Goal: Task Accomplishment & Management: Complete application form

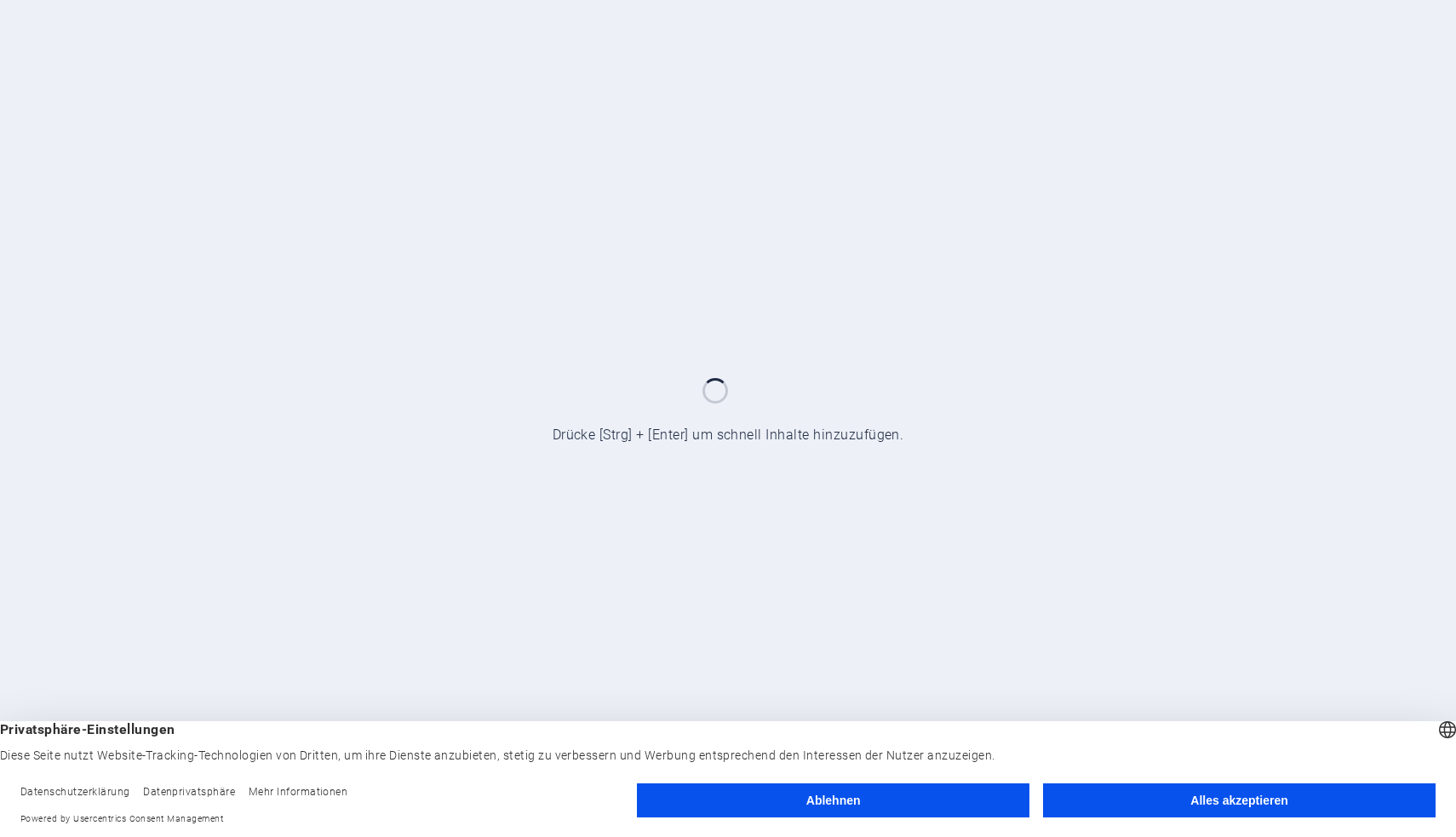
click at [1197, 808] on button "Alles akzeptieren" at bounding box center [1238, 800] width 392 height 34
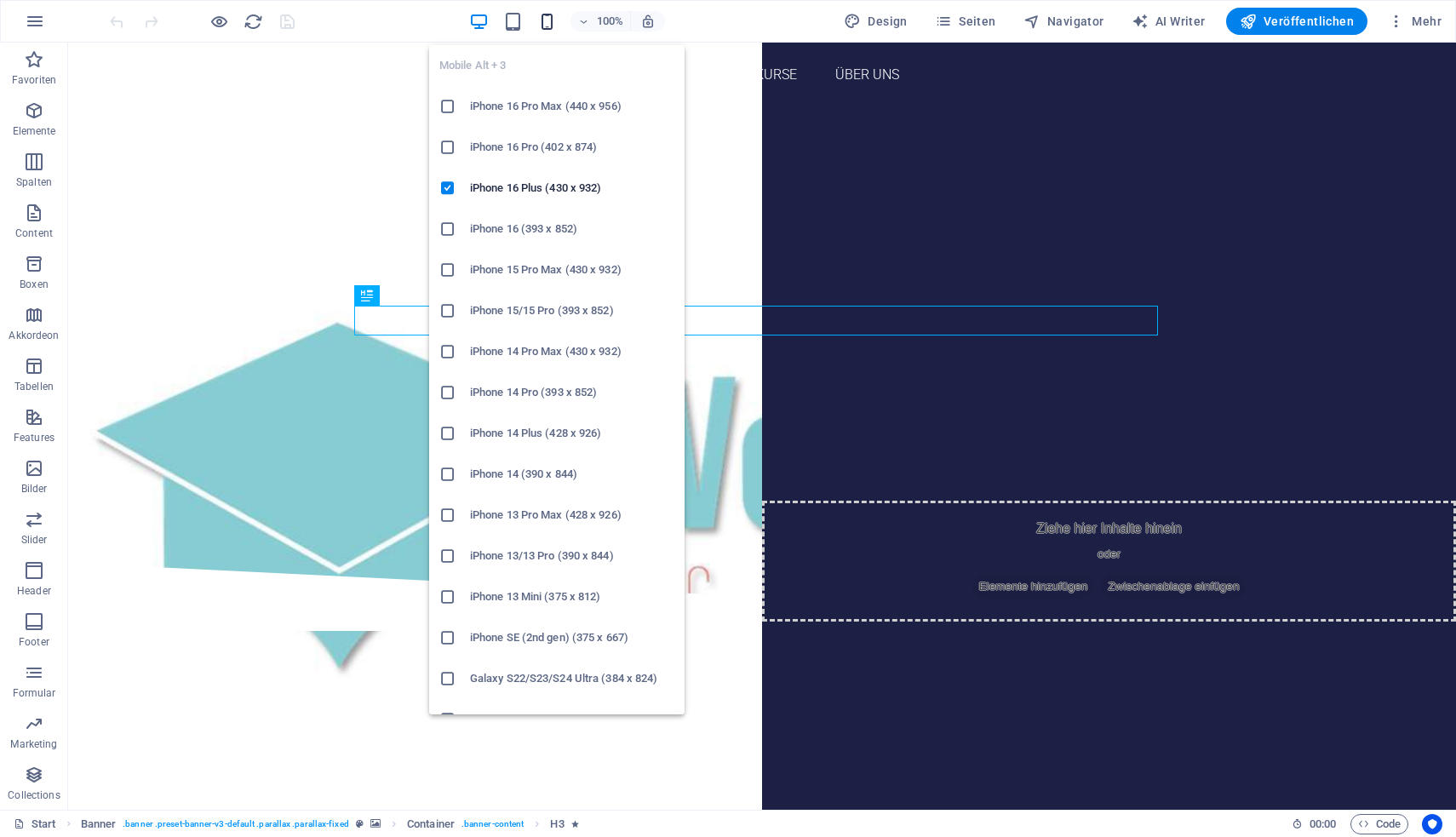
click at [551, 26] on icon "button" at bounding box center [547, 21] width 19 height 19
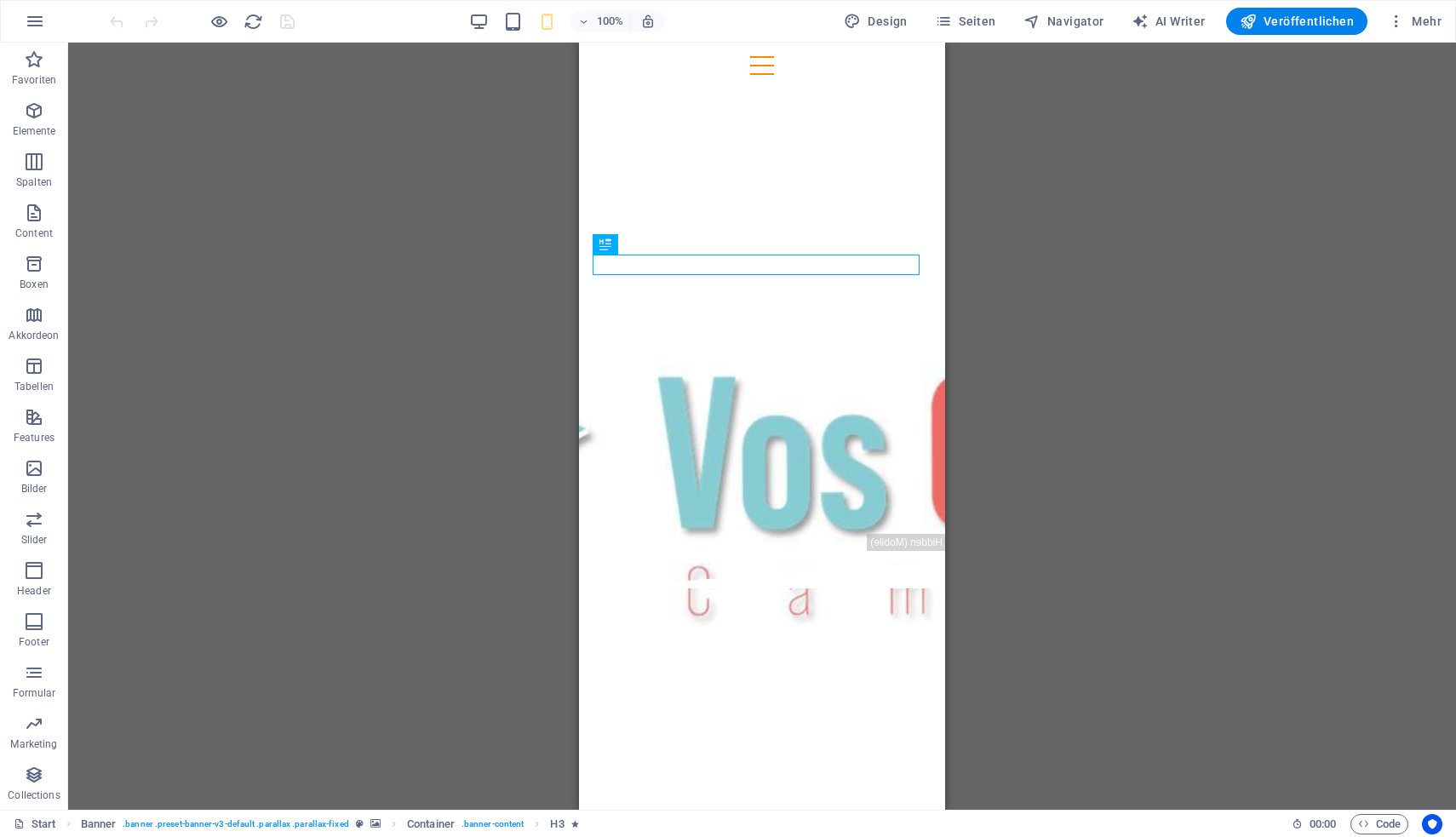
click at [1073, 338] on div "Ziehe hier rein, um den vorhandenen Inhalt zu ersetzen. Drücke "Strg", wenn du …" at bounding box center [761, 426] width 1387 height 767
click at [986, 20] on span "Seiten" at bounding box center [966, 21] width 61 height 17
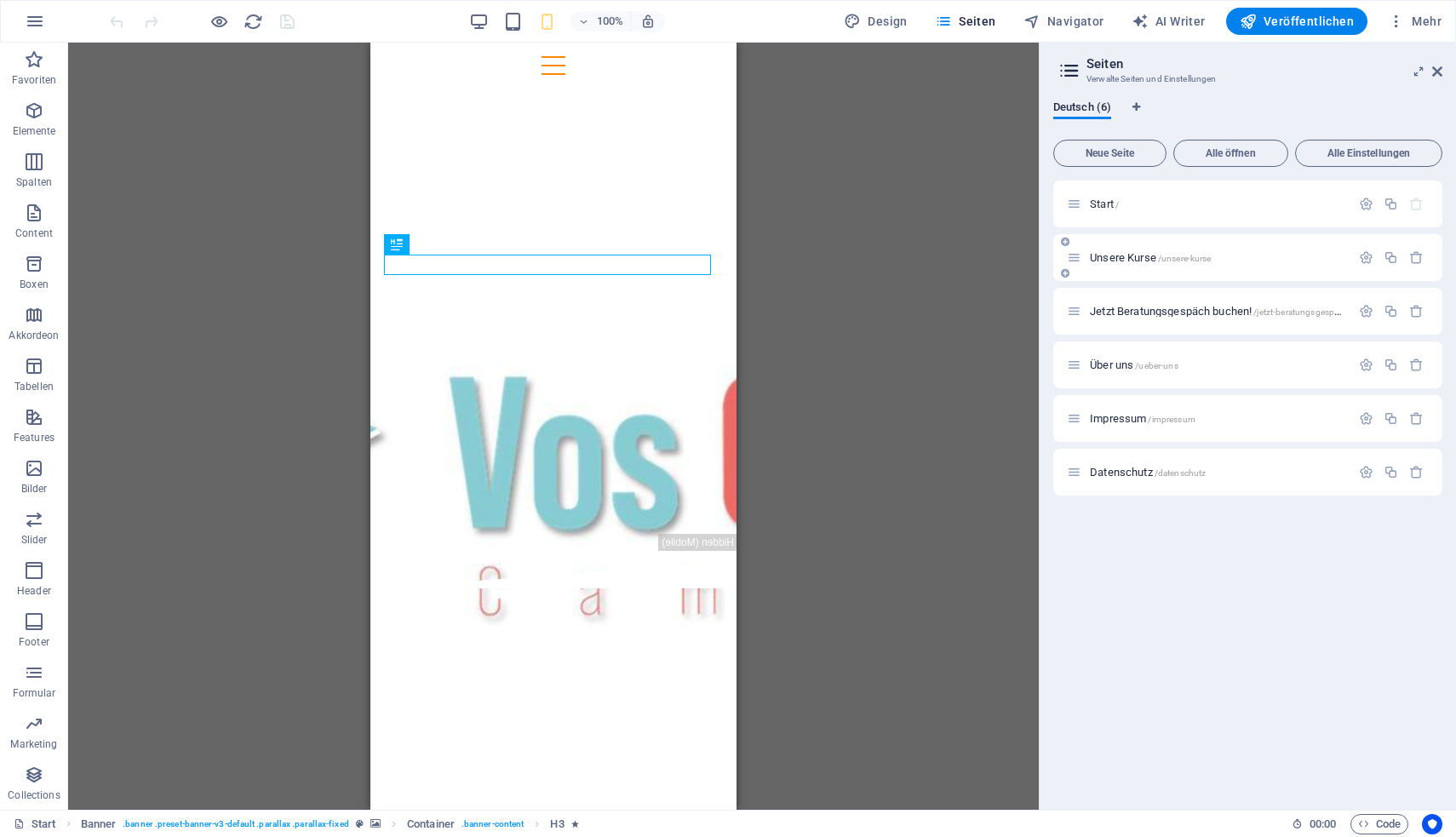
click at [1142, 254] on span "Unsere Kurse /unsere-kurse" at bounding box center [1150, 258] width 120 height 13
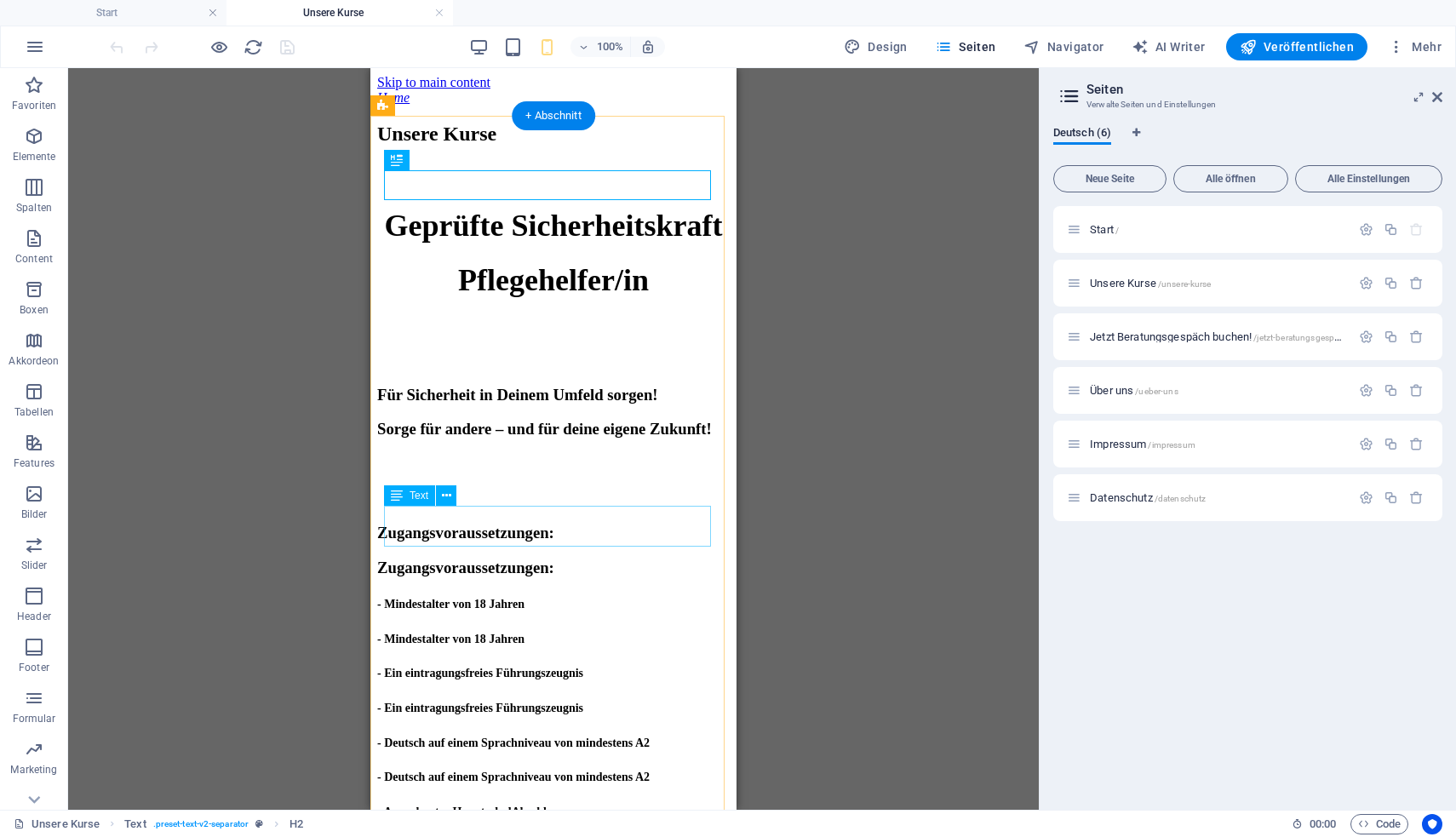
click at [516, 532] on div "Zugangsvoraussetzungen: Zugangsvoraussetzungen:" at bounding box center [553, 551] width 352 height 54
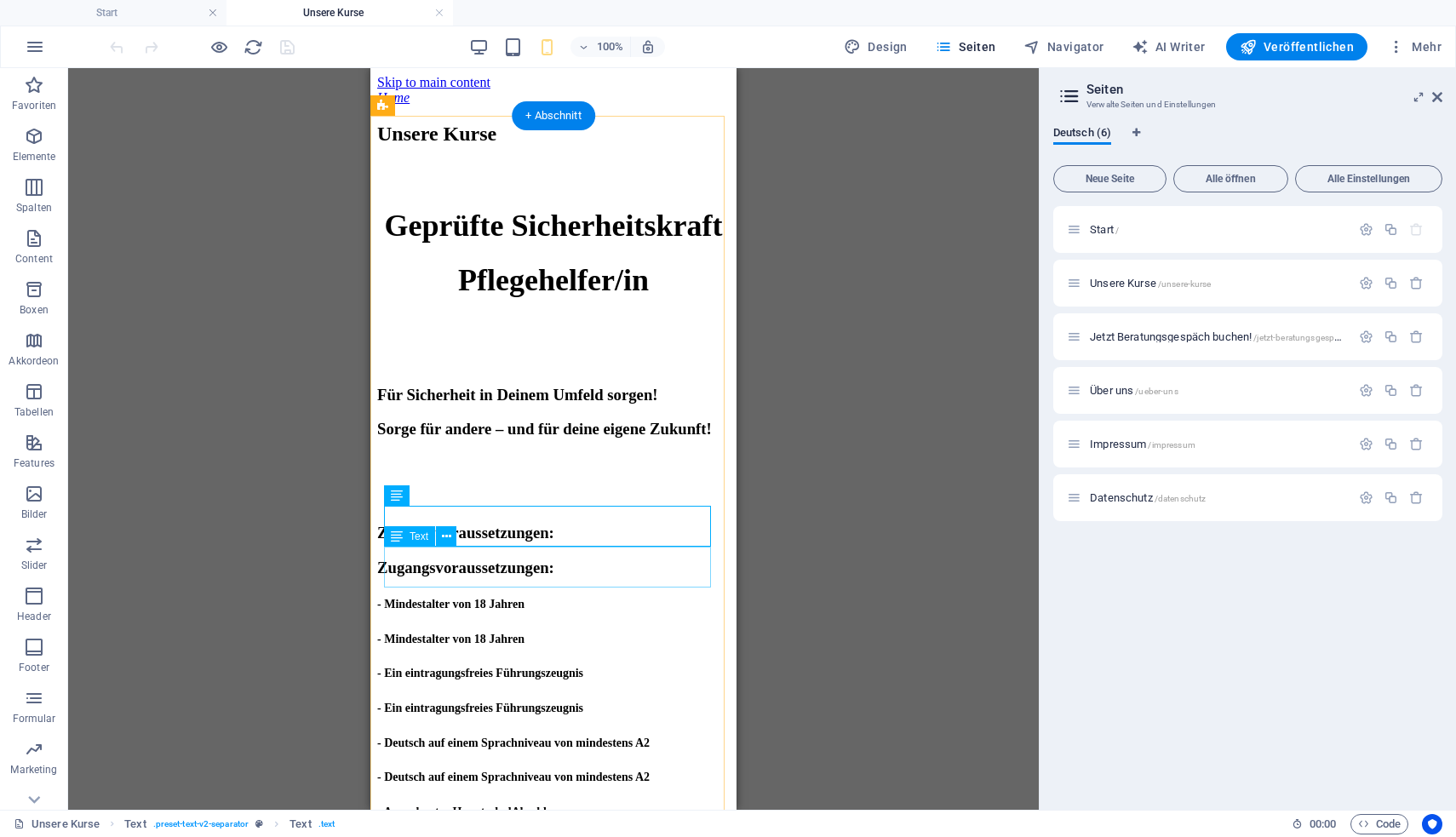
click at [519, 593] on div "- Mindestalter von 18 Jahren - Mindestalter von 18 Jahren" at bounding box center [553, 620] width 352 height 54
click at [527, 431] on div "Für Sicherheit in Deinem Umfeld sorgen! Sorge für andere – und für deine eigene…" at bounding box center [553, 412] width 352 height 54
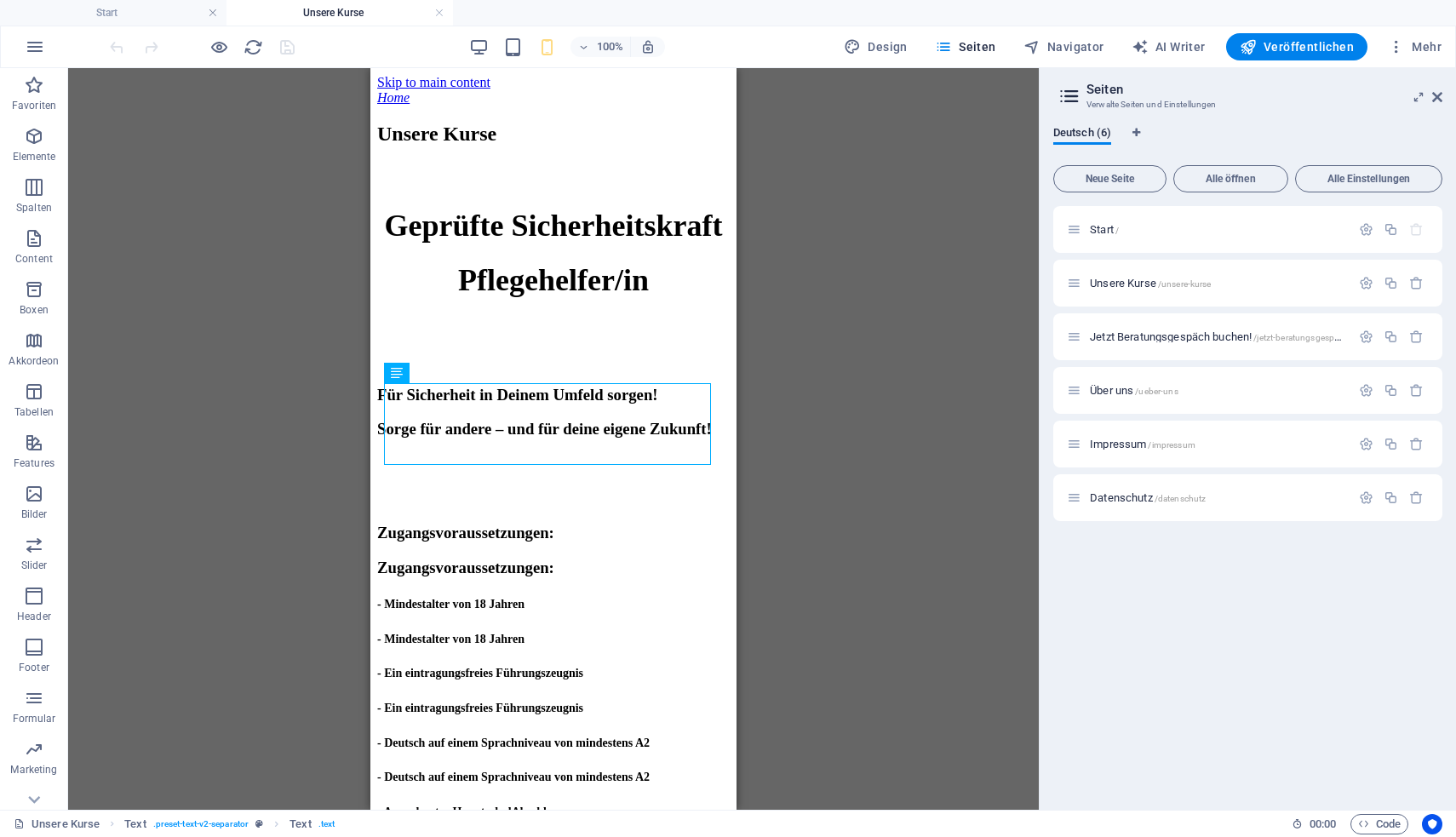
click at [1443, 95] on aside "Seiten Verwalte Seiten und Einstellungen Deutsch (6) Neue Seite Alle öffnen All…" at bounding box center [1247, 438] width 417 height 742
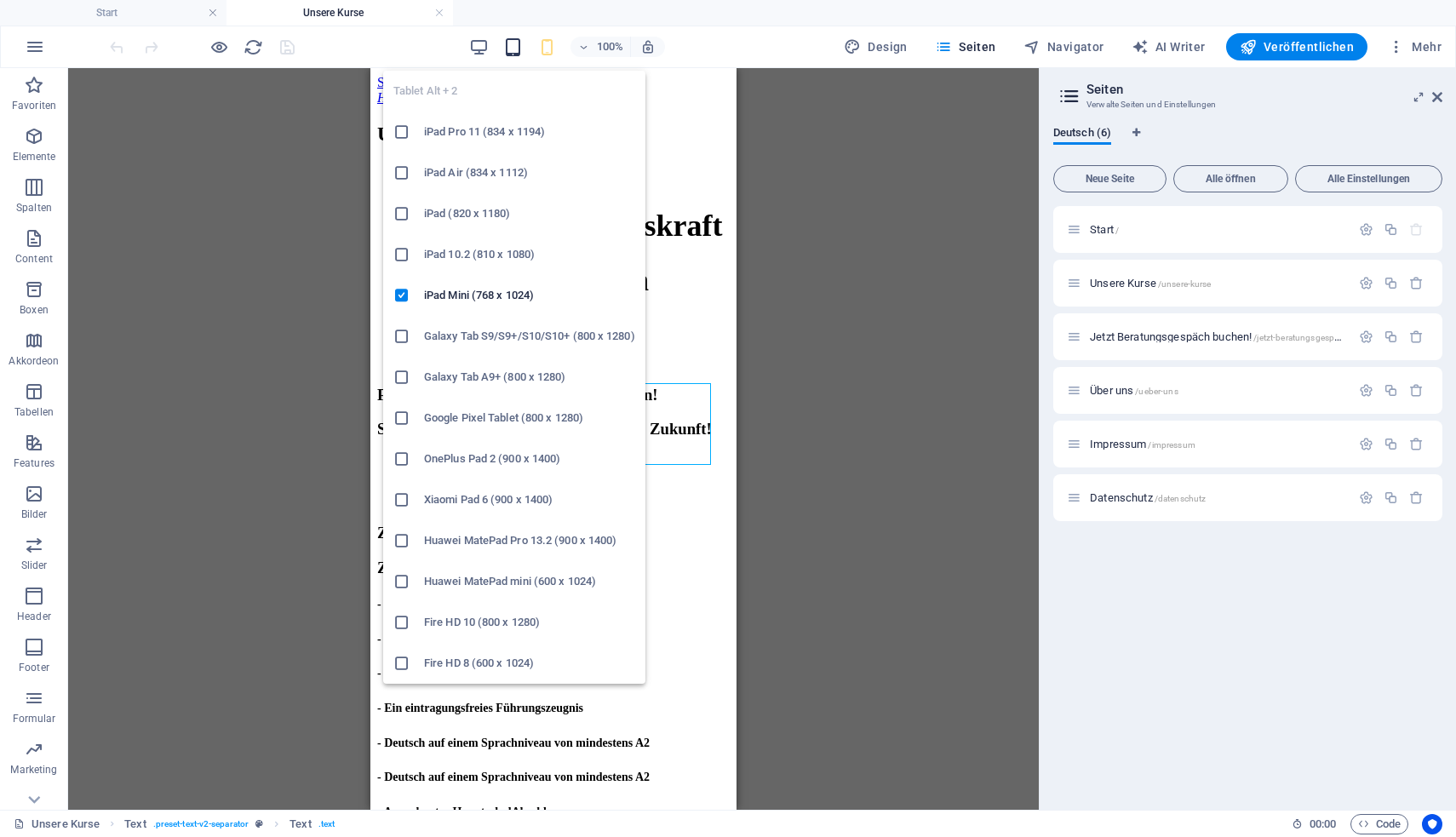
click at [517, 49] on icon "button" at bounding box center [513, 46] width 19 height 19
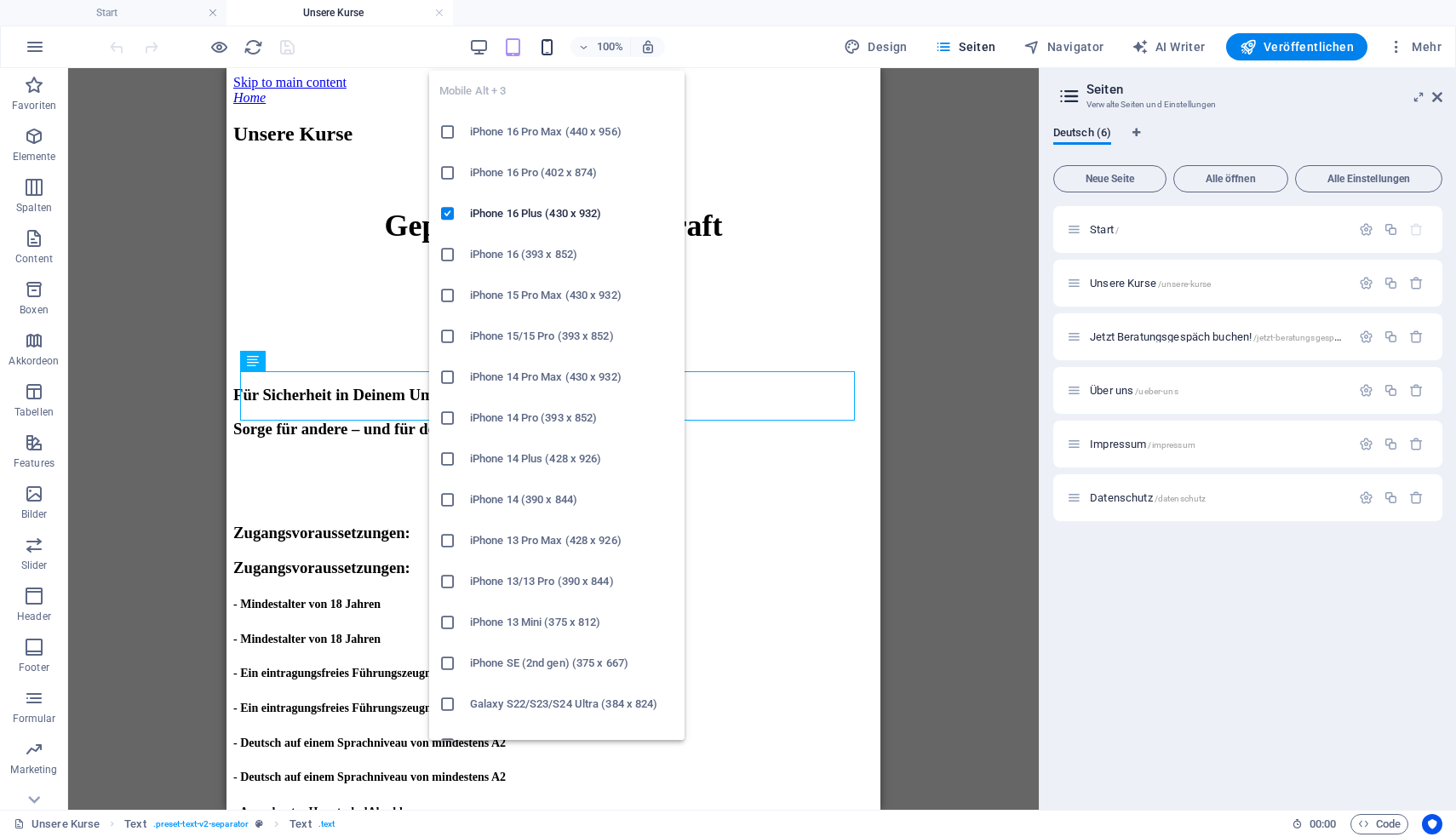
click at [544, 52] on icon "button" at bounding box center [547, 46] width 19 height 19
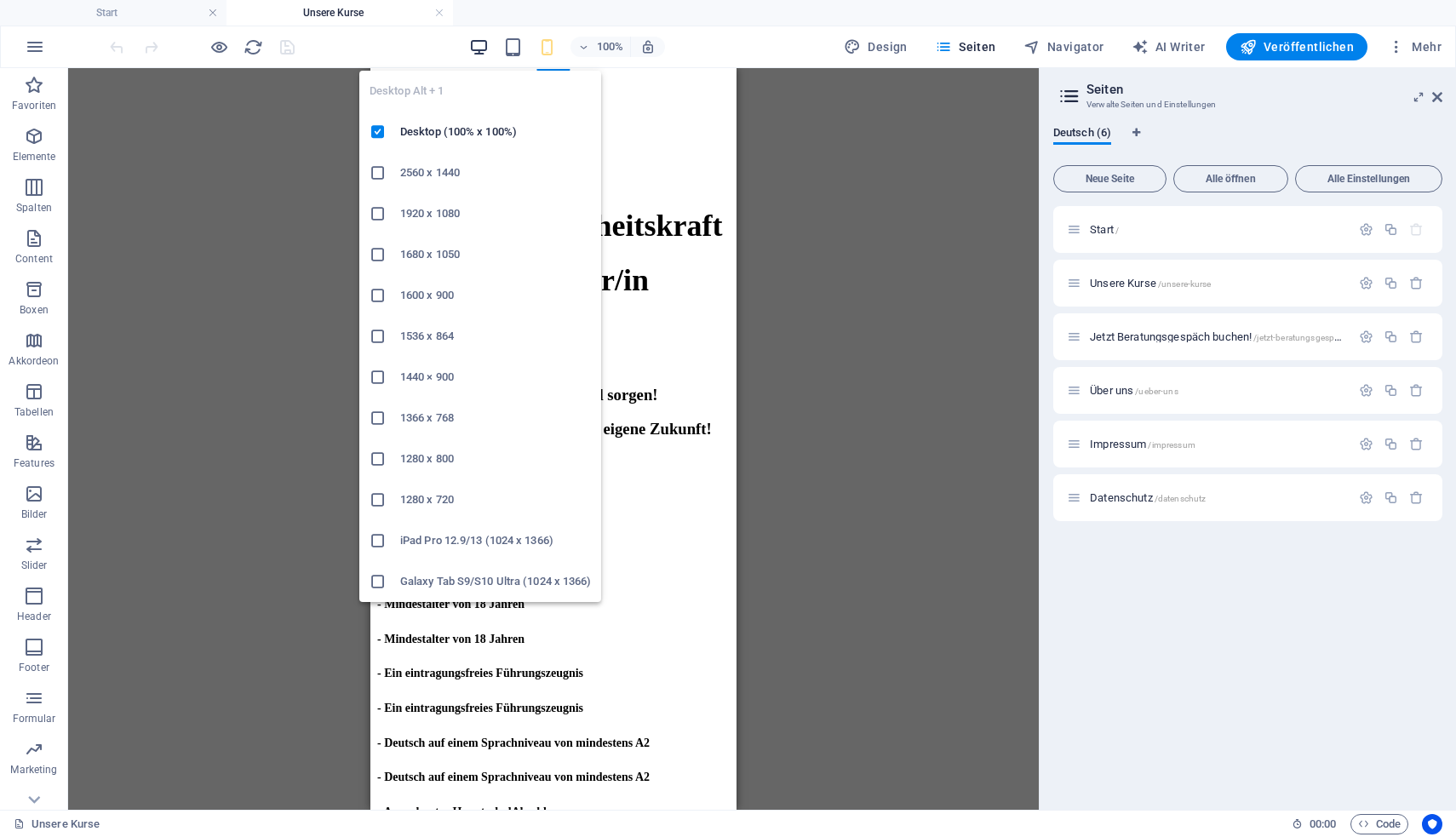
click at [483, 40] on icon "button" at bounding box center [478, 46] width 19 height 19
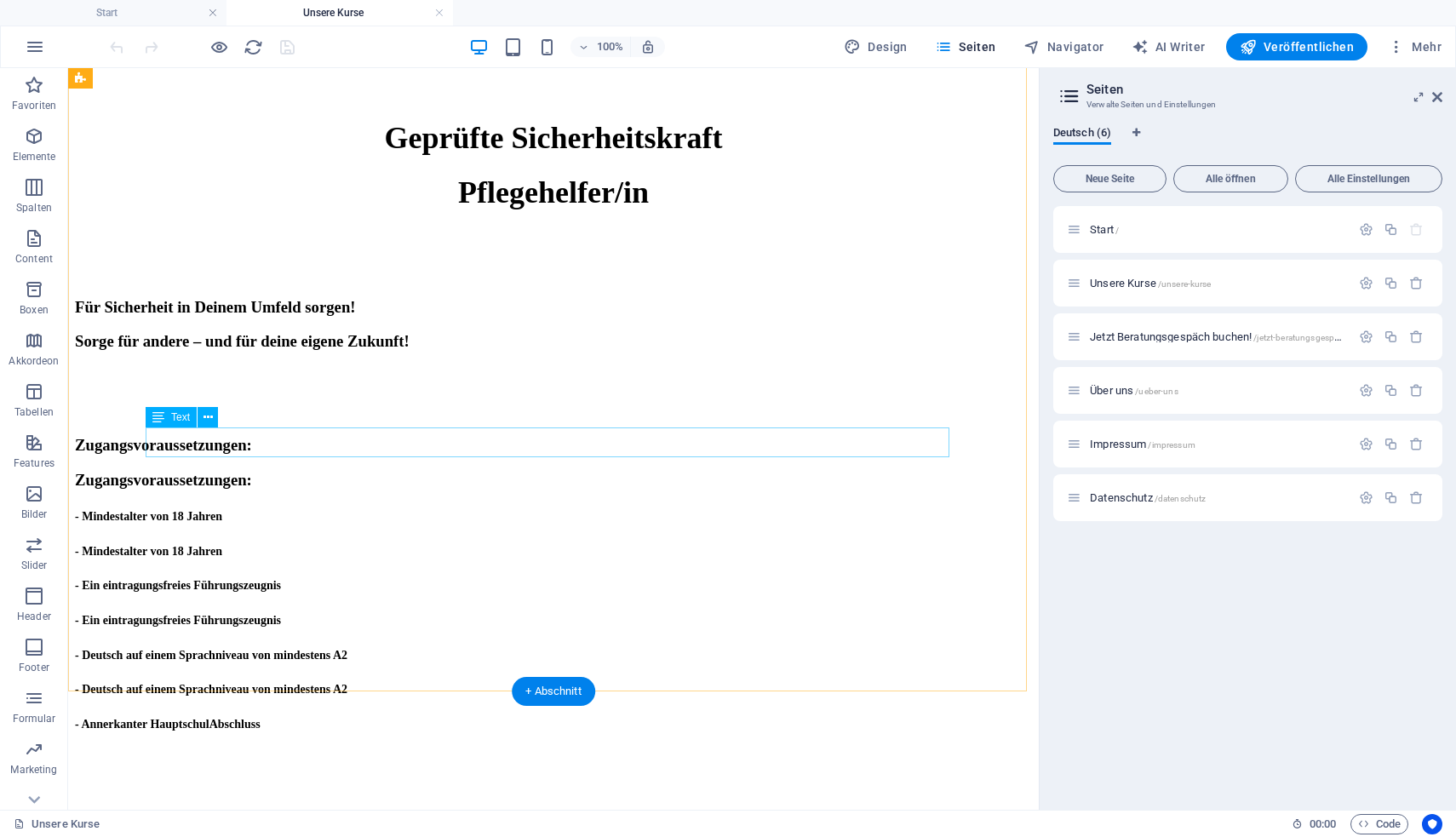
scroll to position [120, 0]
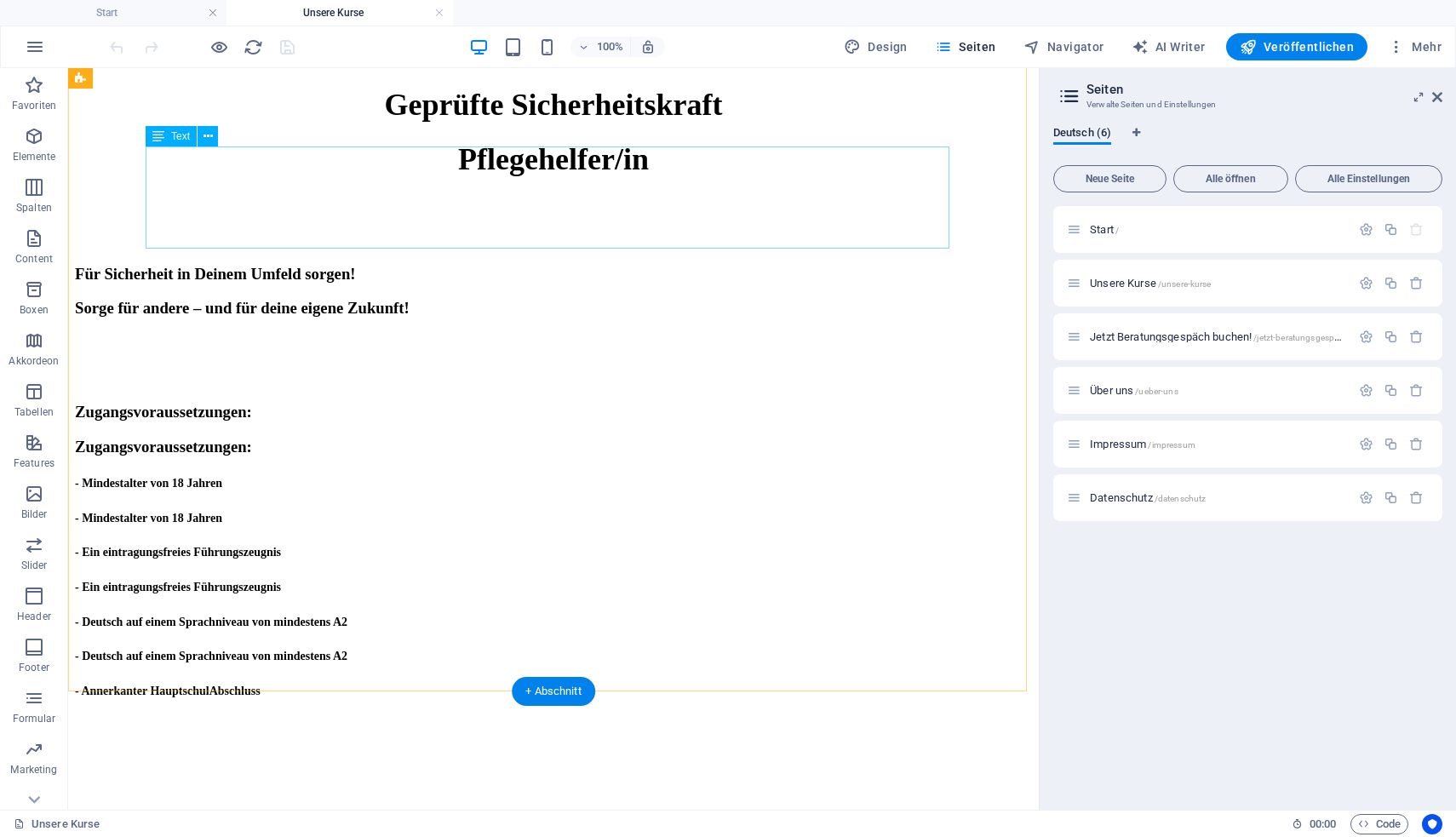
click at [715, 176] on div "Geprüfte Sicherheitskraft Pflegehelfer/in" at bounding box center [553, 132] width 956 height 89
click at [663, 176] on div "Geprüfte Sicherheitskraft Pflegehelfer/in" at bounding box center [553, 132] width 956 height 89
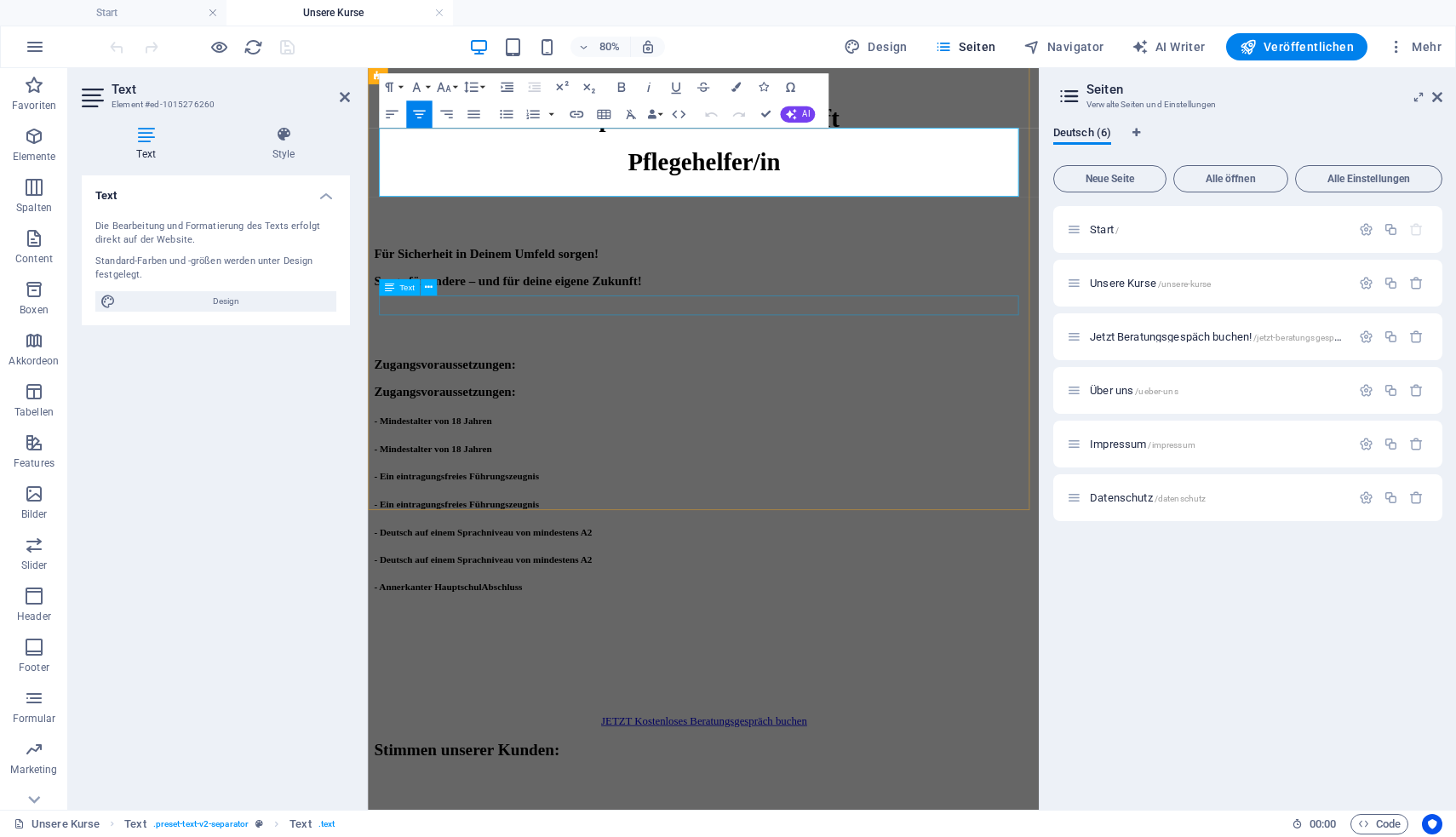
scroll to position [51, 0]
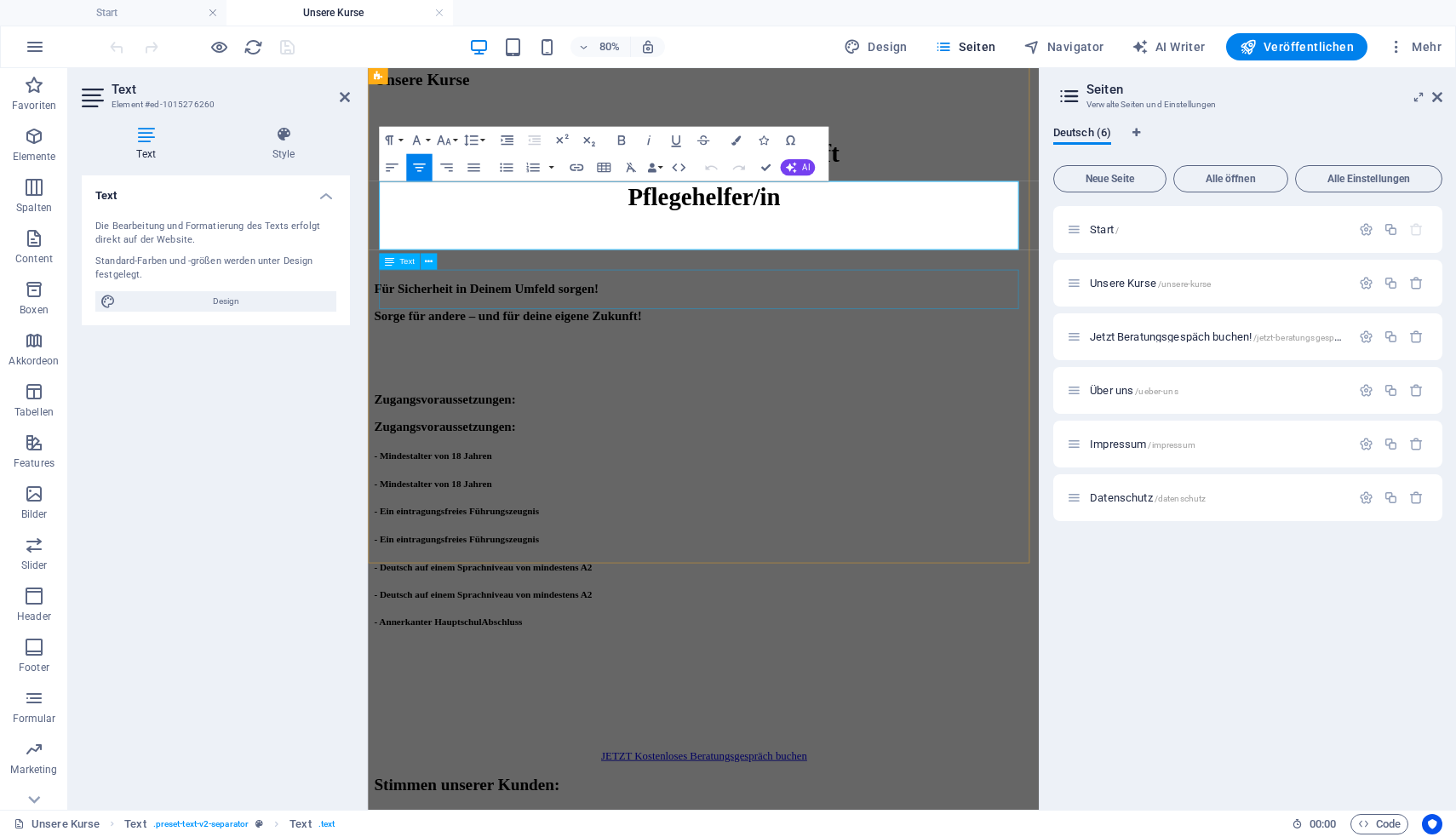
click at [885, 338] on div "Für Sicherheit in Deinem Umfeld sorgen! Sorge für andere – und für deine eigene…" at bounding box center [787, 361] width 825 height 54
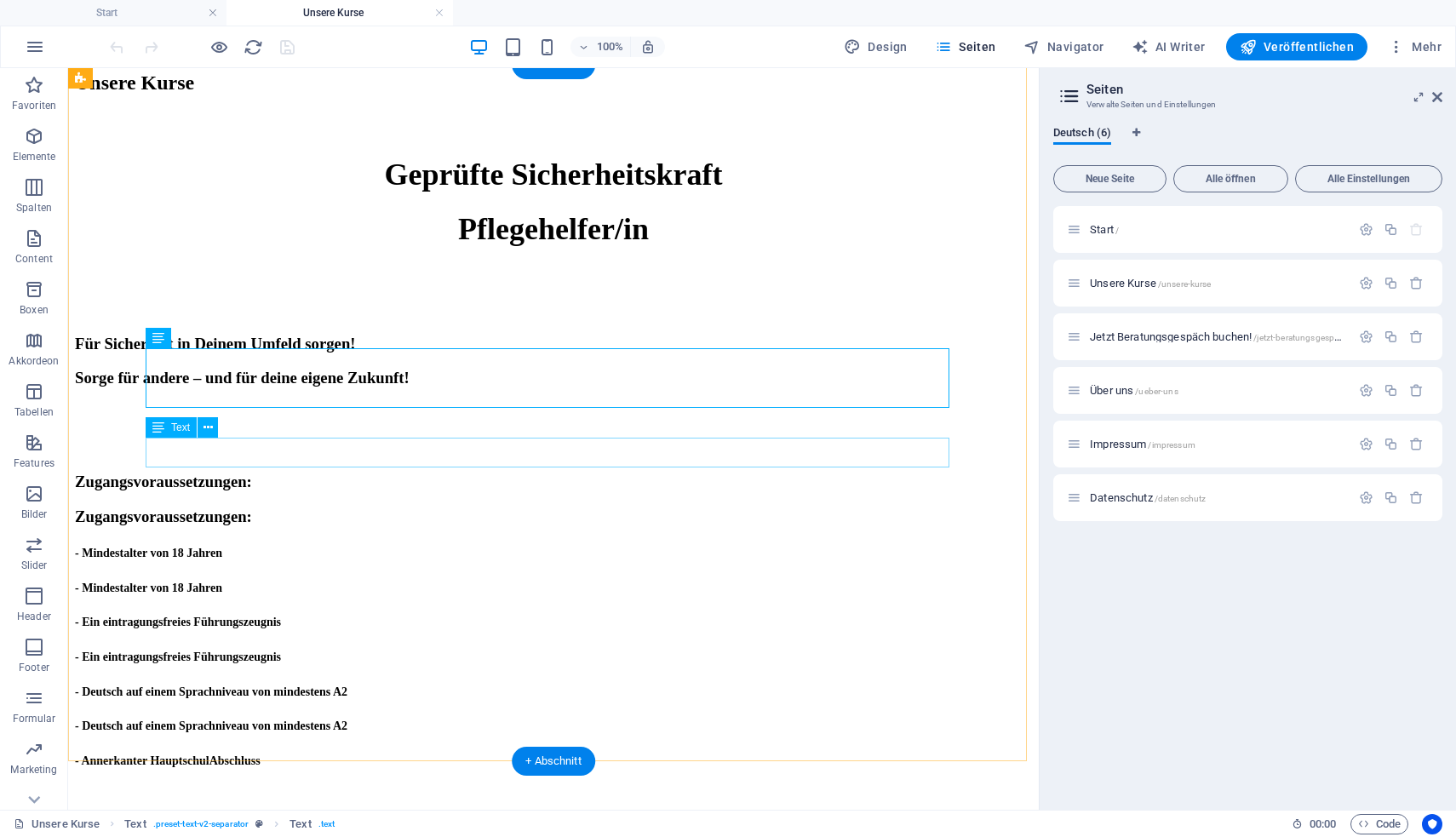
scroll to position [106, 0]
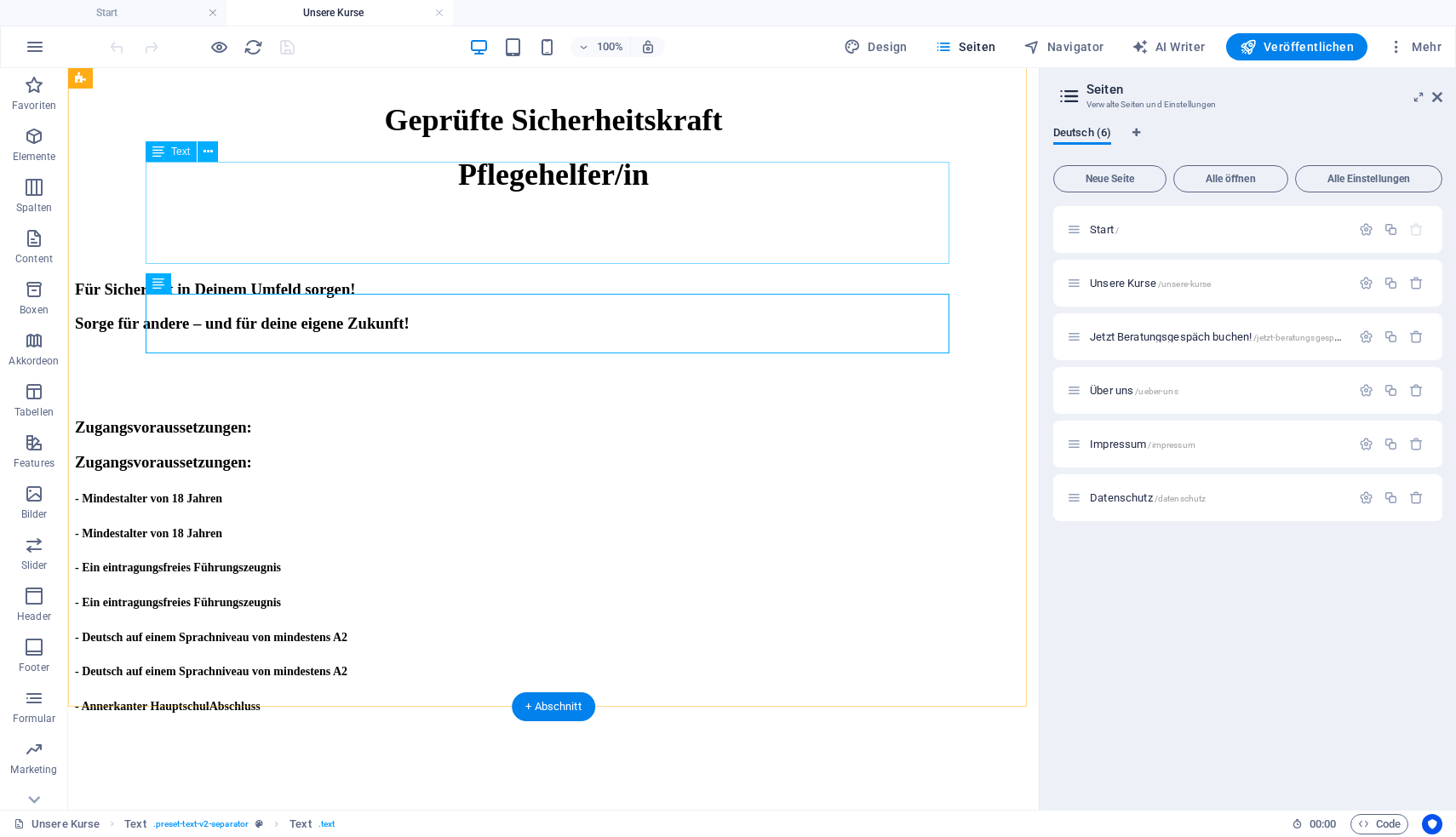
click at [669, 192] on div "Geprüfte Sicherheitskraft Pflegehelfer/in" at bounding box center [553, 146] width 956 height 89
click at [635, 190] on div "Geprüfte Sicherheitskraft Pflegehelfer/in" at bounding box center [553, 146] width 956 height 89
click at [624, 189] on div "Geprüfte Sicherheitskraft Pflegehelfer/in" at bounding box center [553, 146] width 956 height 89
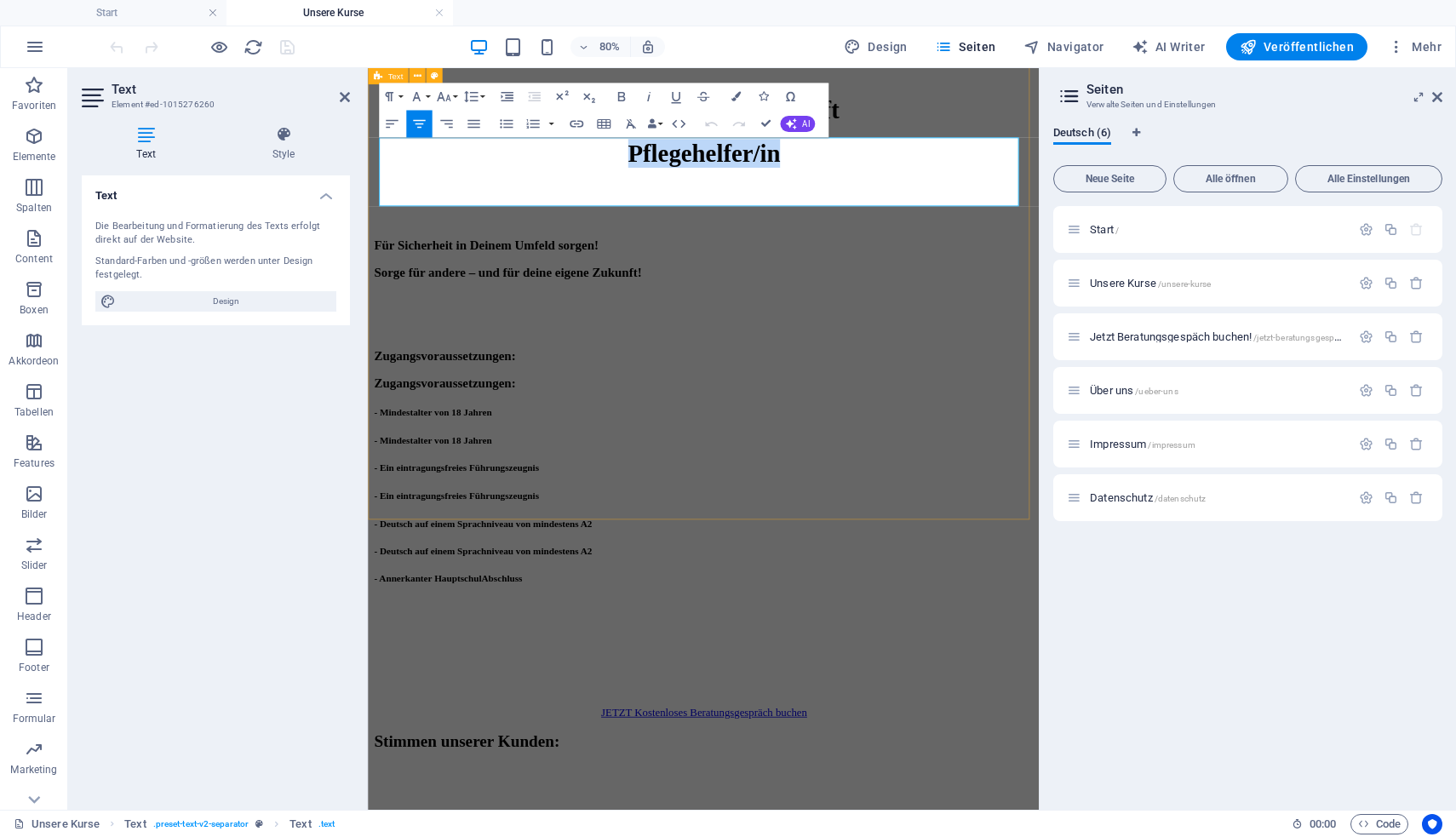
drag, startPoint x: 852, startPoint y: 162, endPoint x: 1168, endPoint y: 276, distance: 335.9
click at [1189, 319] on div "Unsere Kurse Geprüfte Sicherheitskraft Pflegehelfer/in Für Sicherheit in Deinem…" at bounding box center [787, 449] width 825 height 864
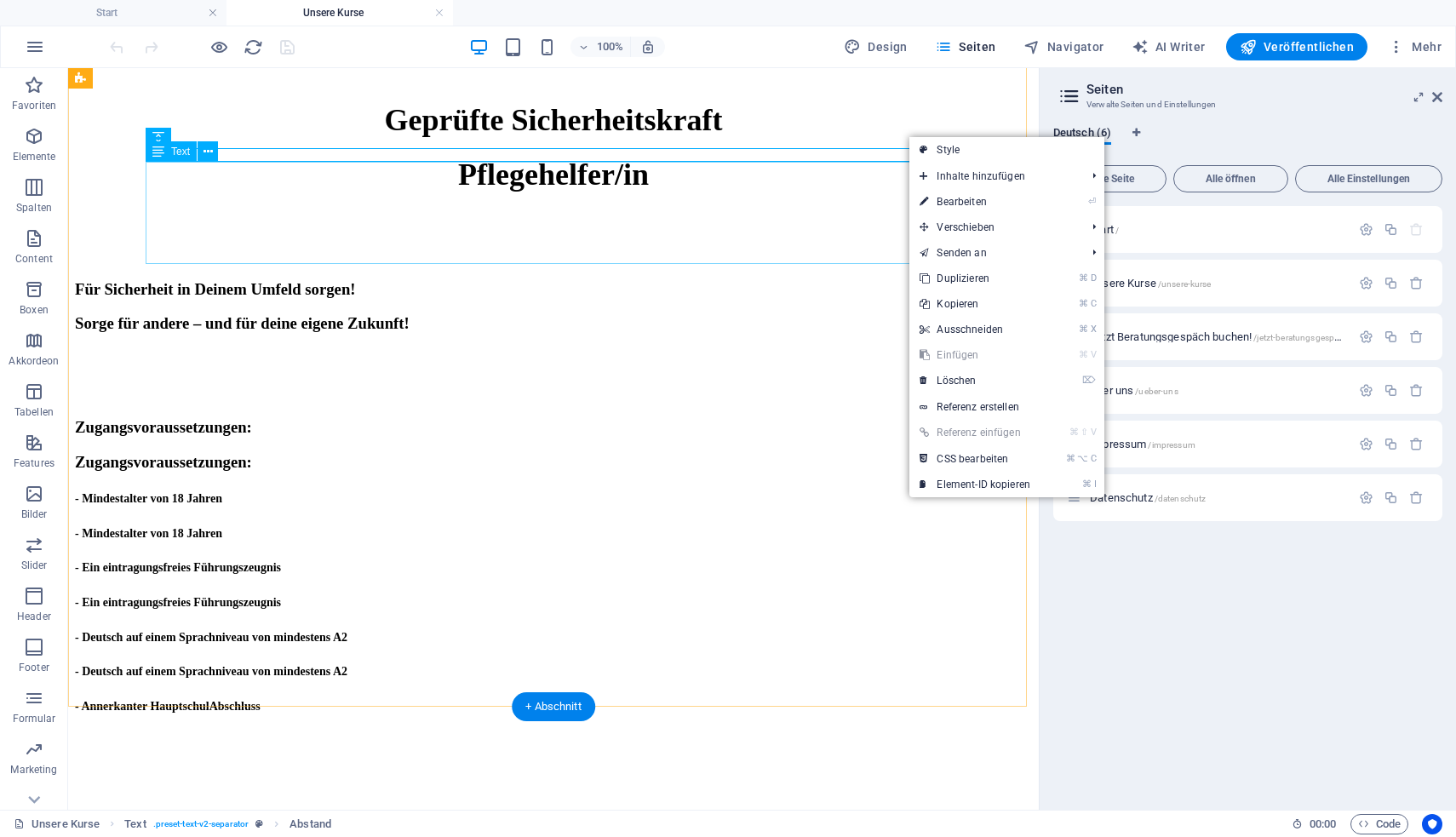
click at [784, 192] on div "Geprüfte Sicherheitskraft Pflegehelfer/in" at bounding box center [553, 146] width 956 height 89
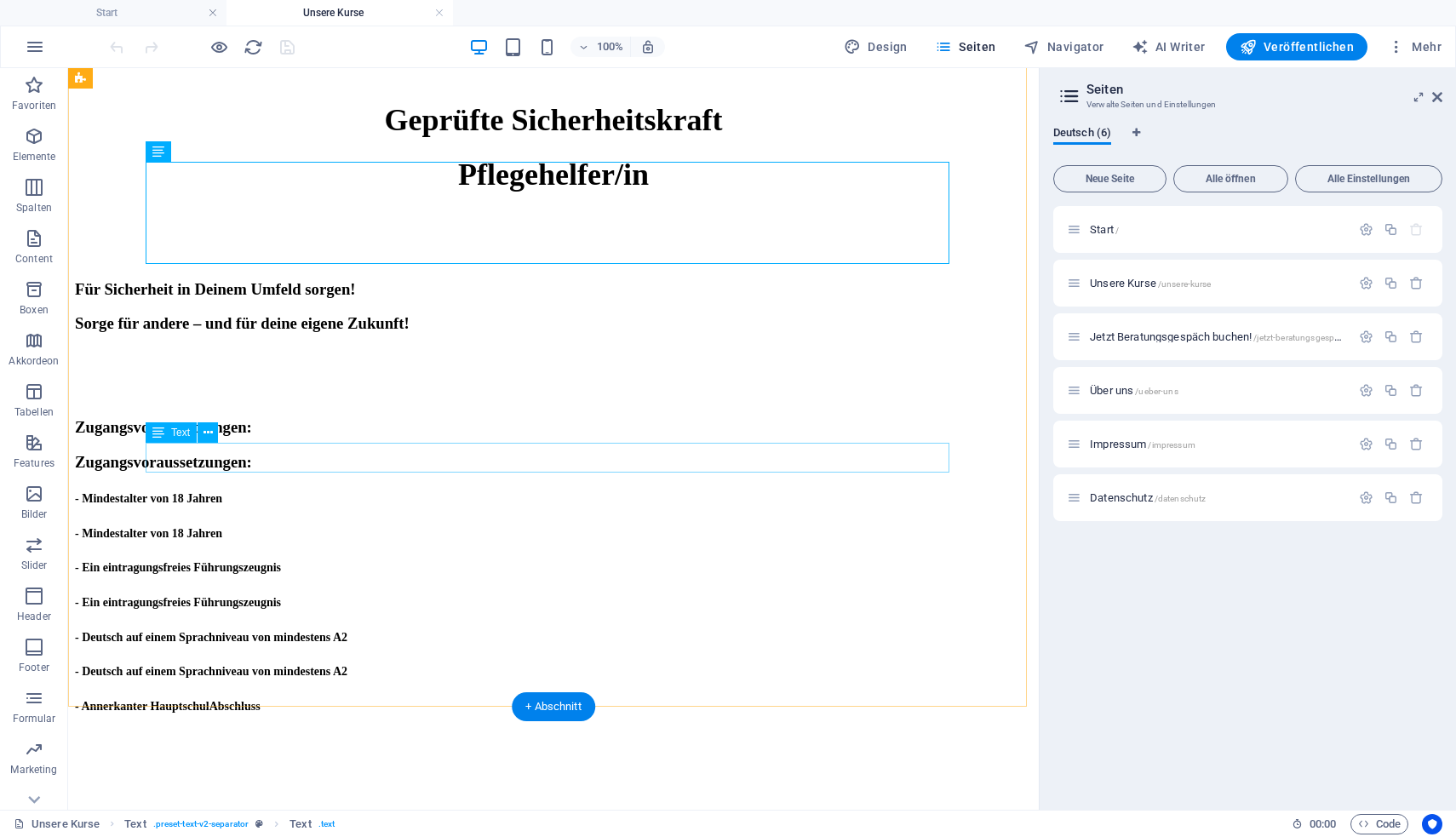
click at [703, 557] on div "- Ein eintragungsfreies Führungszeugnis - Ein eintragungsfreies Führungszeugnis" at bounding box center [553, 584] width 956 height 54
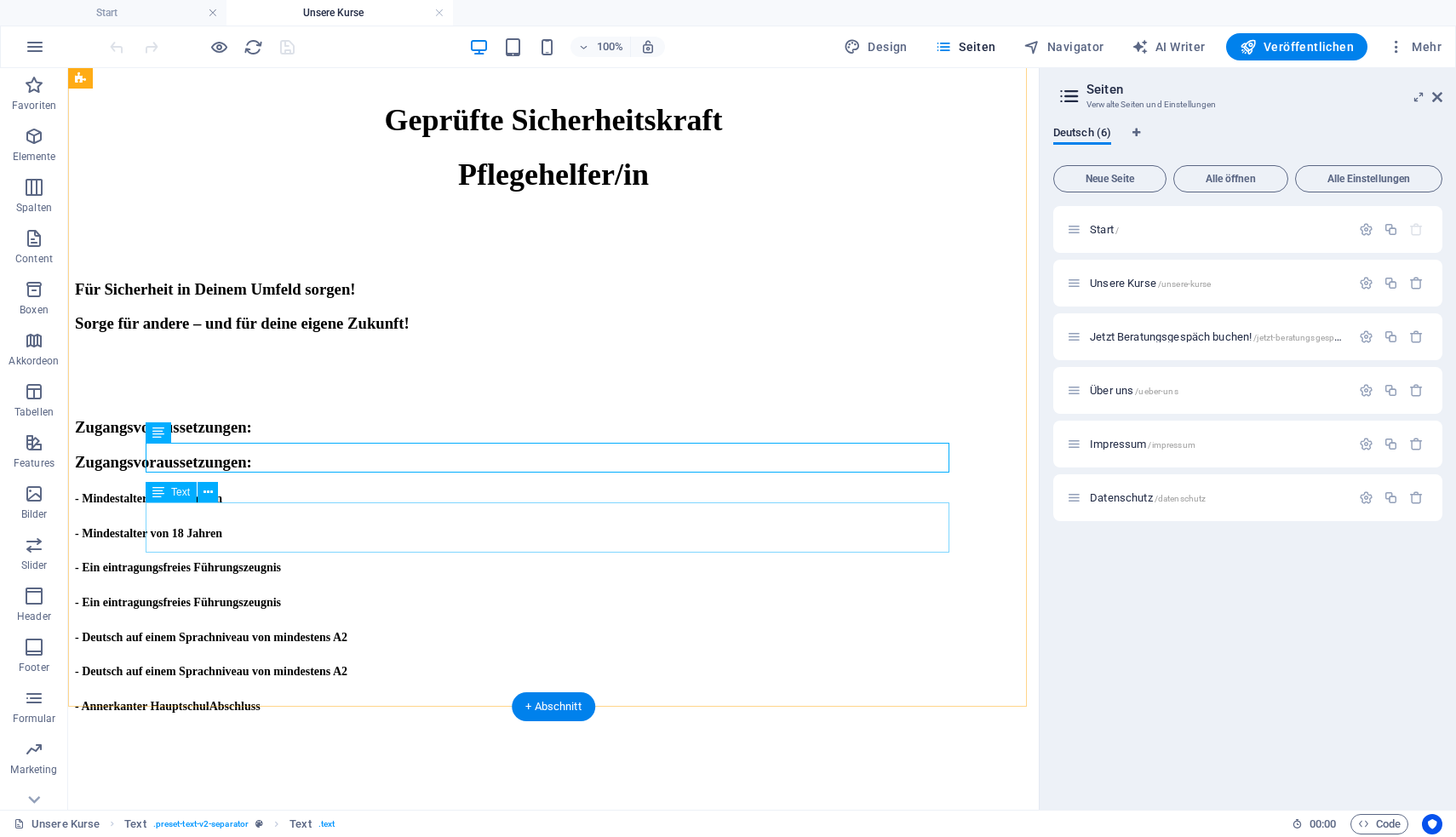
click at [660, 695] on div "- Annerkanter HauptschulAbschluss" at bounding box center [553, 737] width 956 height 84
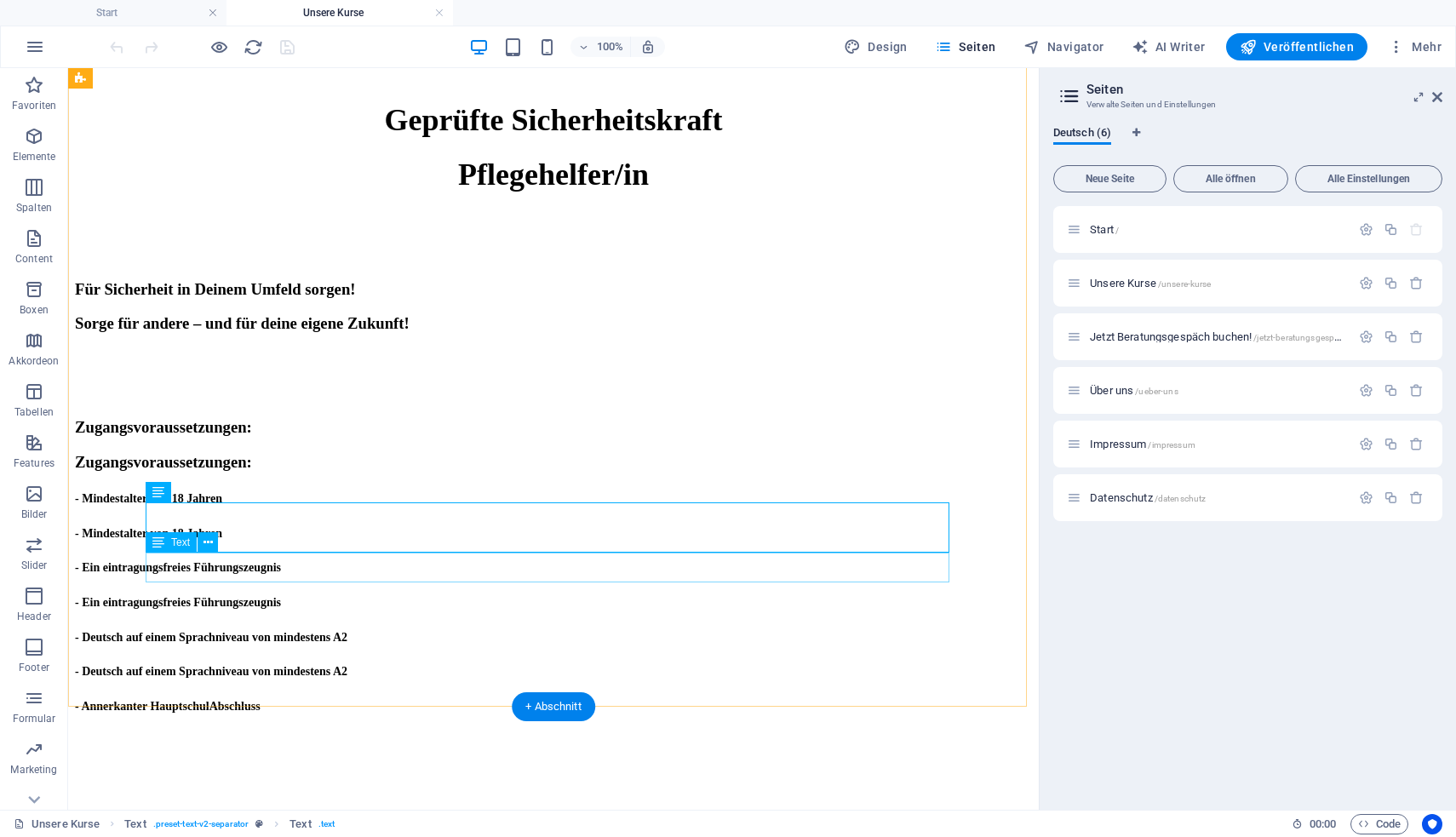
click at [650, 796] on div at bounding box center [553, 823] width 956 height 54
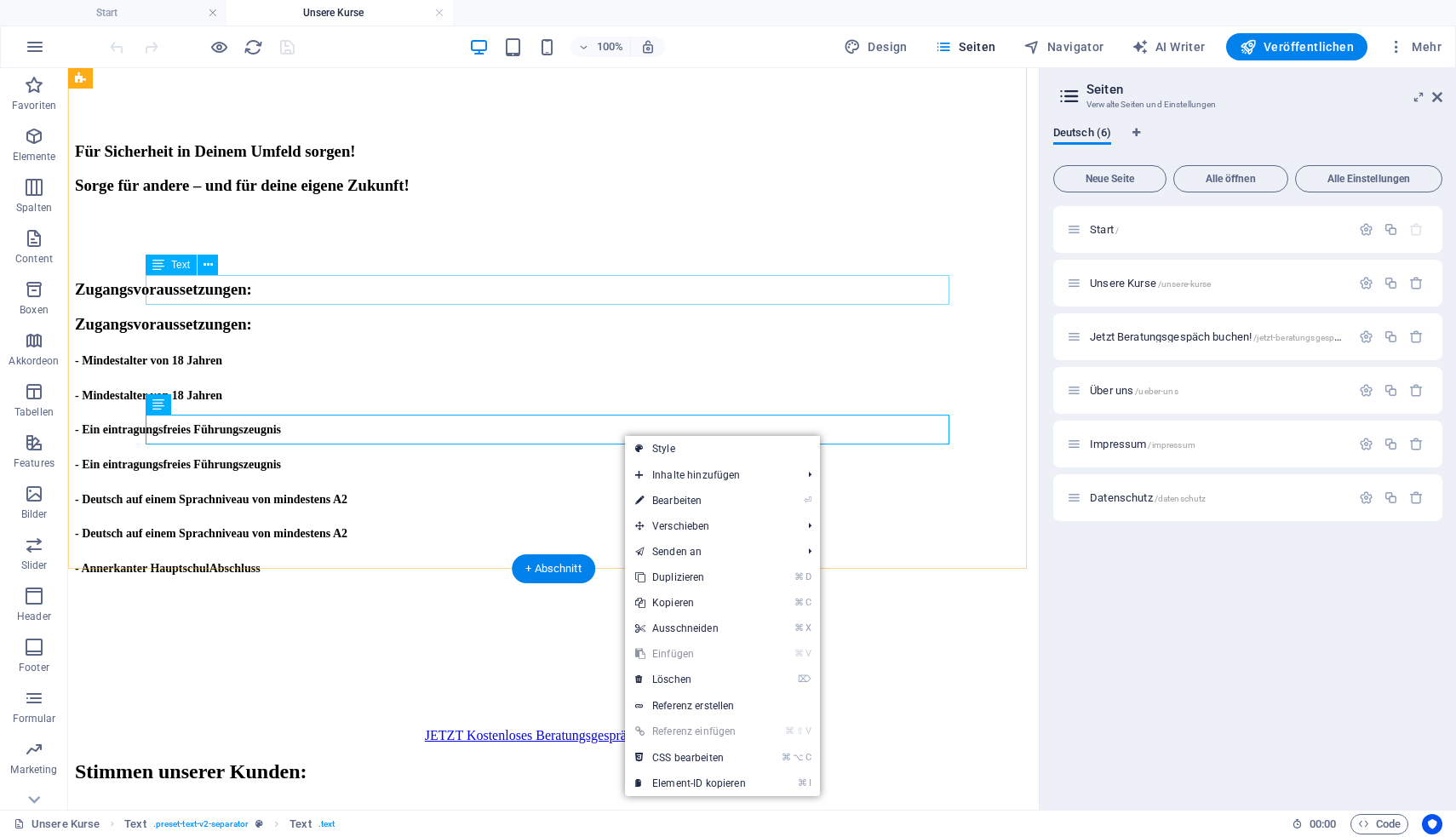
scroll to position [112, 0]
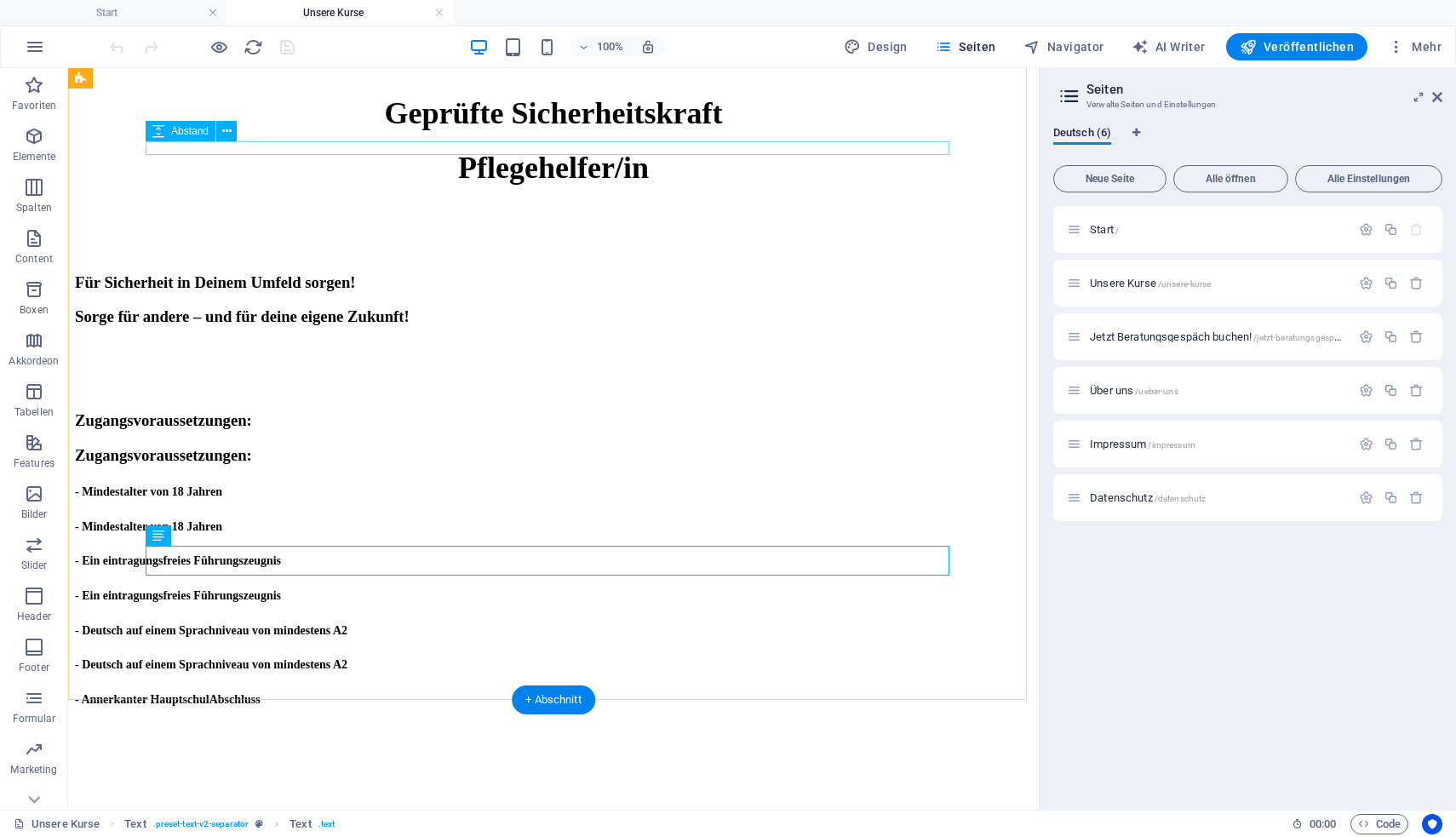
click at [563, 78] on div at bounding box center [553, 70] width 956 height 14
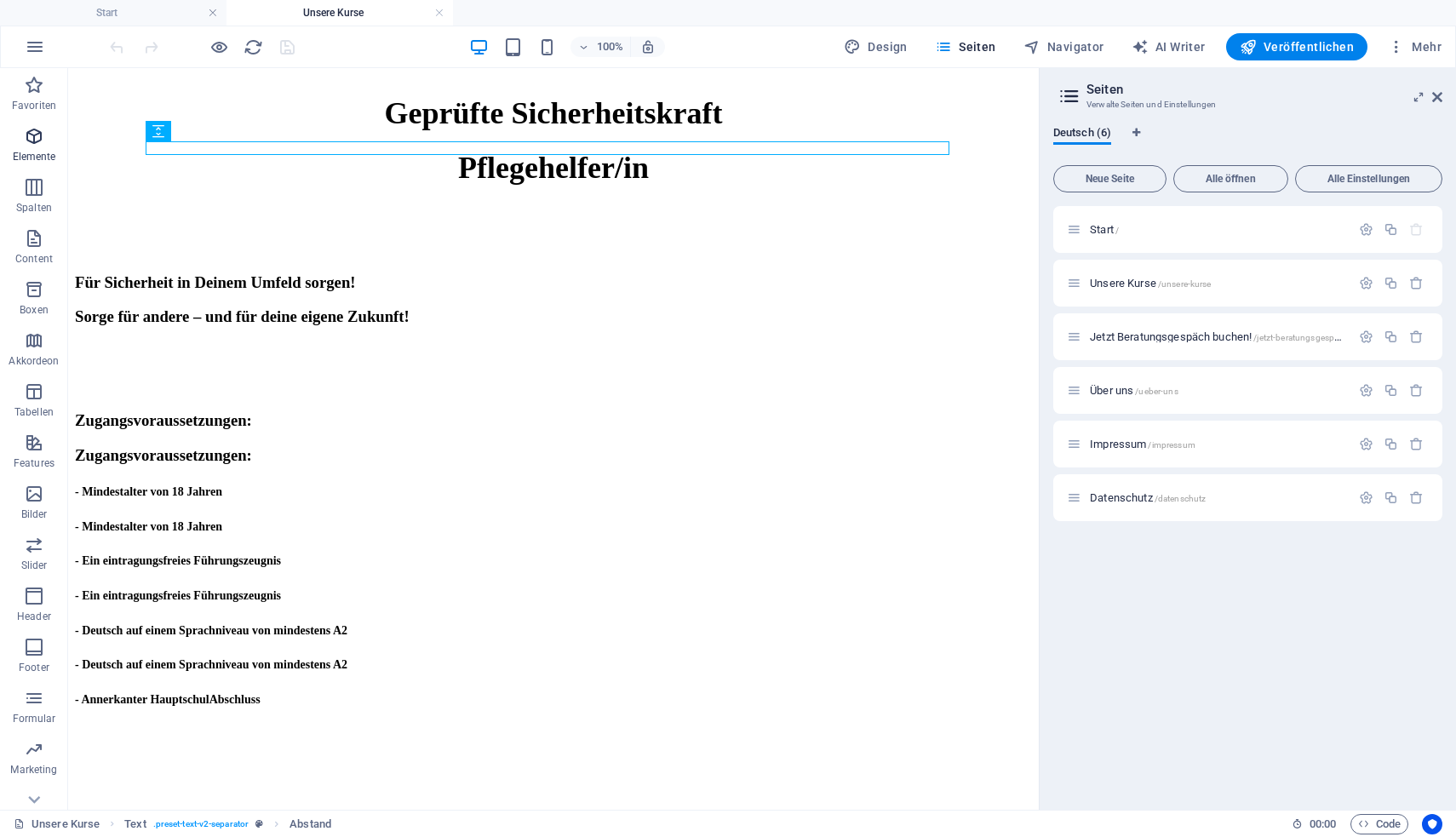
click at [37, 135] on icon "button" at bounding box center [34, 136] width 20 height 20
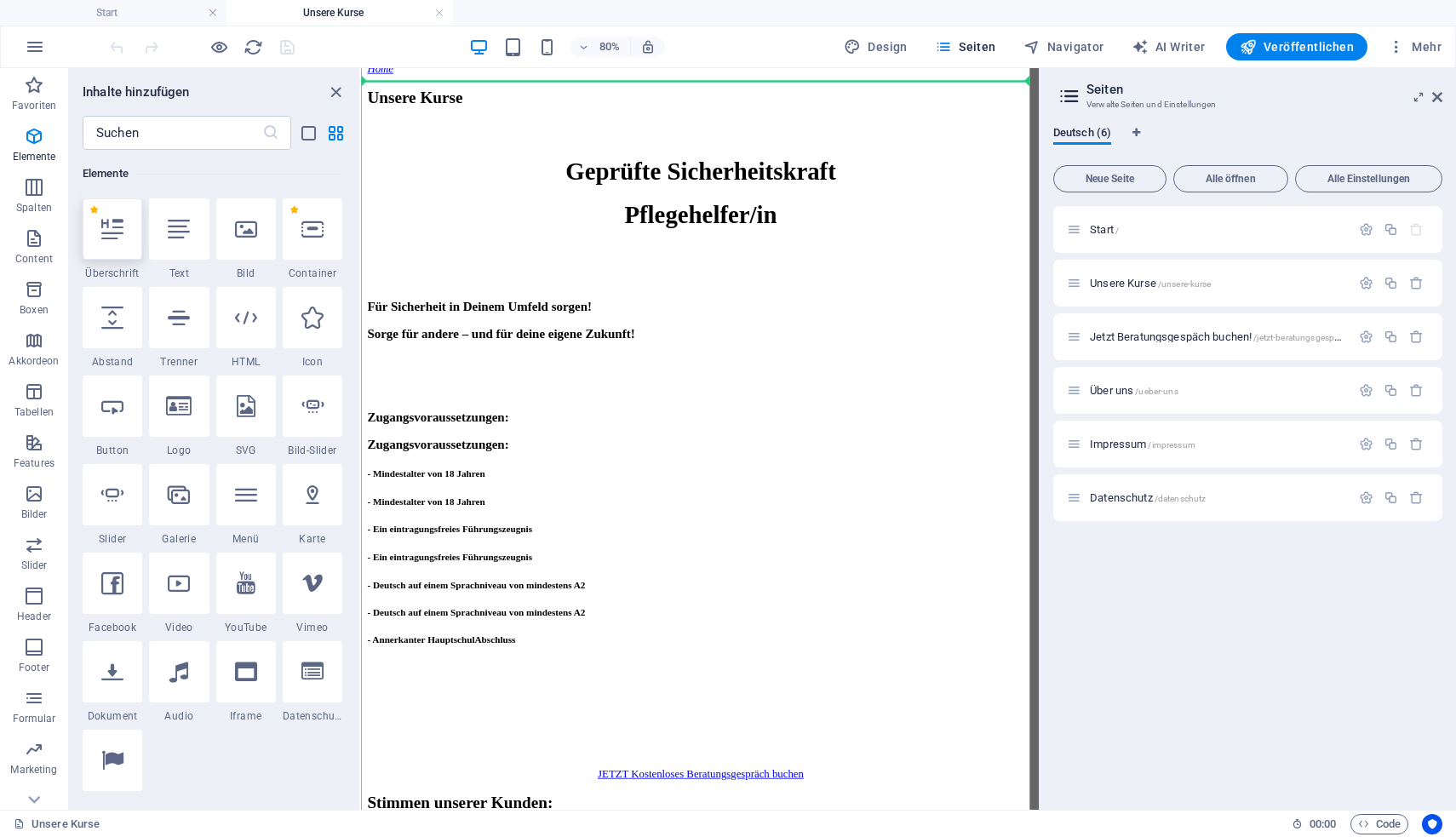
scroll to position [22, 0]
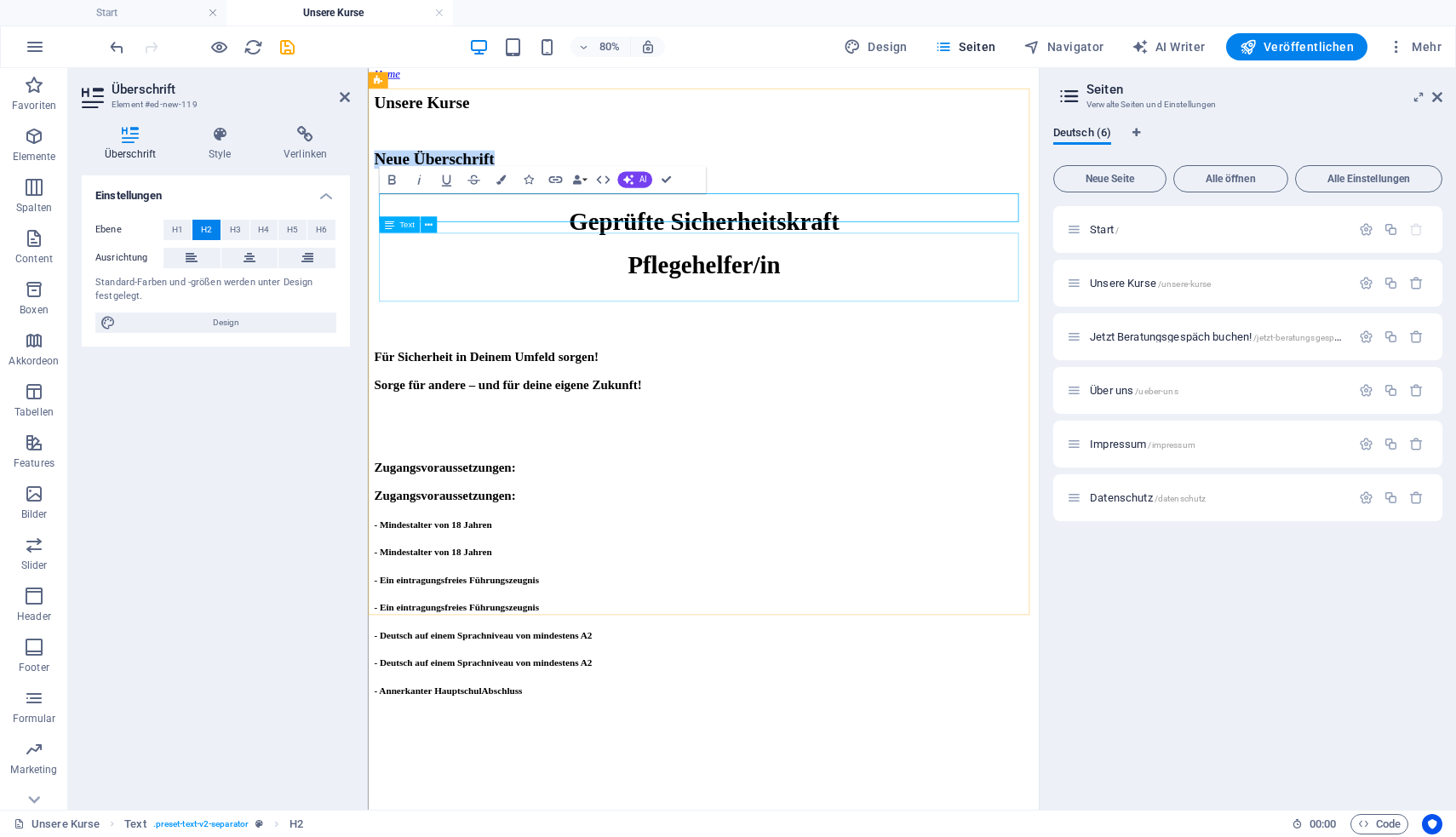
click at [581, 320] on div "Geprüfte Sicherheitskraft Pflegehelfer/in" at bounding box center [787, 287] width 825 height 89
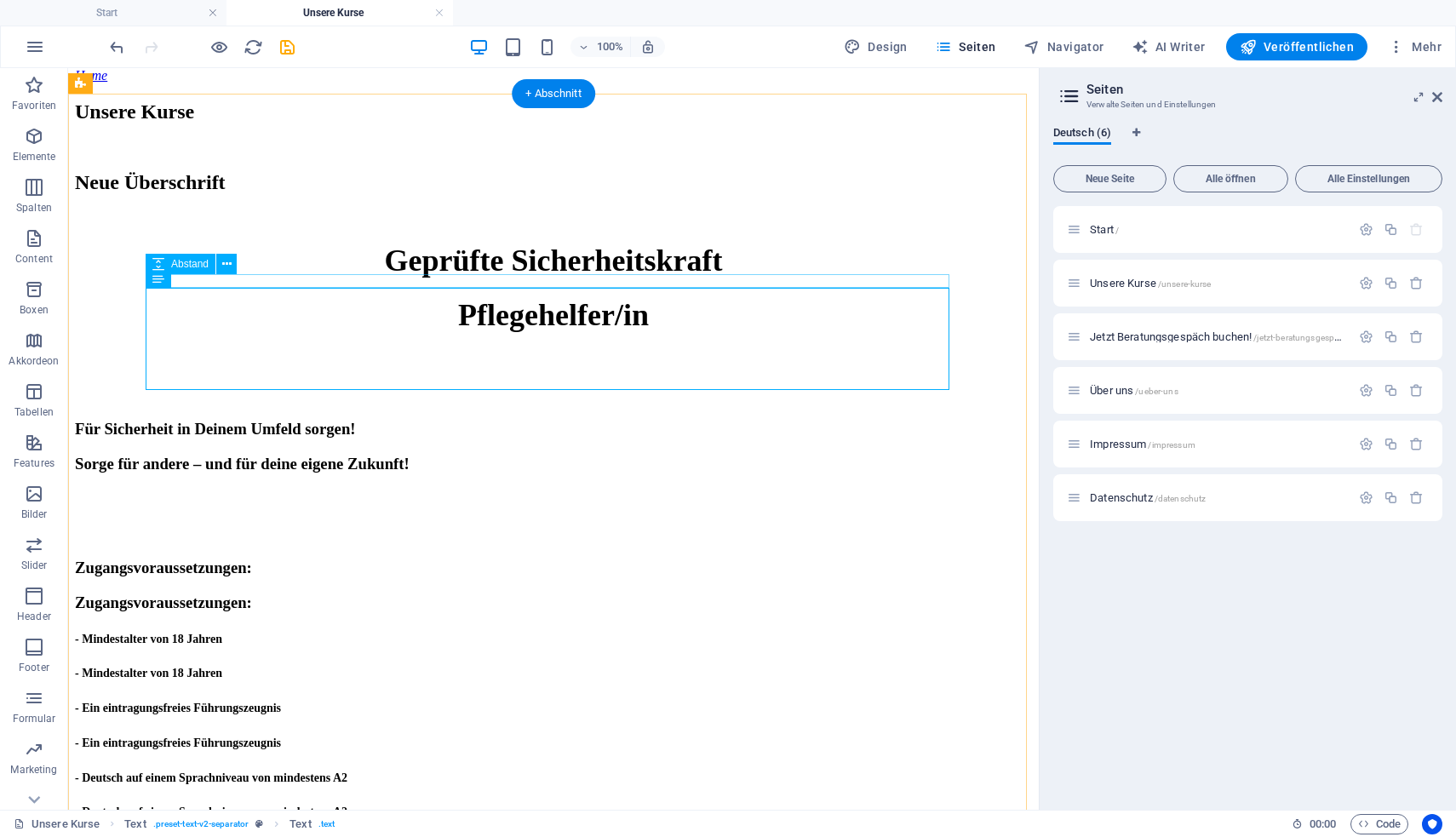
click at [594, 224] on div at bounding box center [553, 218] width 956 height 14
click at [425, 332] on div "Geprüfte Sicherheitskraft Pflegehelfer/in" at bounding box center [553, 287] width 956 height 89
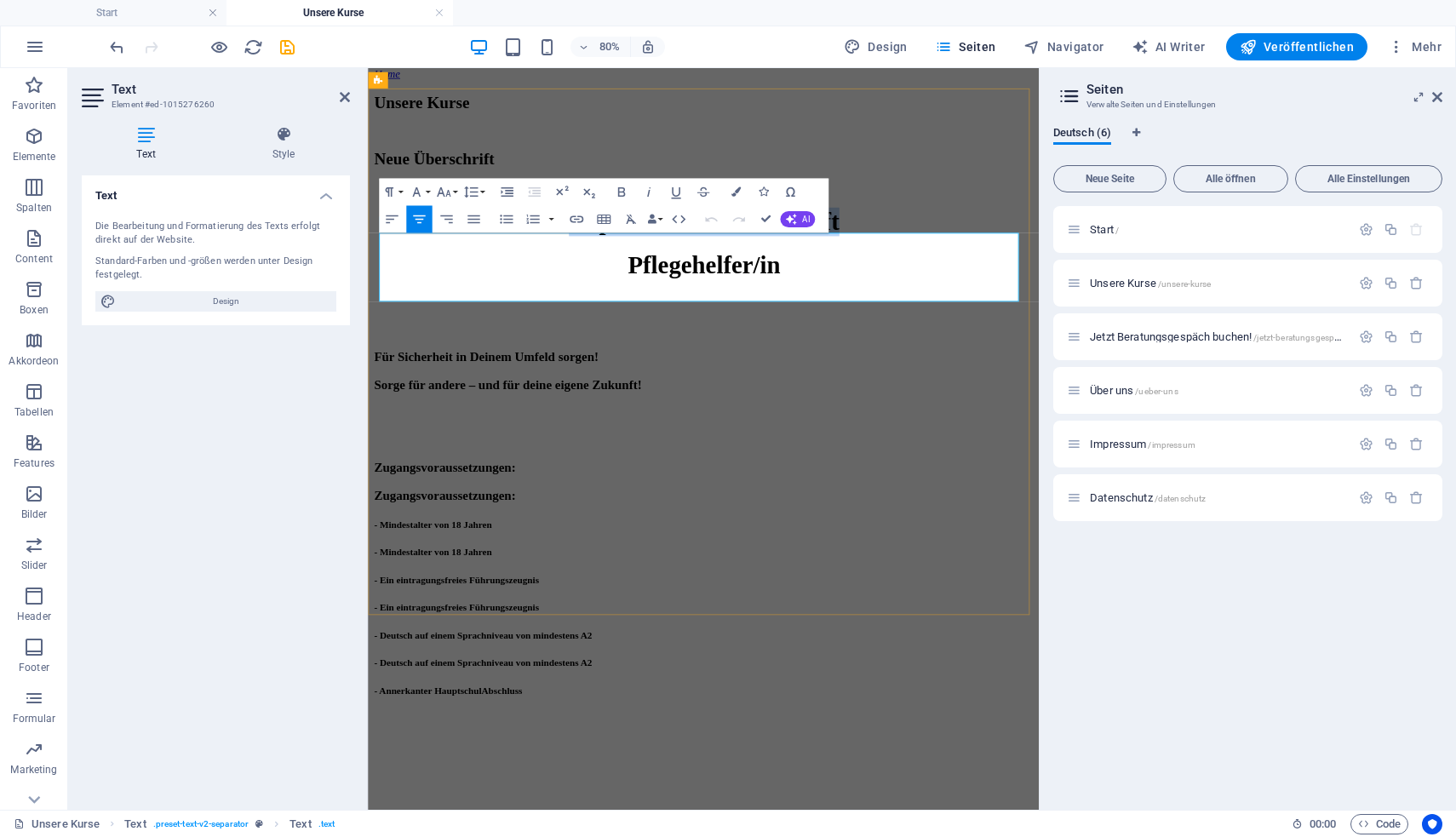
drag, startPoint x: 669, startPoint y: 337, endPoint x: 454, endPoint y: 281, distance: 222.2
click at [454, 278] on h1 "Geprüfte Sicherheitskraft" at bounding box center [787, 260] width 825 height 36
copy span "Geprüfte Sicherheitskraft"
click at [813, 332] on div "Geprüfte Sicherheitskraft Pflegehelfer/in" at bounding box center [787, 287] width 825 height 89
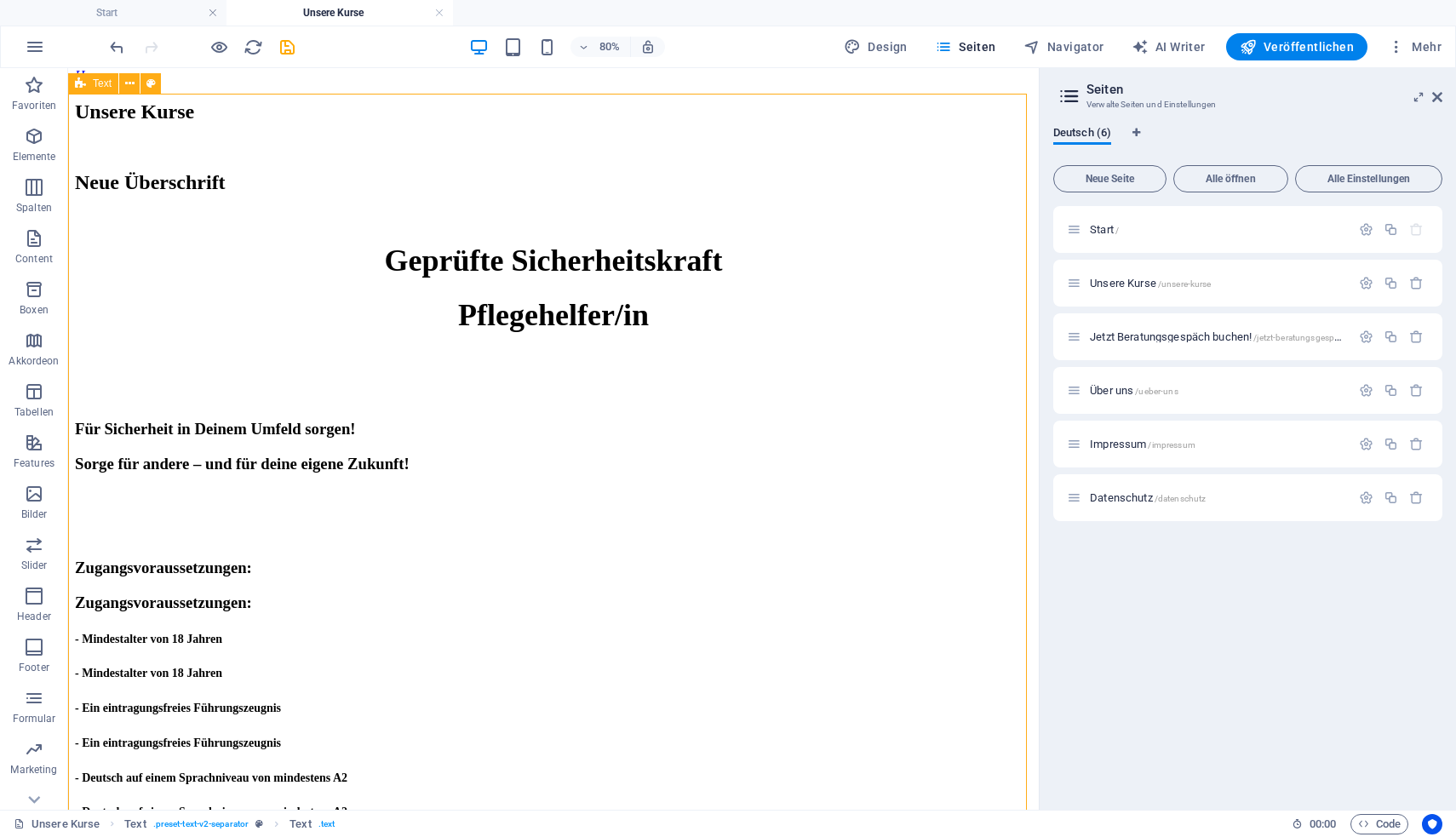
drag, startPoint x: 715, startPoint y: 161, endPoint x: 885, endPoint y: 141, distance: 171.2
click at [886, 142] on div "Unsere Kurse Neue Überschrift Geprüfte Sicherheitskraft Pflegehelfer/in Für Sic…" at bounding box center [553, 561] width 956 height 921
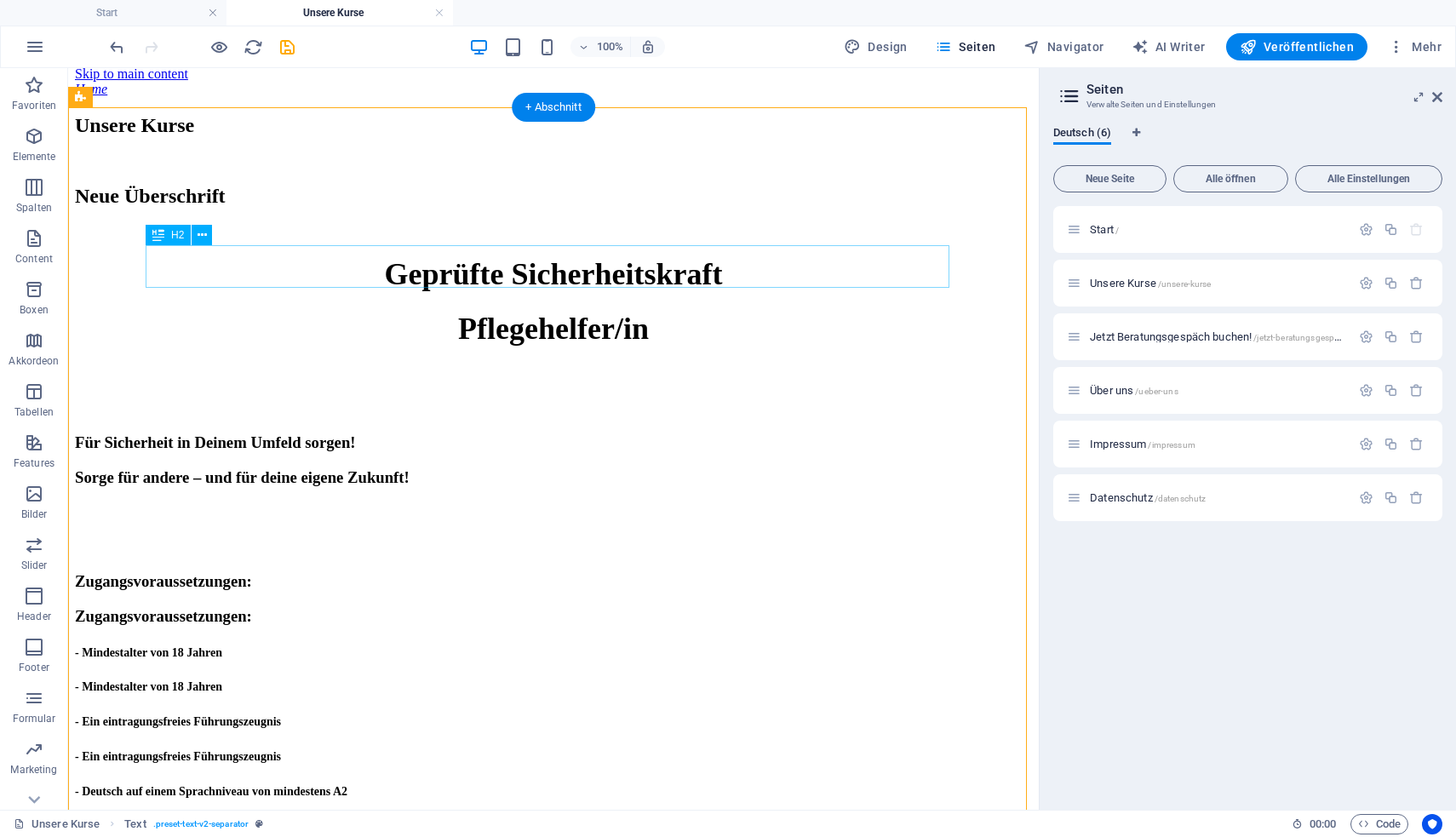
click at [629, 208] on div "Neue Überschrift" at bounding box center [553, 196] width 956 height 23
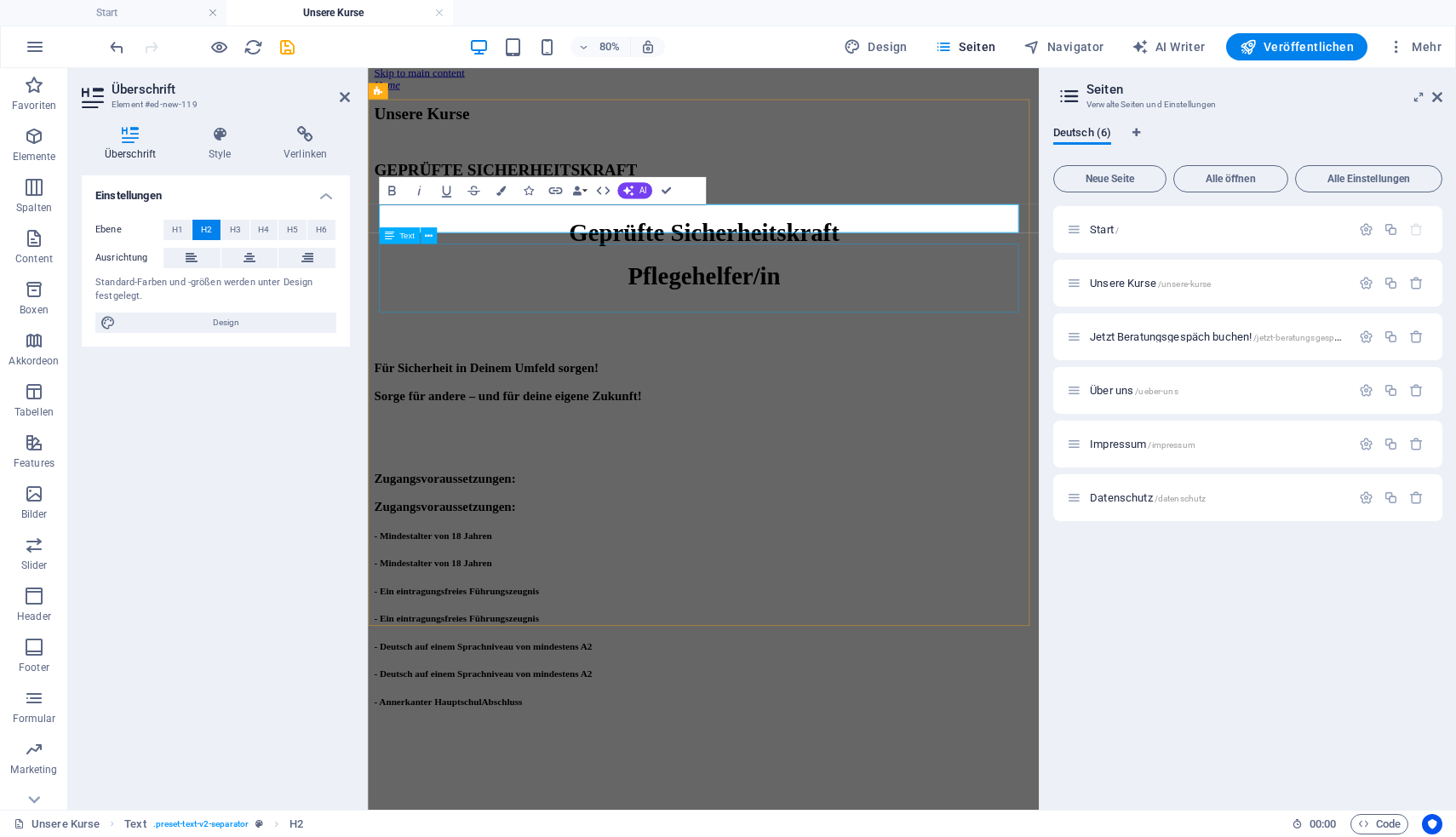
click at [779, 339] on div "Geprüfte Sicherheitskraft Pflegehelfer/in" at bounding box center [787, 300] width 825 height 89
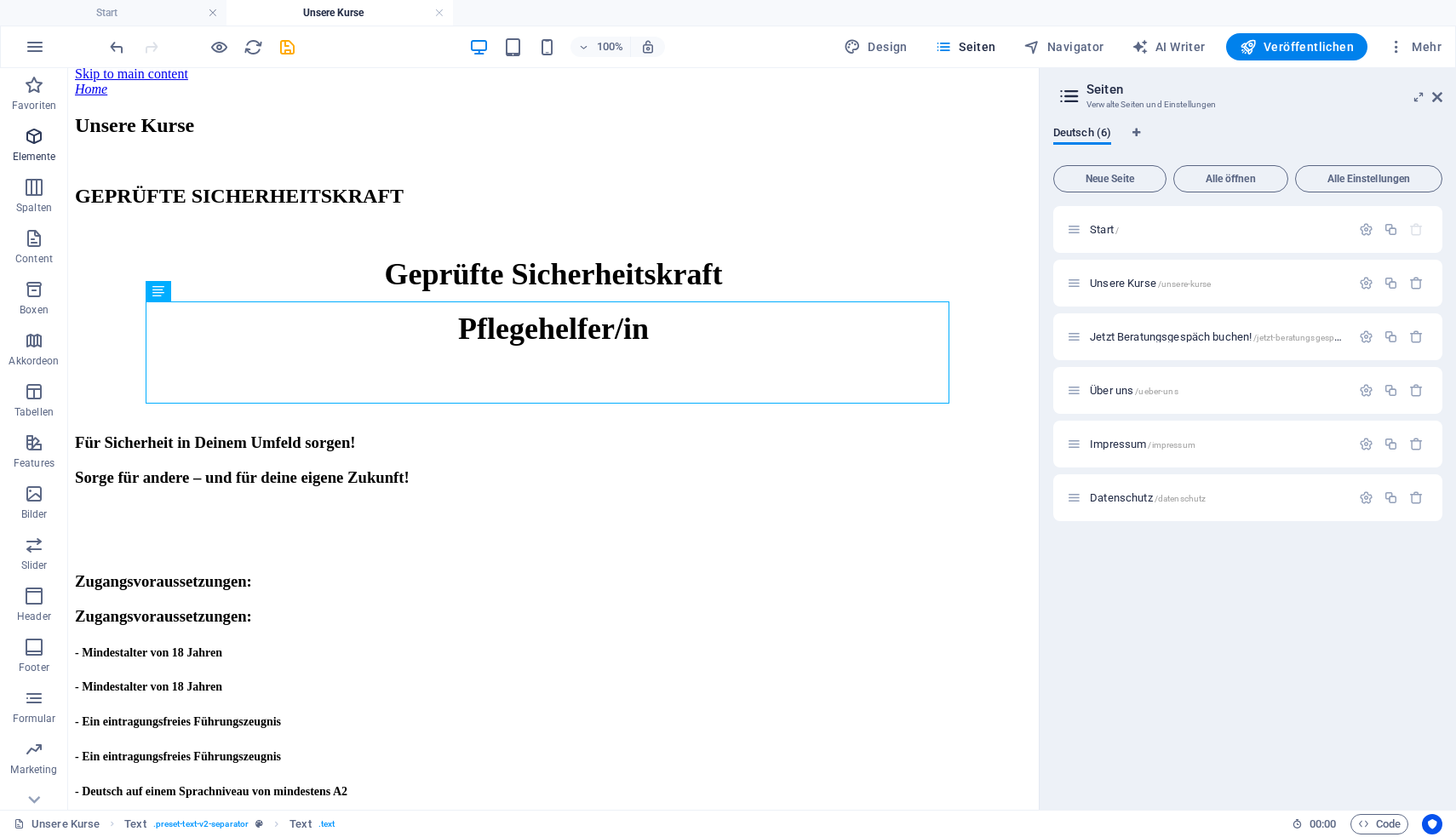
click at [47, 149] on span "Elemente" at bounding box center [33, 146] width 68 height 41
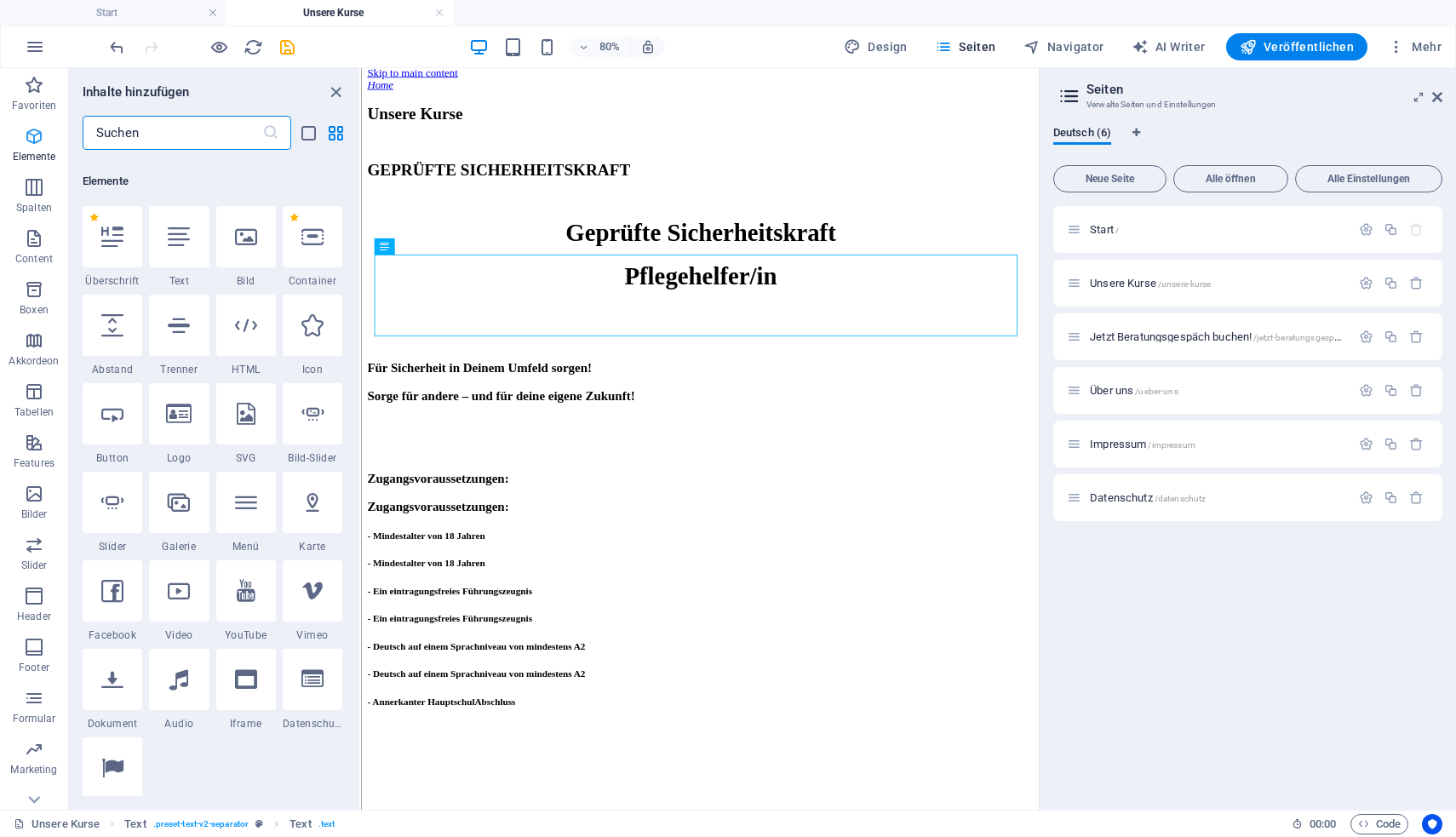
scroll to position [182, 0]
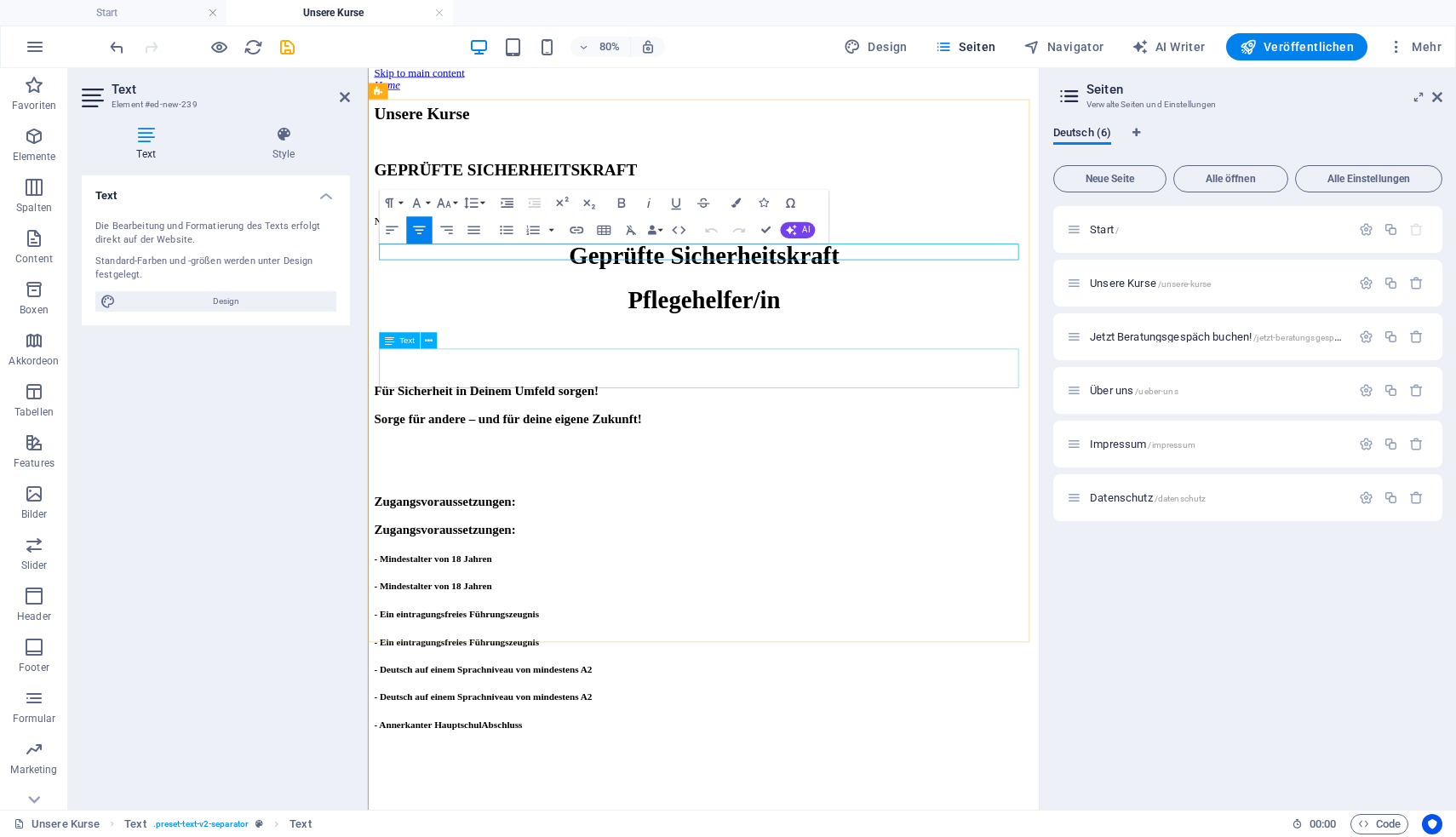
click at [572, 463] on div "Für Sicherheit in Deinem Umfeld sorgen! Sorge für andere – und für deine eigene…" at bounding box center [787, 489] width 825 height 54
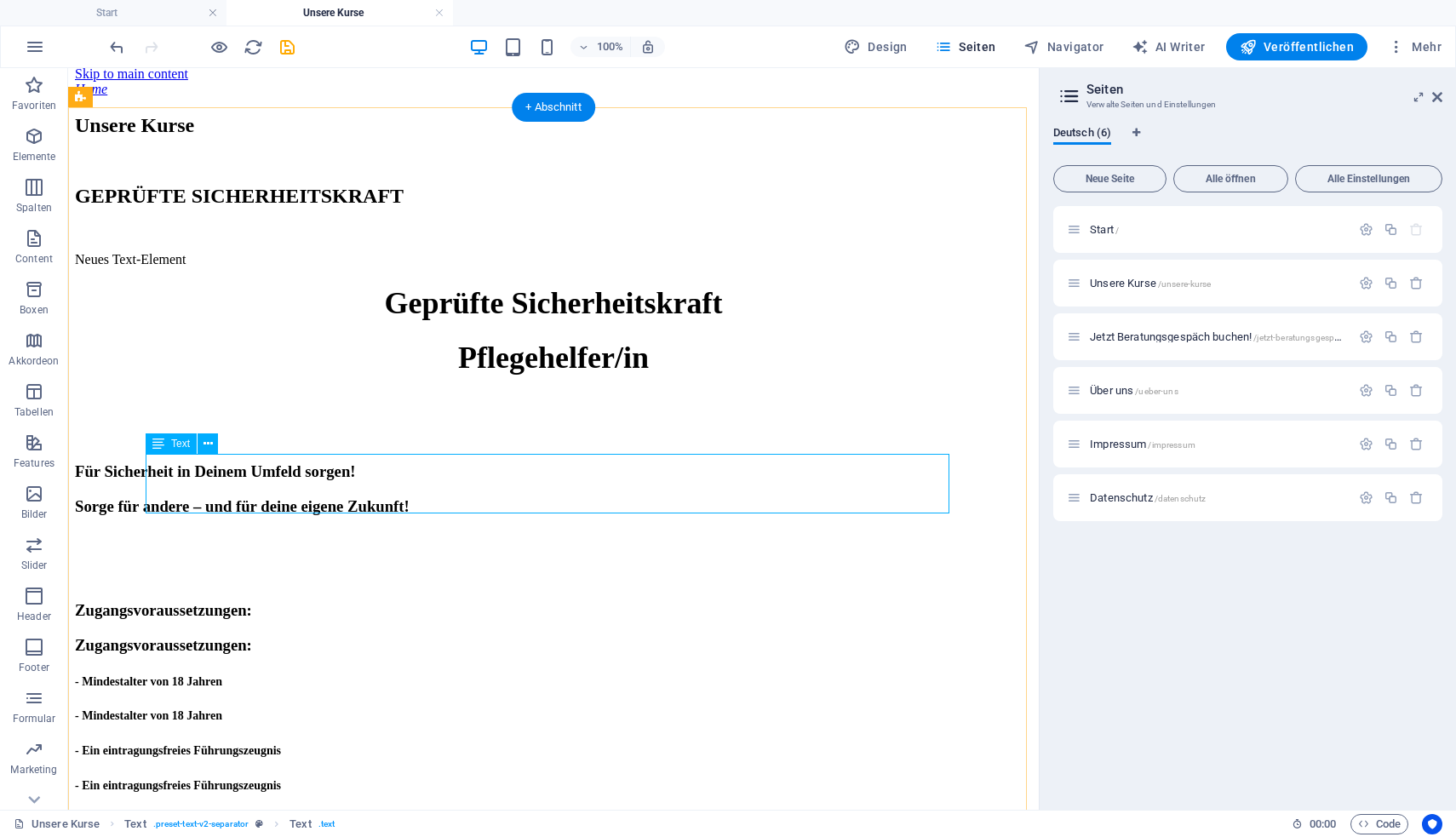
click at [475, 471] on div "Für Sicherheit in Deinem Umfeld sorgen! Sorge für andere – und für deine eigene…" at bounding box center [553, 489] width 956 height 54
click at [475, 470] on div "Für Sicherheit in Deinem Umfeld sorgen! Sorge für andere – und für deine eigene…" at bounding box center [553, 489] width 956 height 54
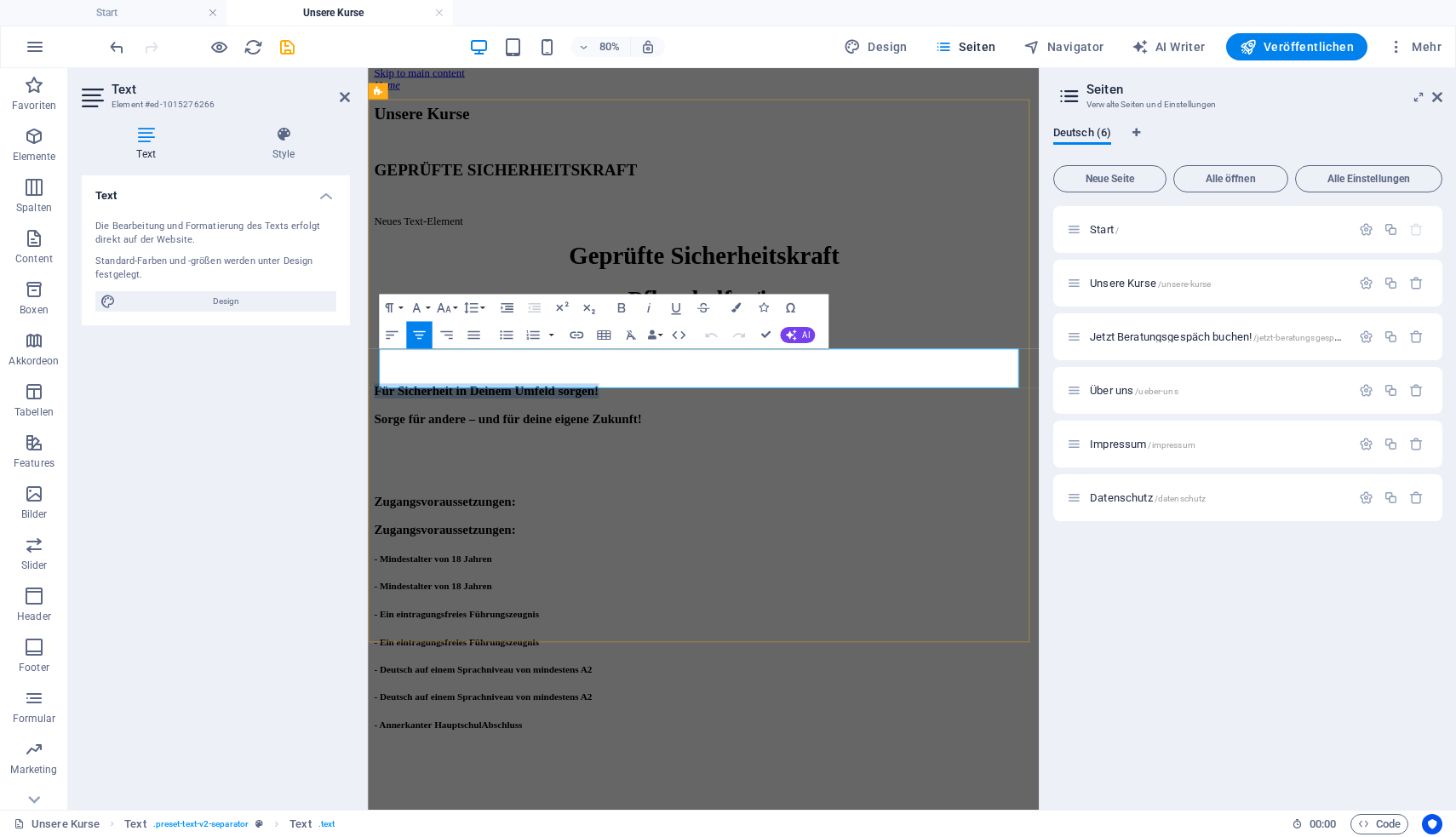
drag, startPoint x: 660, startPoint y: 448, endPoint x: 398, endPoint y: 424, distance: 263.1
click at [397, 463] on h3 "Für Sicherheit in Deinem Umfeld sorgen!" at bounding box center [787, 472] width 825 height 19
copy h3 "Für Sicherheit in Deinem Umfeld sorgen!"
click at [749, 267] on div "Neues Text-Element" at bounding box center [787, 260] width 825 height 16
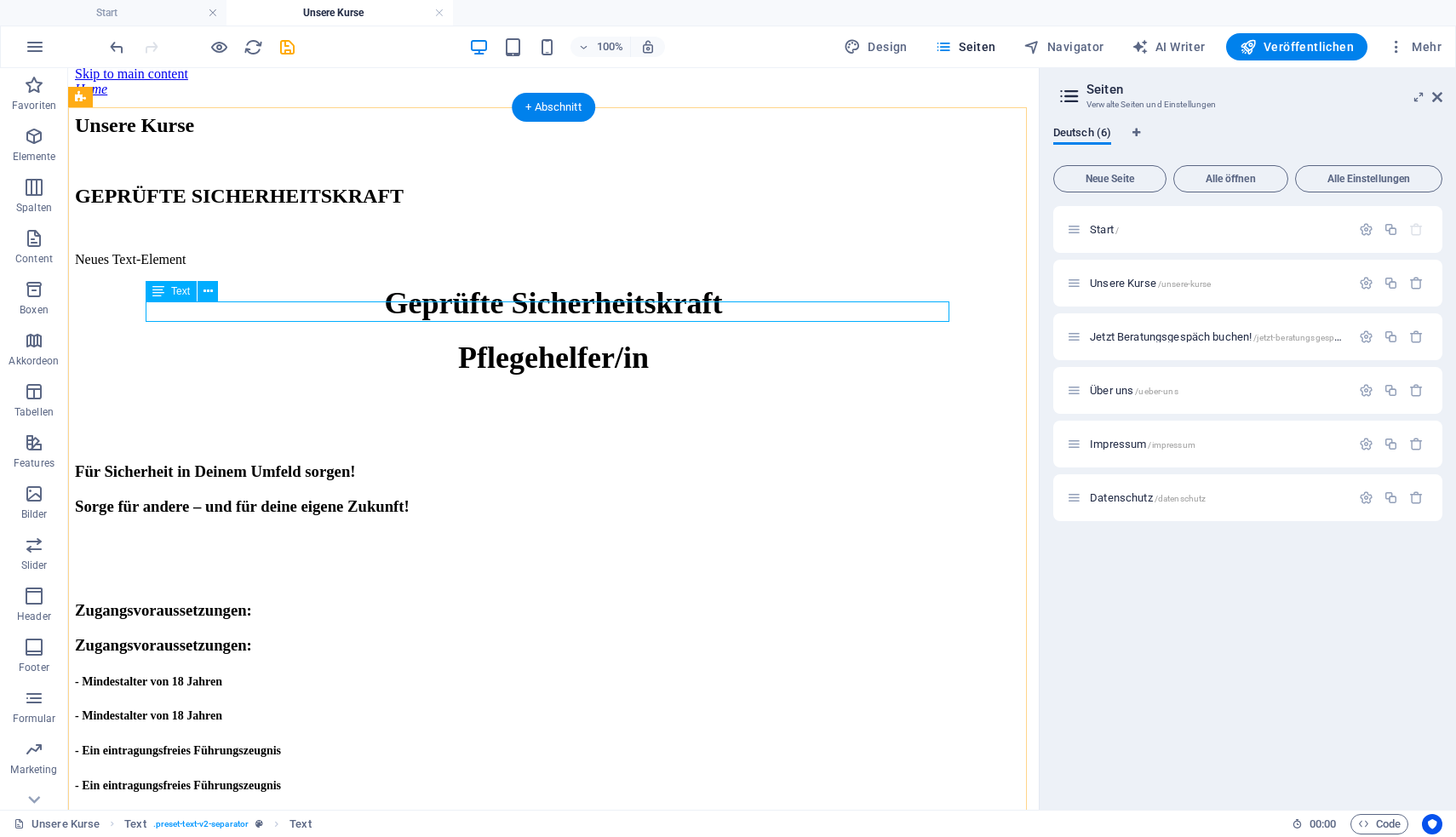
click at [619, 267] on div "Neues Text-Element" at bounding box center [553, 260] width 956 height 16
click at [618, 267] on div "Neues Text-Element" at bounding box center [553, 260] width 956 height 16
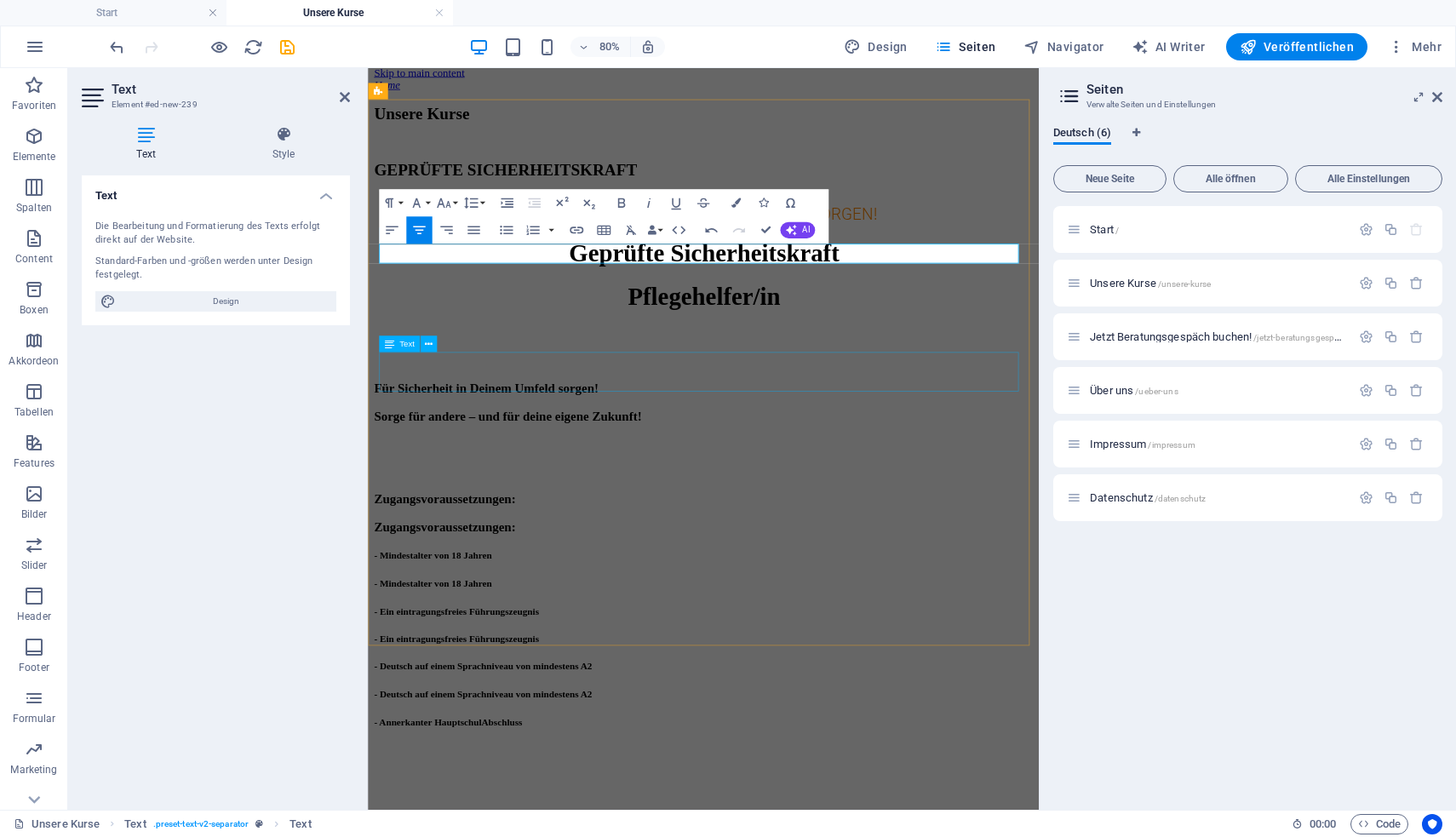
click at [717, 459] on div "Für Sicherheit in Deinem Umfeld sorgen! Sorge für andere – und für deine eigene…" at bounding box center [787, 486] width 825 height 54
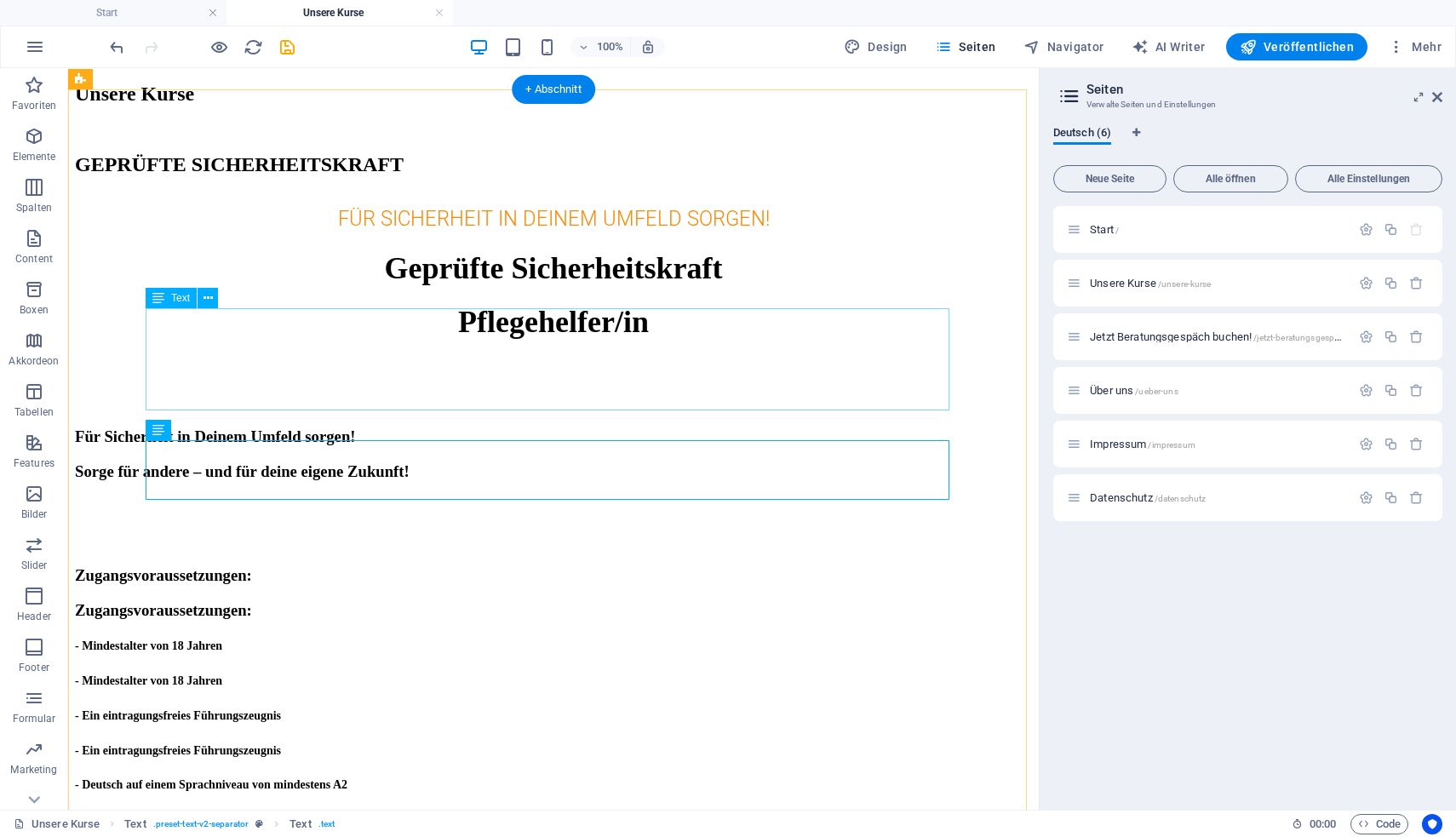
scroll to position [75, 0]
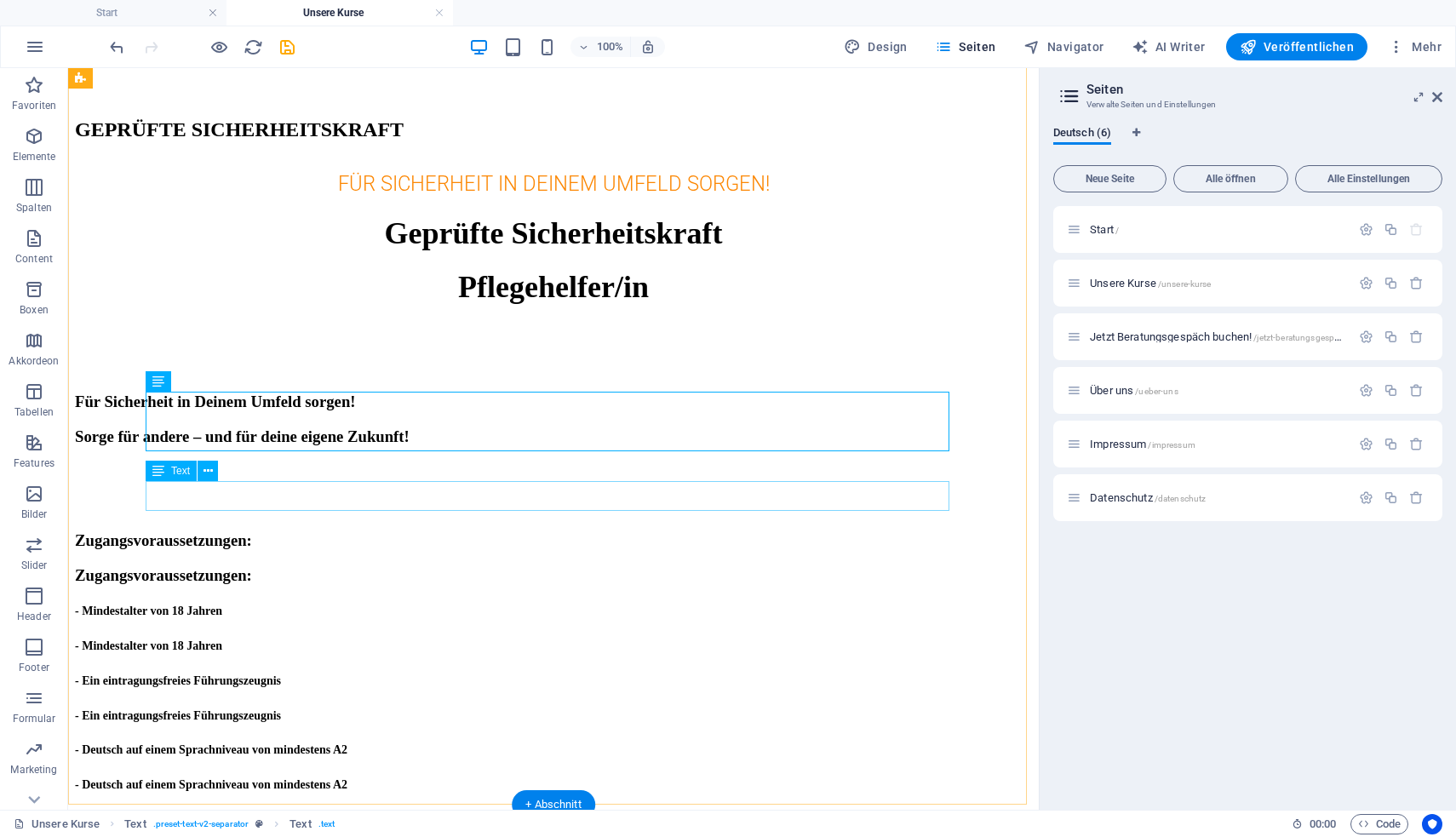
click at [402, 531] on div "Zugangsvoraussetzungen: Zugangsvoraussetzungen:" at bounding box center [553, 558] width 956 height 54
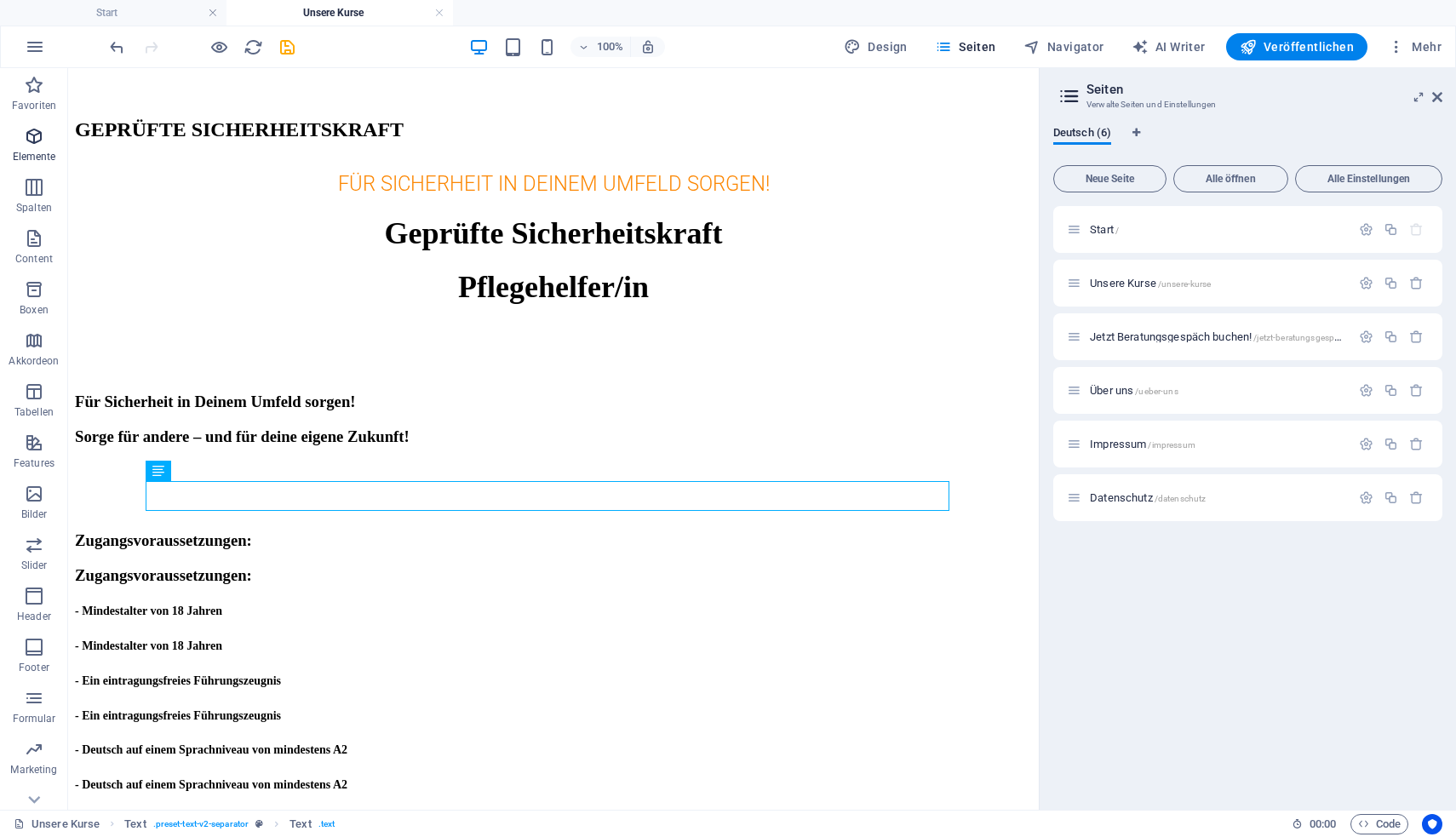
click at [30, 143] on icon "button" at bounding box center [34, 136] width 20 height 20
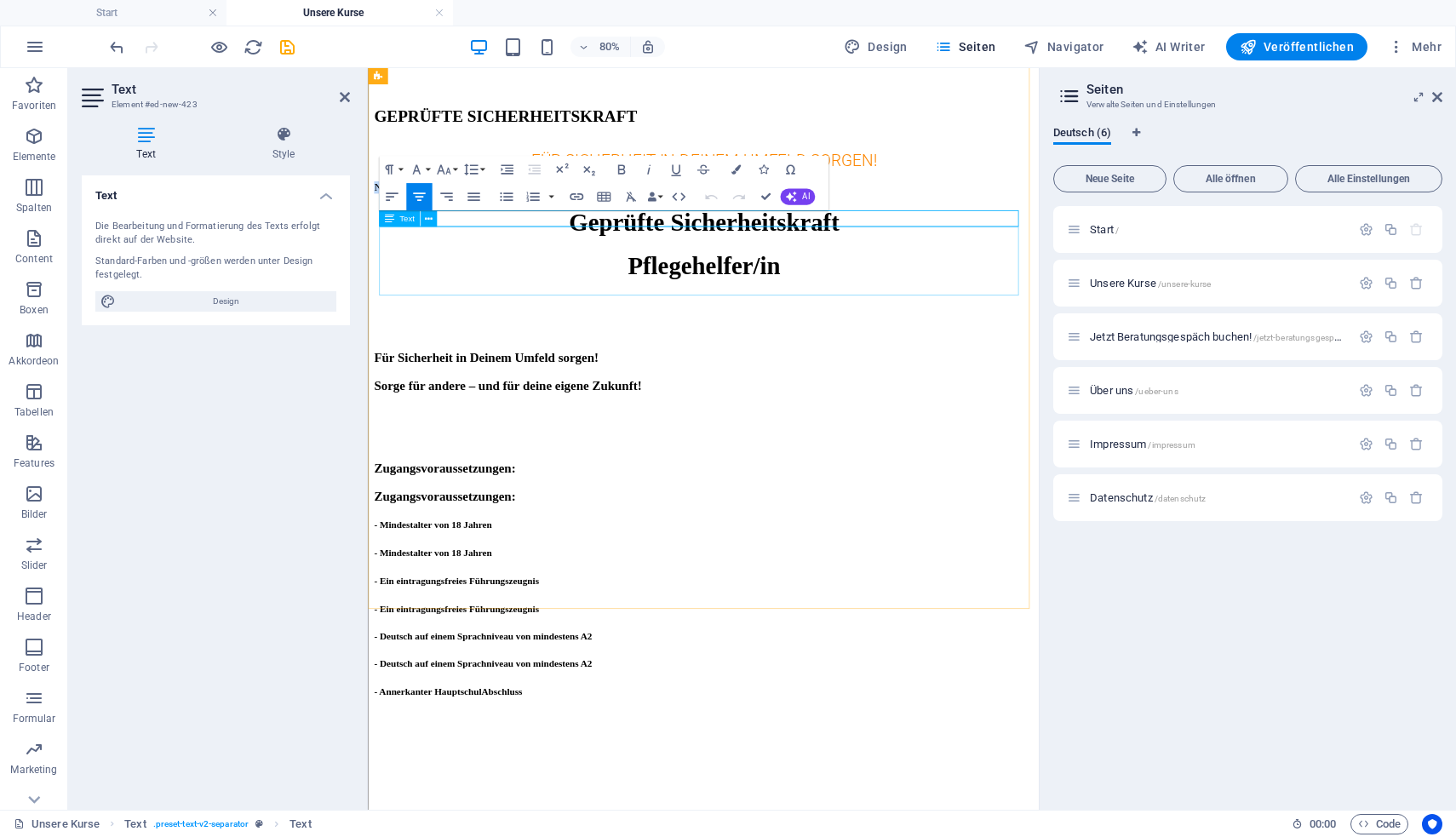
scroll to position [0, 0]
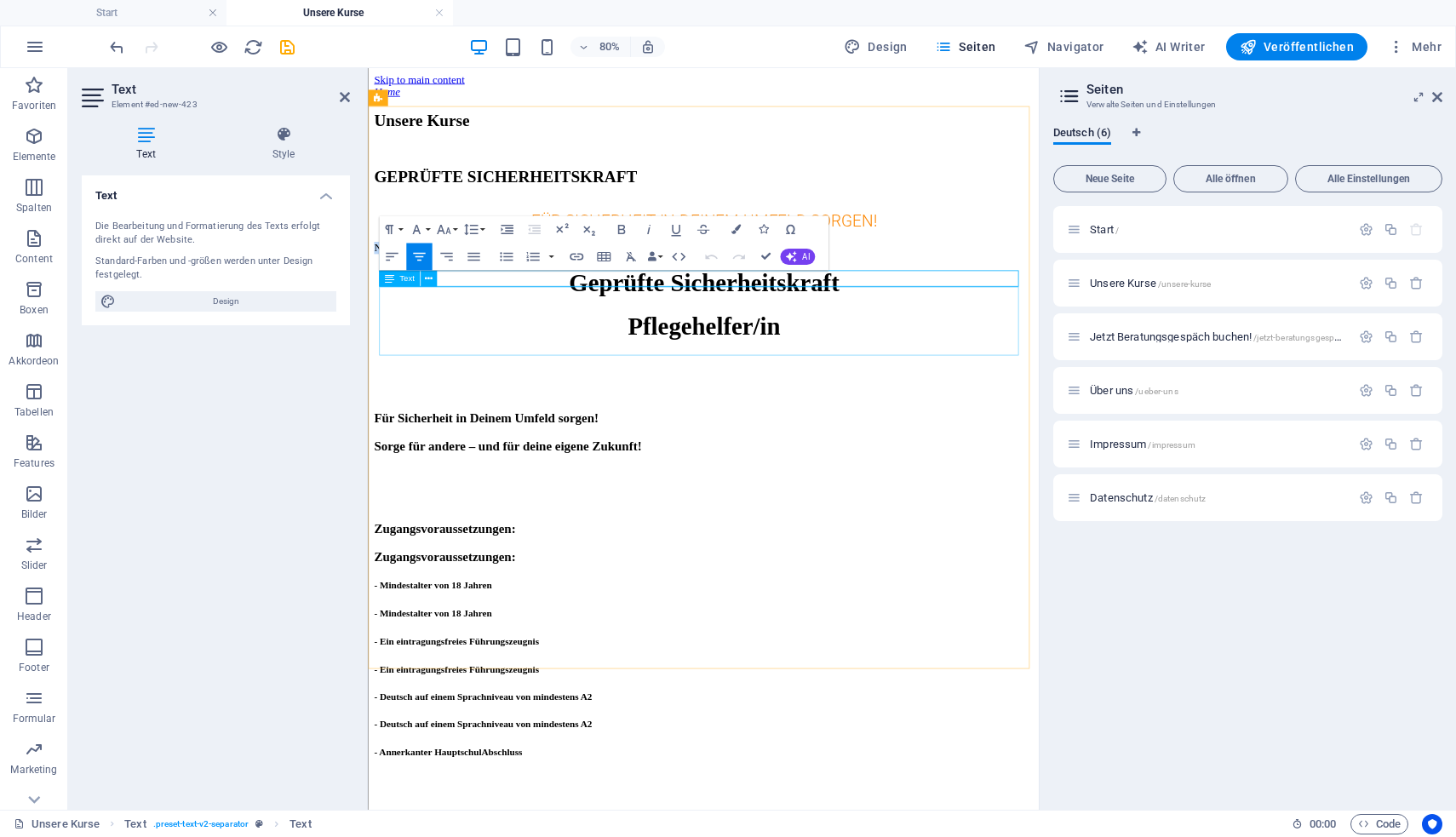
click at [741, 371] on div "Geprüfte Sicherheitskraft Pflegehelfer/in" at bounding box center [787, 363] width 825 height 89
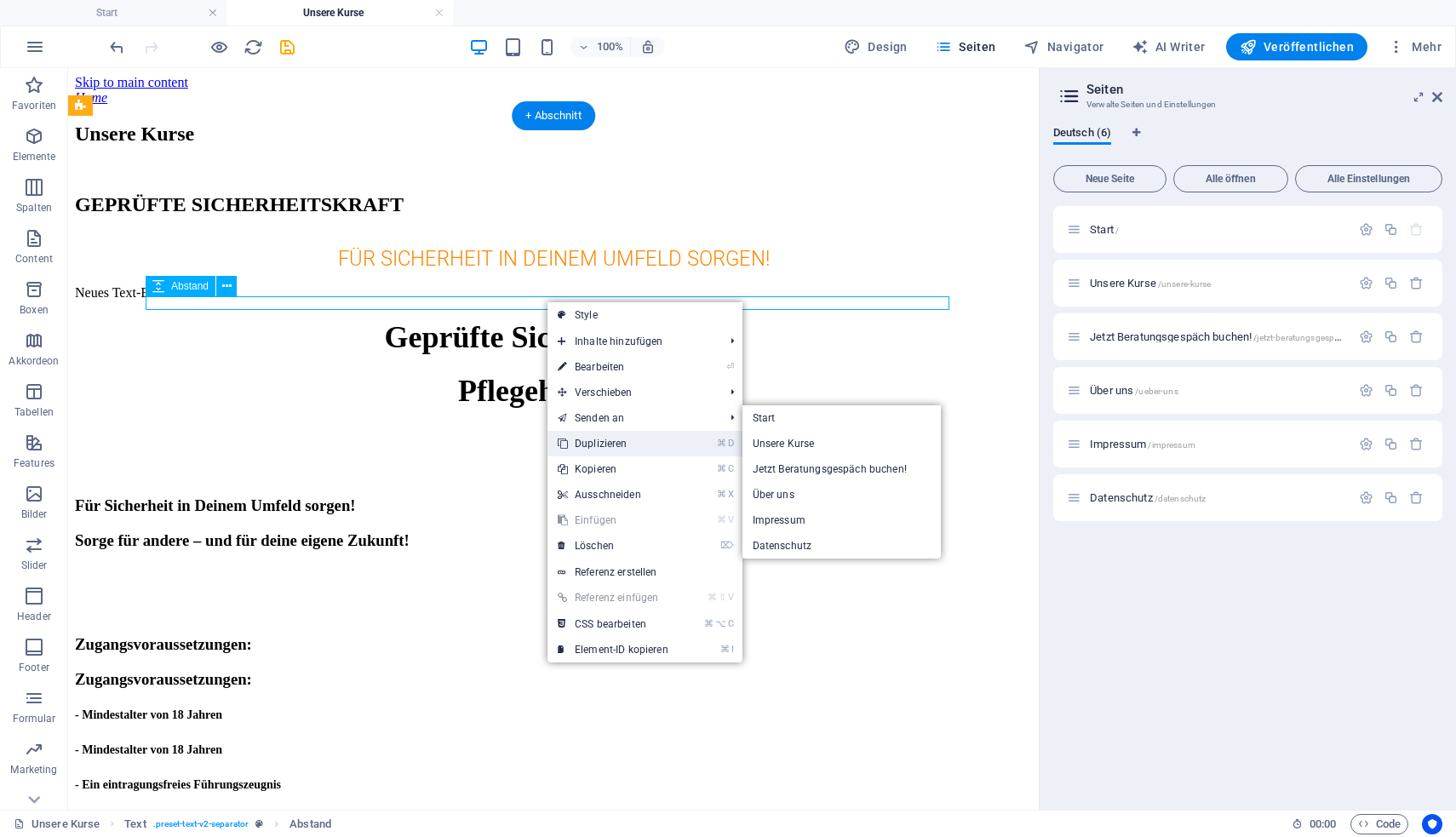
click at [595, 440] on link "⌘ D Duplizieren" at bounding box center [613, 444] width 131 height 26
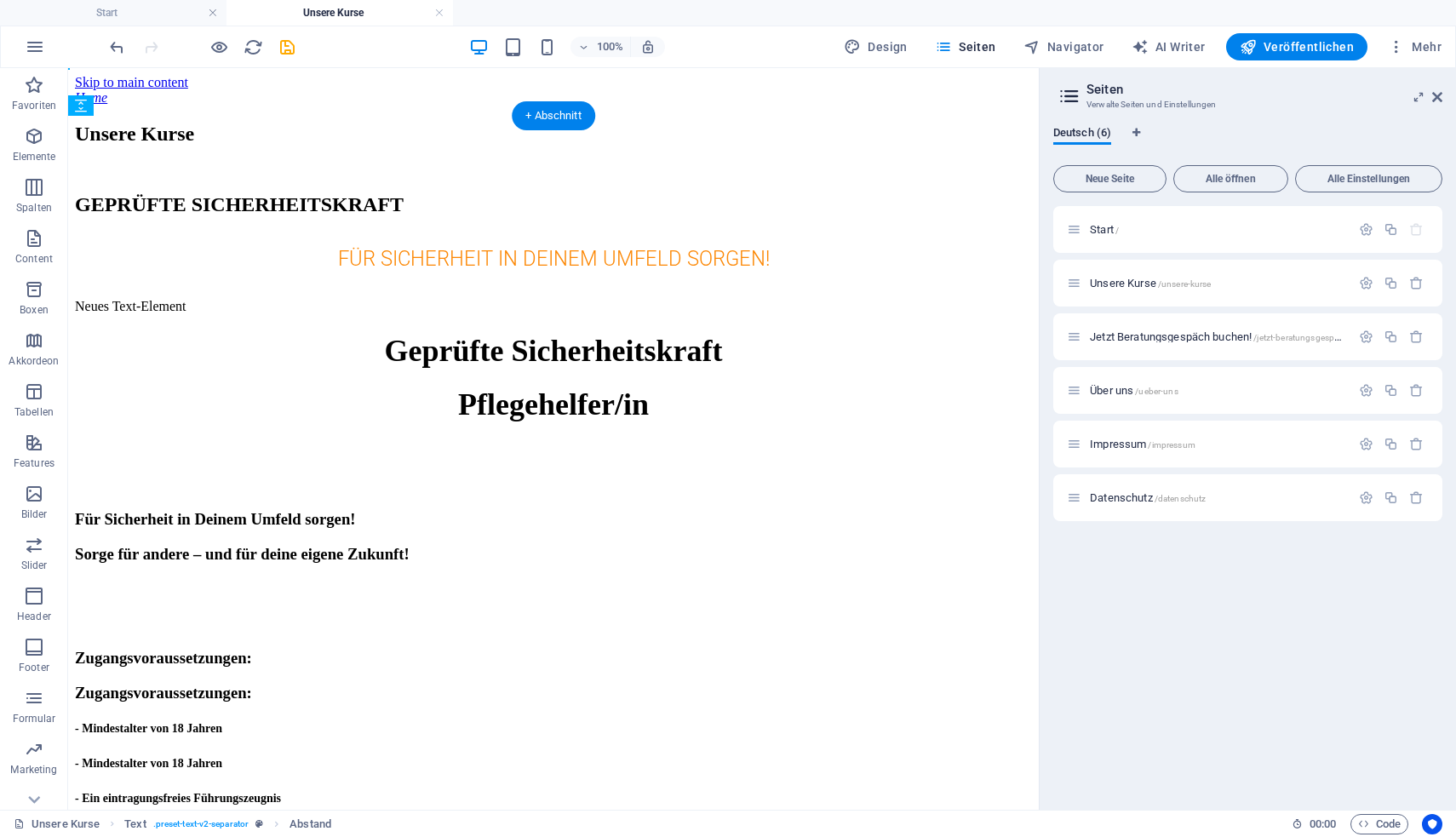
drag, startPoint x: 538, startPoint y: 314, endPoint x: 545, endPoint y: 337, distance: 24.0
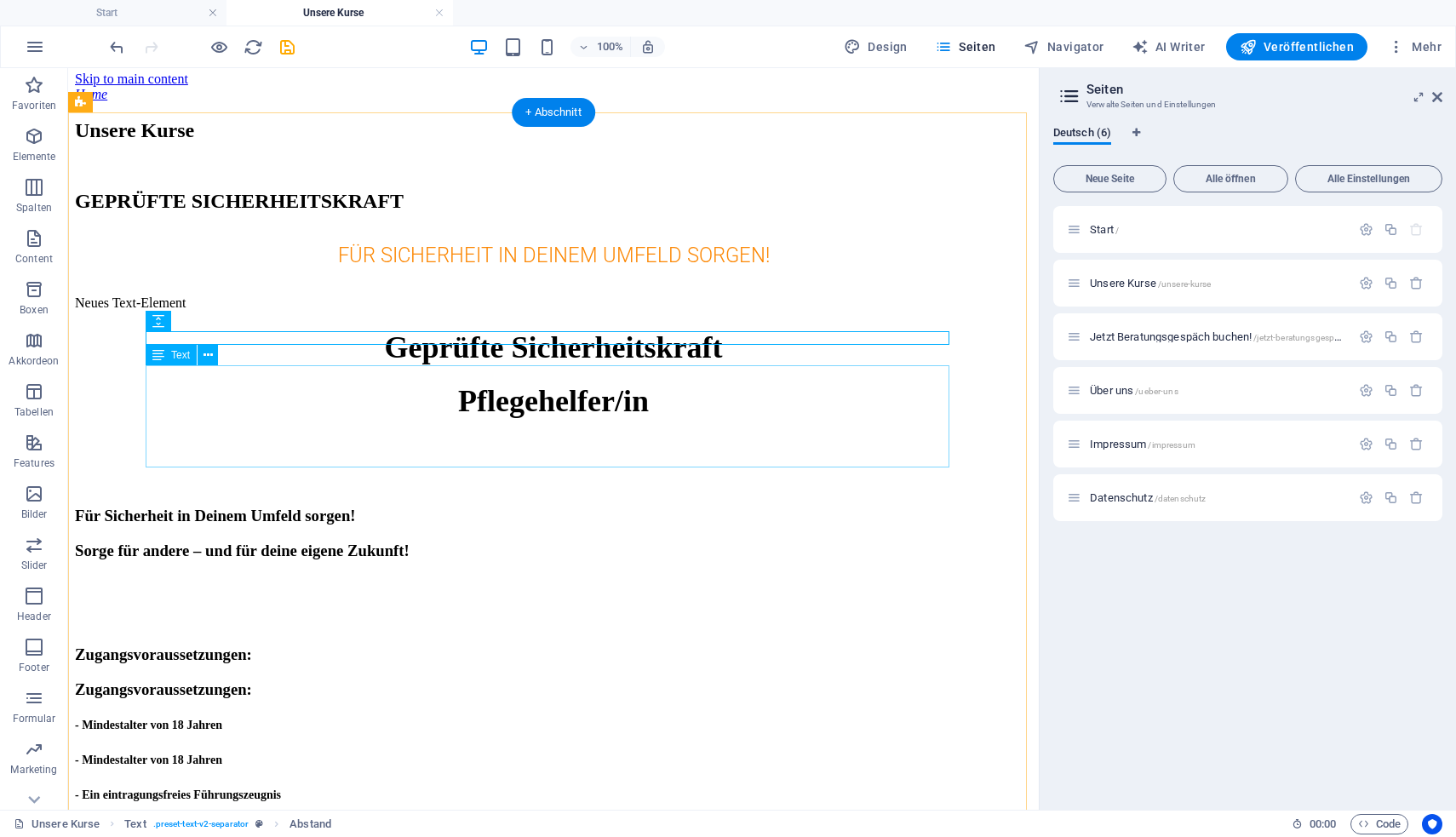
scroll to position [11, 0]
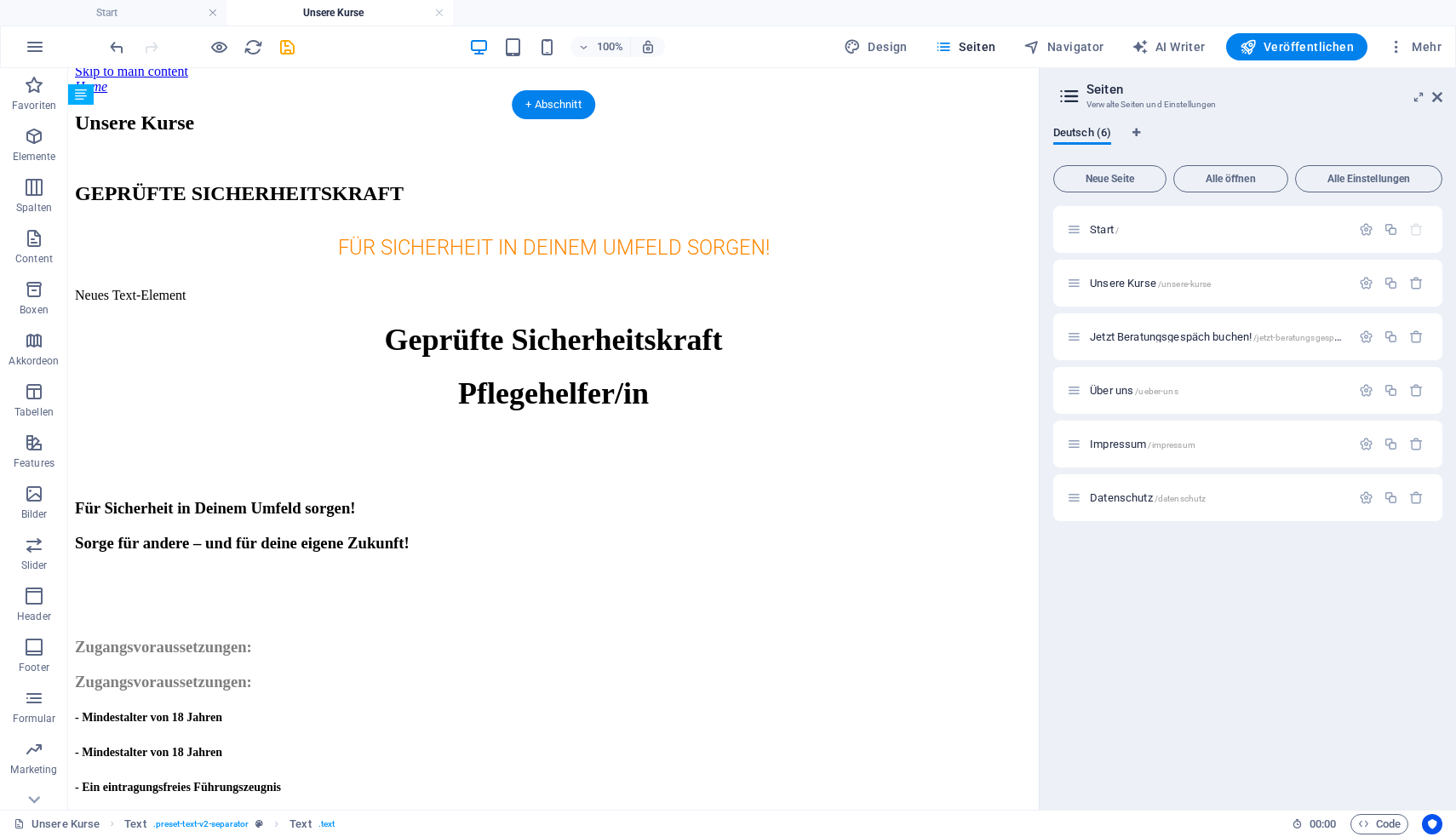
drag, startPoint x: 300, startPoint y: 598, endPoint x: 398, endPoint y: 584, distance: 99.0
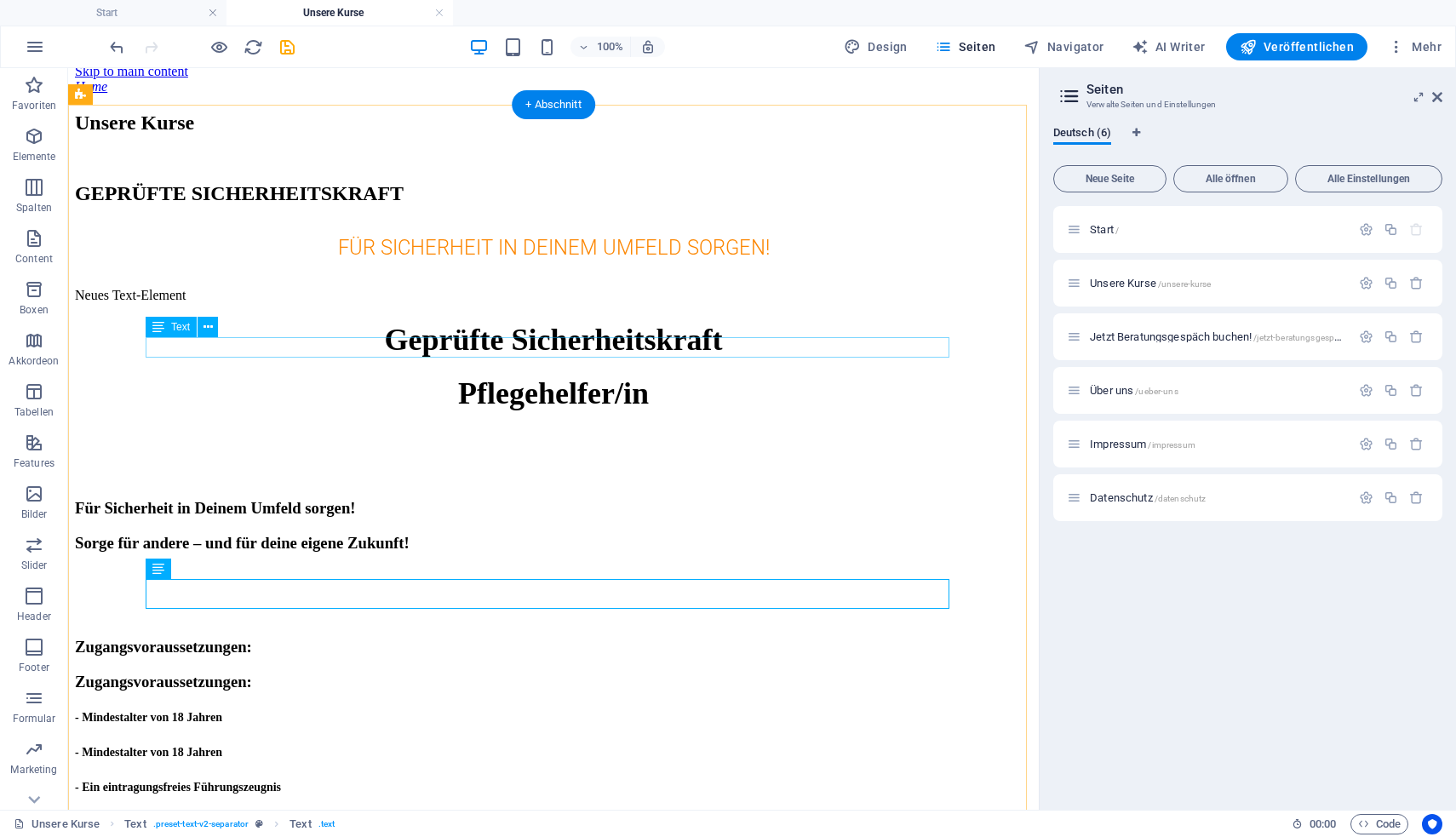
click at [547, 303] on div "Neues Text-Element" at bounding box center [553, 295] width 956 height 16
click at [365, 638] on div "Zugangsvoraussetzungen: Zugangsvoraussetzungen:" at bounding box center [553, 665] width 956 height 54
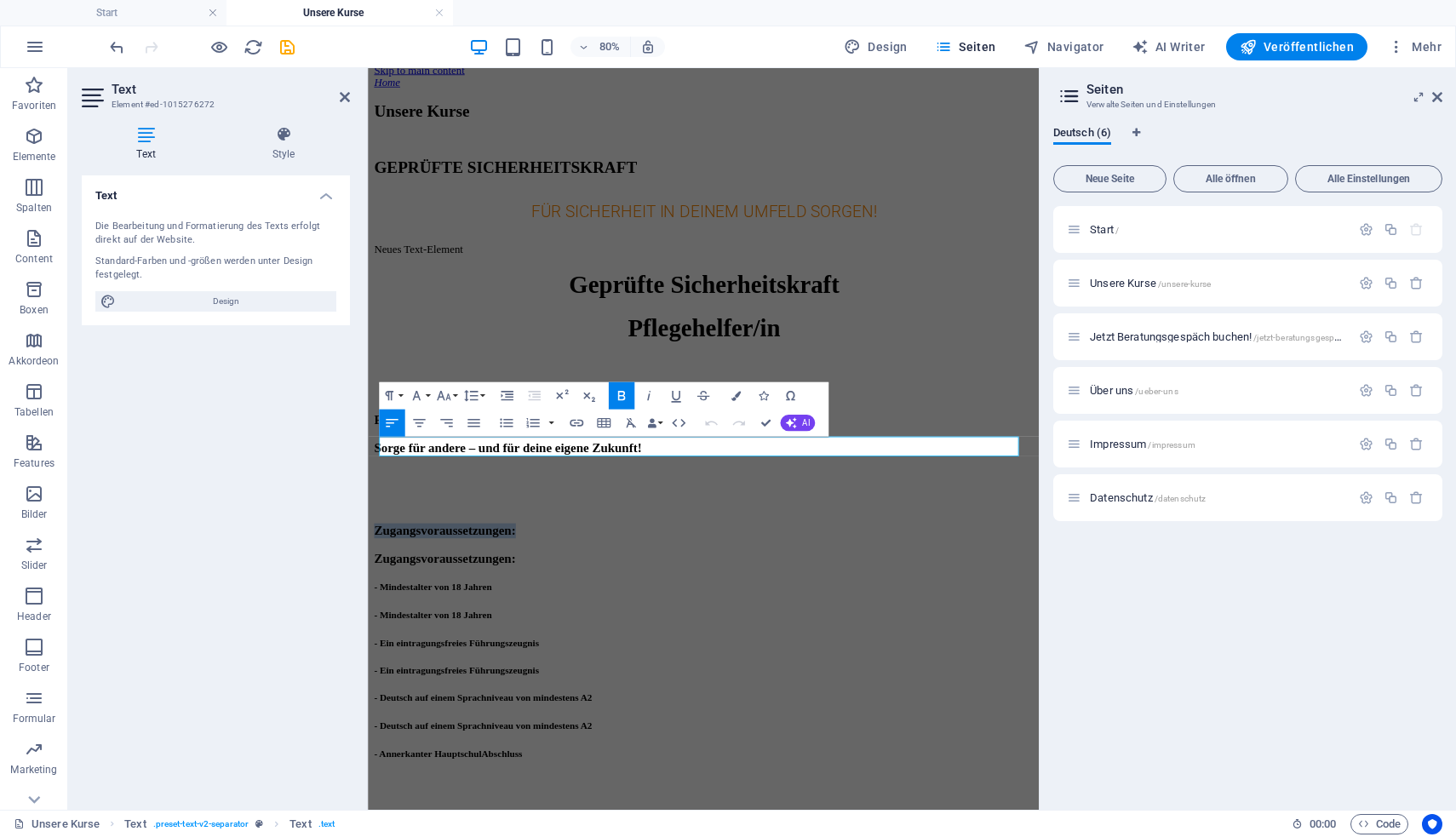
drag, startPoint x: 695, startPoint y: 546, endPoint x: 363, endPoint y: 542, distance: 332.0
copy strong "Zugangsvoraussetzungen:"
click at [757, 303] on div "Neues Text-Element" at bounding box center [787, 295] width 825 height 16
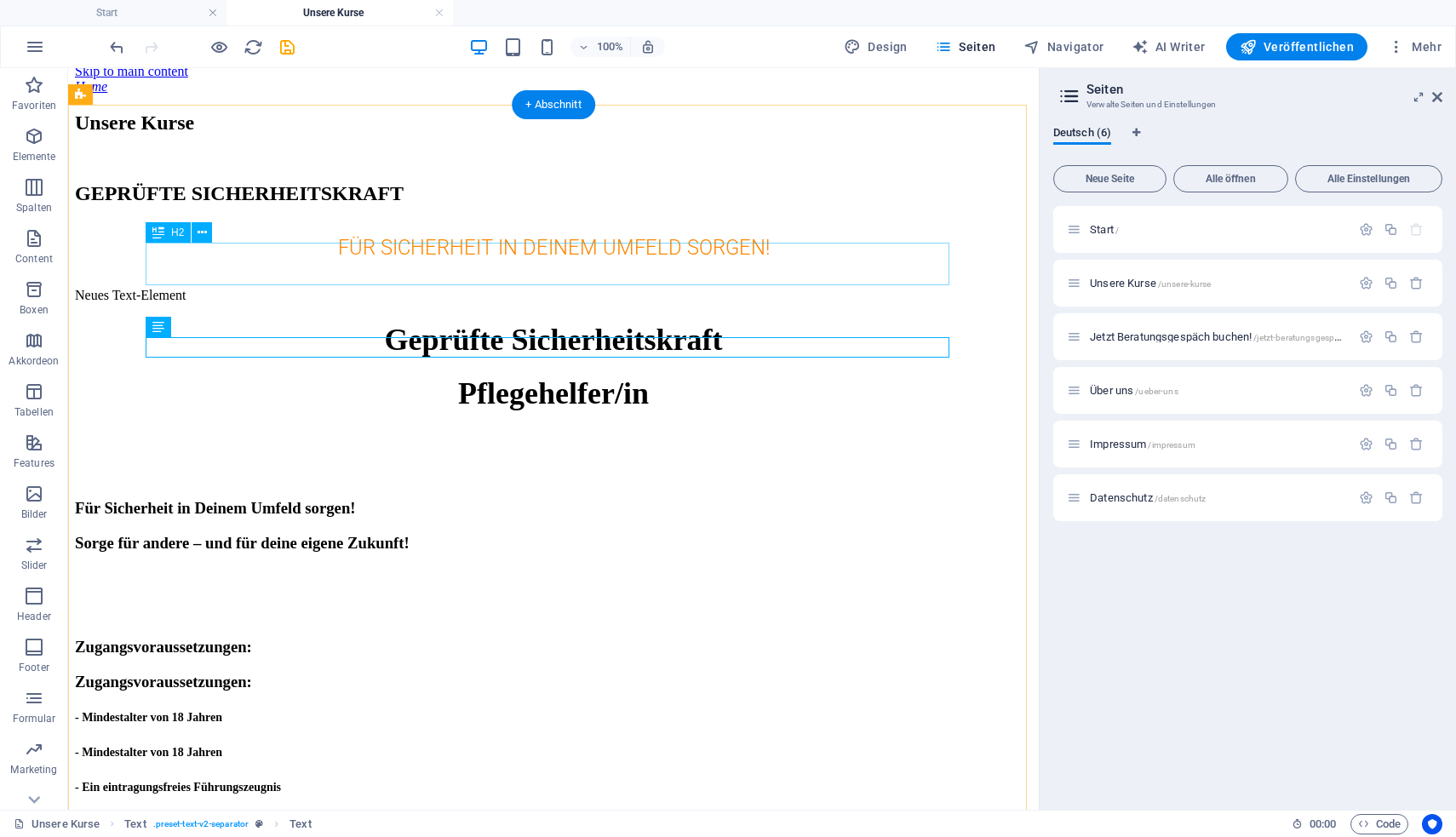
click at [680, 205] on div "GEPRÜFTE SICHERHEITSKRAFT" at bounding box center [553, 194] width 956 height 23
click at [602, 303] on div "Neues Text-Element" at bounding box center [553, 295] width 956 height 16
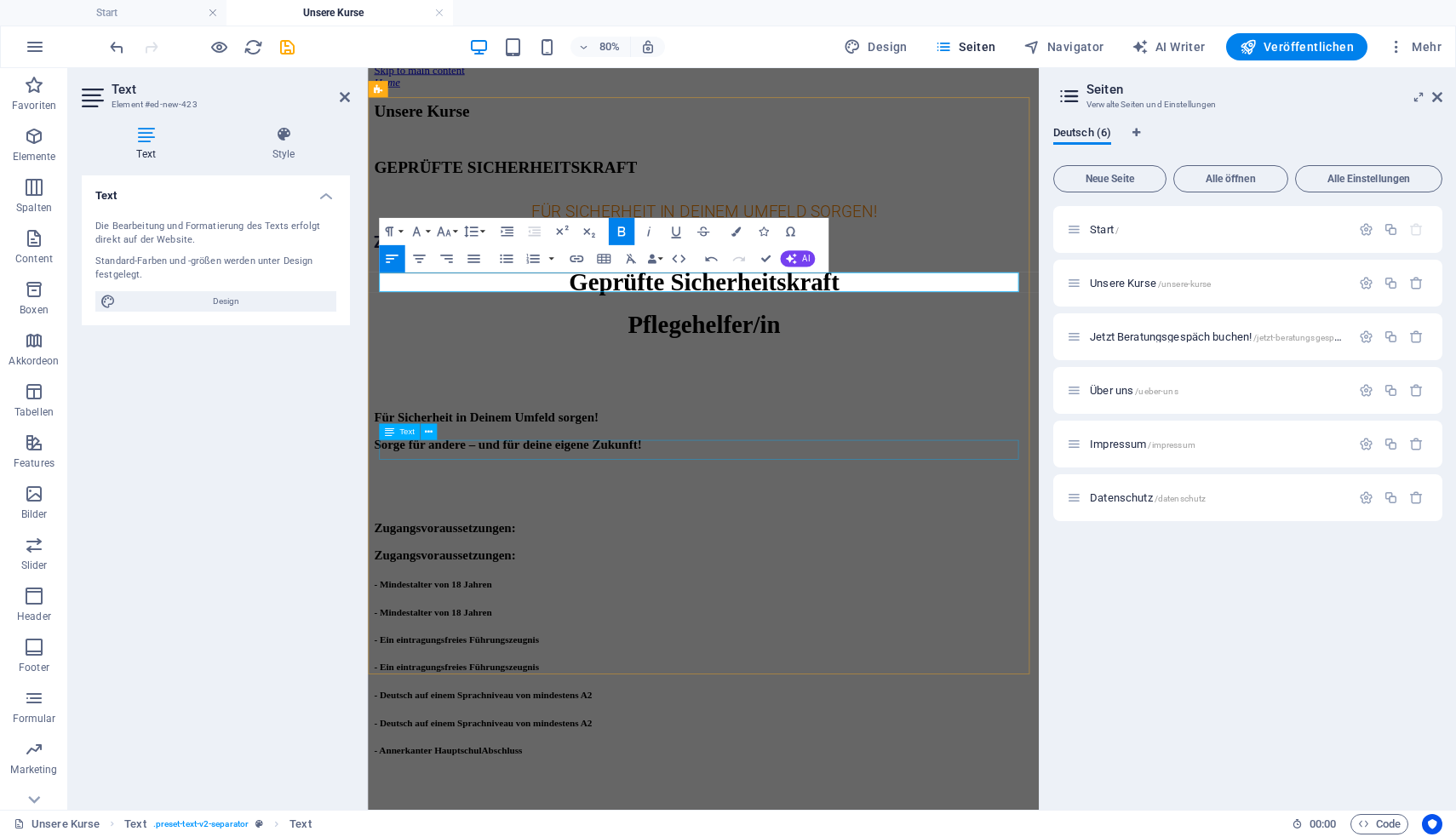
click at [695, 634] on div "Zugangsvoraussetzungen: Zugangsvoraussetzungen:" at bounding box center [787, 661] width 825 height 54
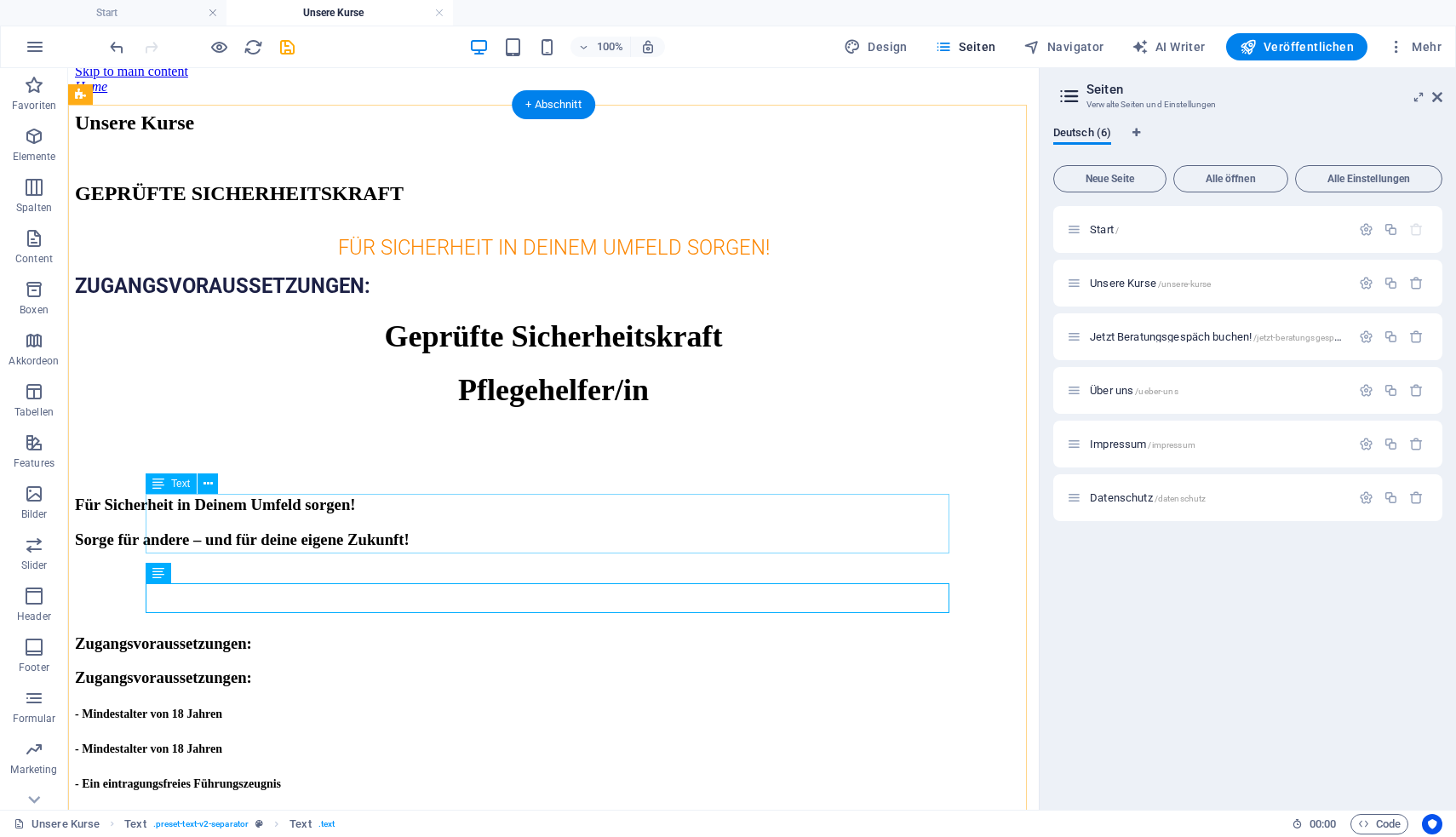
scroll to position [34, 0]
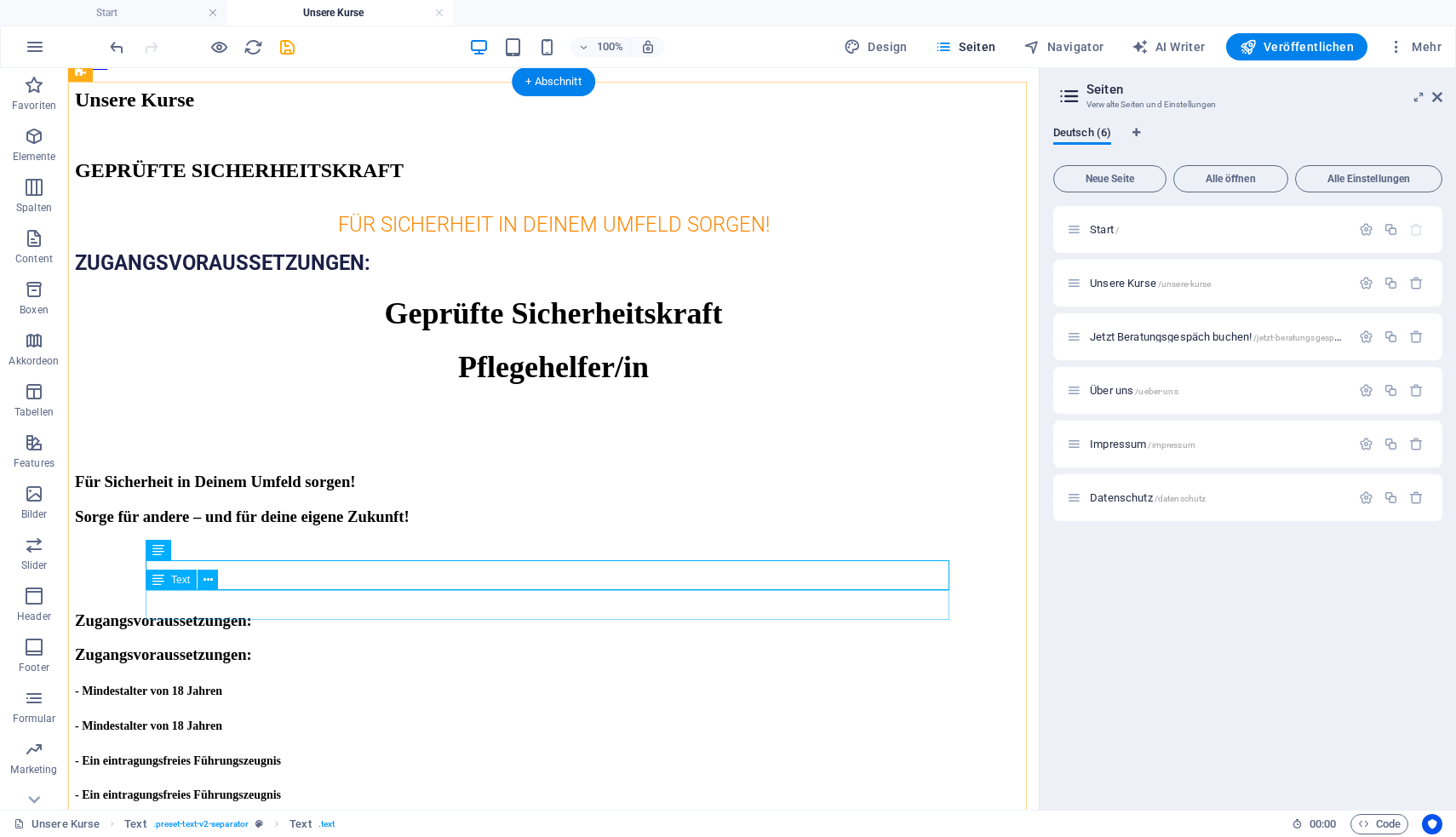
click at [780, 680] on div "- Mindestalter von 18 Jahren - Mindestalter von 18 Jahren" at bounding box center [553, 707] width 956 height 54
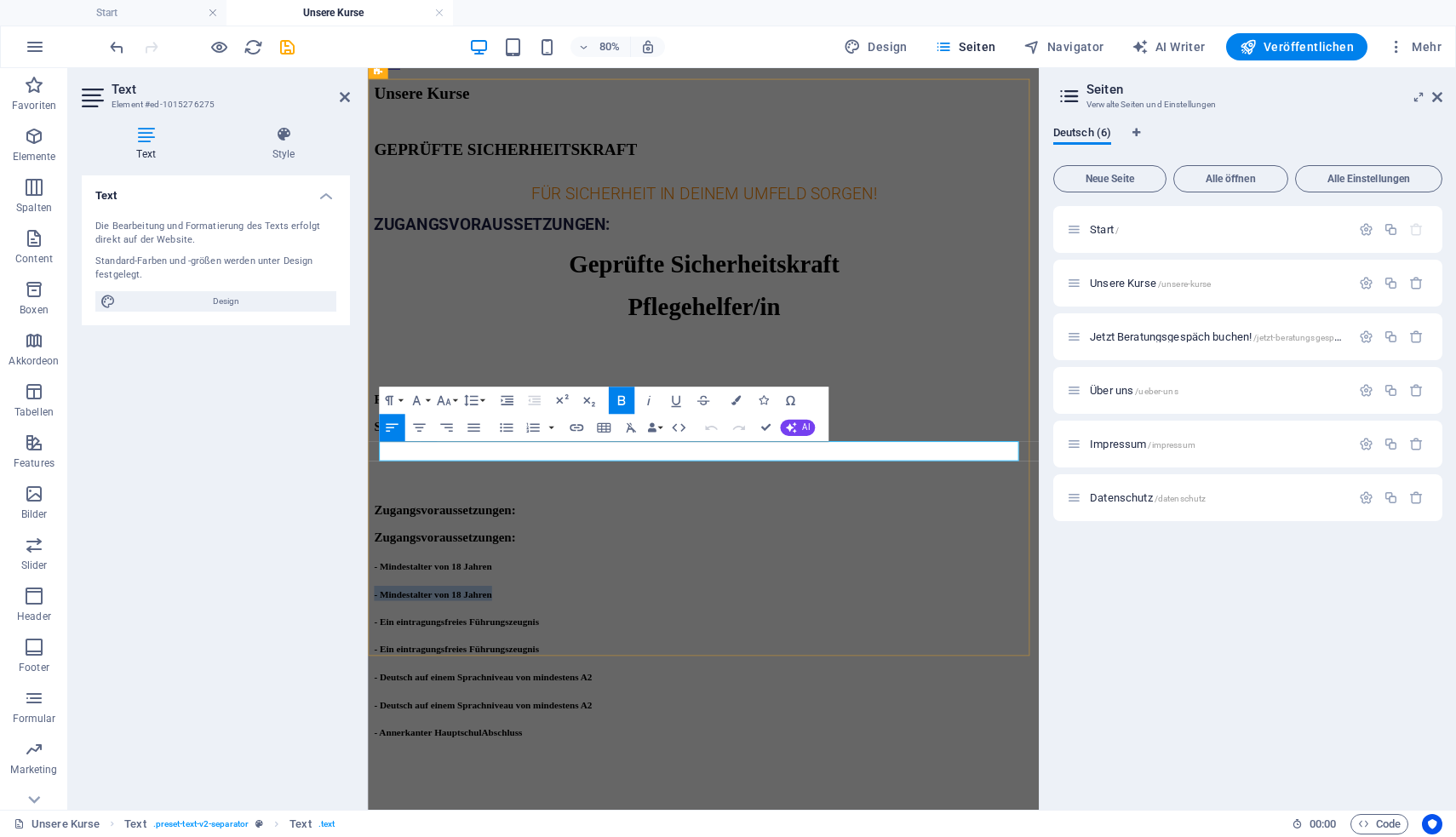
drag, startPoint x: 939, startPoint y: 549, endPoint x: 752, endPoint y: 554, distance: 187.1
click at [752, 680] on div "- Mindestalter von 18 Jahren - Mindestalter von 18 Jahren" at bounding box center [787, 707] width 825 height 54
click at [886, 716] on div "- Ein eintragungsfreies Führungszeugnis - Ein eintragungsfreies Führungszeugnis" at bounding box center [787, 742] width 825 height 54
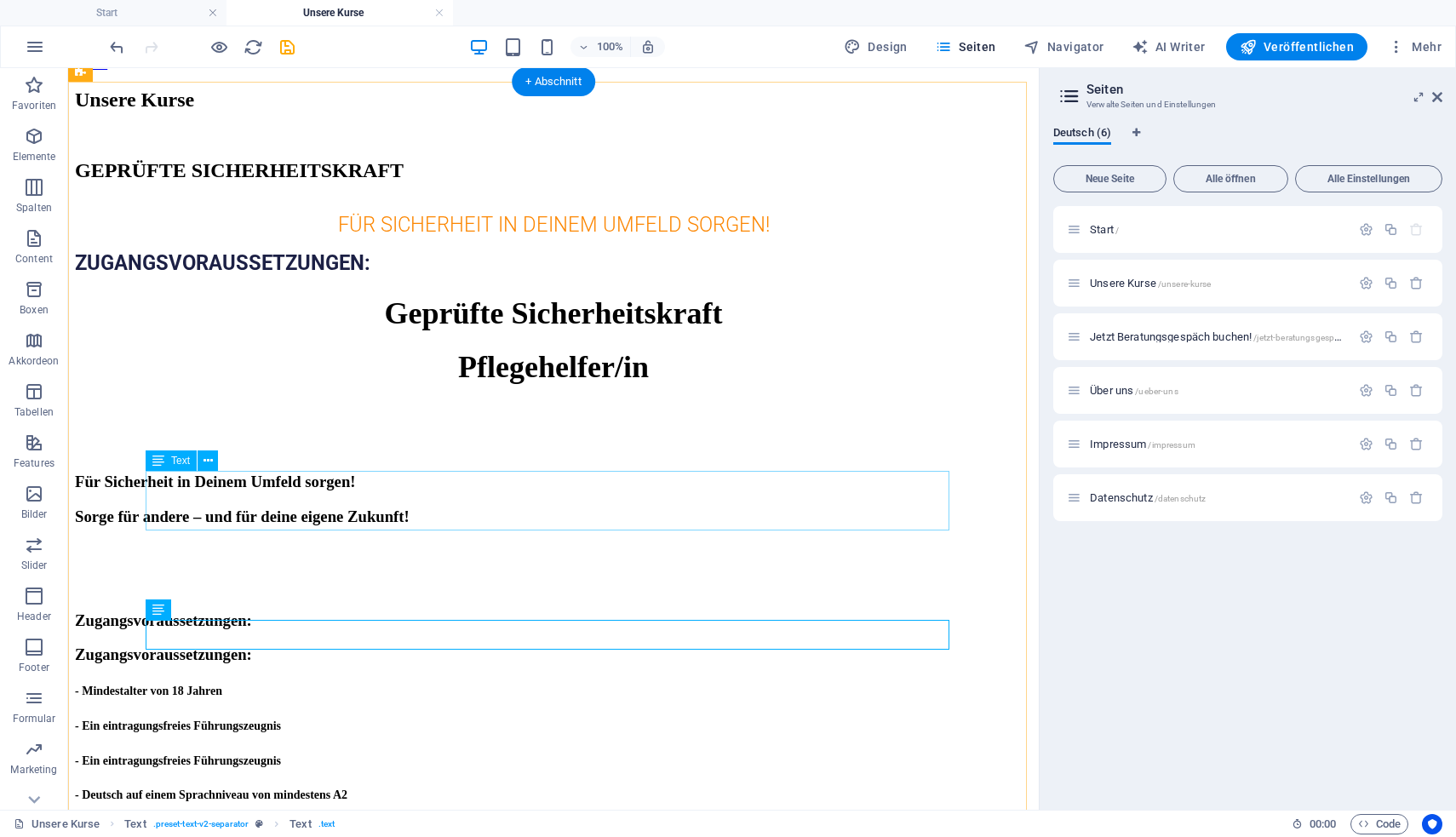
click at [782, 473] on div "Für Sicherheit in Deinem Umfeld sorgen! Sorge für andere – und für deine eigene…" at bounding box center [553, 500] width 956 height 54
click at [702, 716] on div "- Ein eintragungsfreies Führungszeugnis - Ein eintragungsfreies Führungszeugnis" at bounding box center [553, 742] width 956 height 54
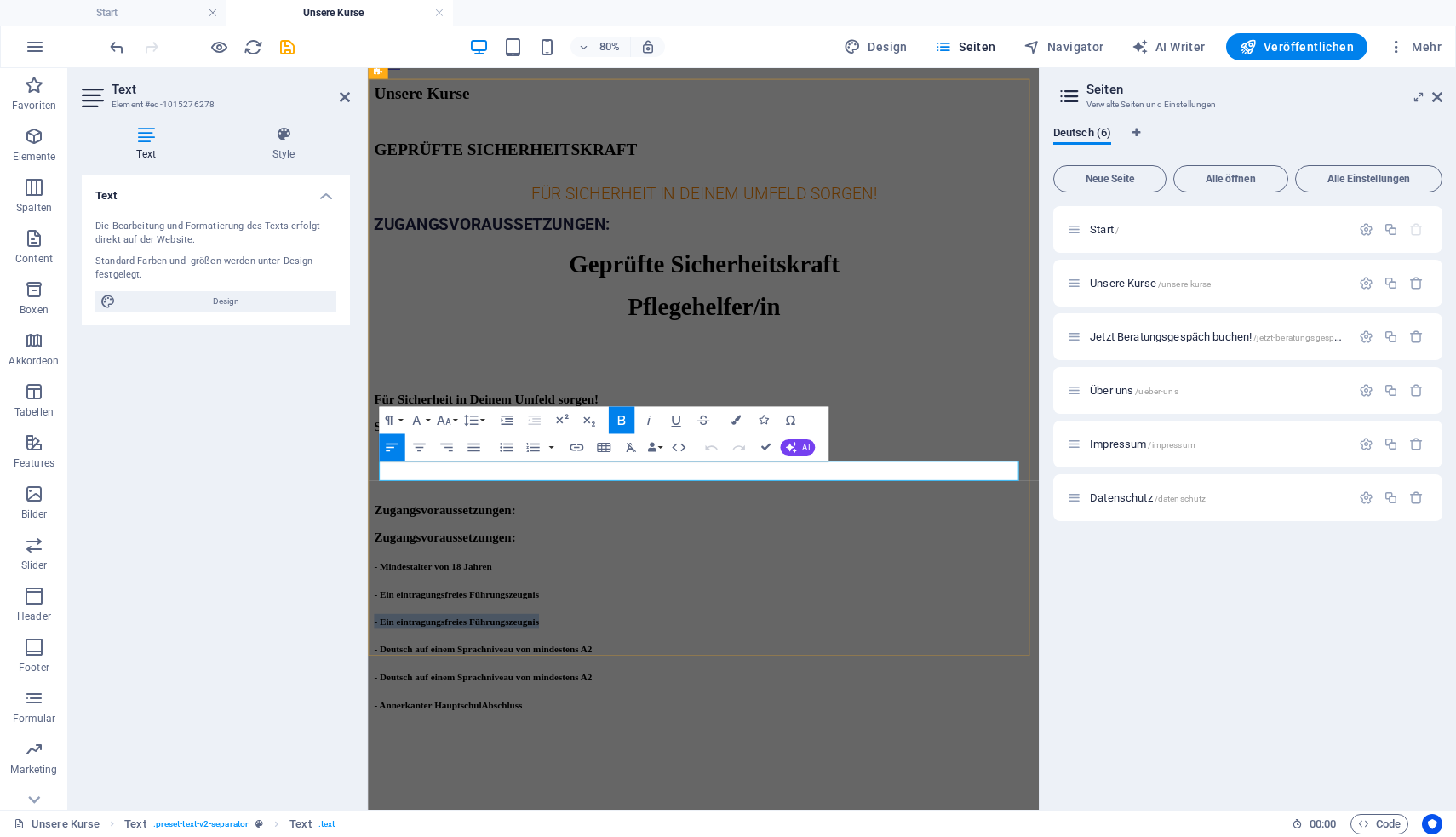
drag, startPoint x: 1074, startPoint y: 572, endPoint x: 767, endPoint y: 571, distance: 307.0
click at [767, 716] on div "- Ein eintragungsfreies Führungszeugnis - Ein eintragungsfreies Führungszeugnis" at bounding box center [787, 742] width 825 height 54
click at [903, 385] on div "Geprüfte Sicherheitskraft Pflegehelfer/in" at bounding box center [787, 340] width 825 height 89
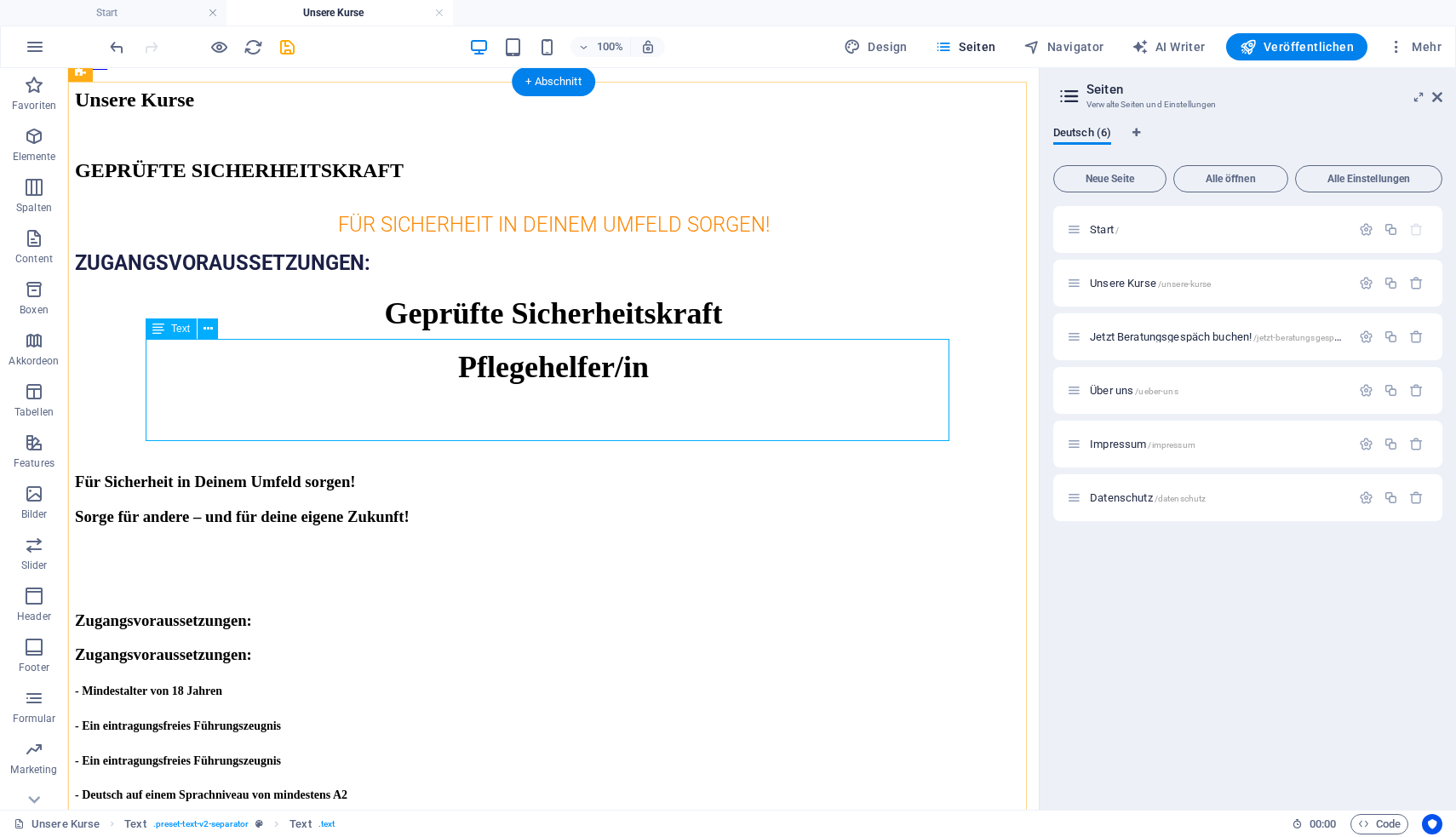
click at [441, 385] on div "Geprüfte Sicherheitskraft Pflegehelfer/in" at bounding box center [553, 340] width 956 height 89
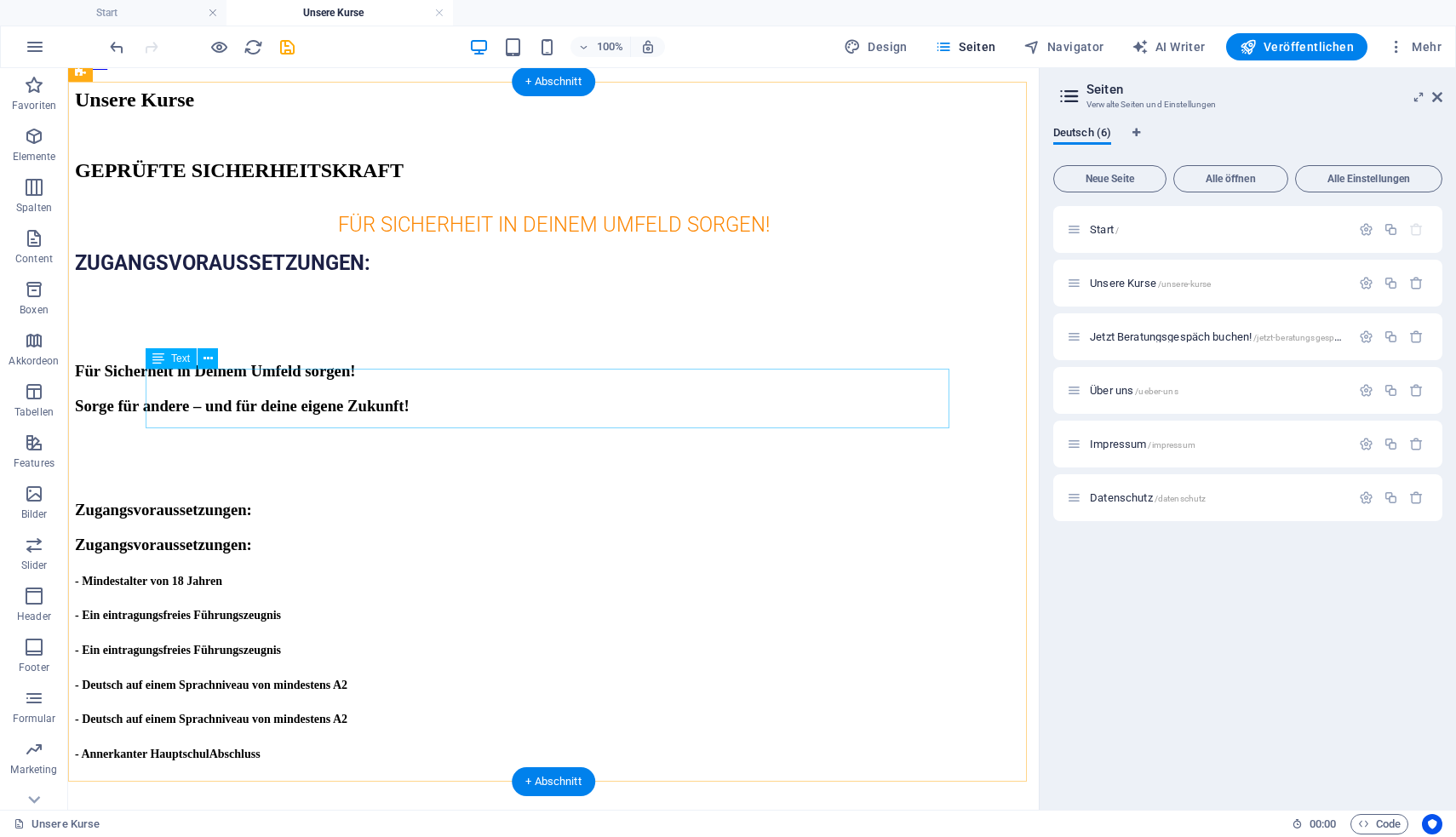
click at [431, 388] on div "Für Sicherheit in Deinem Umfeld sorgen! Sorge für andere – und für deine eigene…" at bounding box center [553, 388] width 956 height 54
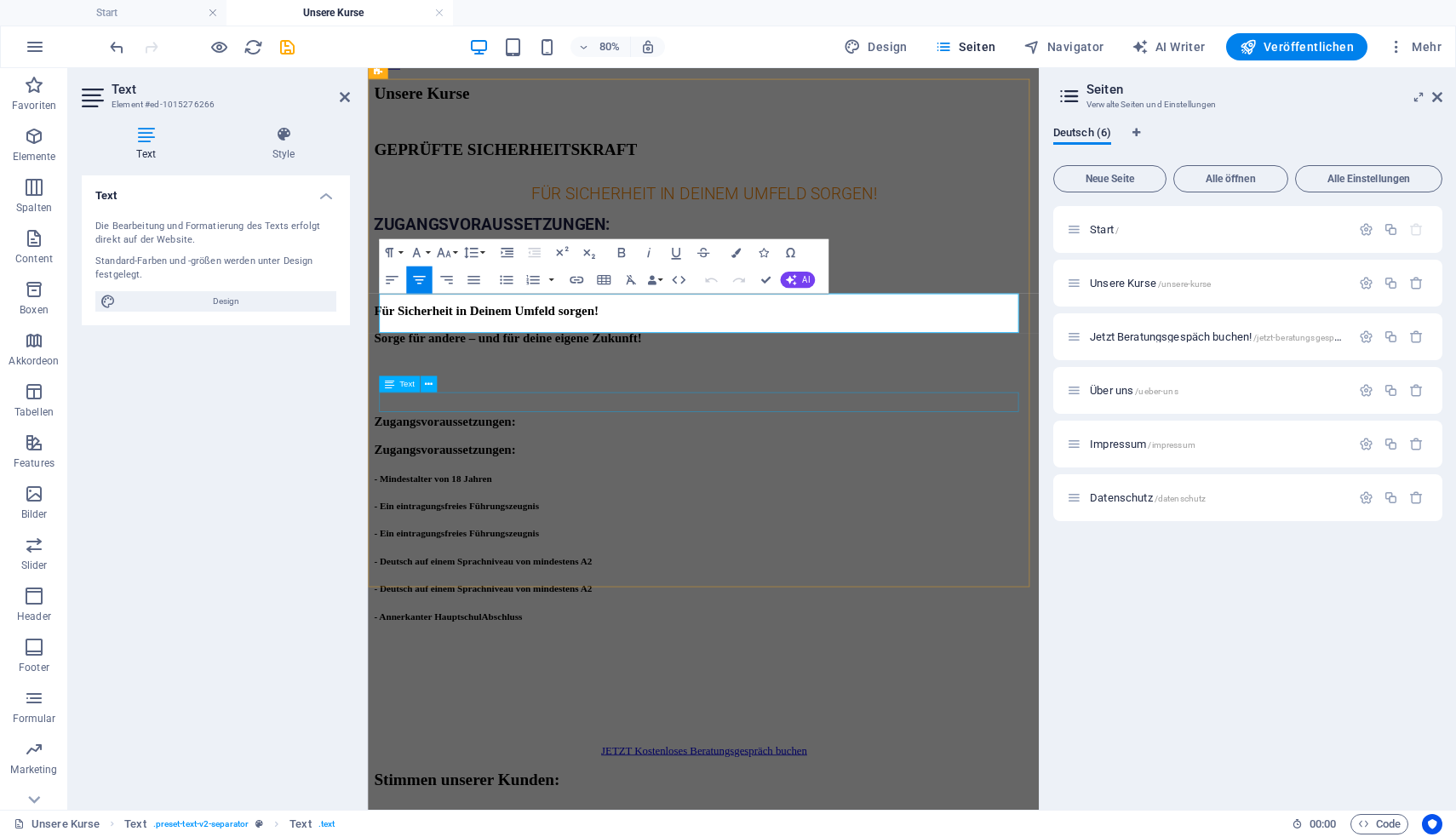
scroll to position [8, 0]
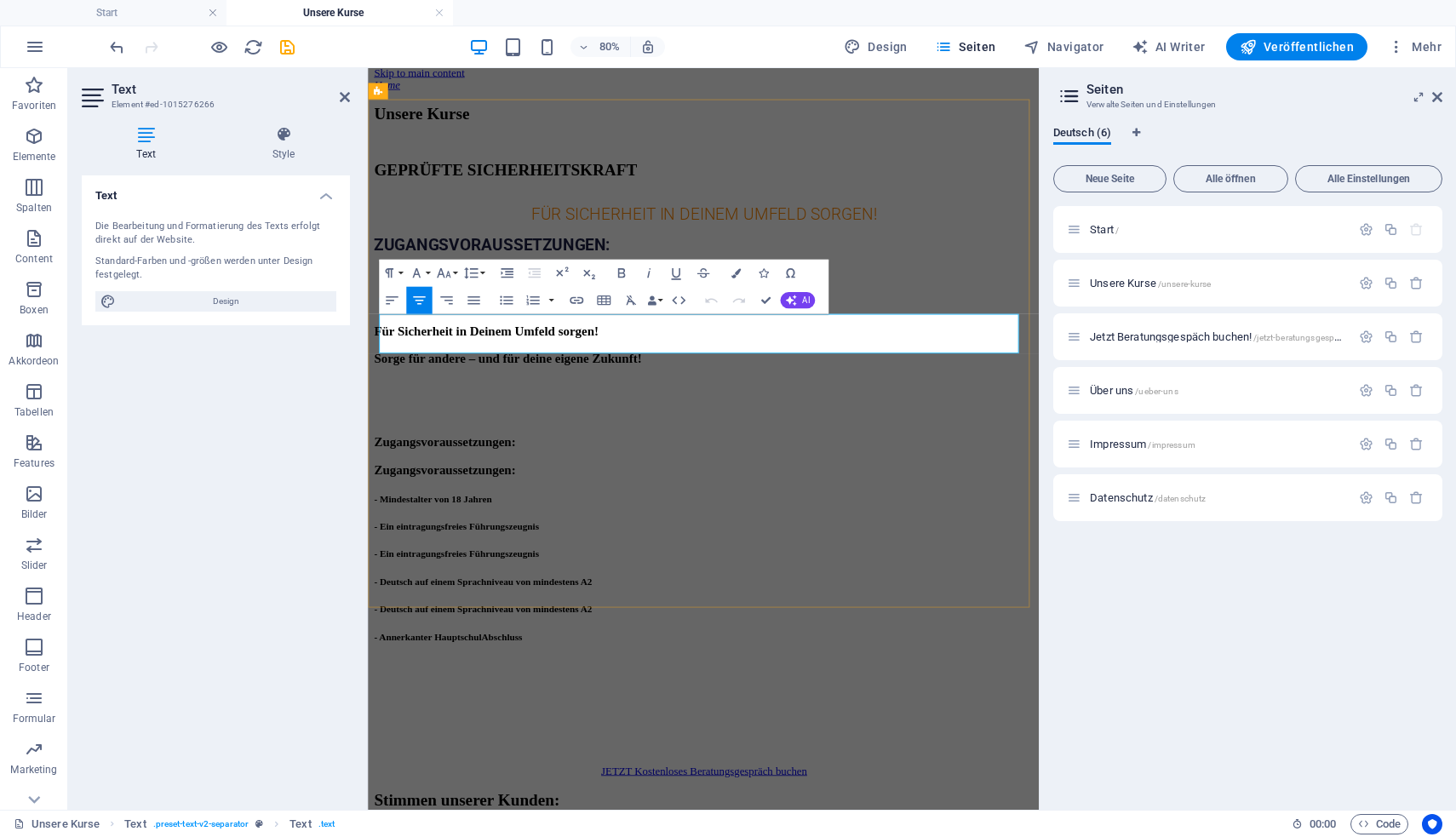
click at [726, 401] on h3 "Für Sicherheit in Deinem Umfeld sorgen!" at bounding box center [787, 397] width 825 height 19
click at [687, 596] on div "- Mindestalter von 18 Jahren" at bounding box center [787, 605] width 825 height 19
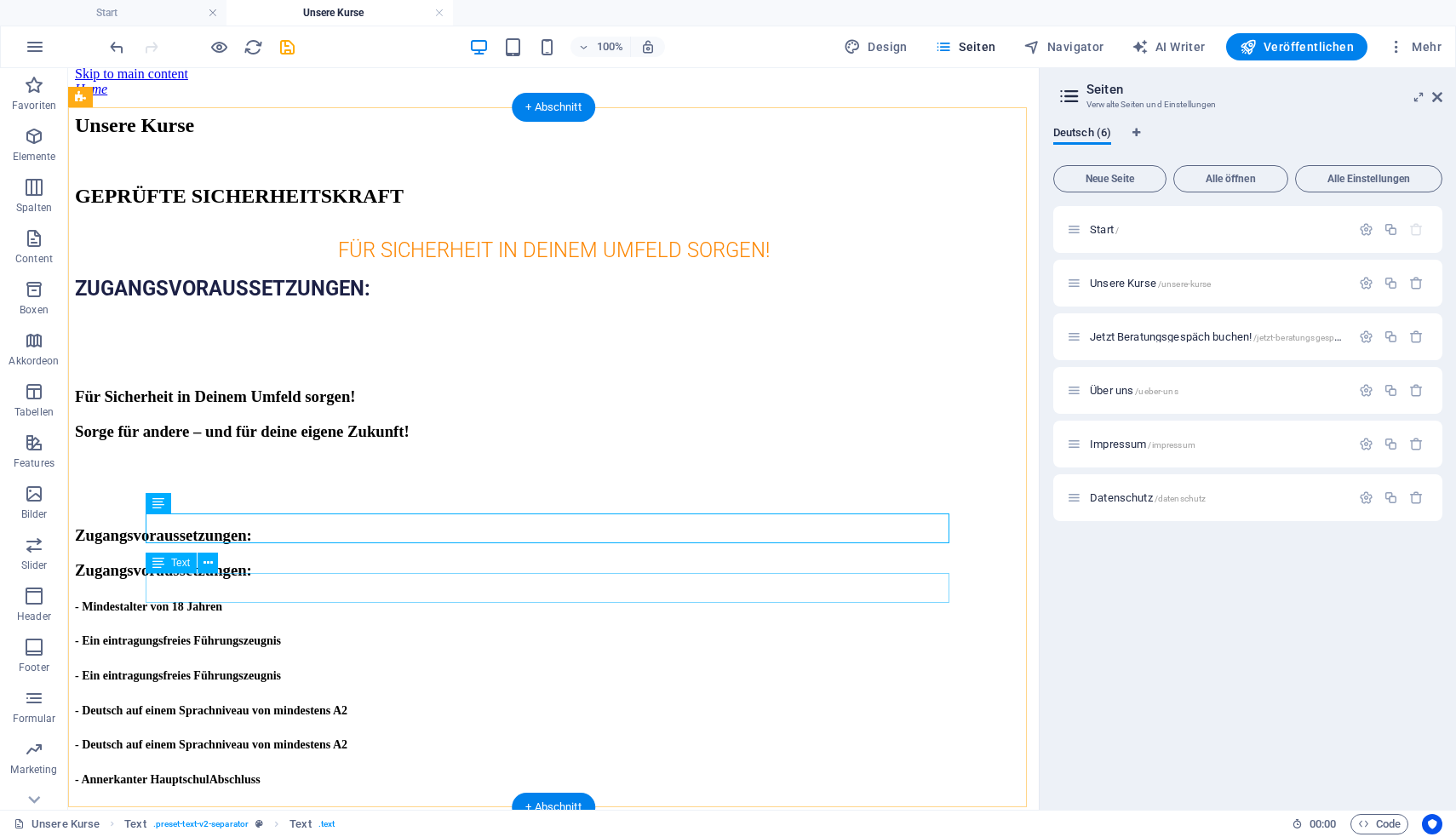
click at [617, 700] on div "- Deutsch auf einem Sprachniveau von mindestens A2 - Deutsch auf einem Sprachni…" at bounding box center [553, 727] width 956 height 54
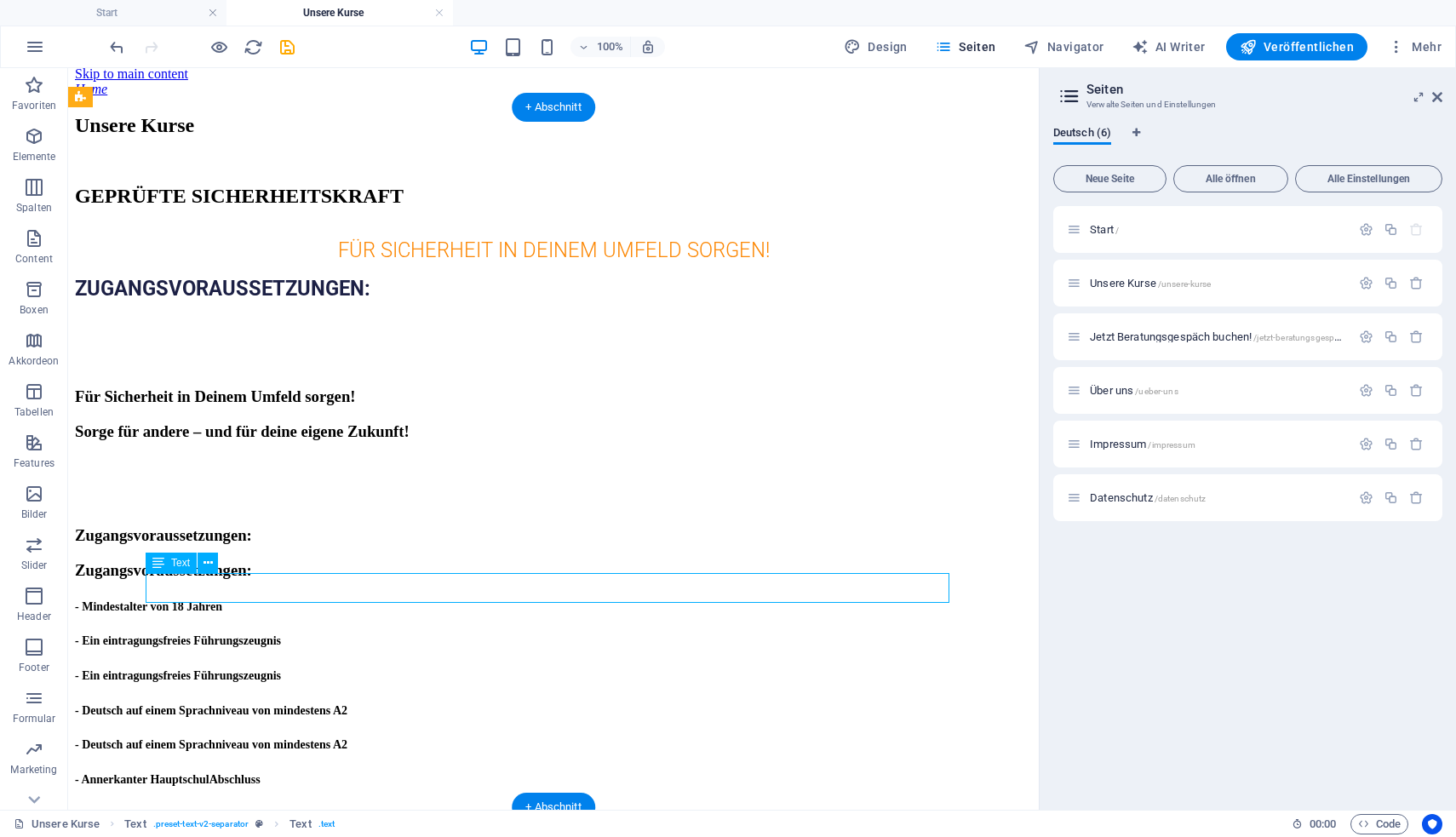
click at [611, 700] on div "- Deutsch auf einem Sprachniveau von mindestens A2 - Deutsch auf einem Sprachni…" at bounding box center [553, 727] width 956 height 54
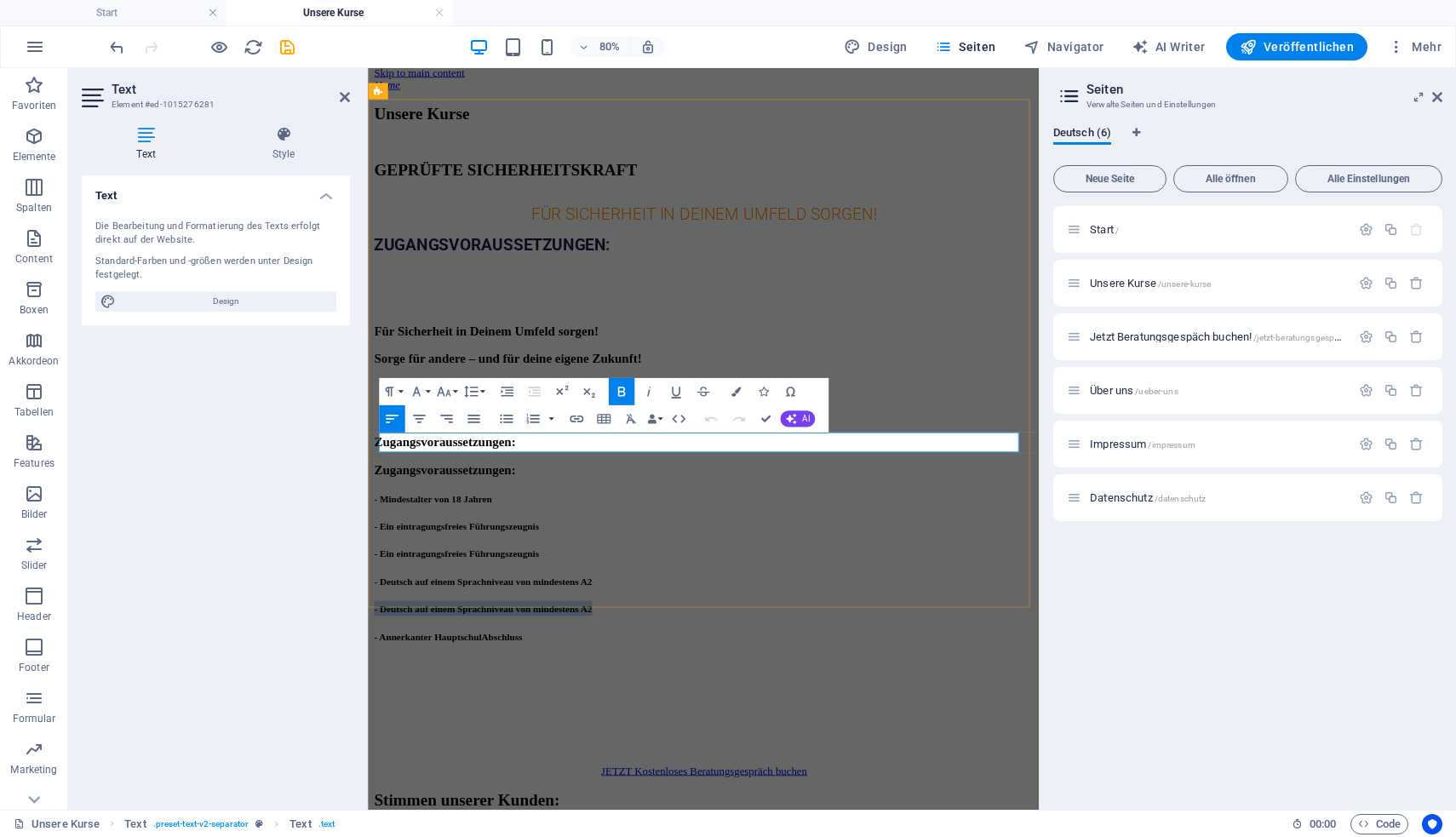
drag, startPoint x: 1168, startPoint y: 539, endPoint x: 800, endPoint y: 534, distance: 368.0
click at [801, 734] on h3 "- Deutsch auf einem Sprachniveau von mindestens A2" at bounding box center [787, 743] width 825 height 19
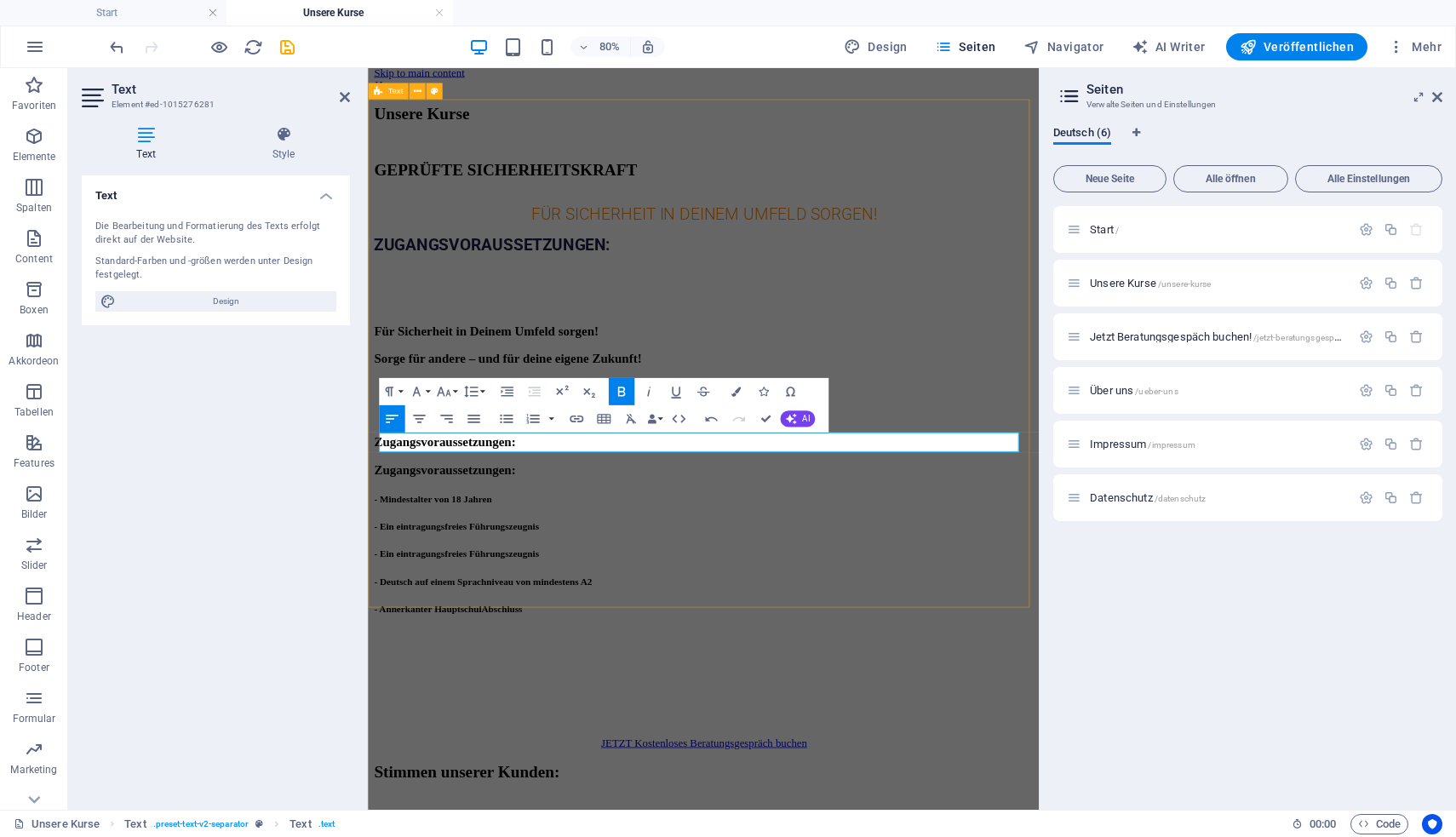
click at [622, 738] on div "Unsere Kurse GEPRÜFTE SICHERHEITSKRAFT FÜR SICHERHEIT IN DEINEM UMFELD SORGEN! …" at bounding box center [787, 516] width 825 height 805
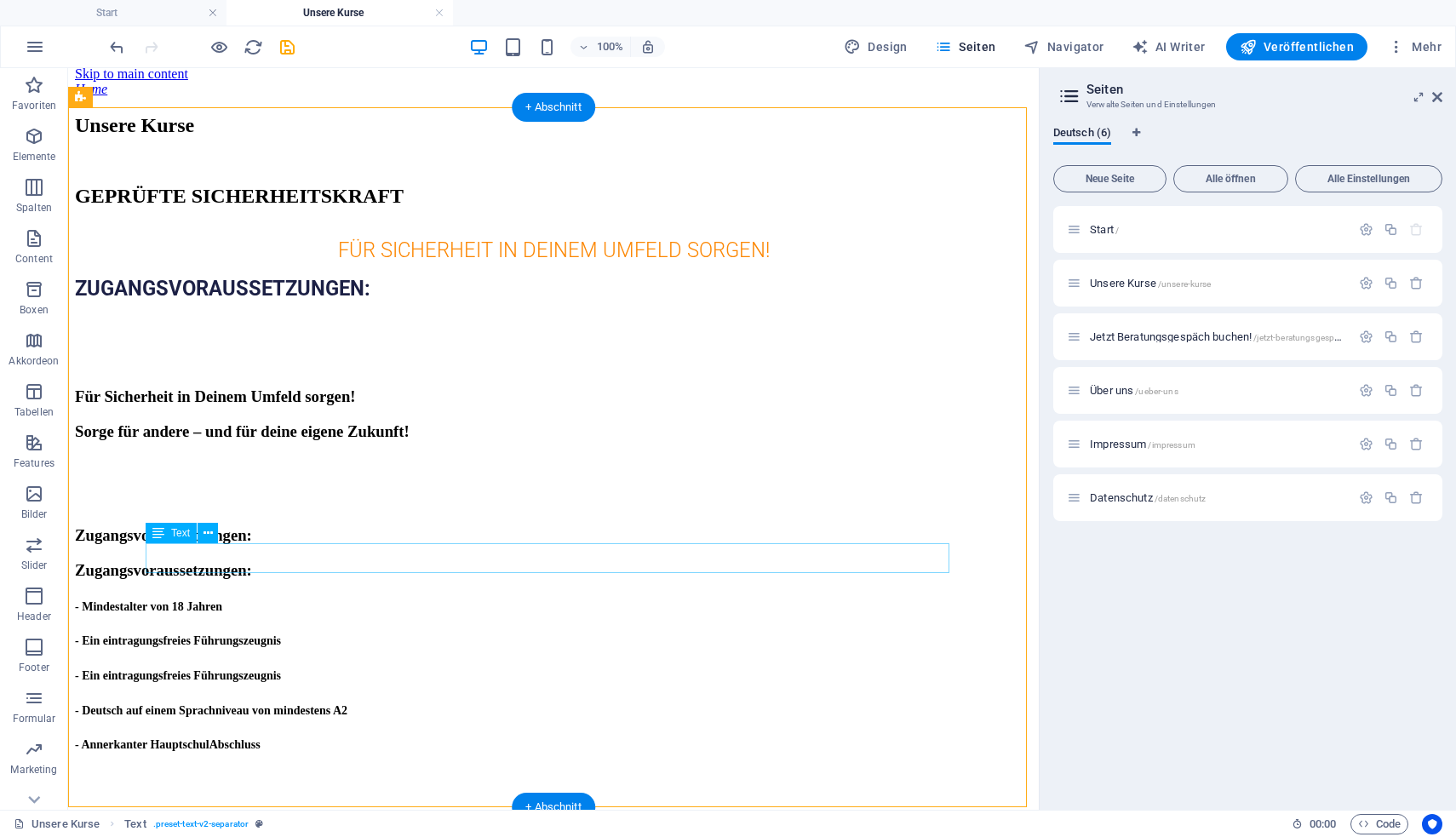
click at [829, 630] on div "- Ein eintragungsfreies Führungszeugnis - Ein eintragungsfreies Führungszeugnis" at bounding box center [553, 657] width 956 height 54
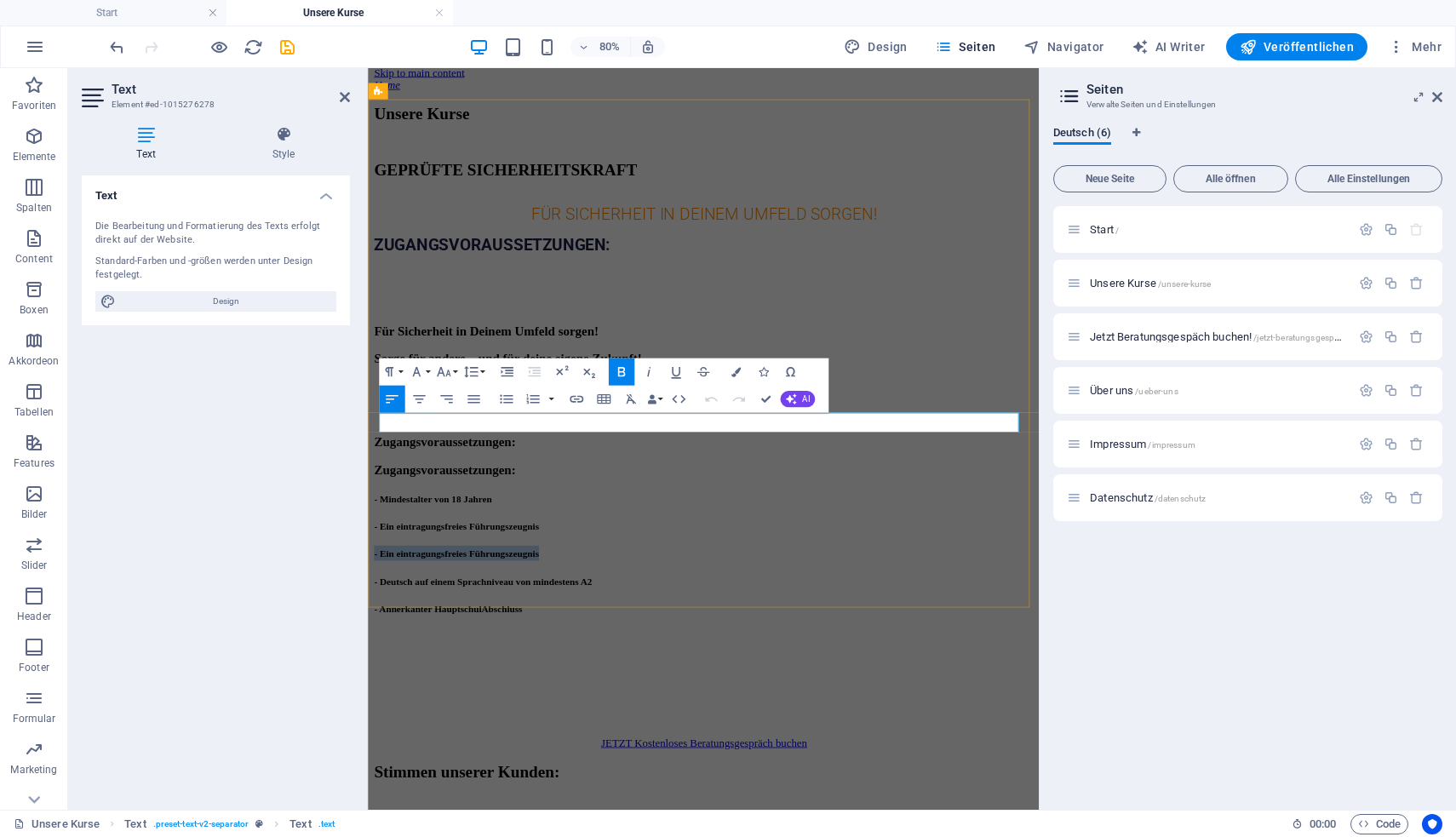
drag, startPoint x: 1070, startPoint y: 512, endPoint x: 770, endPoint y: 512, distance: 300.0
click at [770, 630] on div "- Ein eintragungsfreies Führungszeugnis - Ein eintragungsfreies Führungszeugnis" at bounding box center [787, 657] width 825 height 54
click at [776, 630] on div "- Ein eintragungsfreies Führungszeugnis - Ein eintragungsfreies Führungszeugnis" at bounding box center [787, 657] width 825 height 54
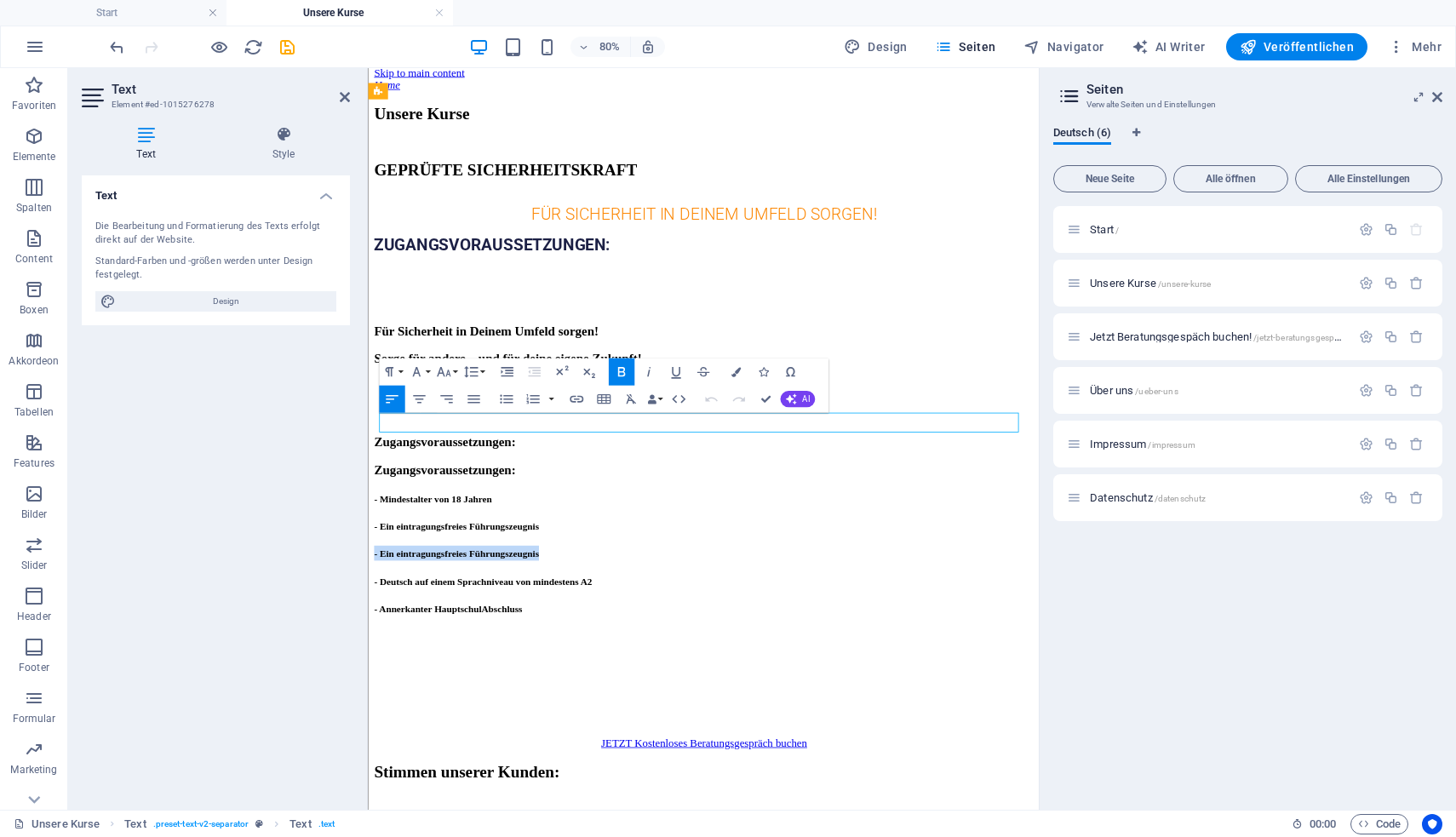
click at [1083, 665] on h3 "- Ein eintragungsfreies Führungszeugnis" at bounding box center [787, 674] width 825 height 19
drag, startPoint x: 1070, startPoint y: 513, endPoint x: 789, endPoint y: 511, distance: 281.0
click at [789, 630] on div "- Ein eintragungsfreies Führungszeugnis - Ein eintragungsfreies Führungszeugnis" at bounding box center [787, 657] width 825 height 54
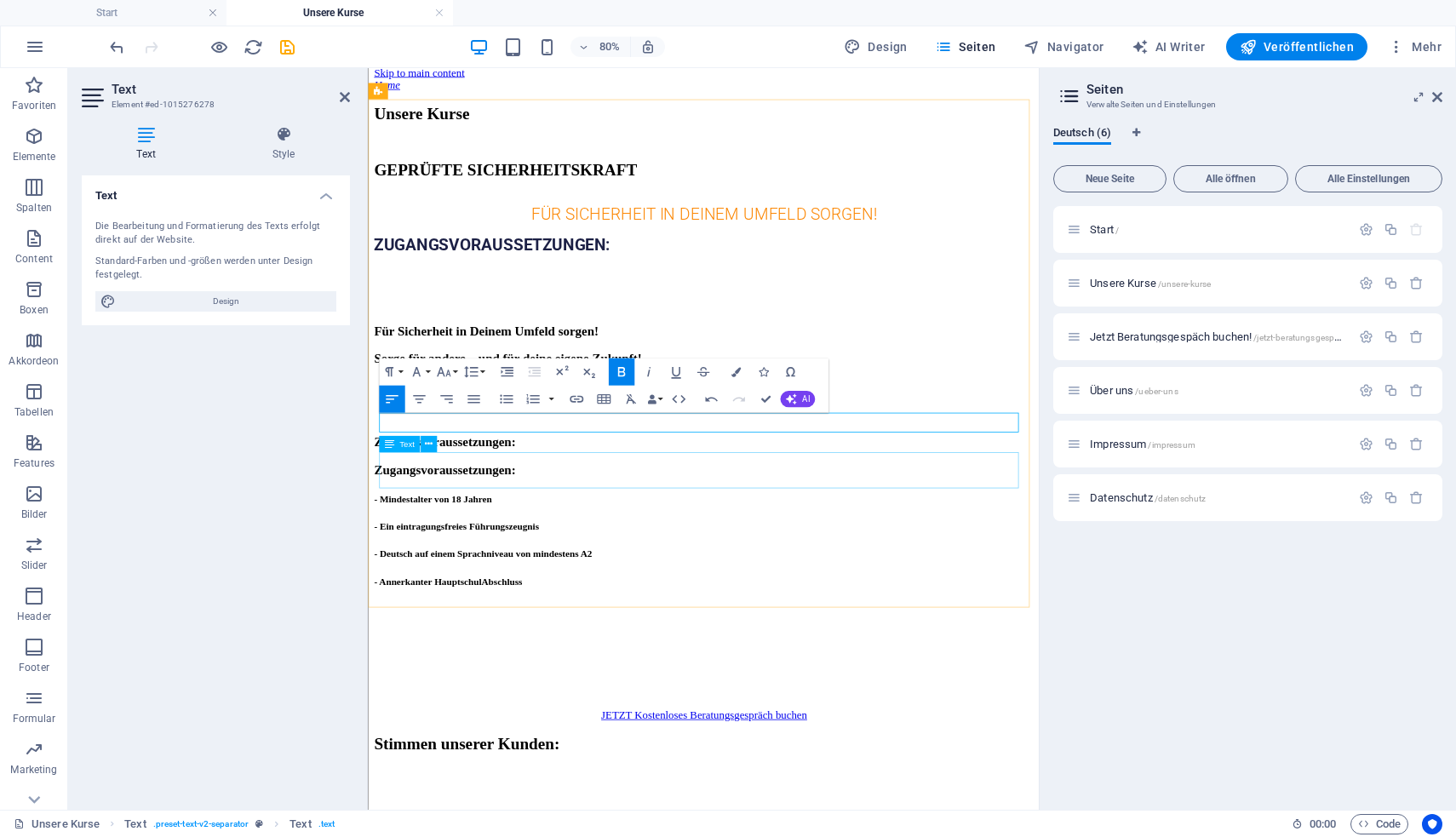
click at [737, 700] on div "- Annerkanter HauptschulAbschluss" at bounding box center [787, 742] width 825 height 84
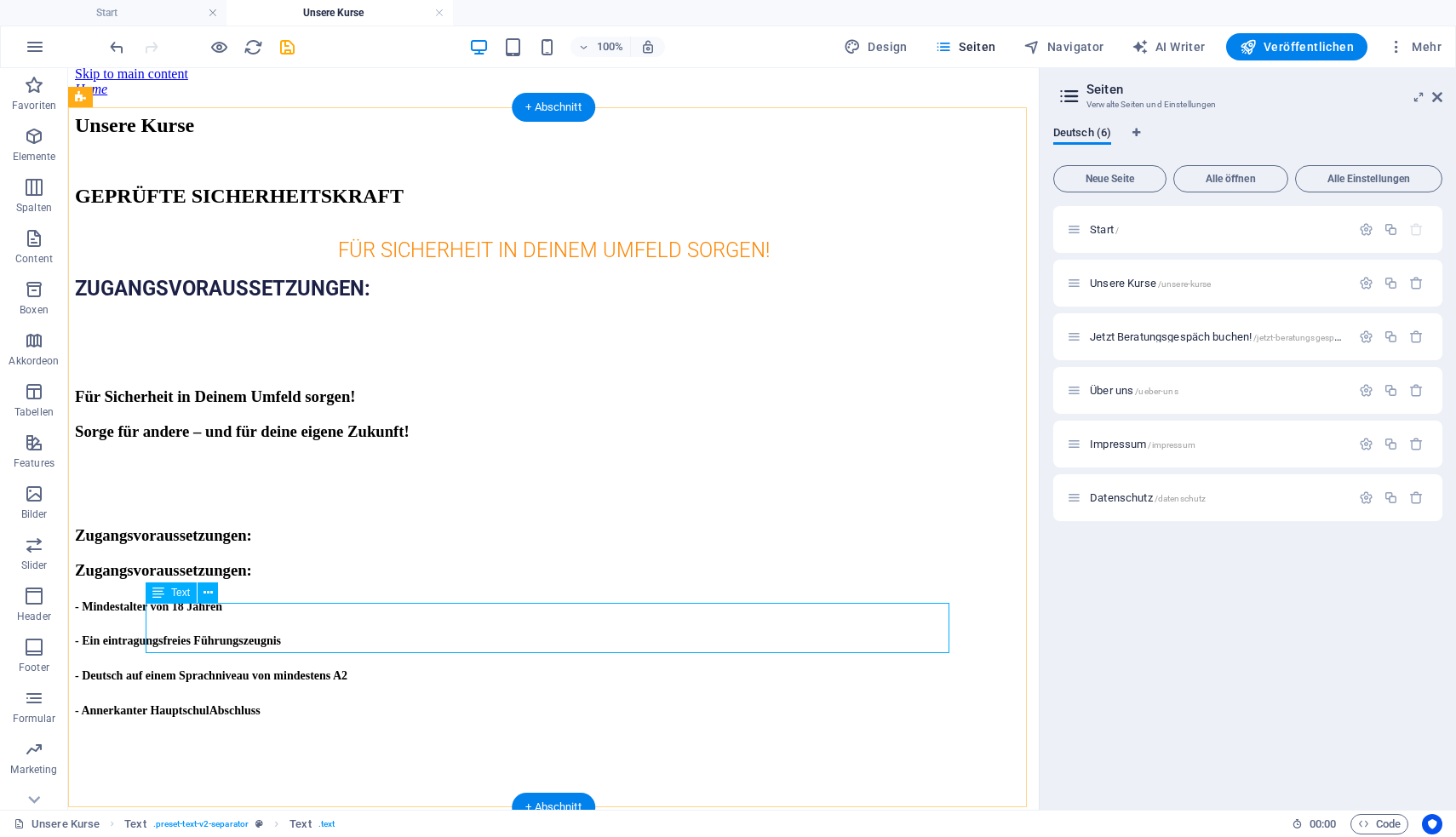
click at [645, 700] on div "- Annerkanter HauptschulAbschluss" at bounding box center [553, 742] width 956 height 84
click at [646, 700] on div "- Annerkanter HauptschulAbschluss" at bounding box center [553, 742] width 956 height 84
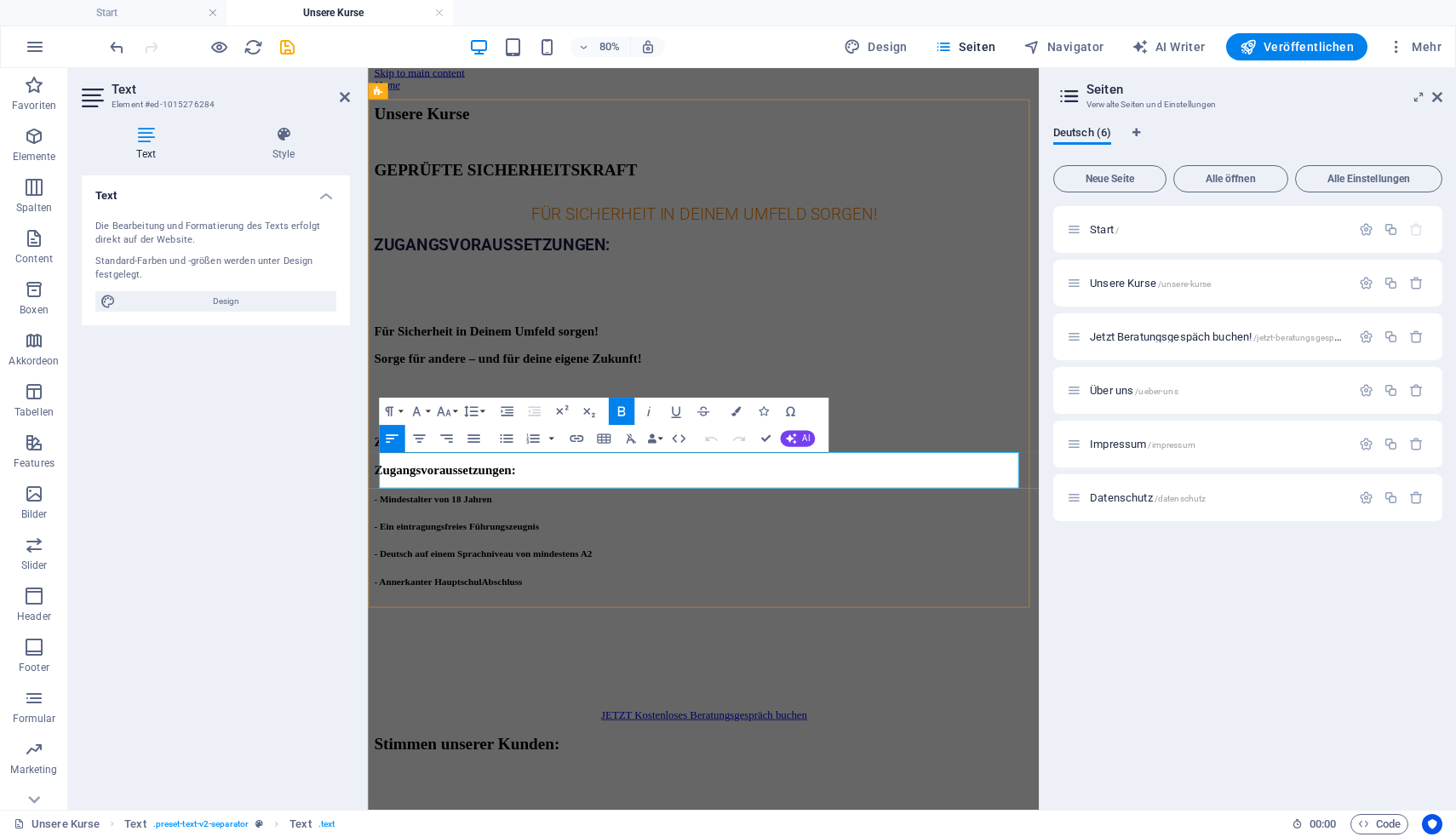
click at [850, 734] on h3 at bounding box center [787, 743] width 825 height 19
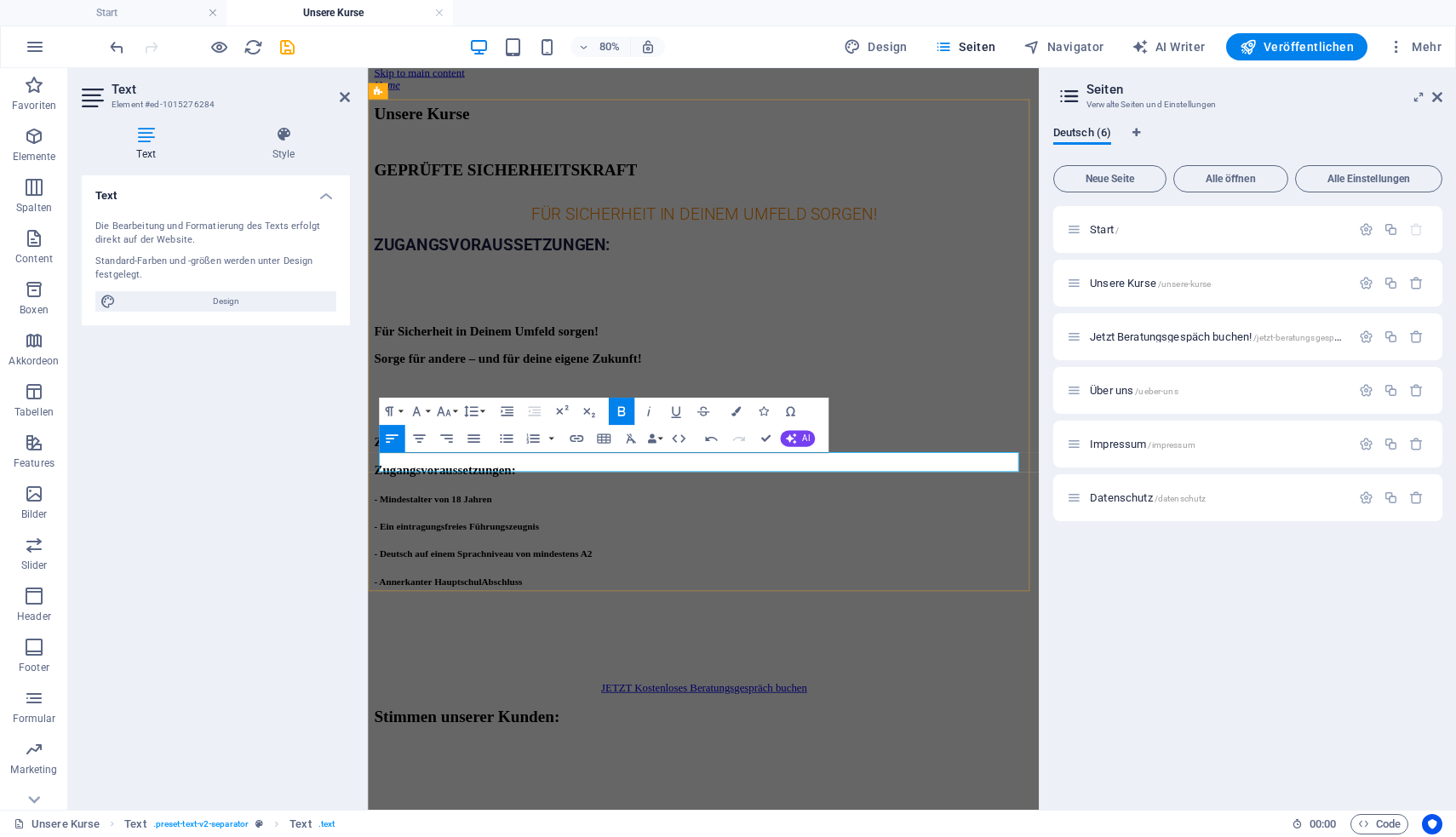
click at [894, 734] on p at bounding box center [787, 742] width 825 height 16
click at [596, 704] on div "Unsere Kurse GEPRÜFTE SICHERHEITSKRAFT FÜR SICHERHEIT IN DEINEM UMFELD SORGEN! …" at bounding box center [787, 466] width 825 height 705
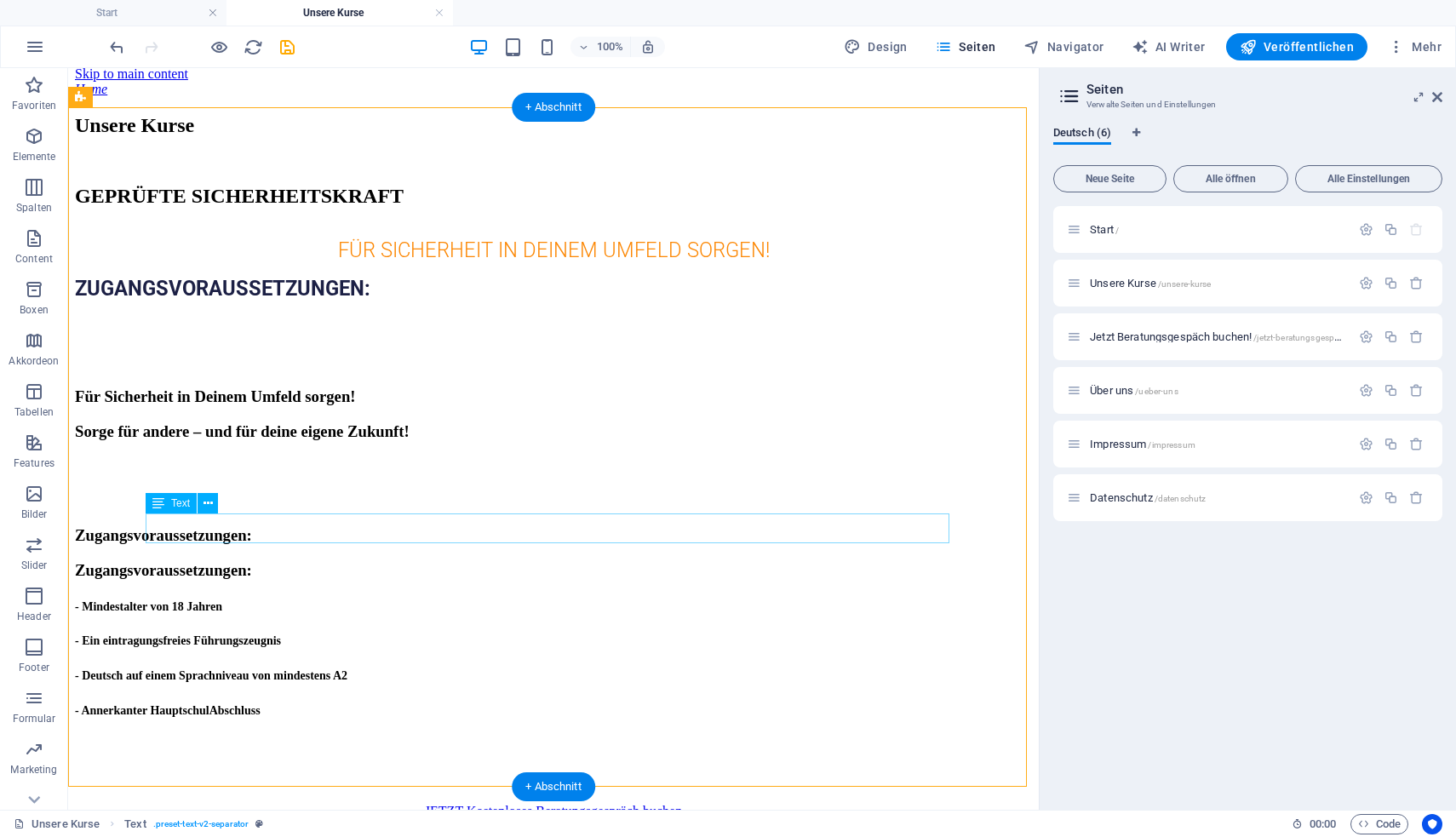
click at [368, 596] on div "- Mindestalter von 18 Jahren" at bounding box center [553, 605] width 956 height 19
click at [336, 700] on div "- Annerkanter HauptschulAbschluss" at bounding box center [553, 709] width 956 height 19
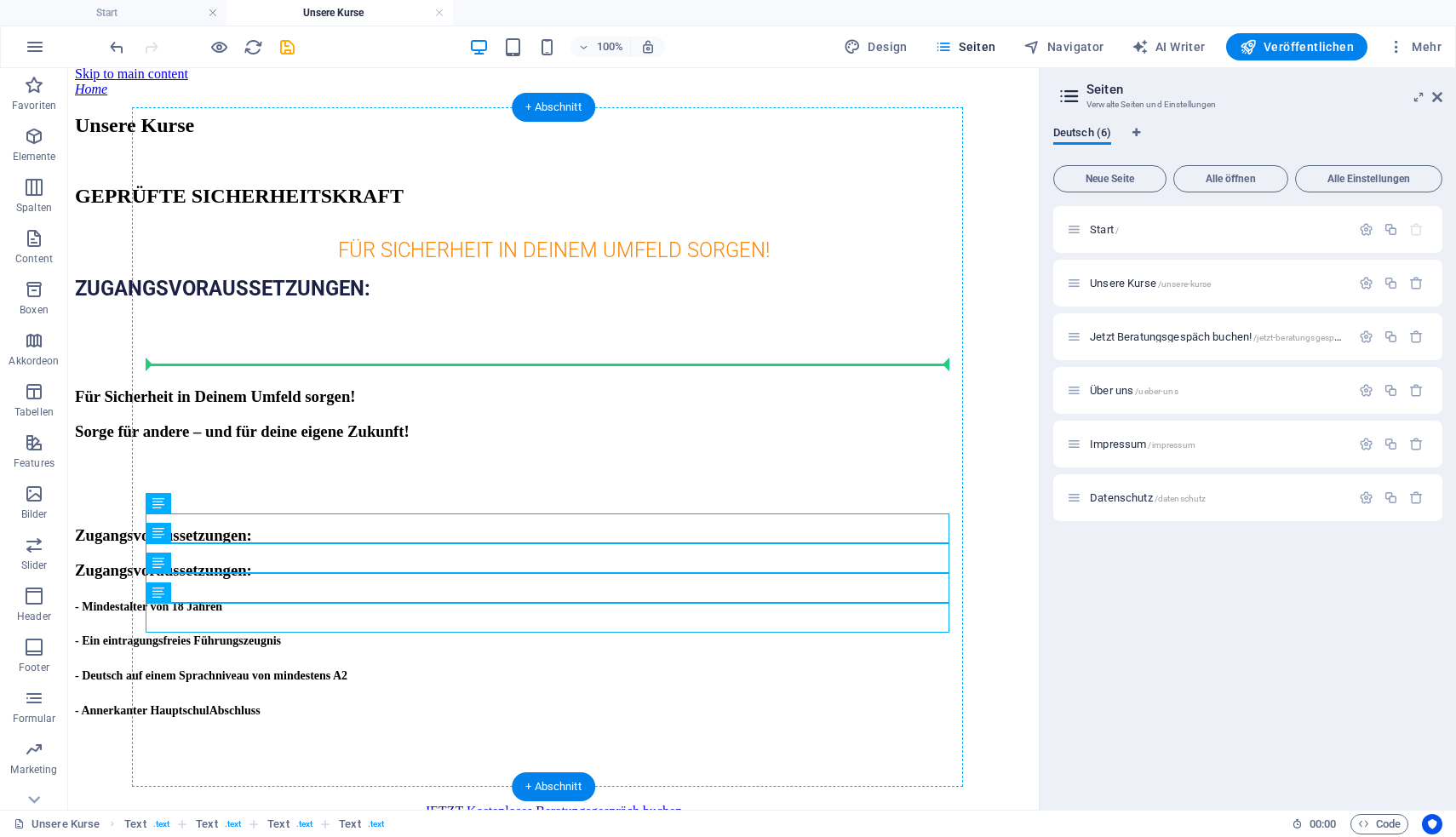
drag, startPoint x: 337, startPoint y: 539, endPoint x: 314, endPoint y: 372, distance: 168.6
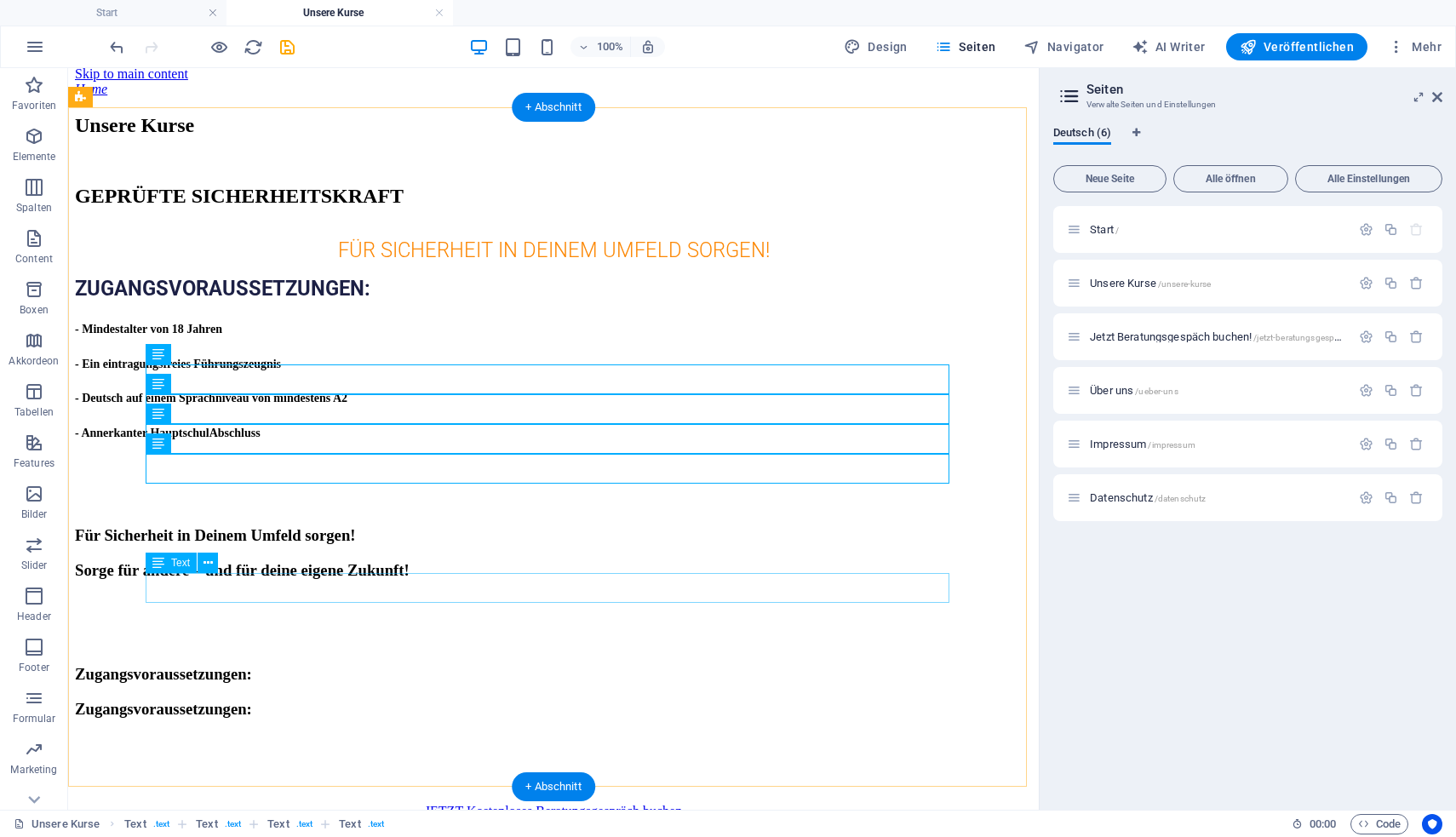
click at [224, 596] on div at bounding box center [553, 623] width 956 height 54
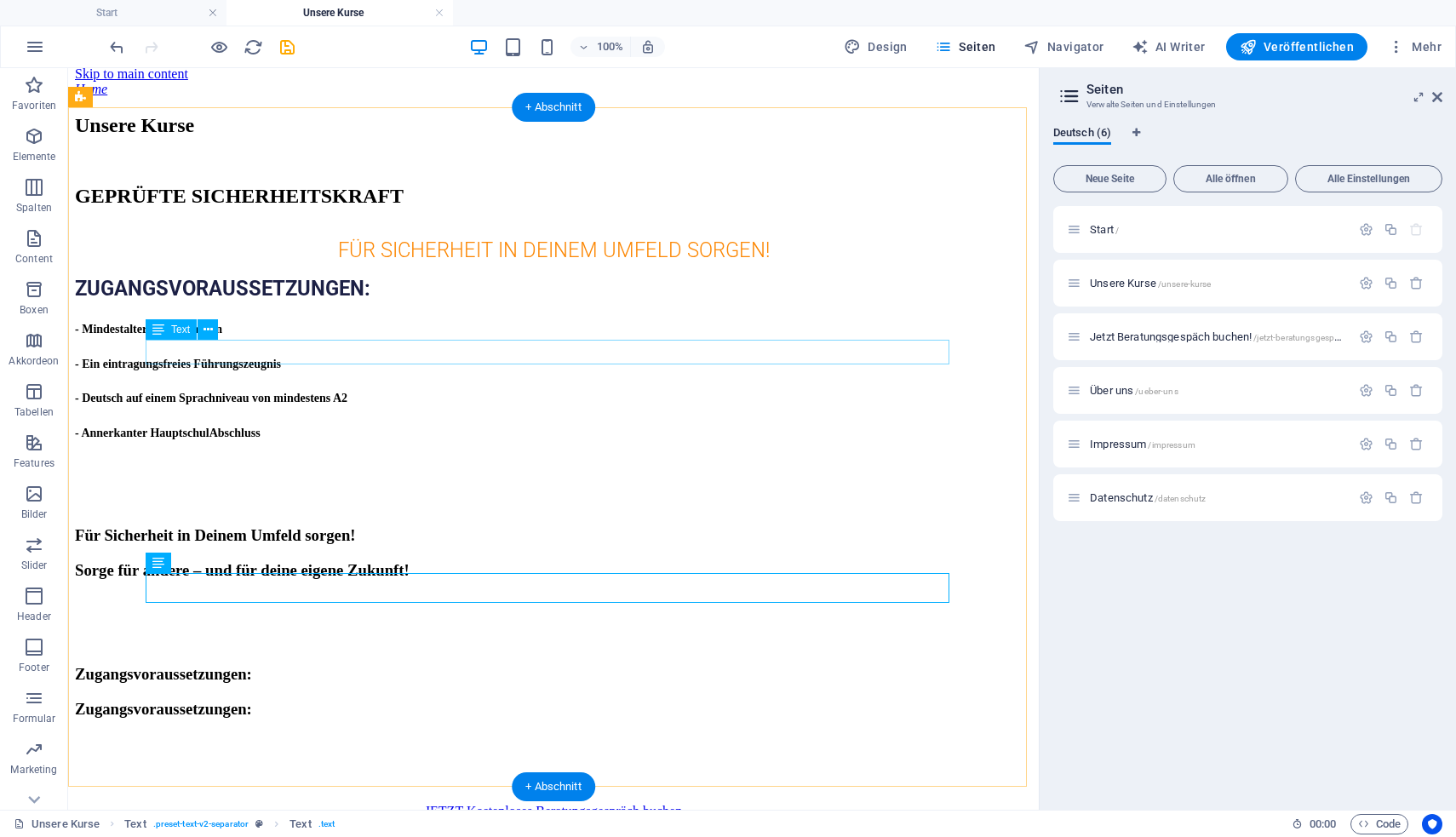
click at [287, 300] on strong "ZUGANGSVORAUSSETZUNGEN:" at bounding box center [222, 289] width 296 height 24
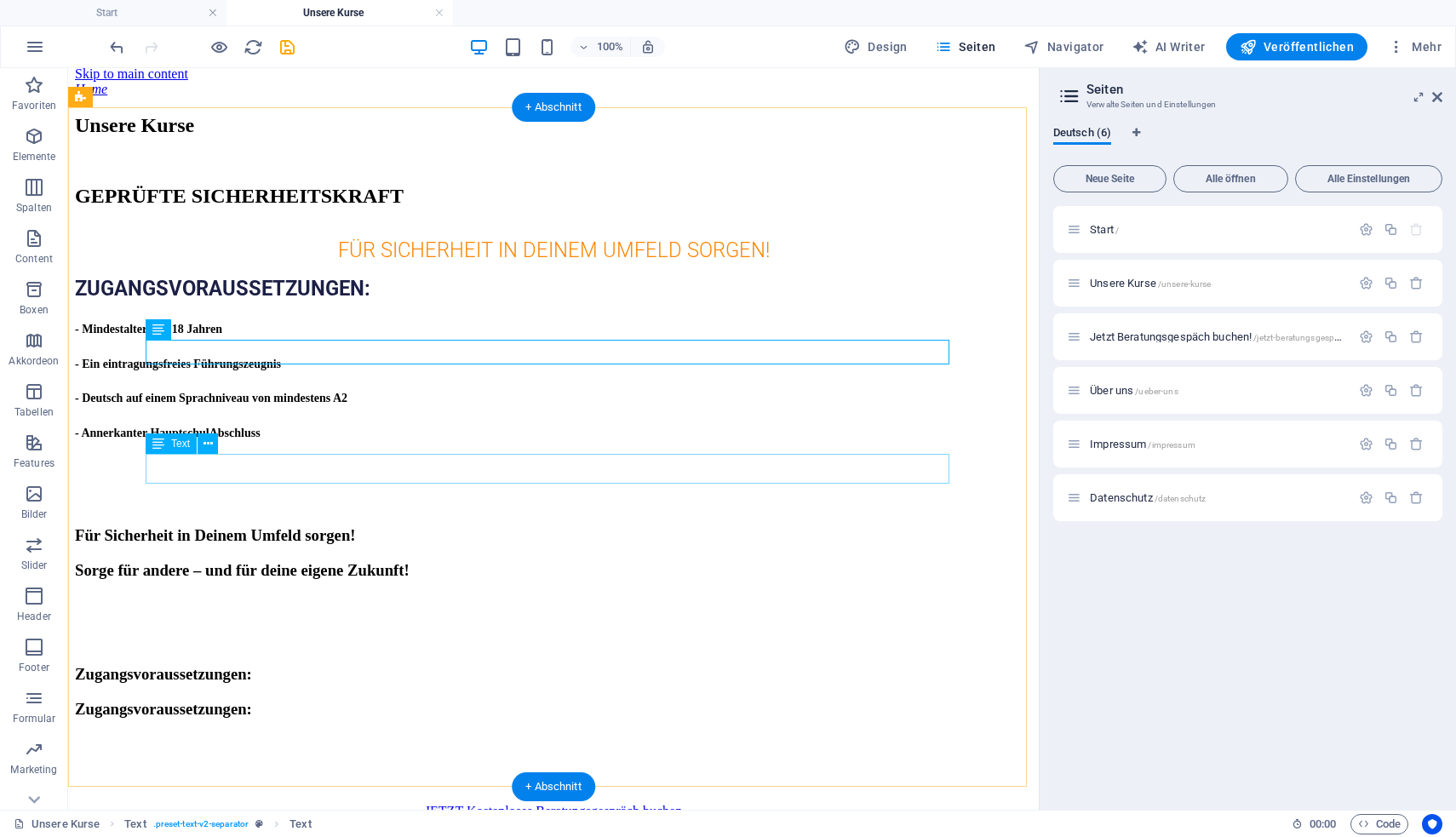
click at [287, 441] on div "- Annerkanter HauptschulAbschluss" at bounding box center [553, 432] width 956 height 19
click at [300, 300] on strong "ZUGANGSVORAUSSETZUNGEN:" at bounding box center [222, 289] width 296 height 24
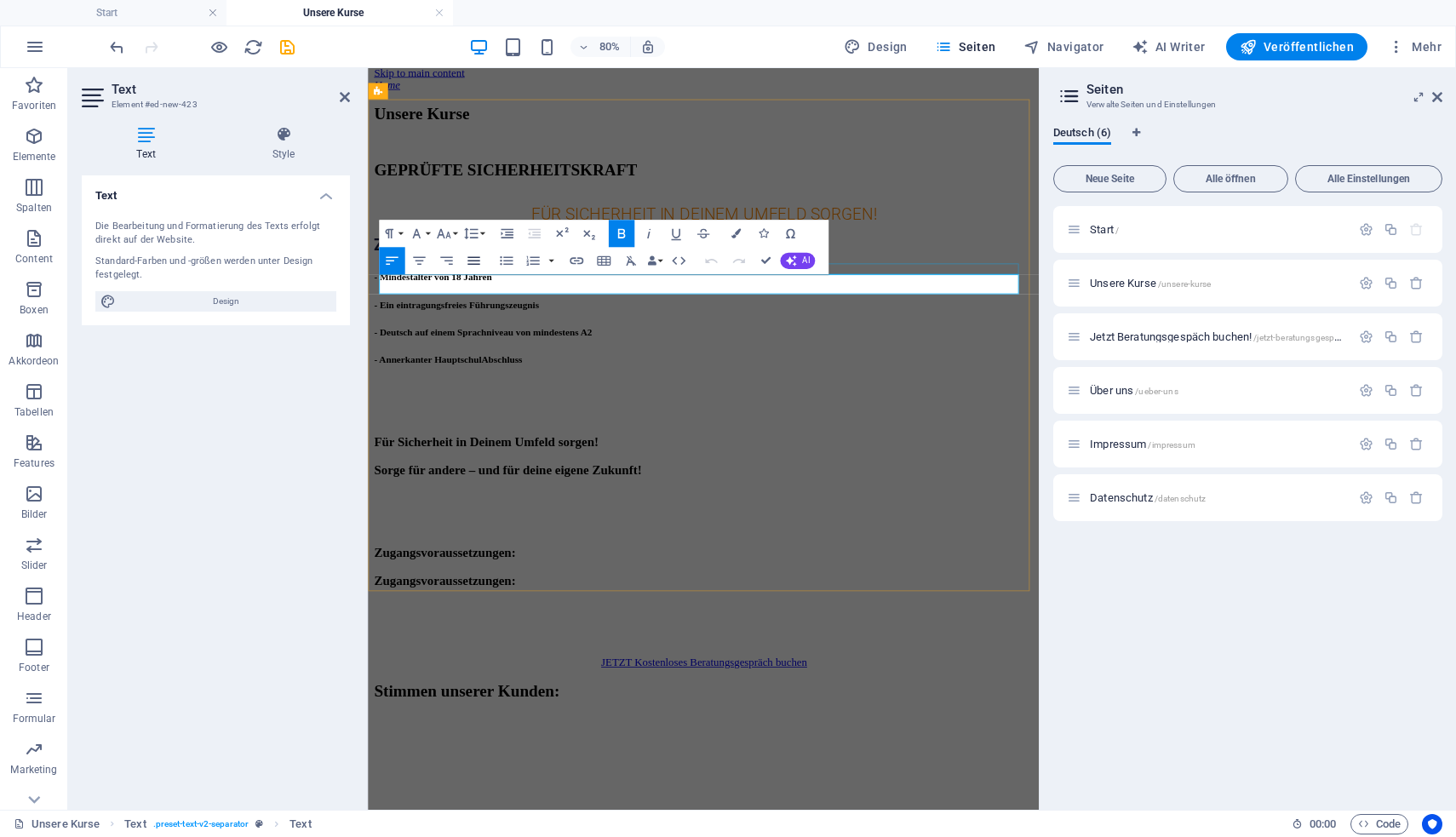
click at [465, 261] on icon "button" at bounding box center [473, 260] width 16 height 16
click at [1080, 337] on div "- Mindestalter von 18 Jahren" at bounding box center [787, 328] width 825 height 19
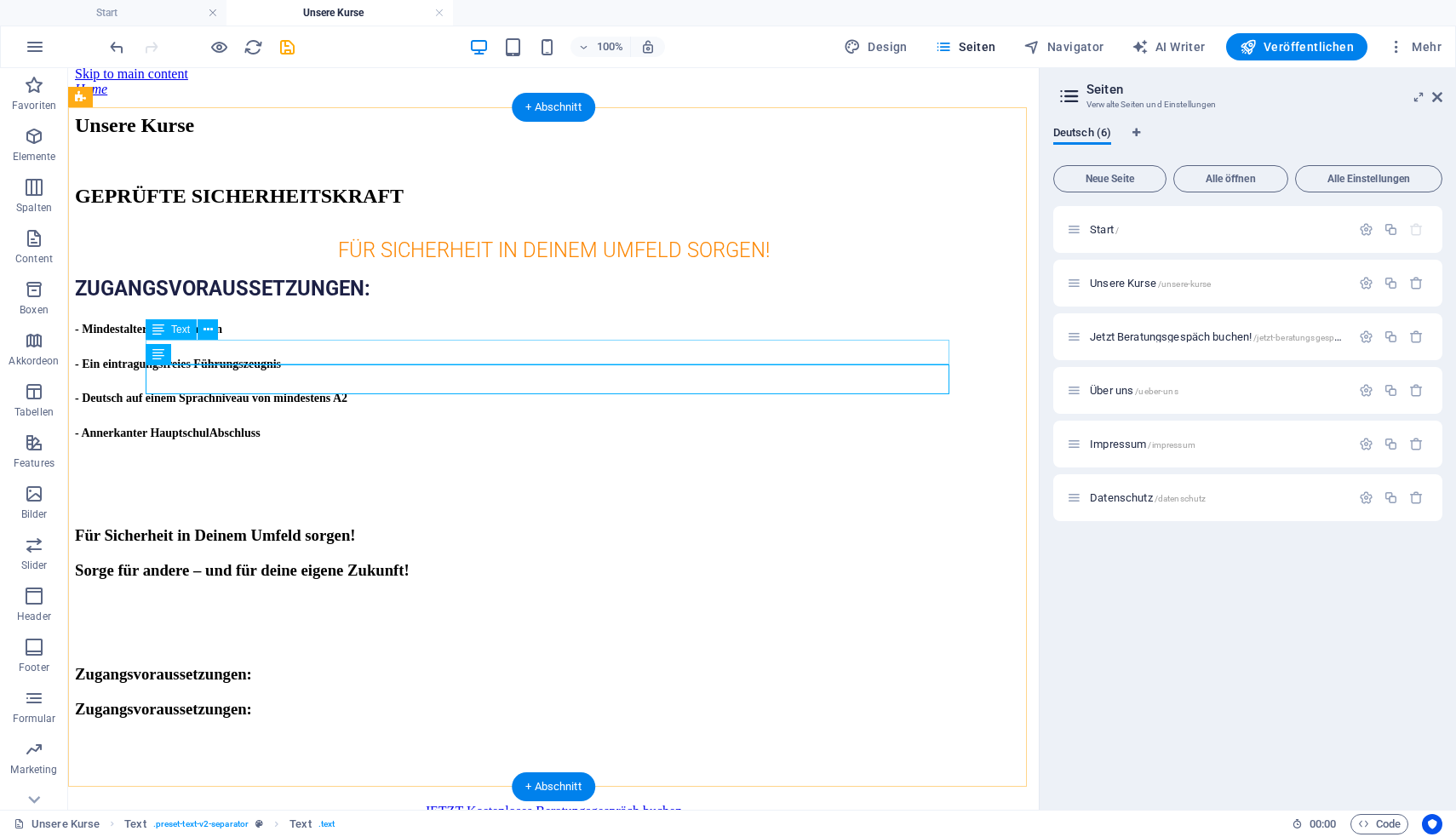
click at [371, 300] on strong "ZUGANGSVORAUSSETZUNGEN:" at bounding box center [222, 289] width 296 height 24
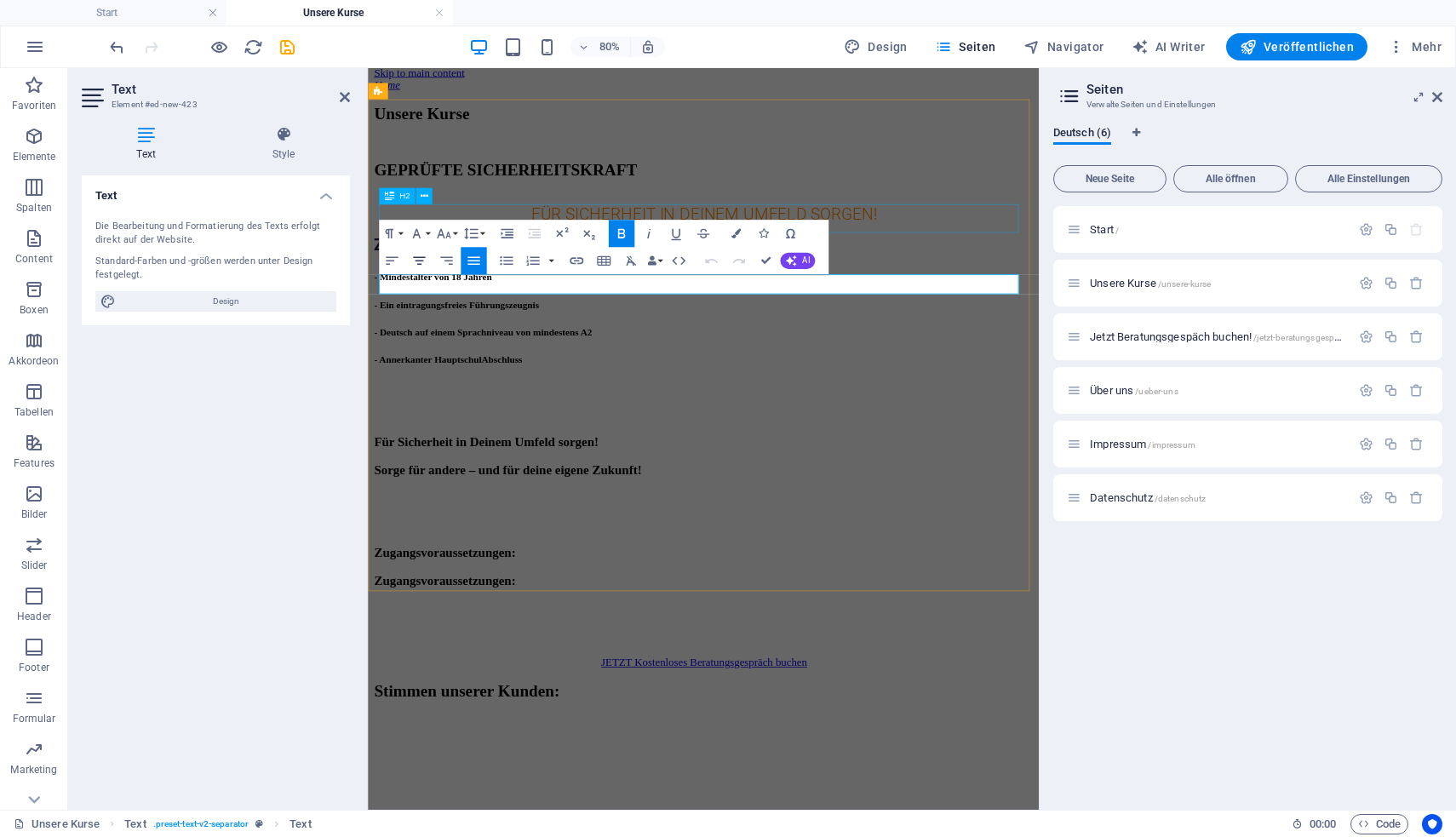
click at [427, 258] on button "Align Center" at bounding box center [419, 260] width 26 height 27
click at [640, 457] on div at bounding box center [787, 484] width 825 height 54
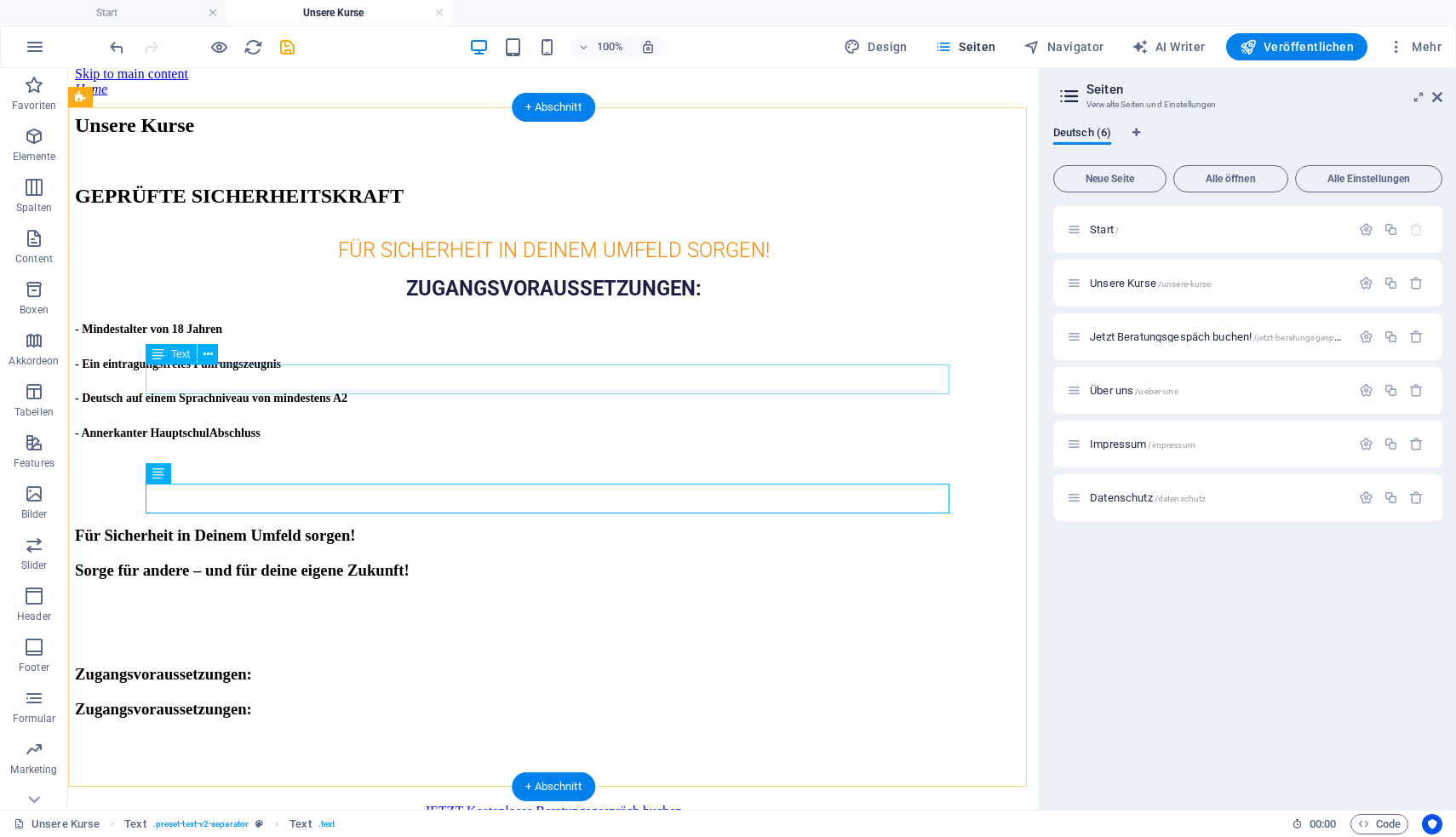
click at [266, 337] on div "- Mindestalter von 18 Jahren" at bounding box center [553, 328] width 956 height 19
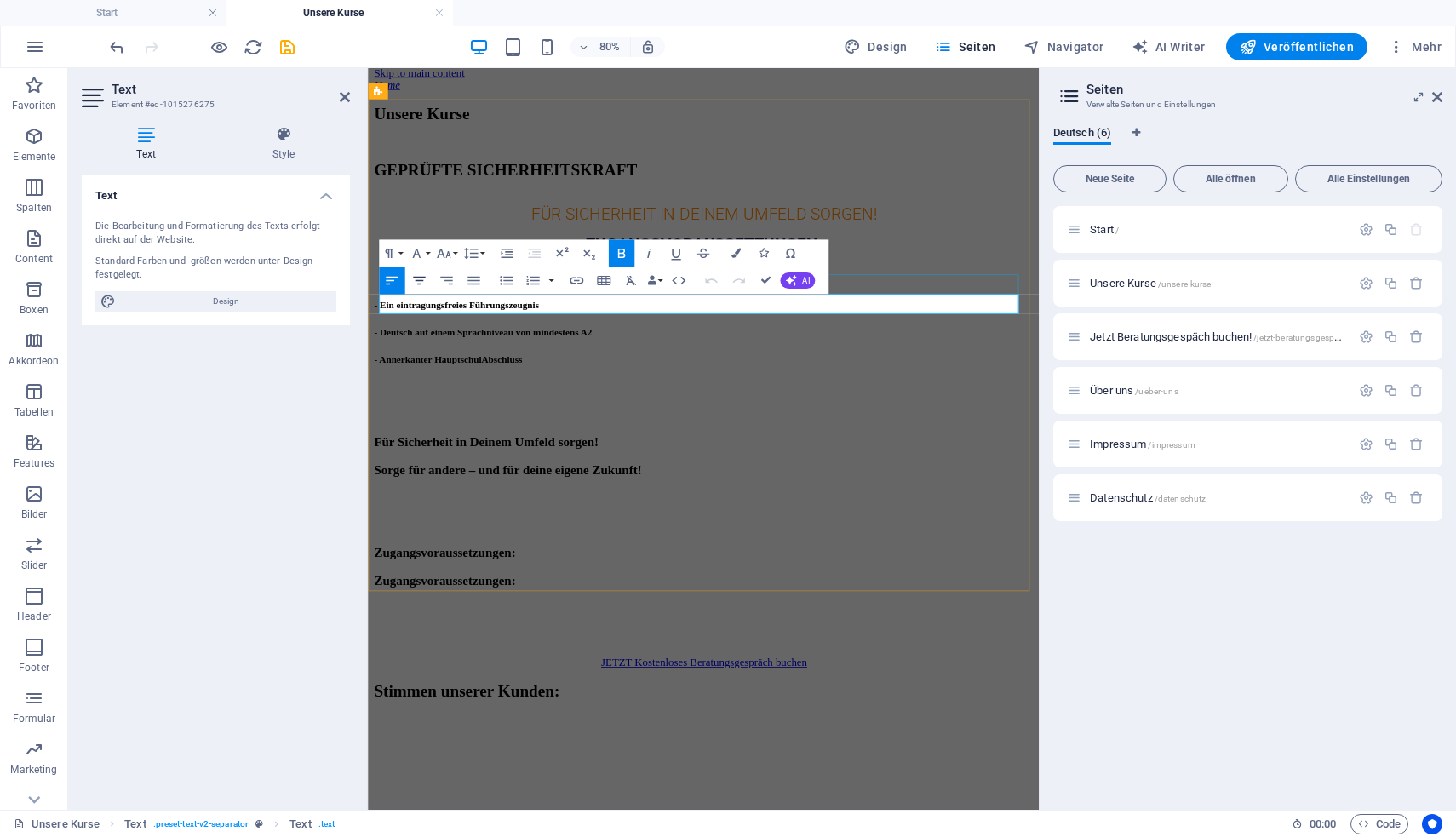
click at [423, 280] on icon "button" at bounding box center [418, 281] width 12 height 8
click at [653, 439] on div "- Annerkanter HauptschulAbschluss" at bounding box center [787, 432] width 825 height 19
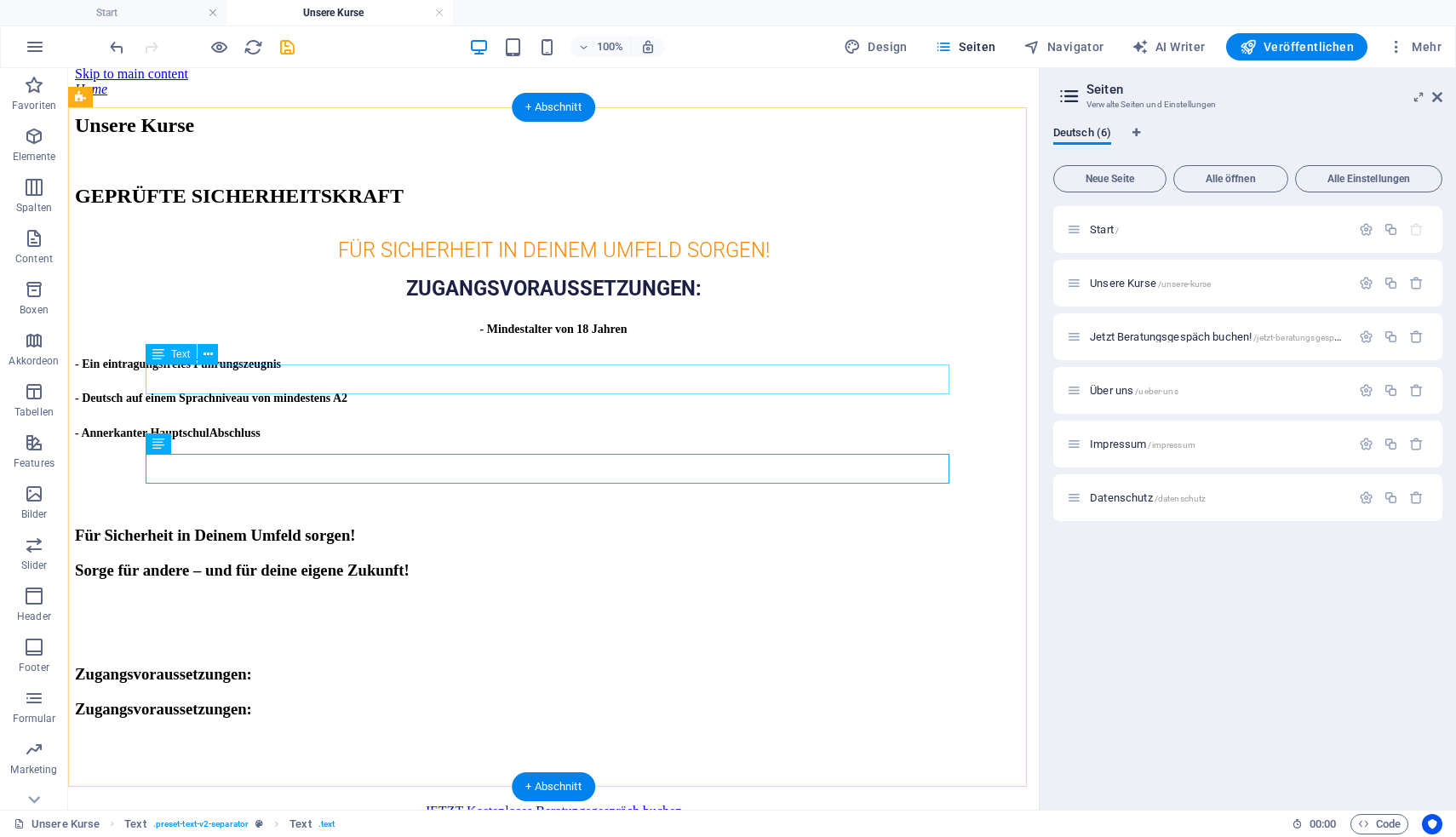
click at [410, 337] on div "- Mindestalter von 18 Jahren" at bounding box center [553, 328] width 956 height 19
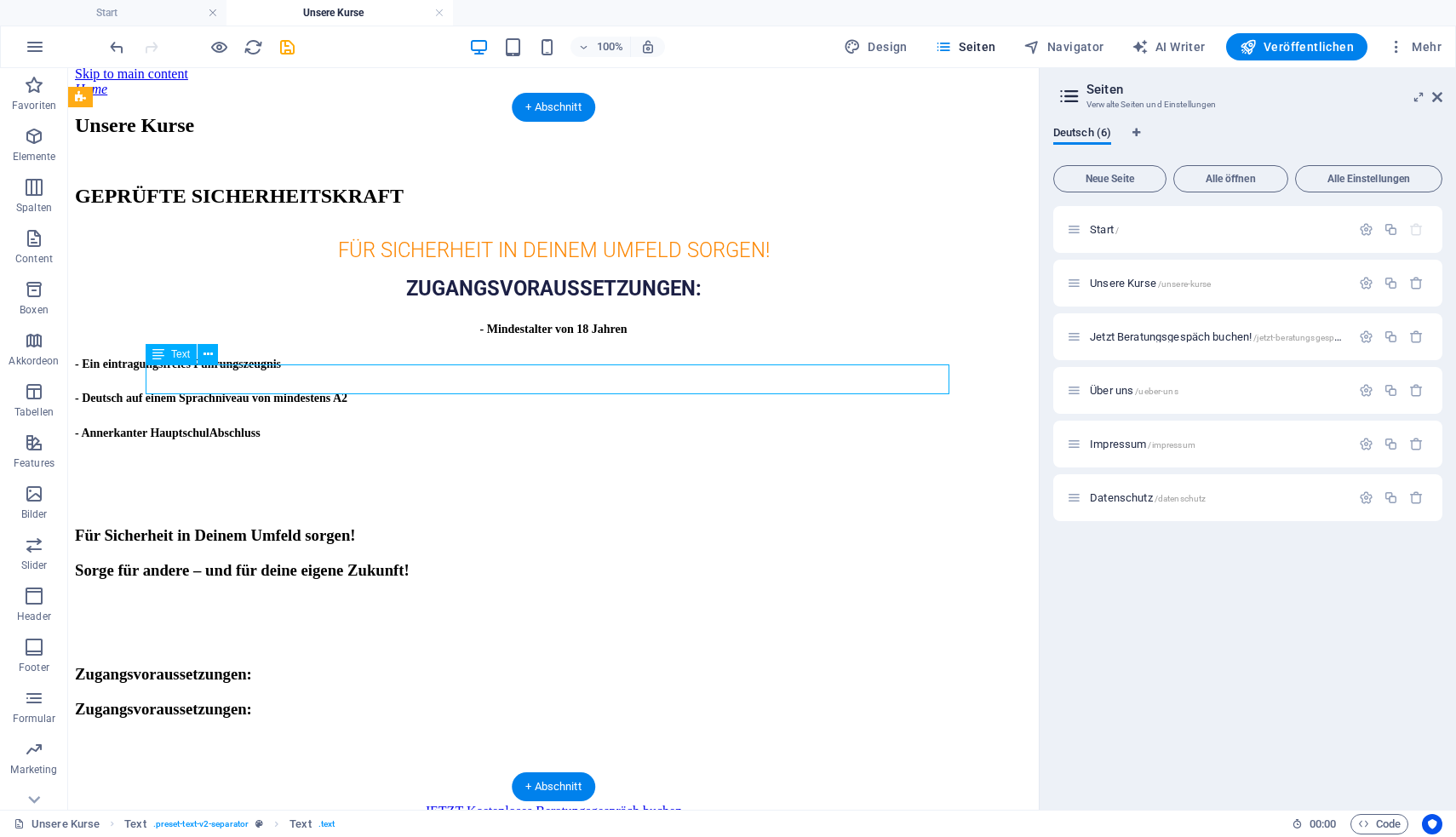
click at [410, 337] on div "- Mindestalter von 18 Jahren" at bounding box center [553, 328] width 956 height 19
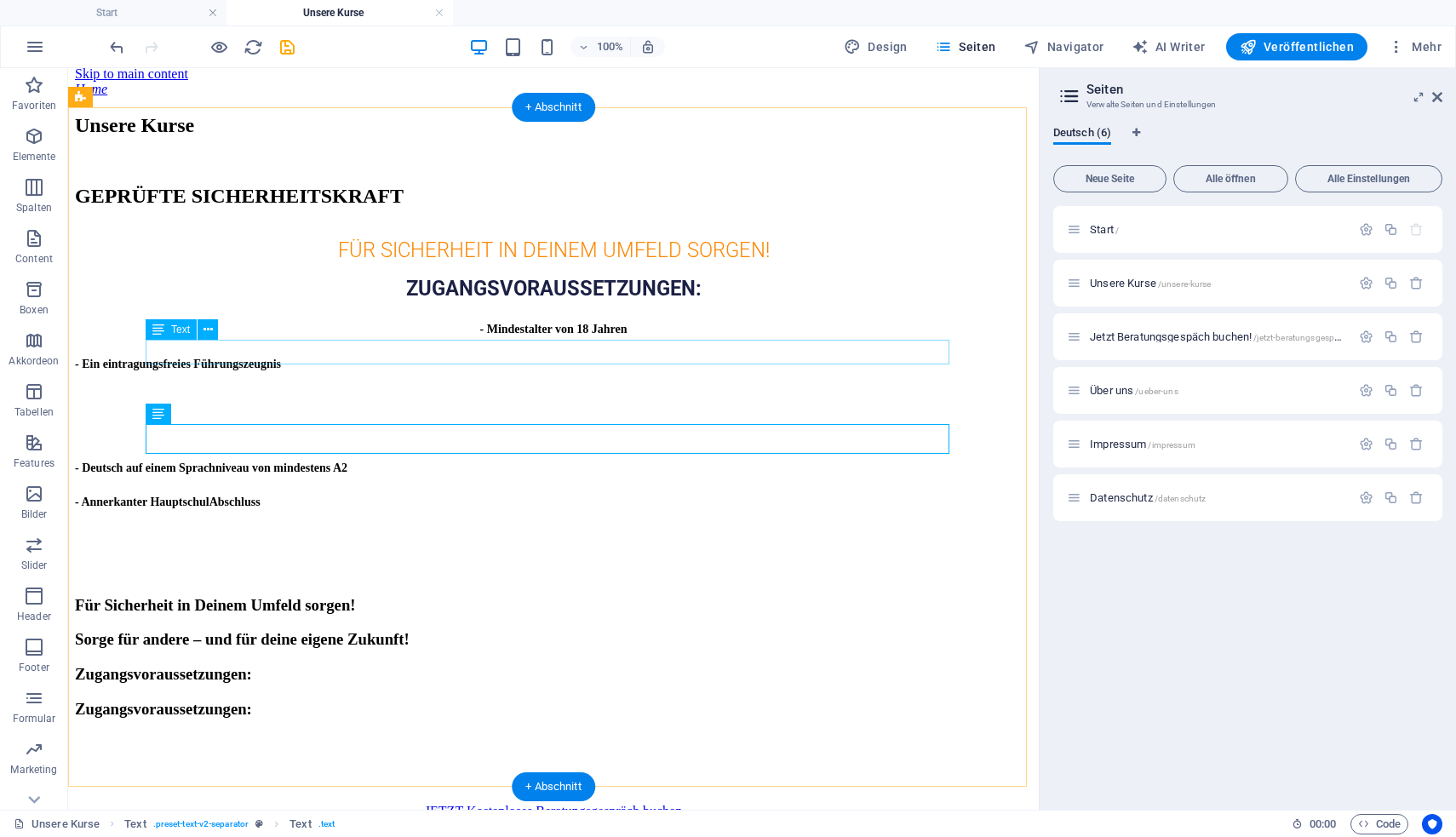
click at [551, 300] on strong "ZUGANGSVORAUSSETZUNGEN:" at bounding box center [553, 289] width 296 height 24
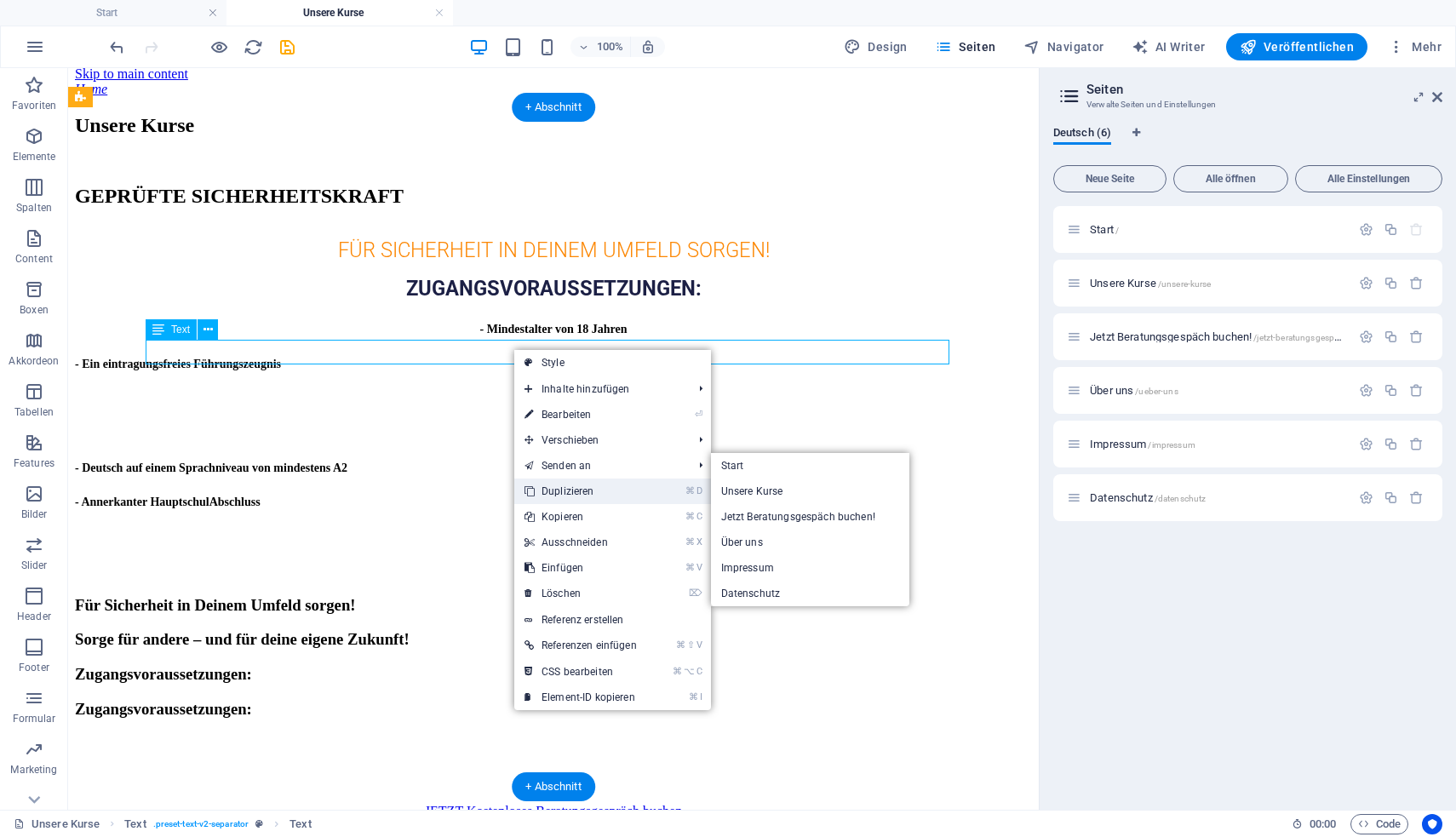
drag, startPoint x: 502, startPoint y: 414, endPoint x: 571, endPoint y: 482, distance: 96.9
click at [571, 482] on link "⌘ D Duplizieren" at bounding box center [580, 491] width 133 height 26
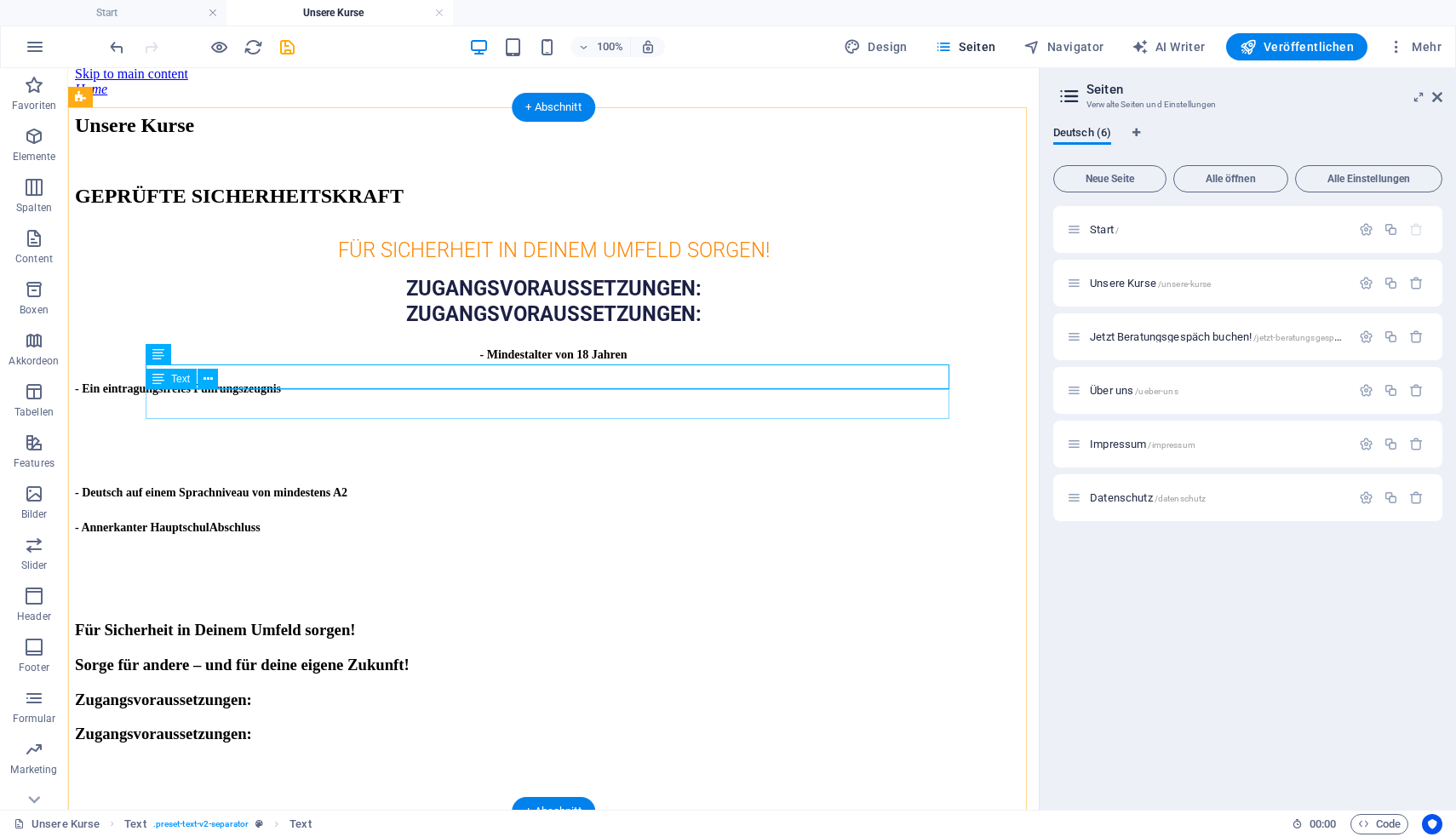
click at [388, 362] on div "- Mindestalter von 18 Jahren" at bounding box center [553, 353] width 956 height 19
drag, startPoint x: 388, startPoint y: 413, endPoint x: 93, endPoint y: 500, distance: 307.6
click at [387, 362] on div "- Mindestalter von 18 Jahren" at bounding box center [553, 353] width 956 height 19
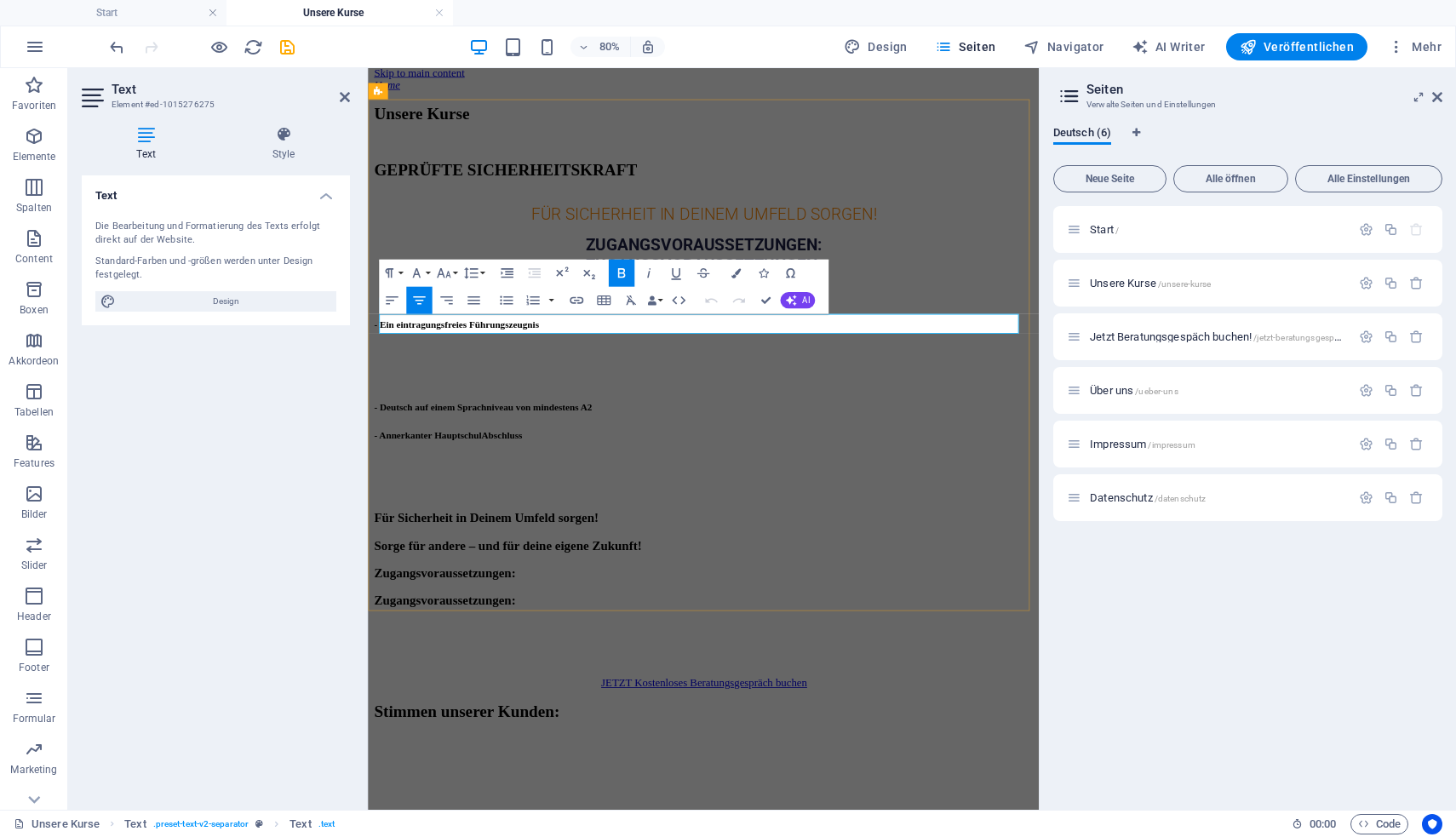
drag, startPoint x: 700, startPoint y: 382, endPoint x: 438, endPoint y: 387, distance: 262.0
click at [438, 362] on h3 "- Mindestalter von 18 Jahren" at bounding box center [787, 353] width 825 height 19
copy strong "- Mindestalter von 18 Jahren"
click at [907, 482] on div "- Deutsch auf einem Sprachniveau von mindestens A2" at bounding box center [787, 491] width 825 height 19
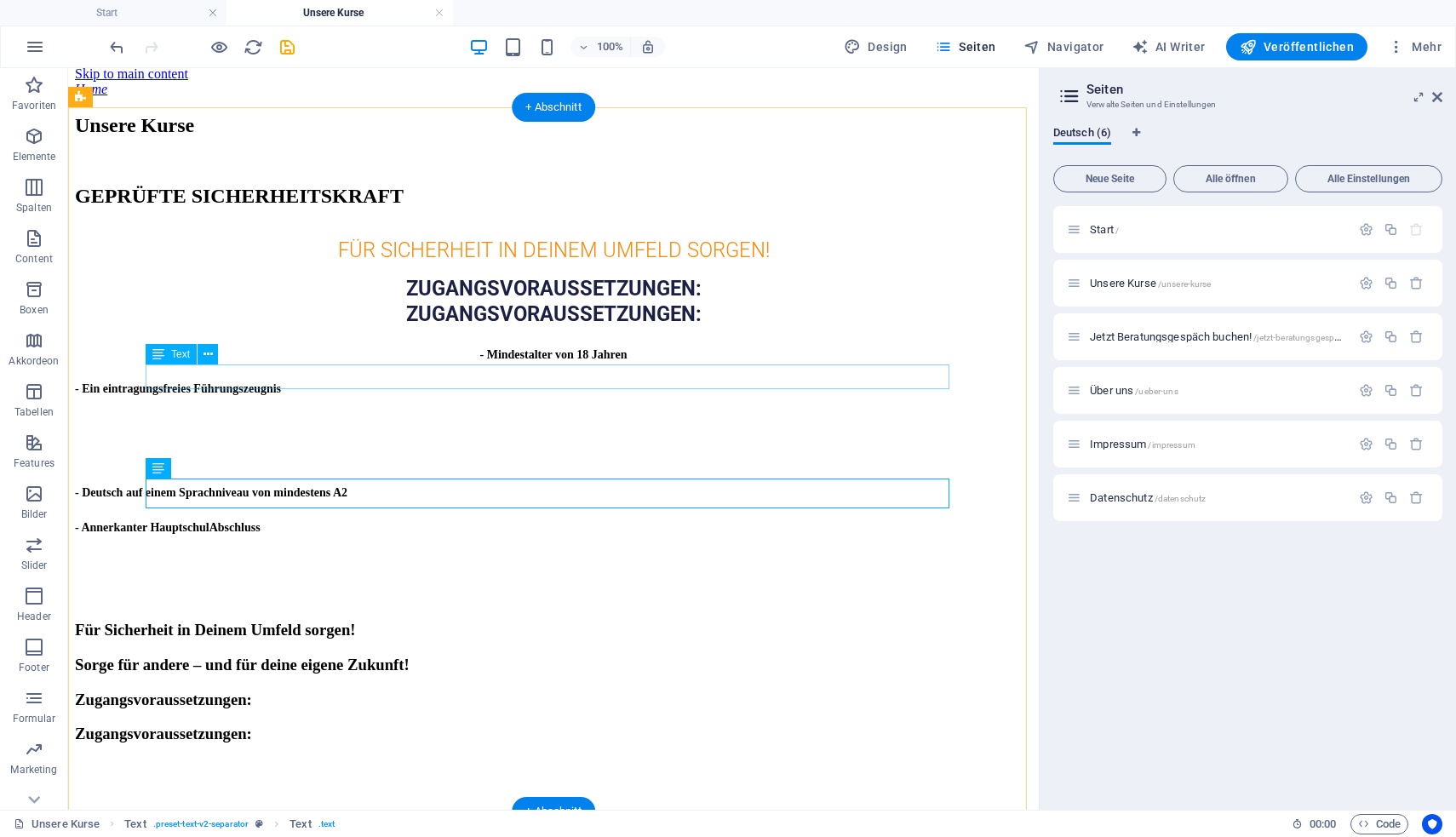
click at [646, 326] on strong "ZUGANGSVORAUSSETZUNGEN:" at bounding box center [553, 314] width 296 height 24
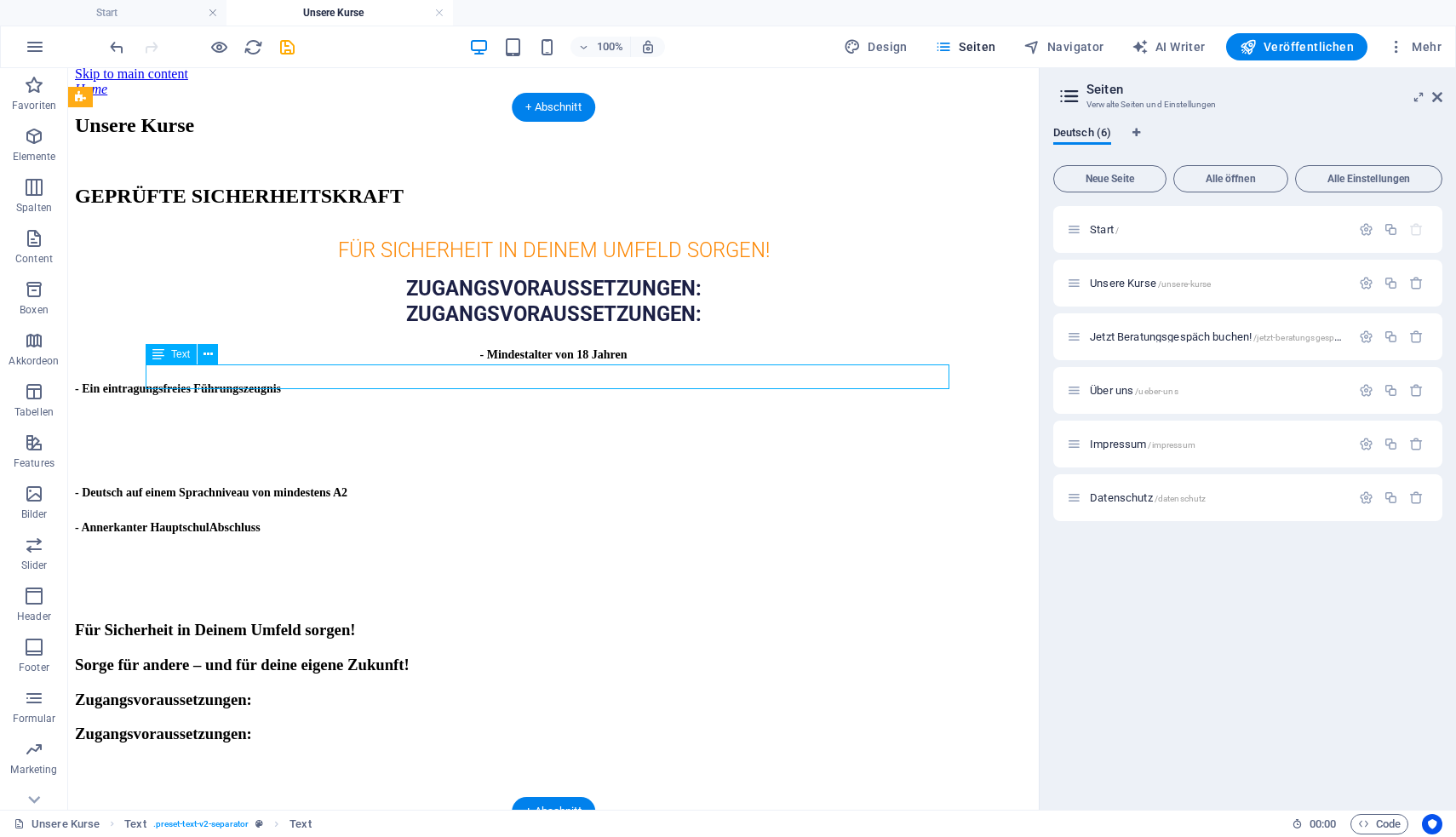
click at [646, 326] on strong "ZUGANGSVORAUSSETZUNGEN:" at bounding box center [553, 314] width 296 height 24
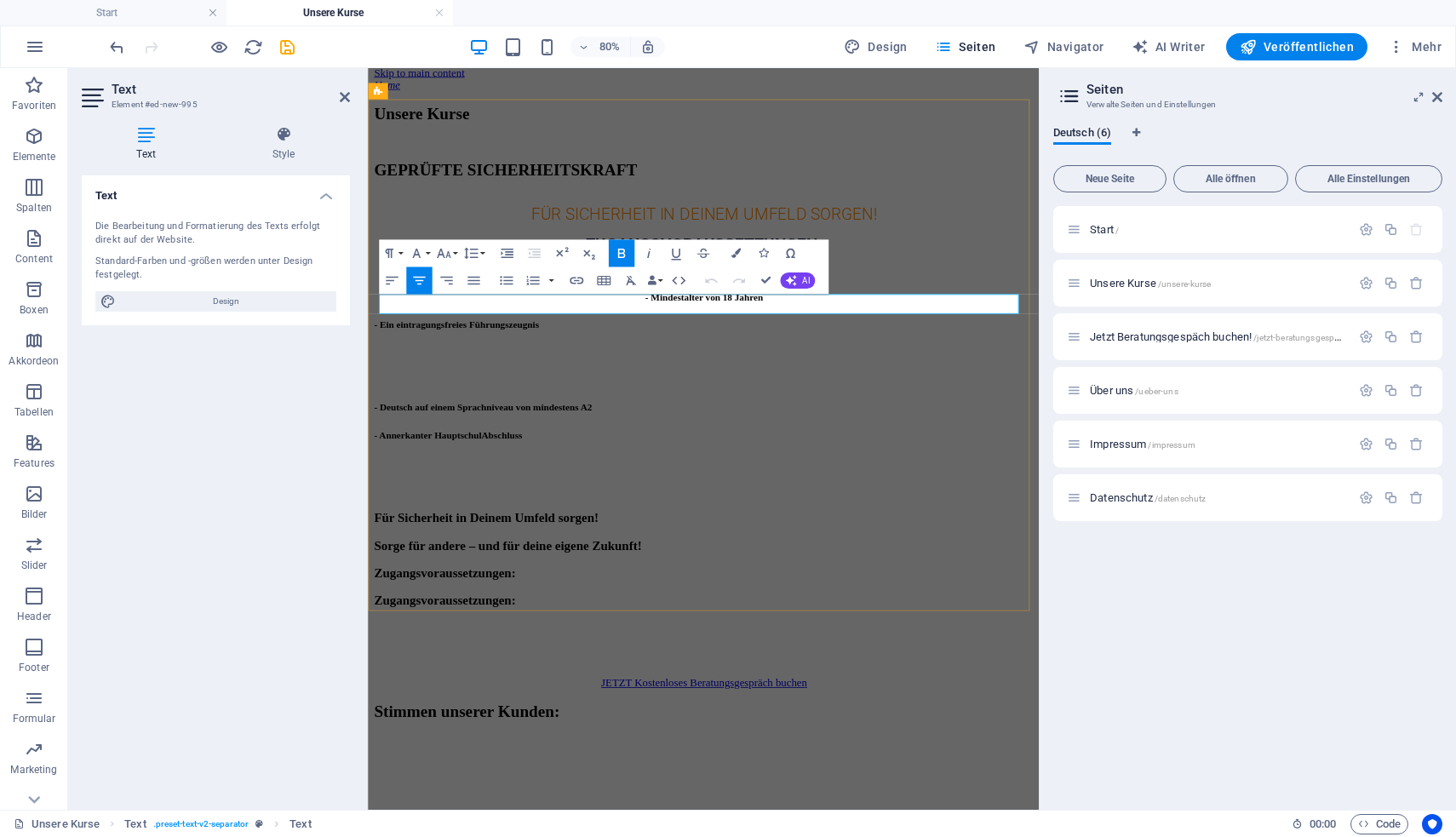
drag, startPoint x: 949, startPoint y: 363, endPoint x: 601, endPoint y: 367, distance: 348.0
click at [601, 328] on h3 "ZUGANGSVORAUSSETZUNGEN:" at bounding box center [787, 315] width 825 height 26
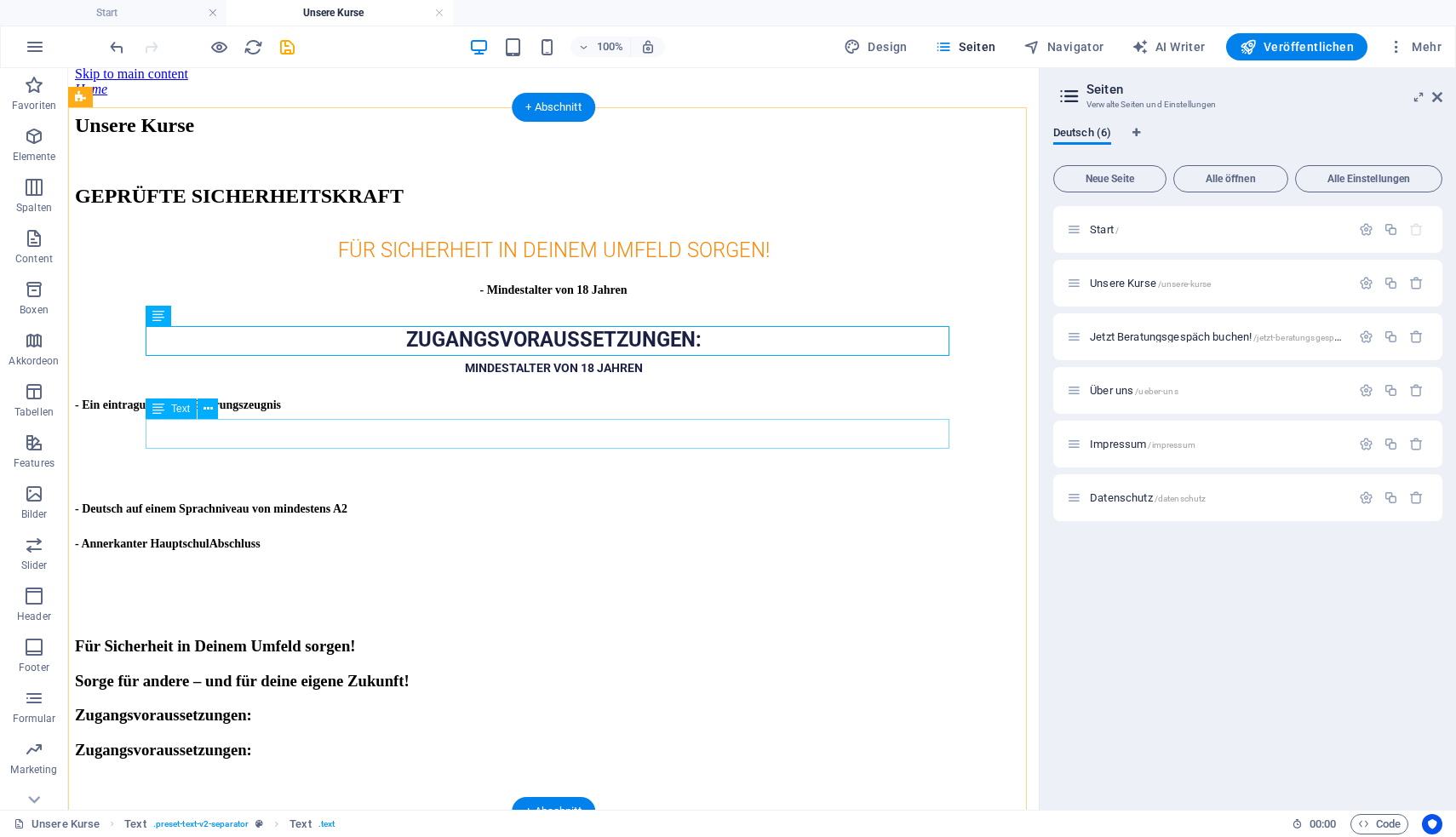
click at [437, 412] on div "- Ein eintragungsfreies Führungszeugnis" at bounding box center [553, 403] width 956 height 19
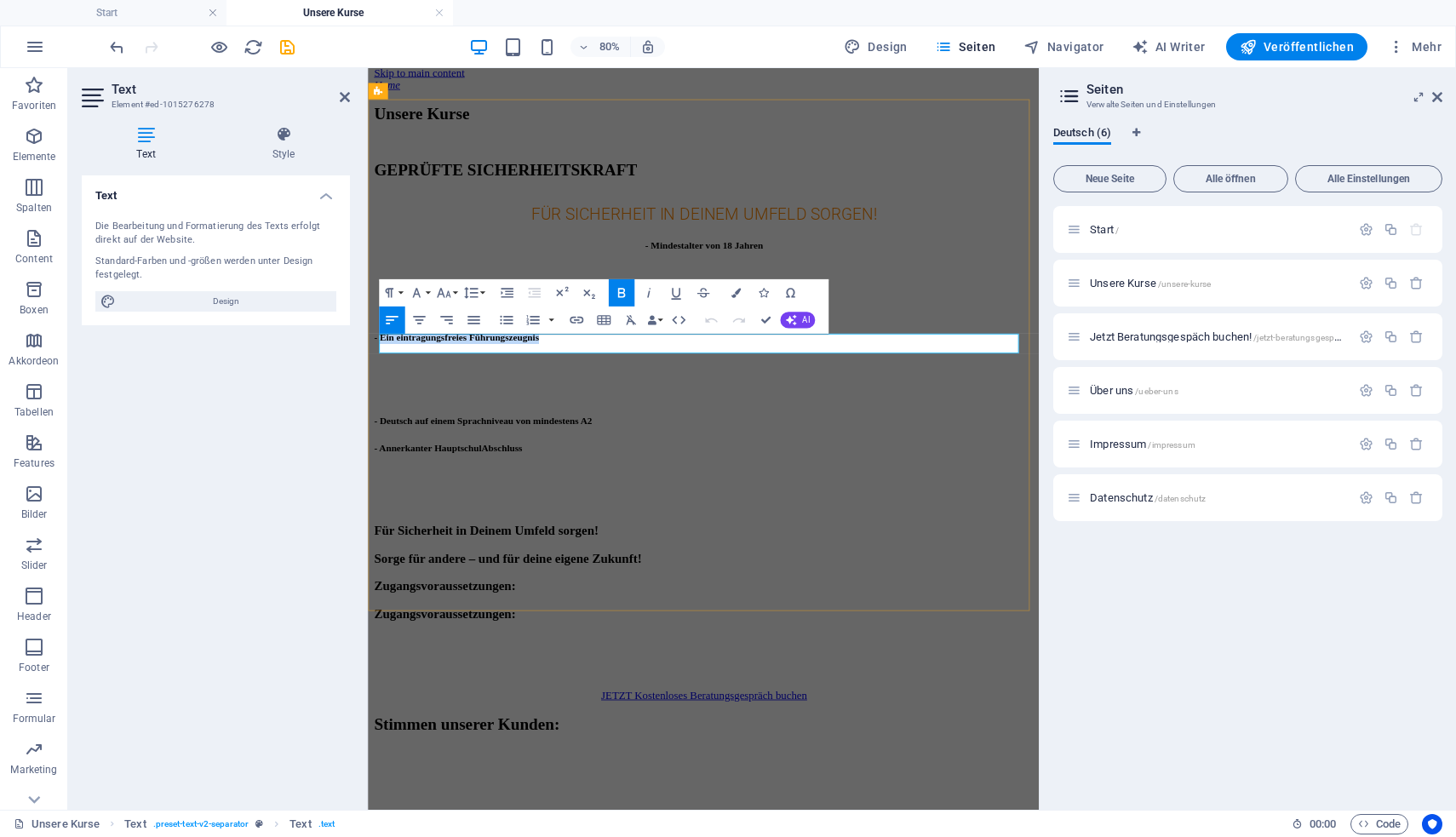
drag, startPoint x: 650, startPoint y: 416, endPoint x: 389, endPoint y: 411, distance: 261.0
click at [389, 411] on h3 "- Ein eintragungsfreies Führungszeugnis" at bounding box center [787, 403] width 825 height 19
copy strong "Ein eintragungsfreies Führungszeugnis"
click at [956, 264] on h3 "FÜR SICHERHEIT IN DEINEM UMFELD SORGEN!" at bounding box center [787, 251] width 825 height 26
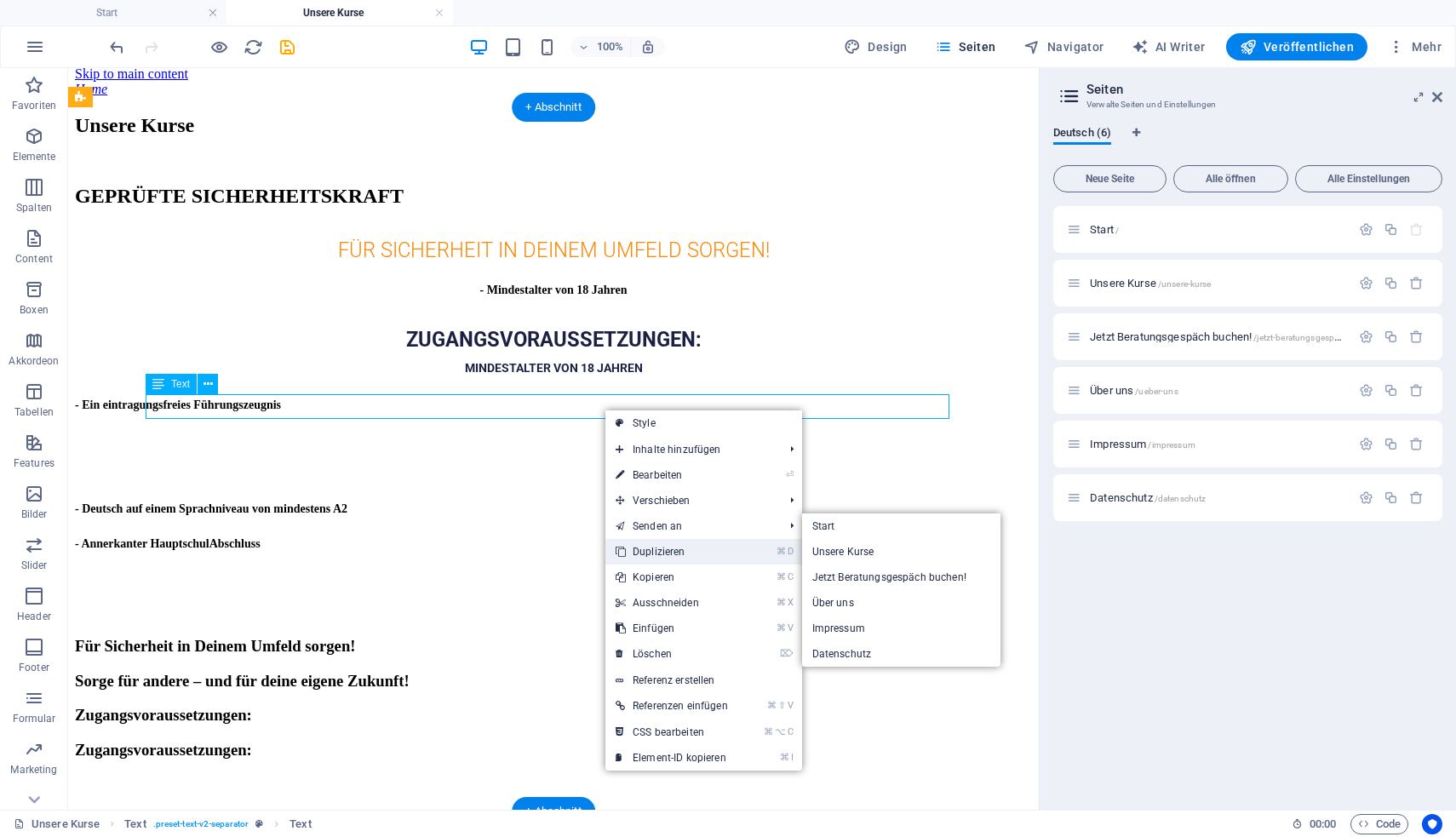
click at [673, 542] on link "⌘ D Duplizieren" at bounding box center [671, 552] width 133 height 26
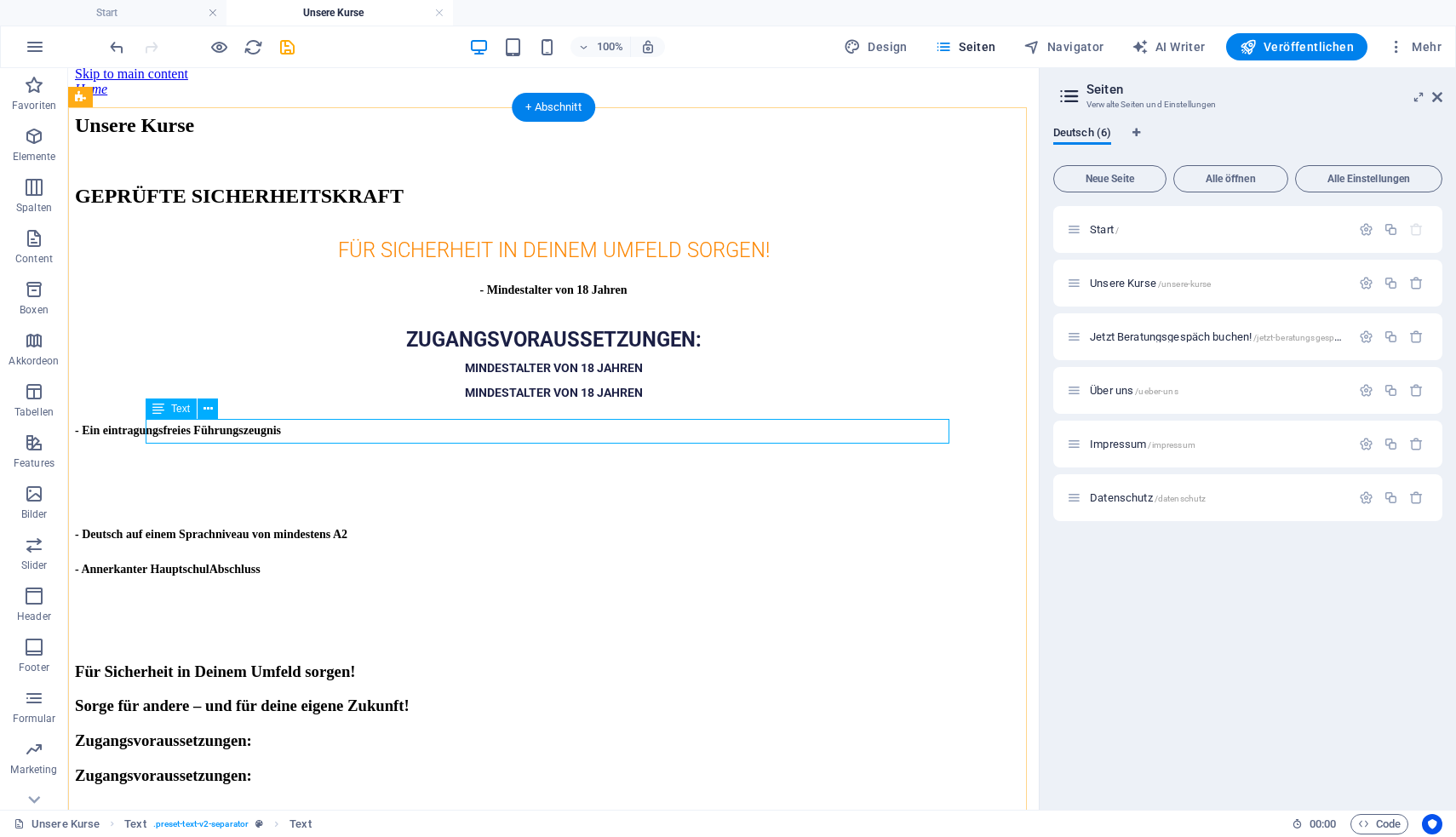
click at [634, 399] on strong "MINDESTALTER VON 18 JAHREN" at bounding box center [554, 392] width 178 height 14
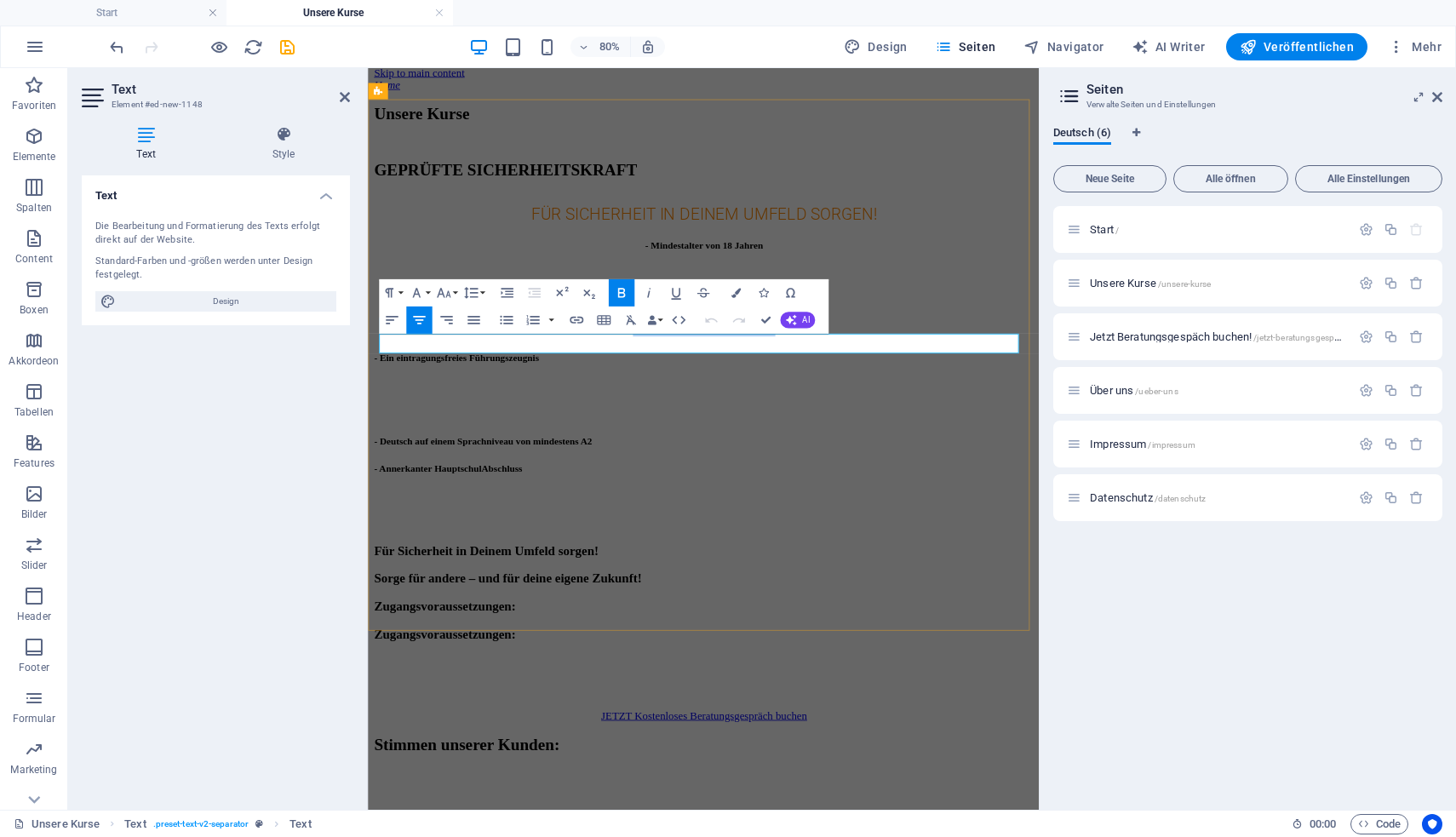
drag, startPoint x: 905, startPoint y: 412, endPoint x: 652, endPoint y: 412, distance: 253.0
click at [652, 403] on h3 "MINDESTALTER VON 18 JAHREN" at bounding box center [787, 391] width 825 height 26
click at [424, 314] on icon "button" at bounding box center [418, 319] width 16 height 16
click at [717, 208] on div "GEPRÜFTE SICHERHEITSKRAFT" at bounding box center [787, 196] width 825 height 23
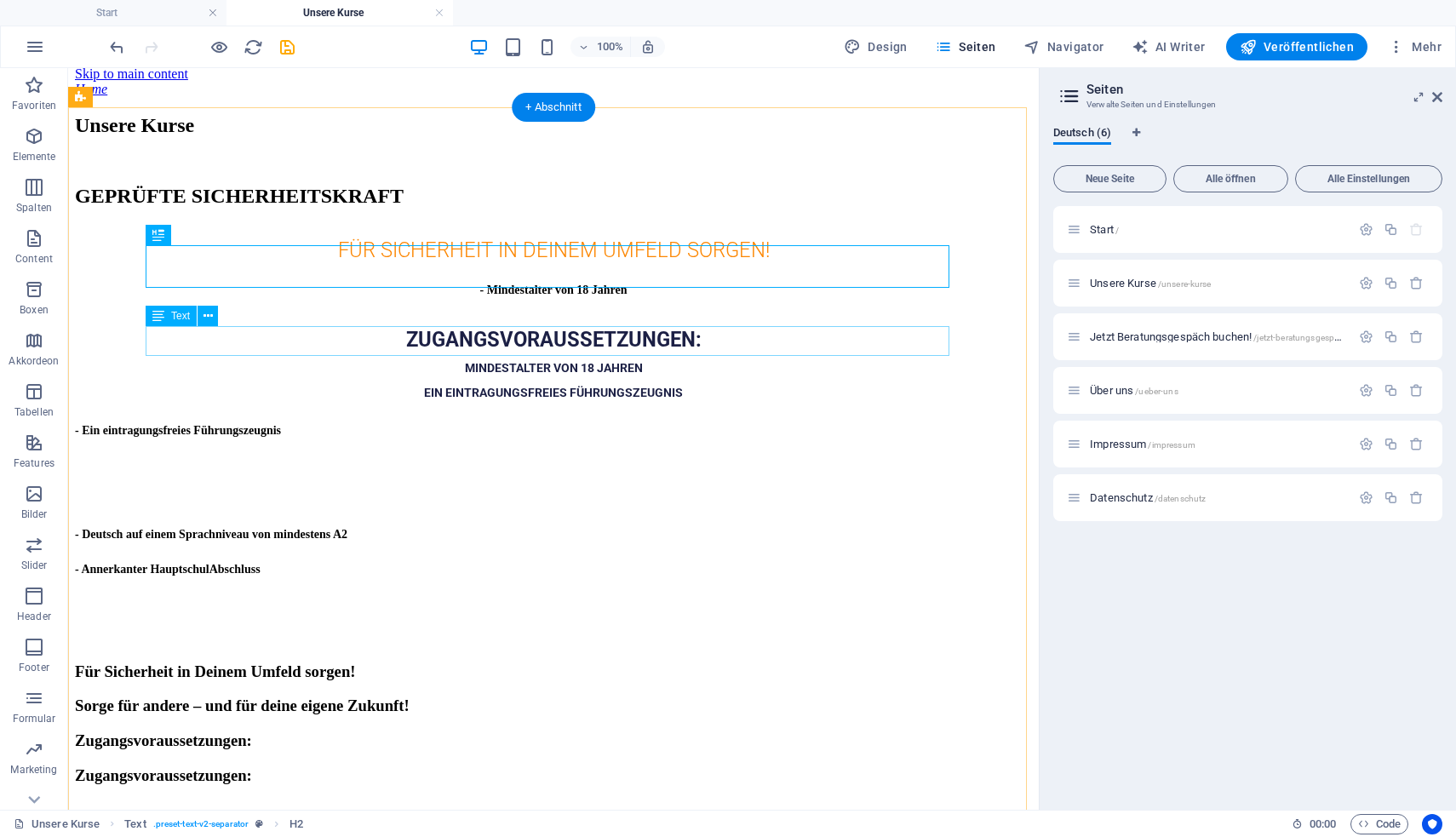
click at [372, 298] on div "- Mindestalter von 18 Jahren" at bounding box center [553, 288] width 956 height 19
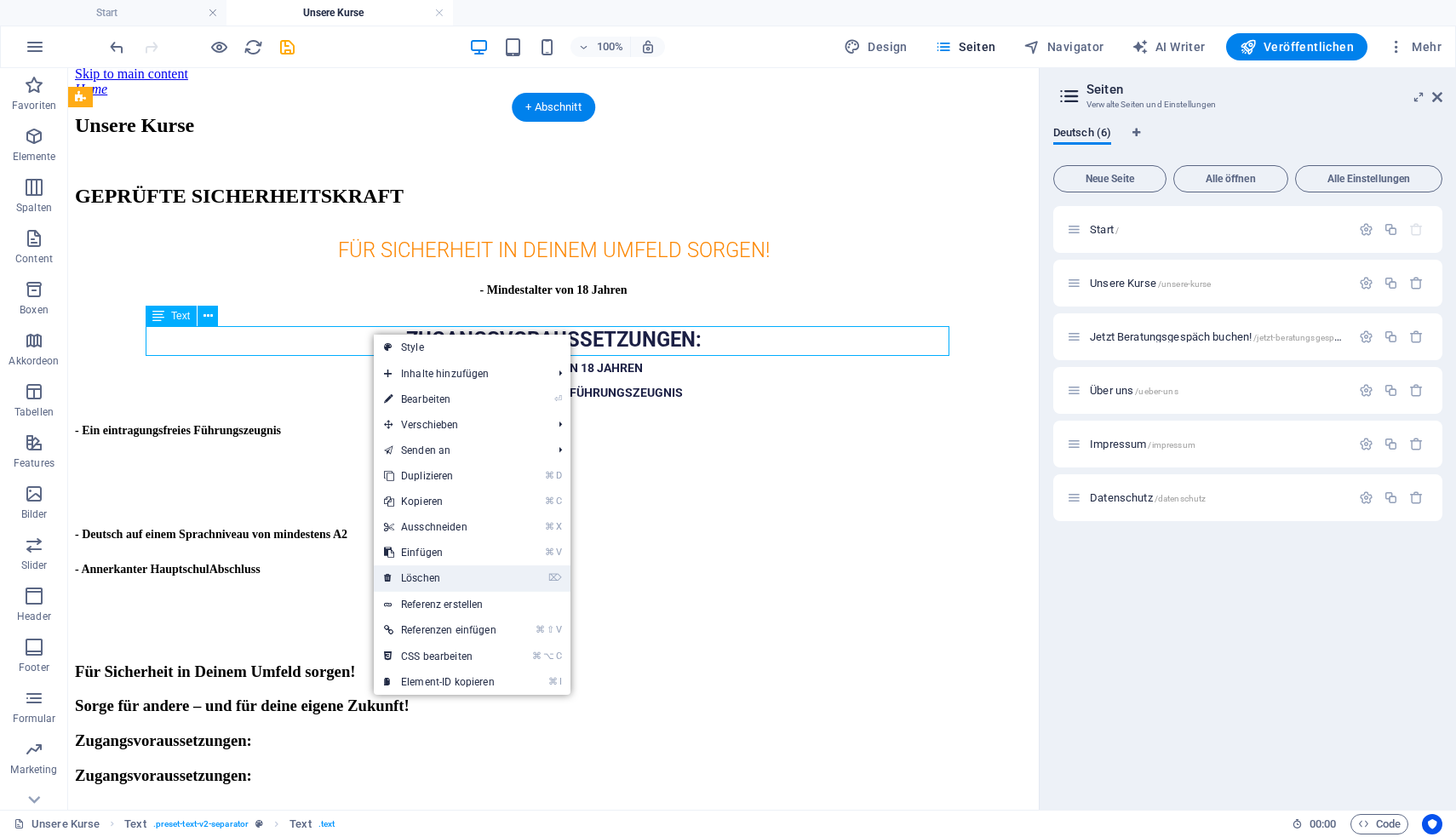
drag, startPoint x: 445, startPoint y: 578, endPoint x: 377, endPoint y: 510, distance: 96.2
click at [445, 578] on link "⌦ Löschen" at bounding box center [439, 578] width 133 height 26
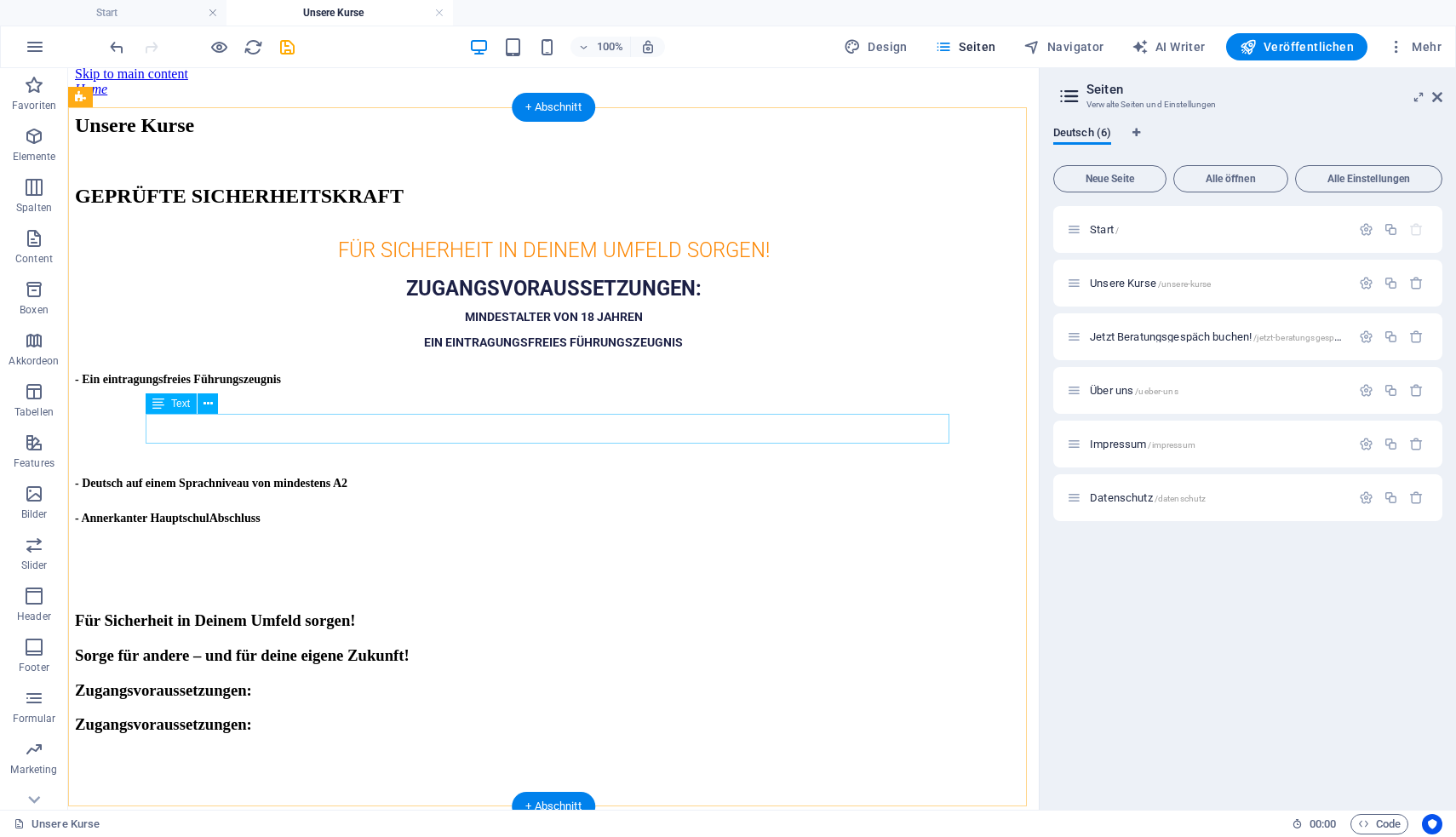
click at [402, 387] on div "- Ein eintragungsfreies Führungszeugnis" at bounding box center [553, 378] width 956 height 19
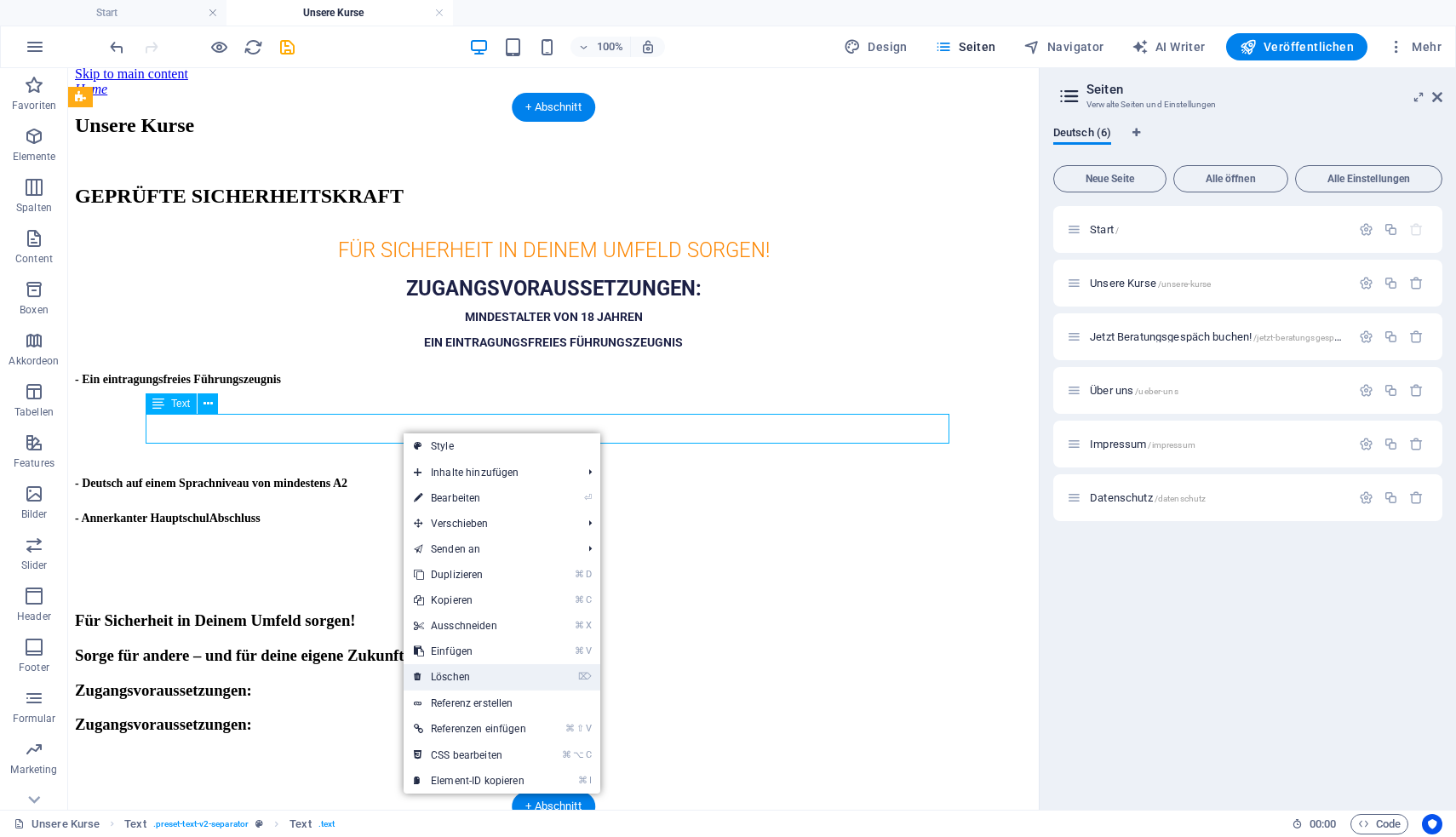
click at [463, 688] on link "⌦ Löschen" at bounding box center [469, 677] width 133 height 26
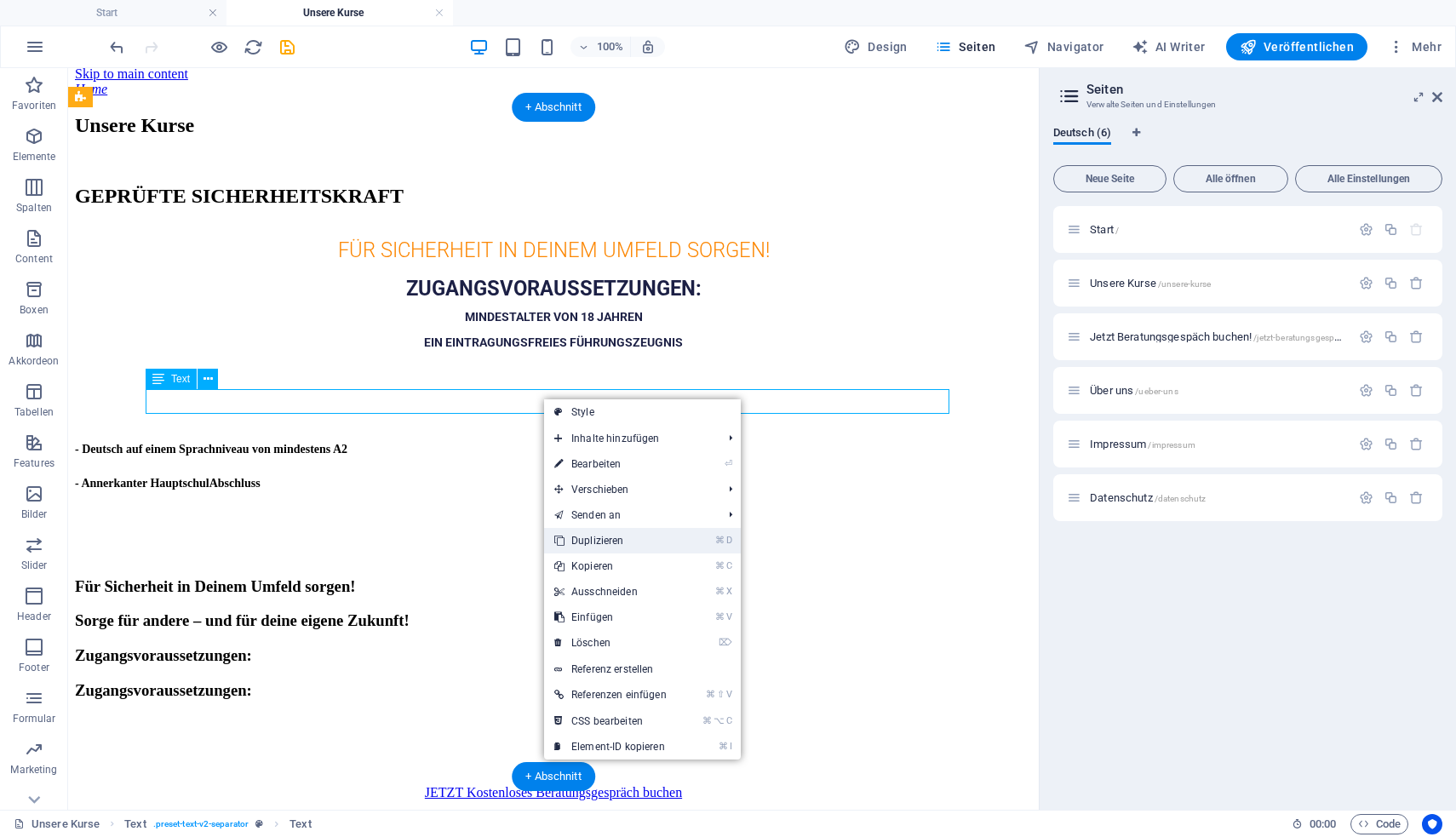
drag, startPoint x: 593, startPoint y: 546, endPoint x: 525, endPoint y: 478, distance: 96.2
click at [593, 546] on link "⌘ D Duplizieren" at bounding box center [610, 540] width 133 height 26
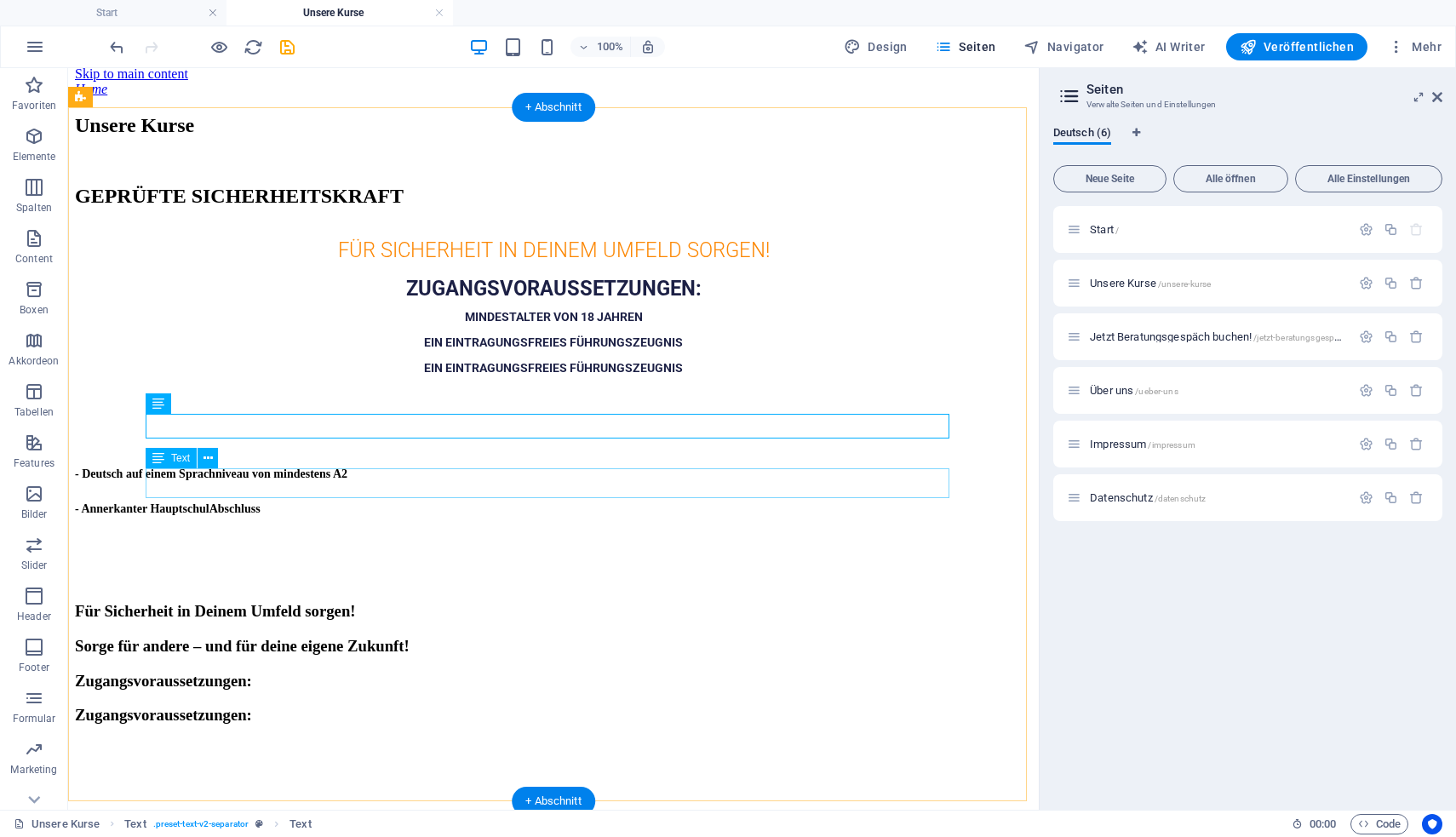
click at [412, 482] on div "- Deutsch auf einem Sprachniveau von mindestens A2" at bounding box center [553, 473] width 956 height 19
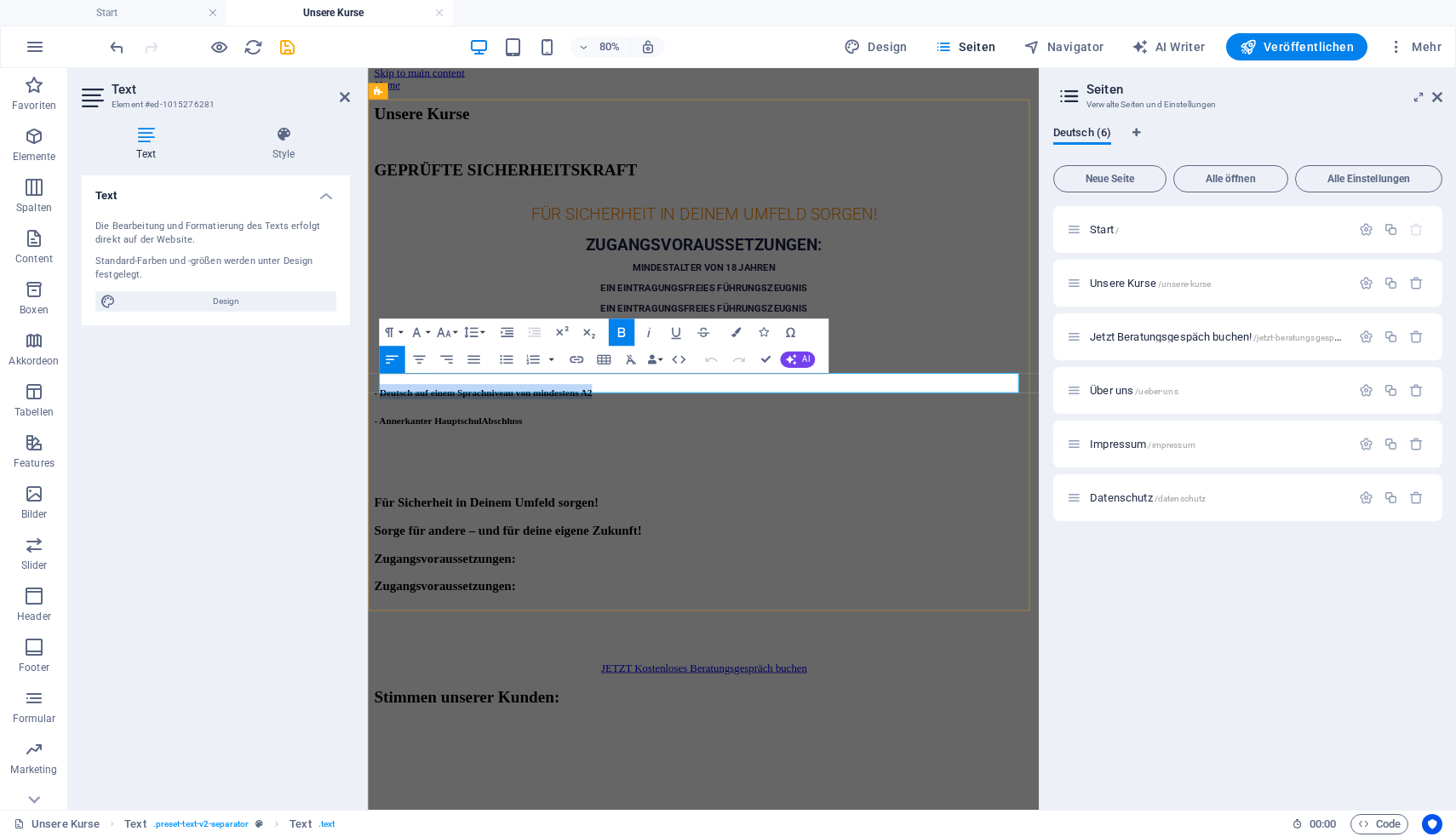
drag, startPoint x: 734, startPoint y: 465, endPoint x: 392, endPoint y: 460, distance: 342.0
click at [392, 463] on h3 "- Deutsch auf einem Sprachniveau von mindestens A2" at bounding box center [787, 473] width 825 height 19
copy strong "Deutsch auf einem Sprachniveau von mindestens A2"
click at [489, 810] on div "JETZT Kostenloses Beratungsgespräch buchen" at bounding box center [787, 818] width 825 height 16
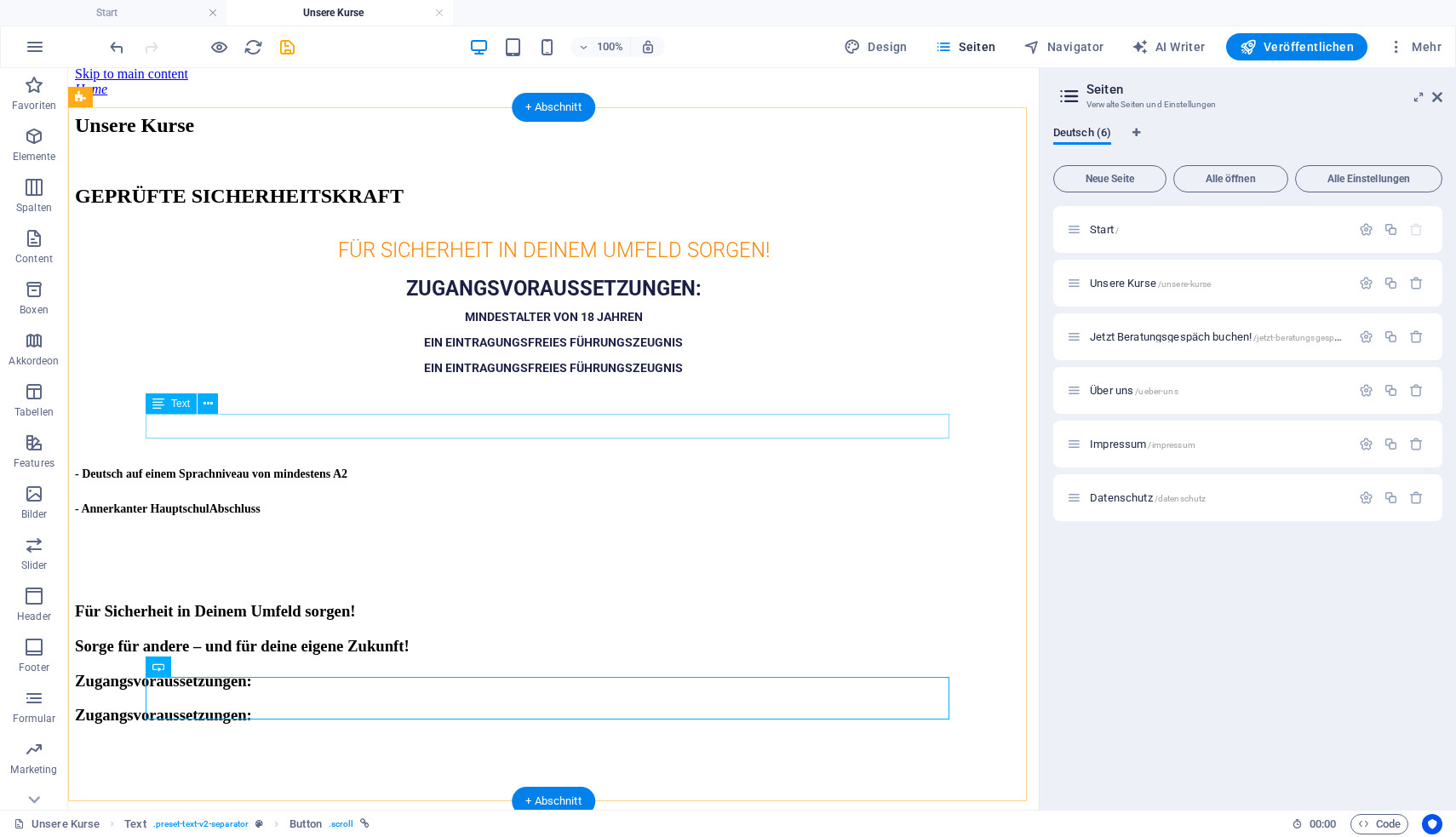
click at [591, 374] on strong "EIN EINTRAGUNGSFREIES FÜHRUNGSZEUGNIS" at bounding box center [552, 367] width 259 height 14
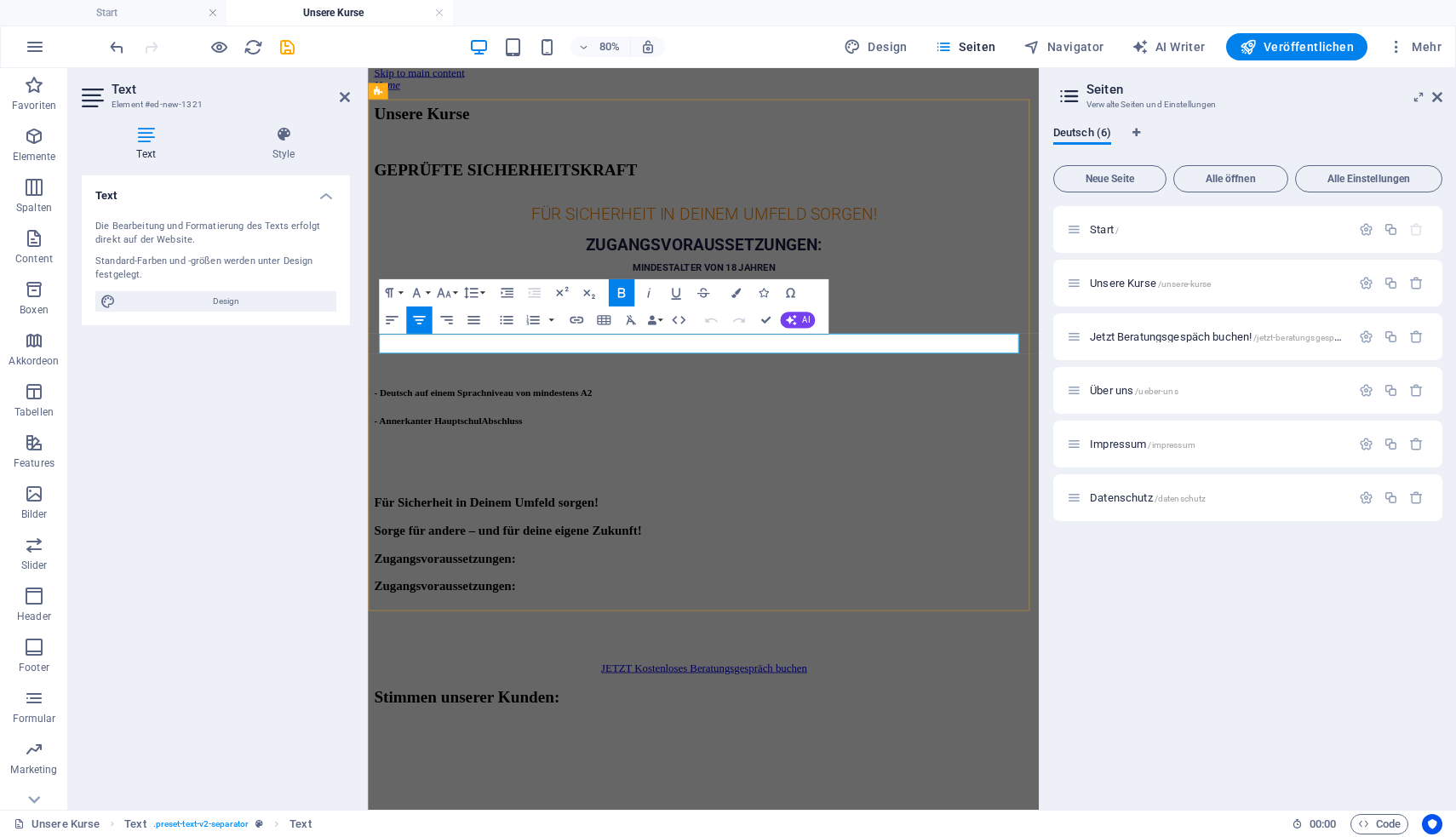
drag, startPoint x: 909, startPoint y: 409, endPoint x: 594, endPoint y: 412, distance: 315.0
click at [594, 379] on h3 "EIN EINTRAGUNGSFREIES FÜHRUNGSZEUGNIS" at bounding box center [787, 366] width 825 height 26
click at [415, 315] on icon "button" at bounding box center [418, 319] width 16 height 16
click at [541, 602] on div "Für Sicherheit in Deinem Umfeld sorgen! Sorge für andere – und für deine eigene…" at bounding box center [787, 628] width 825 height 54
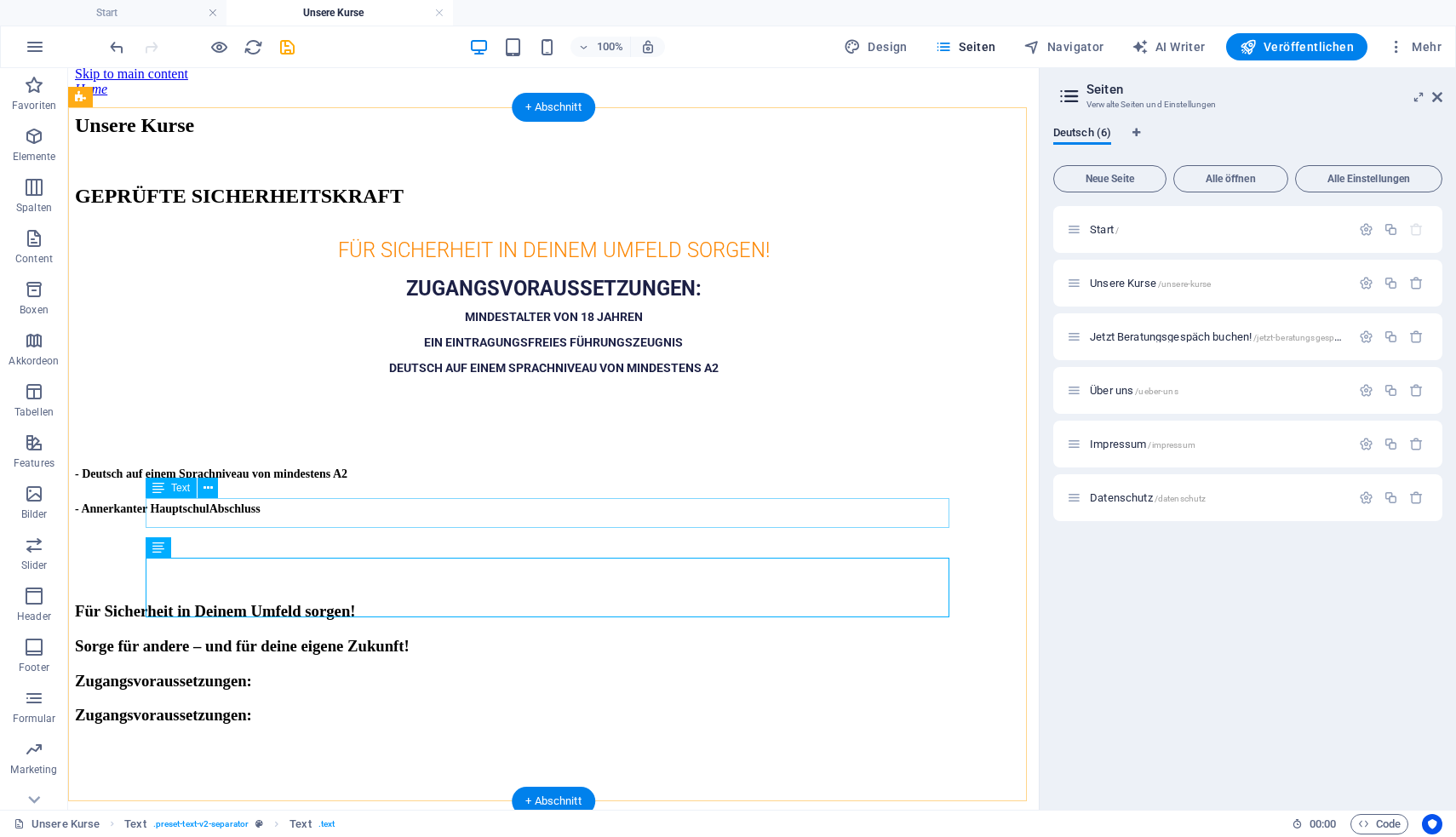
click at [409, 511] on div "- Annerkanter HauptschulAbschluss" at bounding box center [553, 507] width 956 height 19
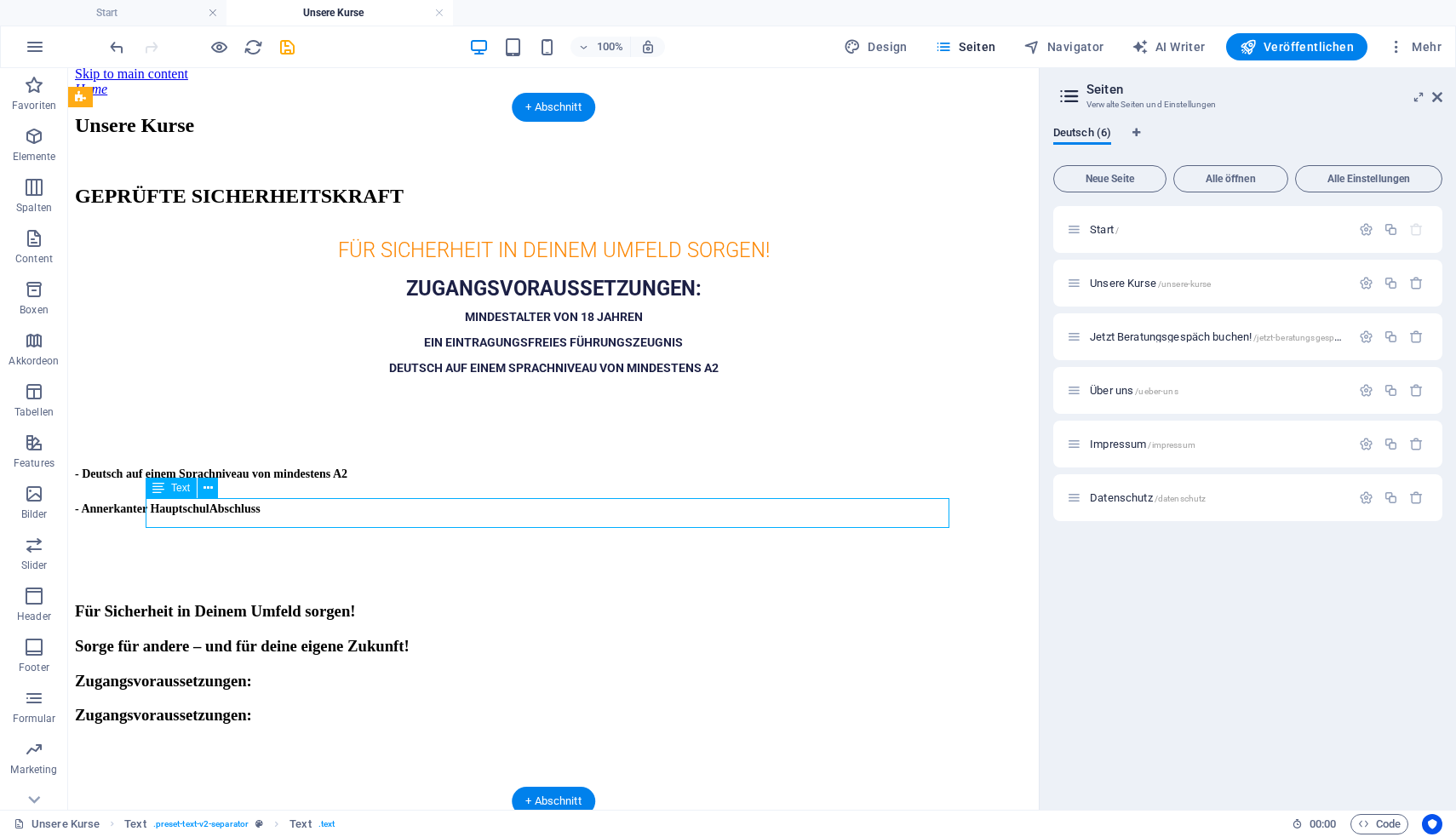
click at [405, 512] on div "- Annerkanter HauptschulAbschluss" at bounding box center [553, 507] width 956 height 19
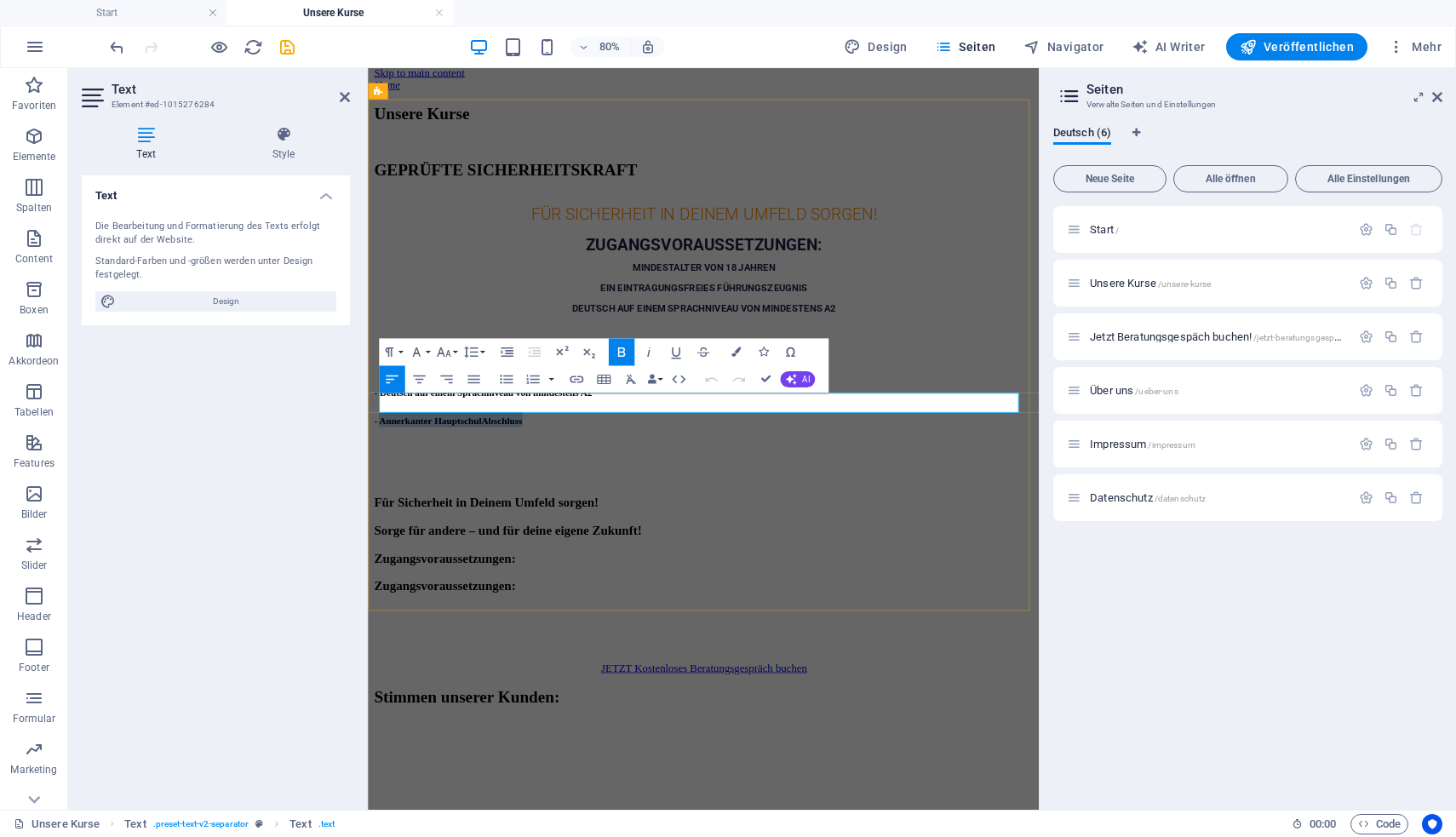
drag, startPoint x: 642, startPoint y: 491, endPoint x: 392, endPoint y: 485, distance: 250.1
click at [392, 498] on h3 "- Annerkanter HauptschulAbschluss" at bounding box center [787, 507] width 825 height 19
copy strong "Annerkanter HauptschulAbschluss"
click at [527, 741] on div at bounding box center [787, 767] width 825 height 54
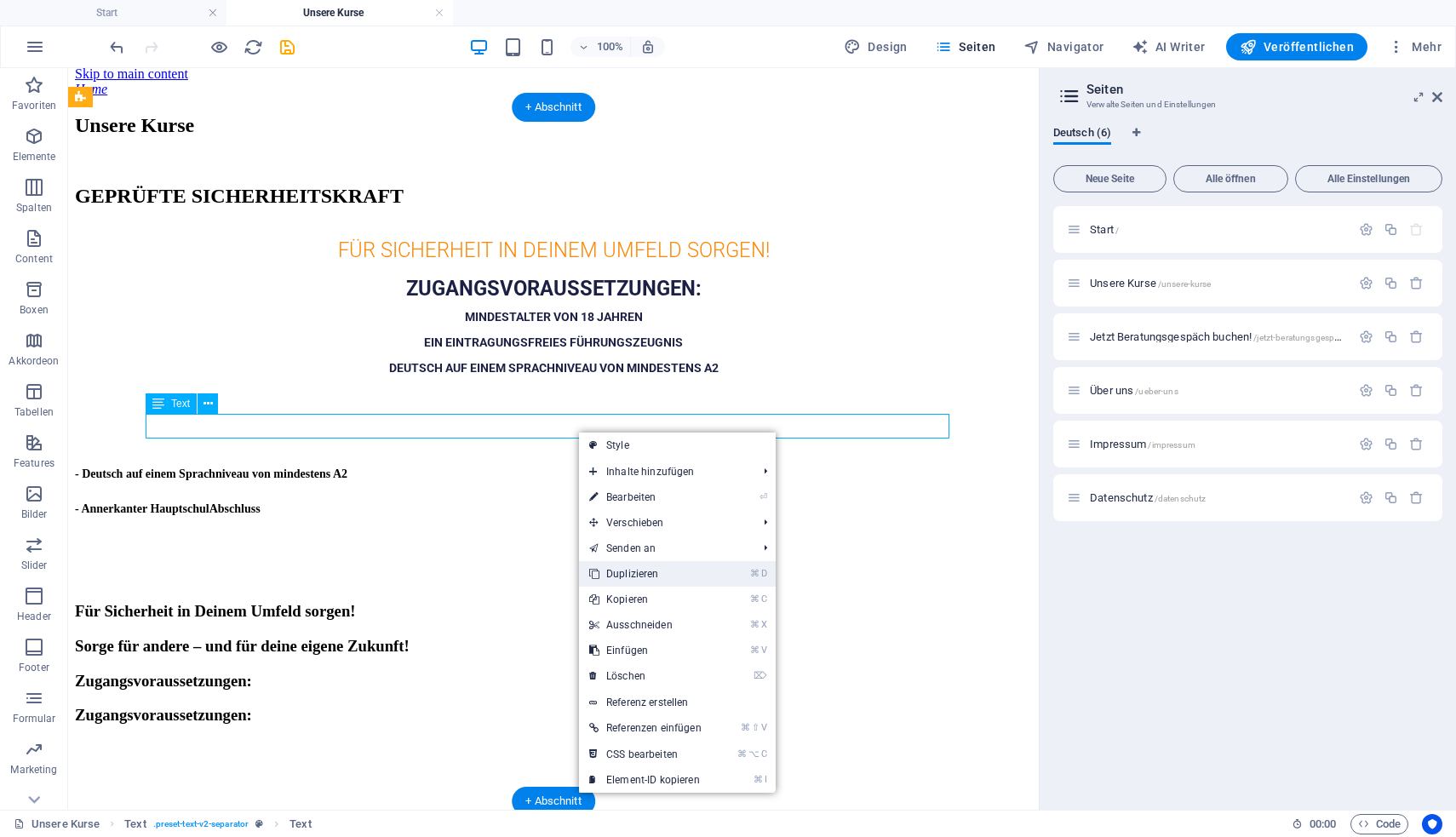
click at [624, 572] on link "⌘ D Duplizieren" at bounding box center [645, 574] width 133 height 26
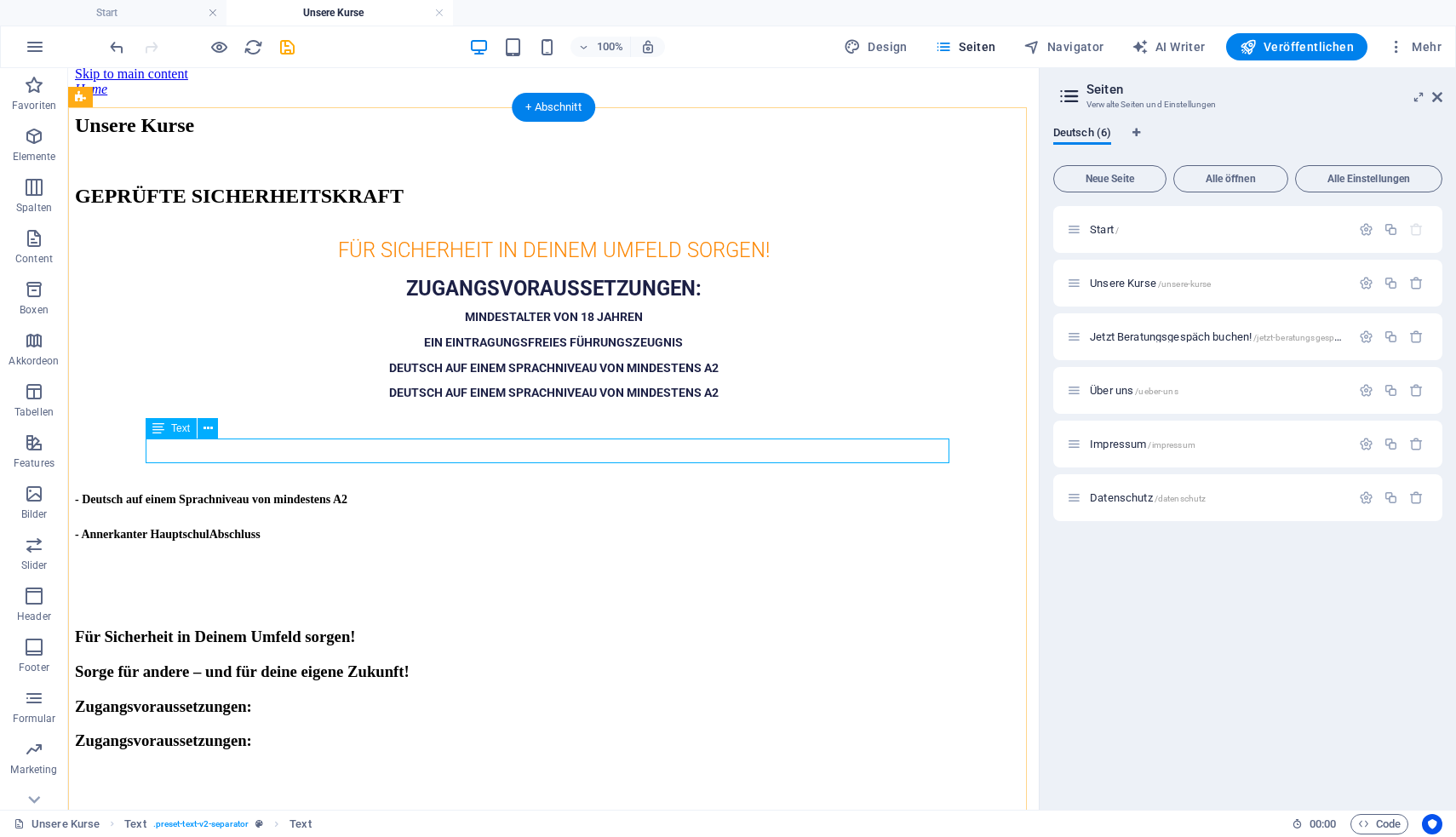
click at [596, 399] on strong "DEUTSCH AUF EINEM SPRACHNIVEAU VON MINDESTENS A2" at bounding box center [553, 392] width 329 height 14
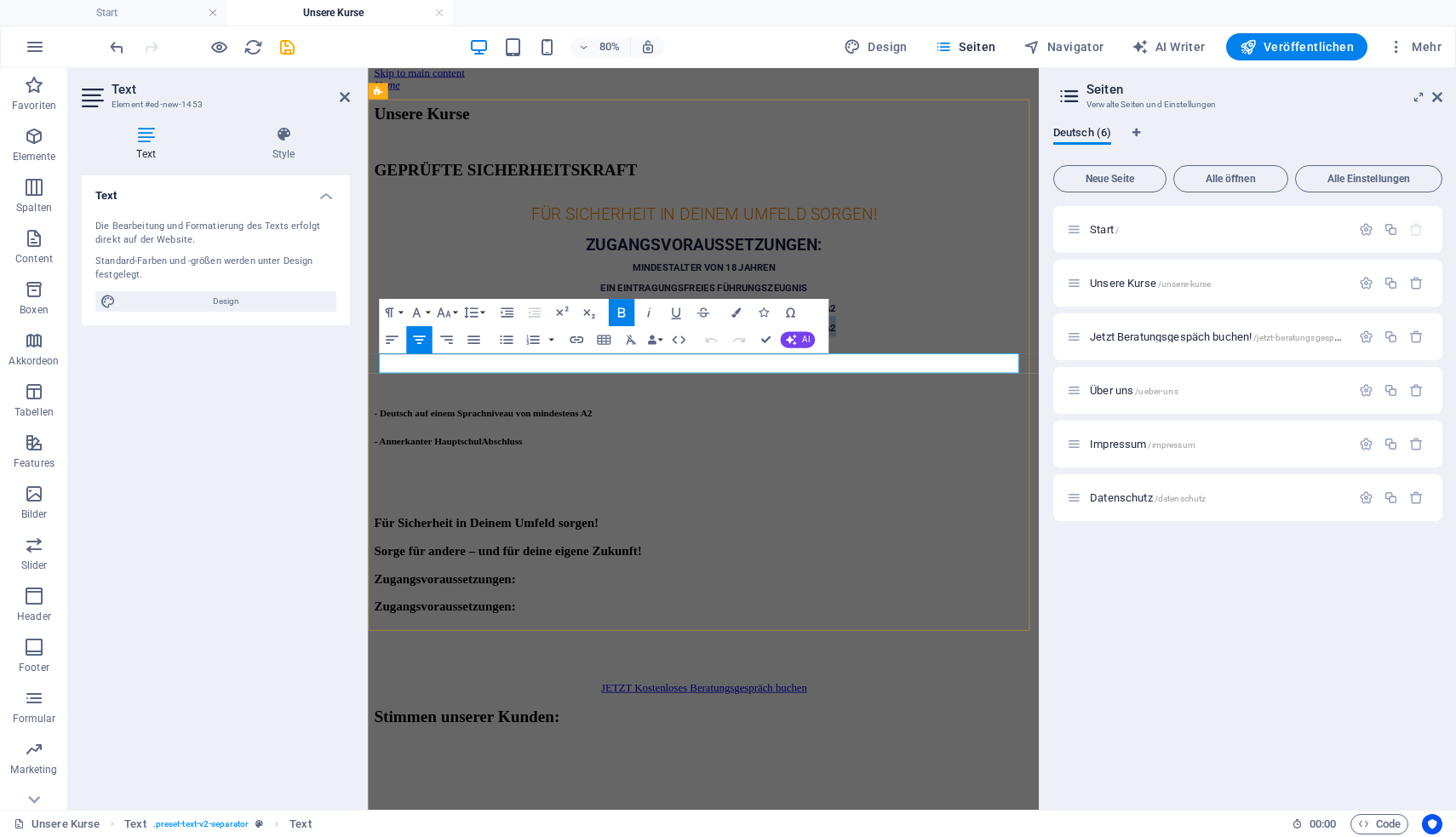
drag, startPoint x: 943, startPoint y: 443, endPoint x: 584, endPoint y: 434, distance: 359.1
click at [584, 403] on h3 "DEUTSCH AUF EINEM SPRACHNIVEAU VON MINDESTENS A2" at bounding box center [787, 391] width 825 height 26
click at [420, 343] on icon "button" at bounding box center [418, 339] width 12 height 8
click at [606, 697] on div "Zugangsvoraussetzungen: Zugangsvoraussetzungen:" at bounding box center [787, 724] width 825 height 54
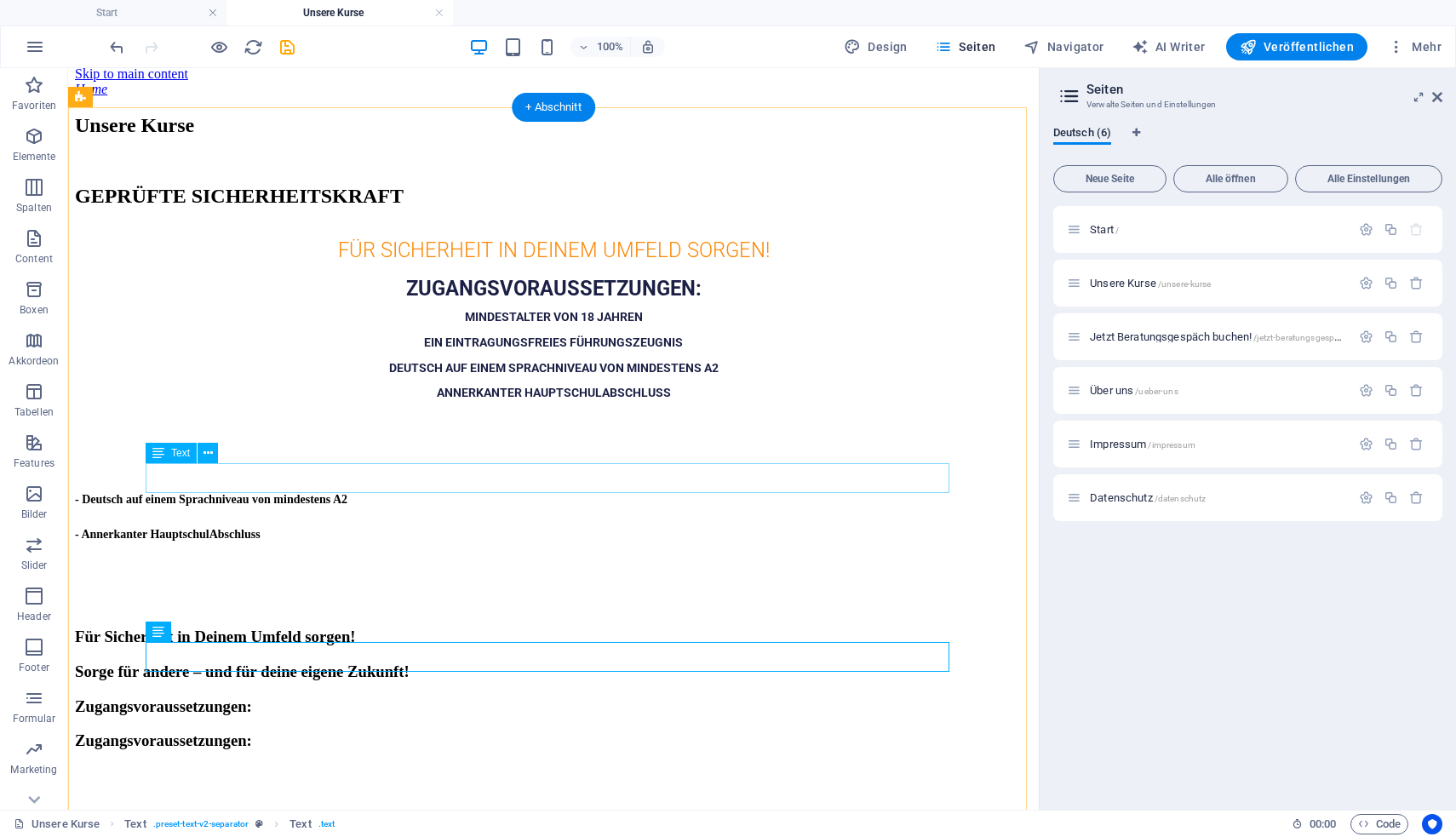
click at [527, 474] on div at bounding box center [553, 447] width 956 height 54
click at [507, 697] on div "Zugangsvoraussetzungen: Zugangsvoraussetzungen:" at bounding box center [553, 724] width 956 height 54
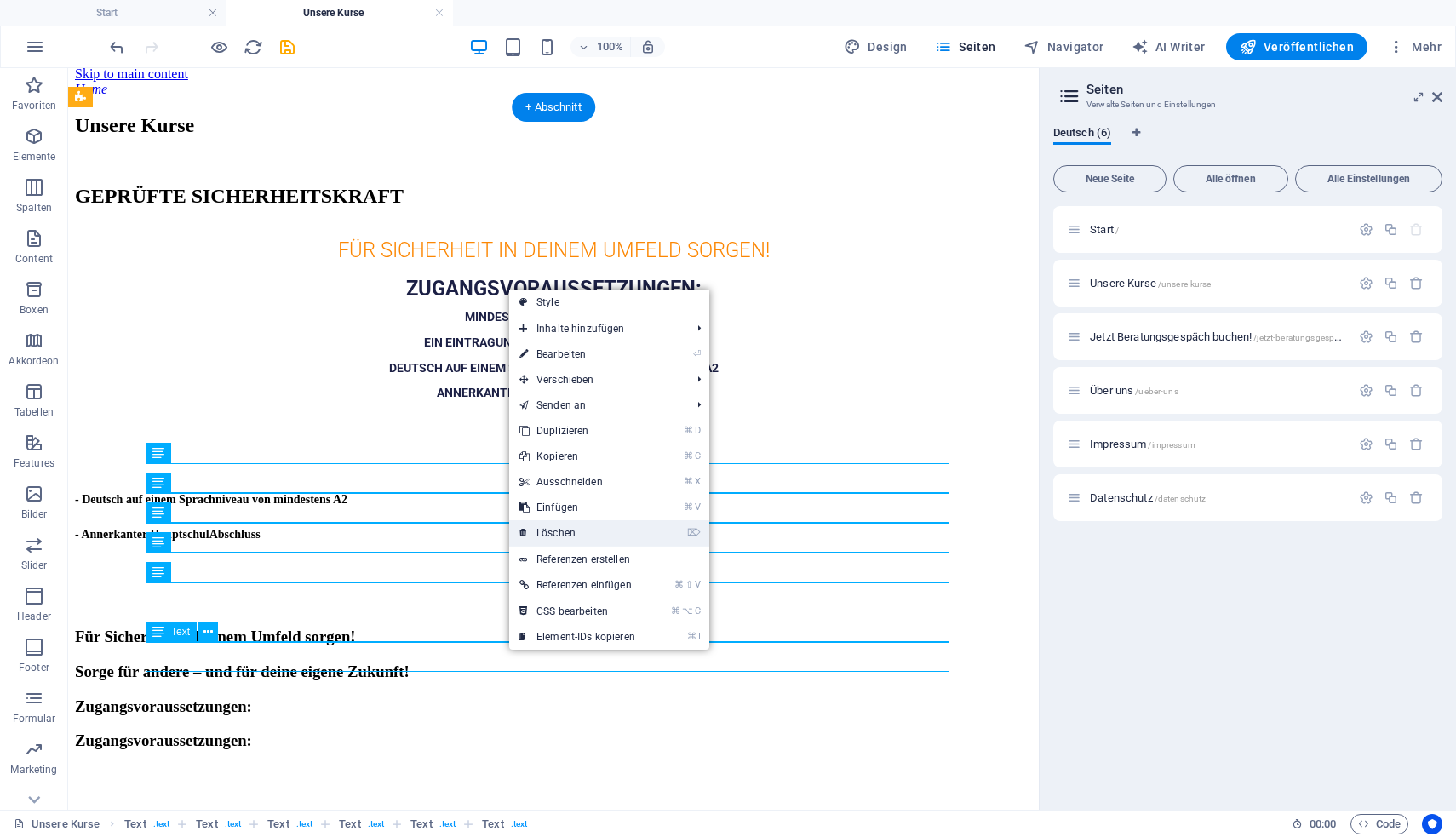
click at [570, 535] on link "⌦ Löschen" at bounding box center [576, 533] width 136 height 26
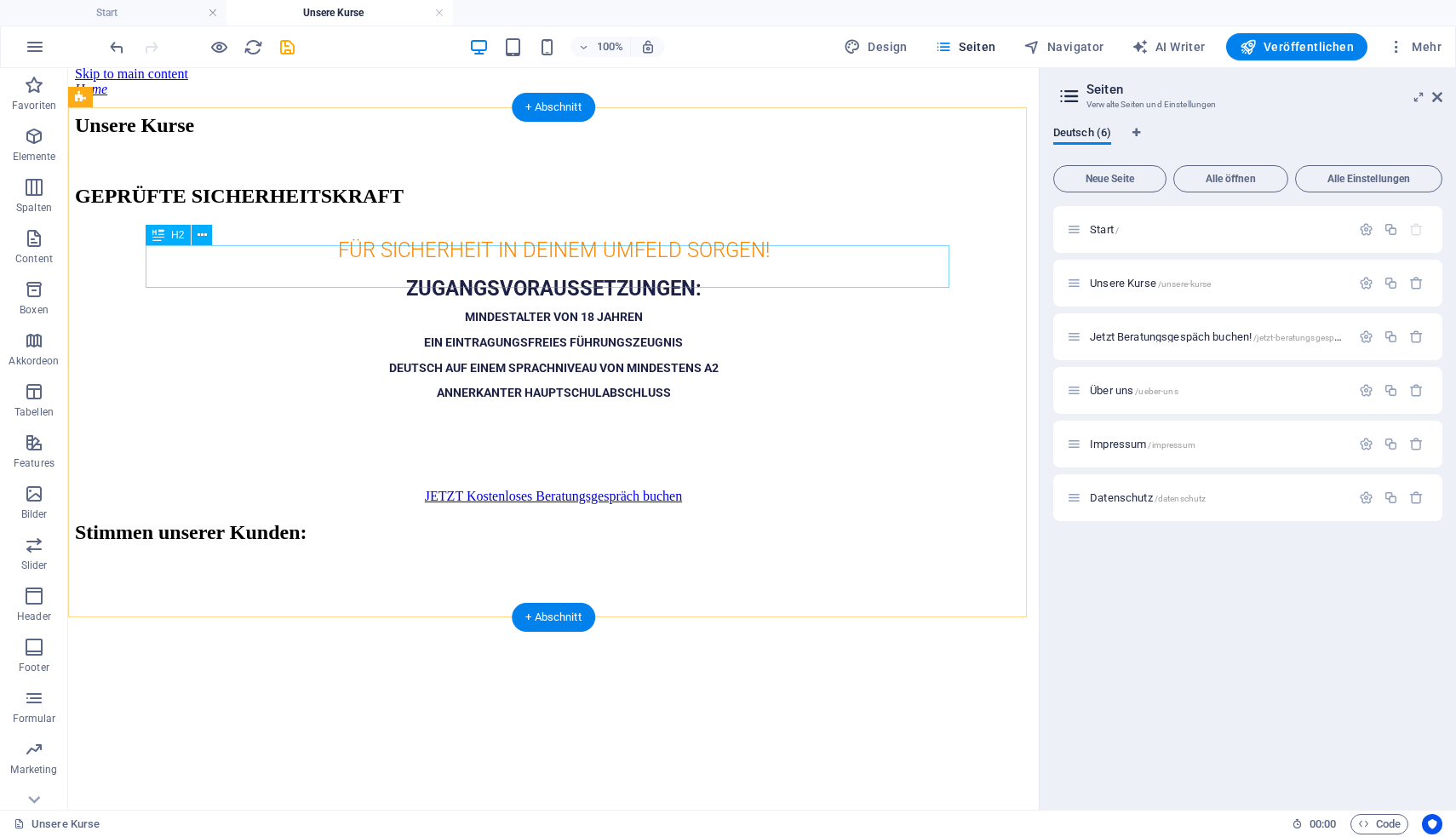
click at [604, 208] on div "GEPRÜFTE SICHERHEITSKRAFT" at bounding box center [553, 196] width 956 height 23
click at [605, 264] on h3 "FÜR SICHERHEIT IN DEINEM UMFELD SORGEN!" at bounding box center [553, 251] width 956 height 26
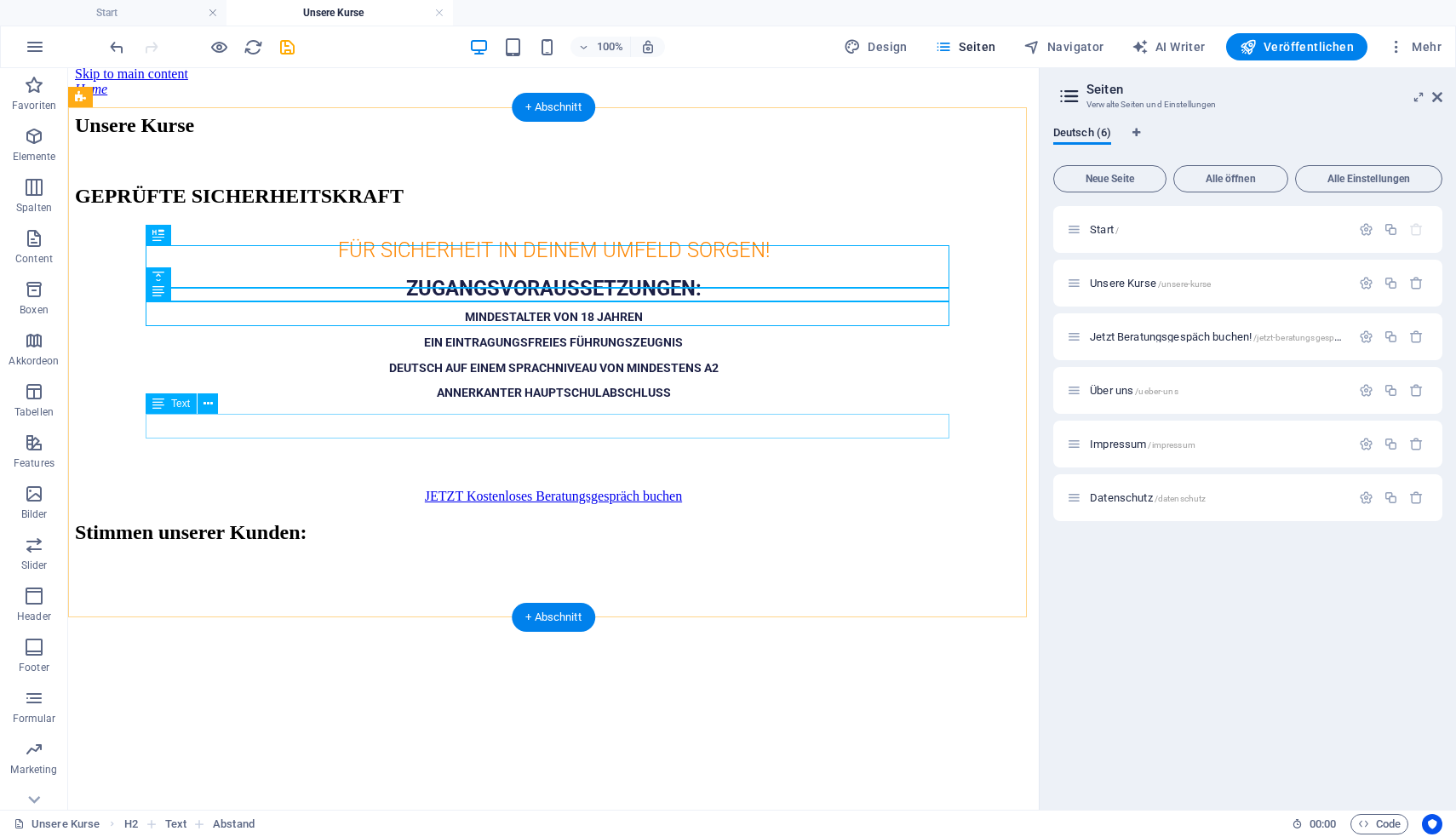
click at [599, 374] on strong "DEUTSCH AUF EINEM SPRACHNIVEAU VON MINDESTENS A2" at bounding box center [553, 367] width 329 height 14
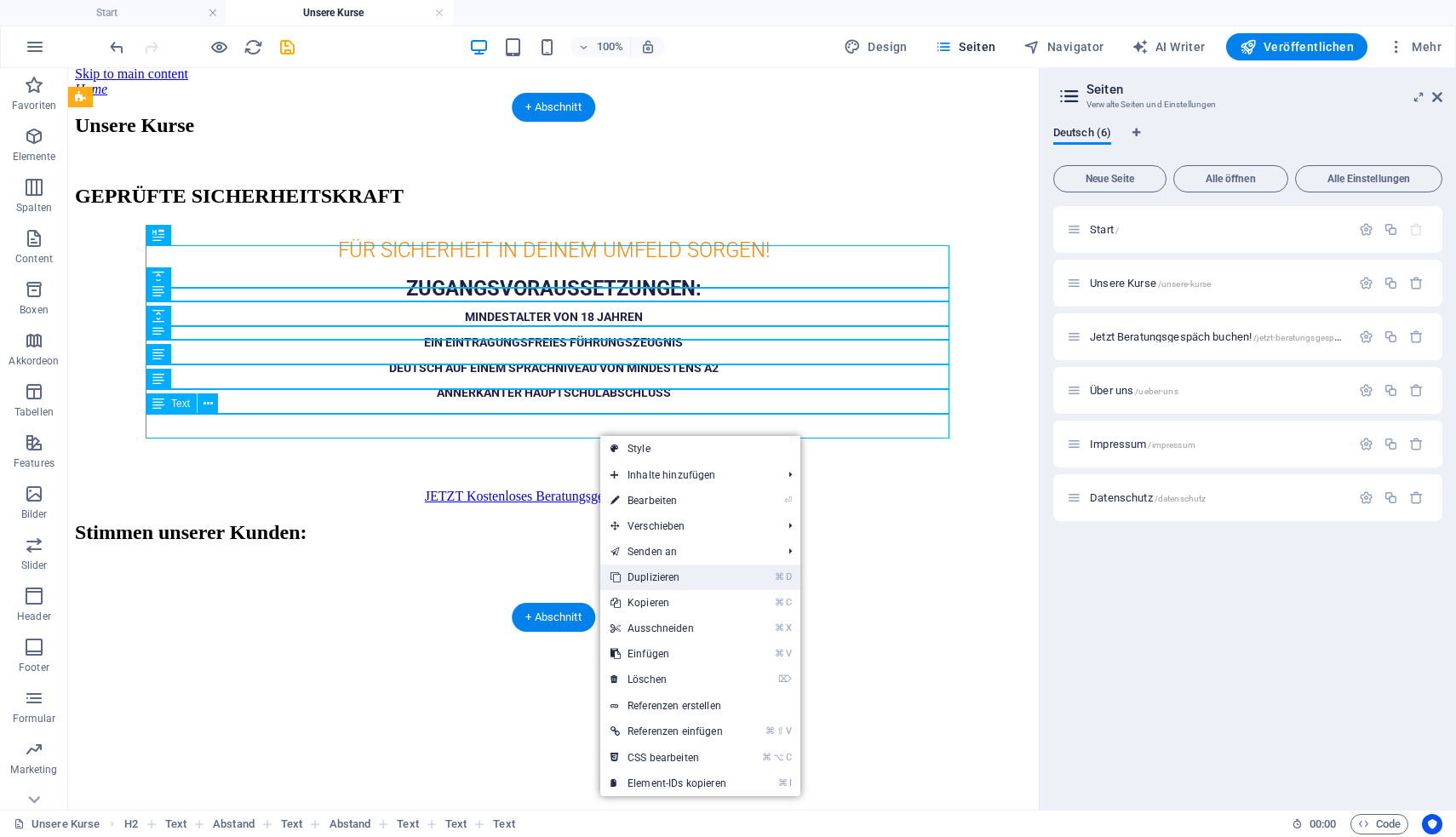
click at [661, 573] on link "⌘ D Duplizieren" at bounding box center [668, 577] width 136 height 26
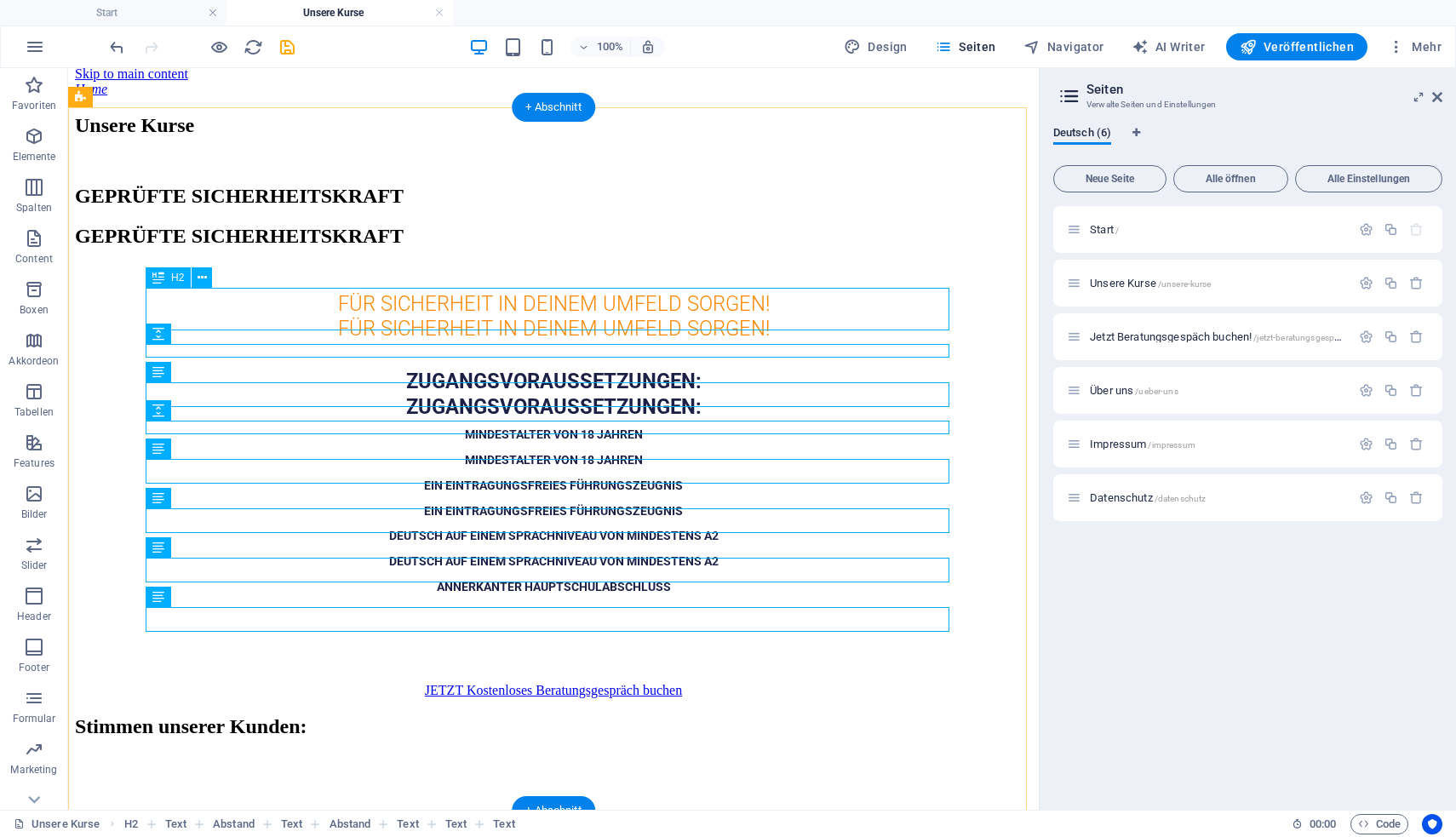
click at [535, 247] on div "GEPRÜFTE SICHERHEITSKRAFT" at bounding box center [553, 235] width 956 height 23
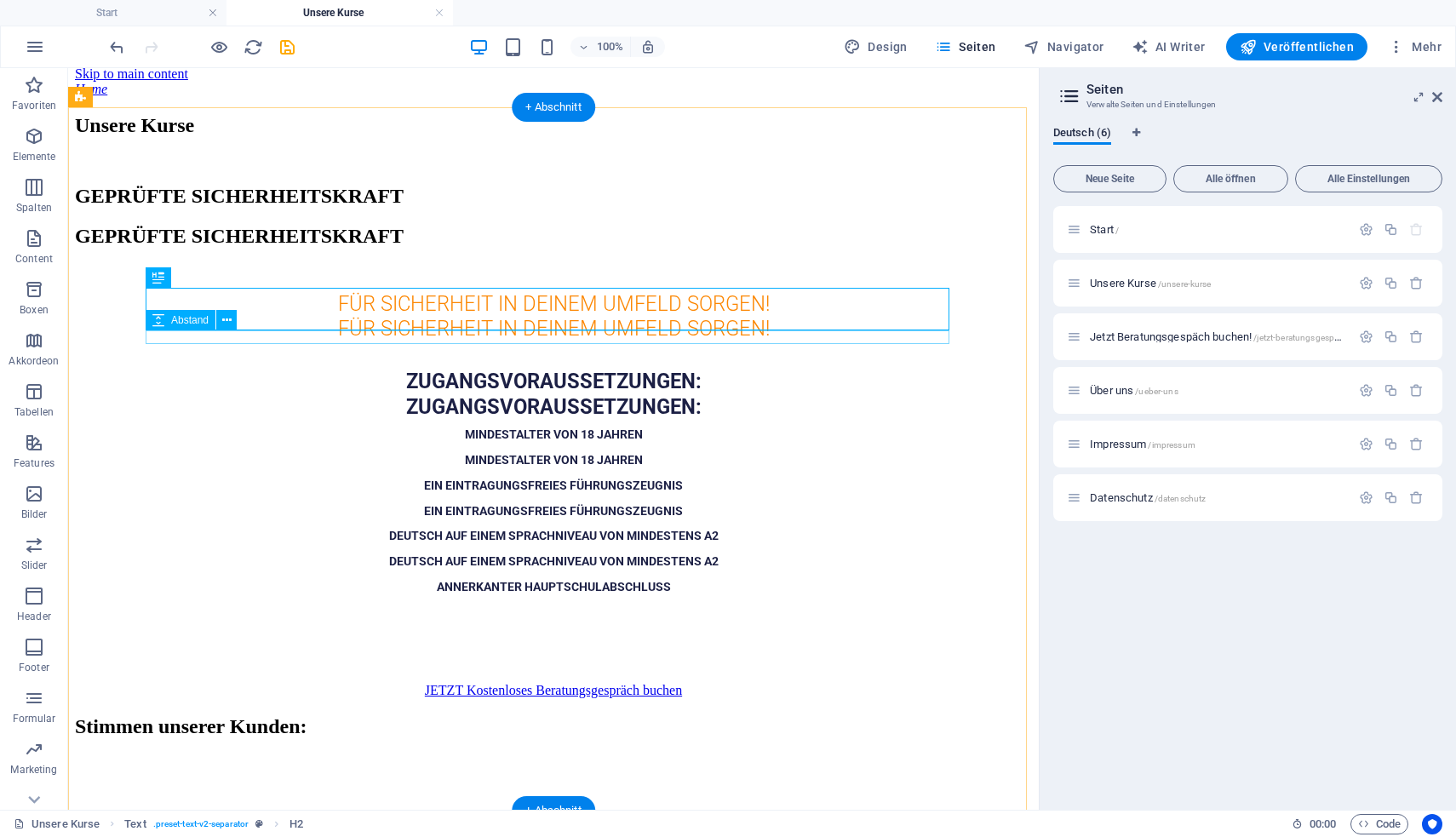
click at [554, 278] on div at bounding box center [553, 272] width 956 height 14
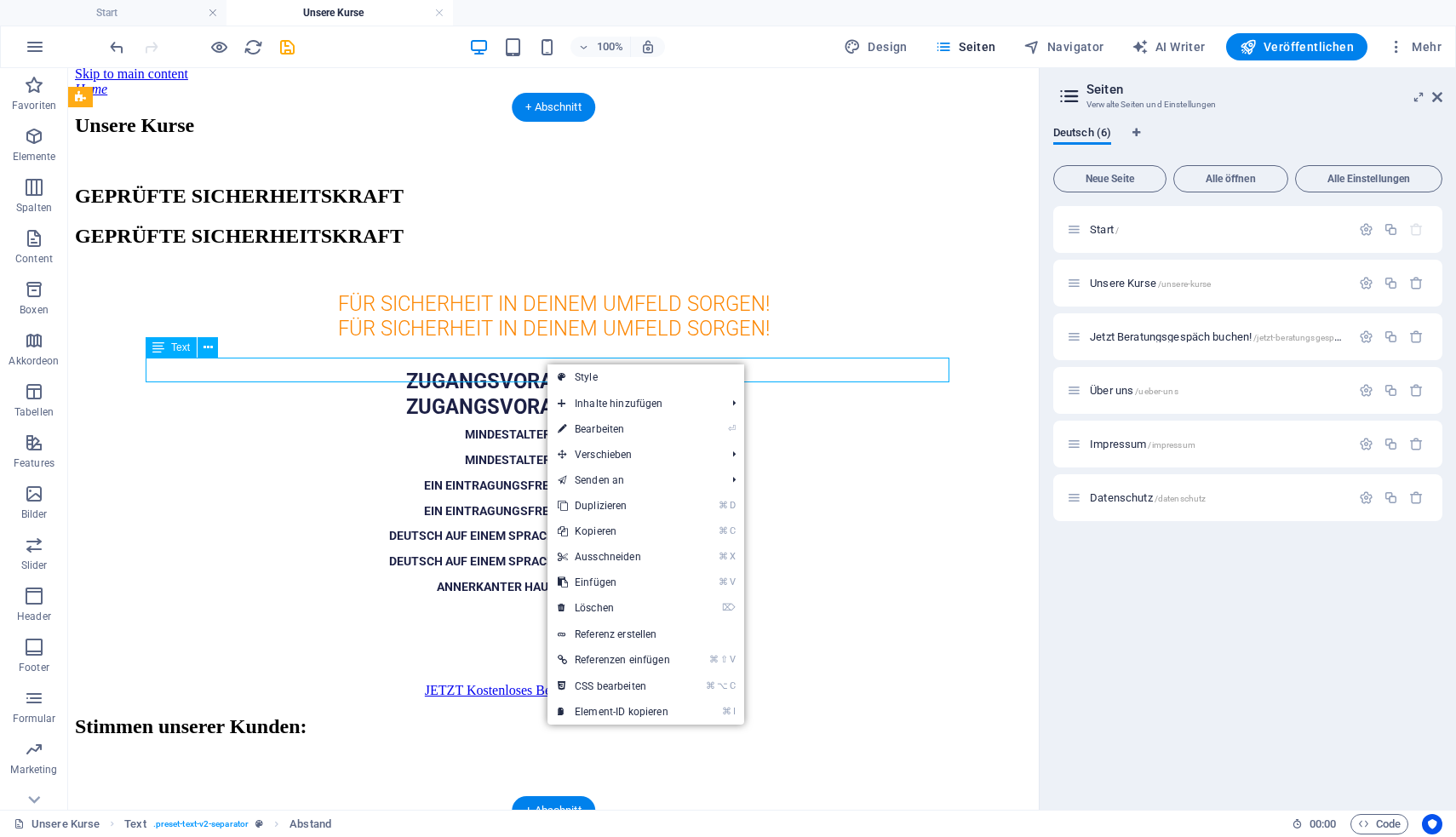
click at [546, 318] on h3 "FÜR SICHERHEIT IN DEINEM UMFELD SORGEN!" at bounding box center [553, 305] width 956 height 26
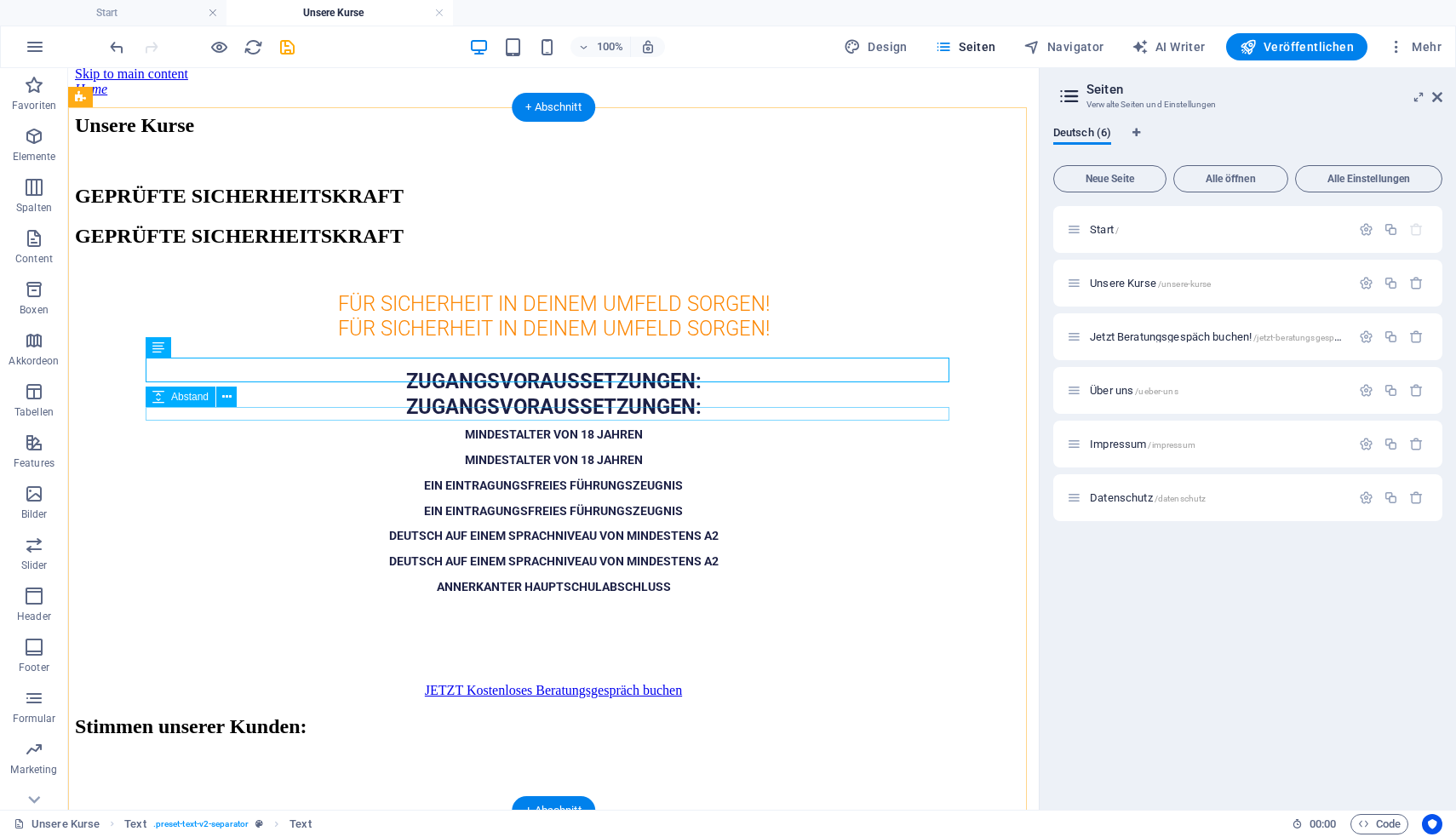
click at [541, 356] on div at bounding box center [553, 349] width 956 height 14
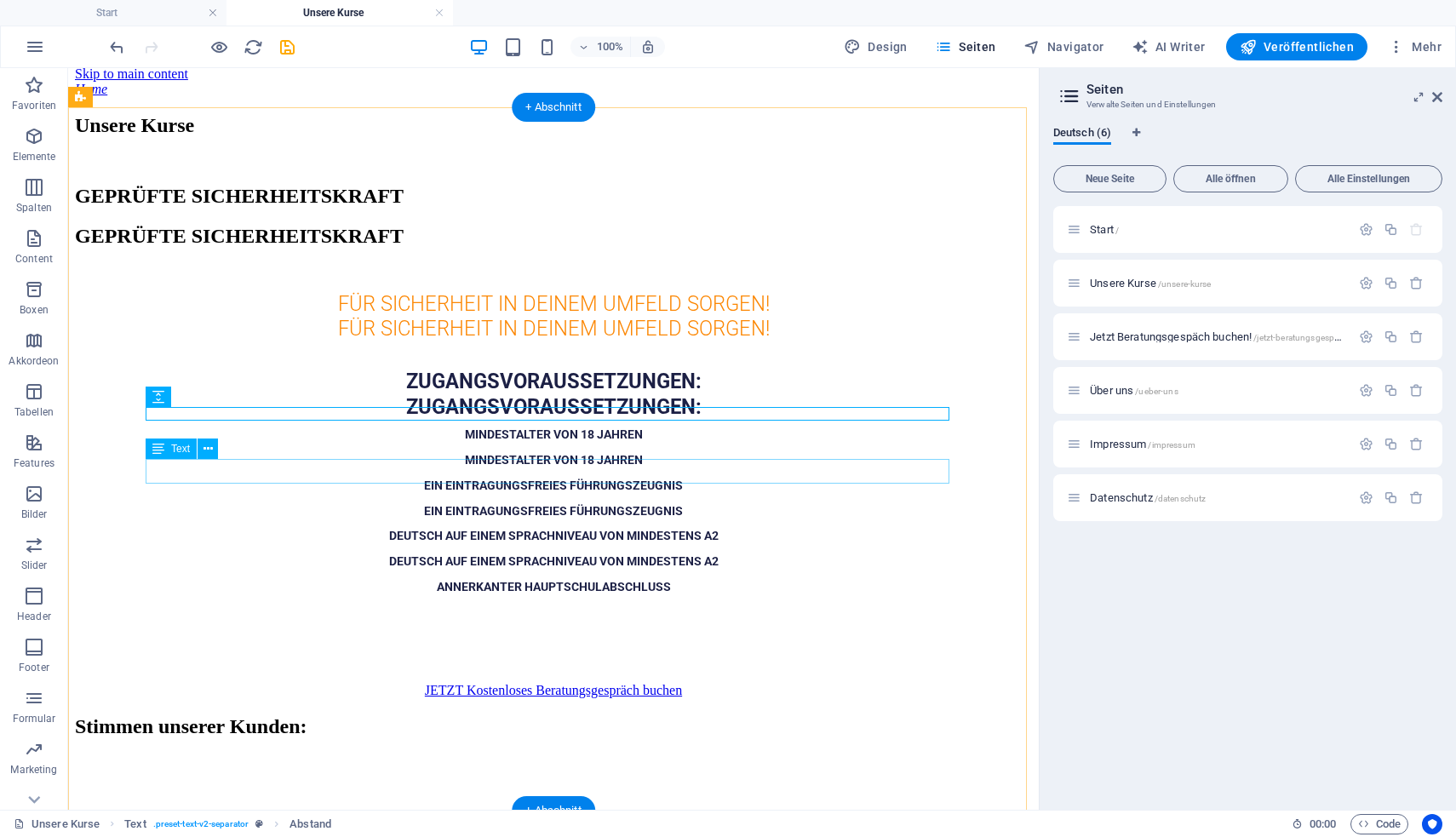
click at [542, 419] on strong "ZUGANGSVORAUSSETZUNGEN:" at bounding box center [553, 407] width 296 height 24
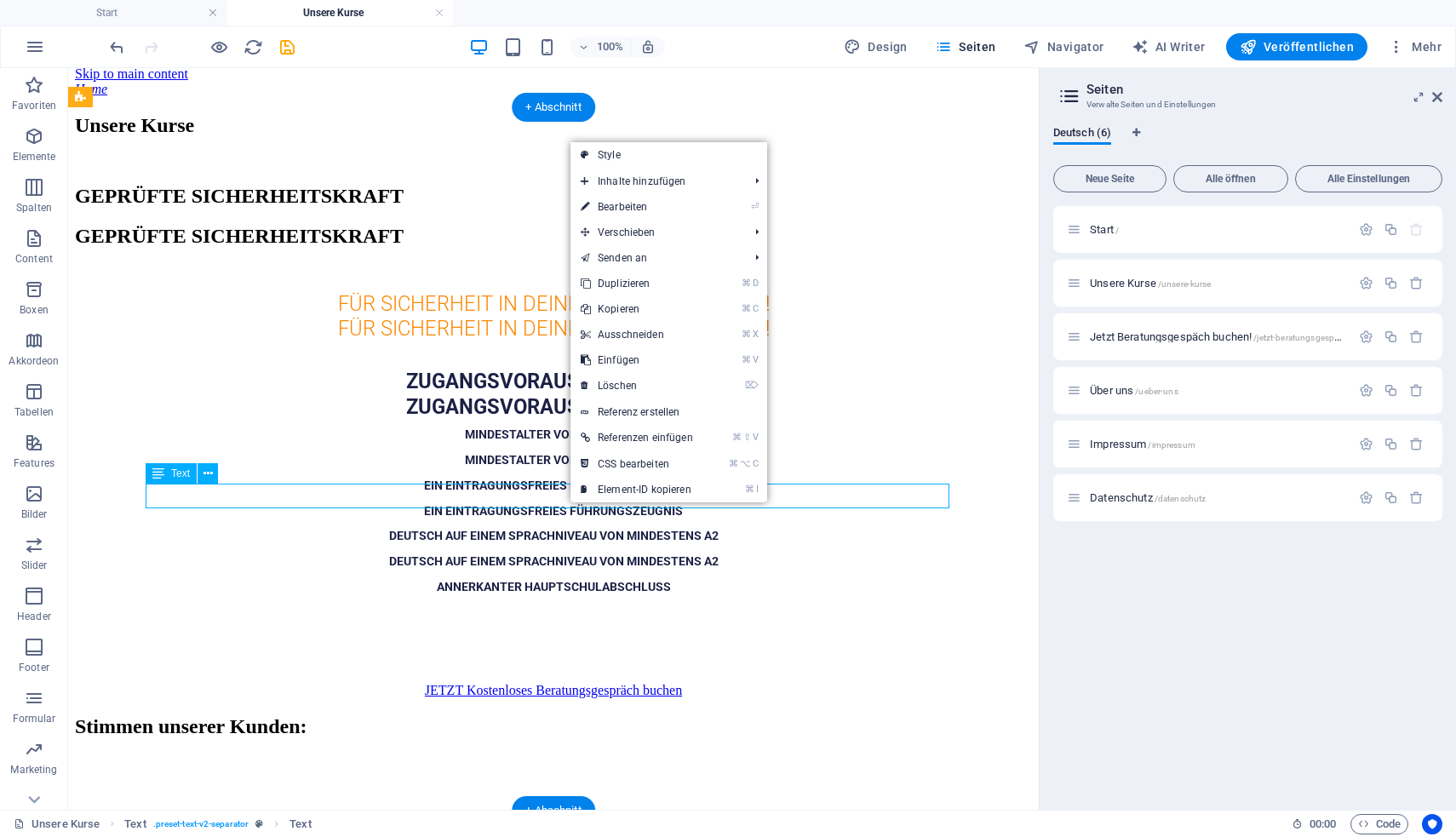
click at [569, 441] on strong "MINDESTALTER VON 18 JAHREN" at bounding box center [554, 434] width 178 height 14
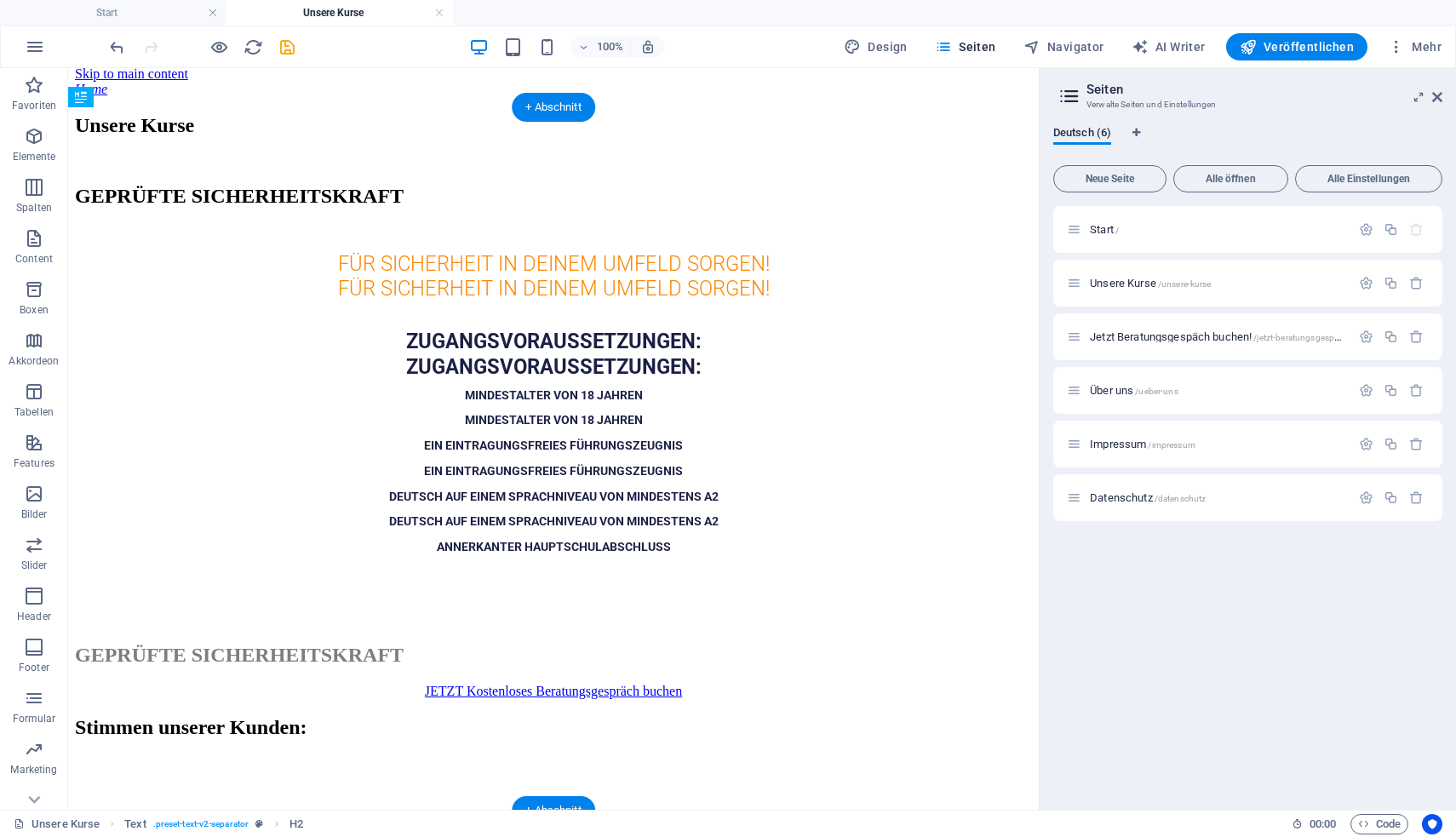
drag, startPoint x: 581, startPoint y: 322, endPoint x: 582, endPoint y: 675, distance: 353.0
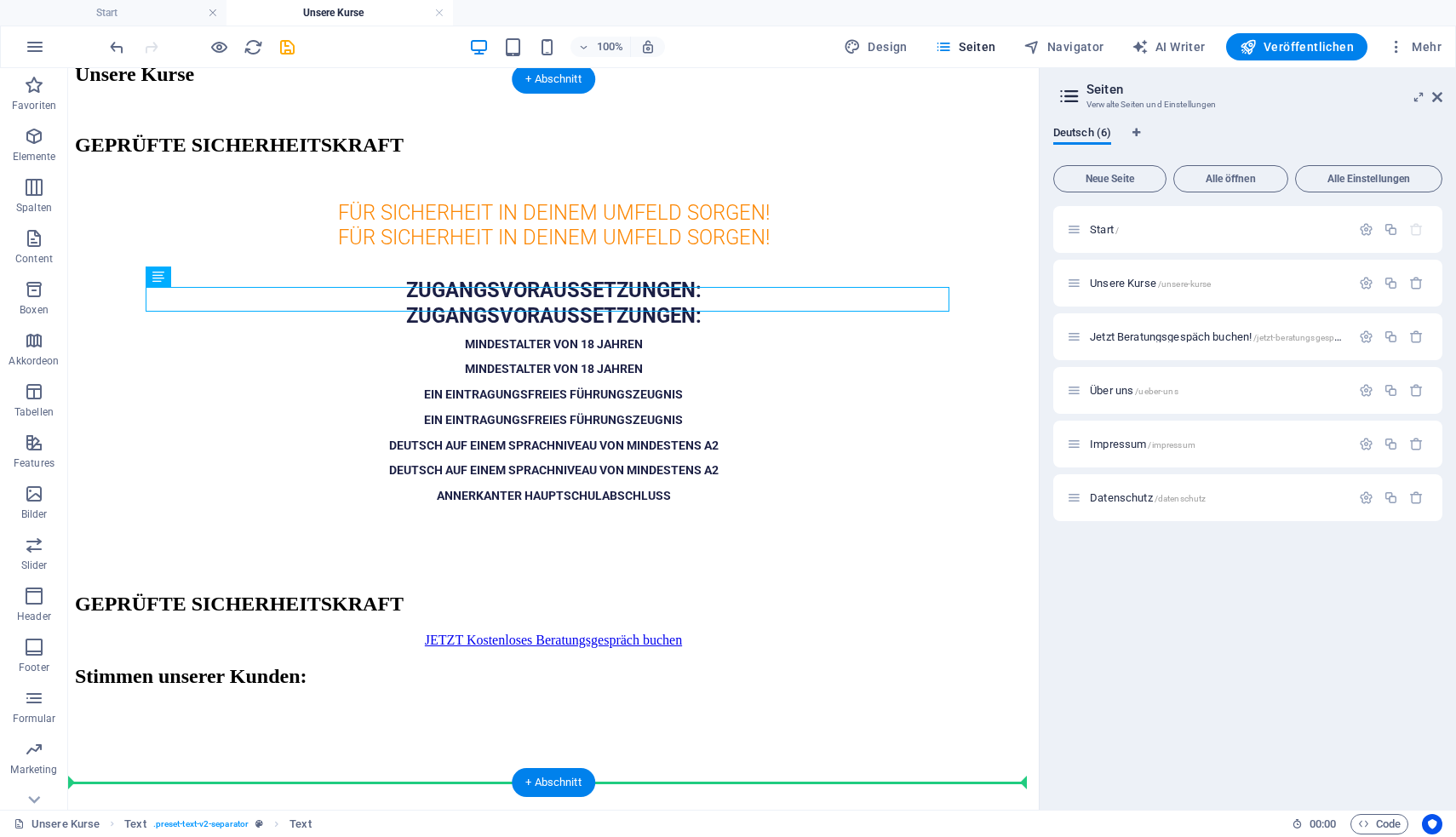
scroll to position [72, 0]
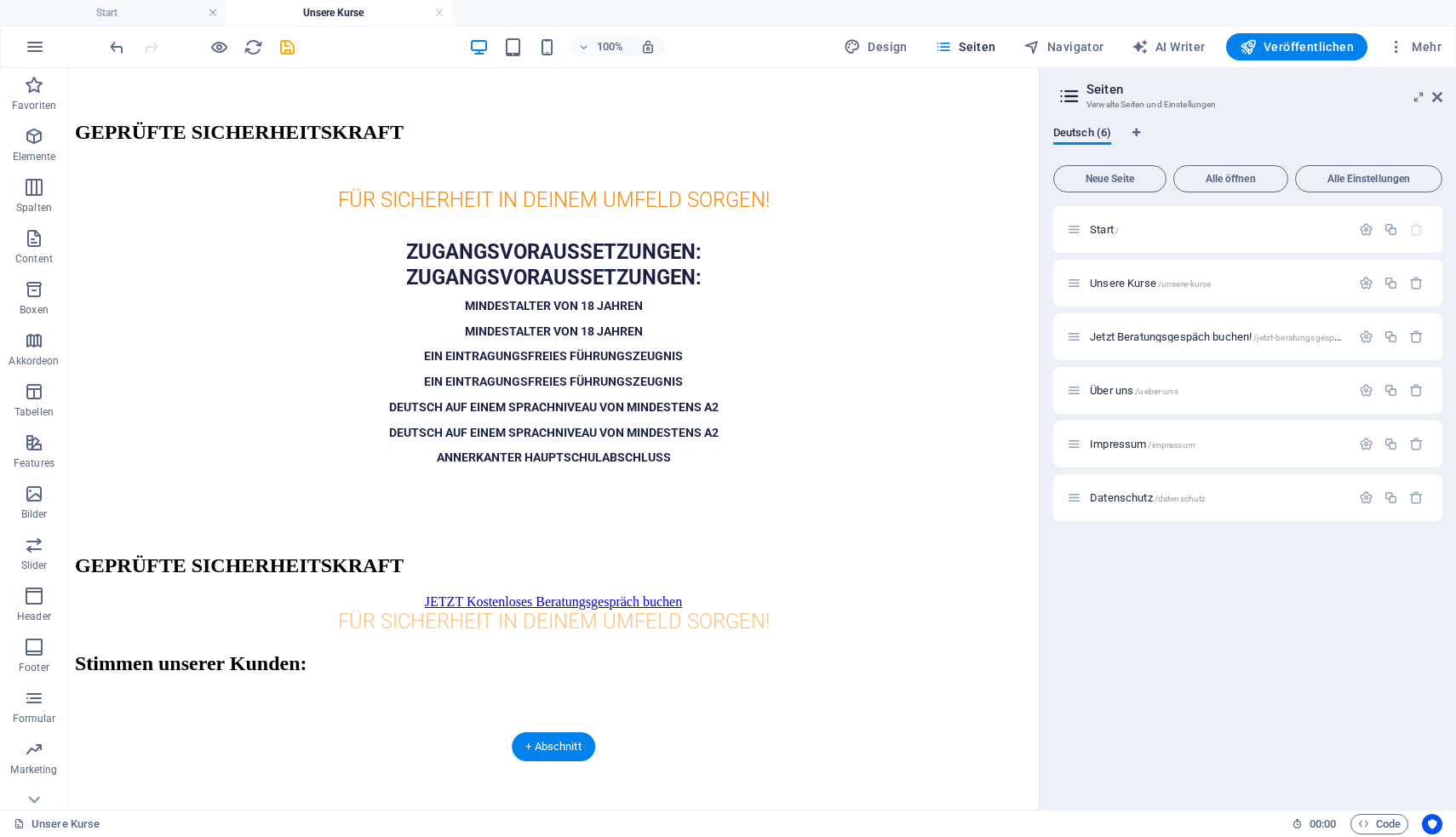
drag, startPoint x: 557, startPoint y: 325, endPoint x: 579, endPoint y: 636, distance: 311.8
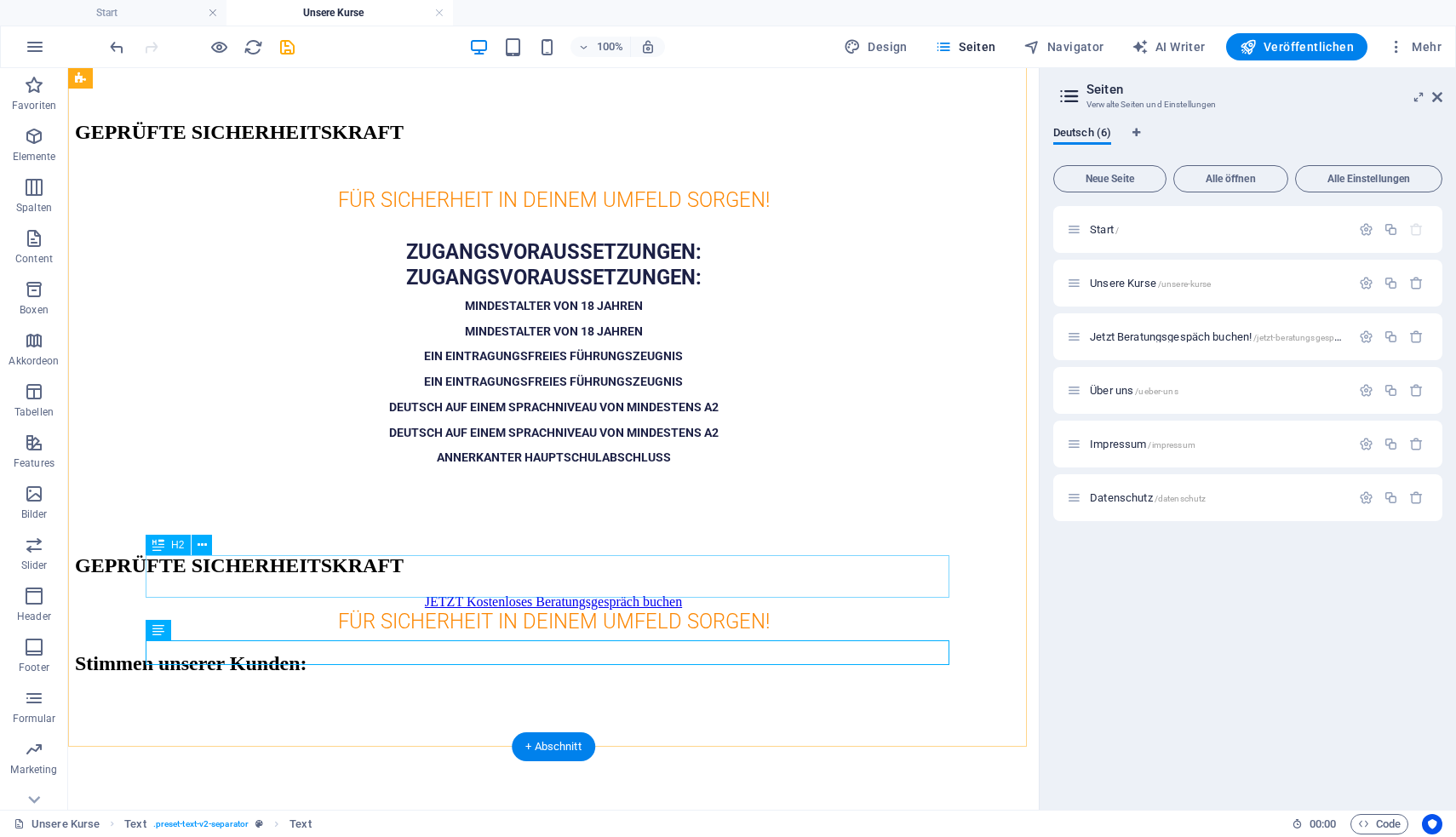
drag, startPoint x: 570, startPoint y: 235, endPoint x: 615, endPoint y: 589, distance: 356.8
click at [615, 589] on div "Unsere Kurse GEPRÜFTE SICHERHEITSKRAFT FÜR SICHERHEIT IN DEINEM UMFELD SORGEN! …" at bounding box center [553, 342] width 956 height 585
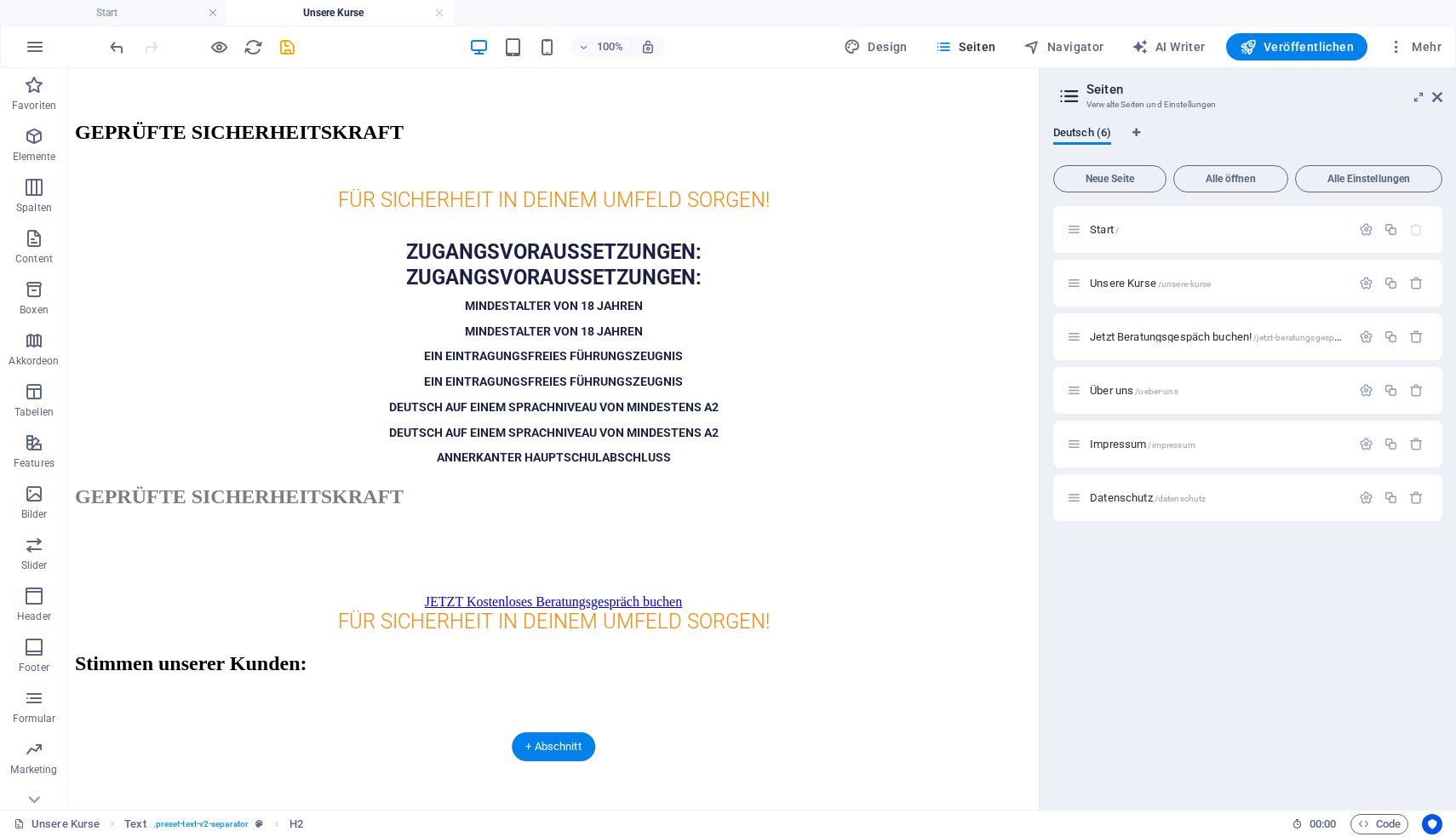
drag, startPoint x: 619, startPoint y: 580, endPoint x: 619, endPoint y: 547, distance: 33.0
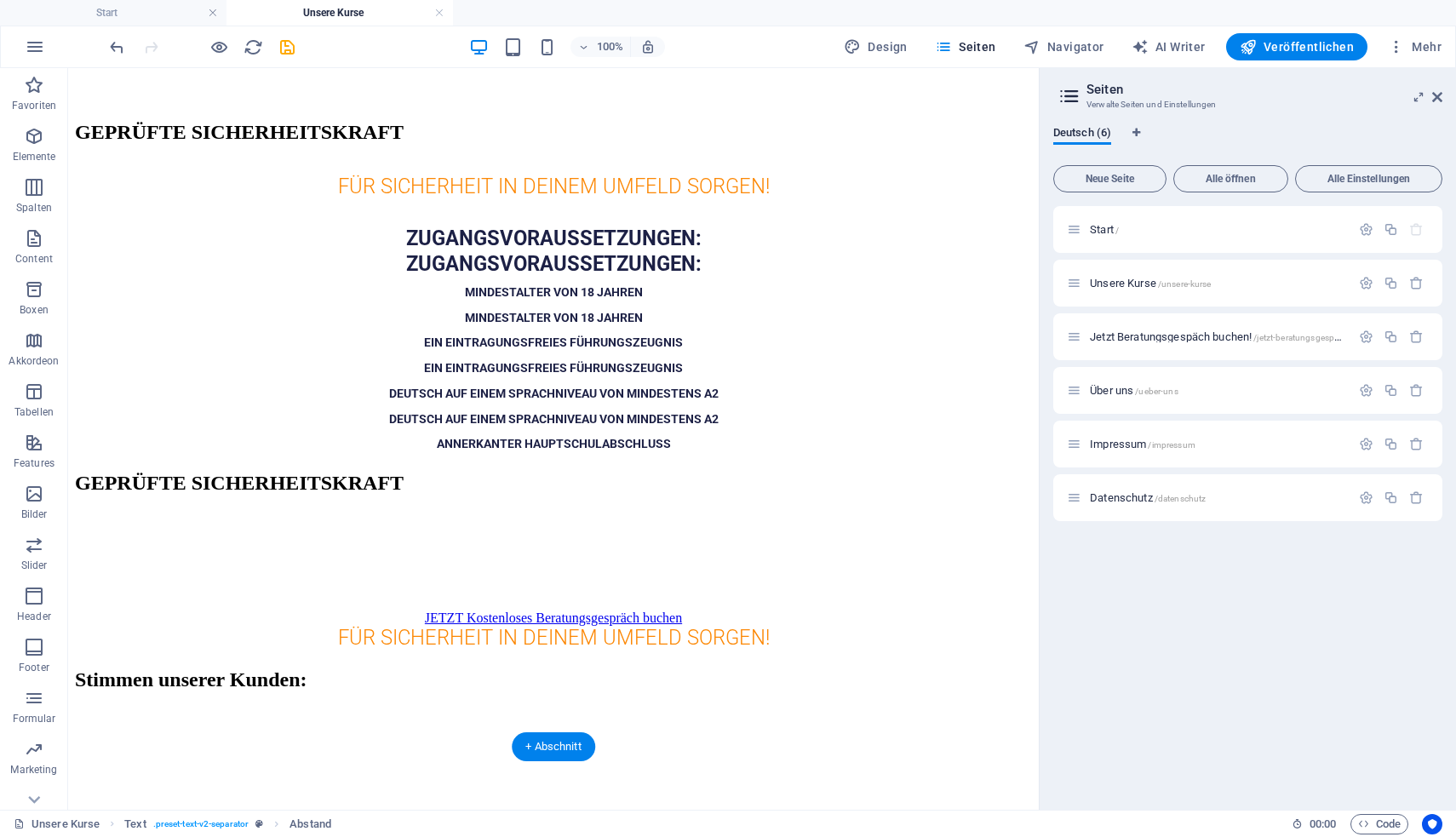
drag, startPoint x: 549, startPoint y: 239, endPoint x: 596, endPoint y: 577, distance: 341.3
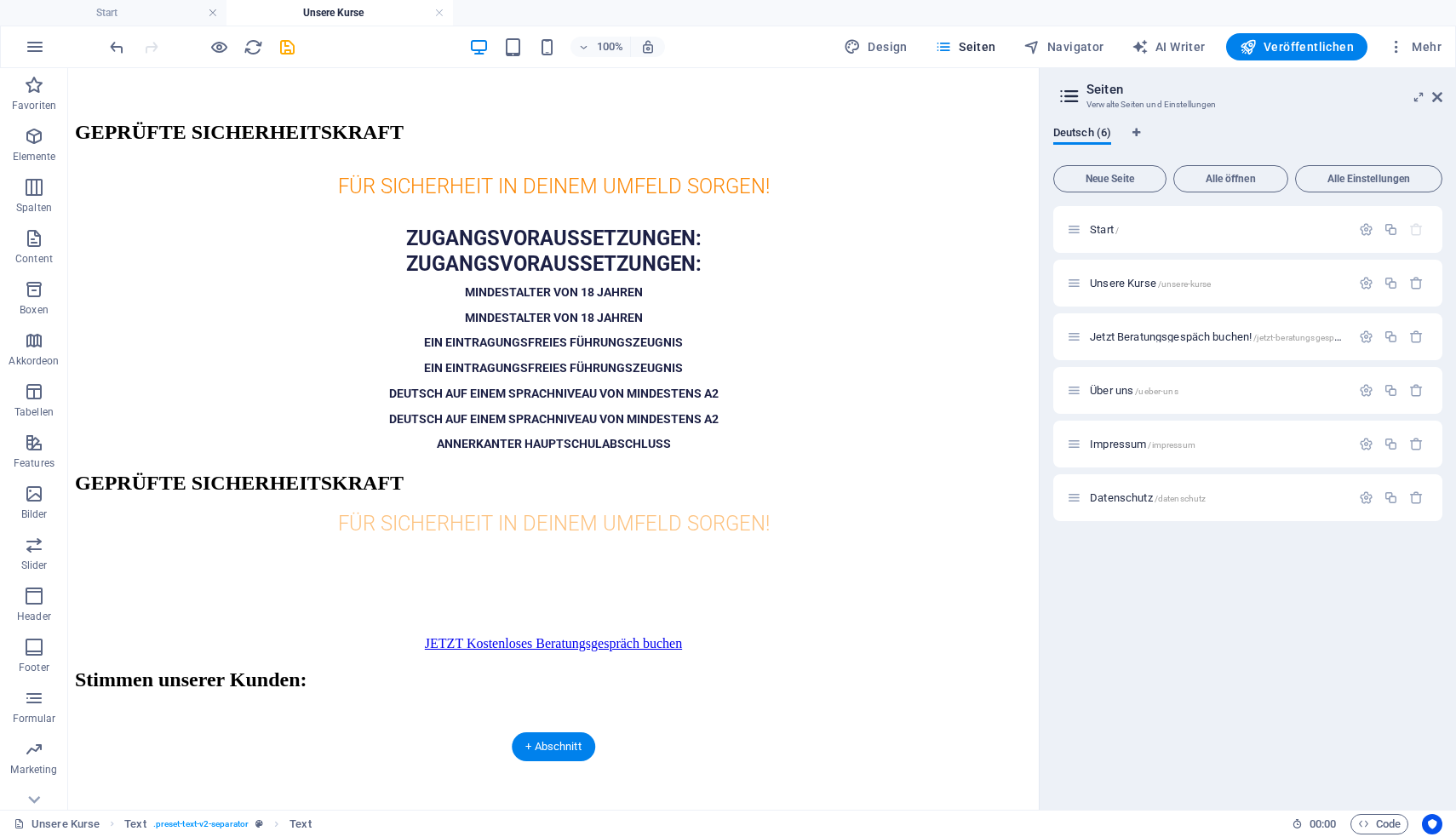
drag, startPoint x: 571, startPoint y: 652, endPoint x: 577, endPoint y: 560, distance: 92.2
drag, startPoint x: 590, startPoint y: 569, endPoint x: 590, endPoint y: 587, distance: 18.0
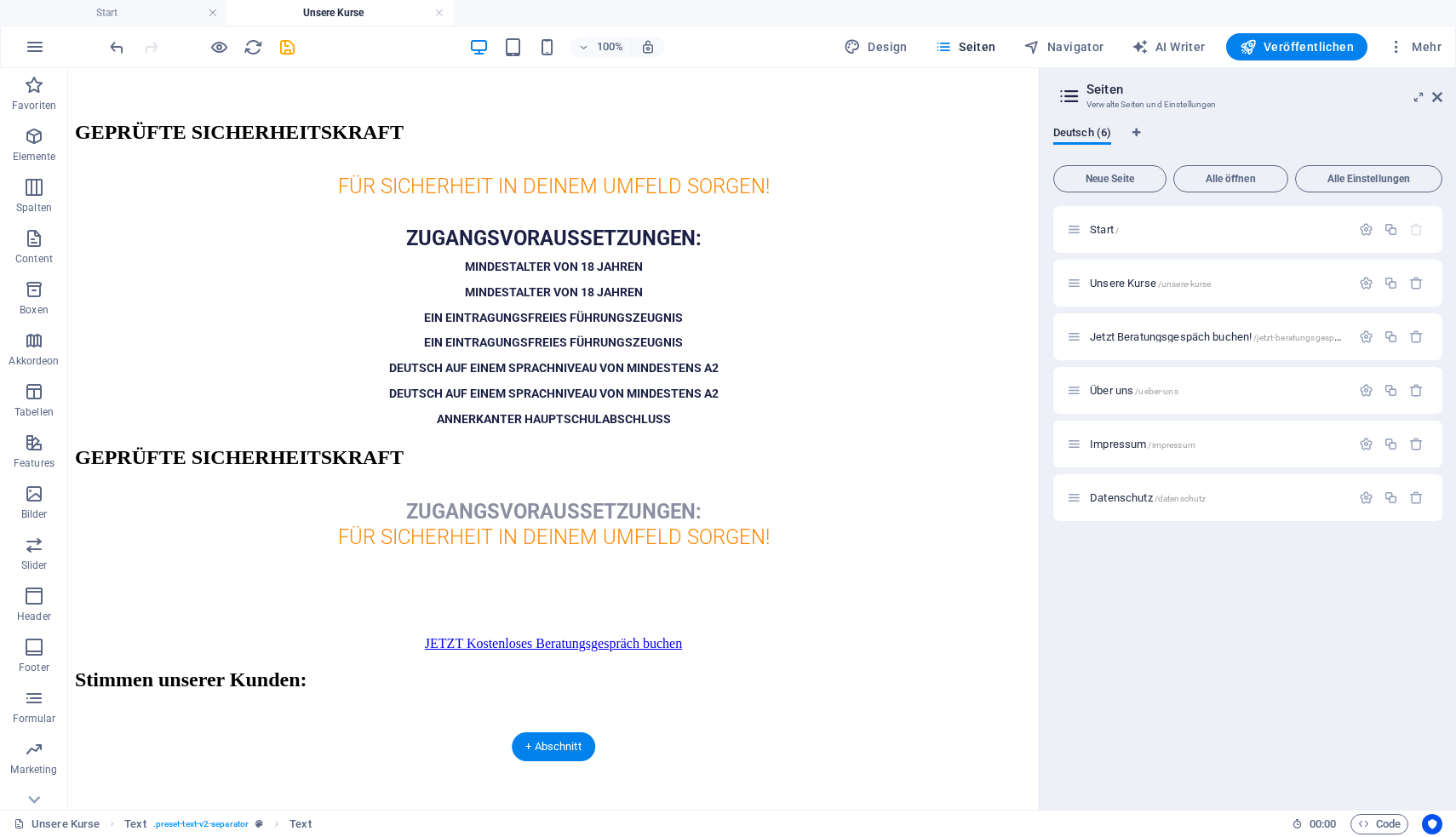
drag, startPoint x: 560, startPoint y: 302, endPoint x: 581, endPoint y: 562, distance: 260.8
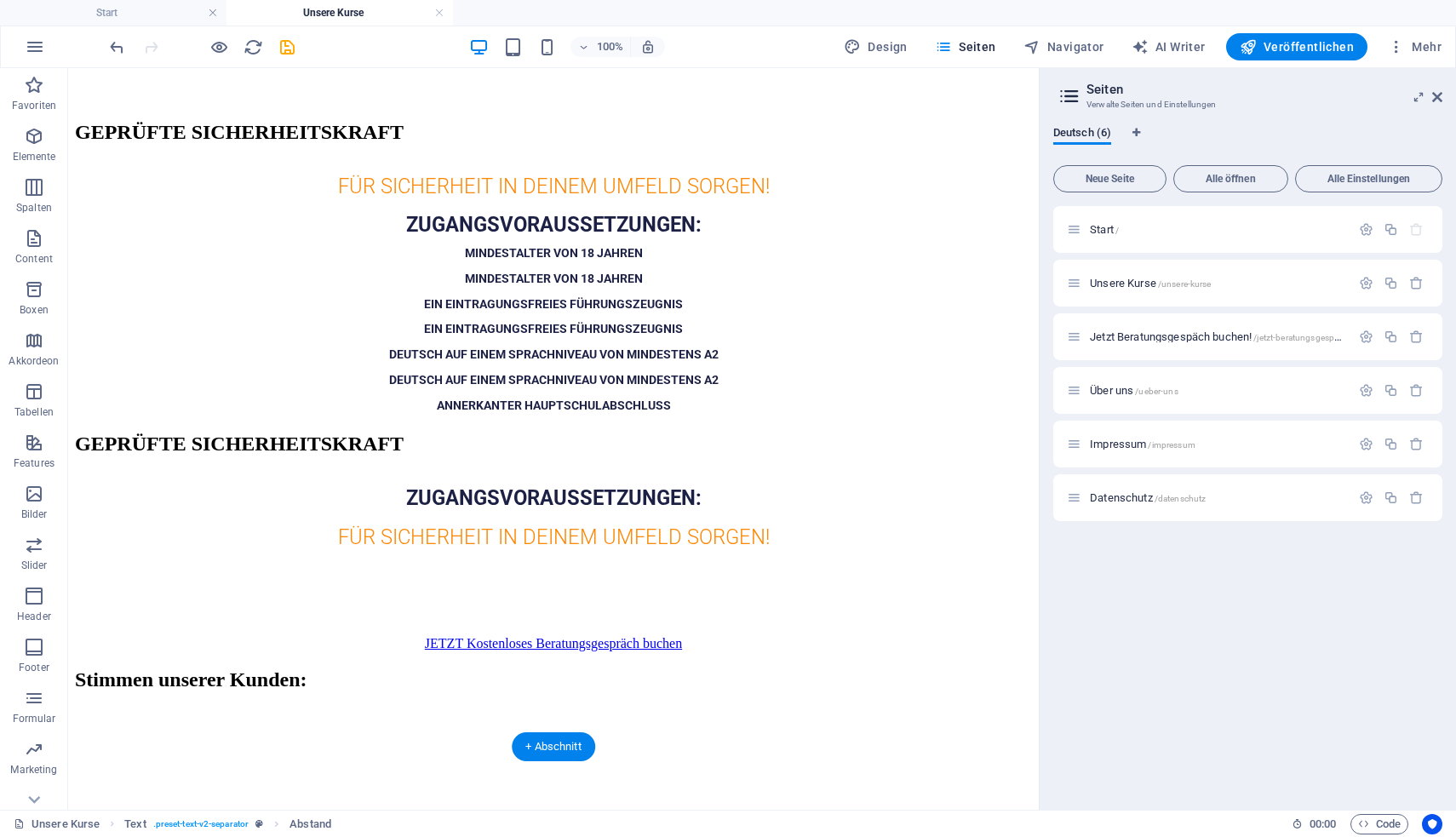
drag, startPoint x: 544, startPoint y: 277, endPoint x: 586, endPoint y: 552, distance: 278.2
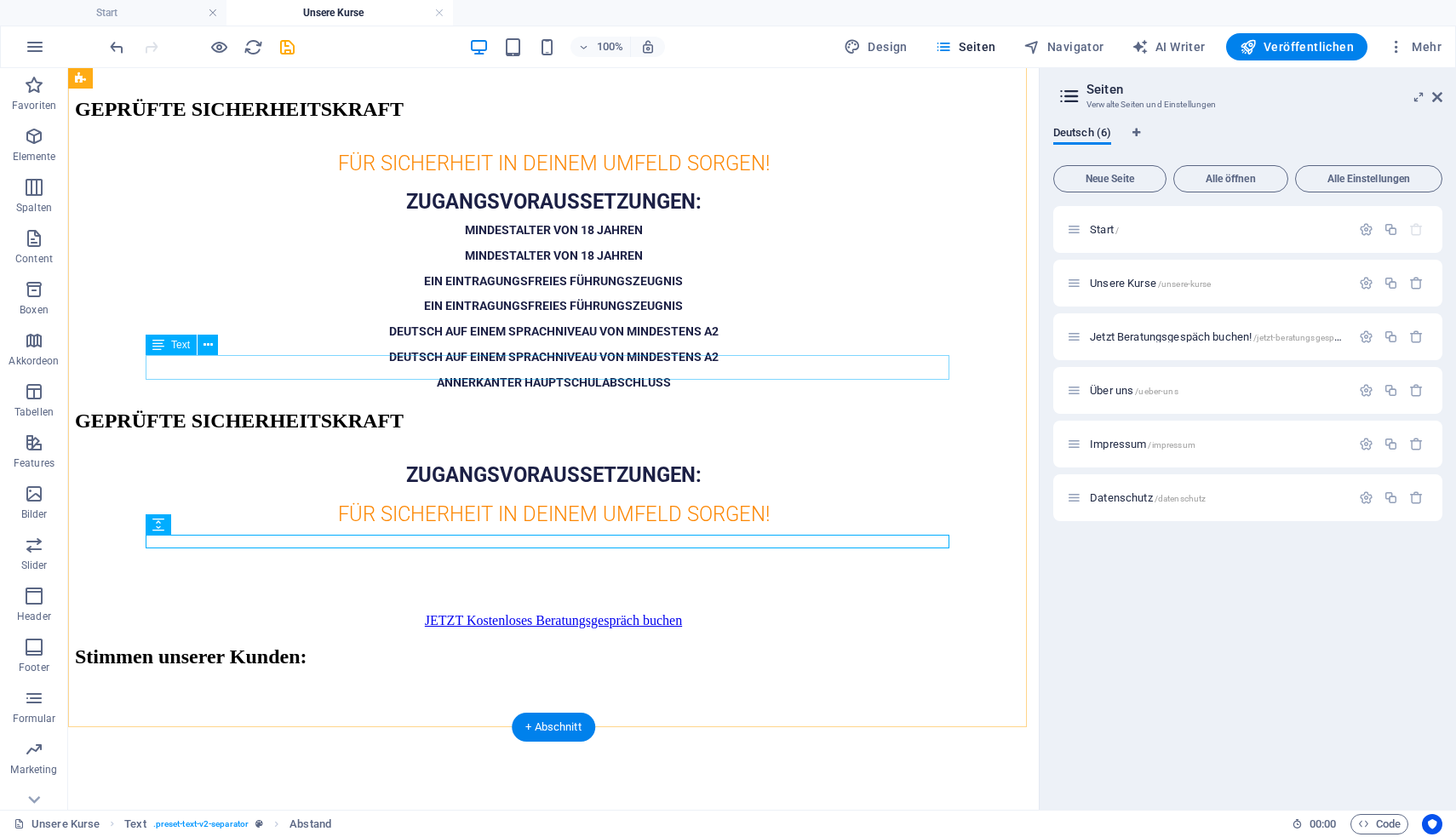
scroll to position [100, 0]
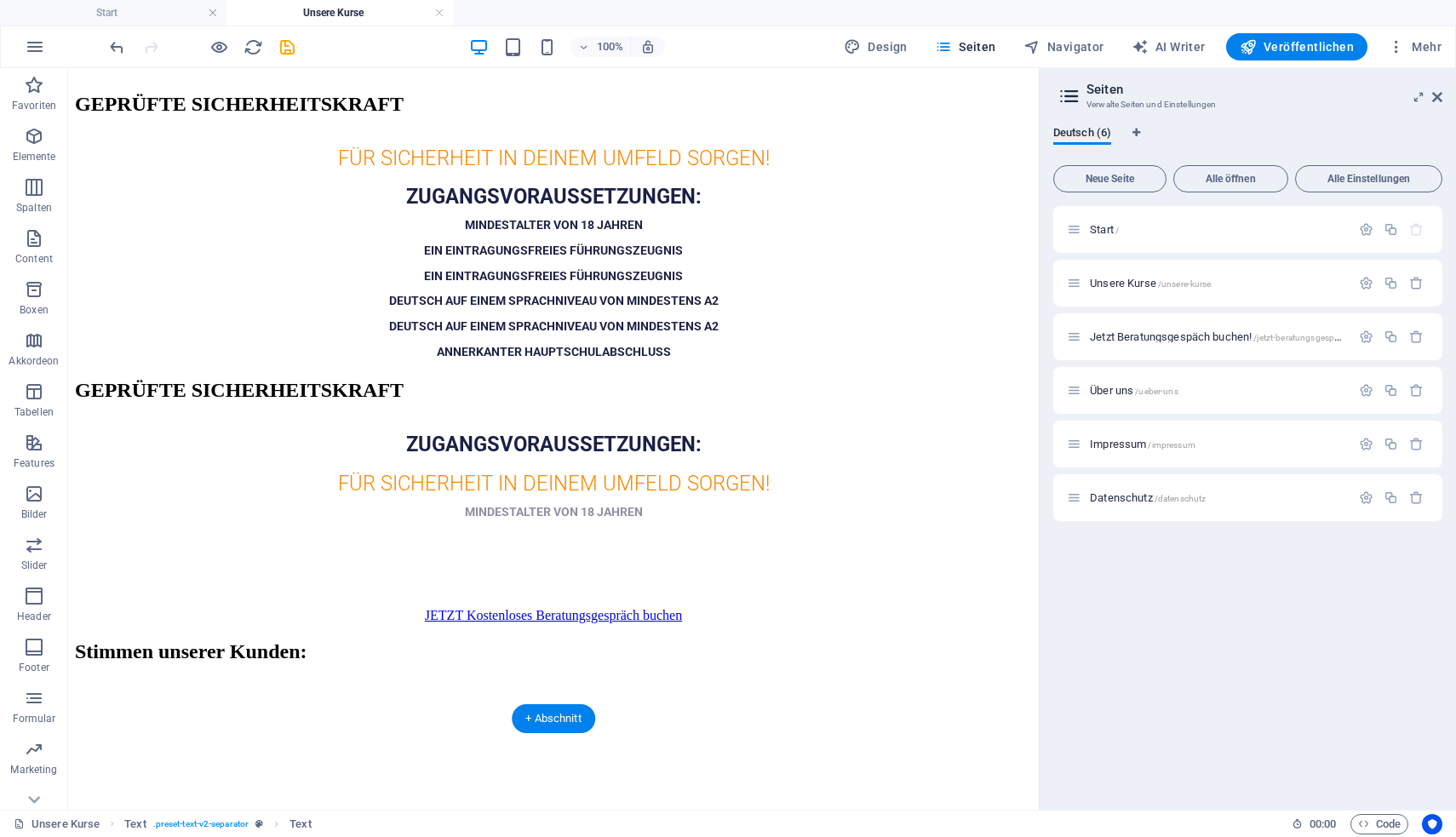
drag, startPoint x: 589, startPoint y: 311, endPoint x: 612, endPoint y: 553, distance: 243.1
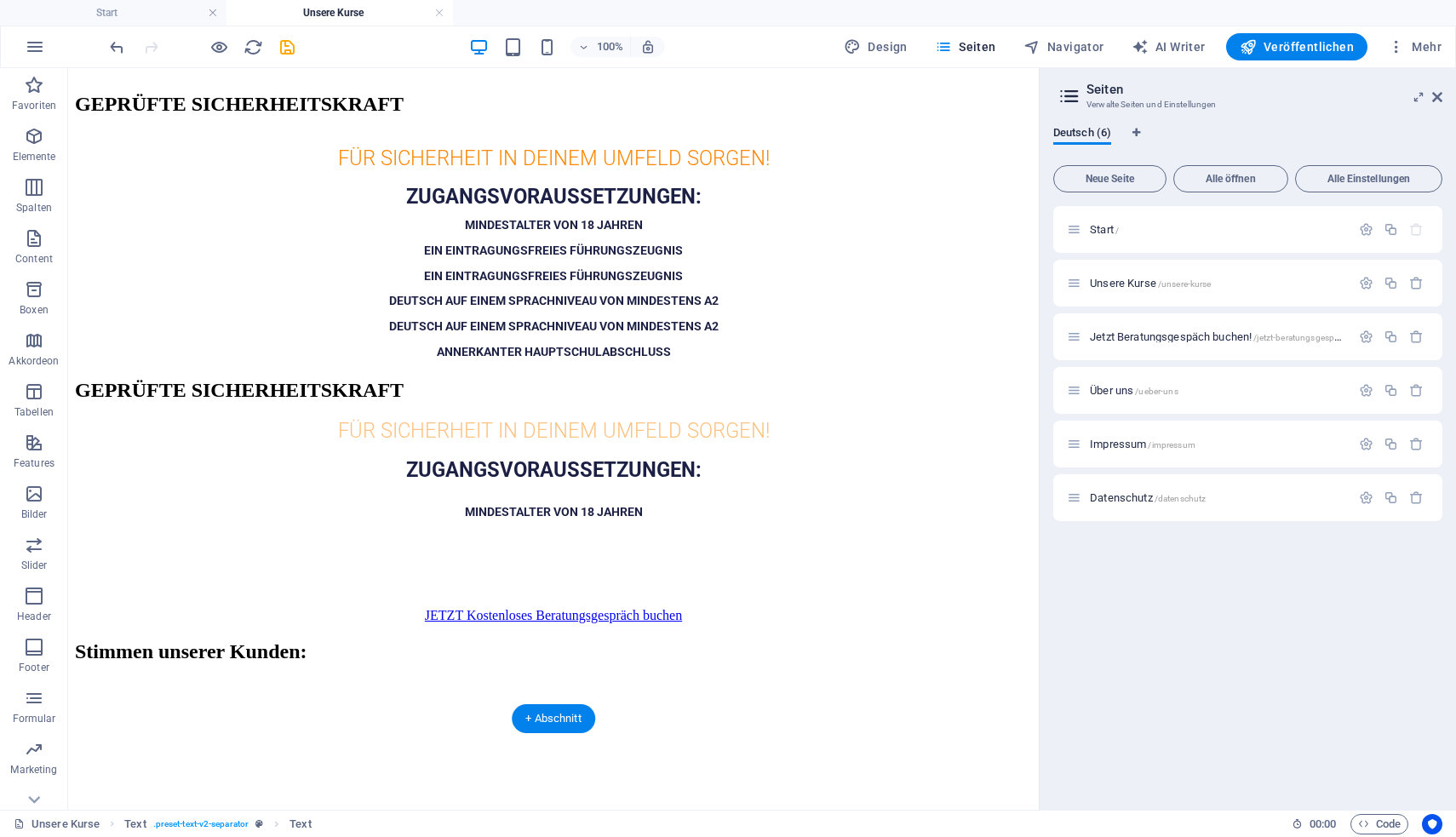
drag, startPoint x: 611, startPoint y: 530, endPoint x: 611, endPoint y: 476, distance: 54.0
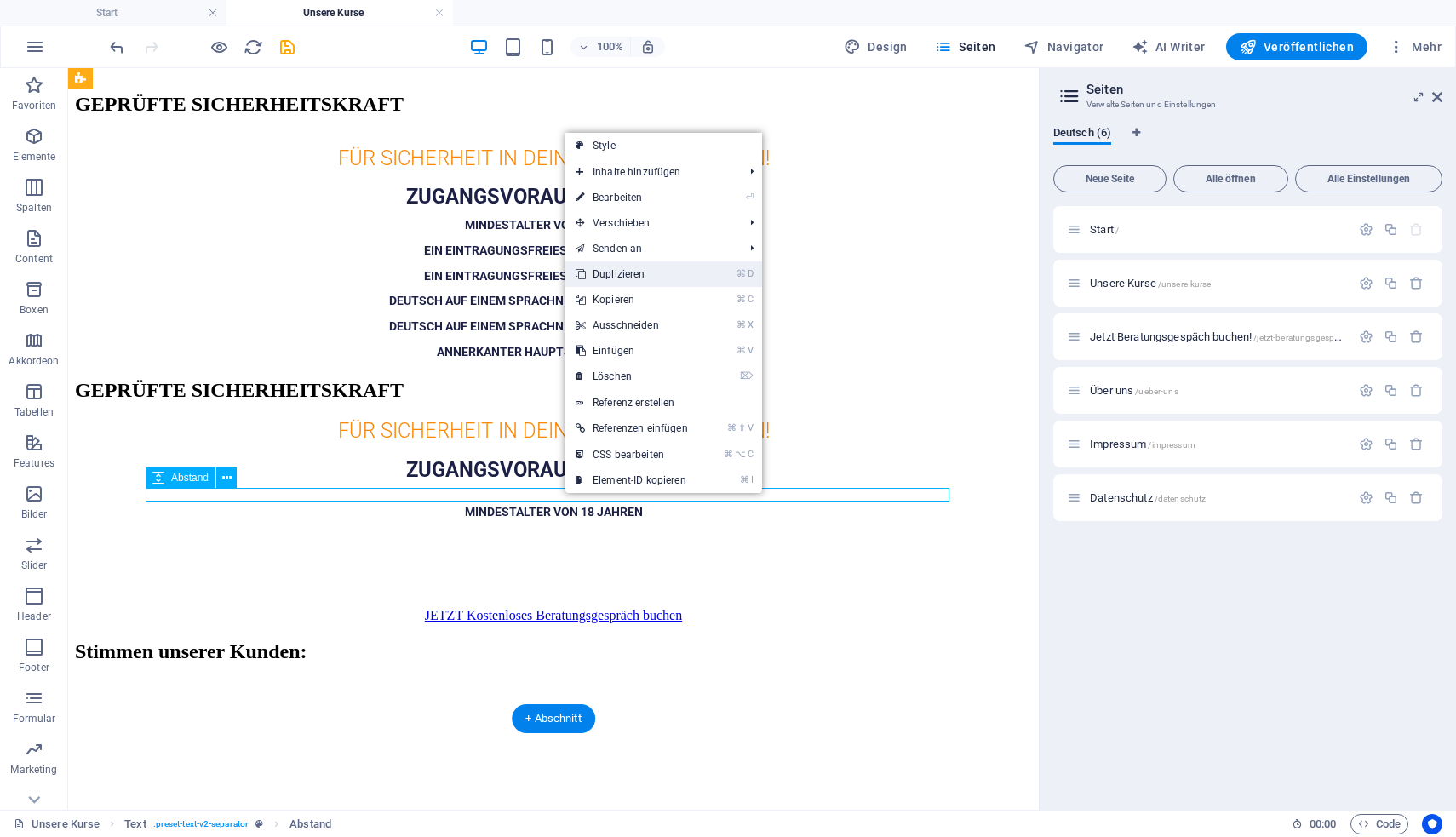
click at [611, 268] on link "⌘ D Duplizieren" at bounding box center [631, 274] width 133 height 26
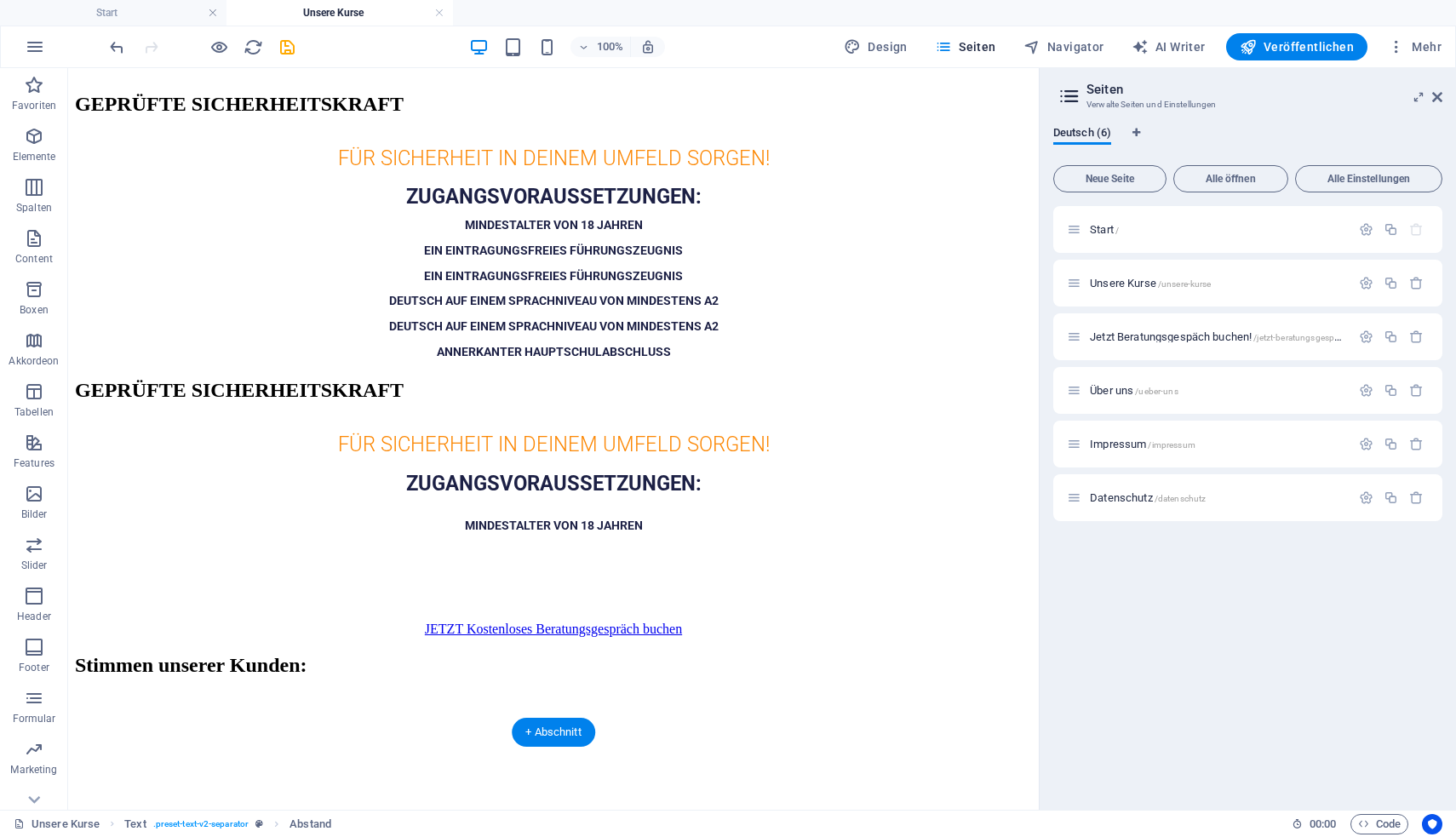
drag, startPoint x: 528, startPoint y: 506, endPoint x: 546, endPoint y: 468, distance: 42.0
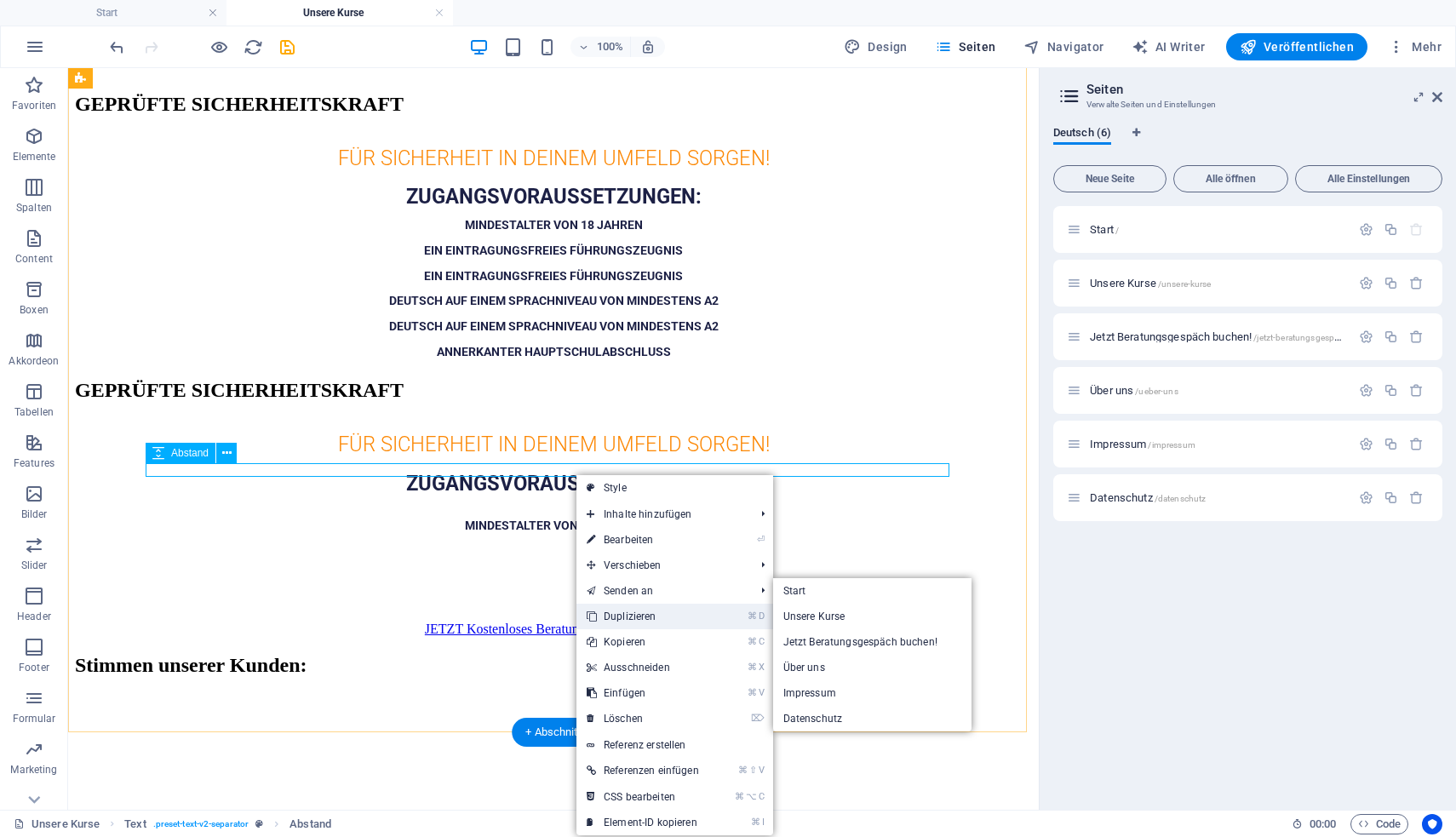
drag, startPoint x: 625, startPoint y: 612, endPoint x: 557, endPoint y: 544, distance: 96.2
click at [625, 612] on link "⌘ D Duplizieren" at bounding box center [642, 616] width 133 height 26
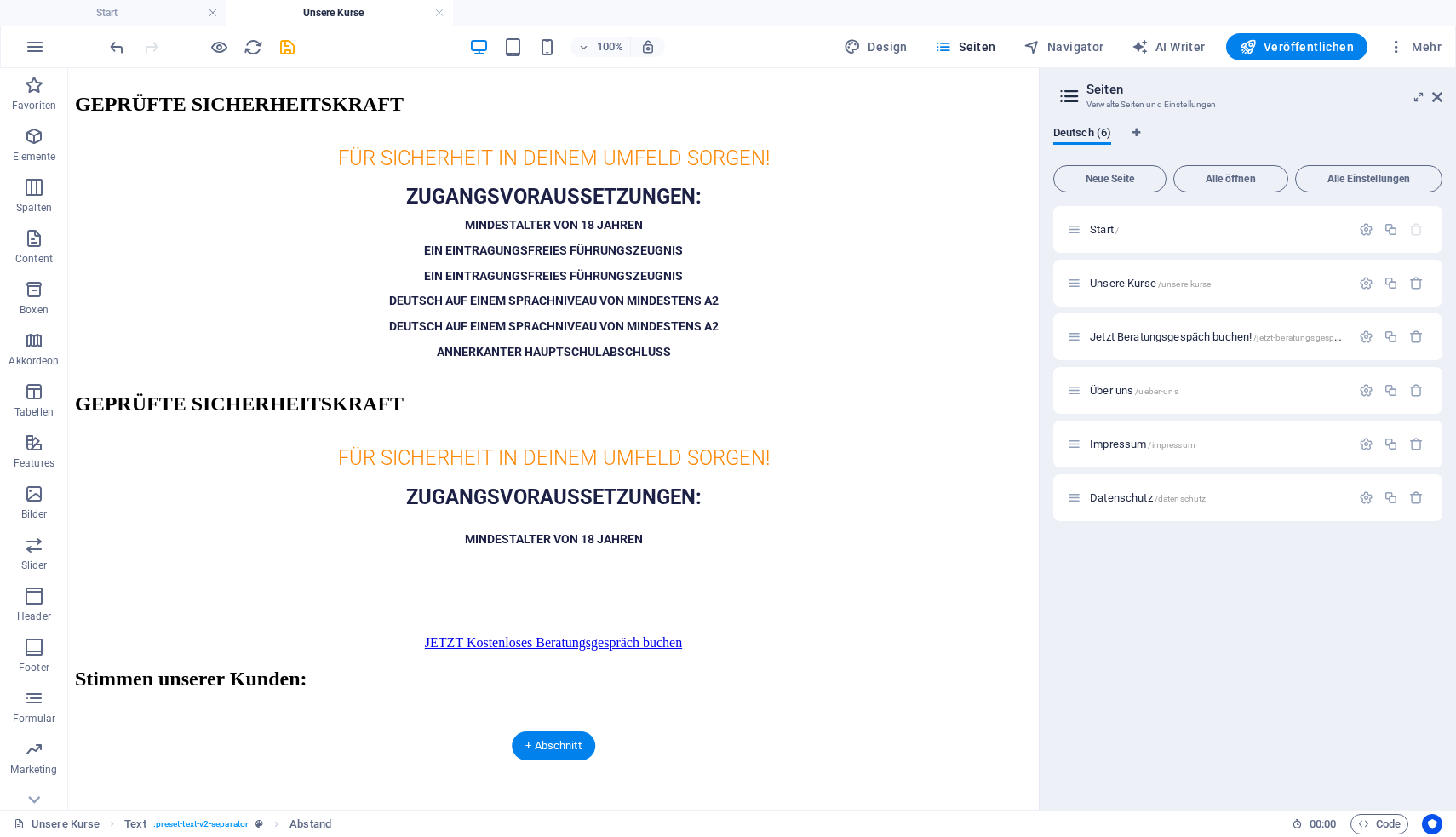
drag, startPoint x: 535, startPoint y: 483, endPoint x: 547, endPoint y: 425, distance: 59.2
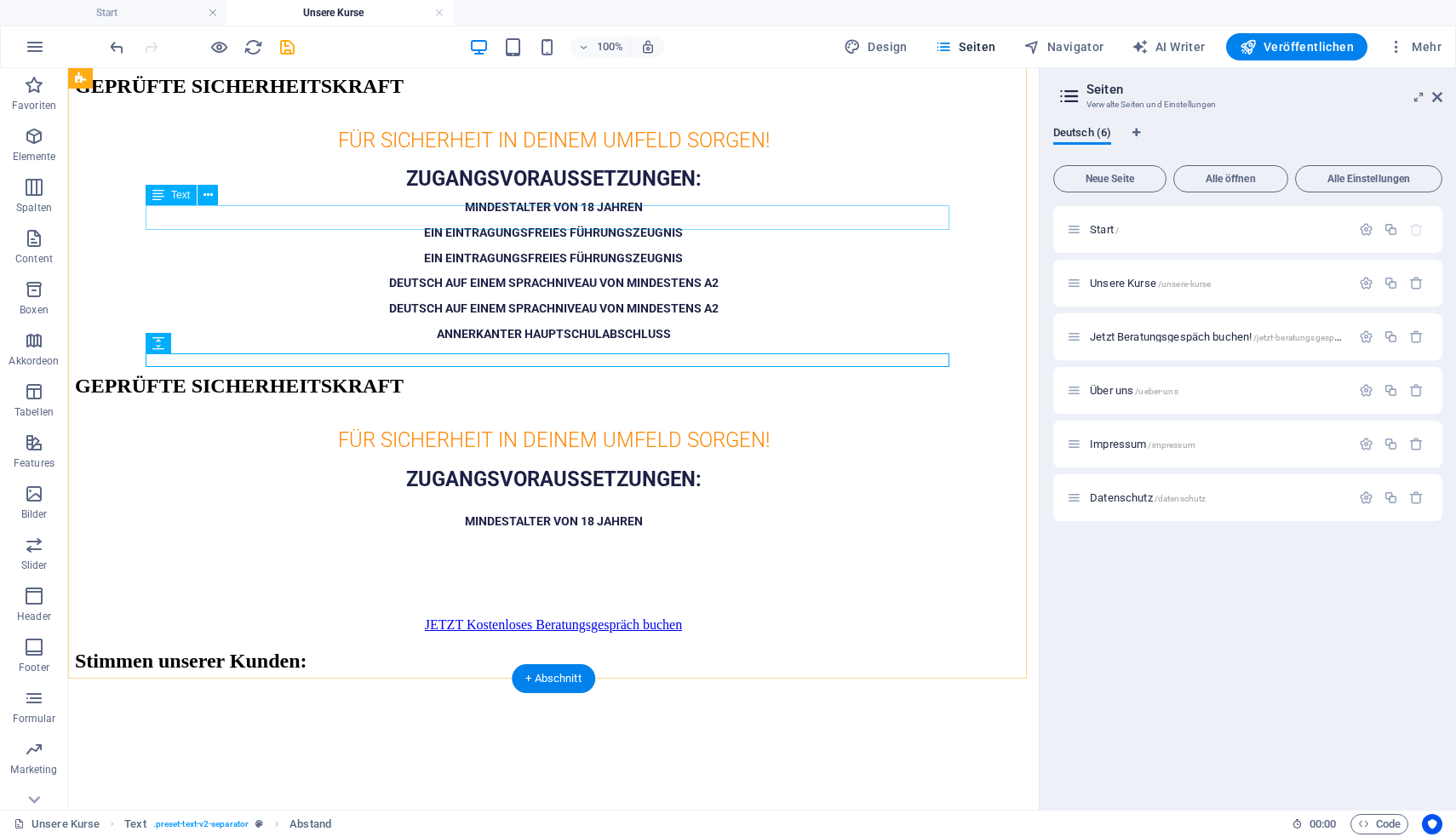
scroll to position [246, 0]
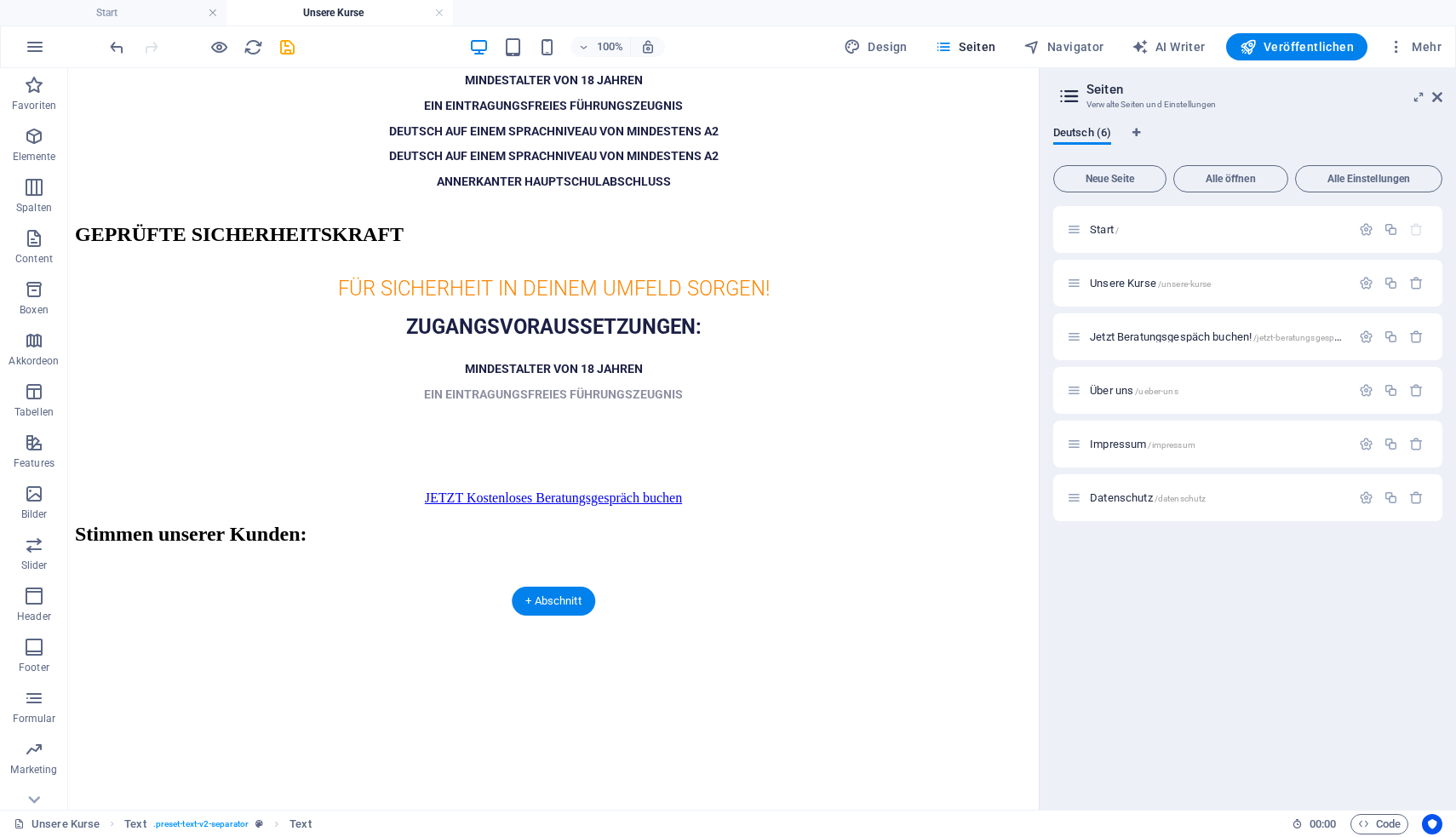
drag, startPoint x: 547, startPoint y: 172, endPoint x: 577, endPoint y: 430, distance: 259.7
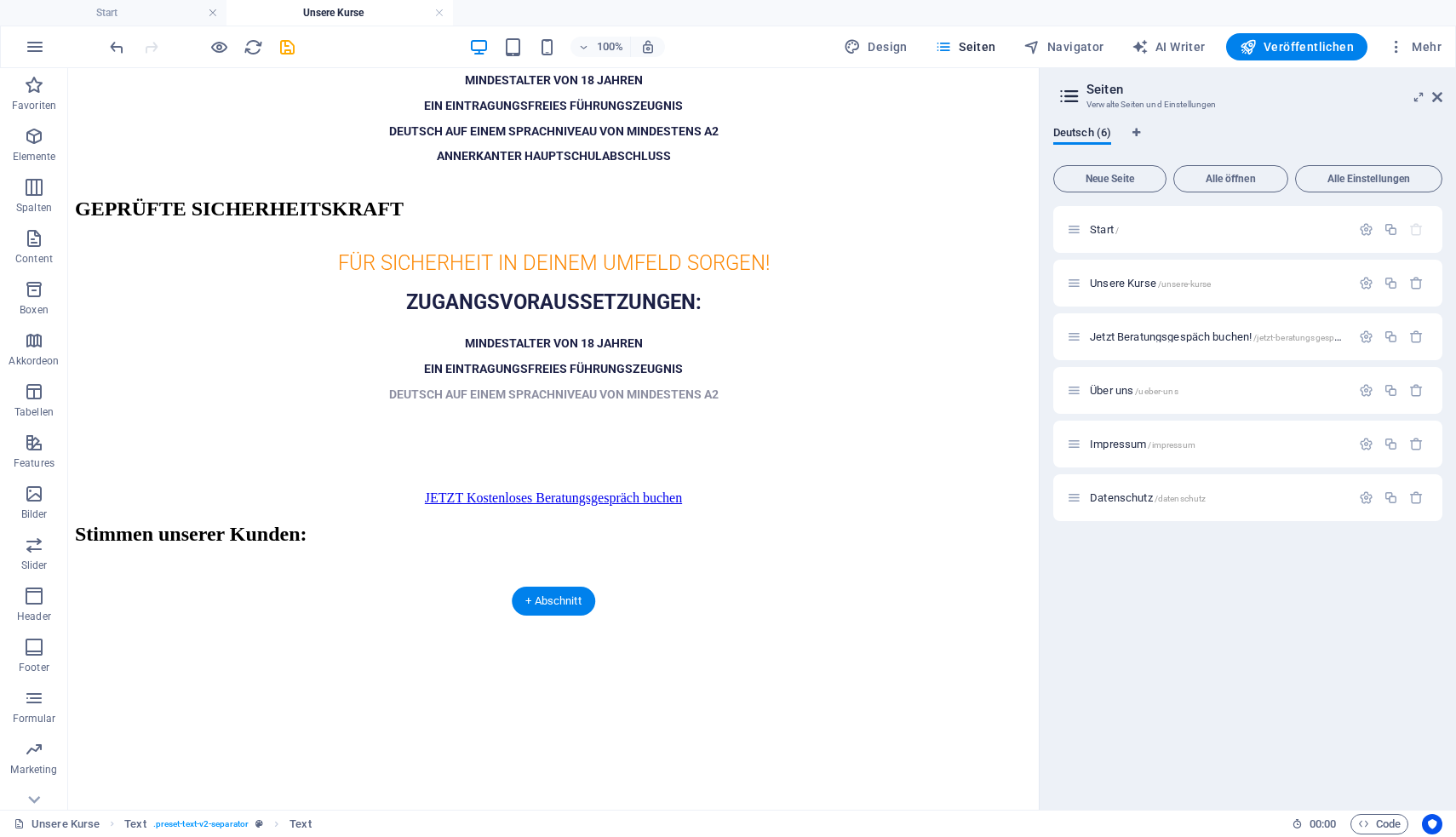
drag, startPoint x: 534, startPoint y: 193, endPoint x: 596, endPoint y: 431, distance: 245.9
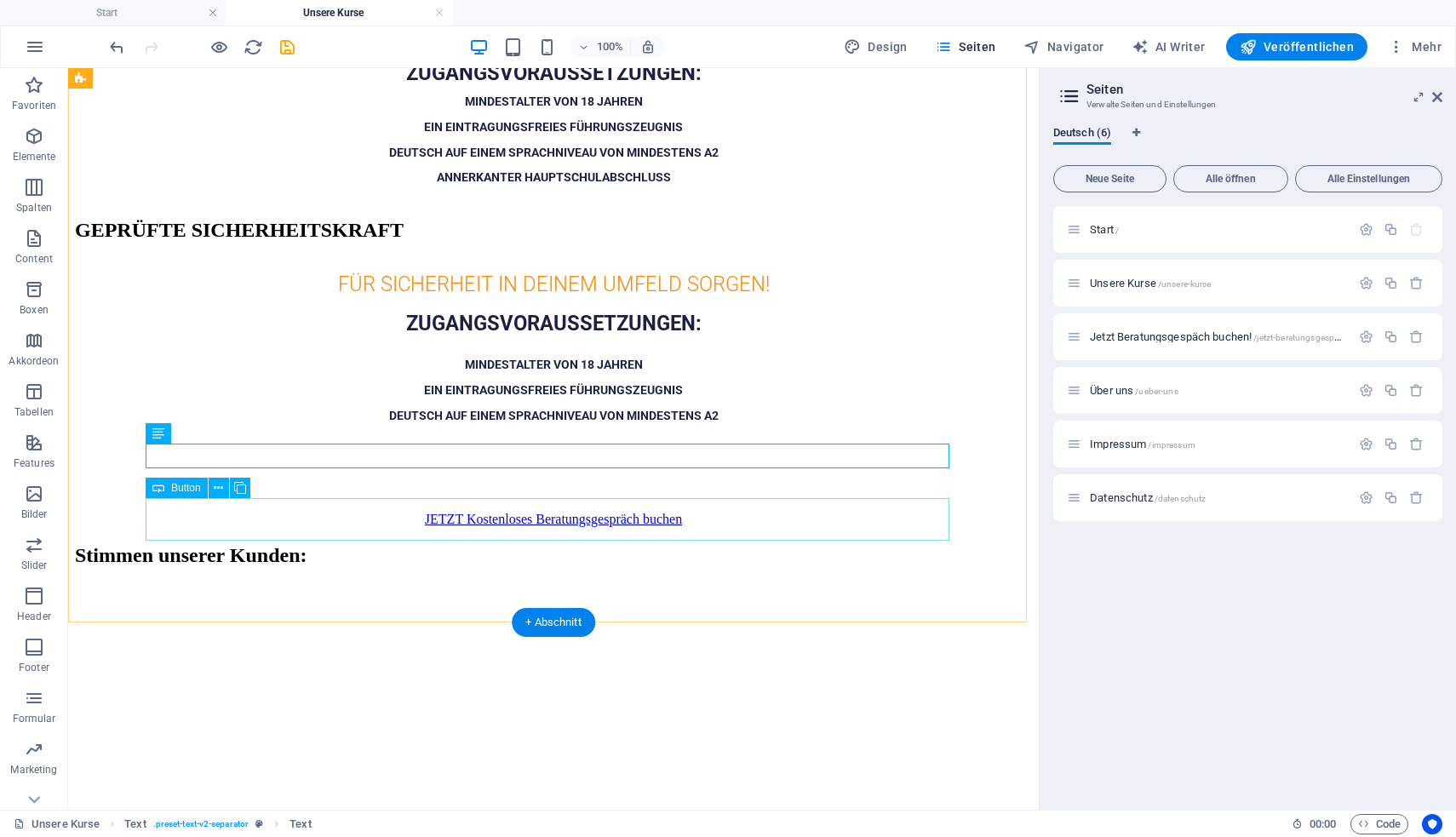
scroll to position [71, 0]
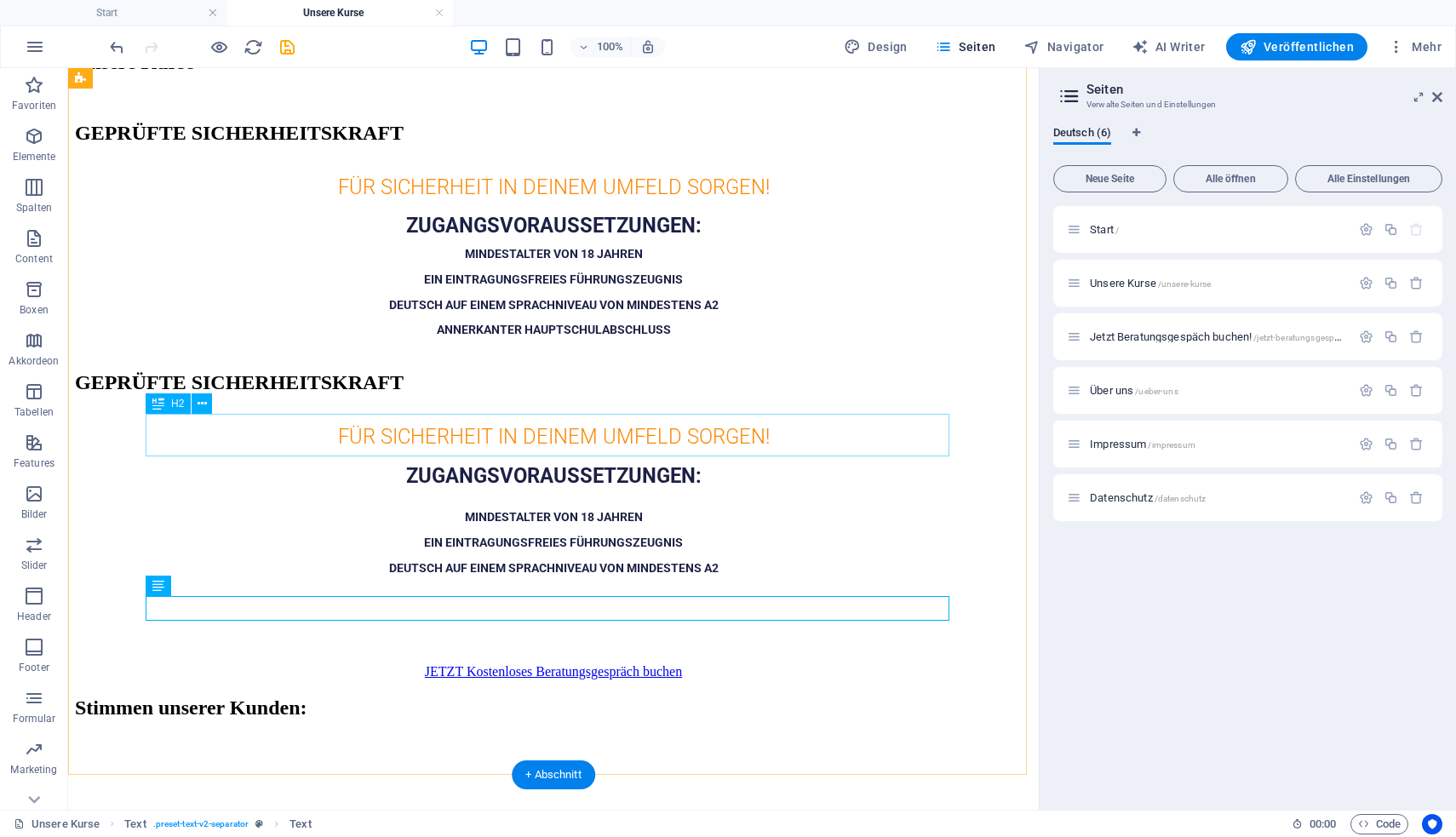
click at [561, 394] on div "GEPRÜFTE SICHERHEITSKRAFT" at bounding box center [553, 382] width 956 height 23
click at [560, 394] on div "GEPRÜFTE SICHERHEITSKRAFT" at bounding box center [553, 382] width 956 height 23
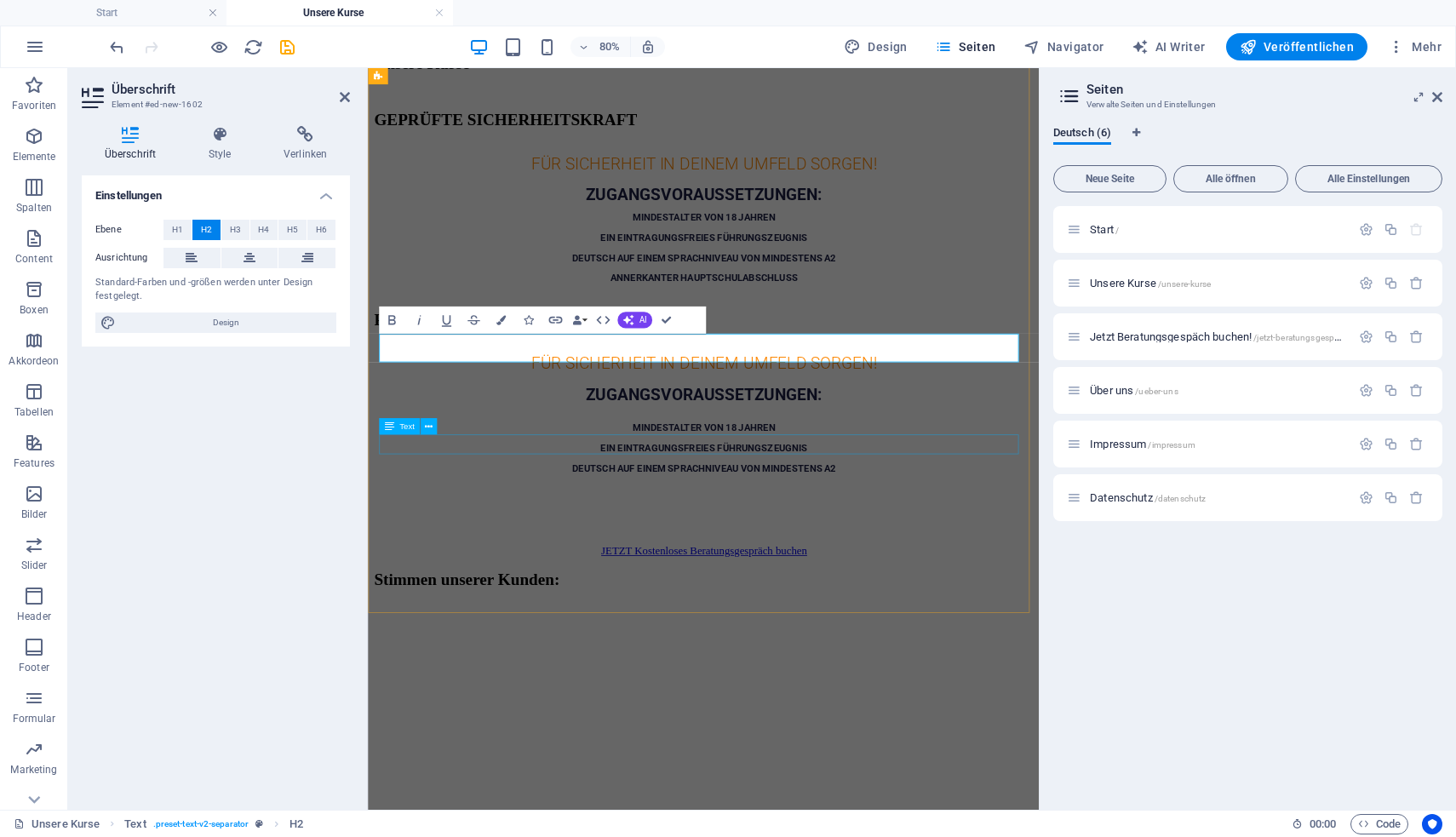
click at [1026, 526] on h3 "MINDESTALTER VON 18 JAHREN" at bounding box center [787, 515] width 825 height 26
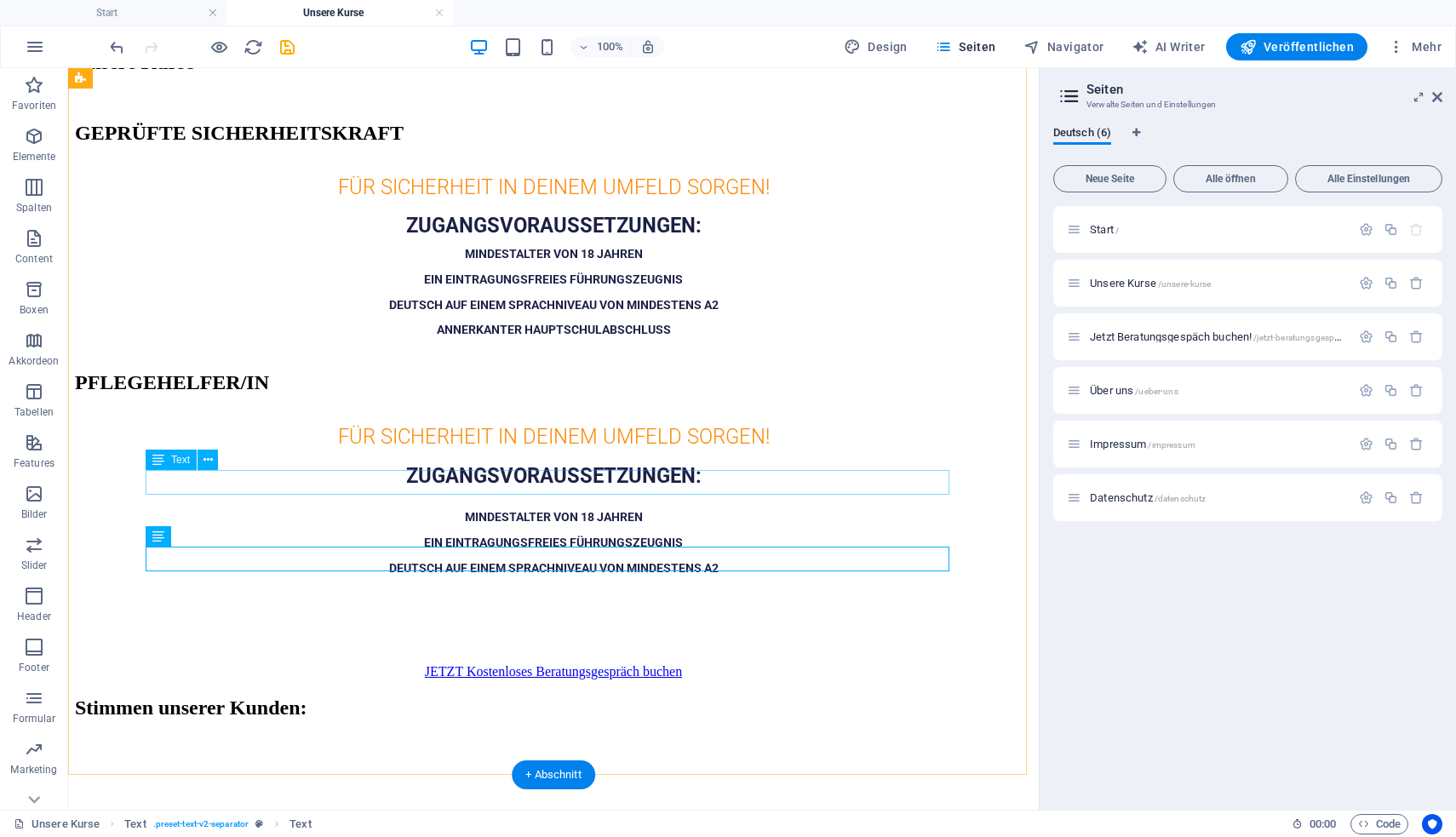
click at [568, 450] on h3 "FÜR SICHERHEIT IN DEINEM UMFELD SORGEN!" at bounding box center [553, 438] width 956 height 26
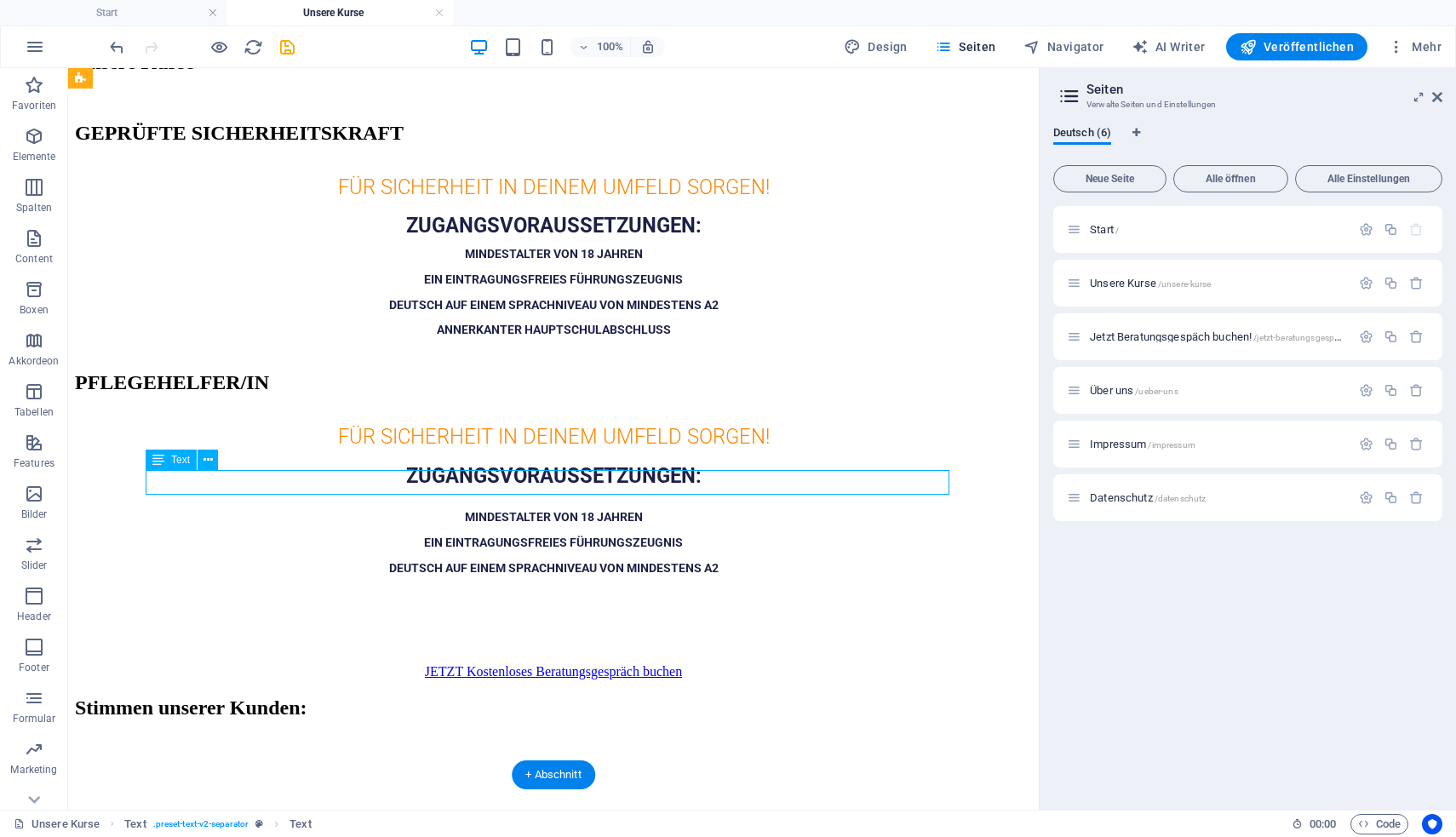
click at [569, 450] on h3 "FÜR SICHERHEIT IN DEINEM UMFELD SORGEN!" at bounding box center [553, 438] width 956 height 26
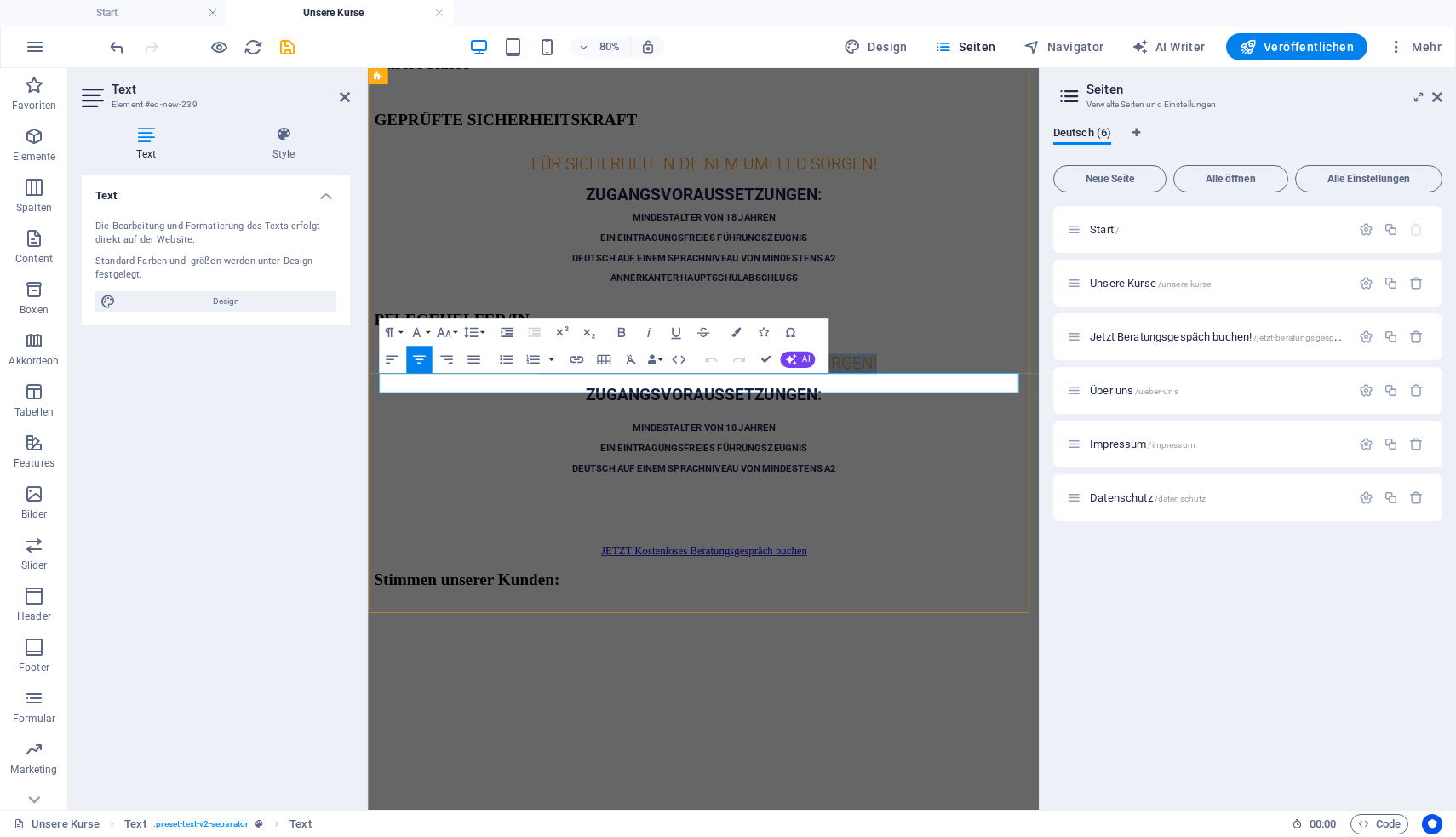
drag, startPoint x: 998, startPoint y: 457, endPoint x: 579, endPoint y: 459, distance: 419.0
click at [579, 450] on h3 "FÜR SICHERHEIT IN DEINEM UMFELD SORGEN!" at bounding box center [787, 438] width 825 height 26
click at [1062, 450] on h3 "Sorge für andere - und für deine eigene zukunft" at bounding box center [787, 438] width 825 height 26
click at [1056, 527] on h3 "MINDESTALTER VON 18 JAHREN" at bounding box center [787, 515] width 825 height 26
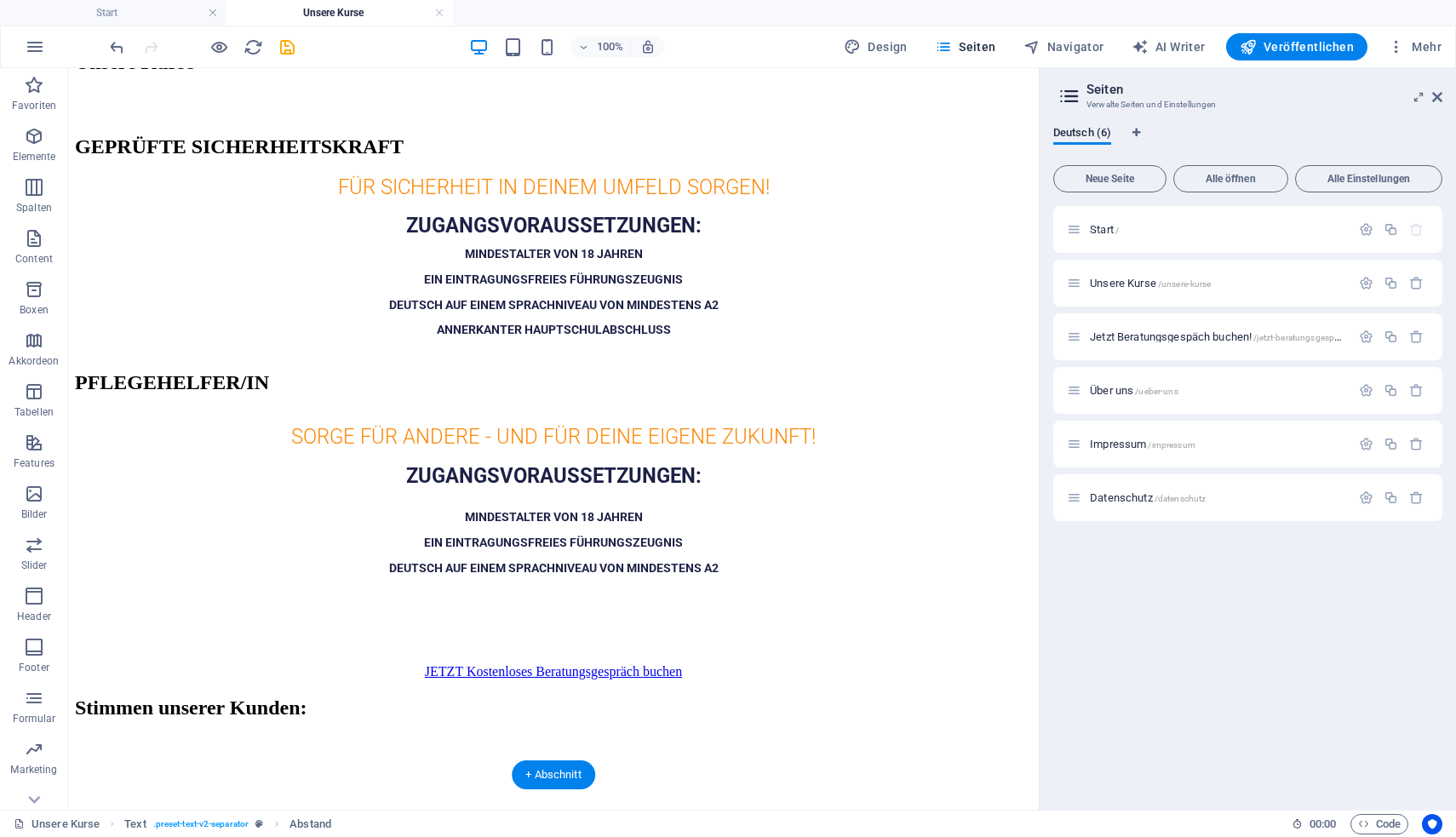
drag, startPoint x: 632, startPoint y: 234, endPoint x: 647, endPoint y: 186, distance: 50.3
drag, startPoint x: 573, startPoint y: 464, endPoint x: 577, endPoint y: 424, distance: 40.2
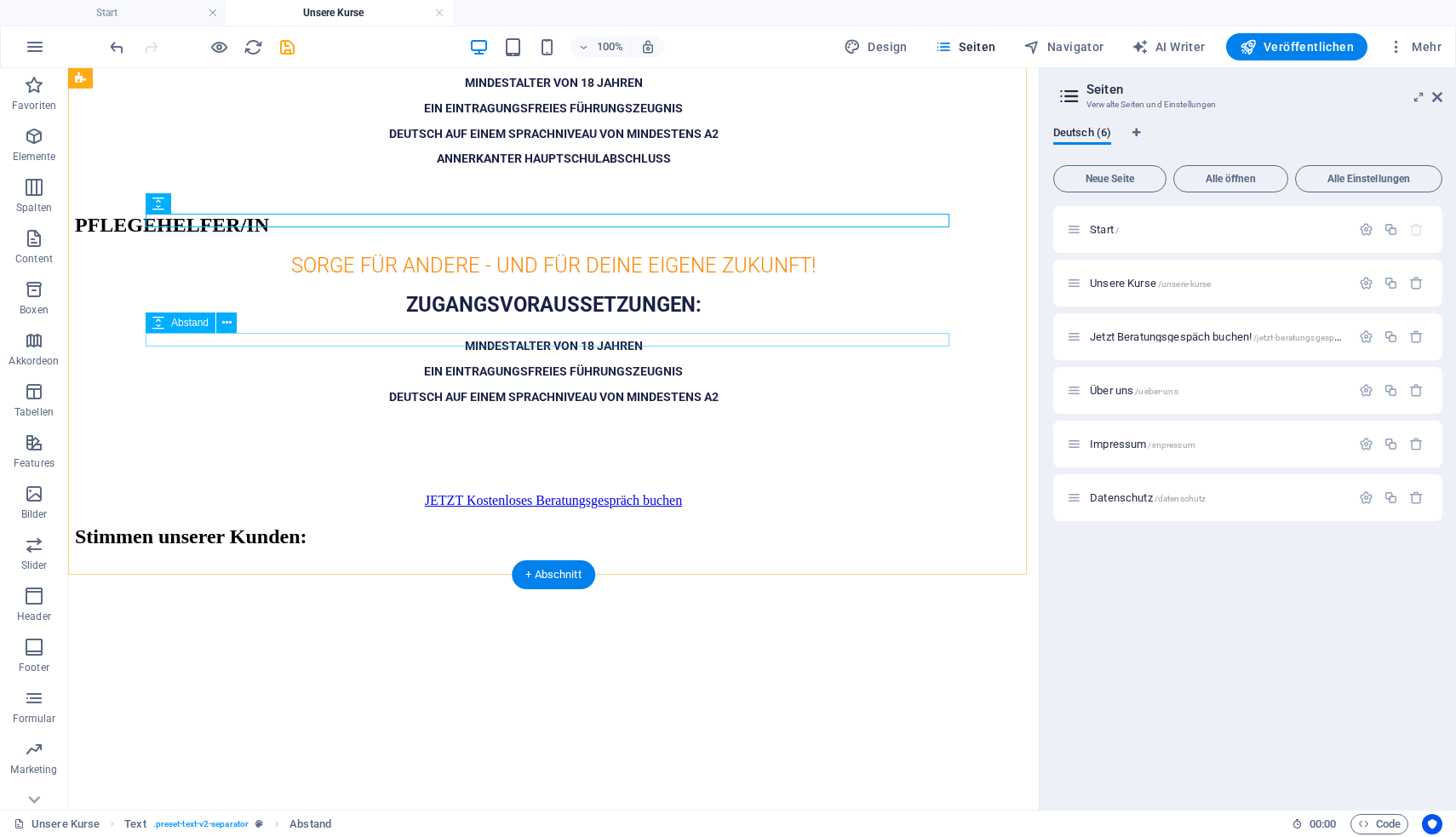
scroll to position [154, 0]
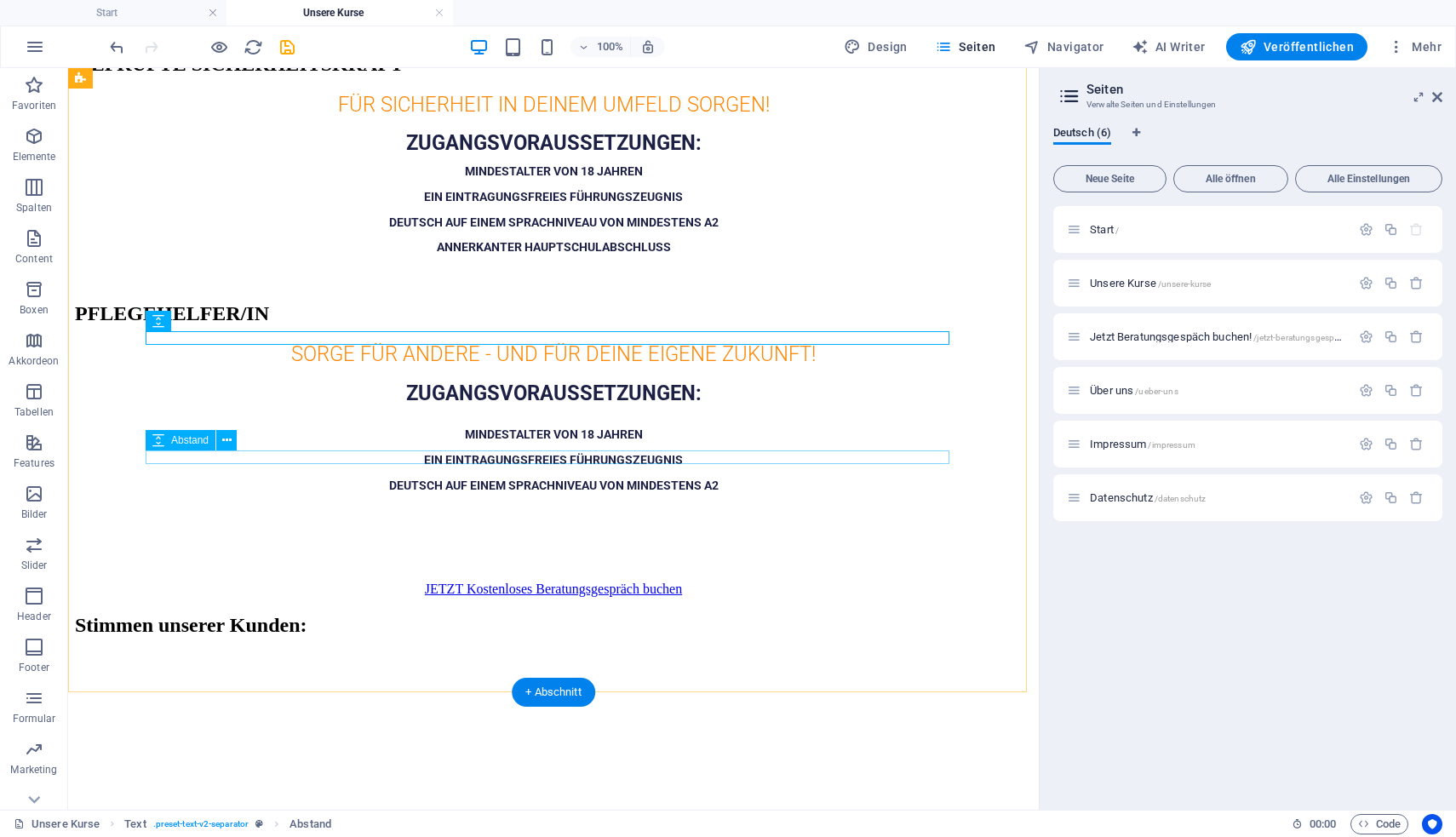
click at [562, 420] on div at bounding box center [553, 412] width 956 height 14
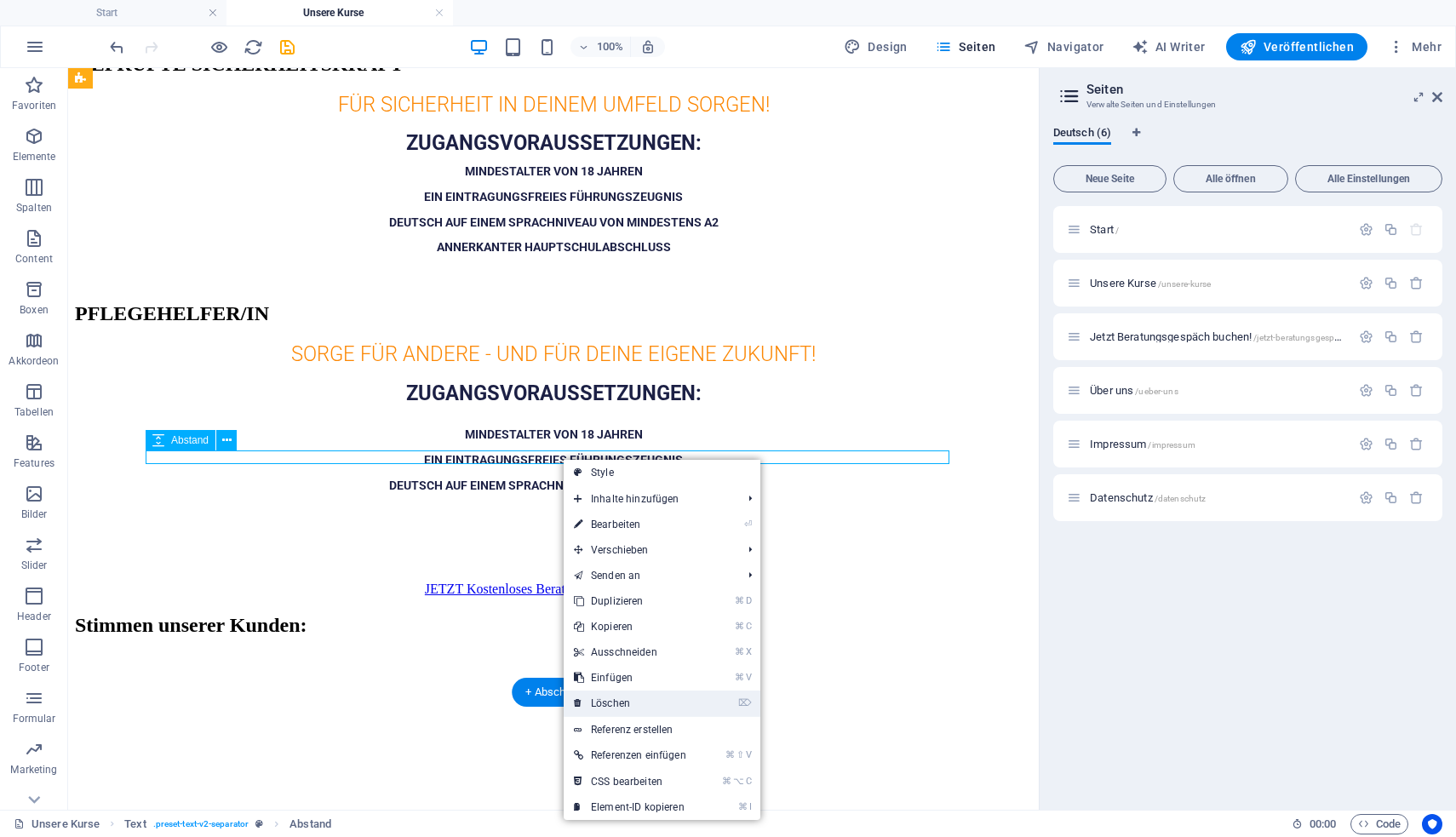
click at [642, 694] on link "⌦ Löschen" at bounding box center [629, 704] width 133 height 26
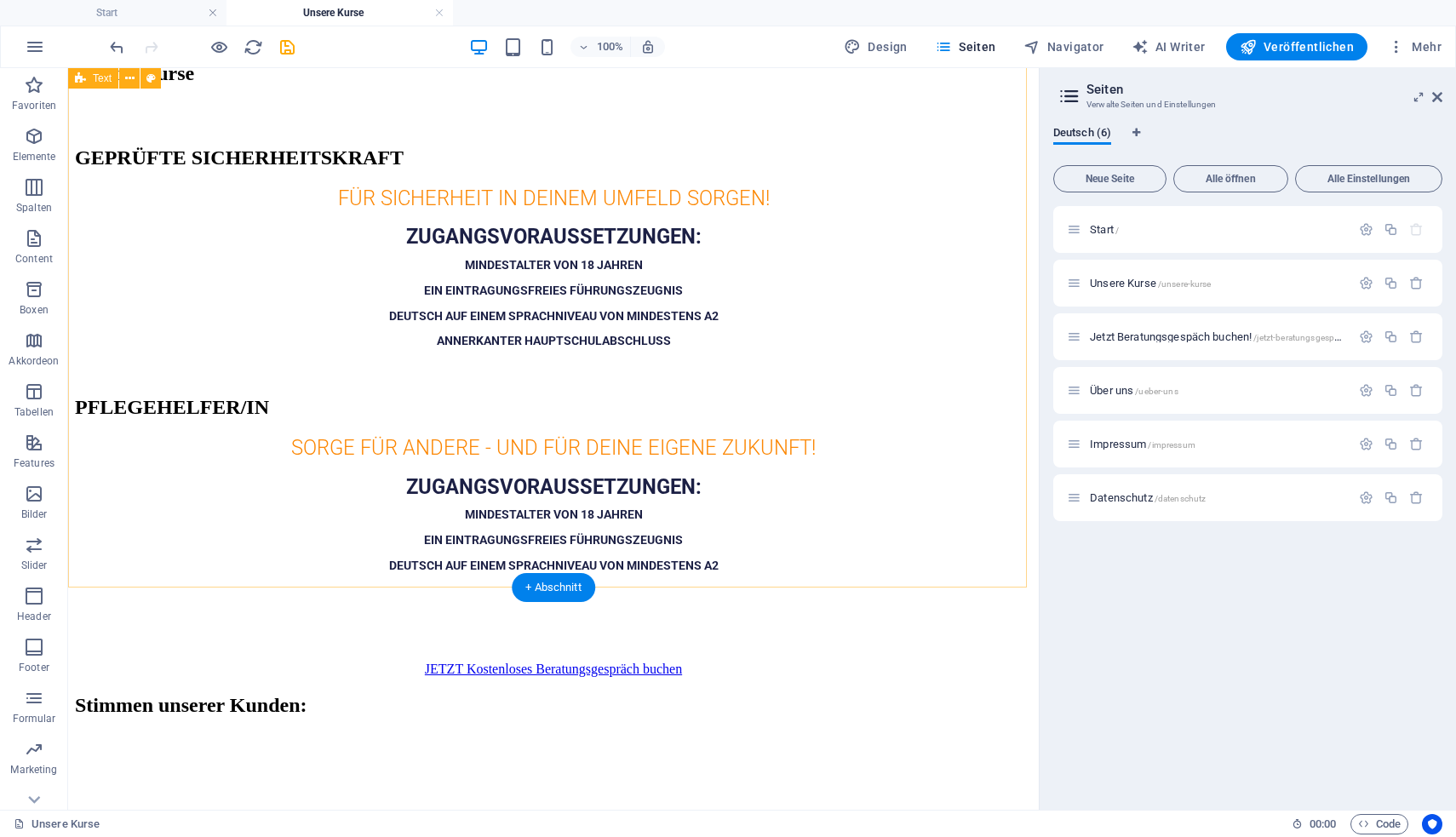
scroll to position [0, 0]
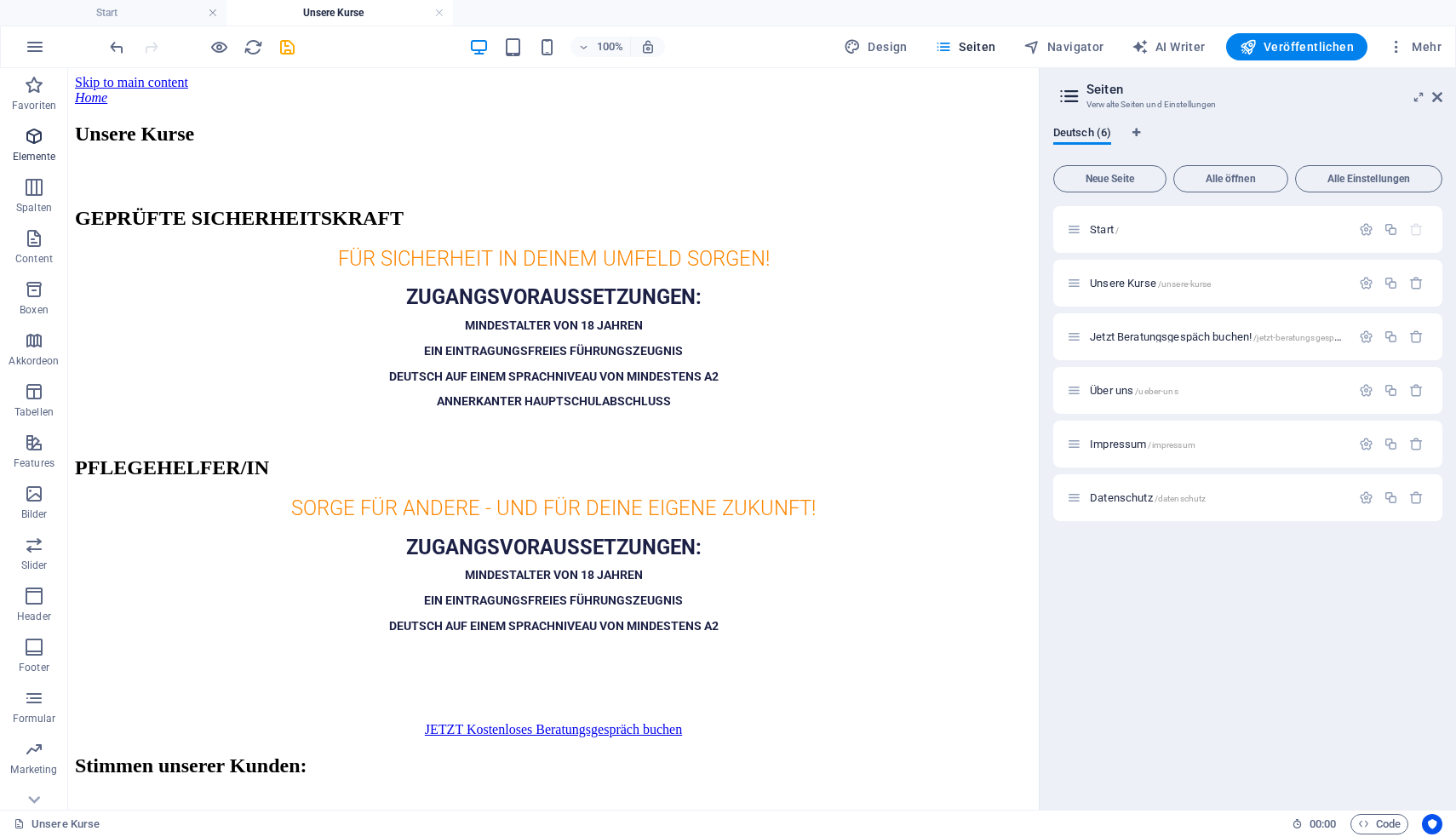
click at [47, 150] on p "Elemente" at bounding box center [34, 157] width 44 height 14
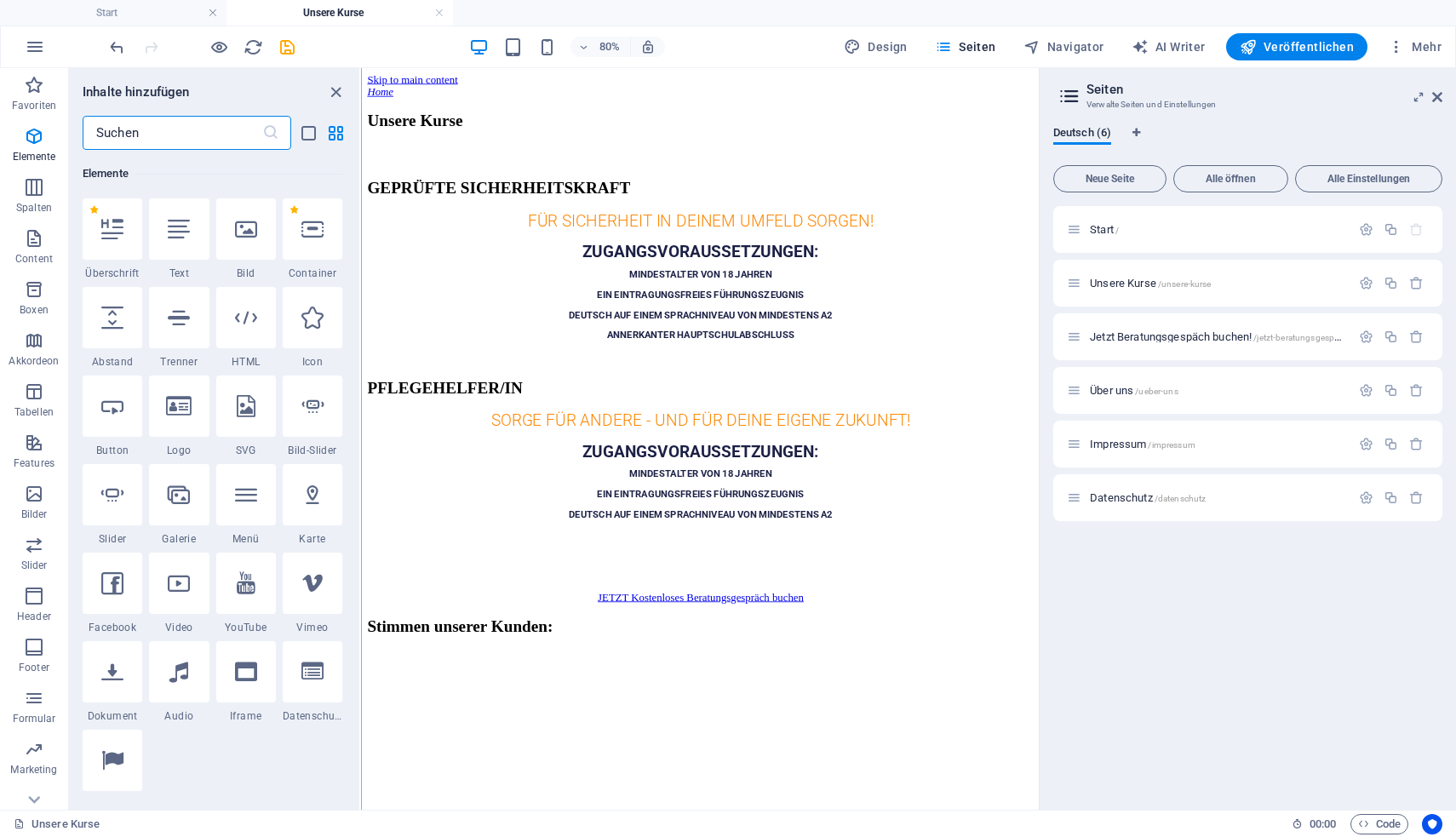
scroll to position [182, 0]
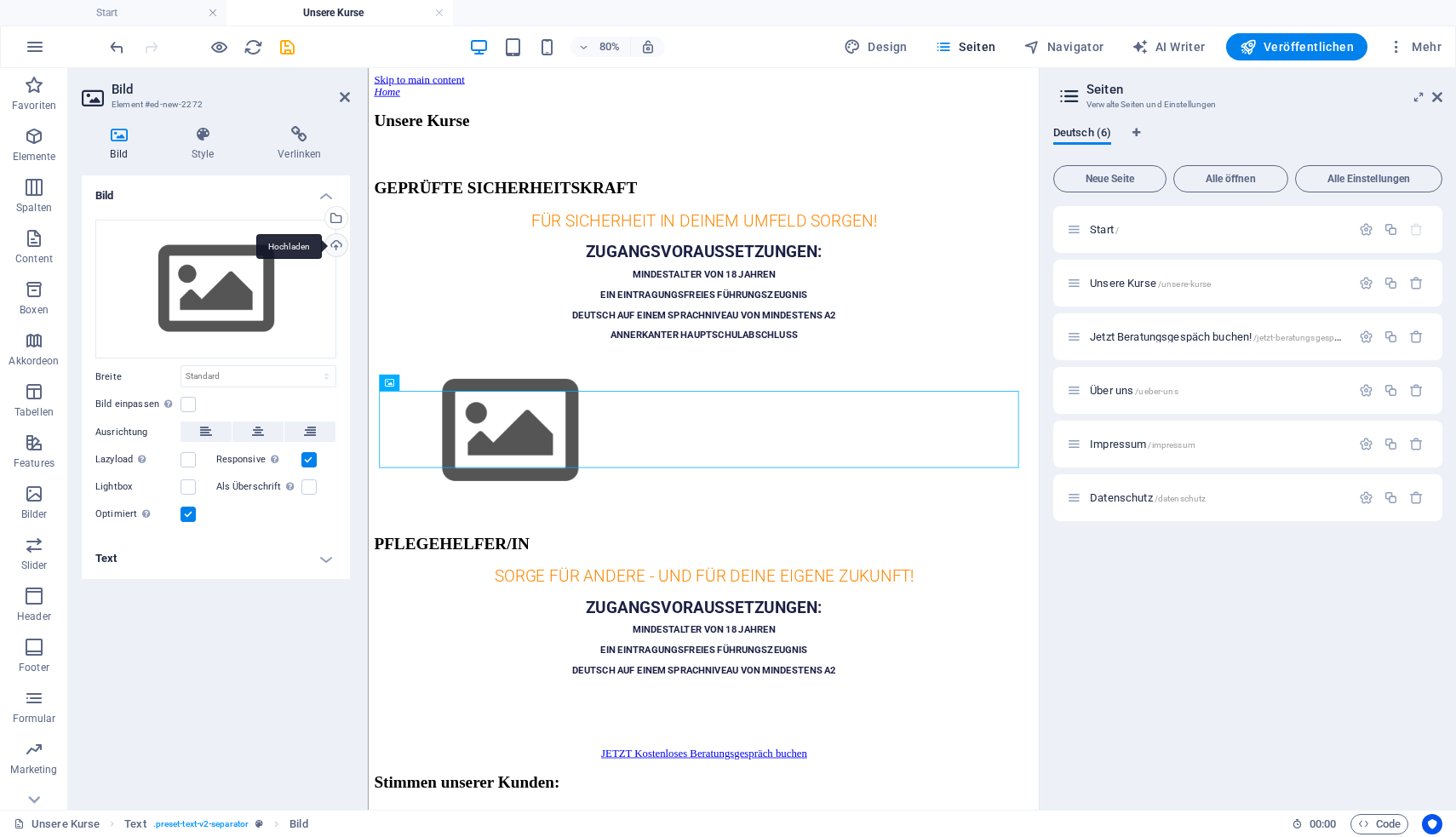
click at [331, 242] on div "Hochladen" at bounding box center [335, 247] width 26 height 26
click at [799, 514] on figure at bounding box center [787, 523] width 825 height 195
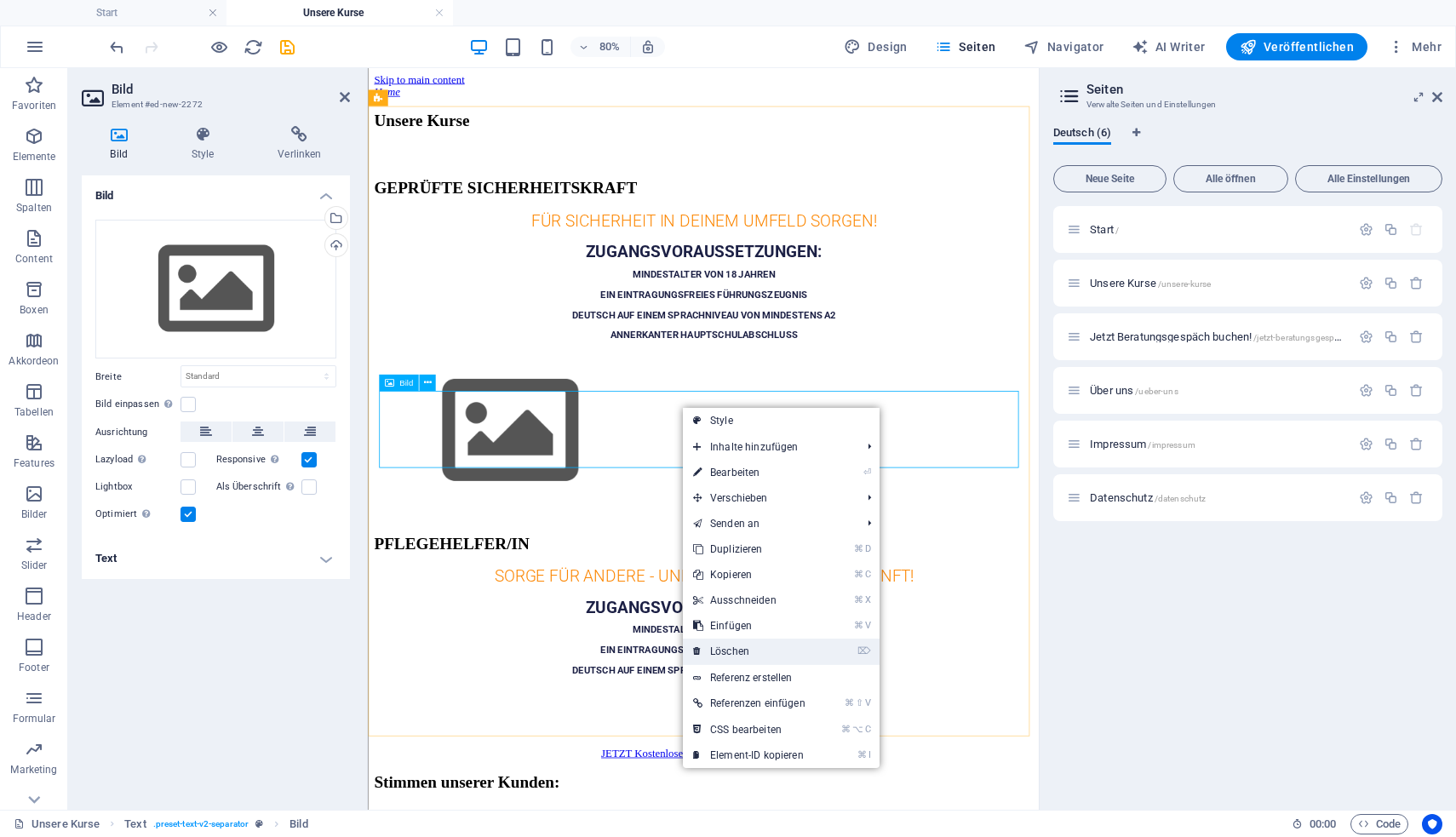
click at [730, 654] on link "⌦ Löschen" at bounding box center [749, 652] width 133 height 26
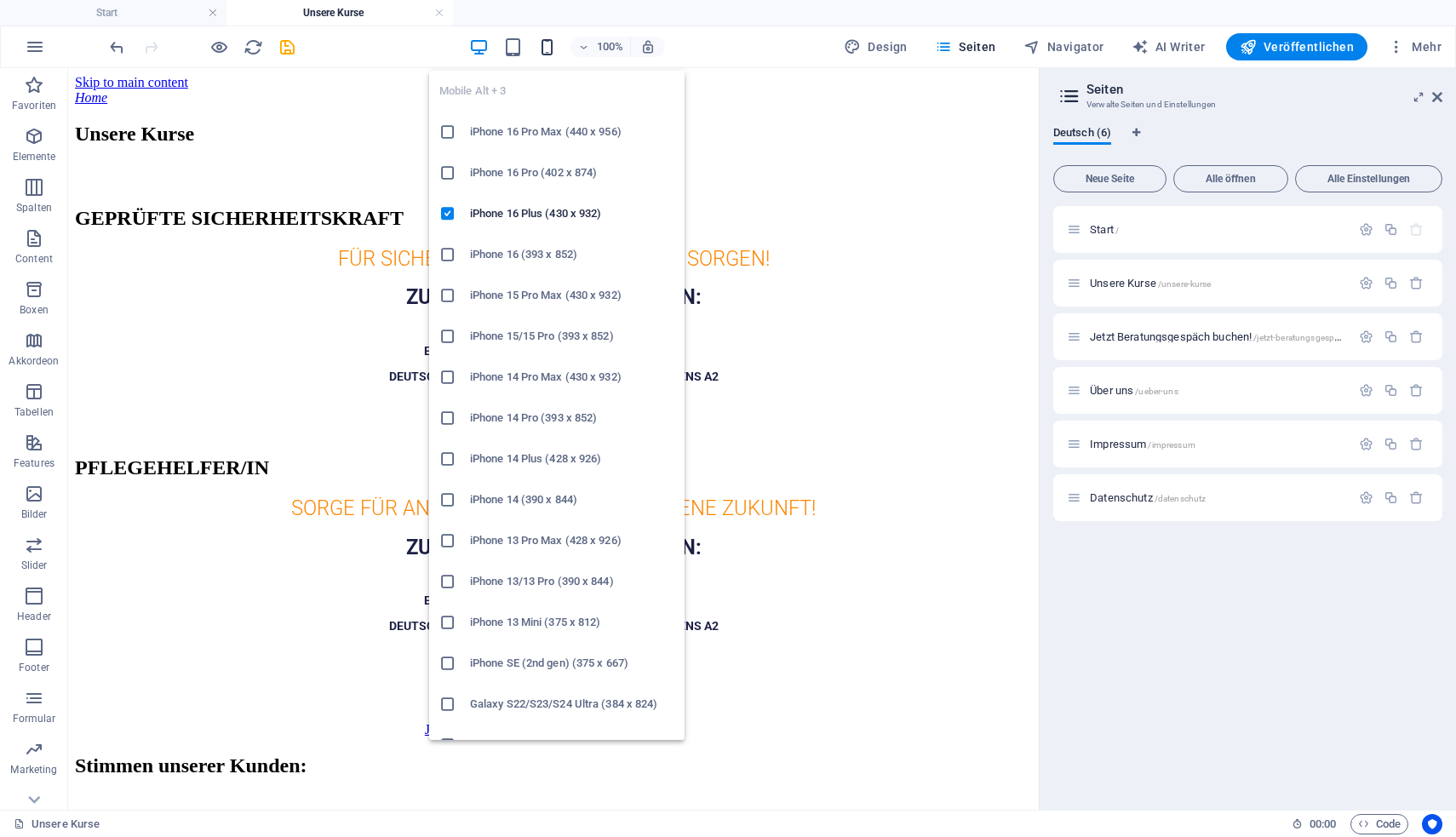
click at [549, 48] on icon "button" at bounding box center [547, 46] width 19 height 19
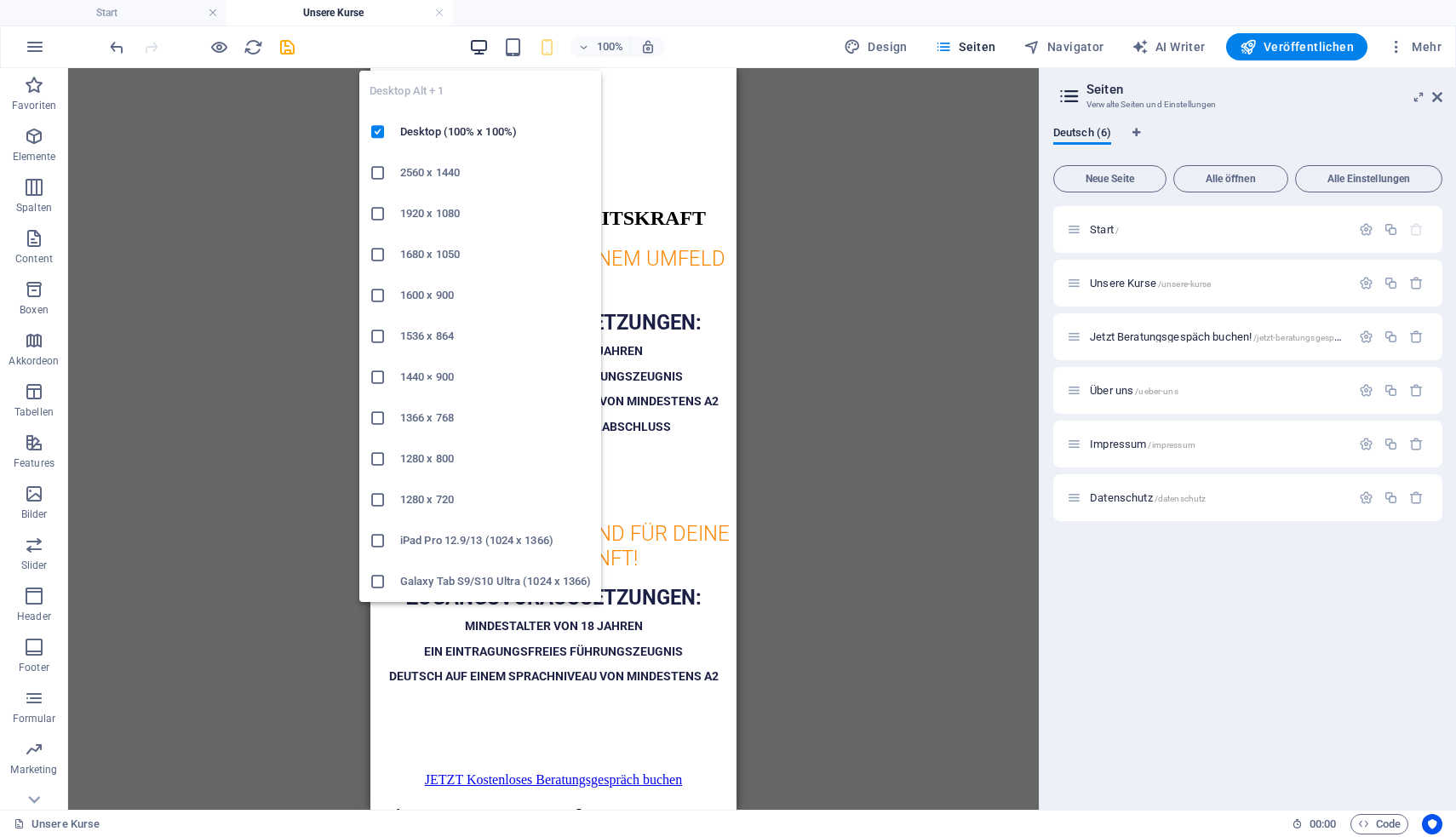
click at [482, 40] on icon "button" at bounding box center [478, 46] width 19 height 19
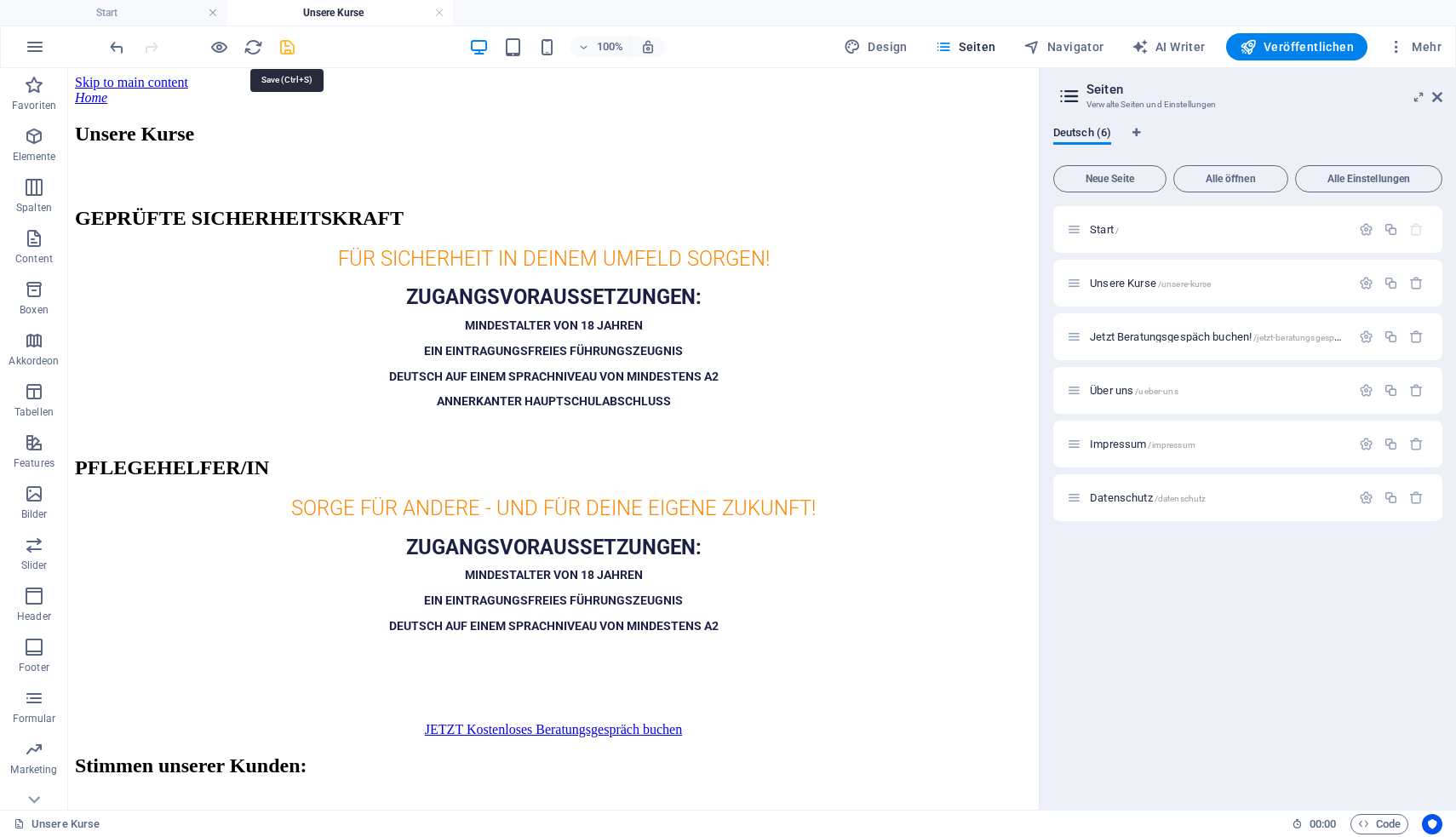
click at [282, 48] on icon "save" at bounding box center [286, 46] width 19 height 19
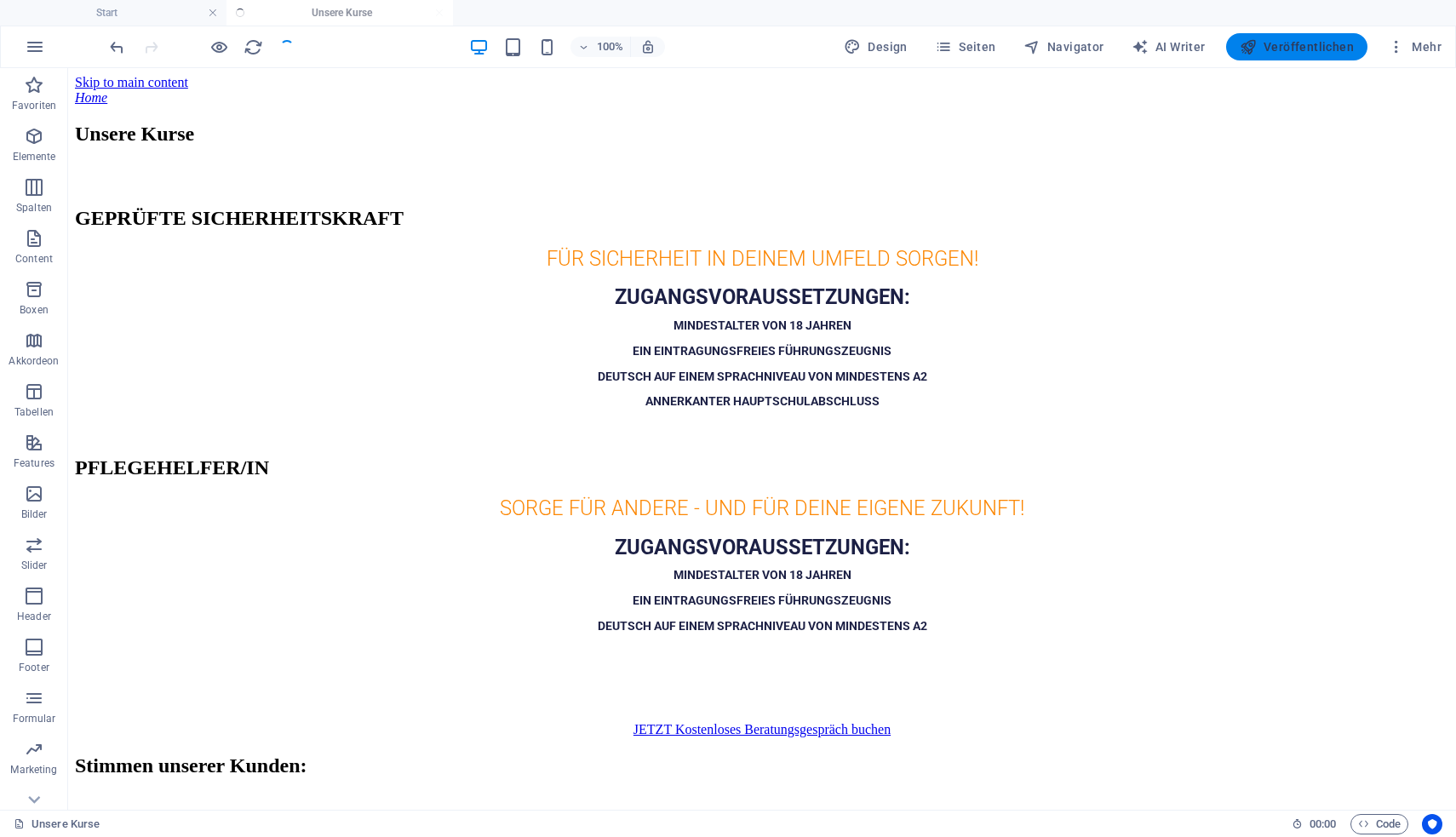
click at [1274, 43] on span "Veröffentlichen" at bounding box center [1296, 46] width 114 height 17
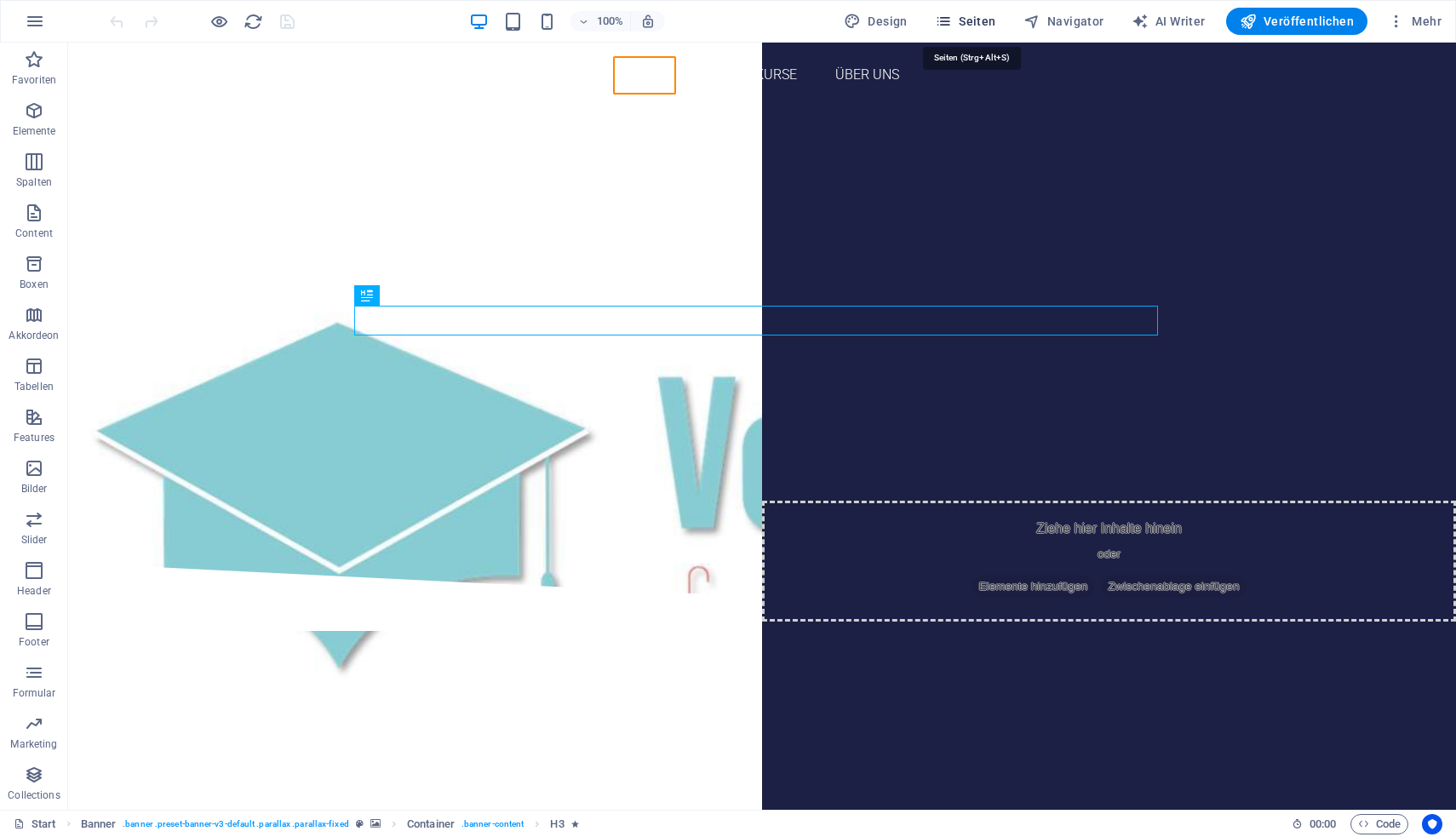
click at [988, 19] on span "Seiten" at bounding box center [966, 21] width 61 height 17
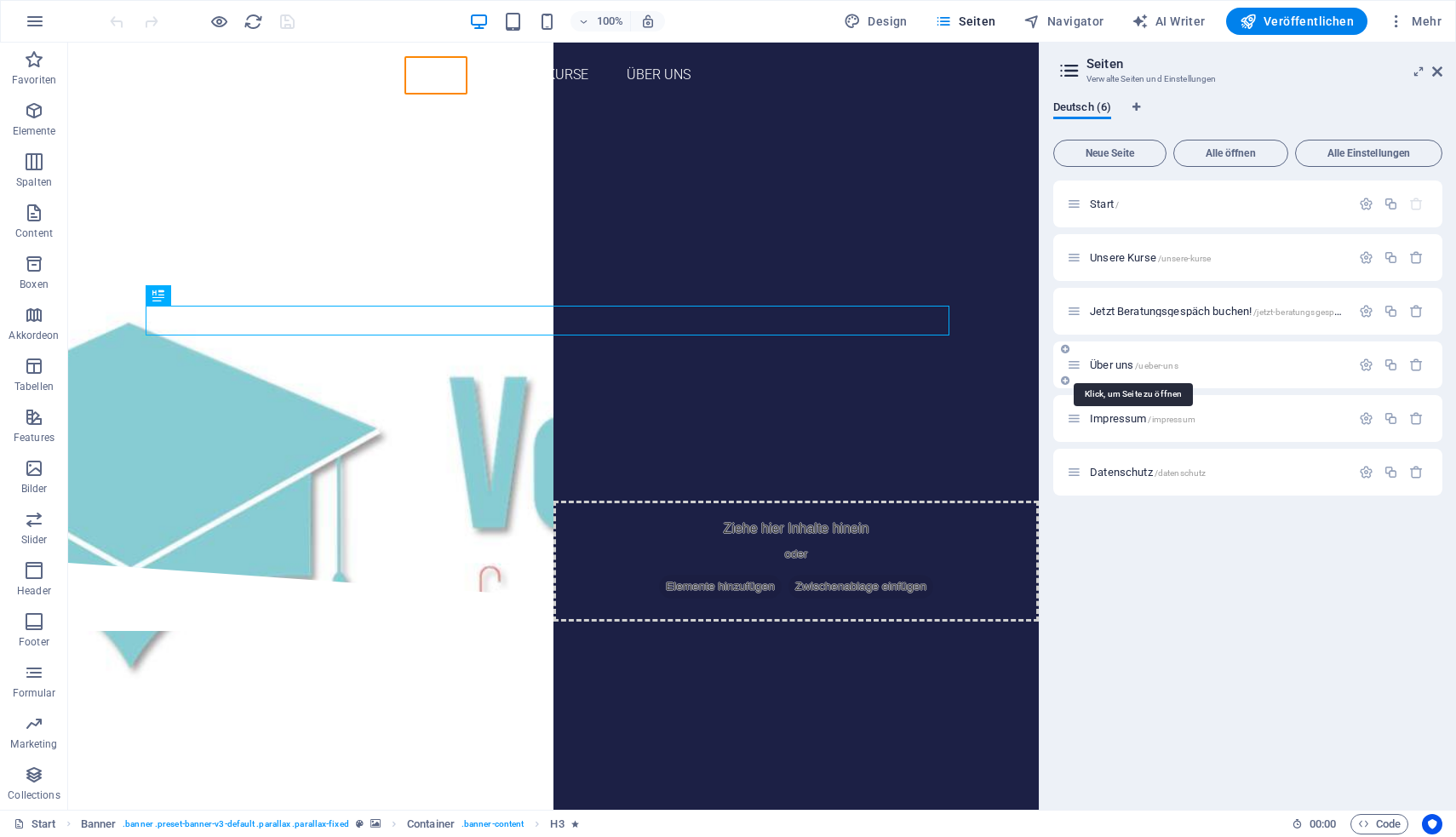
click at [1123, 361] on span "Über uns /ueber-uns" at bounding box center [1134, 365] width 89 height 13
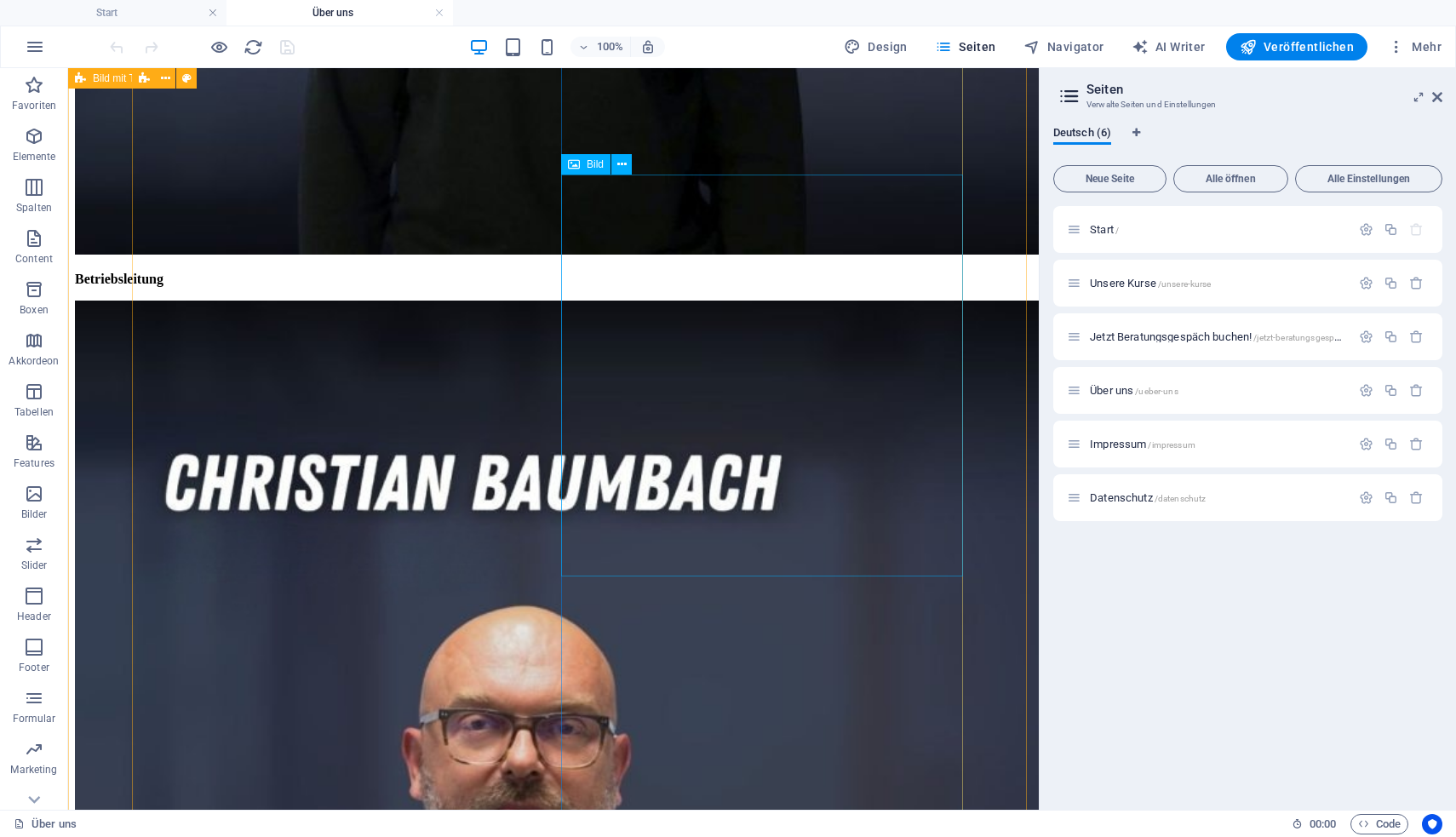
scroll to position [1985, 0]
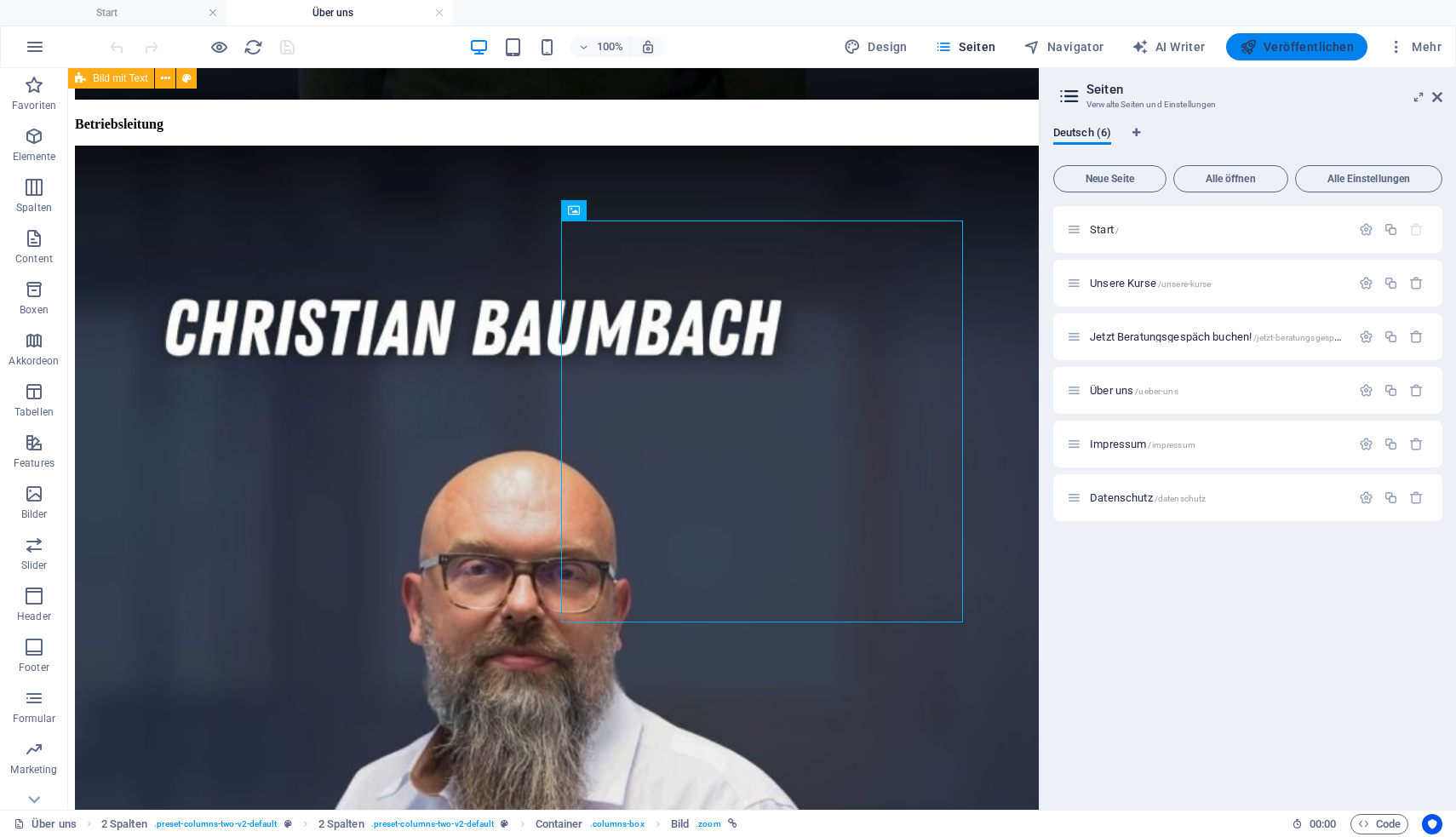
click at [1290, 36] on button "Veröffentlichen" at bounding box center [1297, 46] width 141 height 27
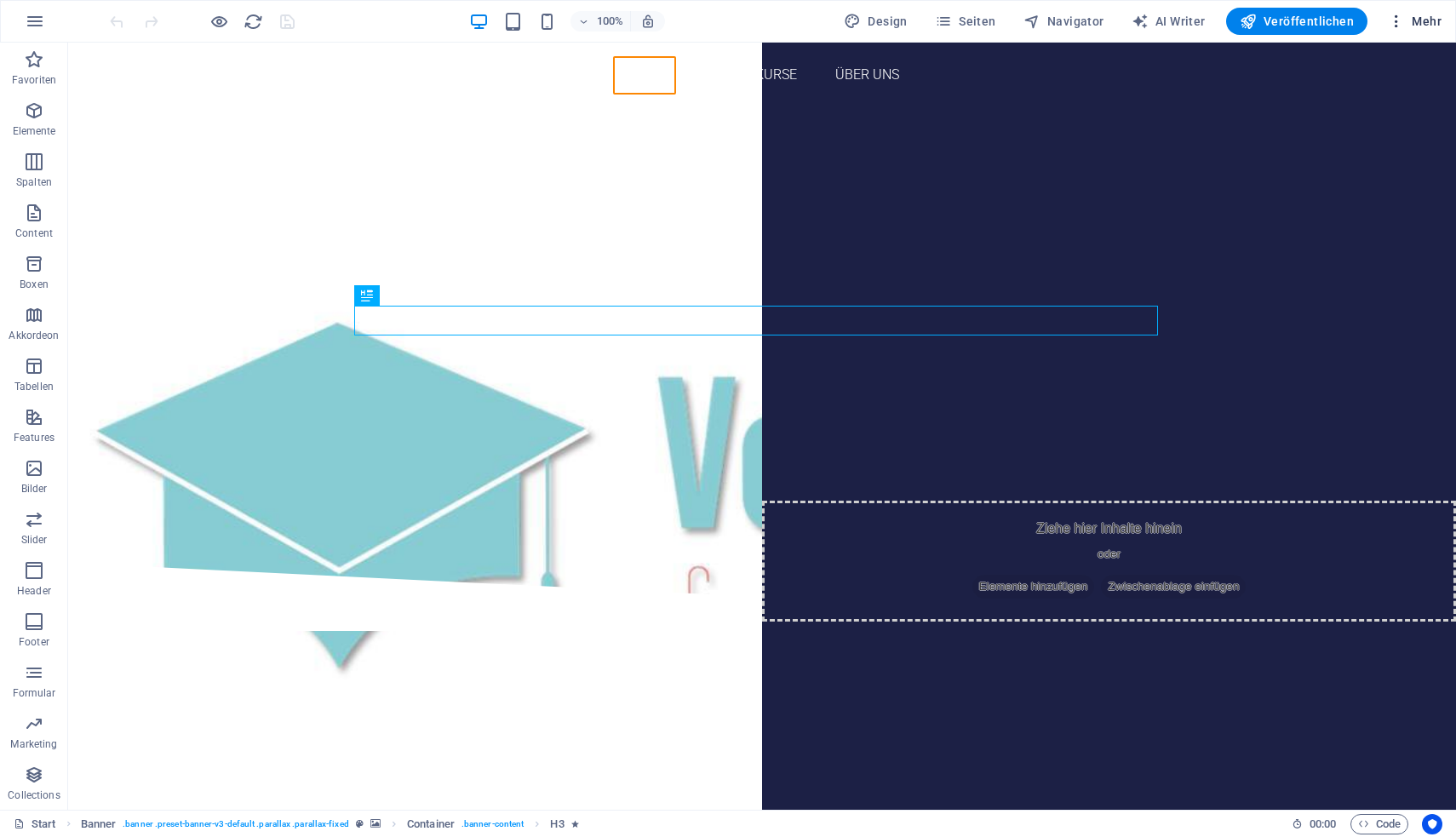
click at [1409, 20] on span "Mehr" at bounding box center [1414, 21] width 54 height 17
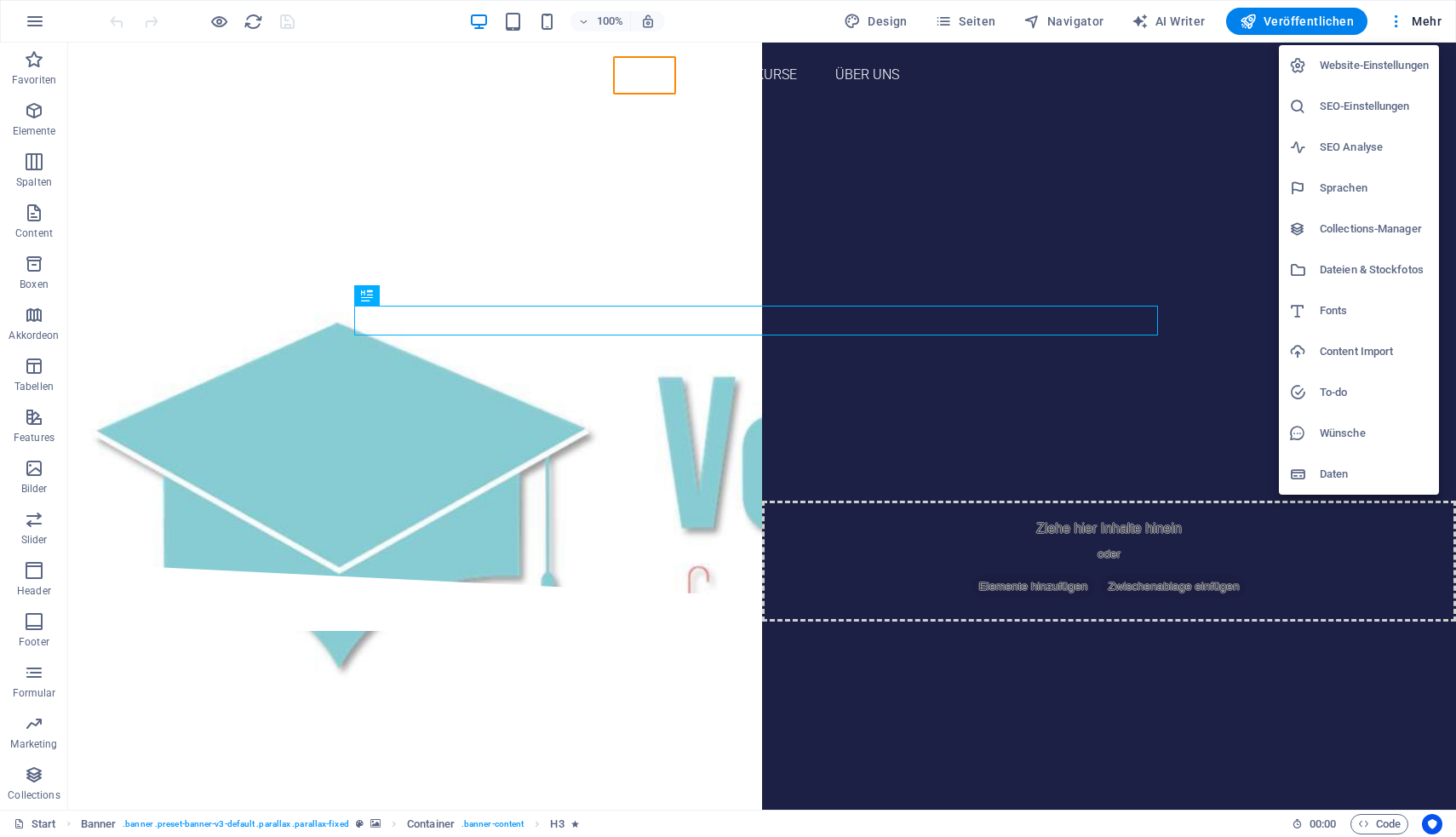
click at [1338, 103] on h6 "SEO-Einstellungen" at bounding box center [1374, 107] width 109 height 20
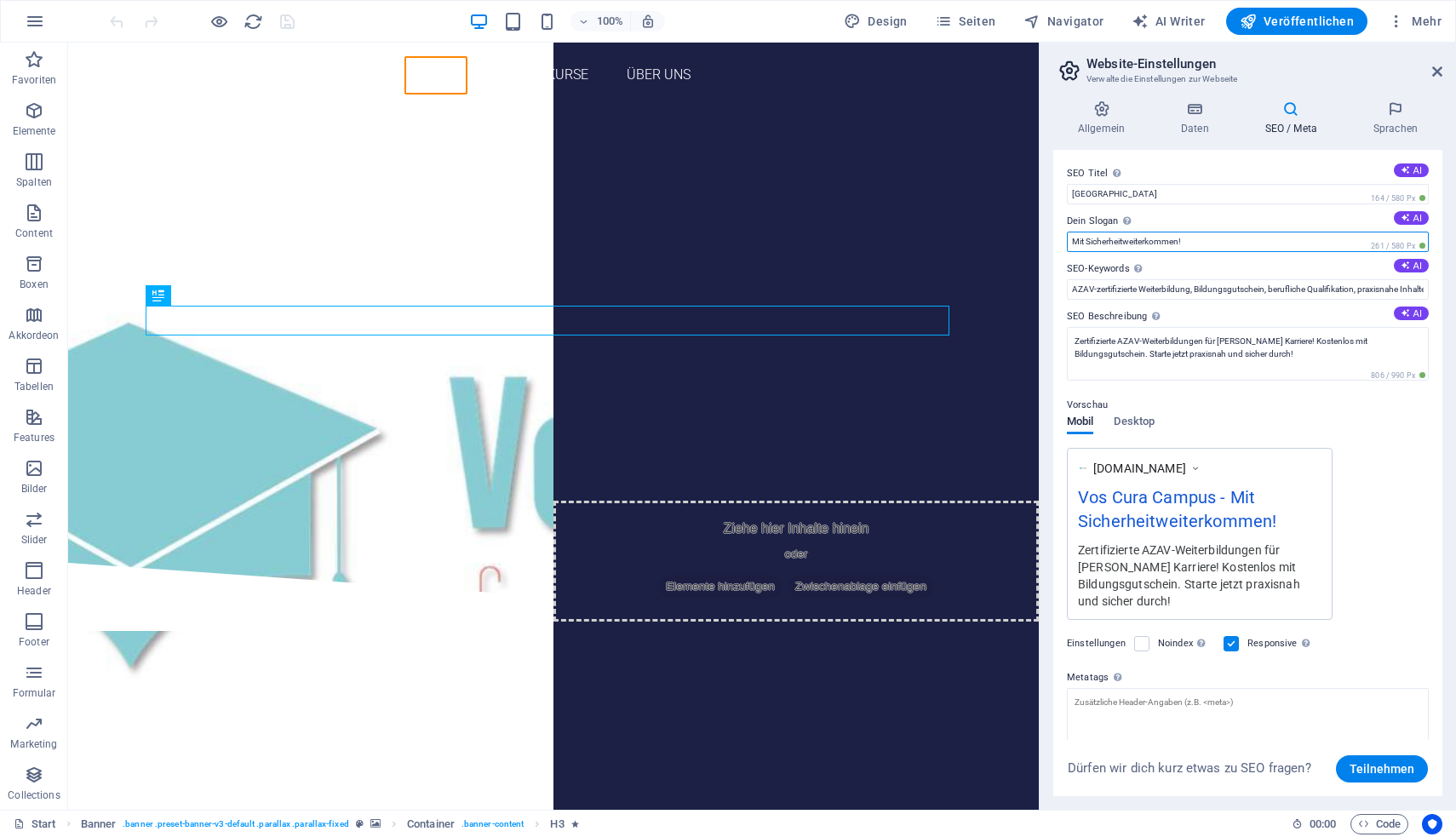
click at [1127, 242] on input "Mit Sicherheitweiterkommen!" at bounding box center [1247, 242] width 361 height 20
type input "Mit Sicherheit weiterkommen!"
click at [1385, 767] on span "Teilnehmen" at bounding box center [1382, 768] width 65 height 27
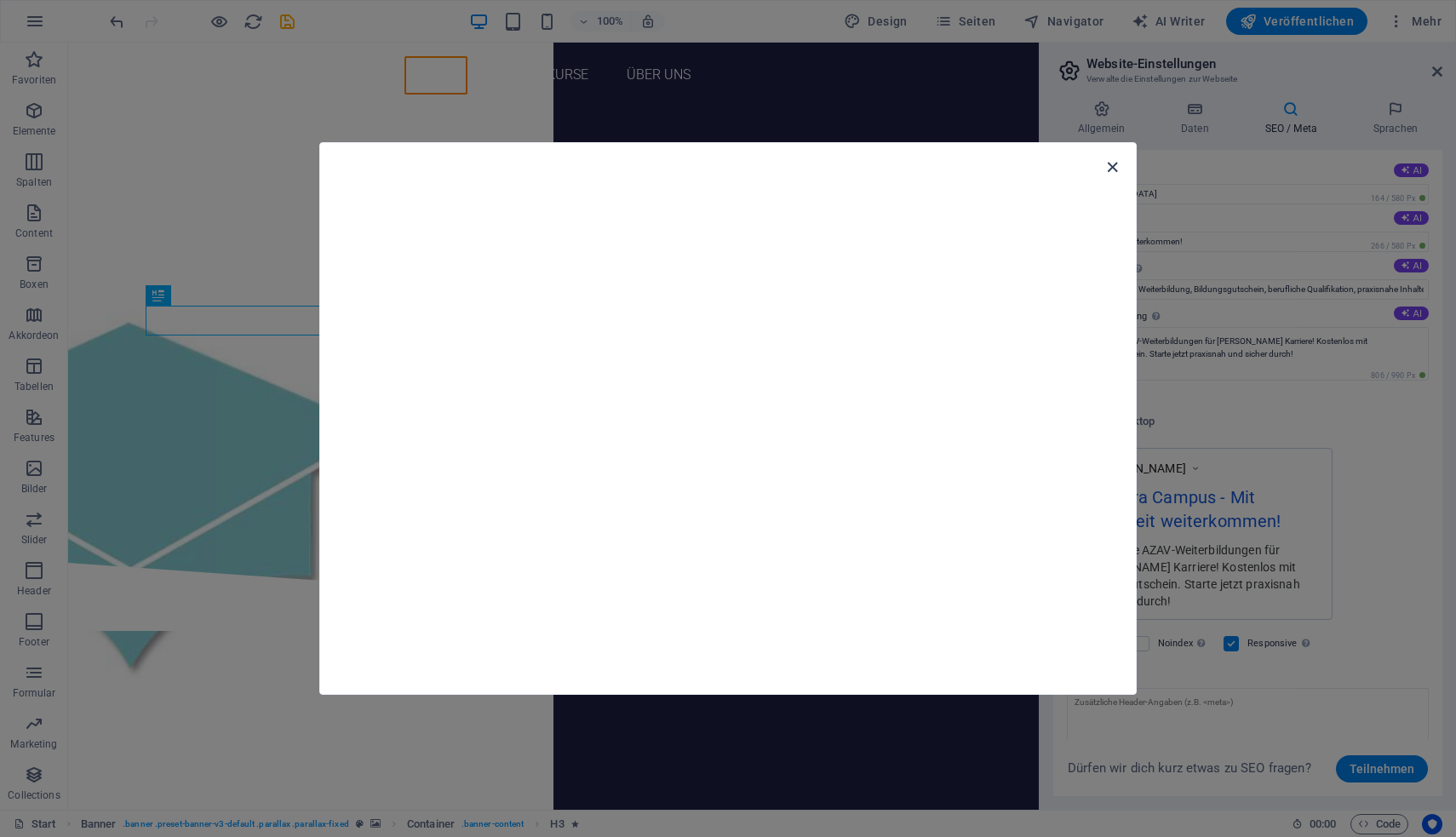
click at [1108, 169] on icon "button" at bounding box center [1111, 167] width 19 height 19
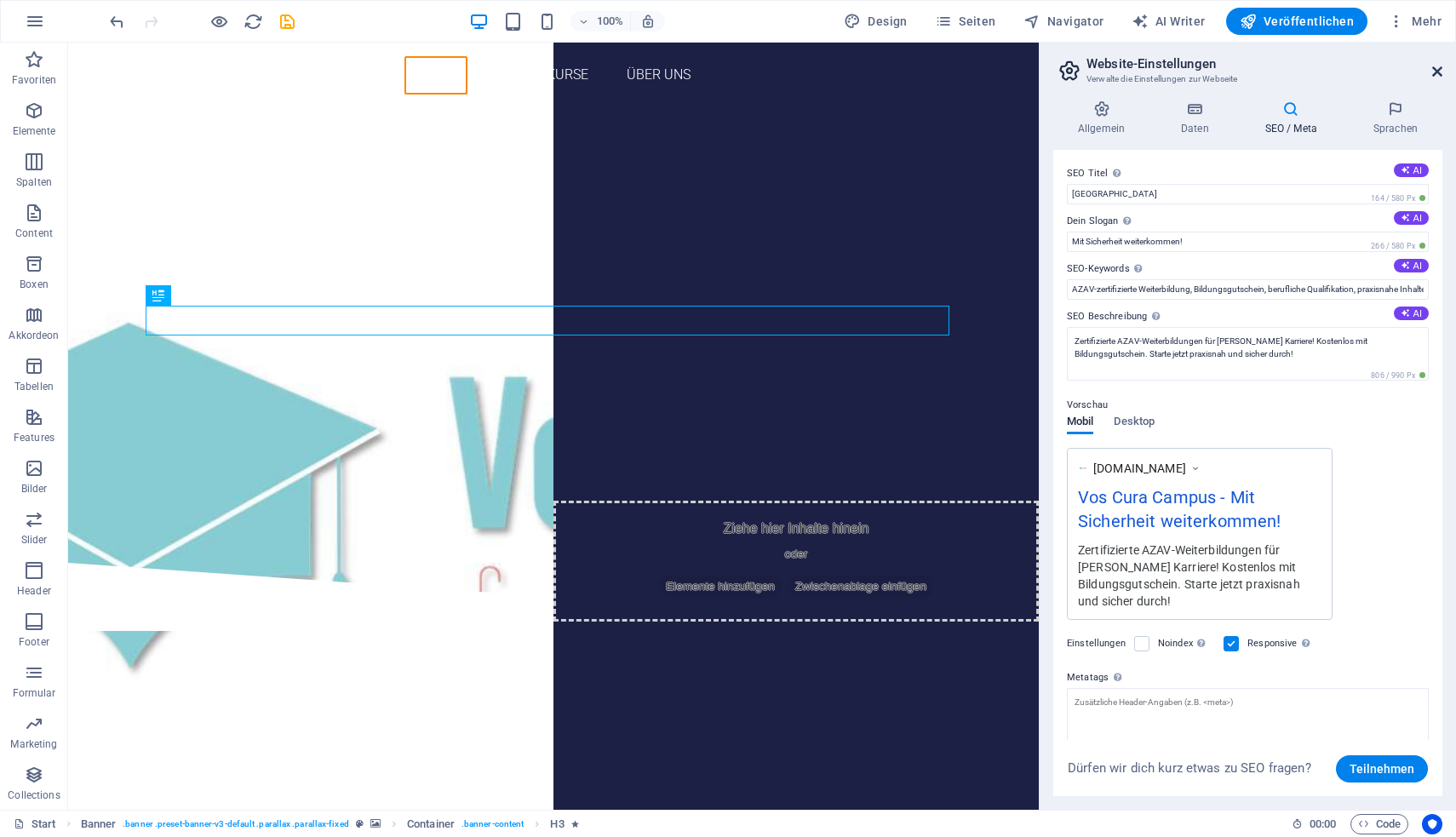
click at [1433, 70] on icon at bounding box center [1437, 71] width 10 height 14
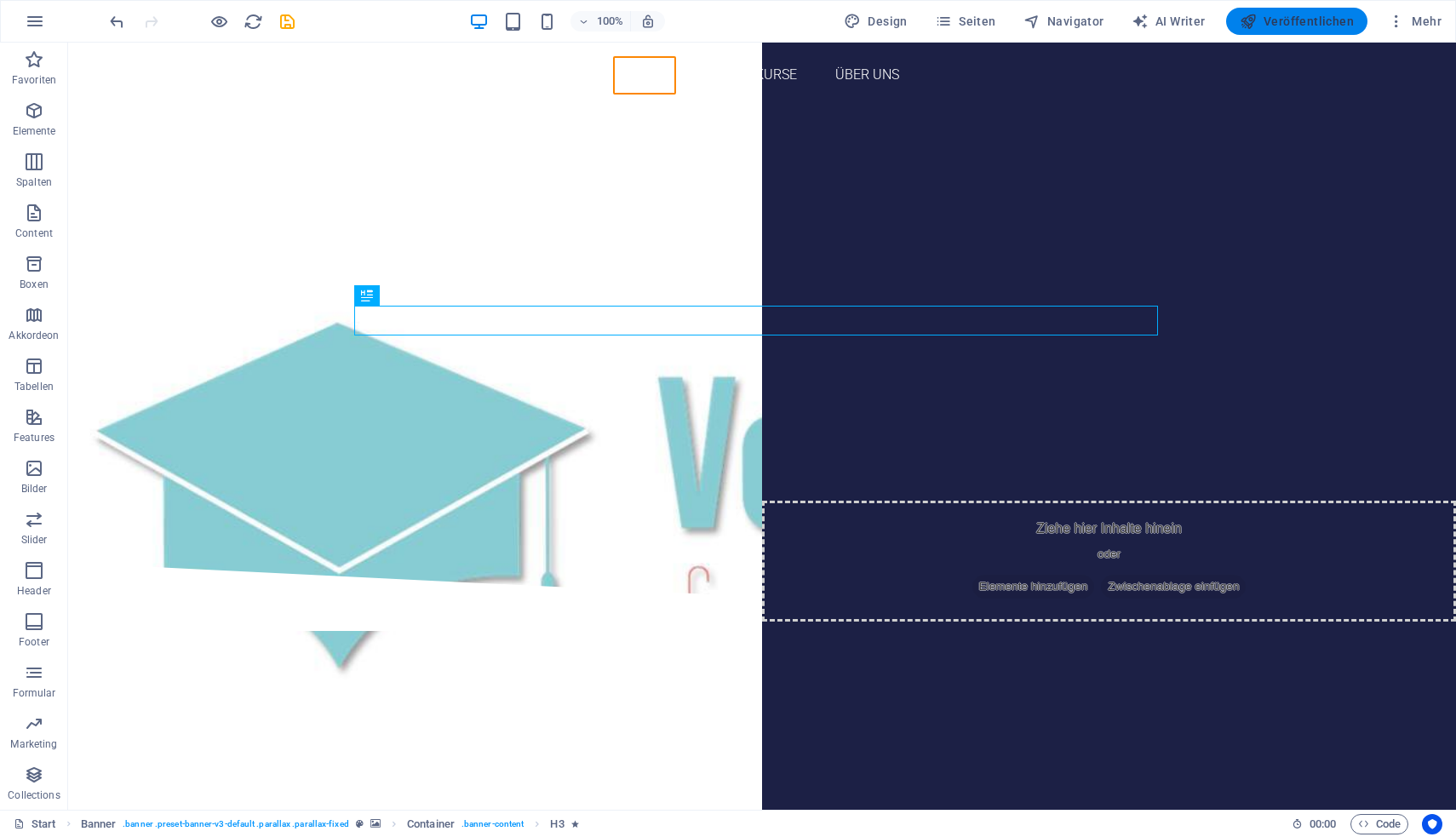
click at [1296, 25] on span "Veröffentlichen" at bounding box center [1296, 21] width 114 height 17
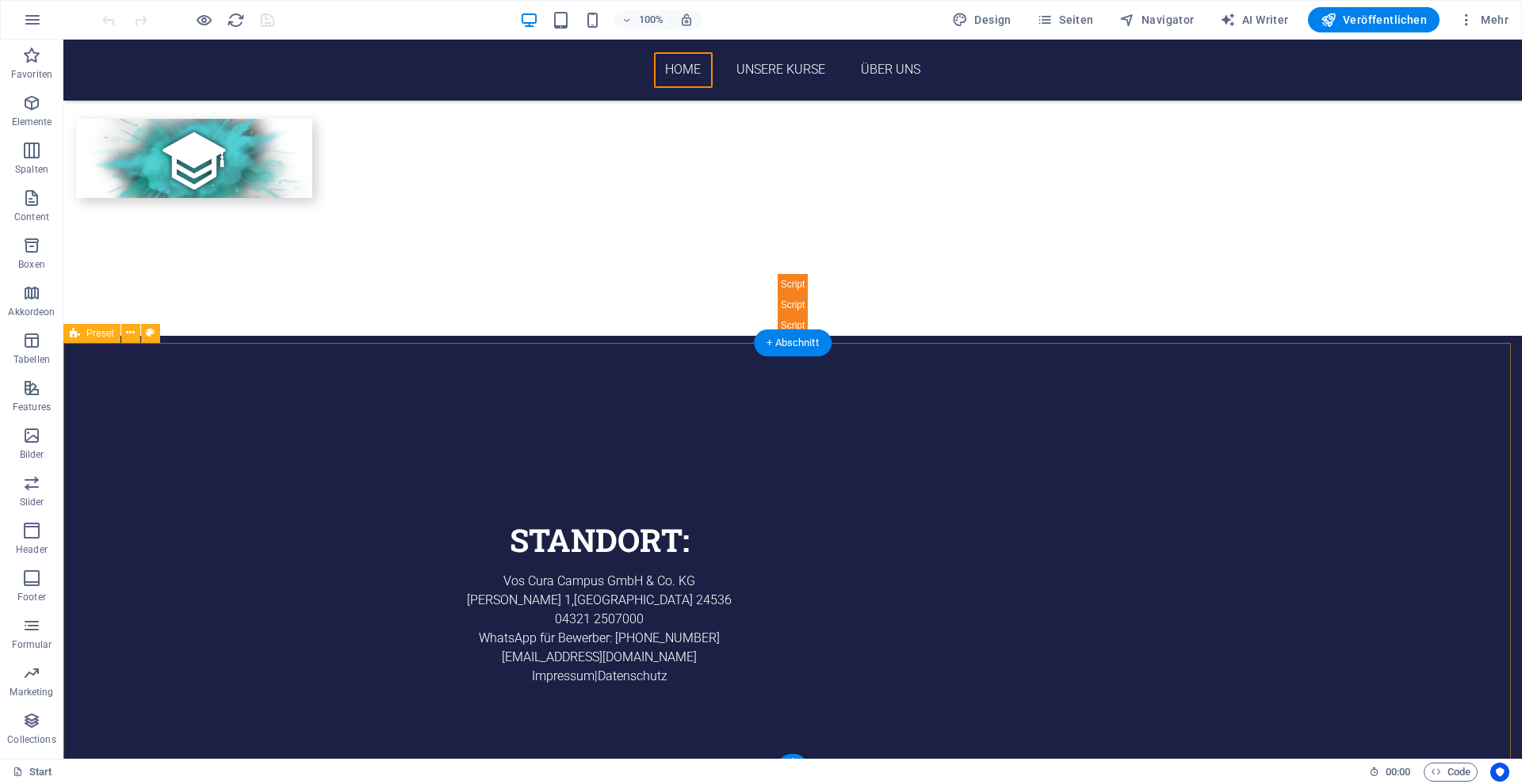
scroll to position [2250, 0]
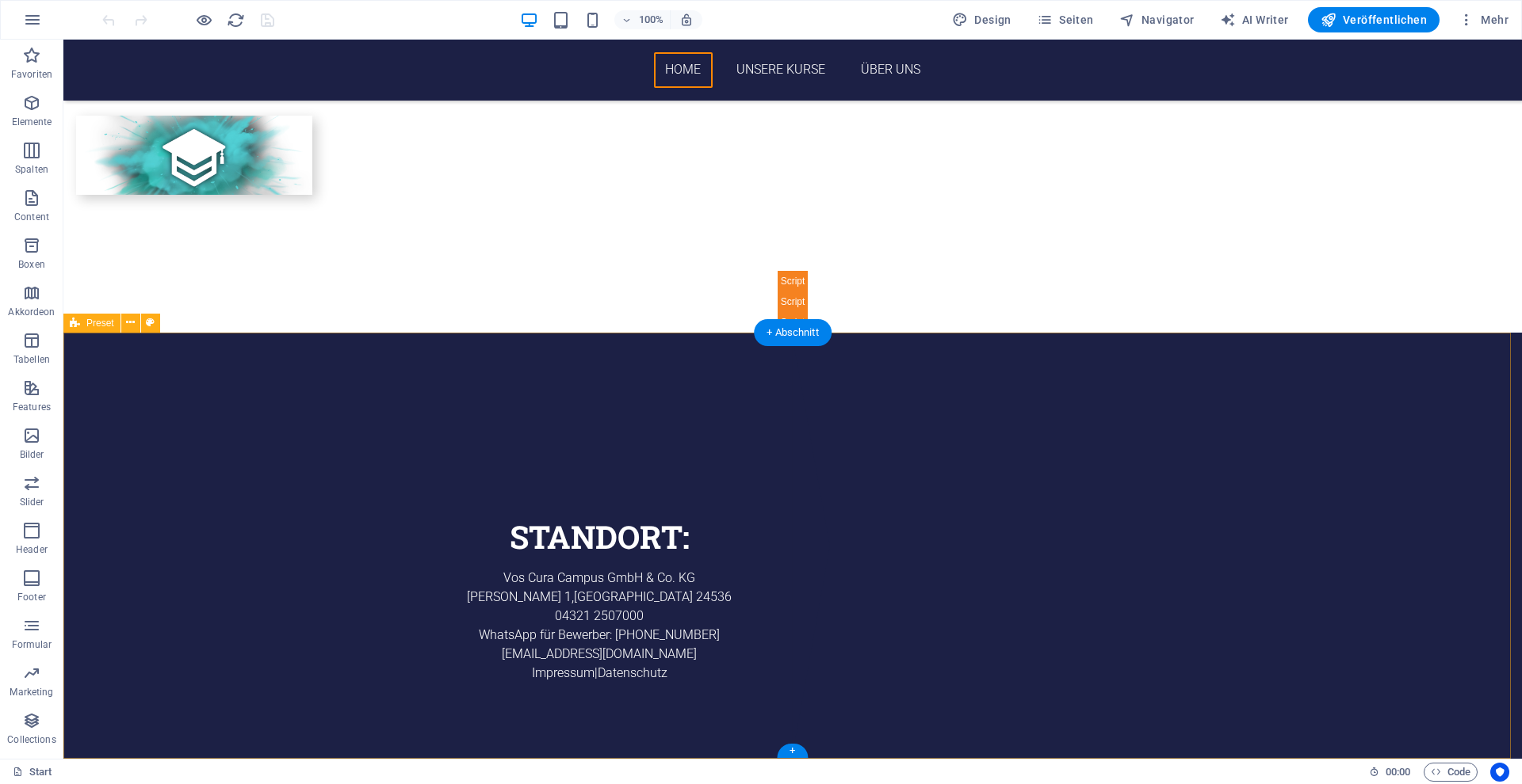
click at [292, 486] on div "Standort: Vos Cura Campus GmbH & Co. KG Ilsahl 1 , Neumünster 24536 04321 25070…" at bounding box center [792, 546] width 1458 height 426
click at [22, 90] on button "Elemente" at bounding box center [31, 110] width 63 height 47
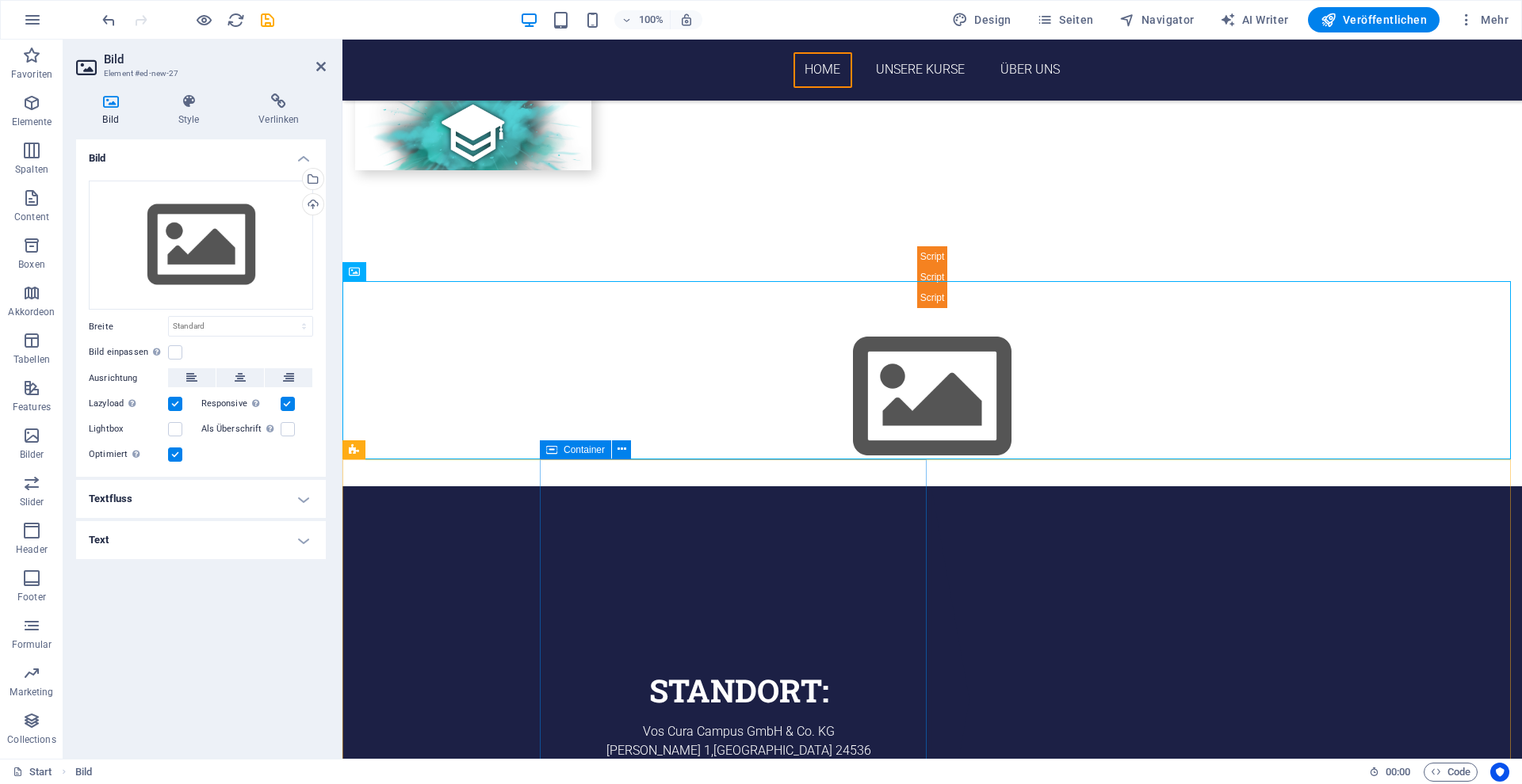
scroll to position [2301, 0]
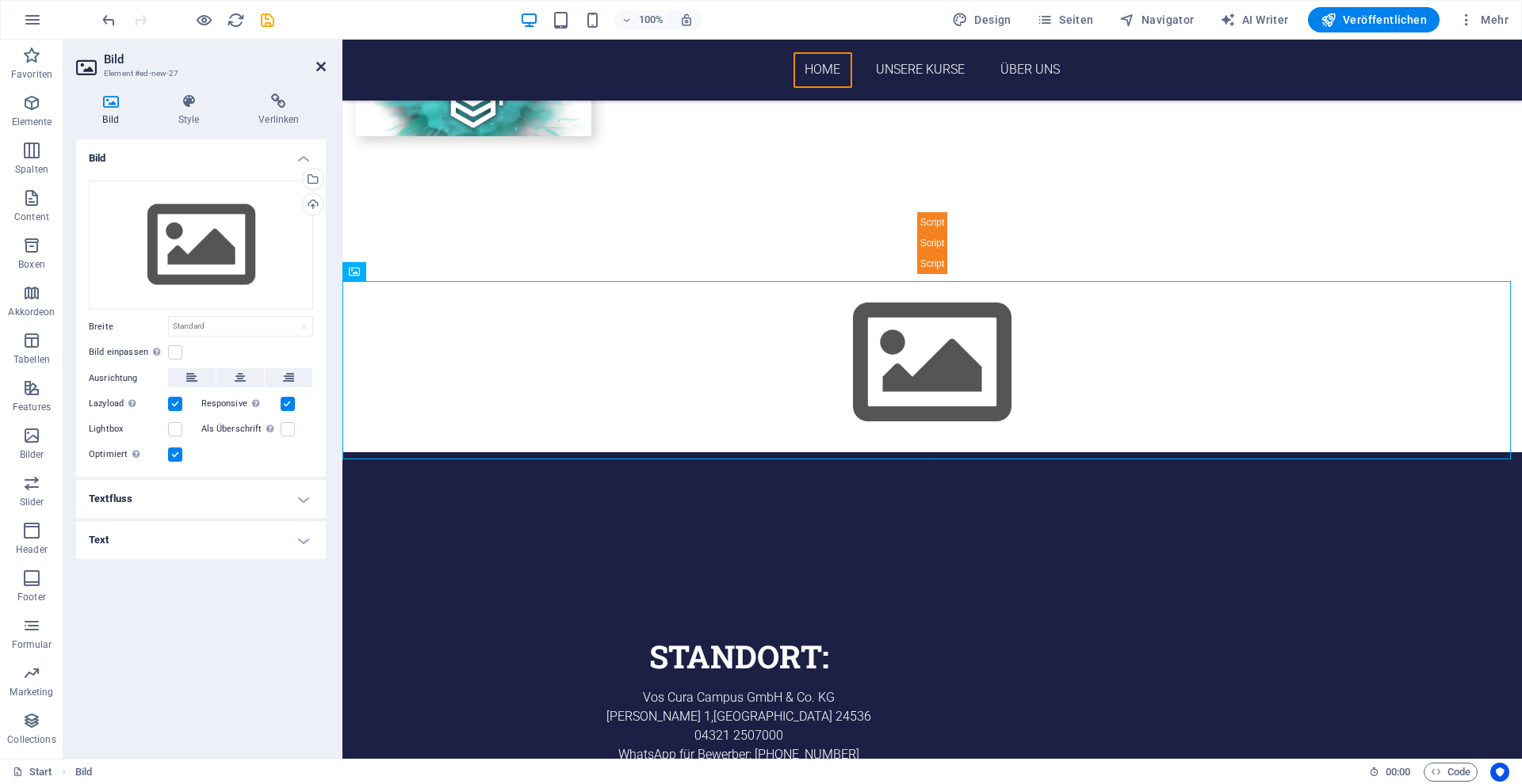
click at [320, 65] on icon at bounding box center [320, 66] width 9 height 13
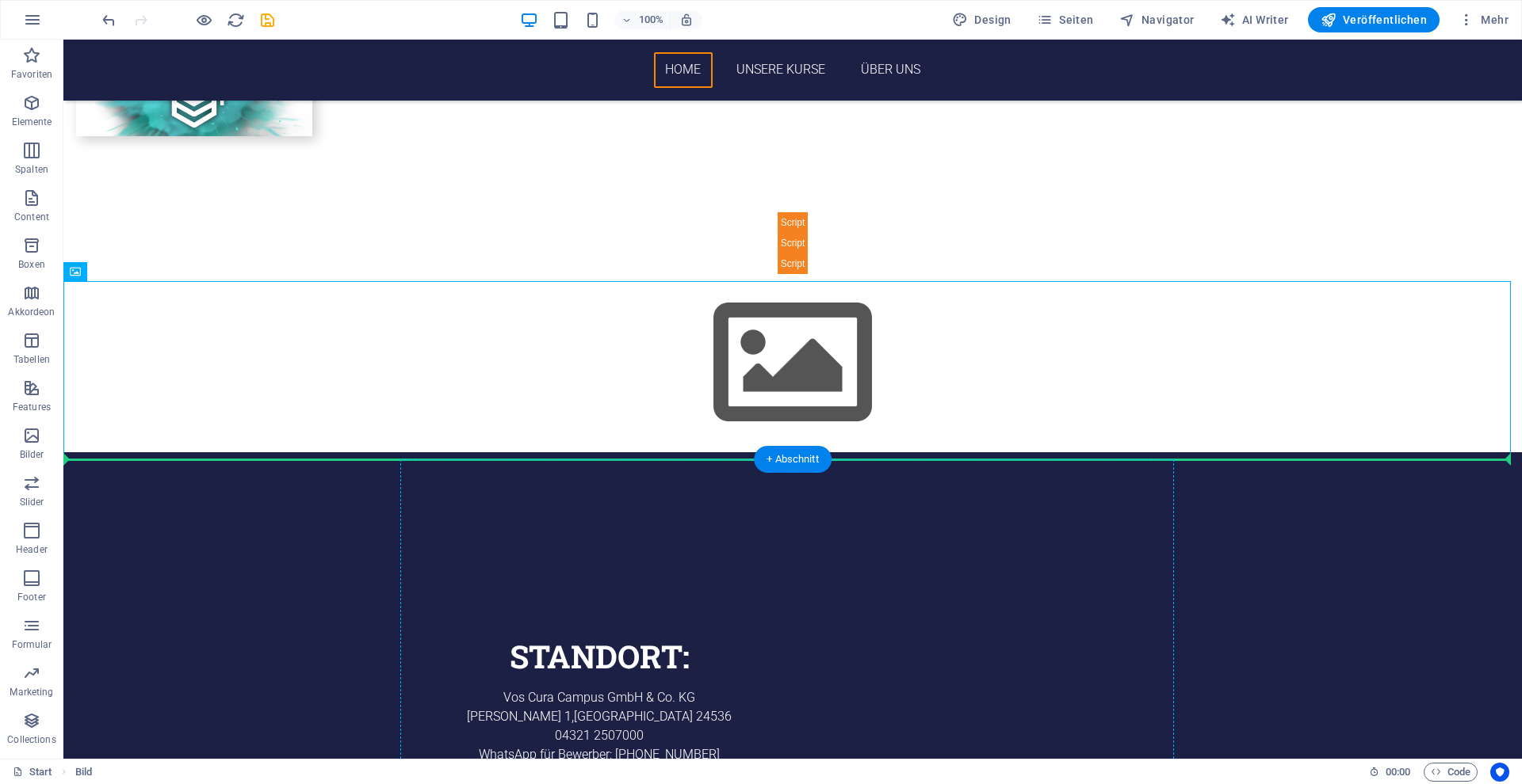
drag, startPoint x: 808, startPoint y: 341, endPoint x: 443, endPoint y: 588, distance: 440.7
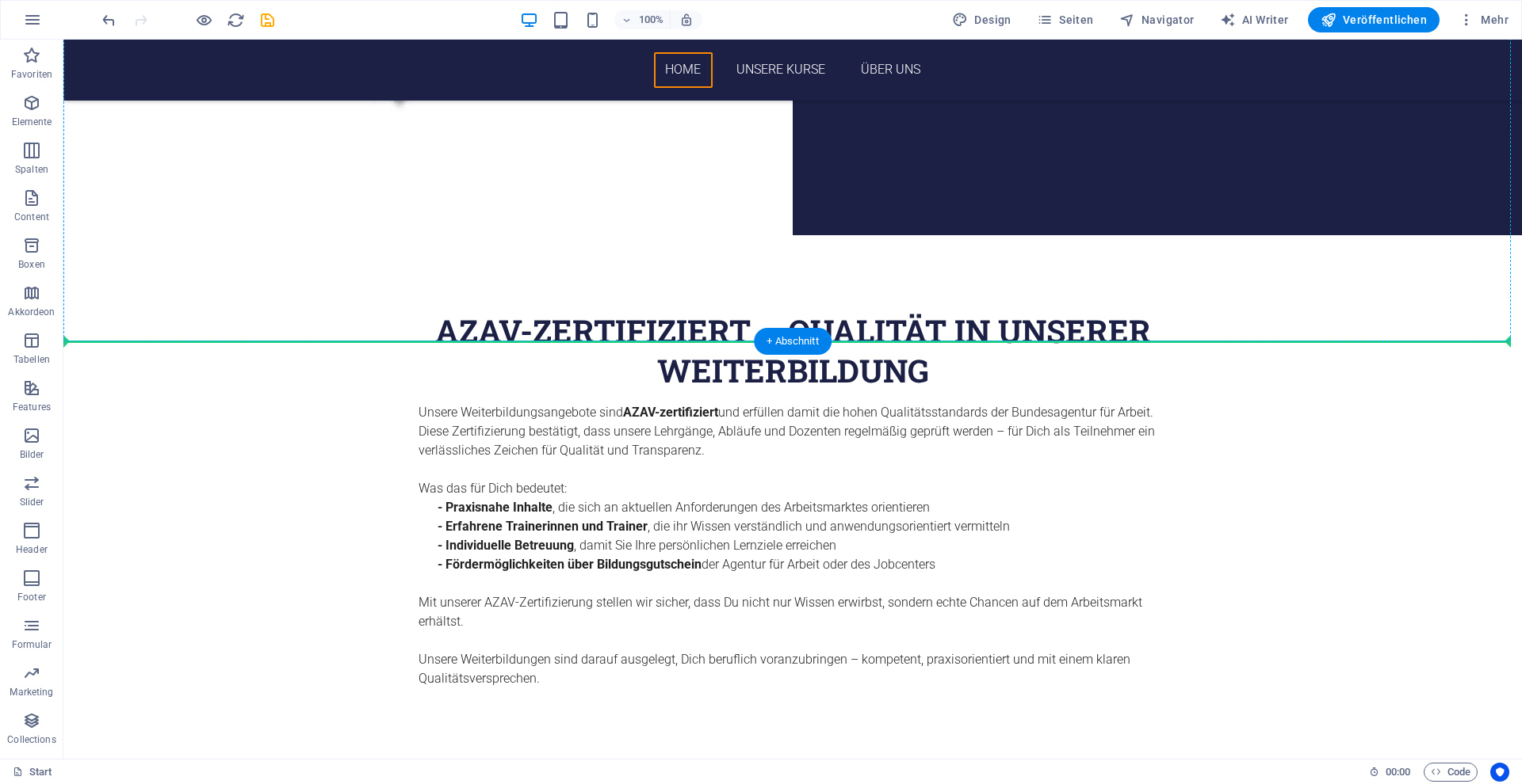
scroll to position [417, 0]
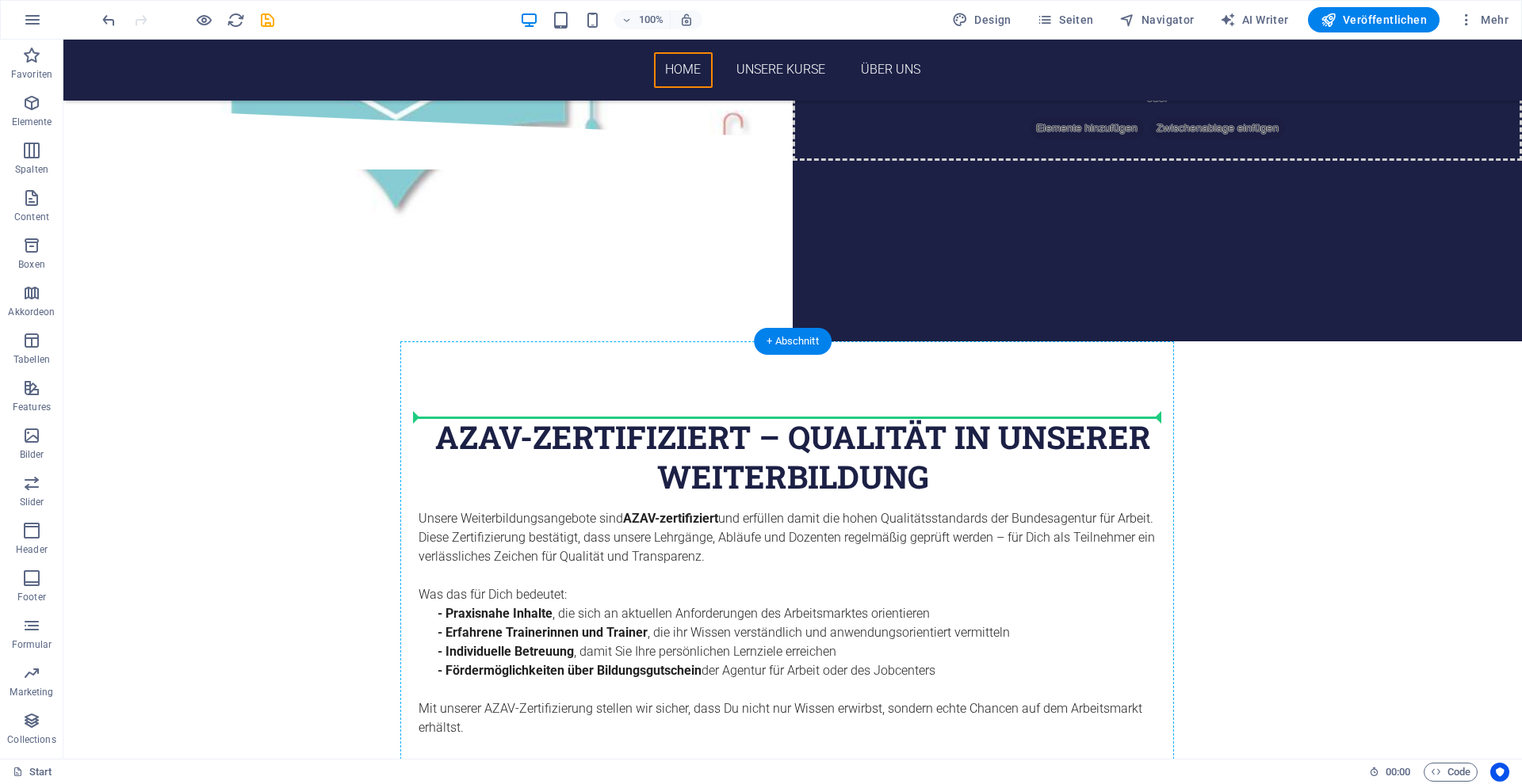
drag, startPoint x: 793, startPoint y: 431, endPoint x: 820, endPoint y: 422, distance: 28.5
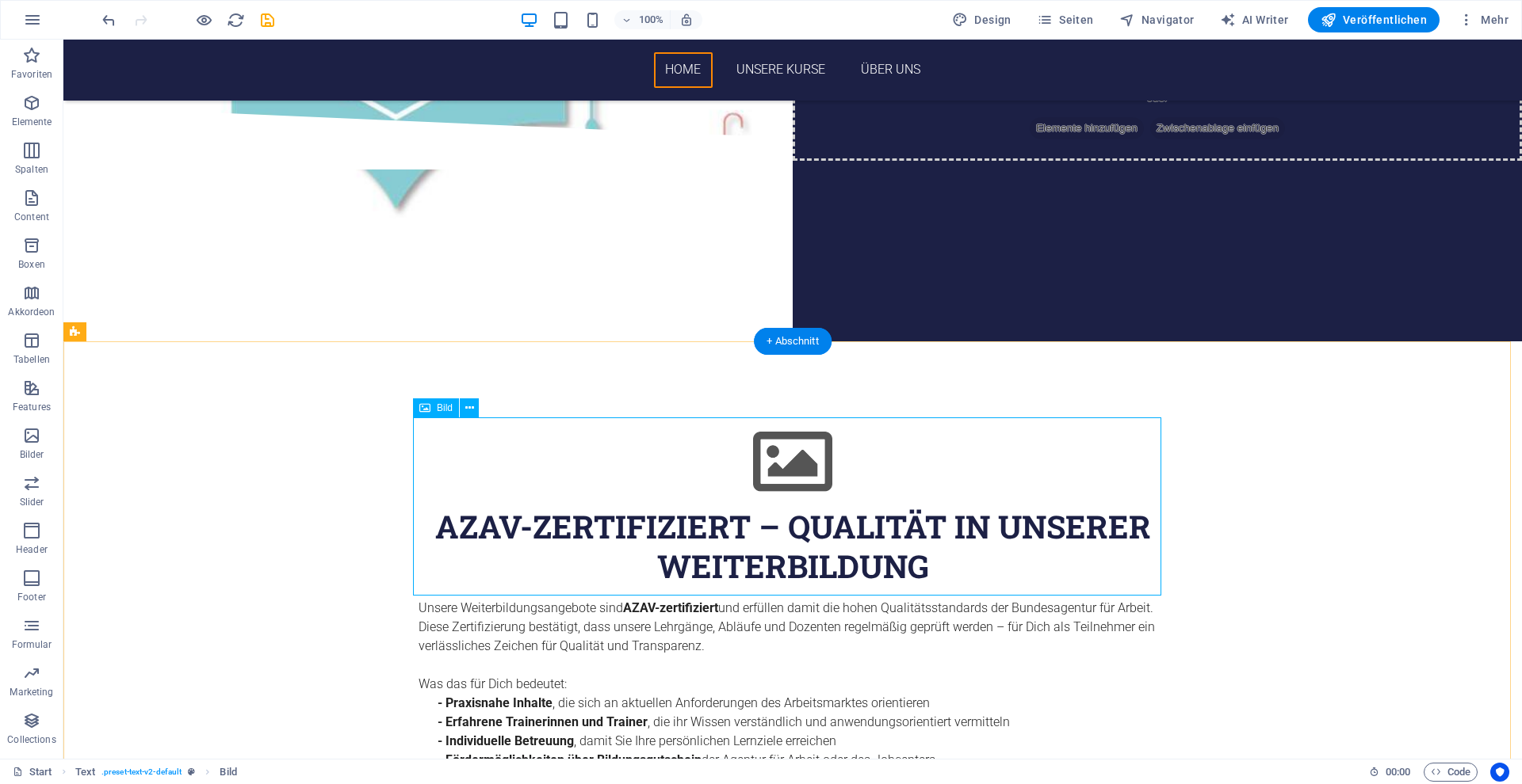
click at [683, 496] on figure at bounding box center [792, 462] width 748 height 90
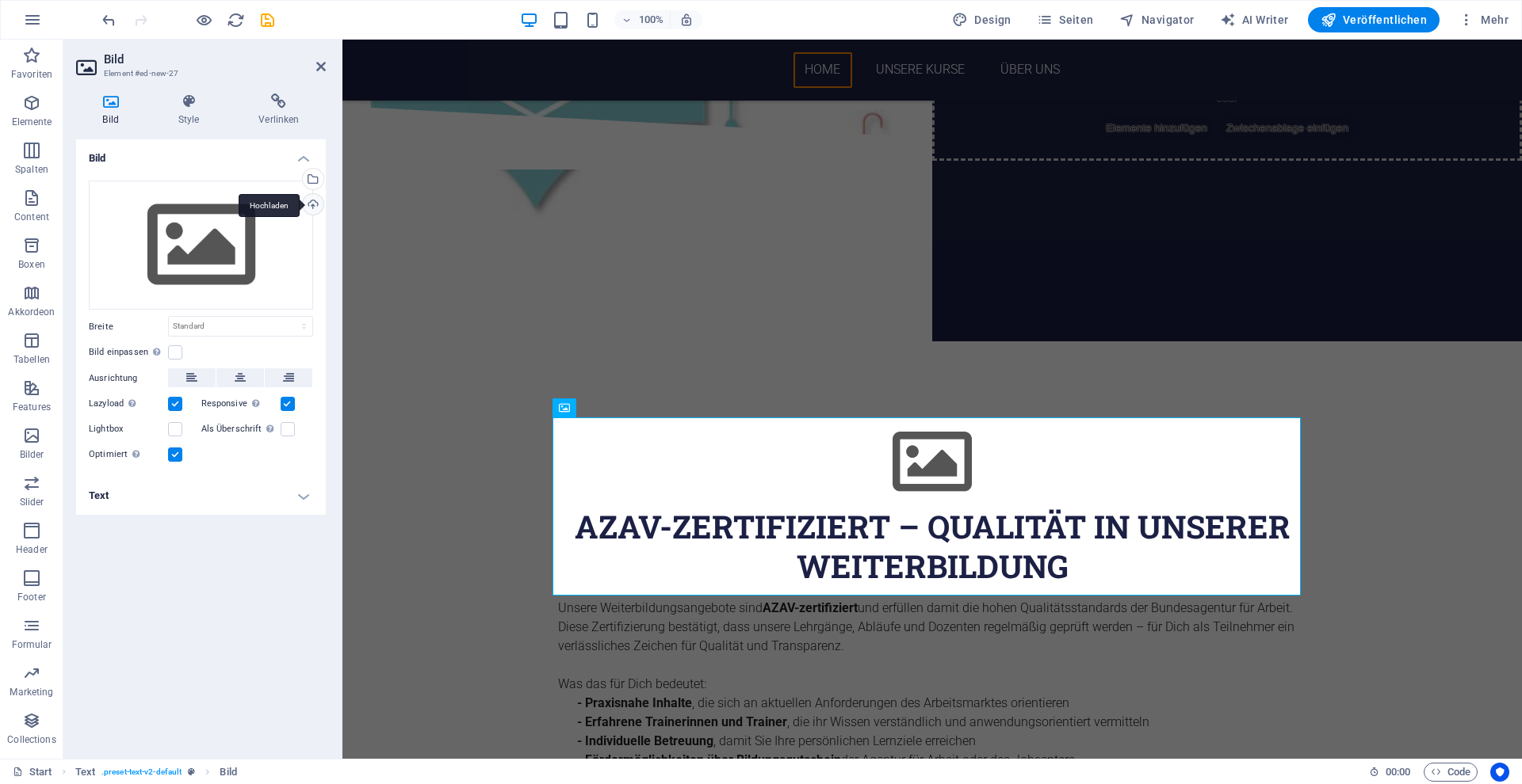
click at [312, 201] on div "Hochladen" at bounding box center [311, 206] width 24 height 24
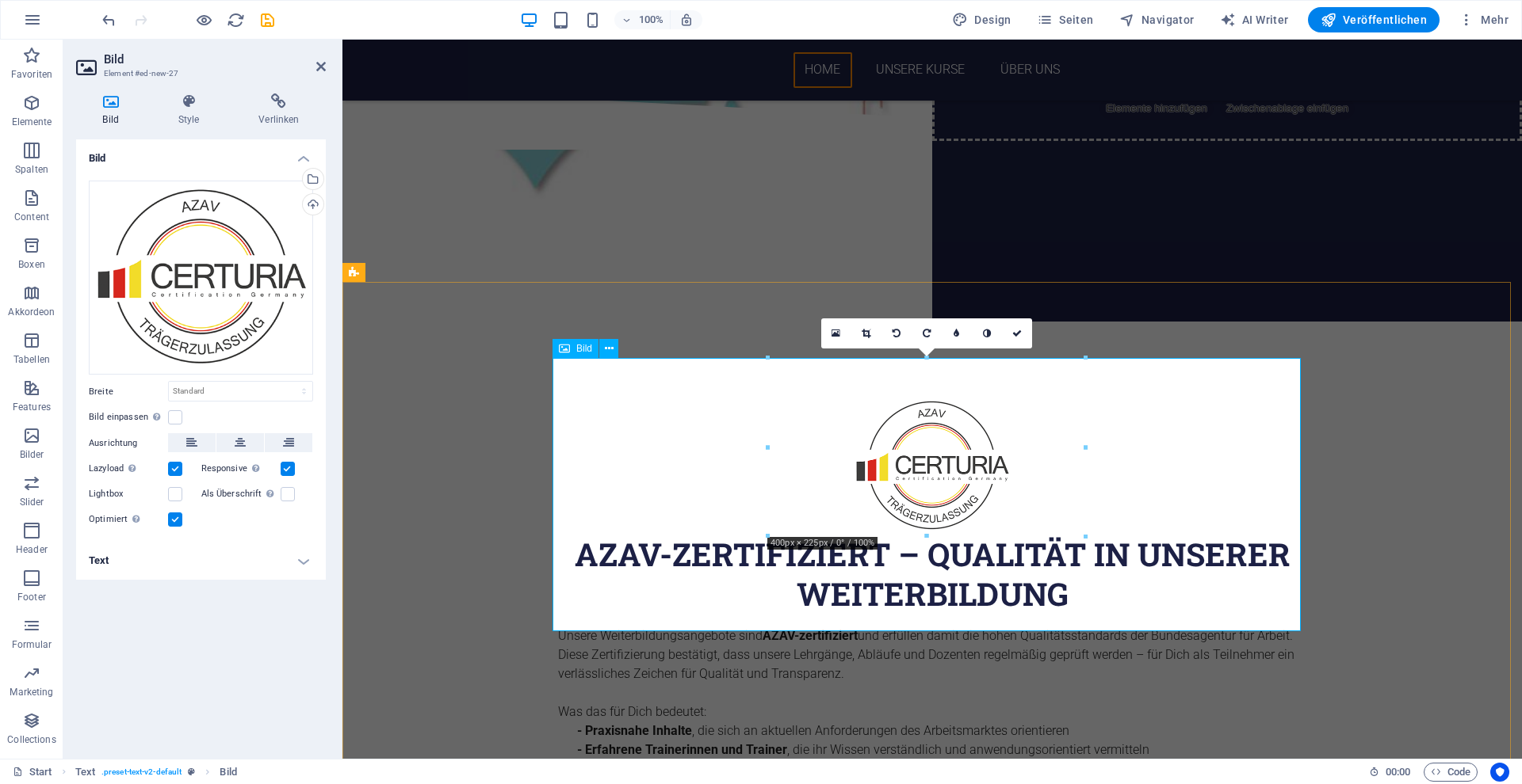
scroll to position [477, 0]
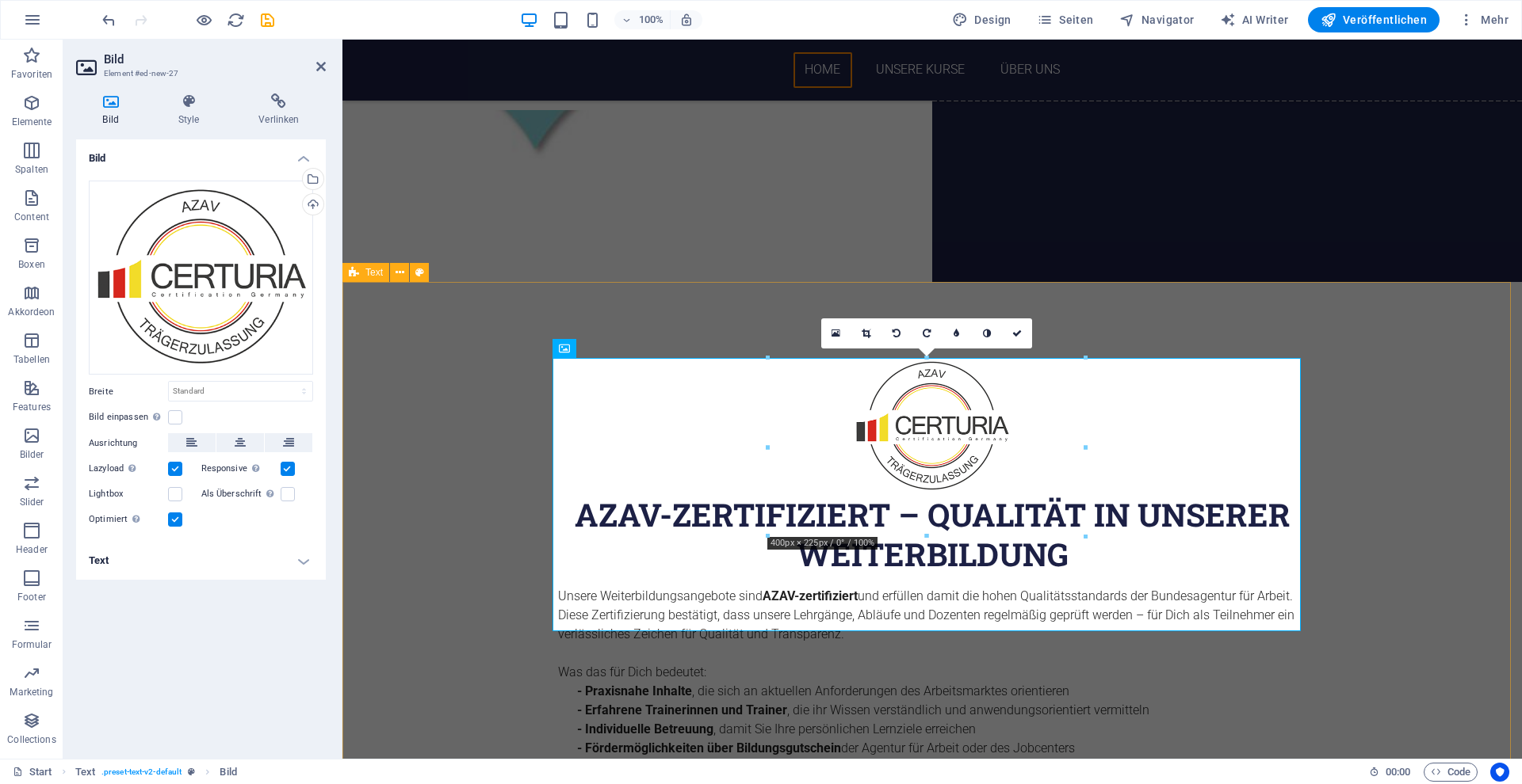
click at [1363, 510] on div "AZAV-zertifiziert – Qualität in unserer Weiterbildung Unsere Weiterbildungsange…" at bounding box center [932, 615] width 1179 height 666
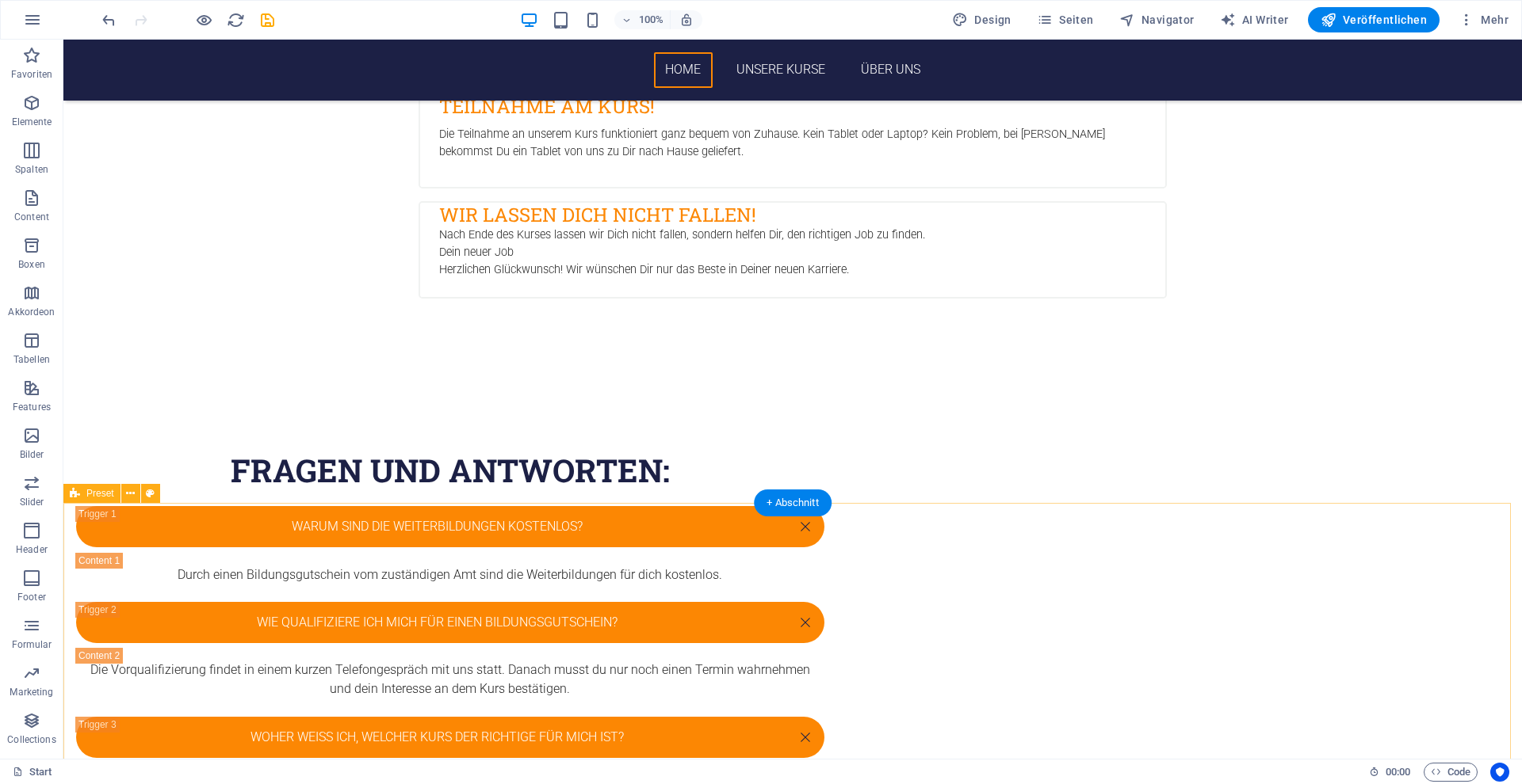
scroll to position [1841, 0]
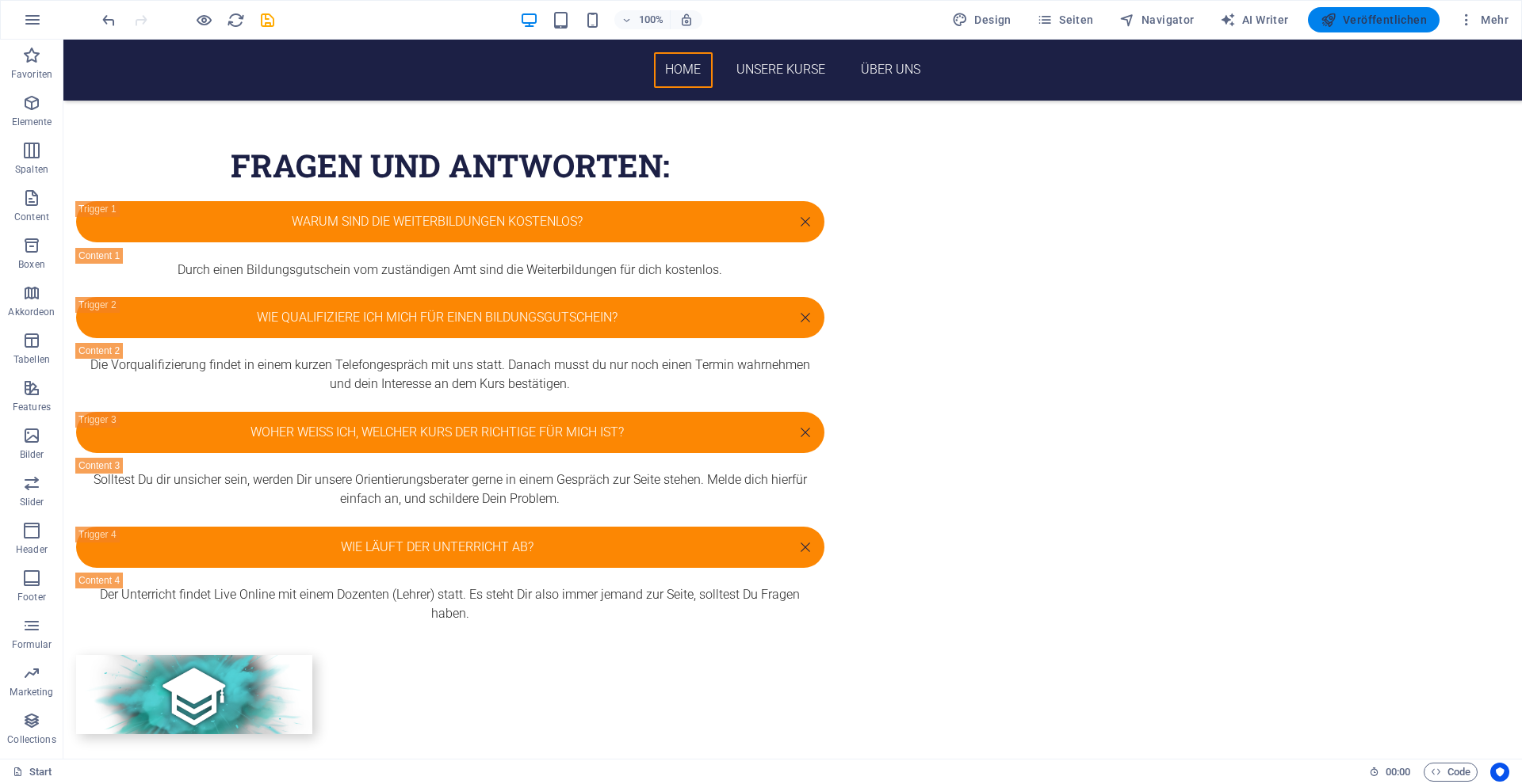
click at [1348, 16] on span "Veröffentlichen" at bounding box center [1373, 20] width 106 height 16
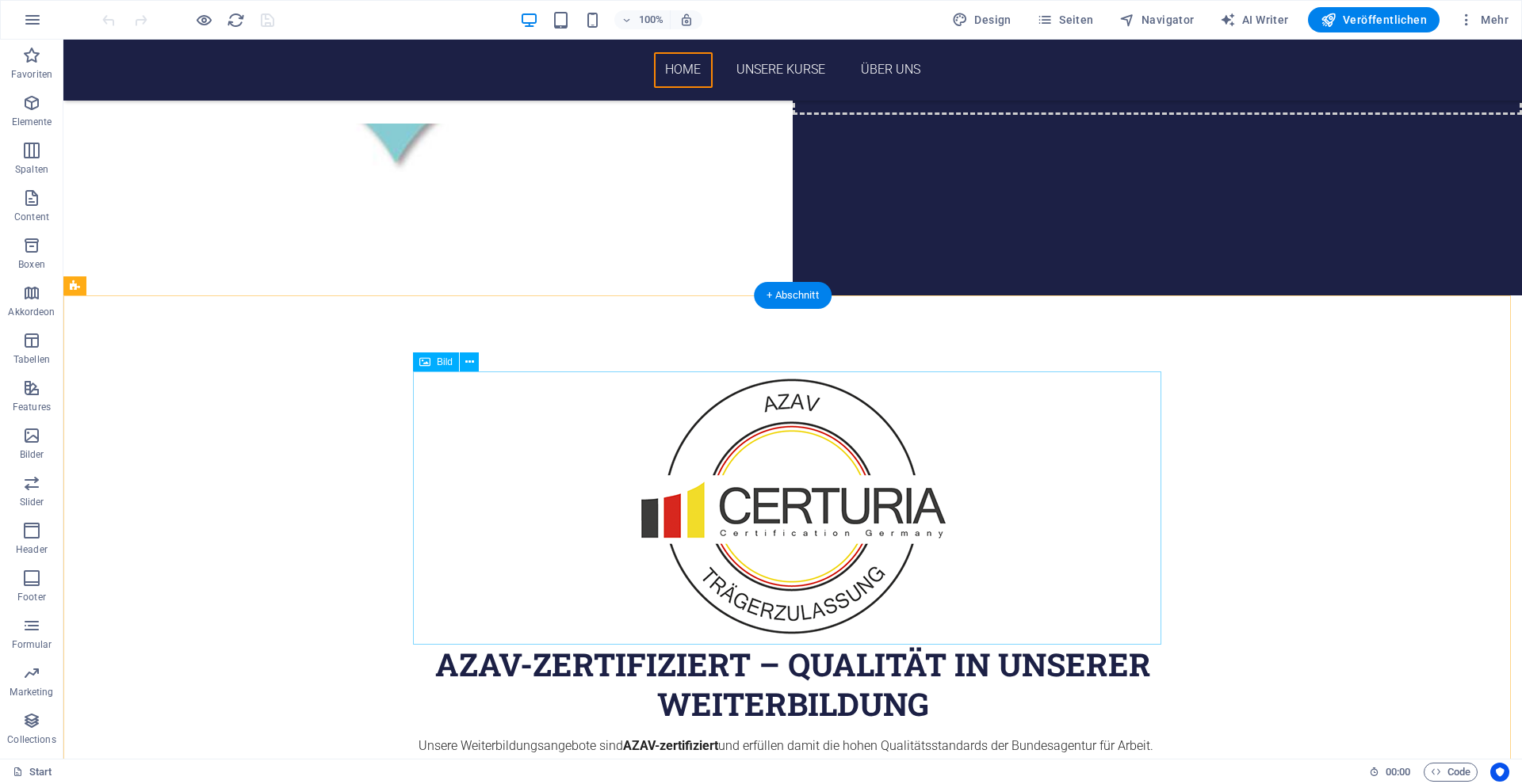
scroll to position [582, 0]
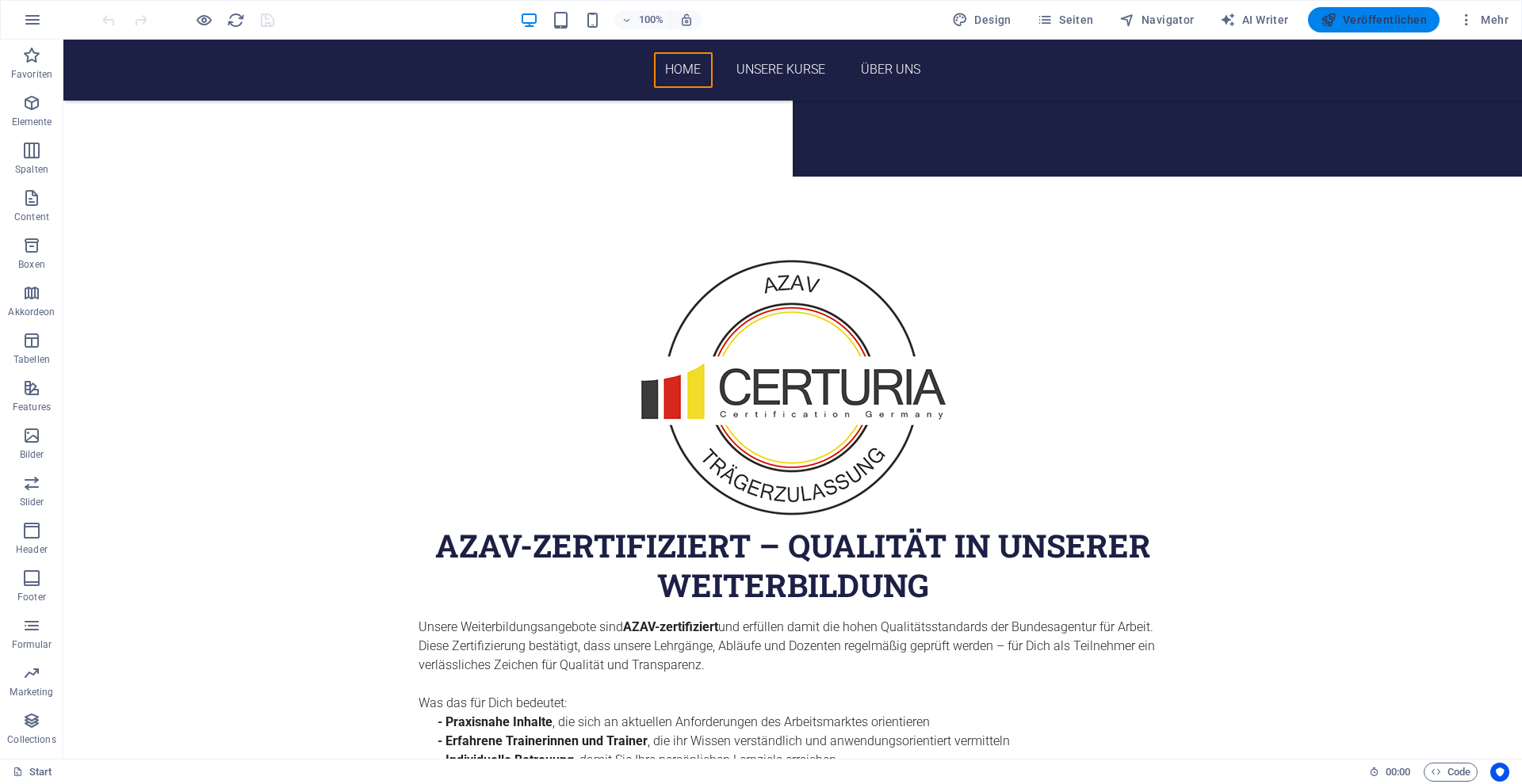
click at [1361, 25] on span "Veröffentlichen" at bounding box center [1373, 20] width 106 height 16
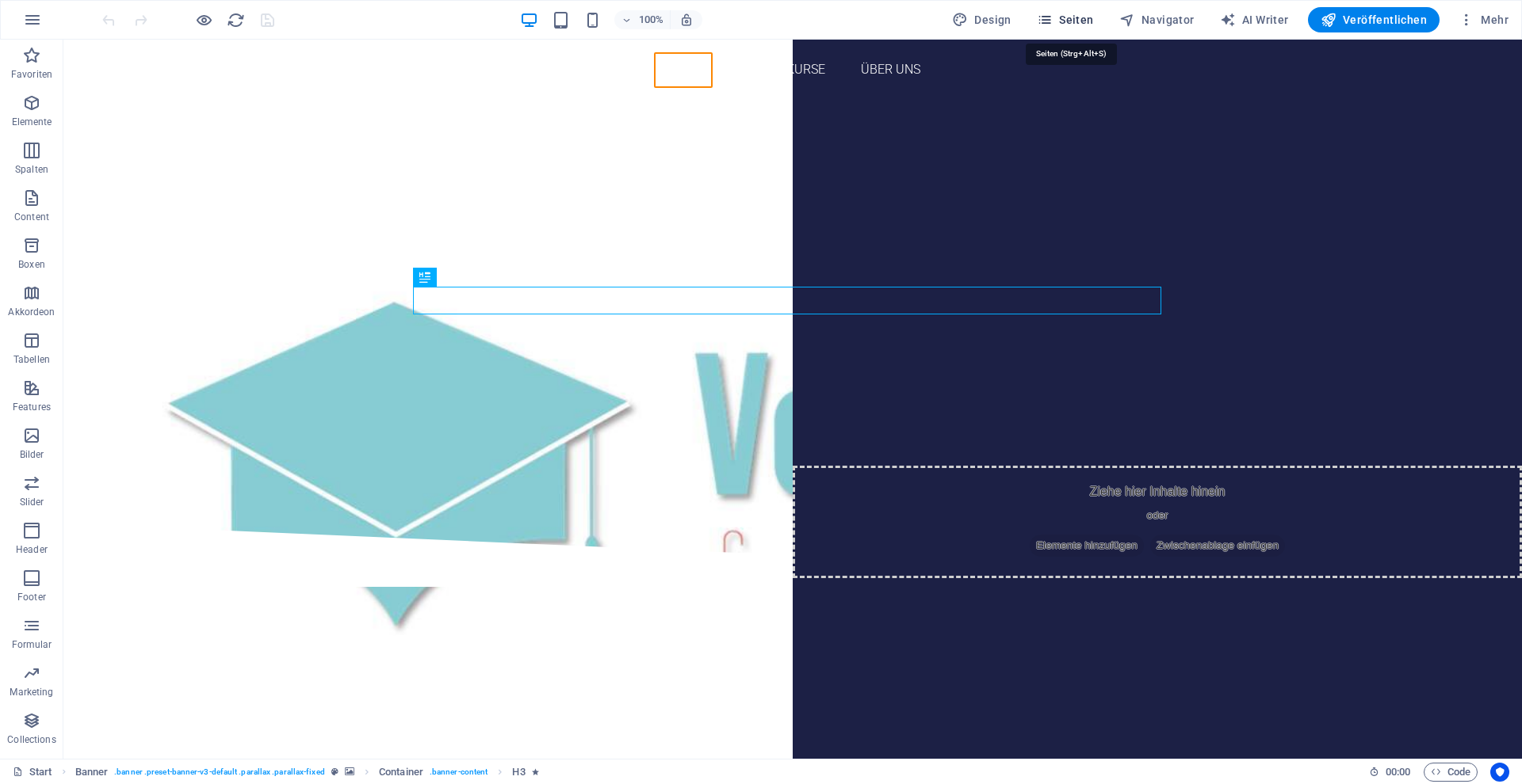
click at [1063, 21] on span "Seiten" at bounding box center [1065, 20] width 57 height 16
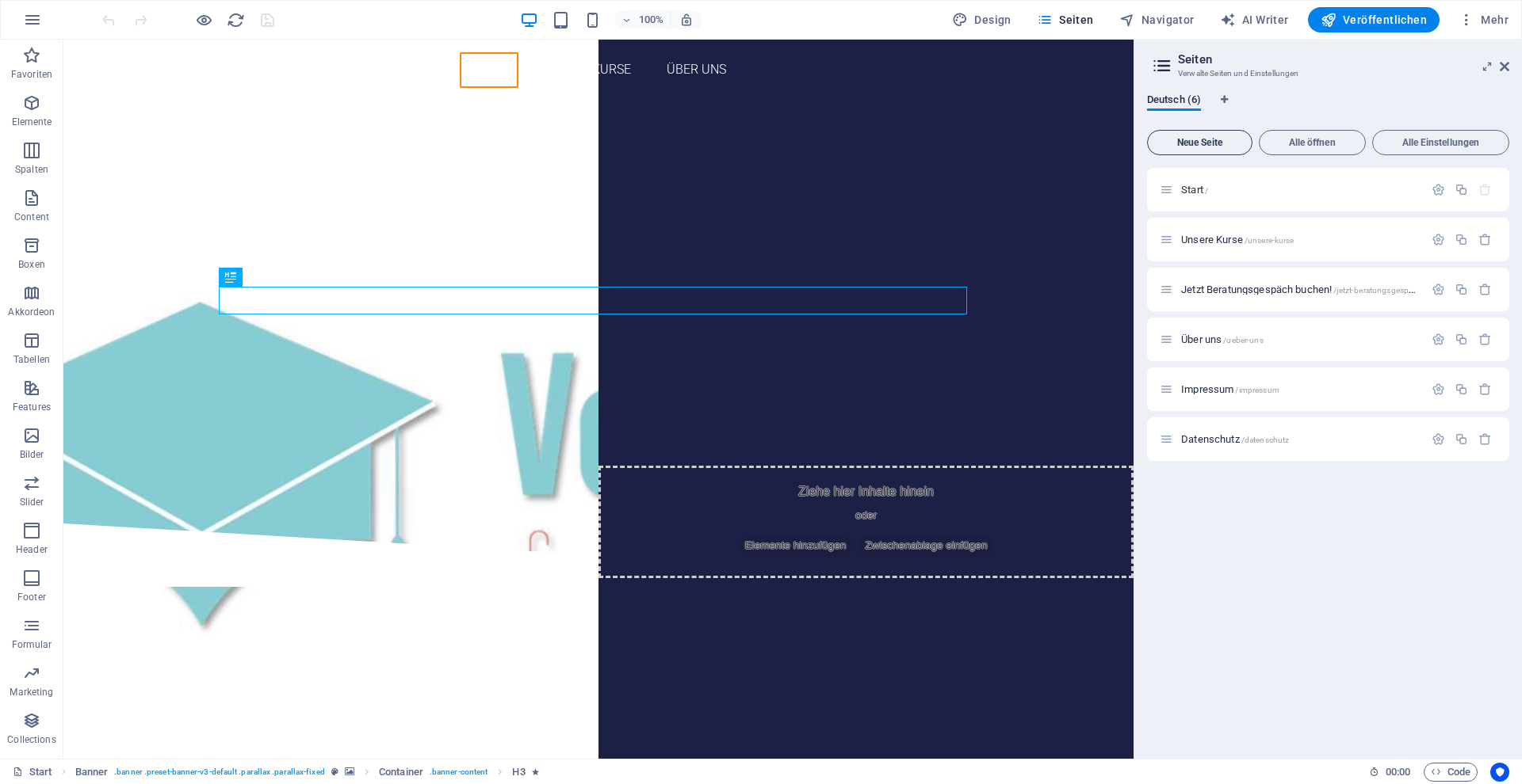
click at [1235, 149] on button "Neue Seite" at bounding box center [1199, 142] width 105 height 25
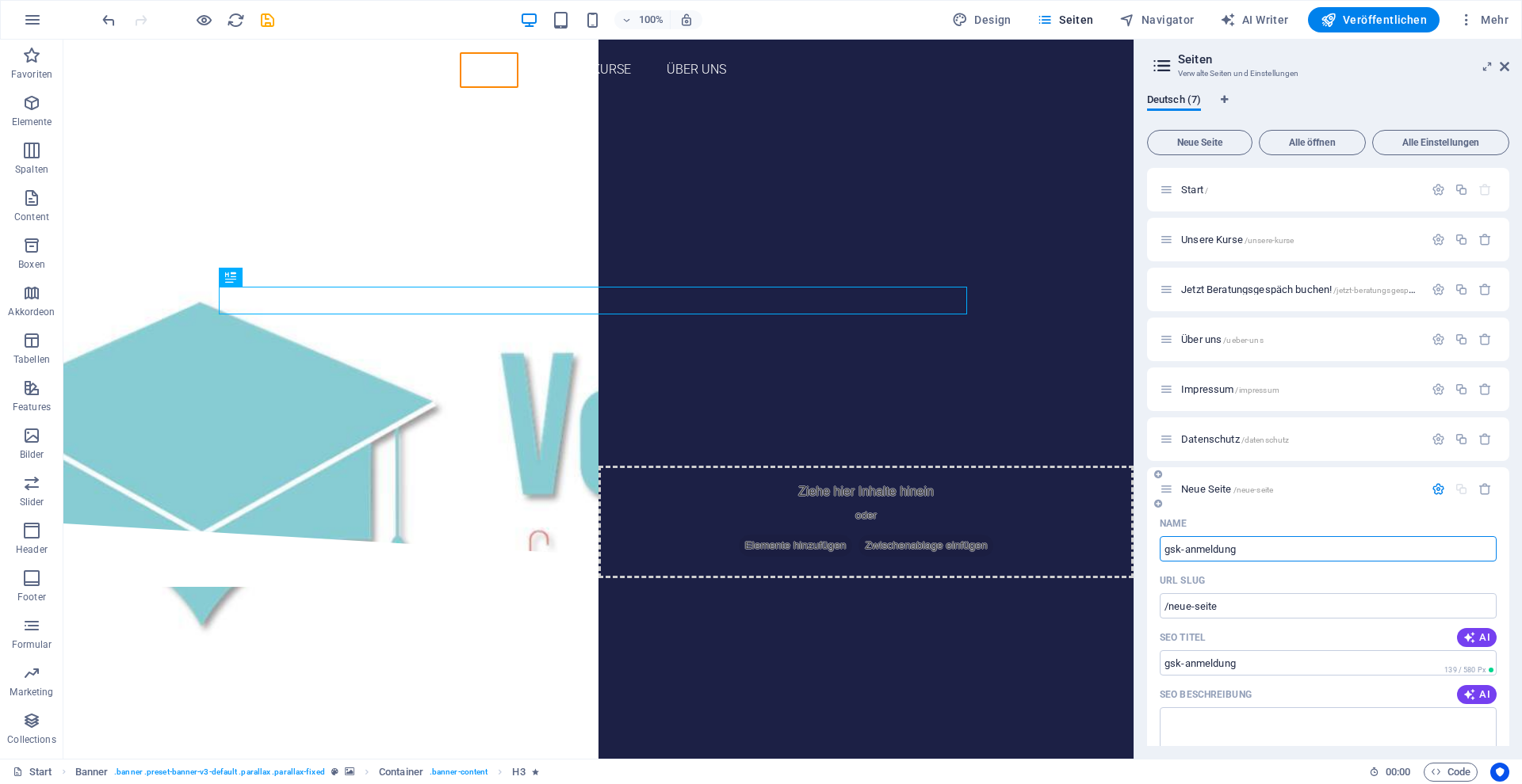
type input "gsk-anmeldung"
type input "/gsk-anmeldung"
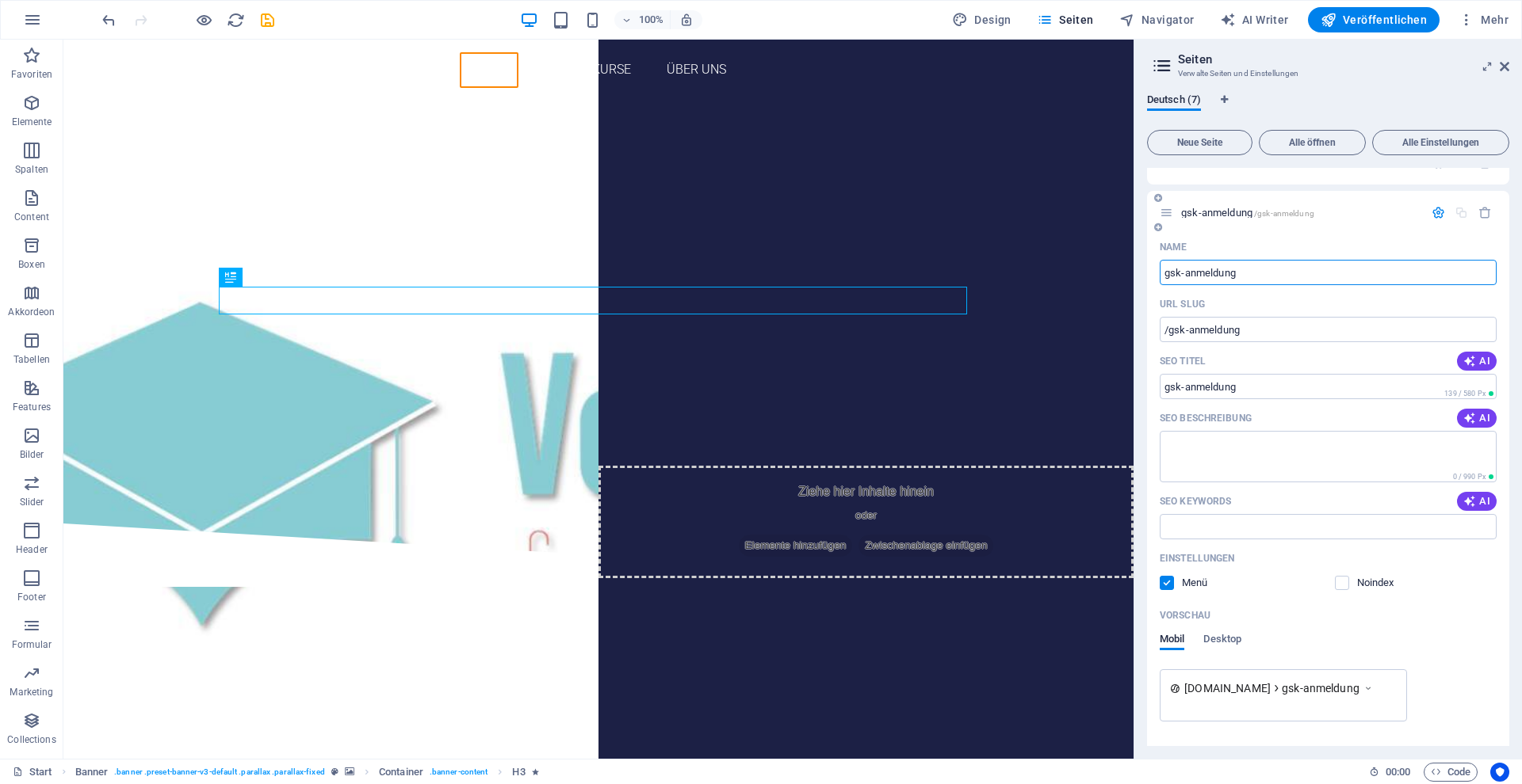
scroll to position [323, 0]
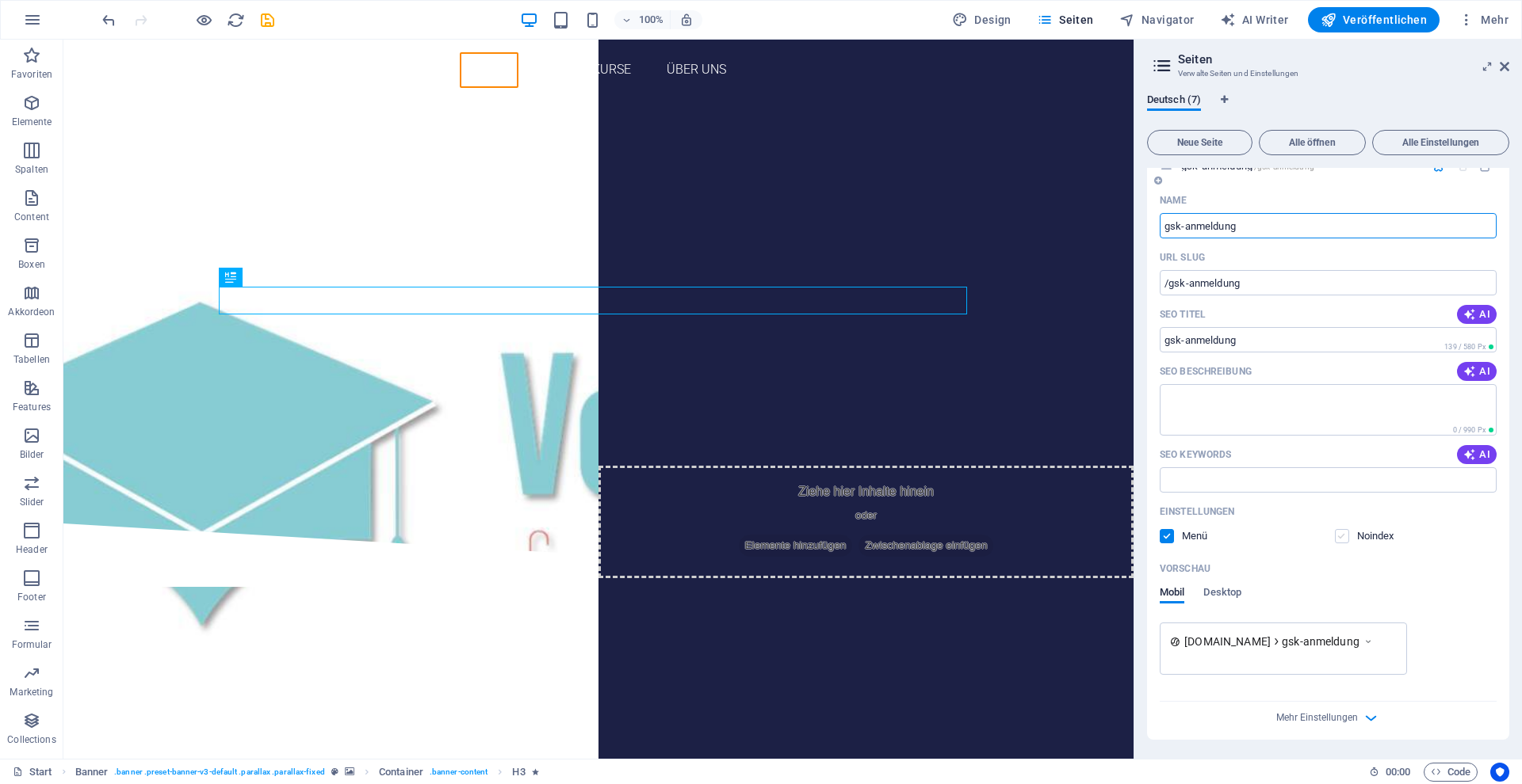
click at [1343, 536] on label at bounding box center [1342, 536] width 15 height 15
click at [0, 0] on input "checkbox" at bounding box center [0, 0] width 0 height 0
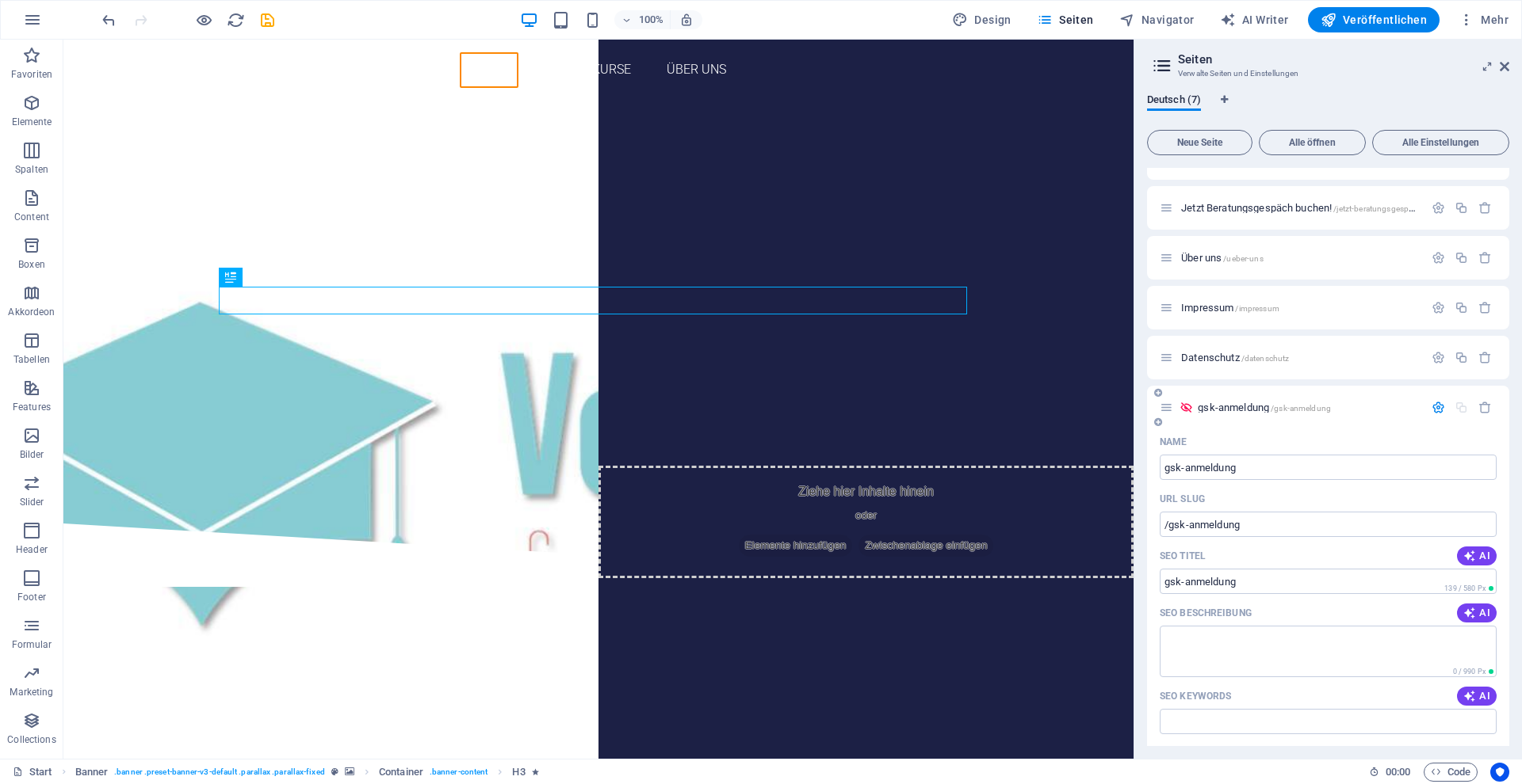
scroll to position [0, 0]
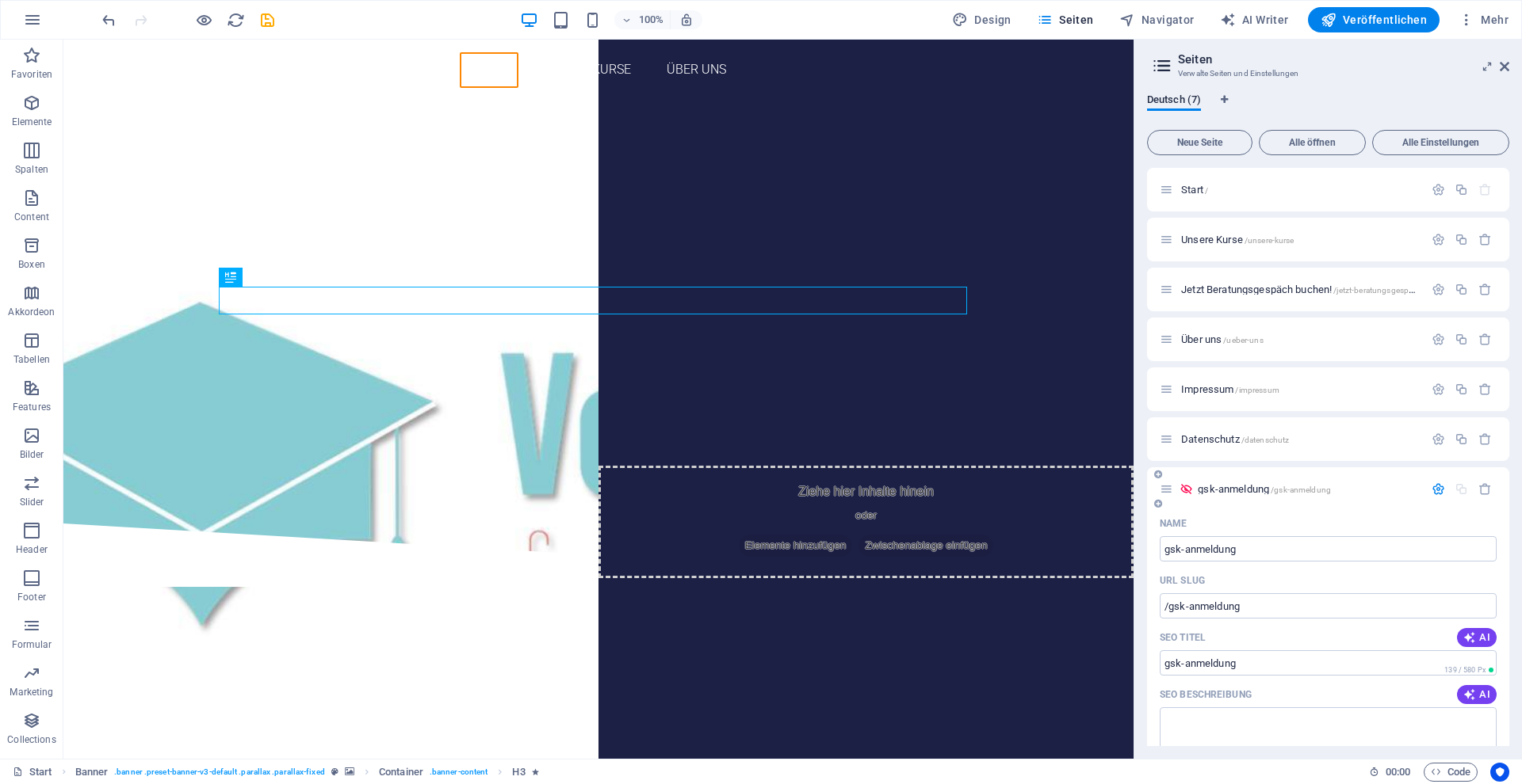
click at [1187, 490] on icon at bounding box center [1186, 489] width 14 height 14
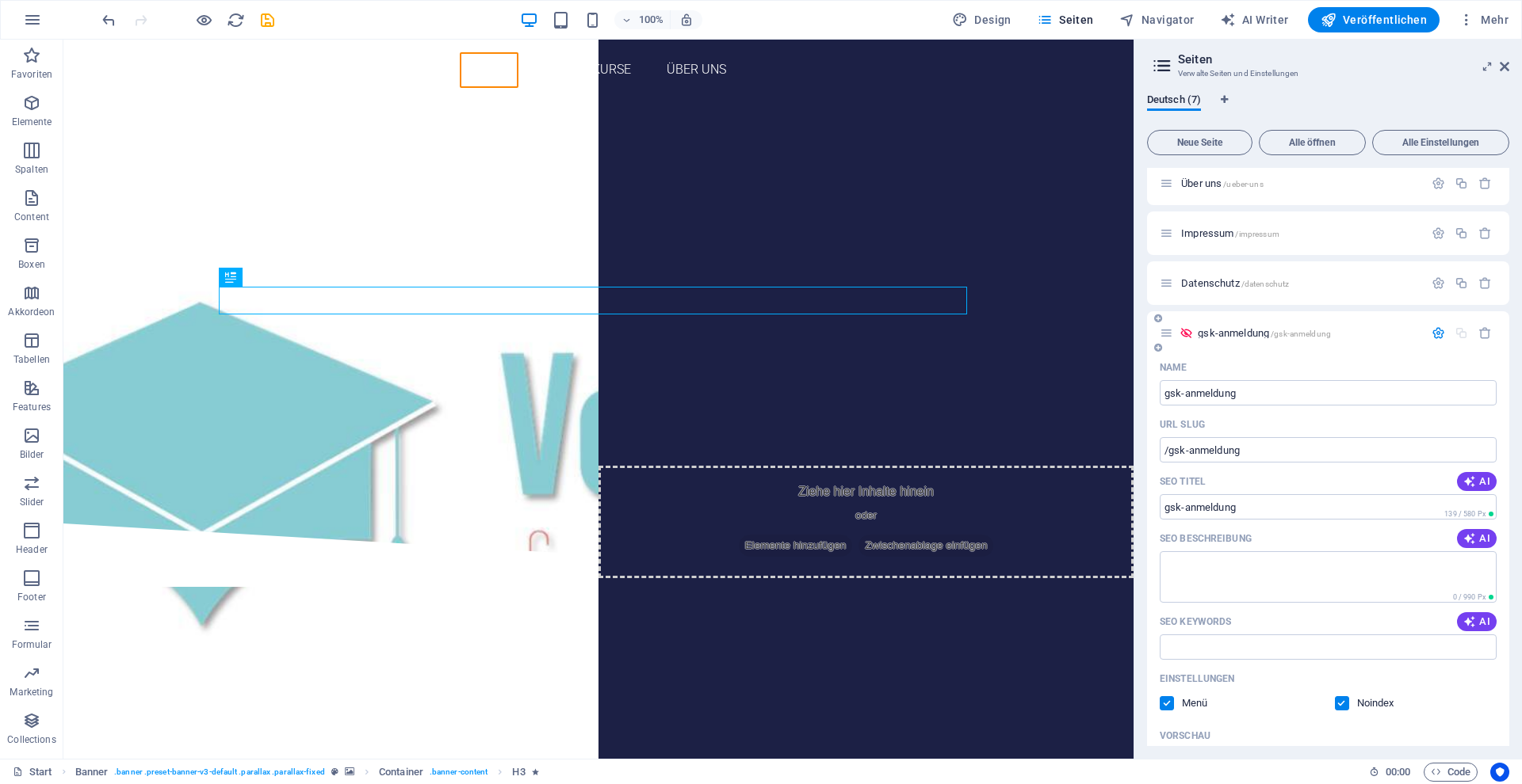
scroll to position [323, 0]
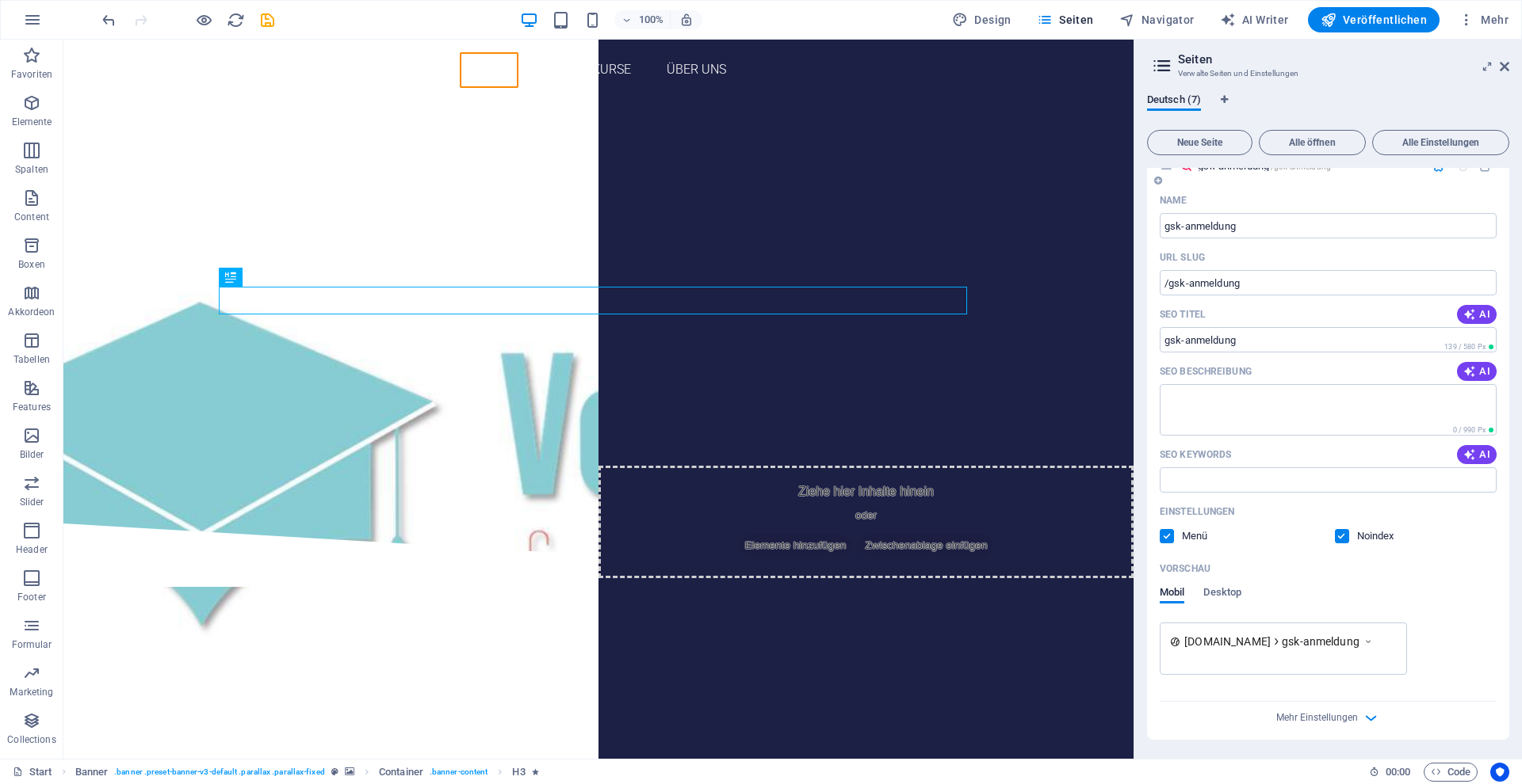
click at [1162, 540] on label at bounding box center [1167, 536] width 15 height 15
click at [0, 0] on input "checkbox" at bounding box center [0, 0] width 0 height 0
click at [1324, 715] on span "Mehr Einstellungen" at bounding box center [1317, 718] width 82 height 11
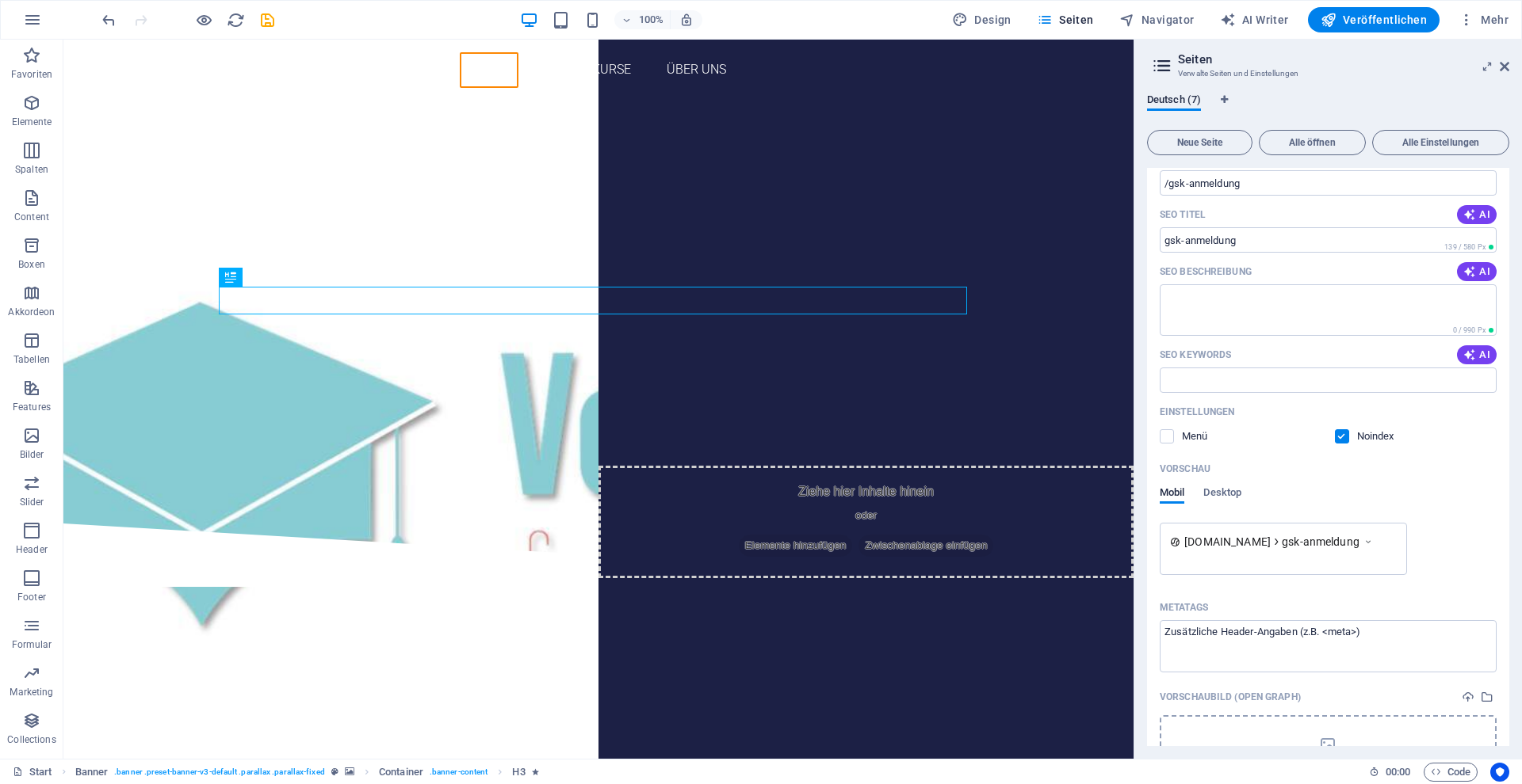
scroll to position [536, 0]
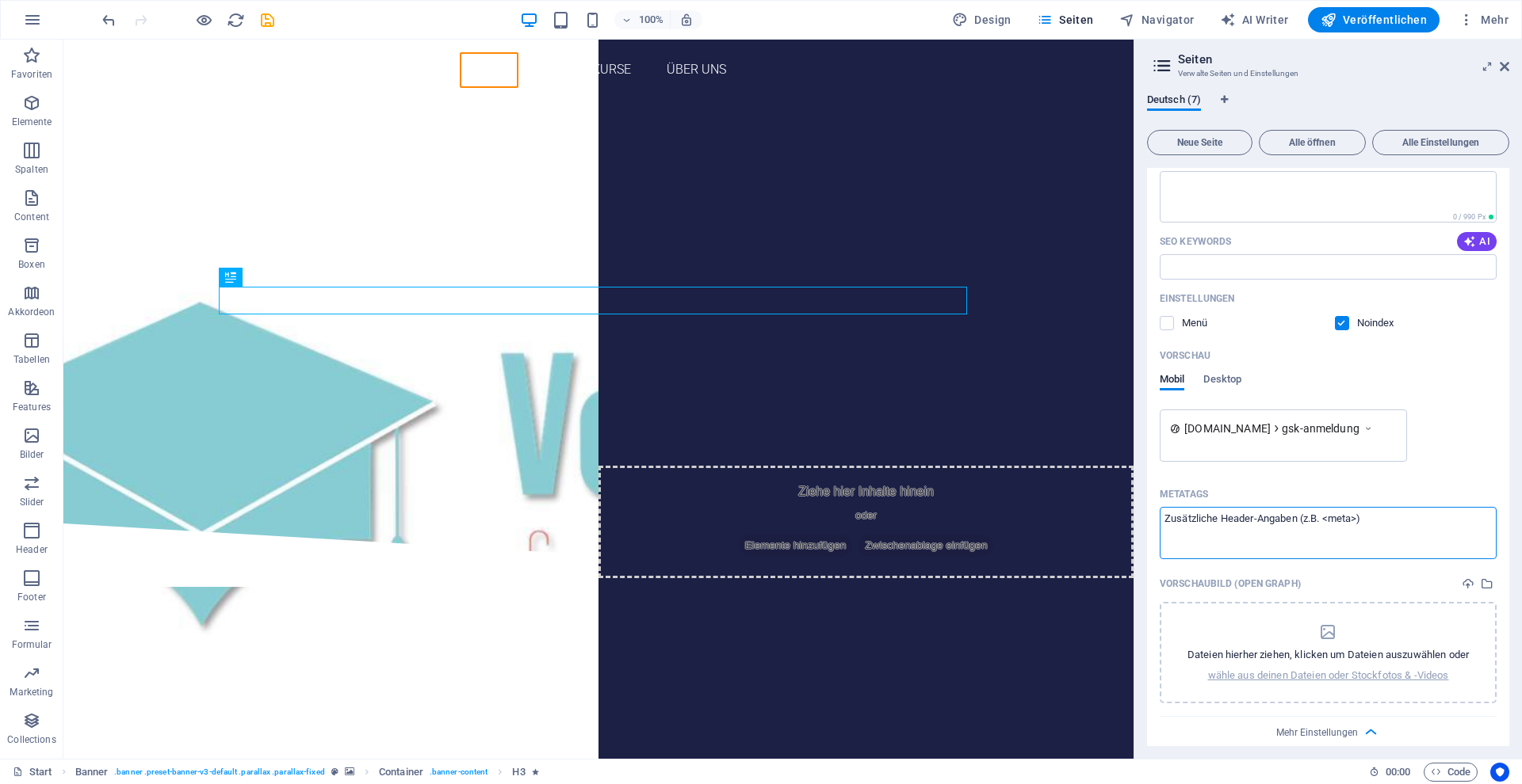
click at [1395, 521] on textarea "Metatags ​" at bounding box center [1328, 533] width 336 height 52
drag, startPoint x: 1380, startPoint y: 519, endPoint x: 1149, endPoint y: 529, distance: 231.2
click at [1149, 529] on div "Name gsk-anmeldung ​ URL SLUG /gsk-anmeldung ​ SEO Titel AI ​ 139 / 580 Px SEO …" at bounding box center [1328, 365] width 362 height 781
click at [1240, 529] on textarea "Metatags ​" at bounding box center [1328, 533] width 336 height 52
paste textarea "<meta http-equiv="refresh" content="0; URL=http://www.domain.de">"
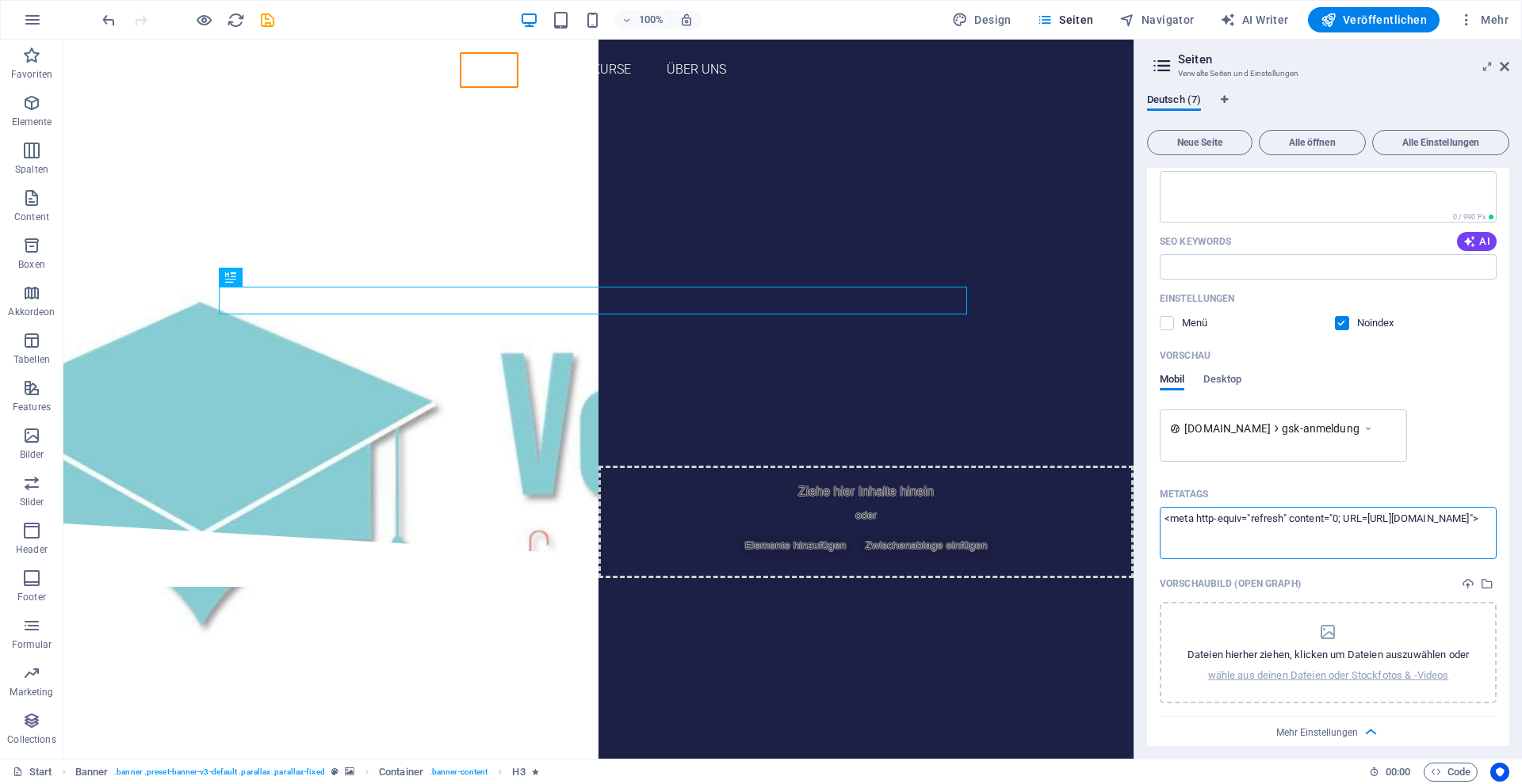
type textarea "<meta http-equiv="refresh" content="0; URL=http://www.domain.de">"
drag, startPoint x: 1550, startPoint y: 556, endPoint x: 1096, endPoint y: 515, distance: 455.8
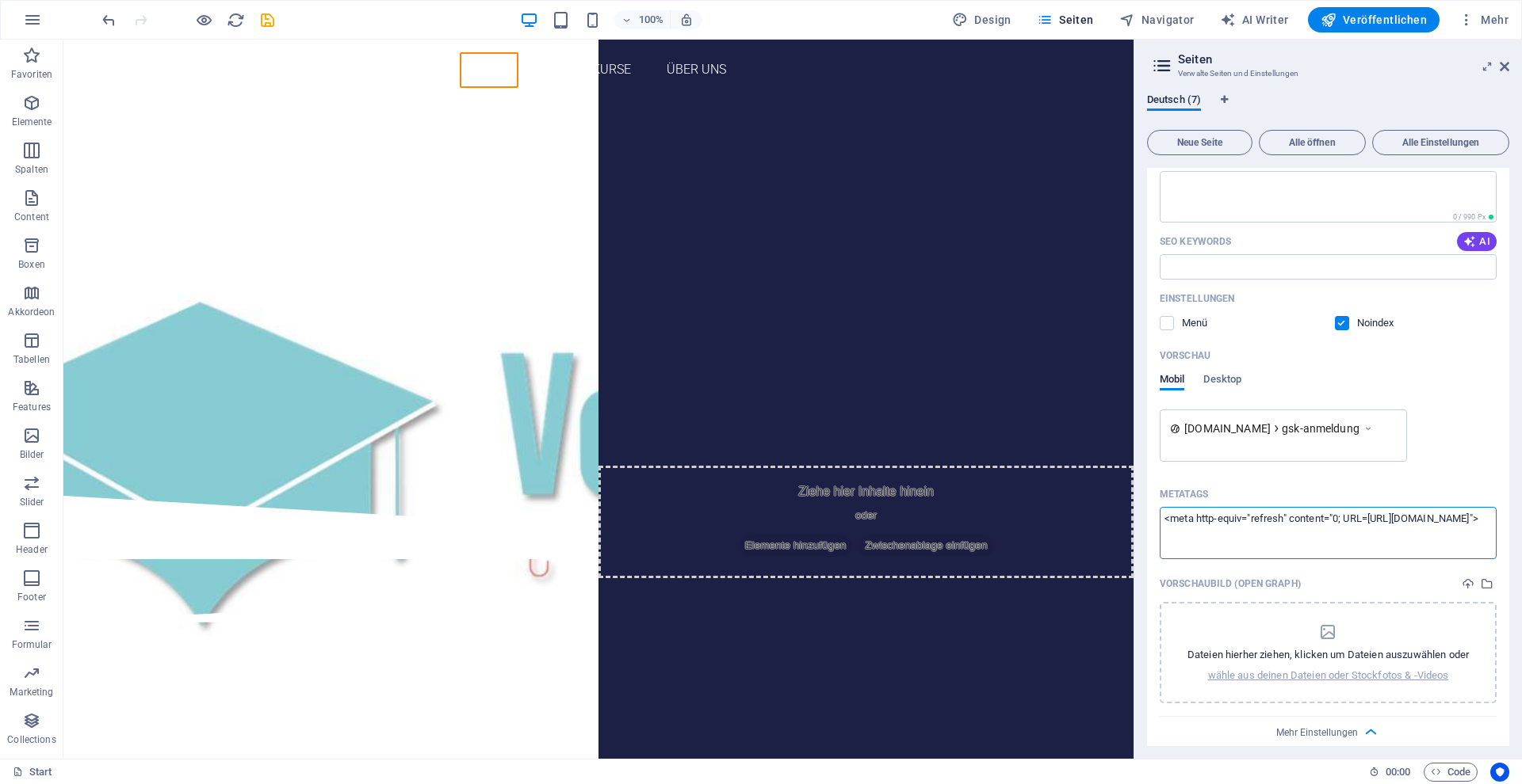
drag, startPoint x: 1484, startPoint y: 516, endPoint x: 1160, endPoint y: 518, distance: 324.0
click at [1160, 518] on textarea "<meta http-equiv="refresh" content="0; URL=http://www.domain.de">" at bounding box center [1328, 533] width 336 height 52
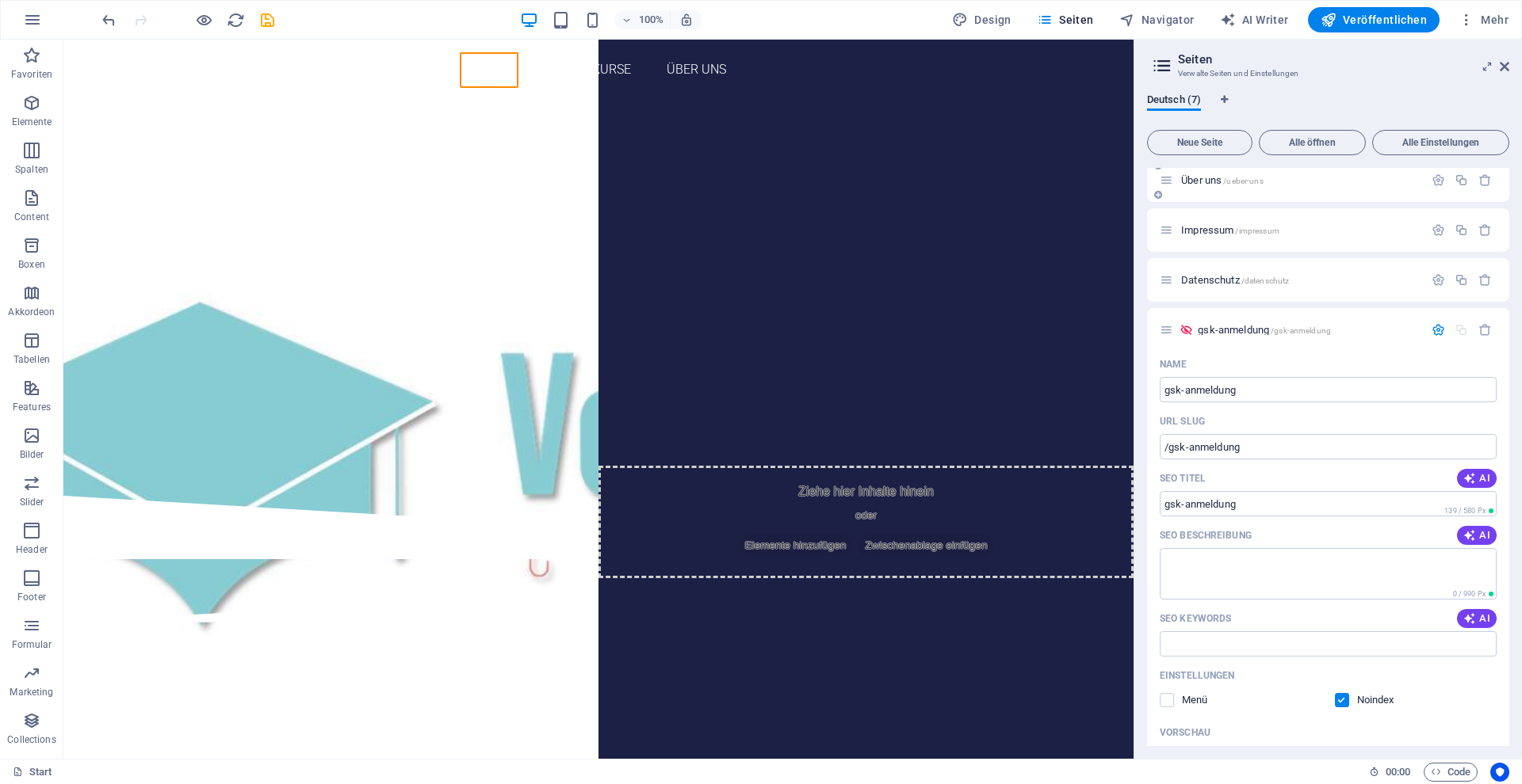
scroll to position [0, 0]
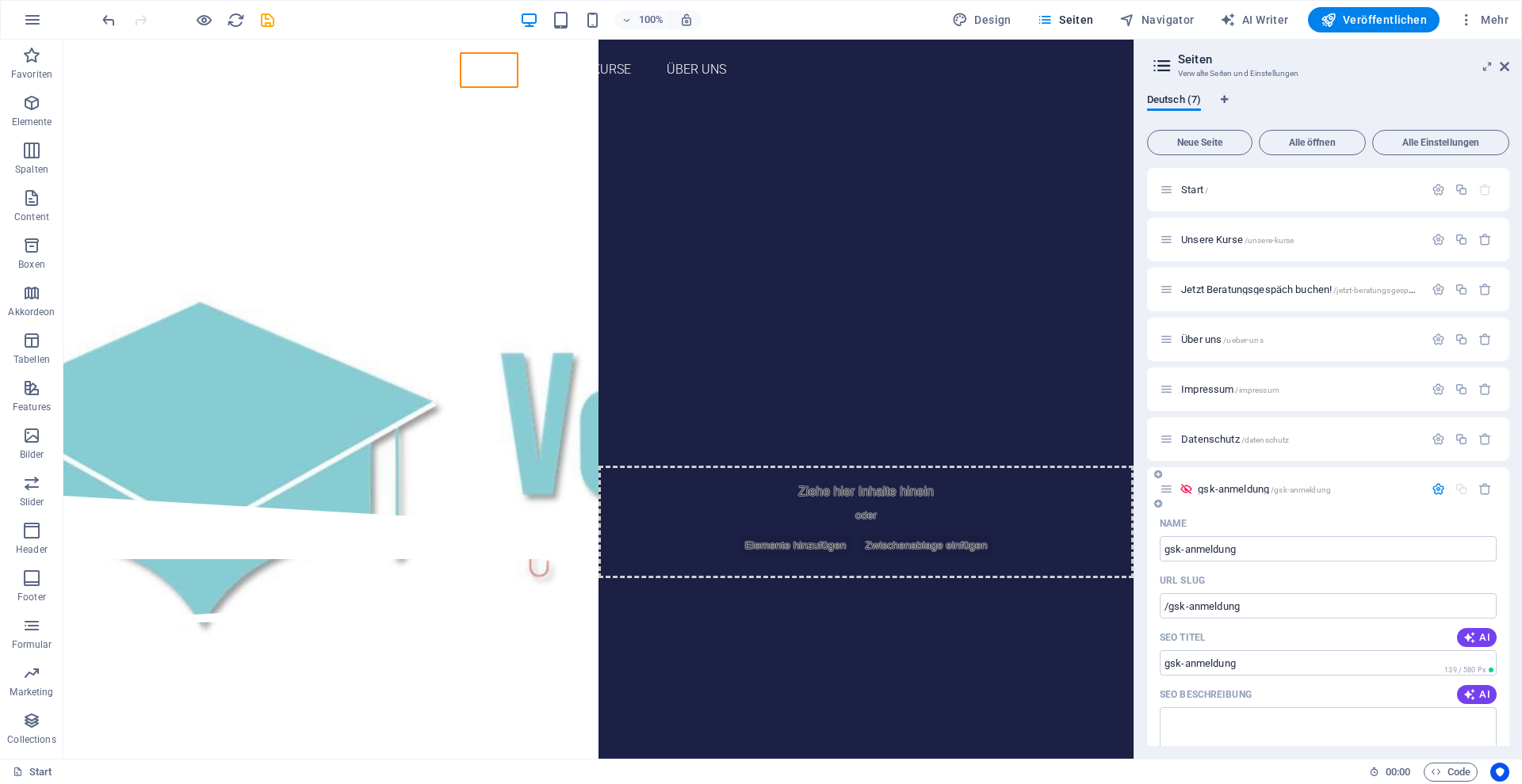
click at [1234, 492] on span "gsk-anmeldung /gsk-anmeldung" at bounding box center [1264, 489] width 133 height 12
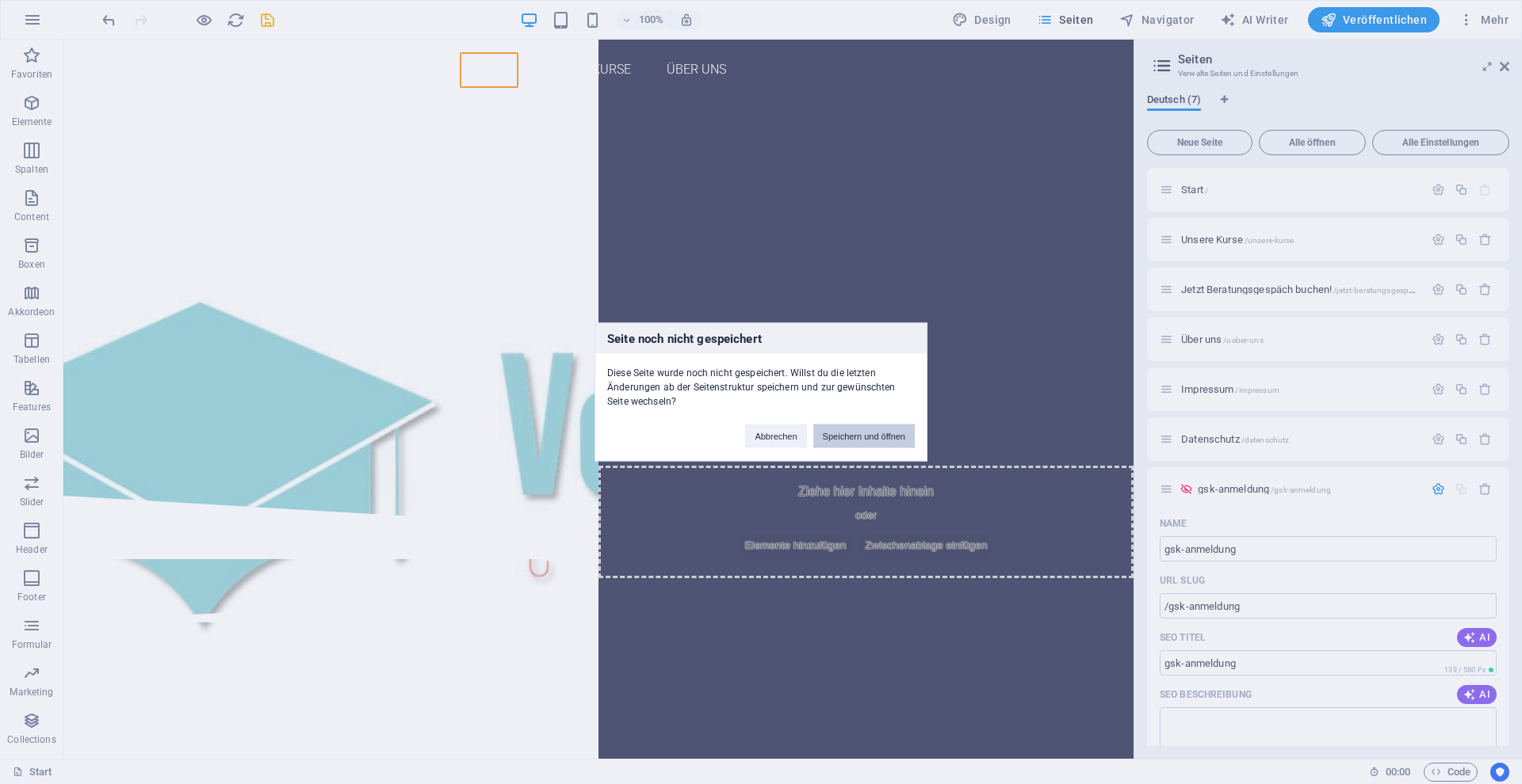
click at [852, 442] on button "Speichern und öffnen" at bounding box center [864, 436] width 102 height 24
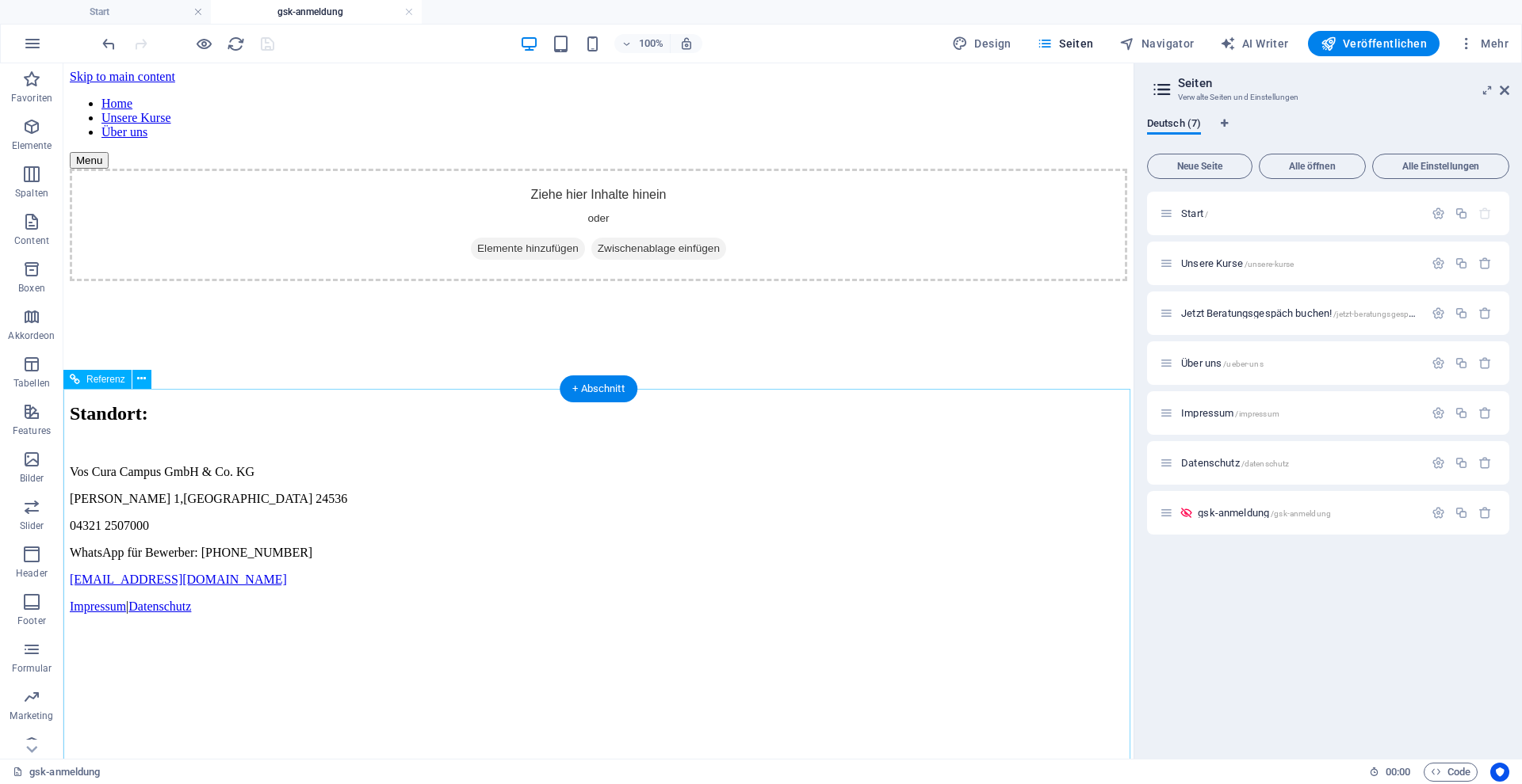
click at [501, 428] on div "Standort: Vos Cura Campus GmbH & Co. KG Ilsahl 1 , Neumünster 24536 04321 25070…" at bounding box center [598, 448] width 1057 height 333
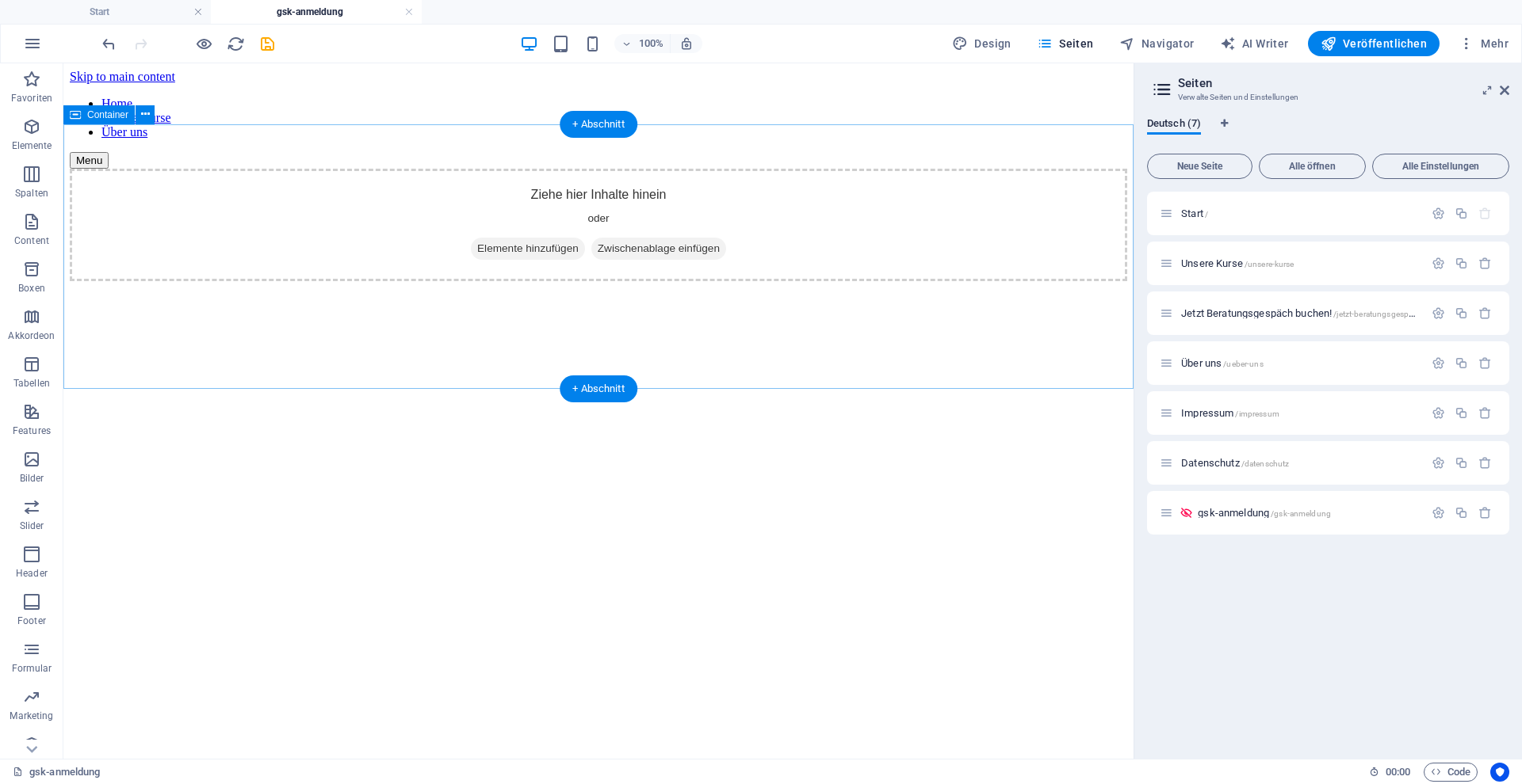
click at [454, 197] on div "Ziehe hier Inhalte hinein oder Elemente hinzufügen Zwischenablage einfügen" at bounding box center [598, 225] width 1057 height 112
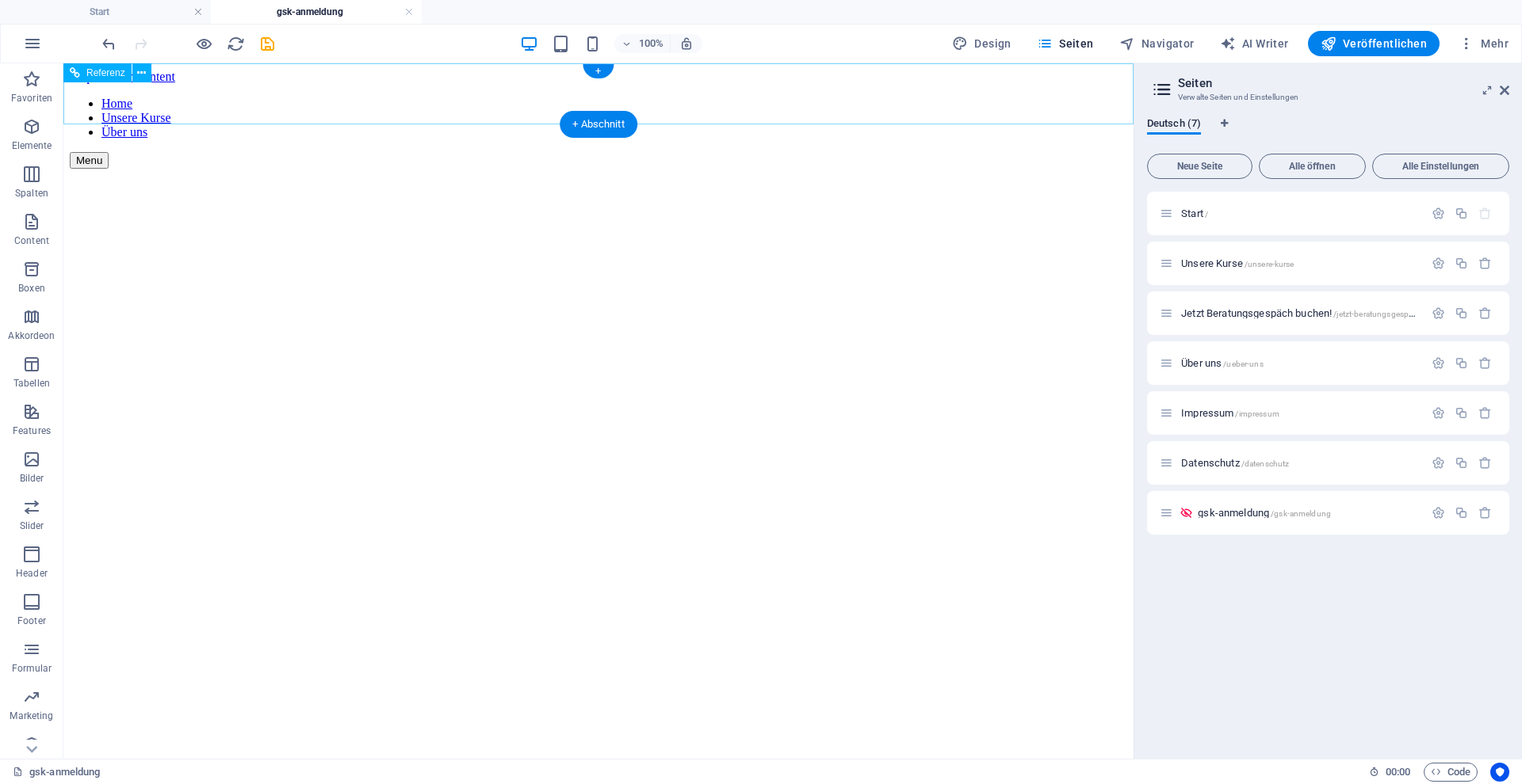
click at [688, 97] on nav "Home Unsere Kurse Über uns" at bounding box center [598, 118] width 1057 height 43
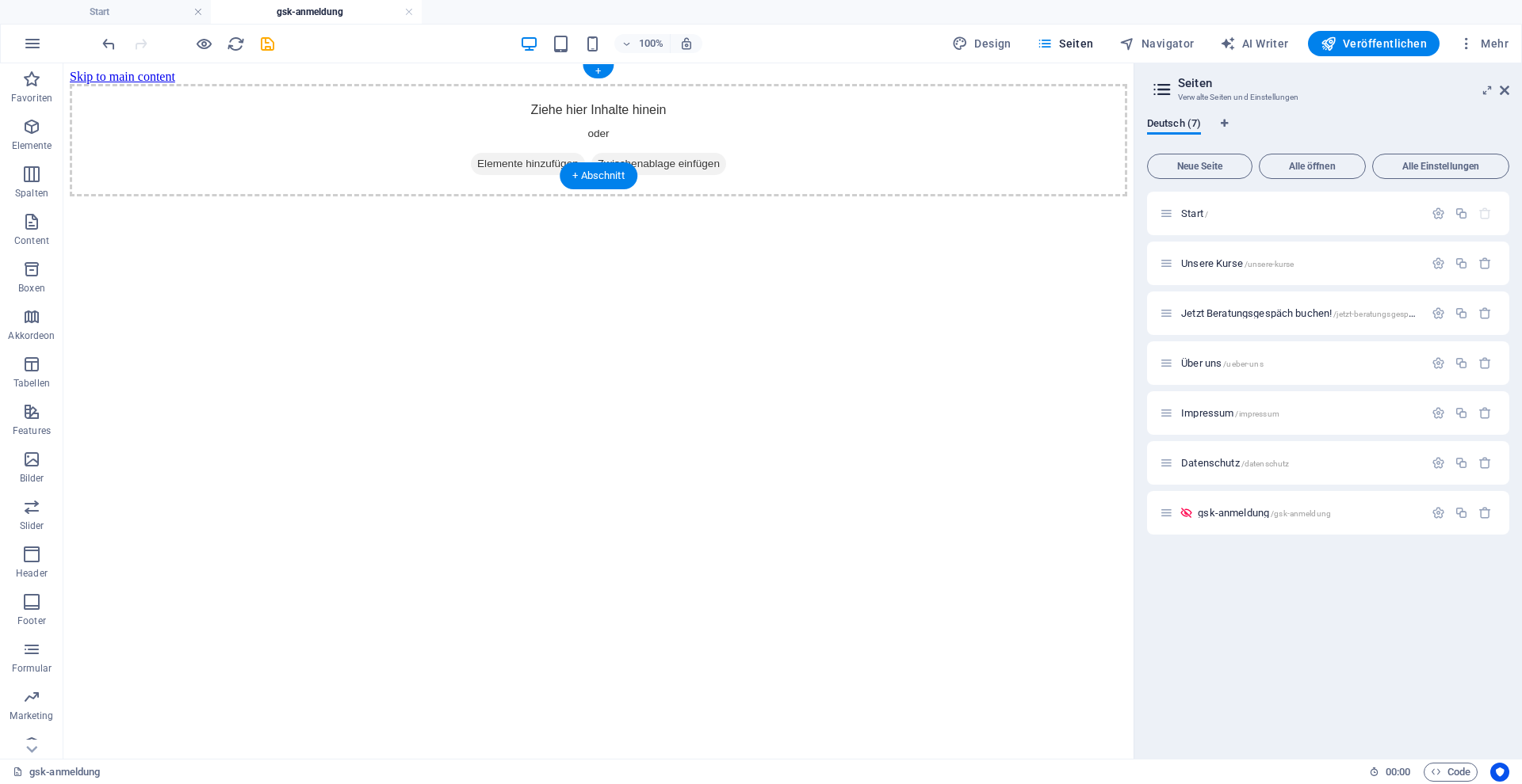
click at [756, 147] on div "Ziehe hier Inhalte hinein oder Elemente hinzufügen Zwischenablage einfügen" at bounding box center [598, 140] width 1057 height 112
click at [1436, 511] on icon "button" at bounding box center [1438, 513] width 14 height 14
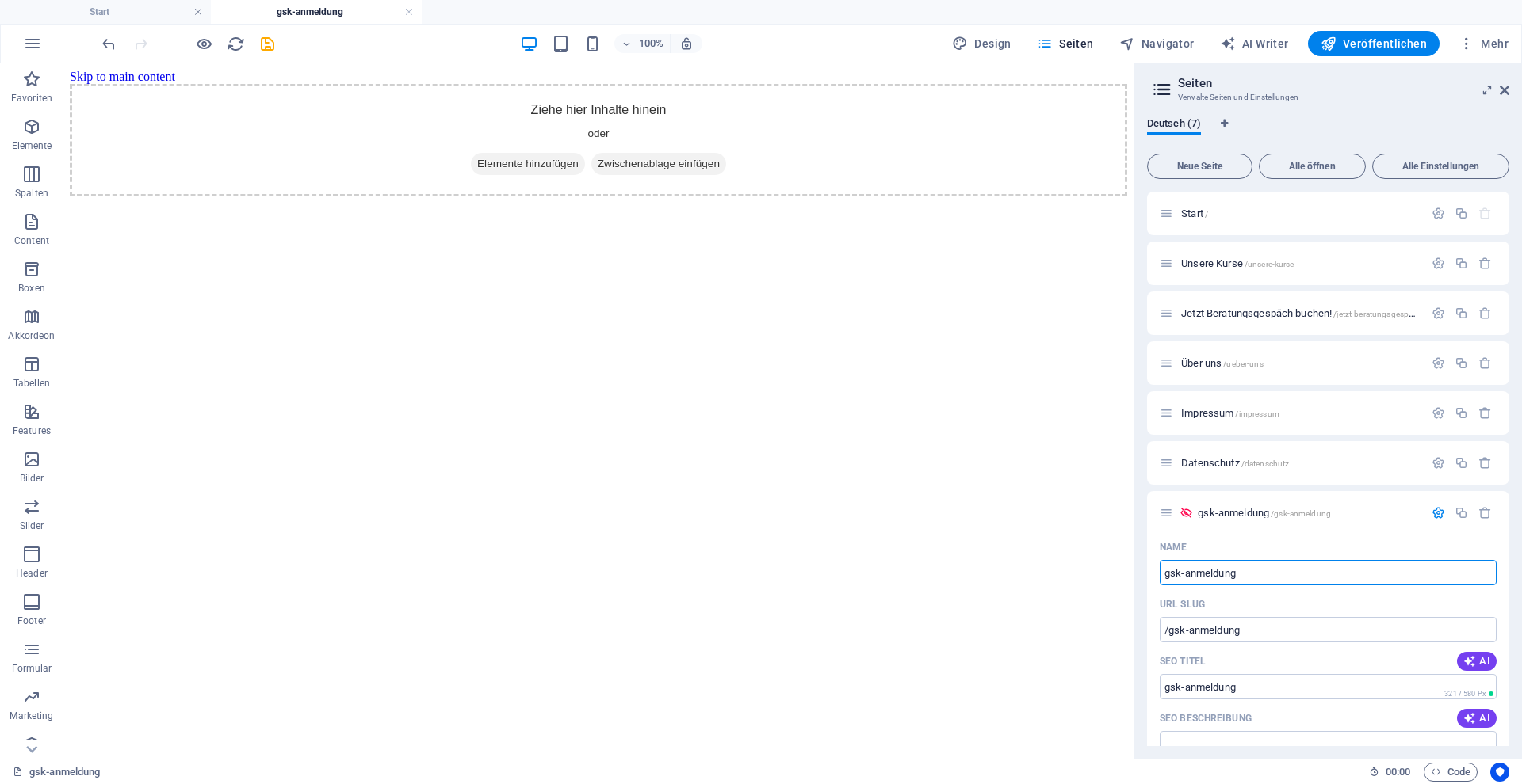
click at [1098, 203] on html "Skip to main content Ziehe hier Inhalte hinein oder Elemente hinzufügen Zwische…" at bounding box center [598, 133] width 1070 height 140
drag, startPoint x: 928, startPoint y: 199, endPoint x: 1509, endPoint y: 93, distance: 590.6
click at [1509, 94] on aside "Seiten Verwalte Seiten und Einstellungen Deutsch (7) Neue Seite Alle öffnen All…" at bounding box center [1327, 411] width 388 height 695
click at [1506, 94] on icon at bounding box center [1504, 90] width 9 height 13
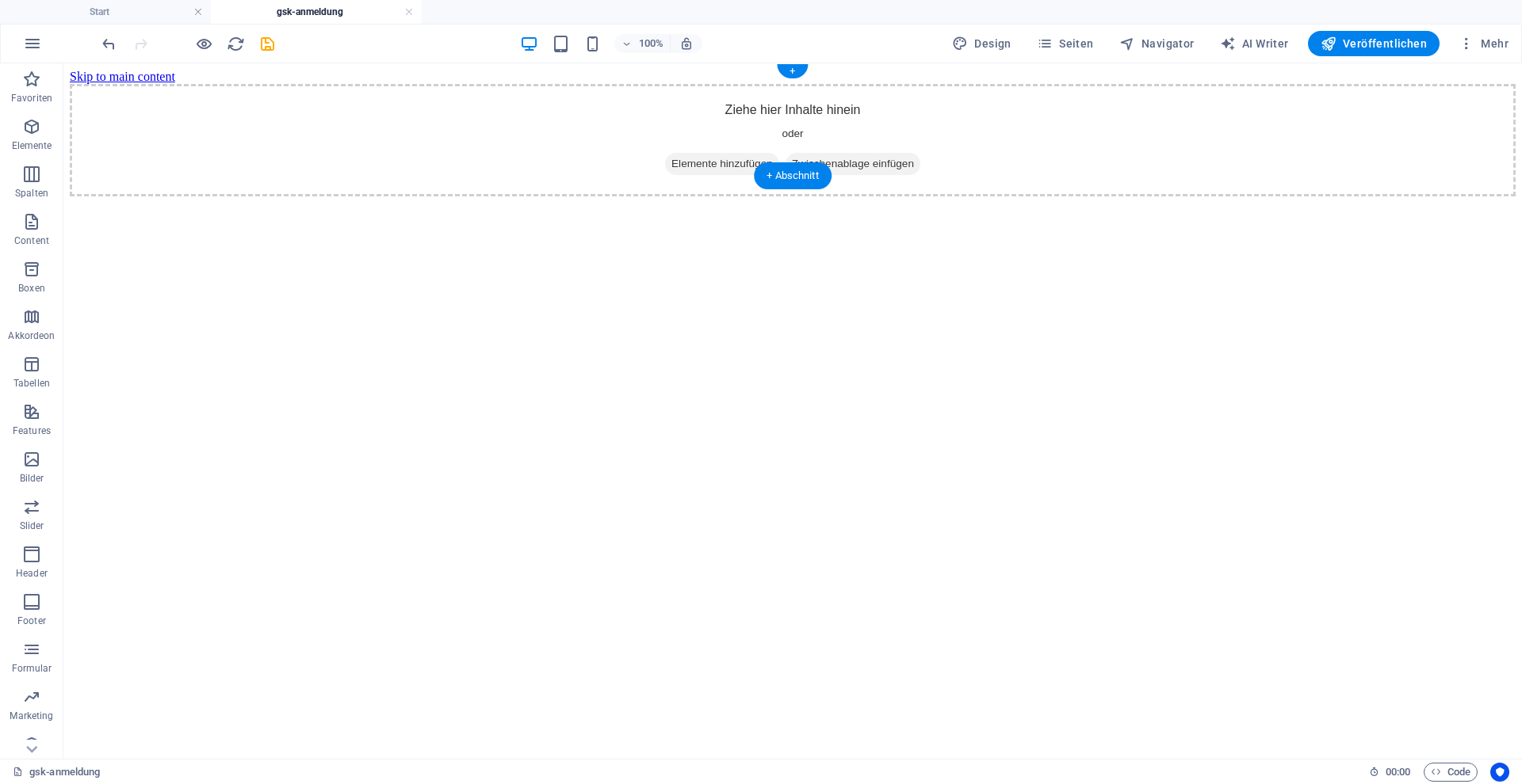
click at [739, 153] on span "Elemente hinzufügen" at bounding box center [722, 164] width 114 height 22
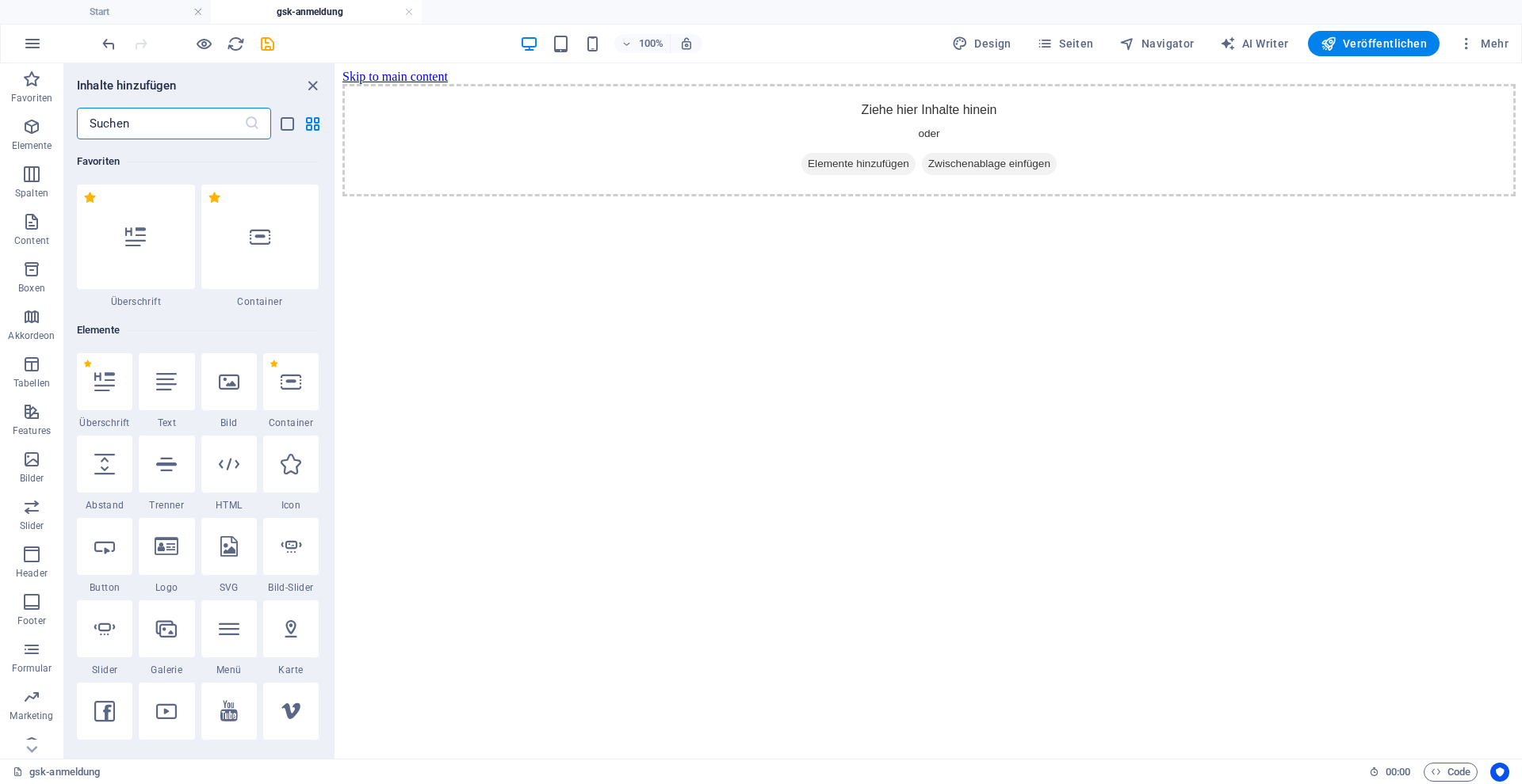
click at [155, 129] on input "text" at bounding box center [160, 123] width 167 height 32
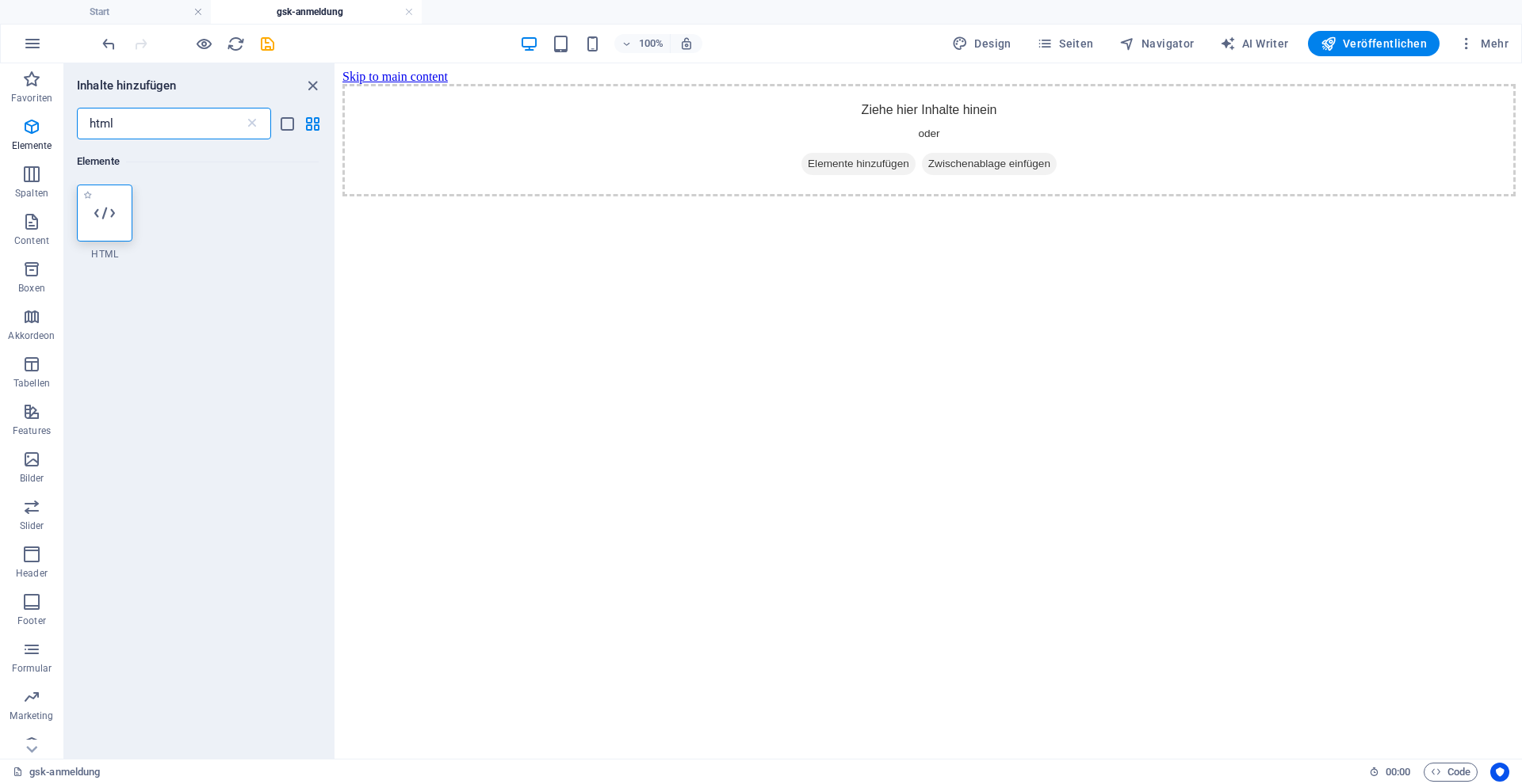
type input "html"
click at [112, 227] on div at bounding box center [104, 213] width 55 height 57
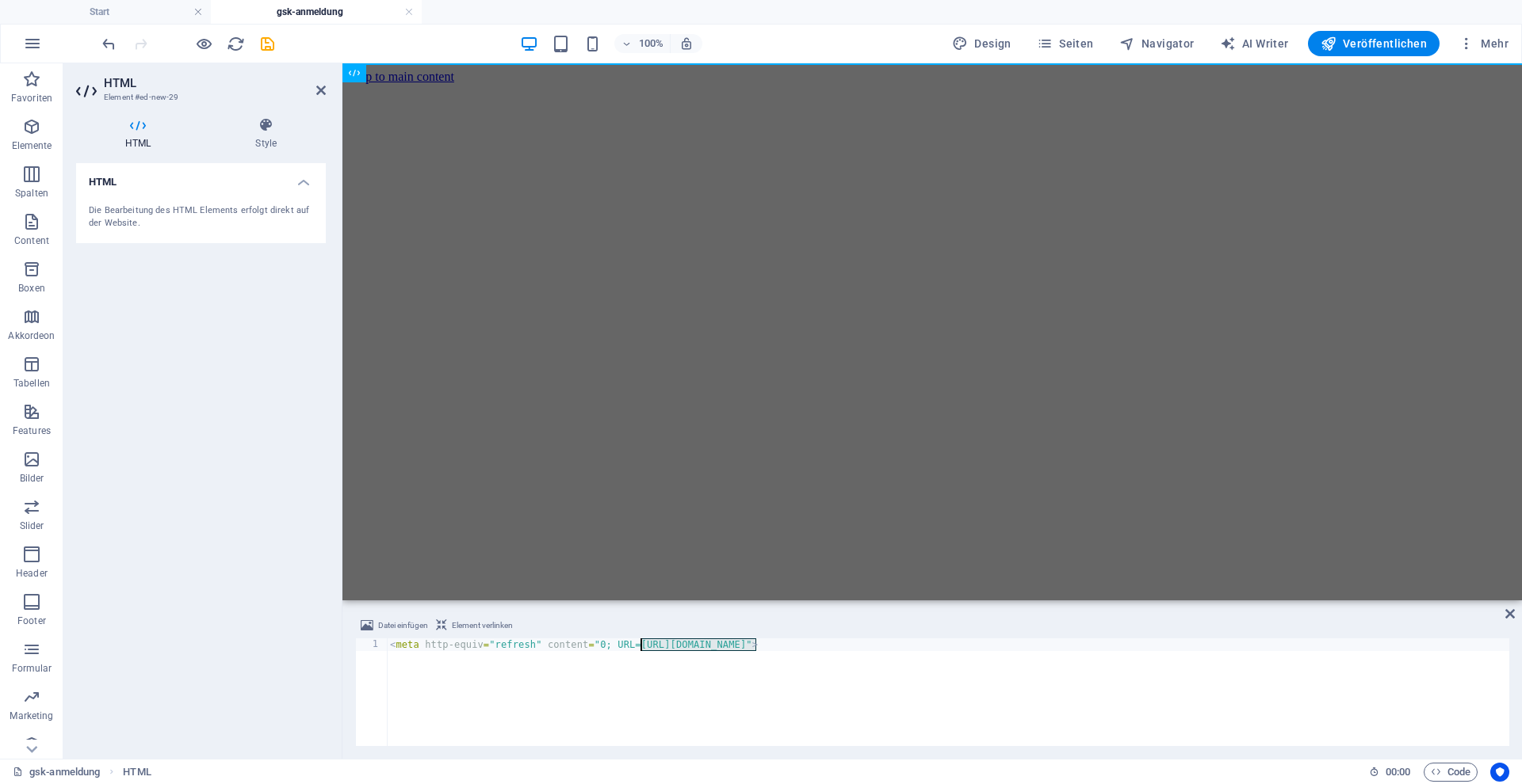
drag, startPoint x: 757, startPoint y: 643, endPoint x: 642, endPoint y: 644, distance: 115.0
click at [642, 644] on div "< meta http-equiv = "refresh" content = "0; URL=http://www.domain.de" >" at bounding box center [947, 705] width 1123 height 133
paste textarea "s://www.vos-cura-campus.com/unsere-kurse/"
type textarea "<meta http-equiv="refresh" content="0; URL=https://www.vos-cura-campus.com/unse…"
drag, startPoint x: 263, startPoint y: 30, endPoint x: 260, endPoint y: 44, distance: 14.3
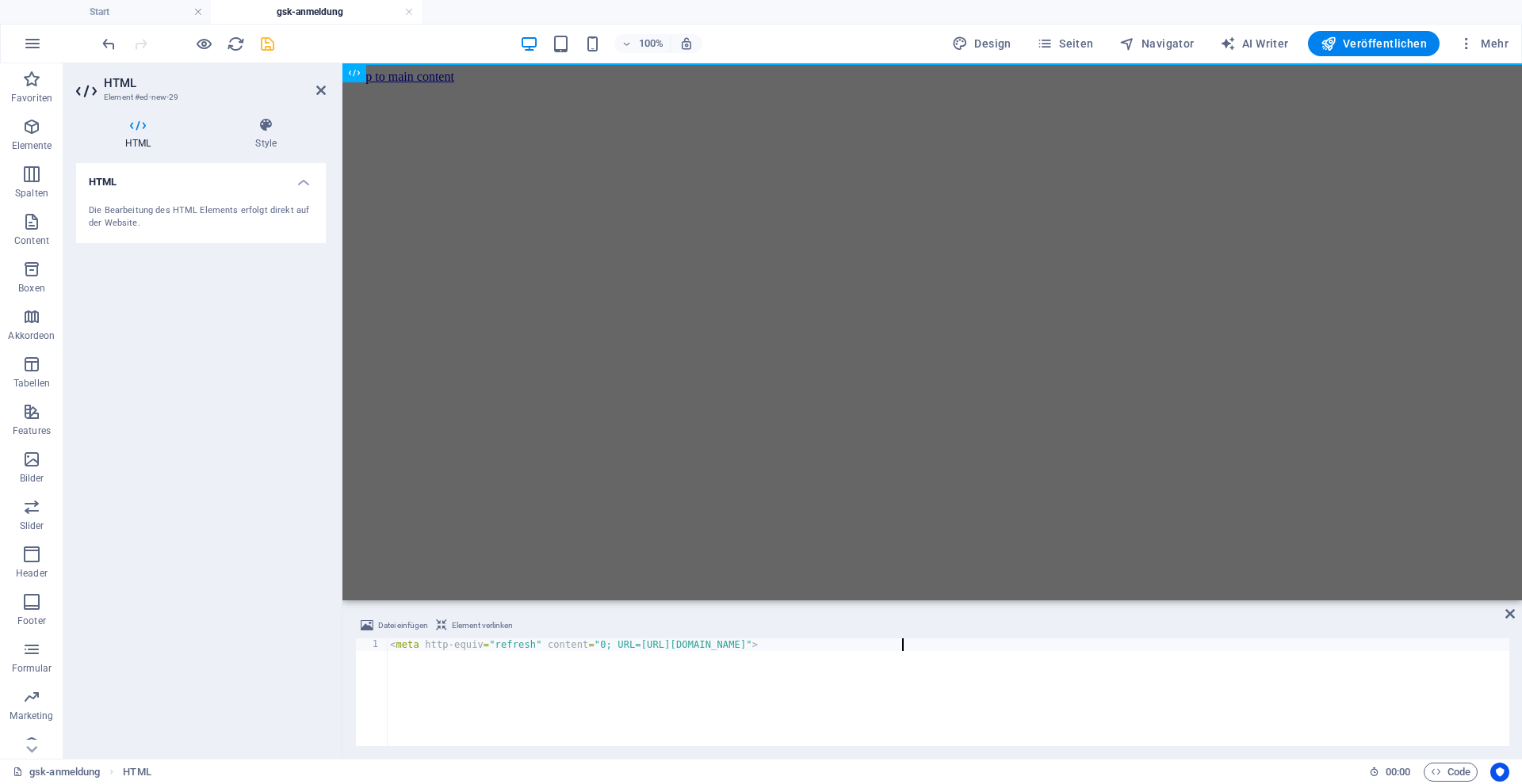
click at [263, 32] on div "100% Design Seiten Navigator AI Writer Veröffentlichen Mehr" at bounding box center [761, 43] width 1520 height 38
click at [260, 44] on icon "save" at bounding box center [267, 43] width 18 height 18
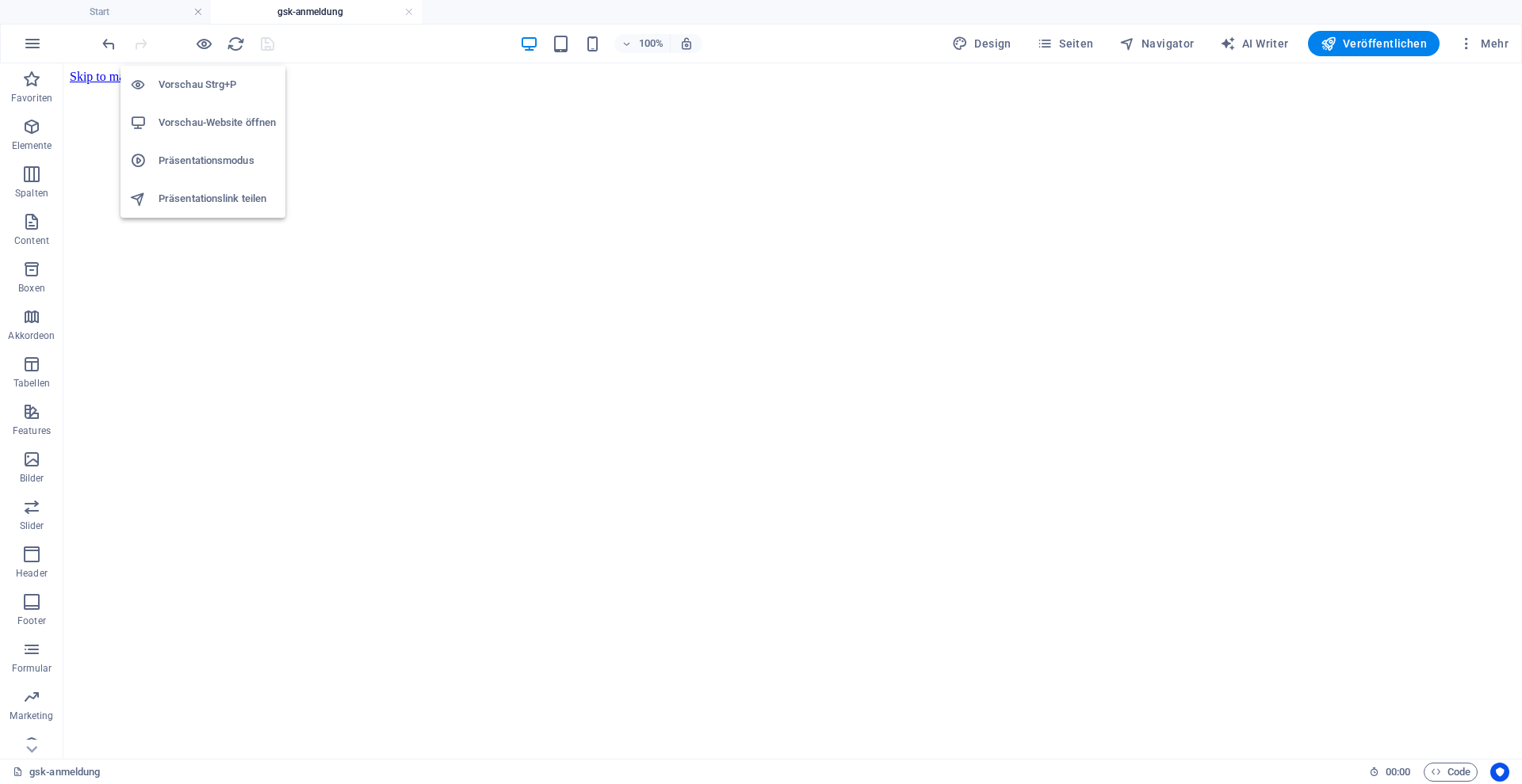
click at [234, 129] on h6 "Vorschau-Website öffnen" at bounding box center [217, 122] width 117 height 19
click at [407, 11] on link at bounding box center [408, 12] width 9 height 15
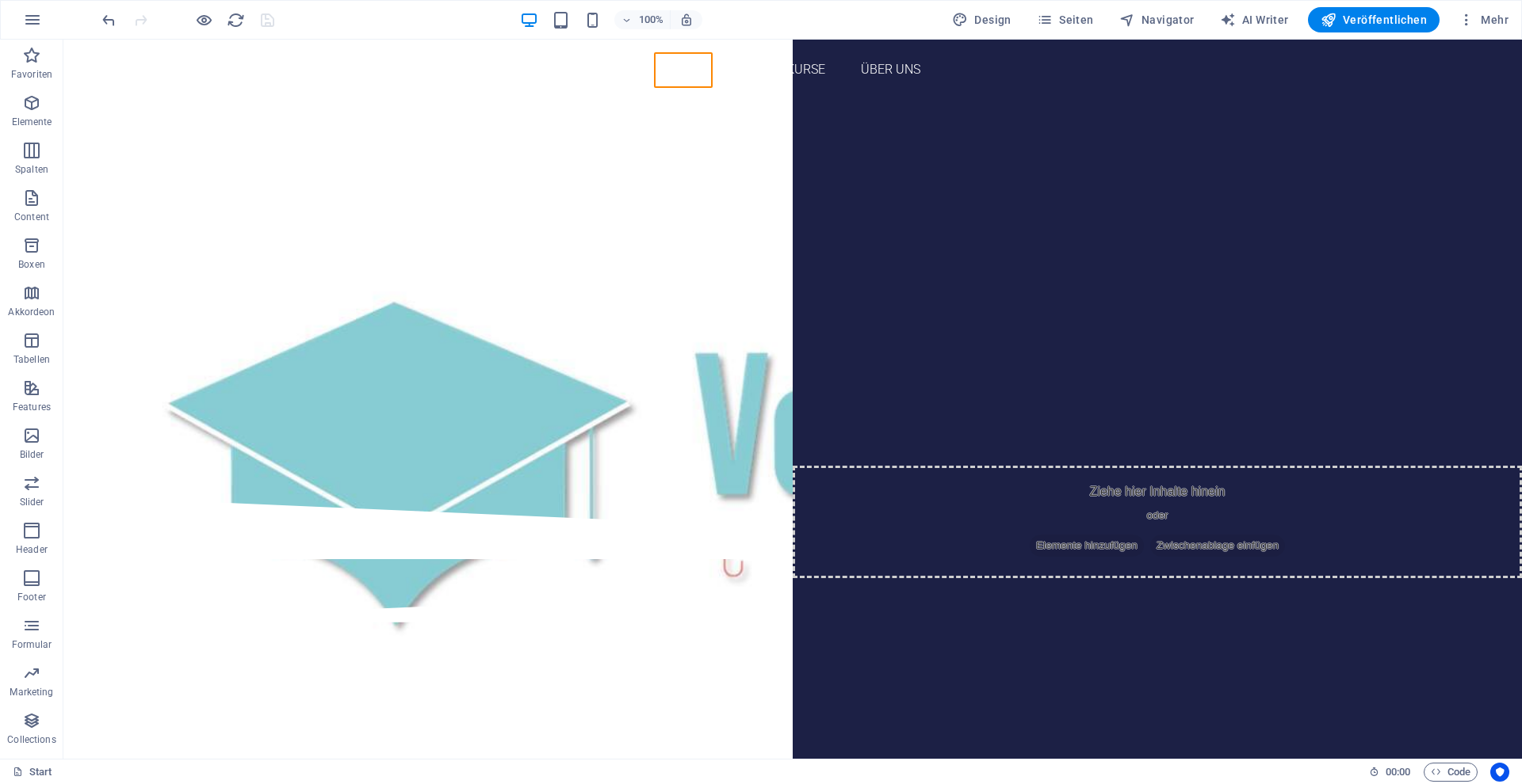
click at [1065, 34] on div "100% Design Seiten Navigator AI Writer Veröffentlichen Mehr" at bounding box center [761, 20] width 1520 height 38
click at [1064, 26] on span "Seiten" at bounding box center [1065, 20] width 57 height 16
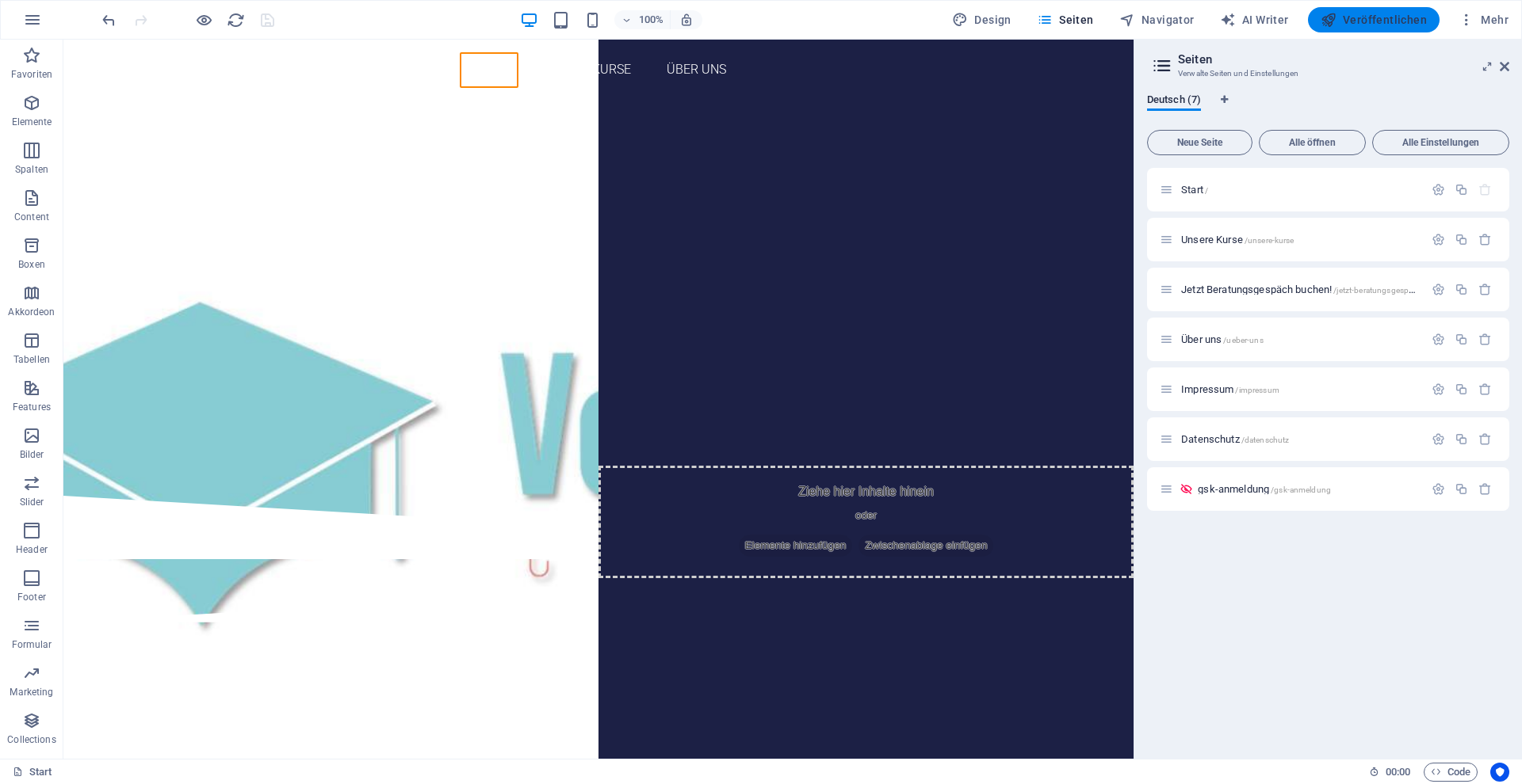
click at [1313, 17] on button "Veröffentlichen" at bounding box center [1374, 19] width 131 height 25
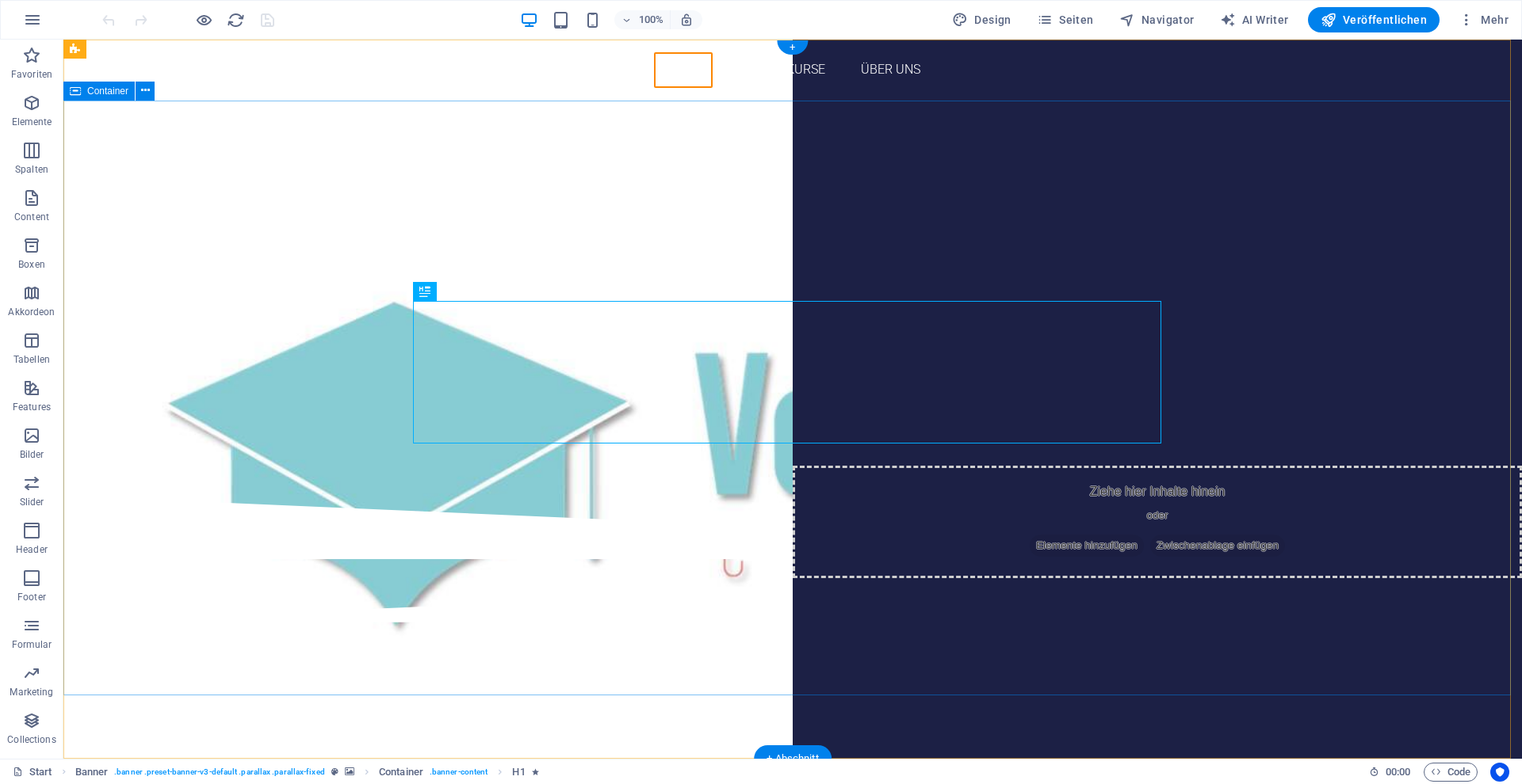
click at [789, 259] on div "Zertifizierte Weiterbildungen für eine sichere Zukunft. Damit es jeder schaffen…" at bounding box center [792, 298] width 1458 height 395
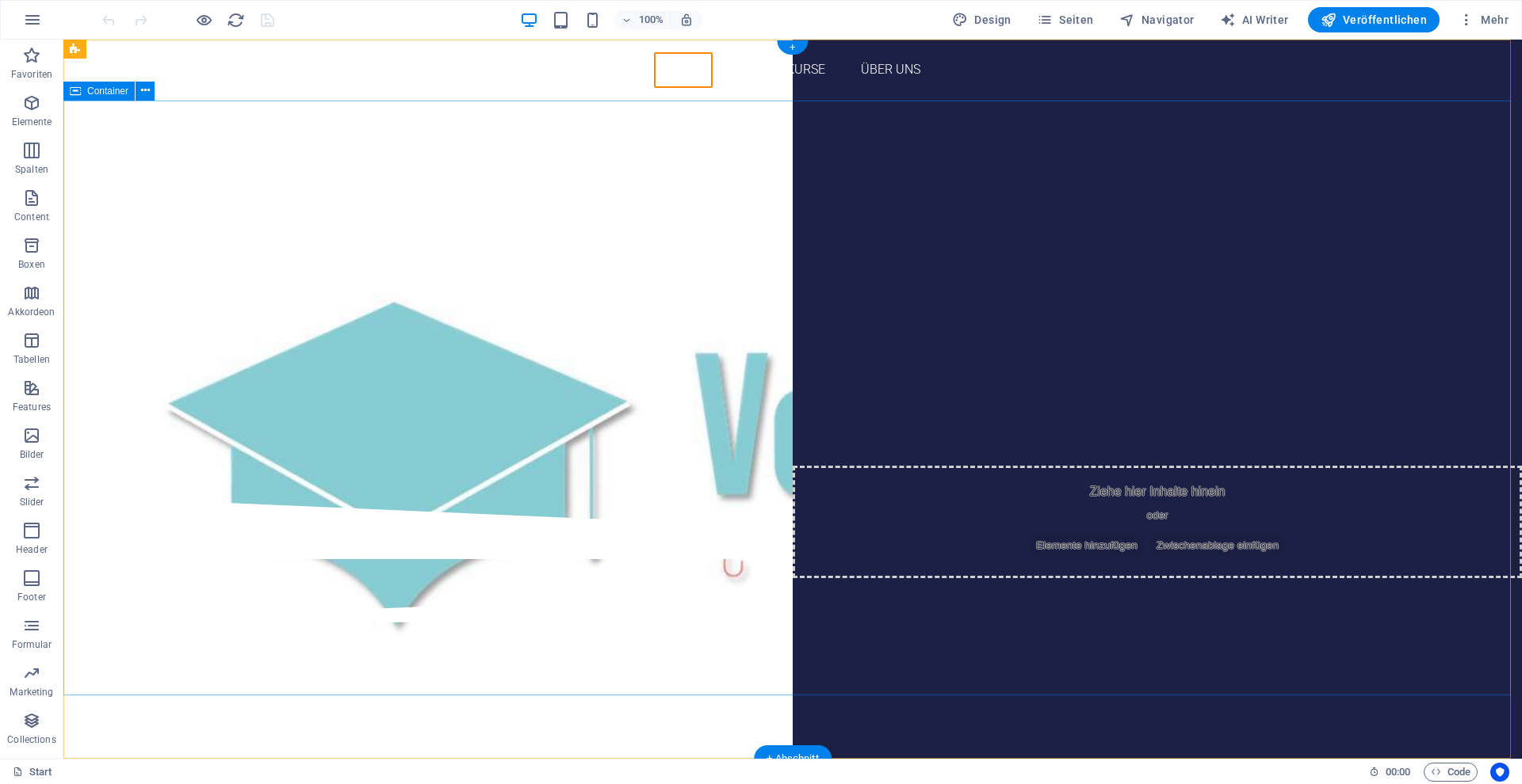
click at [801, 229] on div "Zertifizierte Weiterbildungen für eine sichere Zukunft. Damit es jeder schaffen…" at bounding box center [792, 298] width 1458 height 395
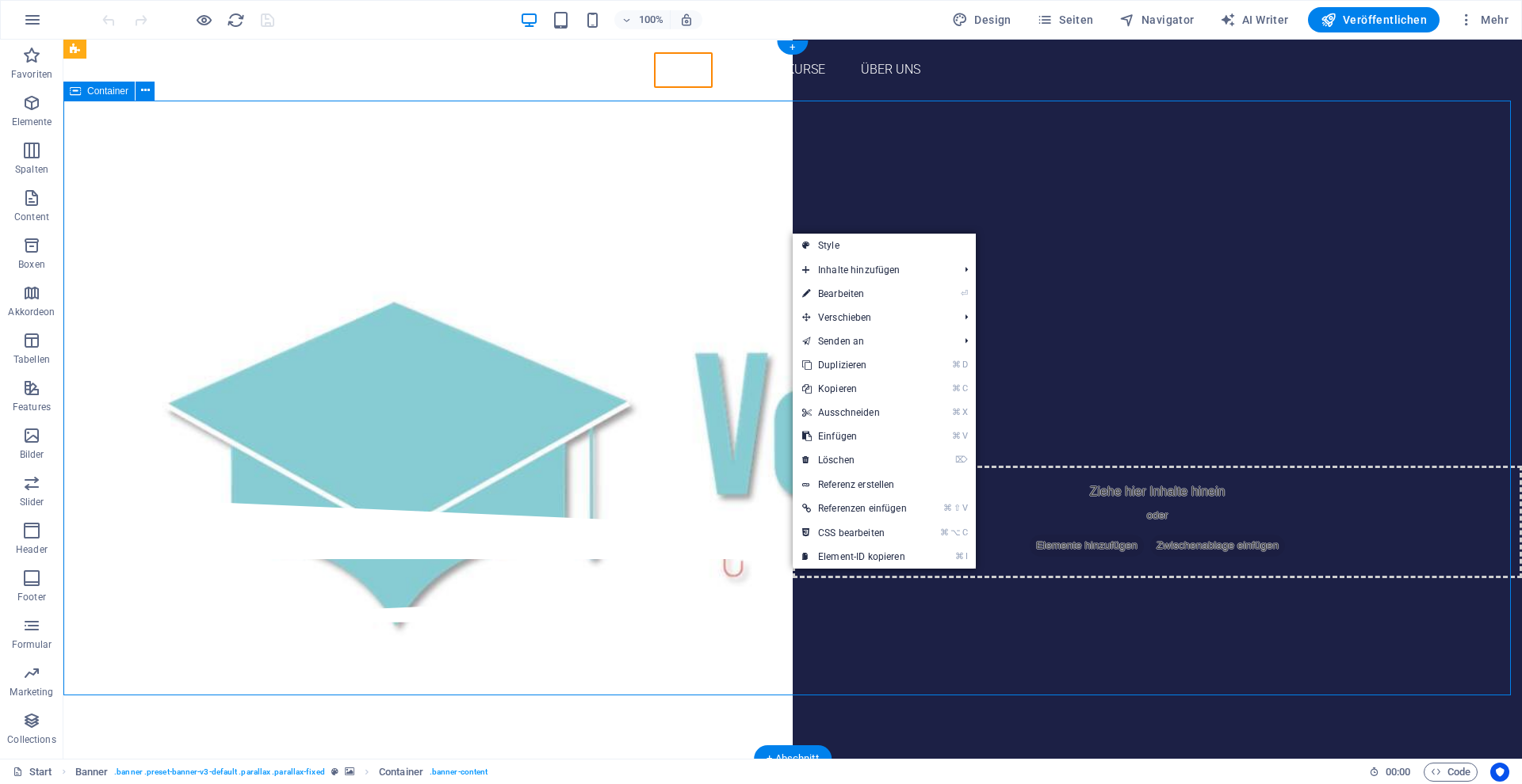
click at [745, 223] on div "Zertifizierte Weiterbildungen für eine sichere Zukunft. Damit es jeder schaffen…" at bounding box center [792, 298] width 1458 height 395
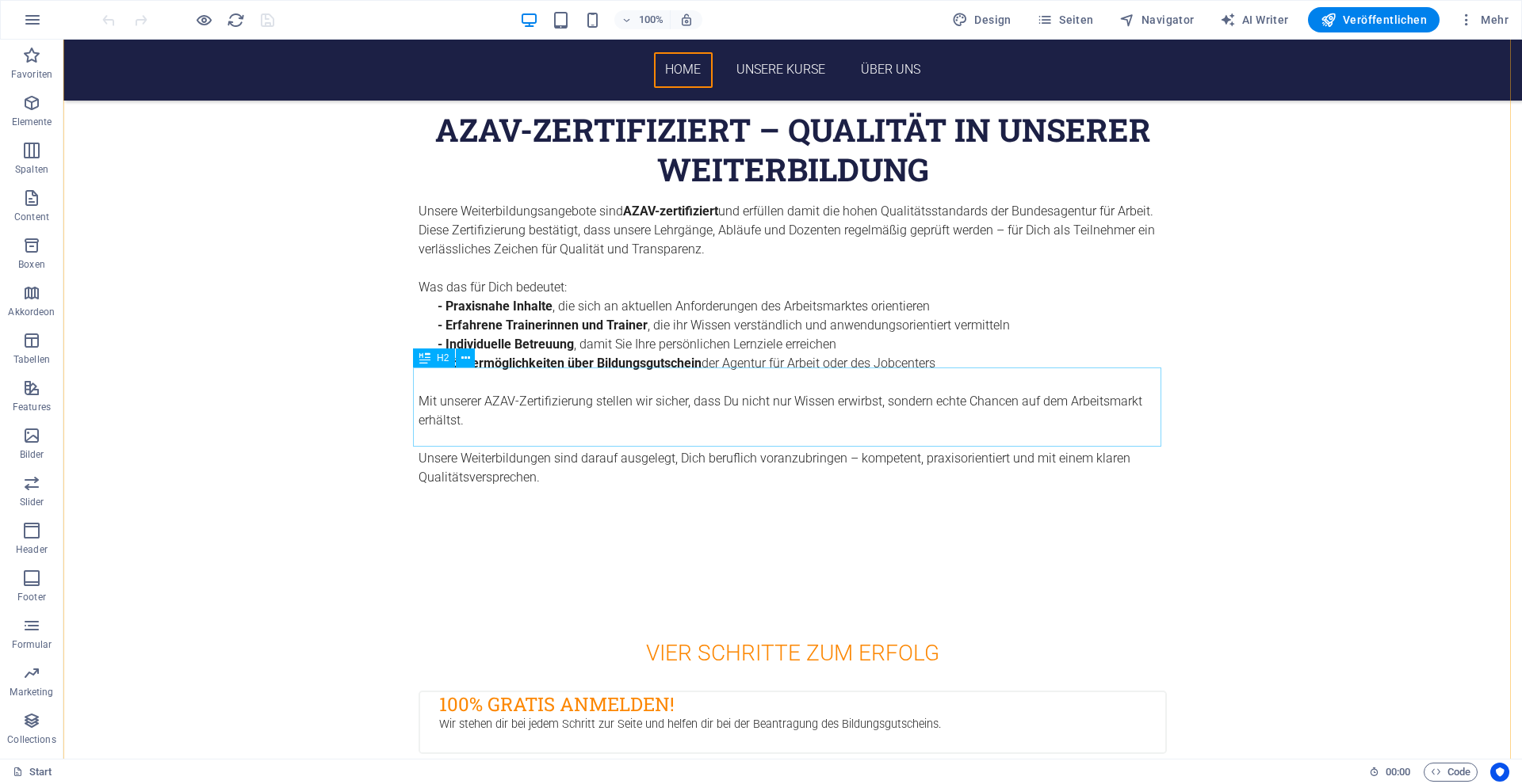
scroll to position [1367, 0]
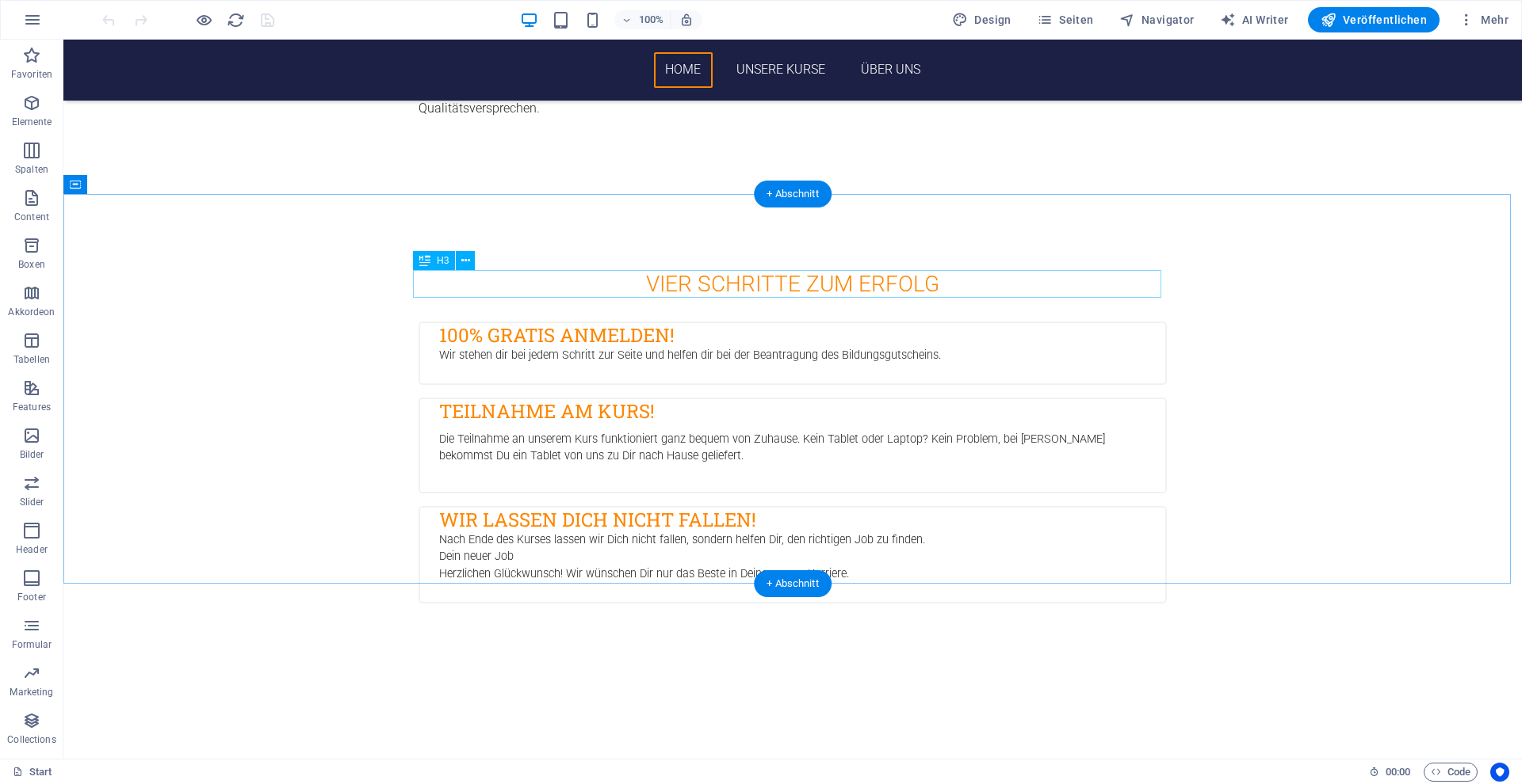
click at [758, 289] on div "Vier Schritte zum Erfolg" at bounding box center [792, 284] width 748 height 28
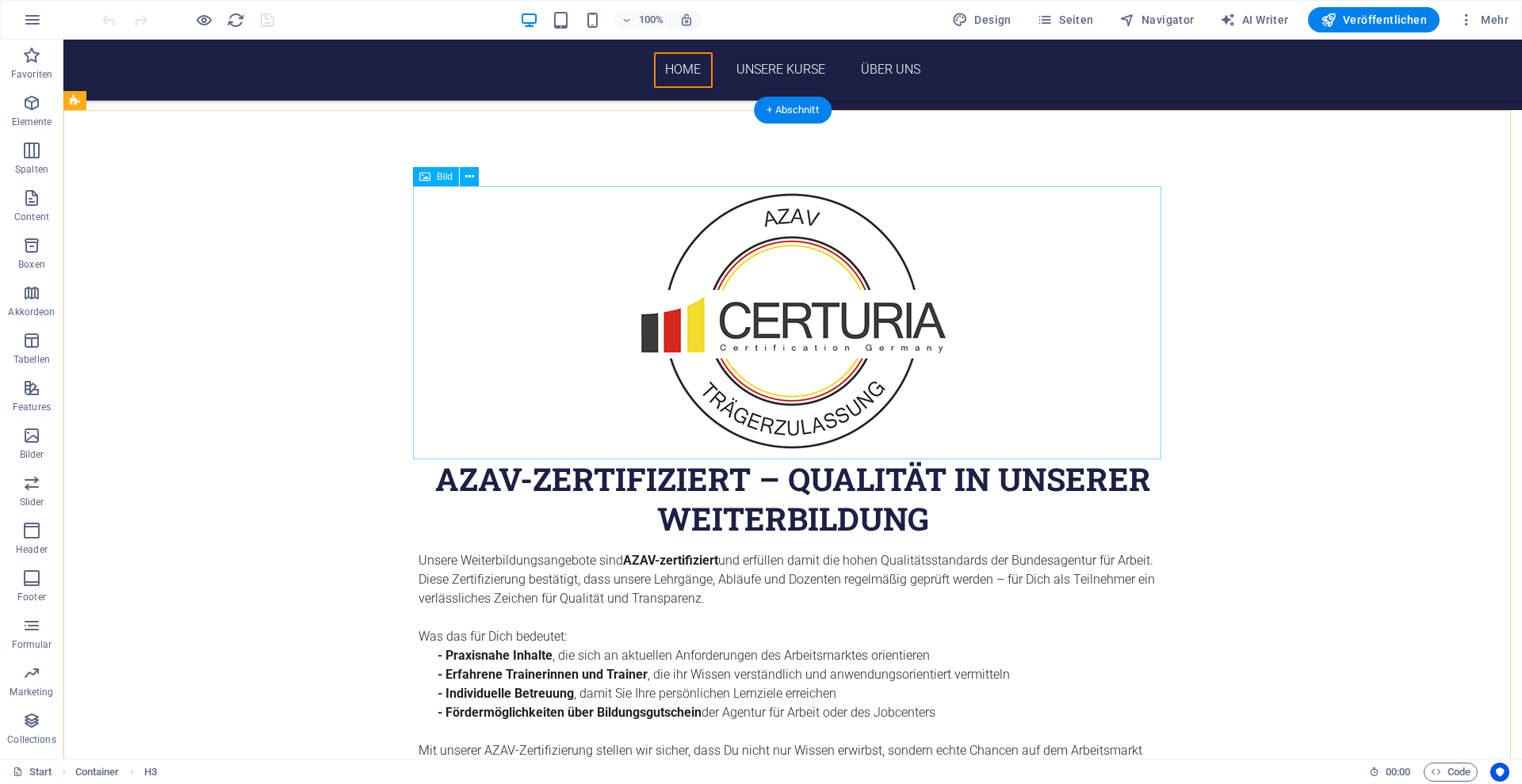
scroll to position [0, 0]
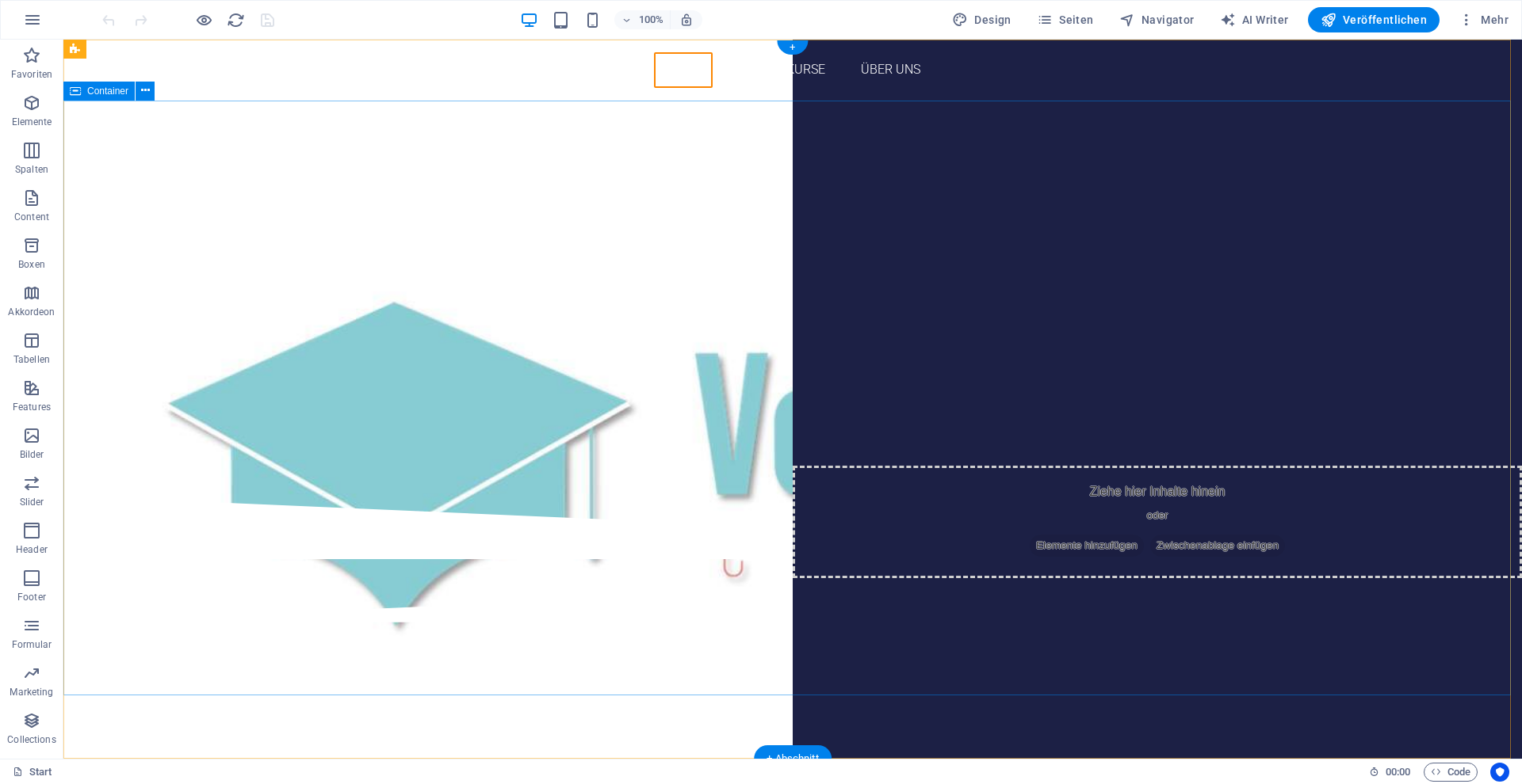
click at [784, 246] on div "Zertifizierte Weiterbildungen für eine sichere Zukunft. Damit es jeder schaffen…" at bounding box center [792, 298] width 1458 height 395
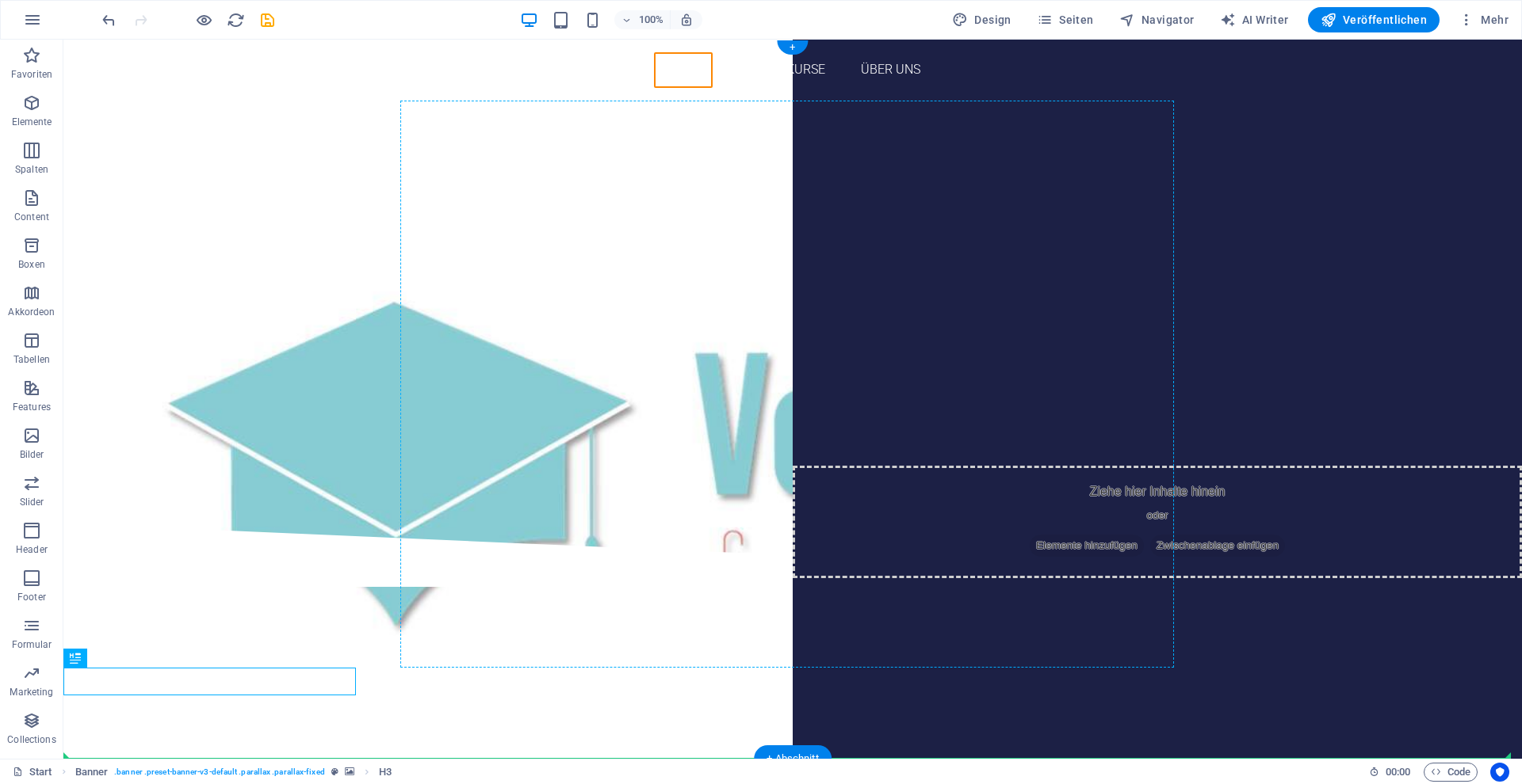
drag, startPoint x: 284, startPoint y: 674, endPoint x: 657, endPoint y: 433, distance: 444.1
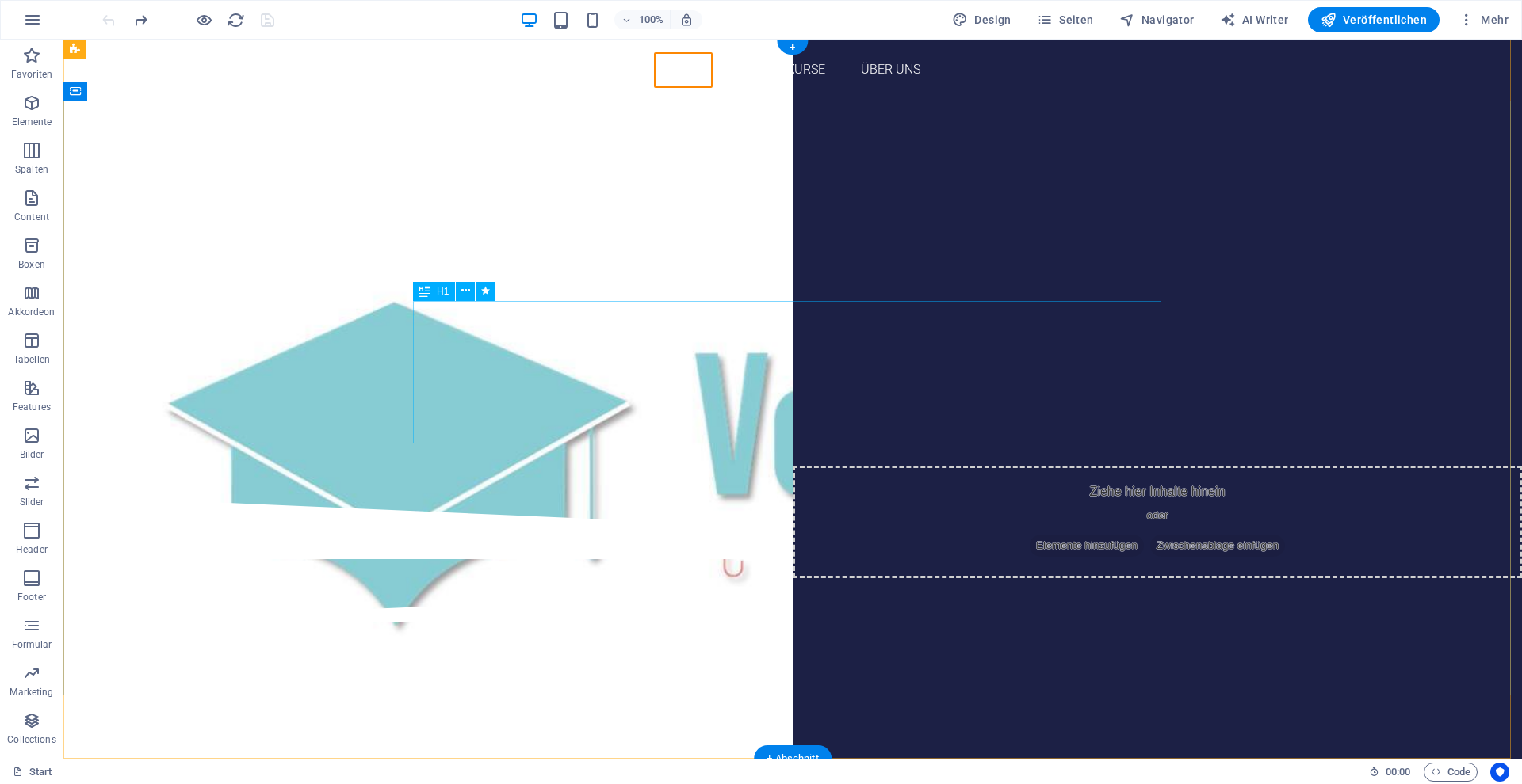
click at [455, 319] on div "Zertifizierte Weiterbildungen für eine sichere Zukunft. Damit es jeder schaffen…" at bounding box center [792, 248] width 748 height 142
click at [456, 319] on div "Zertifizierte Weiterbildungen für eine sichere Zukunft. Damit es jeder schaffen…" at bounding box center [792, 248] width 748 height 142
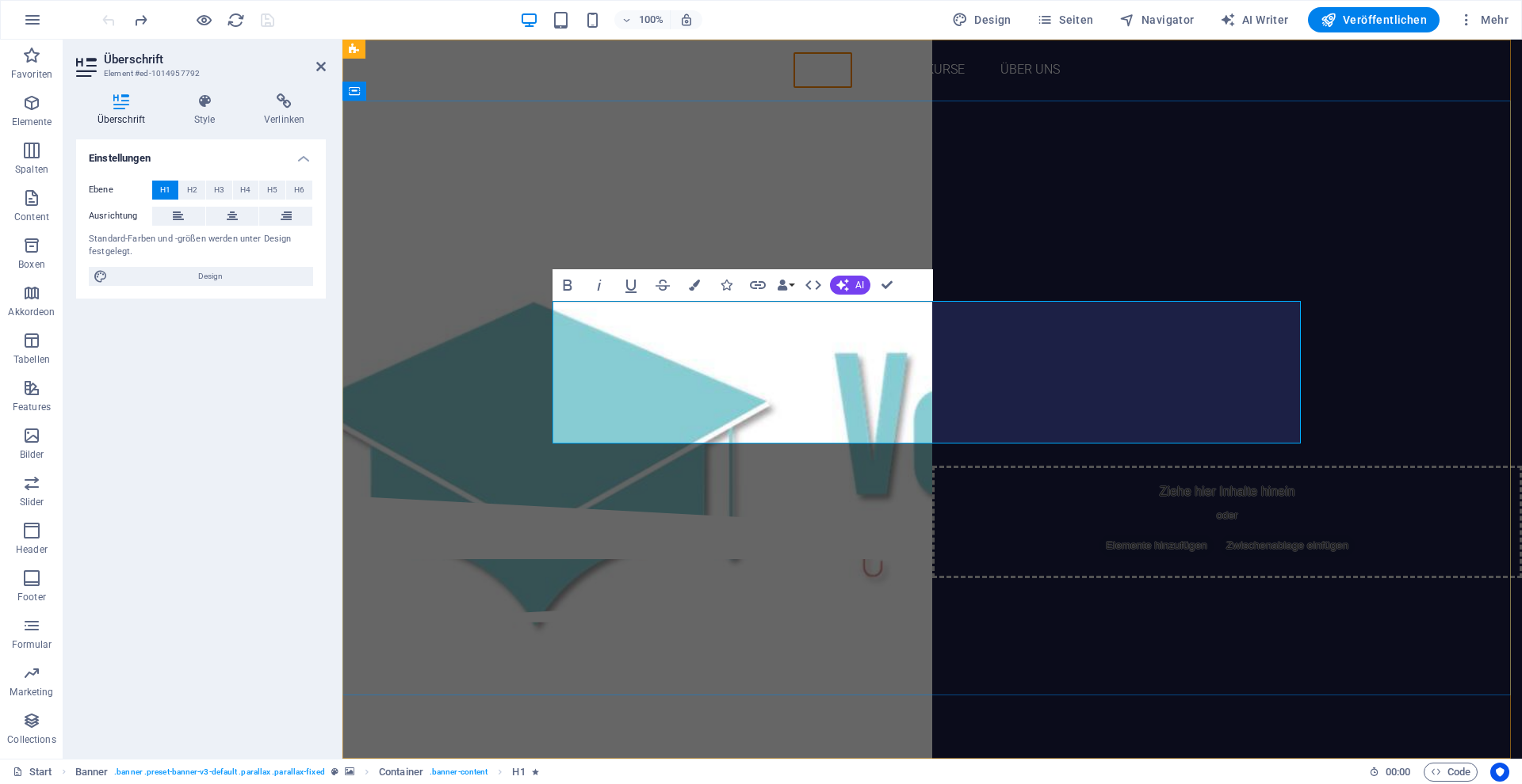
click at [582, 319] on h1 "Zertifizierte Weiterbildungen für eine sichere Zukunft. Damit es jeder schaffen…" at bounding box center [932, 248] width 748 height 142
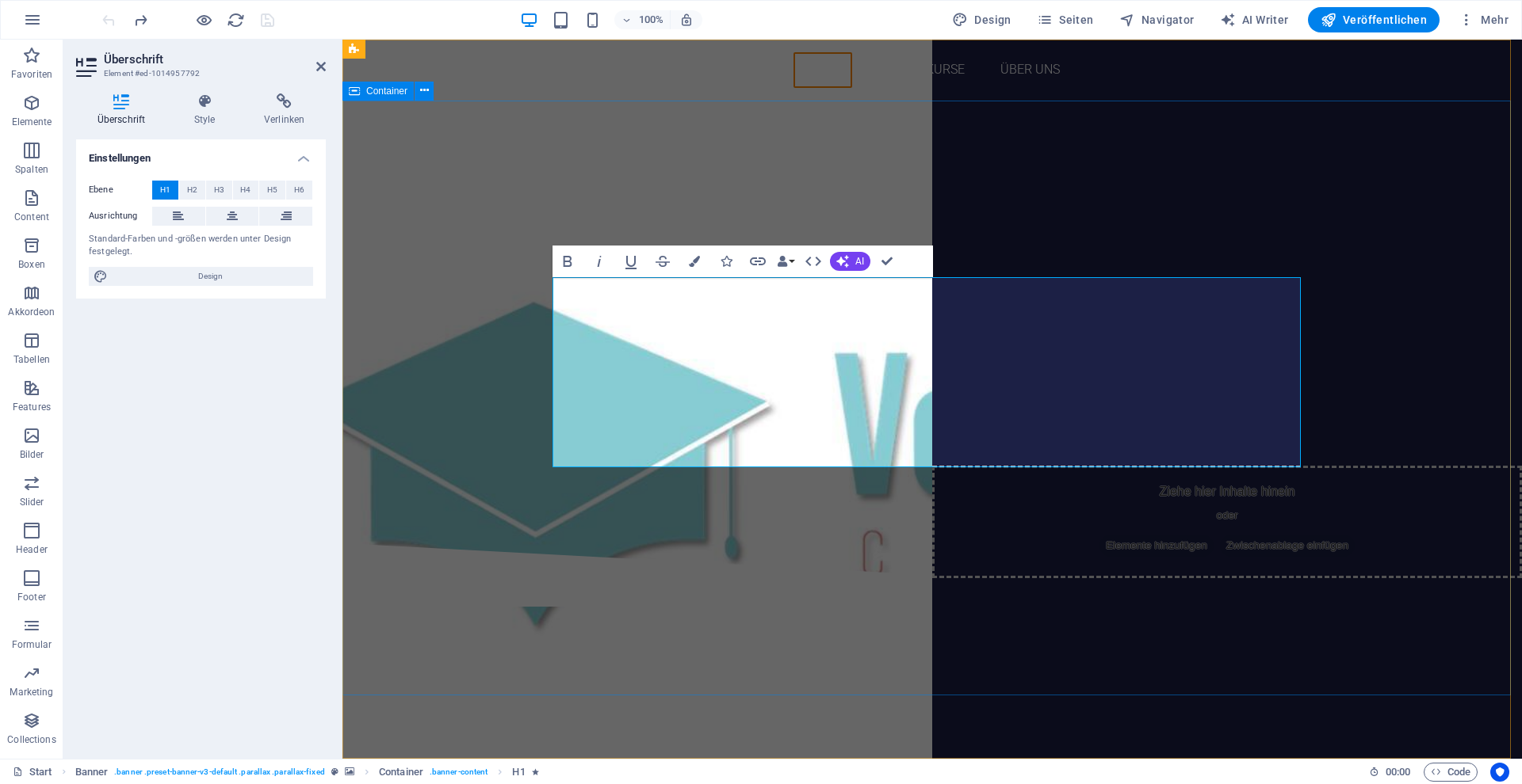
click at [707, 543] on div "‌Zertifizierte Weiterbildungen für eine sichere Zukunft. Damit es jeder schaffe…" at bounding box center [932, 322] width 1179 height 442
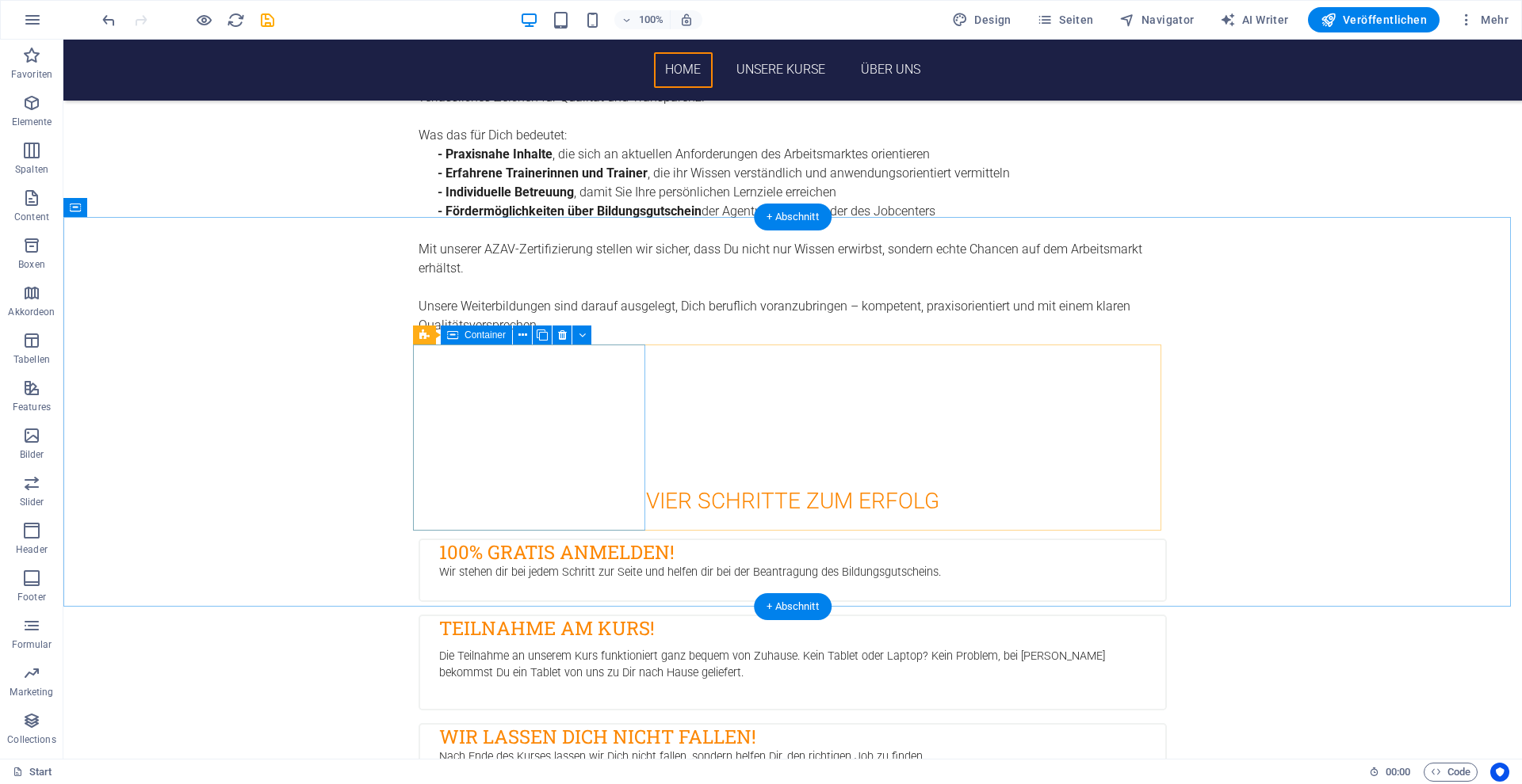
scroll to position [1345, 0]
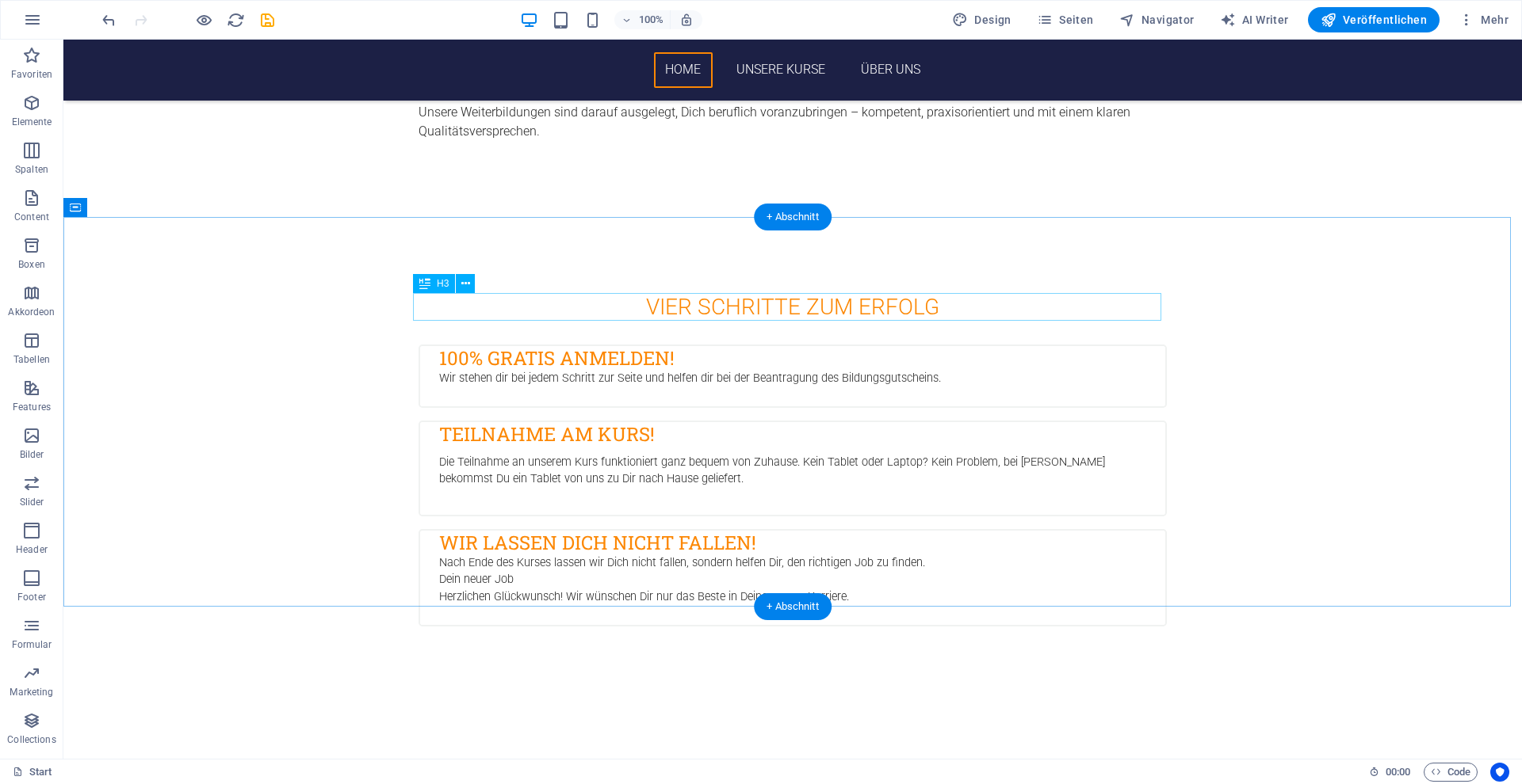
click at [748, 314] on div "Vier Schritte zum Erfolg" at bounding box center [792, 307] width 748 height 28
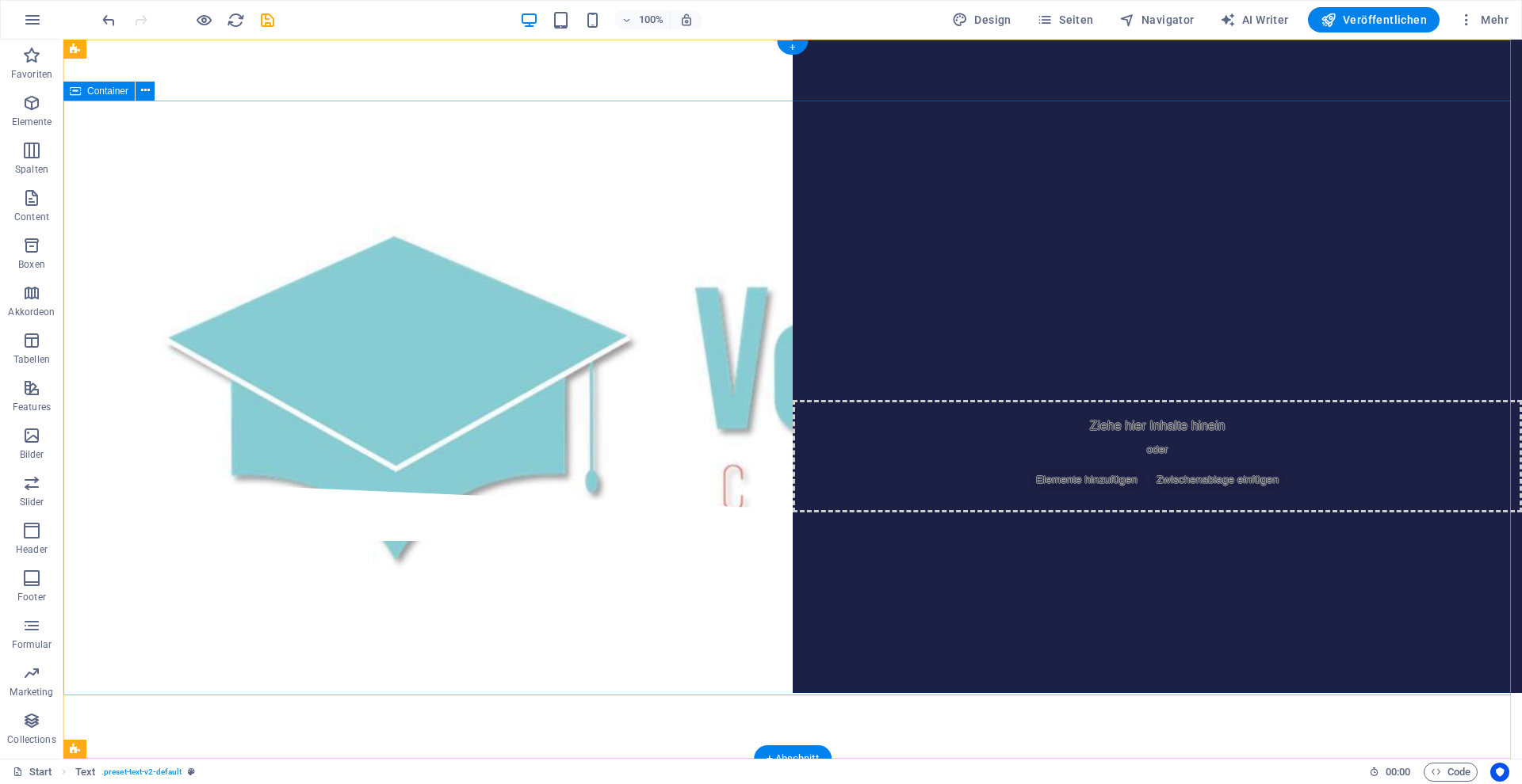
scroll to position [0, 0]
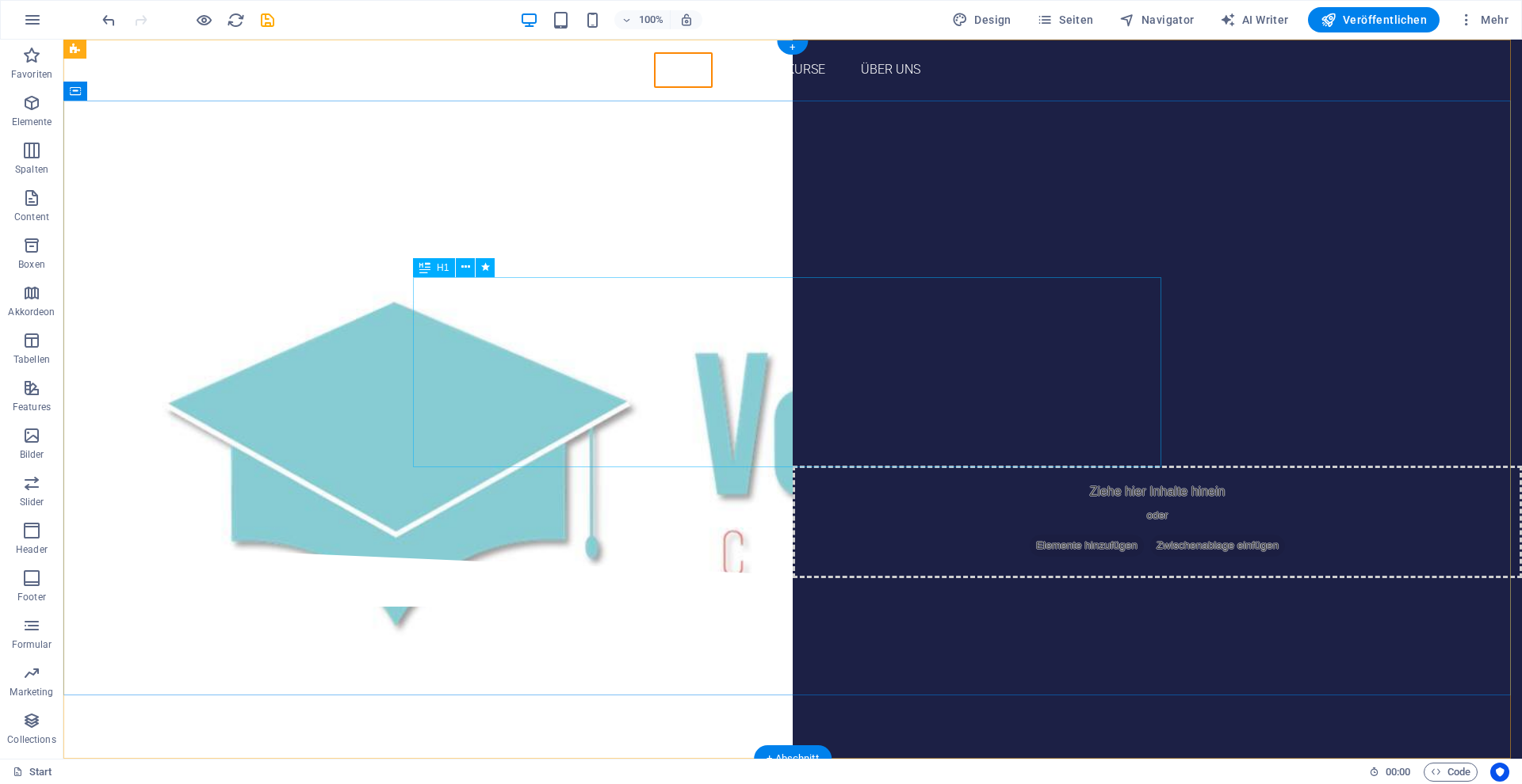
click at [789, 313] on div "Zertifizierte Weiterbildungen für eine sichere Zukunft. Damit es jeder schaffen…" at bounding box center [792, 272] width 748 height 190
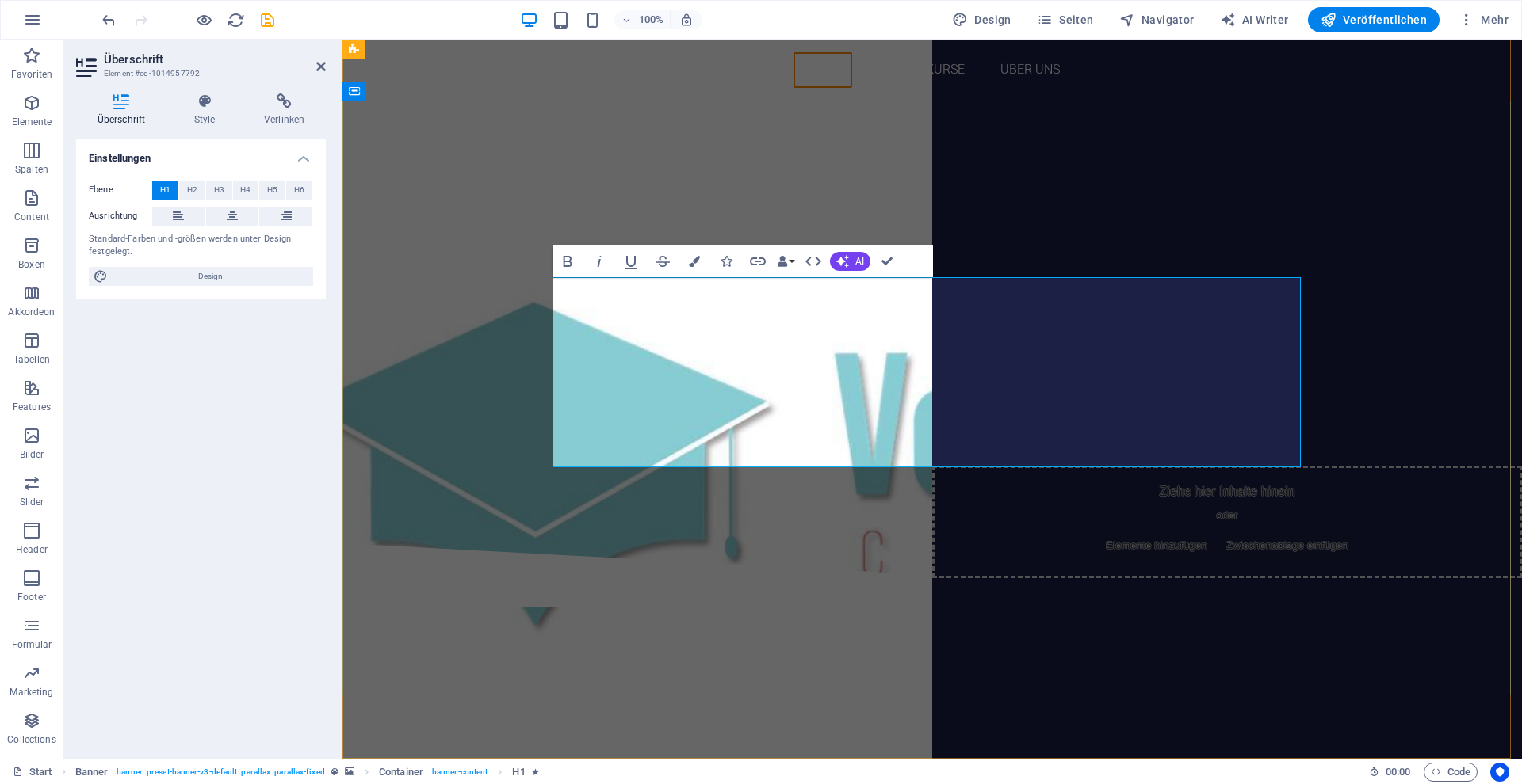
click at [903, 306] on h1 "Zertifizierte Weiterbildungen für eine sichere Zukunft. Damit es jeder schaffen…" at bounding box center [932, 272] width 748 height 190
drag, startPoint x: 1204, startPoint y: 313, endPoint x: 639, endPoint y: 305, distance: 565.1
click at [639, 305] on h1 "VIER SCHRITTE ZUM ERFOLG ‌ Zertifizierte Weiterbildungen für eine sichere Zukun…" at bounding box center [932, 272] width 748 height 190
drag, startPoint x: 1273, startPoint y: 308, endPoint x: 567, endPoint y: 304, distance: 706.0
click at [567, 304] on h1 "​Mit Sicherheit weiterkommen! ‌ Zertifizierte Weiterbildungen für eine sichere …" at bounding box center [932, 272] width 748 height 190
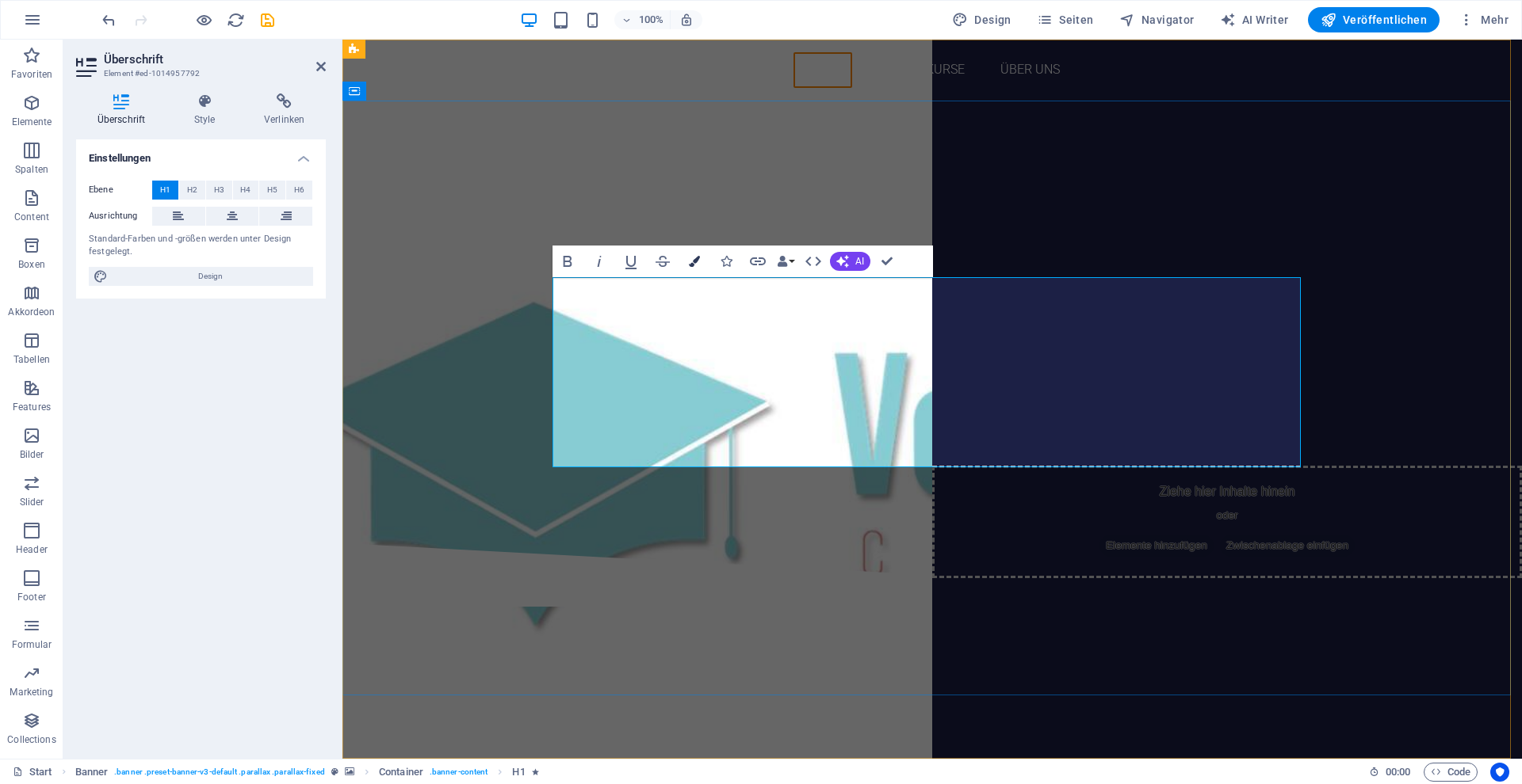
click at [699, 262] on icon "button" at bounding box center [694, 261] width 11 height 11
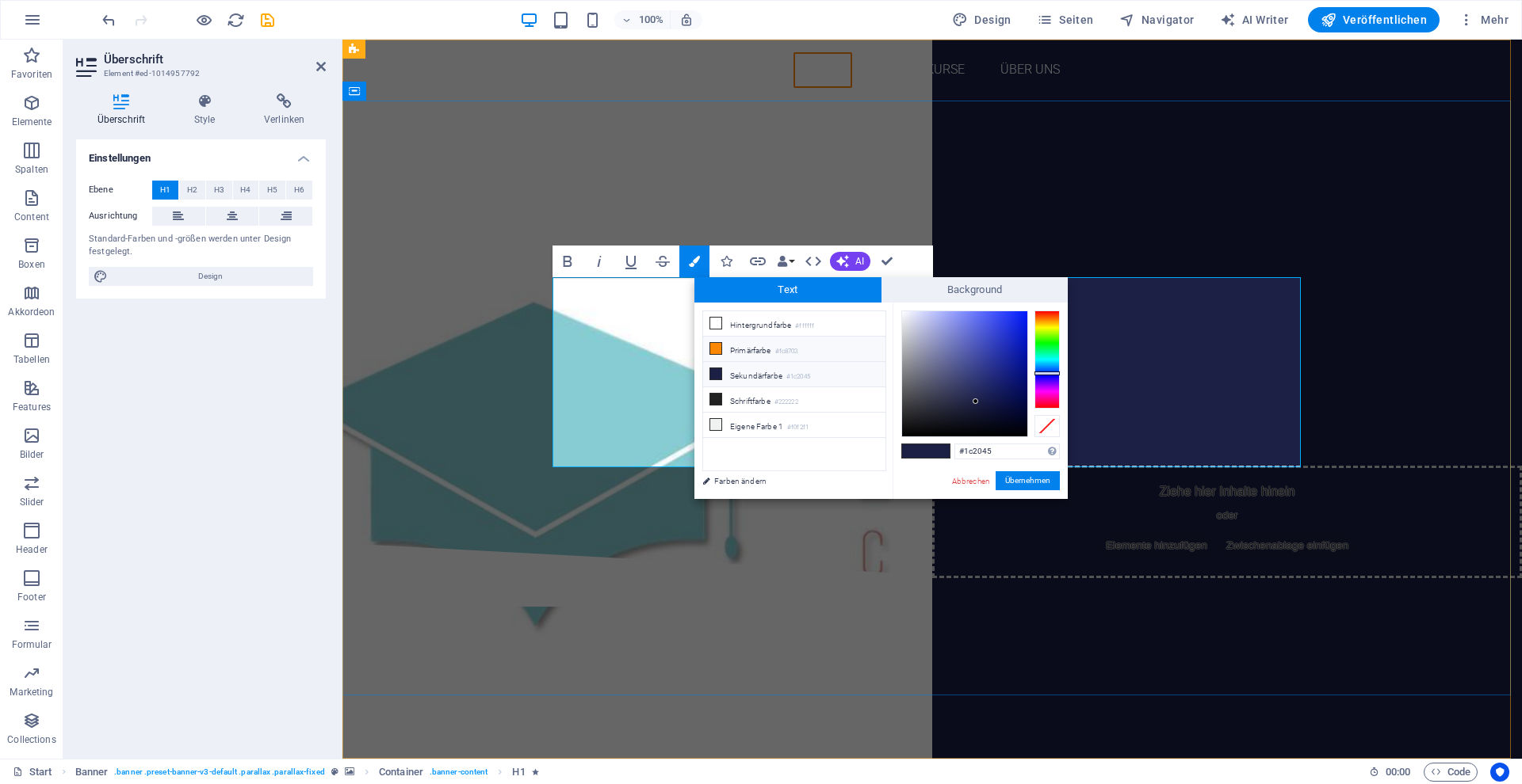
click at [754, 349] on li "Primärfarbe #fc8703" at bounding box center [794, 348] width 182 height 25
type input "#fc8703"
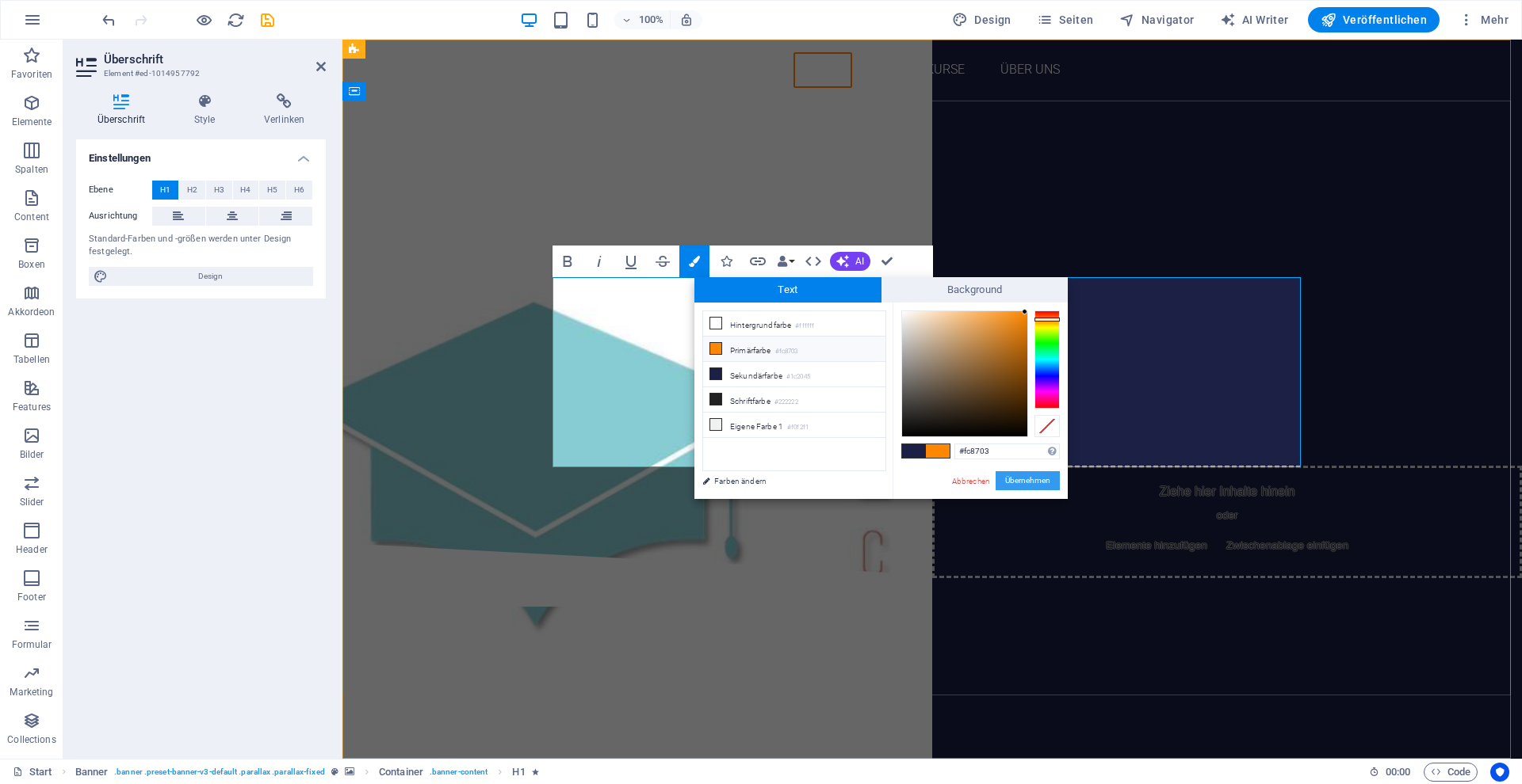
click at [1008, 479] on button "Übernehmen" at bounding box center [1028, 481] width 64 height 19
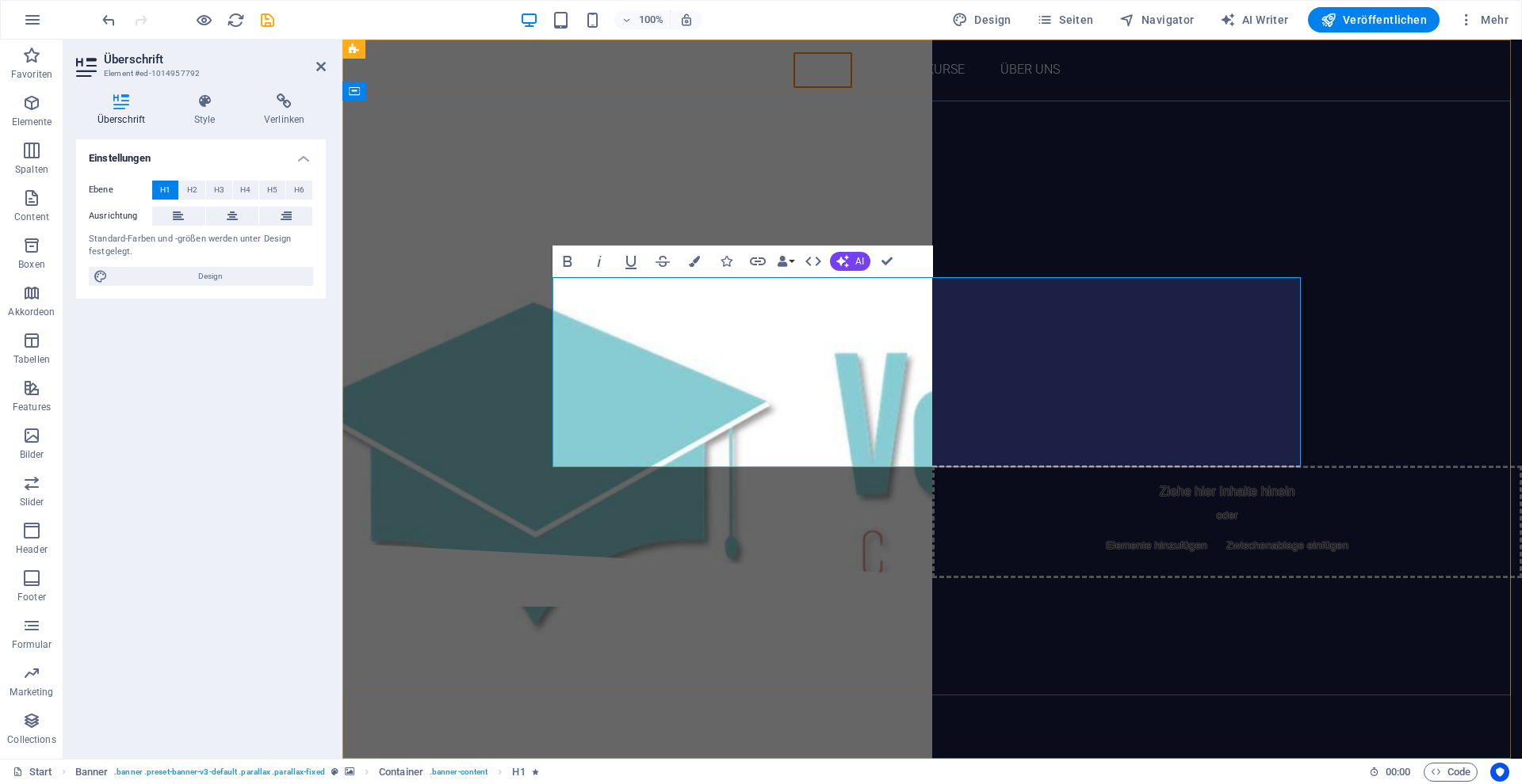
click at [1093, 225] on span "​Mit Sicherheit weiterkommen!" at bounding box center [932, 200] width 683 height 50
click at [1284, 301] on h1 "​ ​Mit Sicherheit weiterkommen! ​ ‌ Zertifizierte Weiterbildungen für eine sich…" at bounding box center [932, 272] width 748 height 190
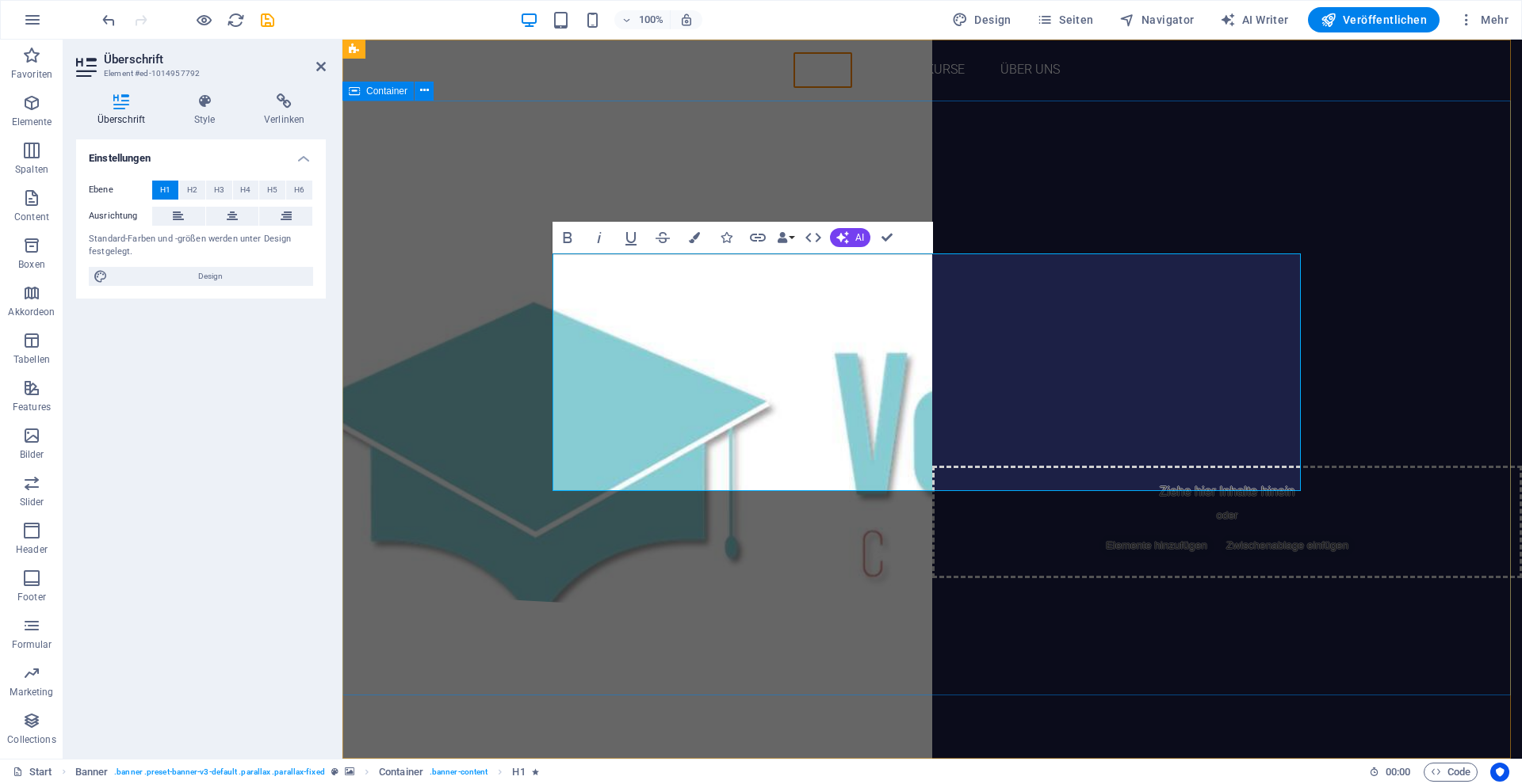
click at [1123, 188] on div "​ ​Mit Sicherheit weiterkommen! ​ ‌ ‌ Zertifizierte Weiterbildungen für eine si…" at bounding box center [932, 346] width 1179 height 491
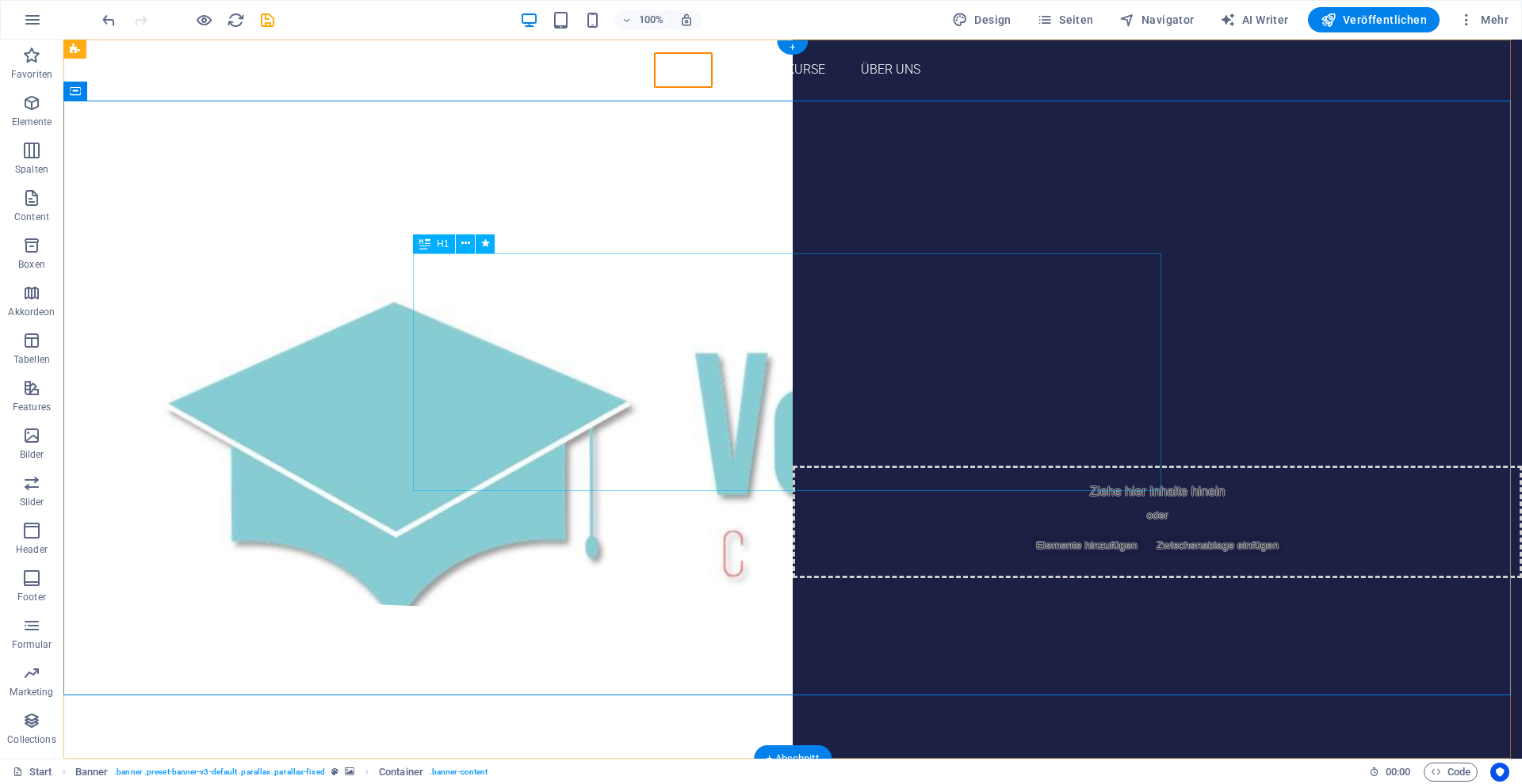
click at [901, 304] on div "Mit Sicherheit weiterkommen! Zertifizierte Weiterbildungen für eine sichere Zuk…" at bounding box center [792, 296] width 748 height 238
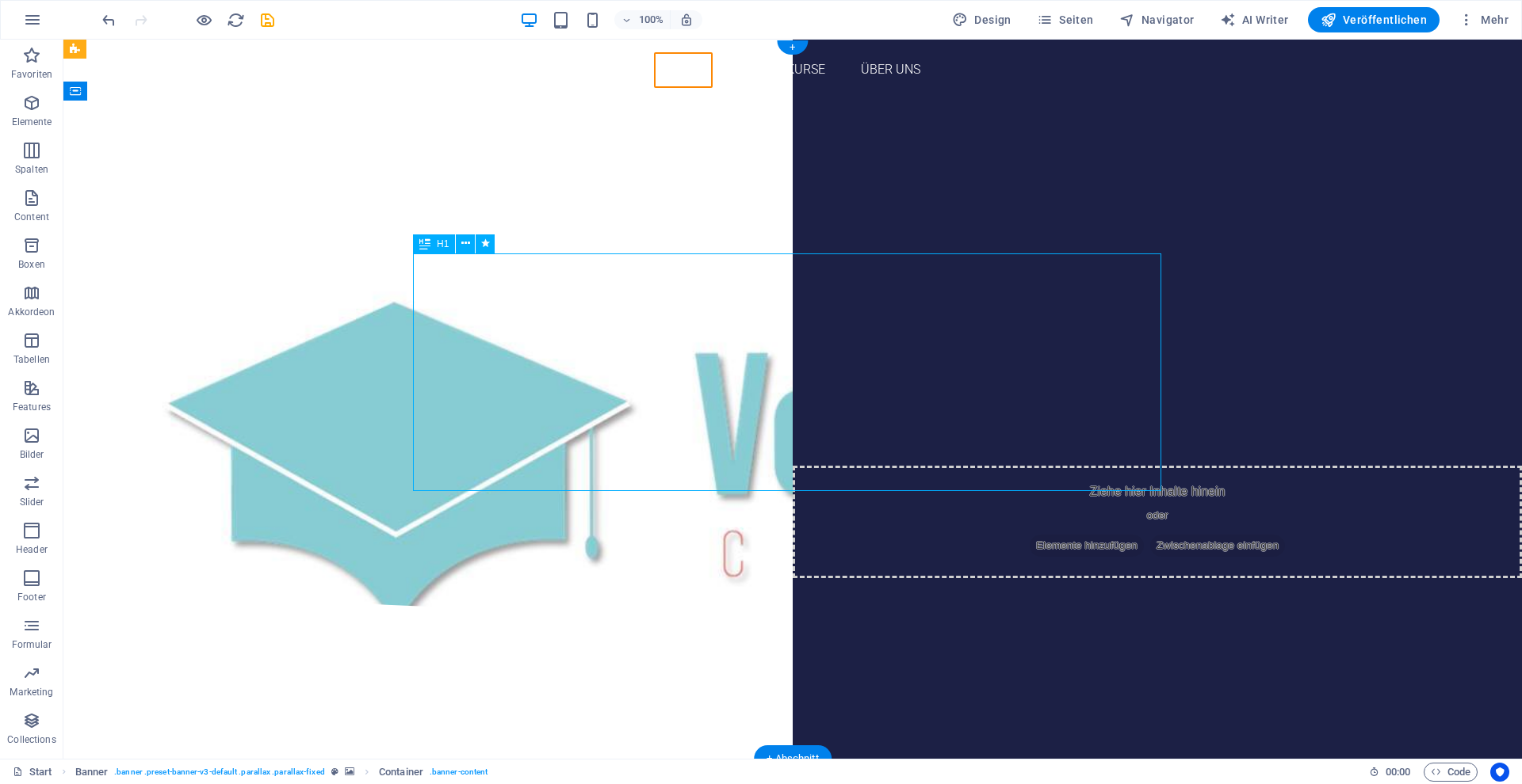
click at [901, 304] on div "Mit Sicherheit weiterkommen! Zertifizierte Weiterbildungen für eine sichere Zuk…" at bounding box center [792, 296] width 748 height 238
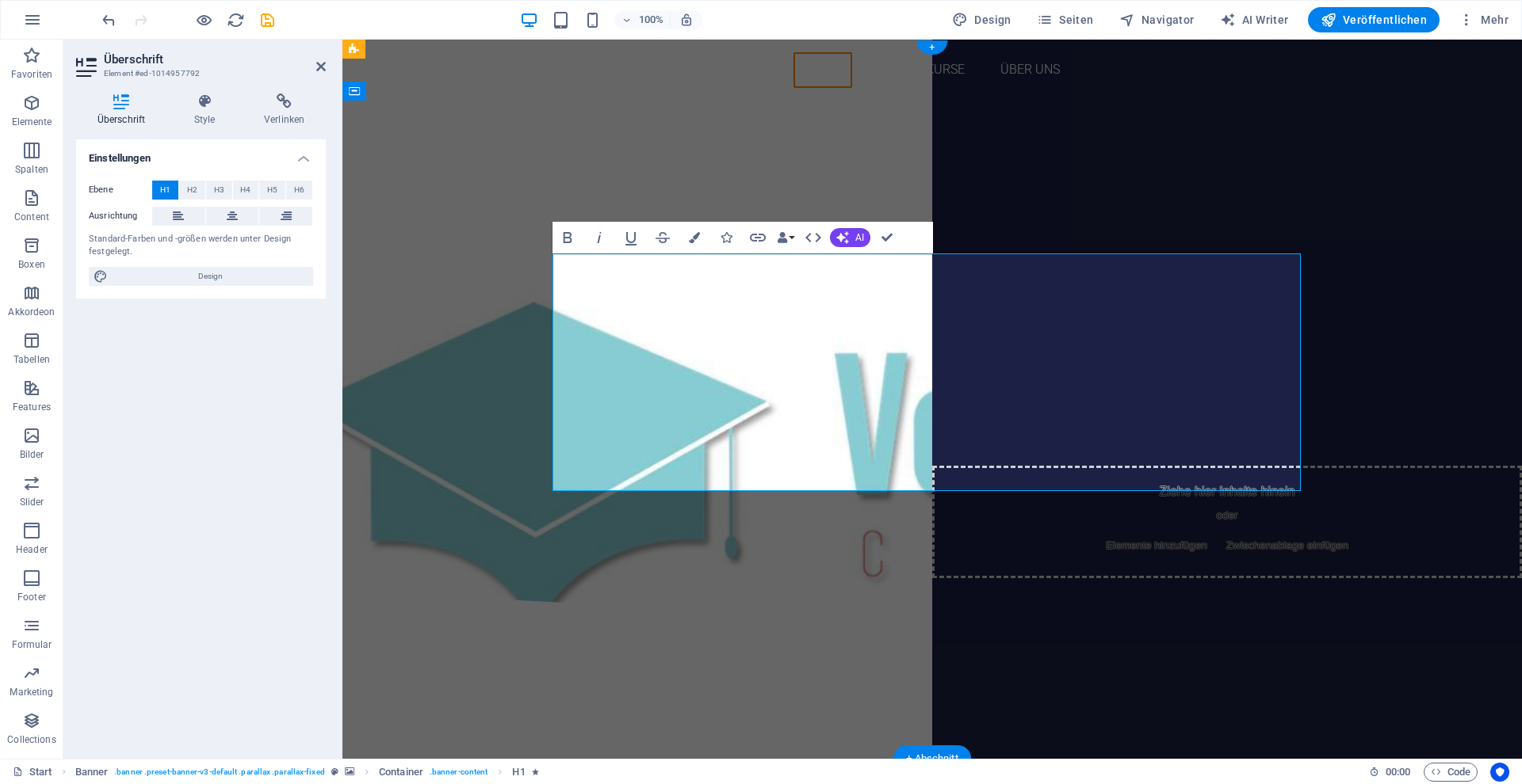
click at [887, 315] on h1 "Mit Sicherheit weiterkommen! Zertifizierte Weiterbildungen für eine sichere Zuk…" at bounding box center [932, 296] width 748 height 238
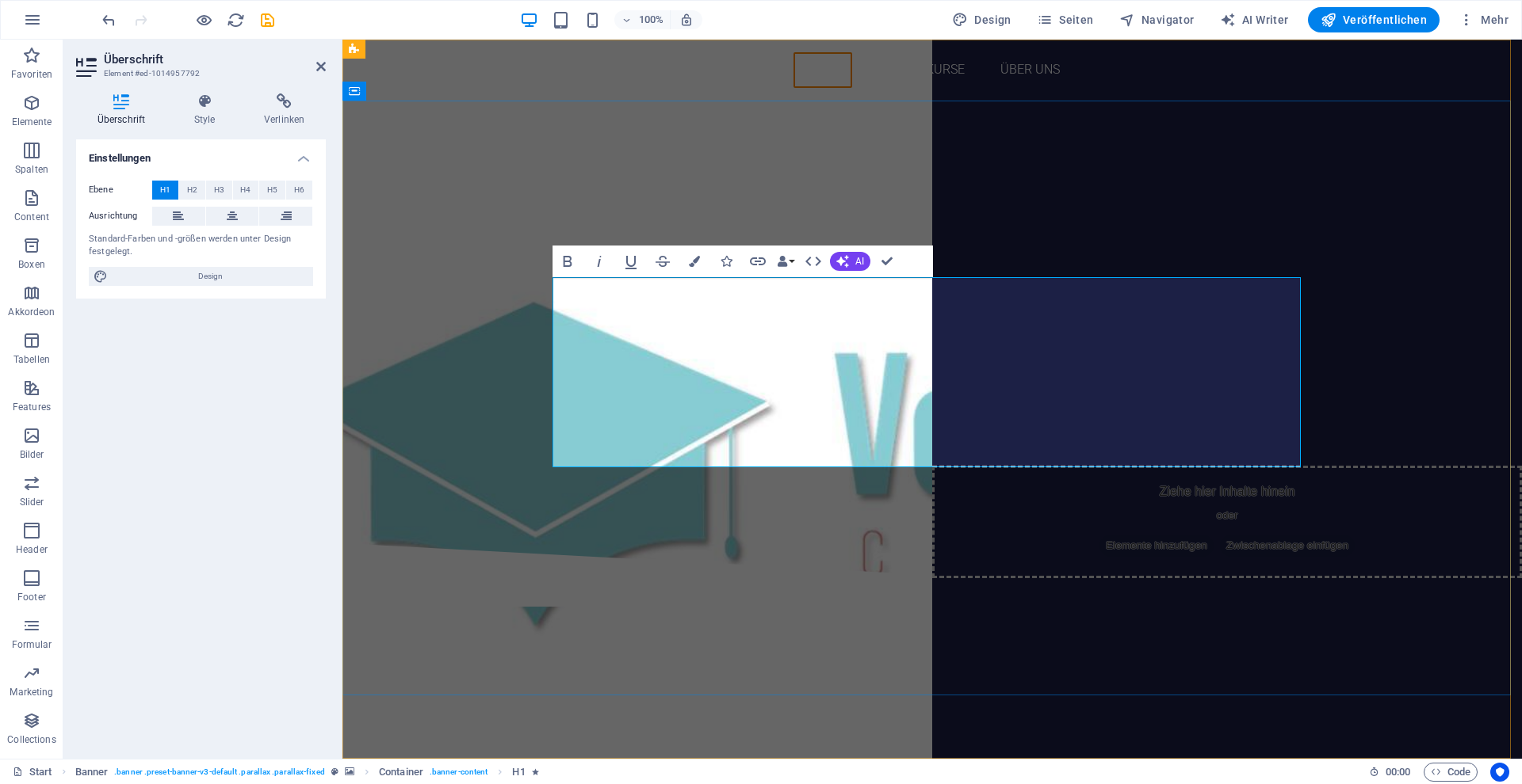
drag, startPoint x: 1269, startPoint y: 304, endPoint x: 570, endPoint y: 299, distance: 699.0
click at [569, 299] on h1 "Mit Sicherheit weiterkommen! Zertifizierte Weiterbildungen für eine sichere Zuk…" at bounding box center [932, 272] width 748 height 190
click at [577, 266] on button "Bold" at bounding box center [567, 261] width 30 height 32
click at [574, 264] on icon "button" at bounding box center [568, 261] width 19 height 19
click at [197, 188] on span "H2" at bounding box center [192, 190] width 10 height 19
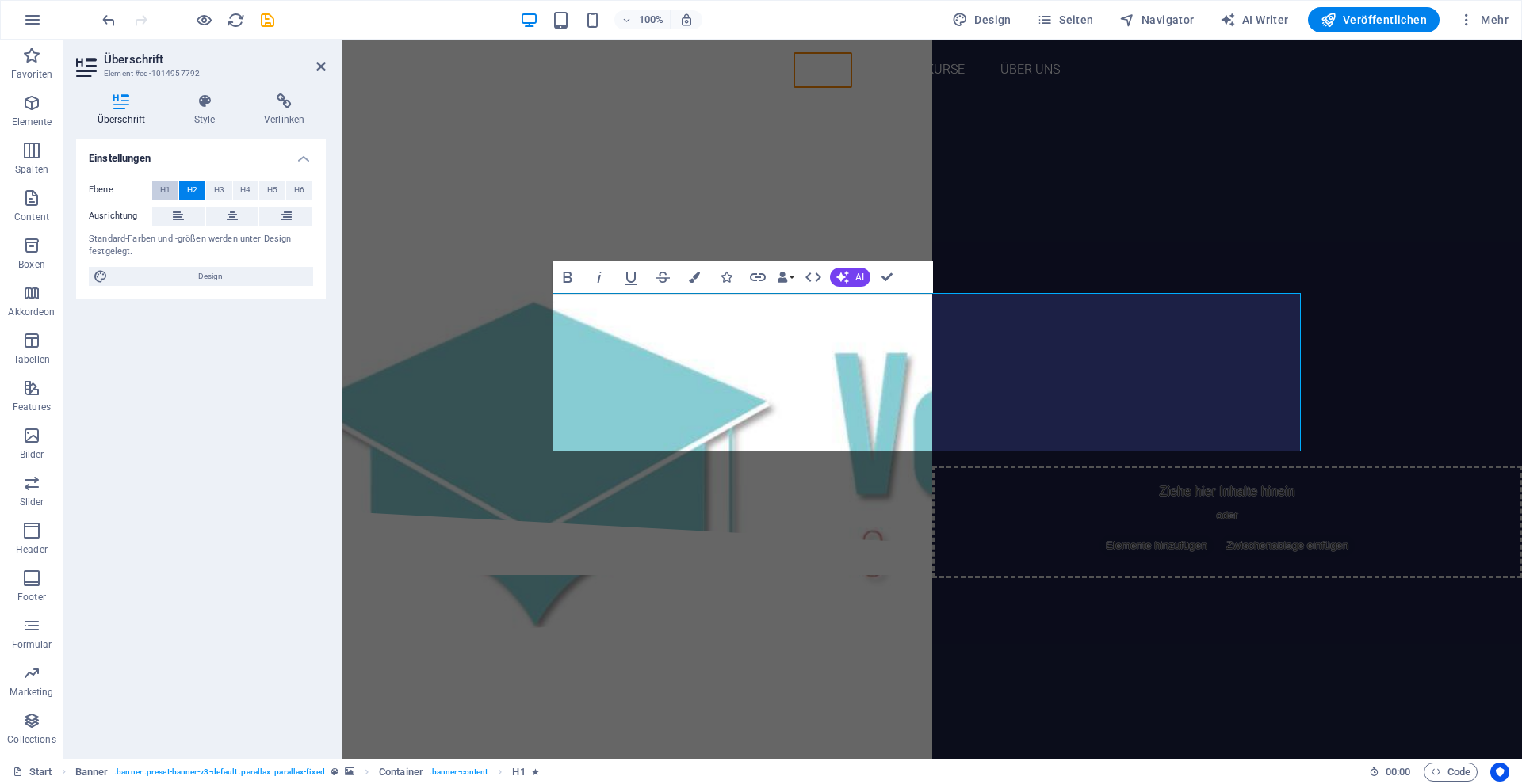
click at [174, 188] on button "H1" at bounding box center [165, 190] width 26 height 19
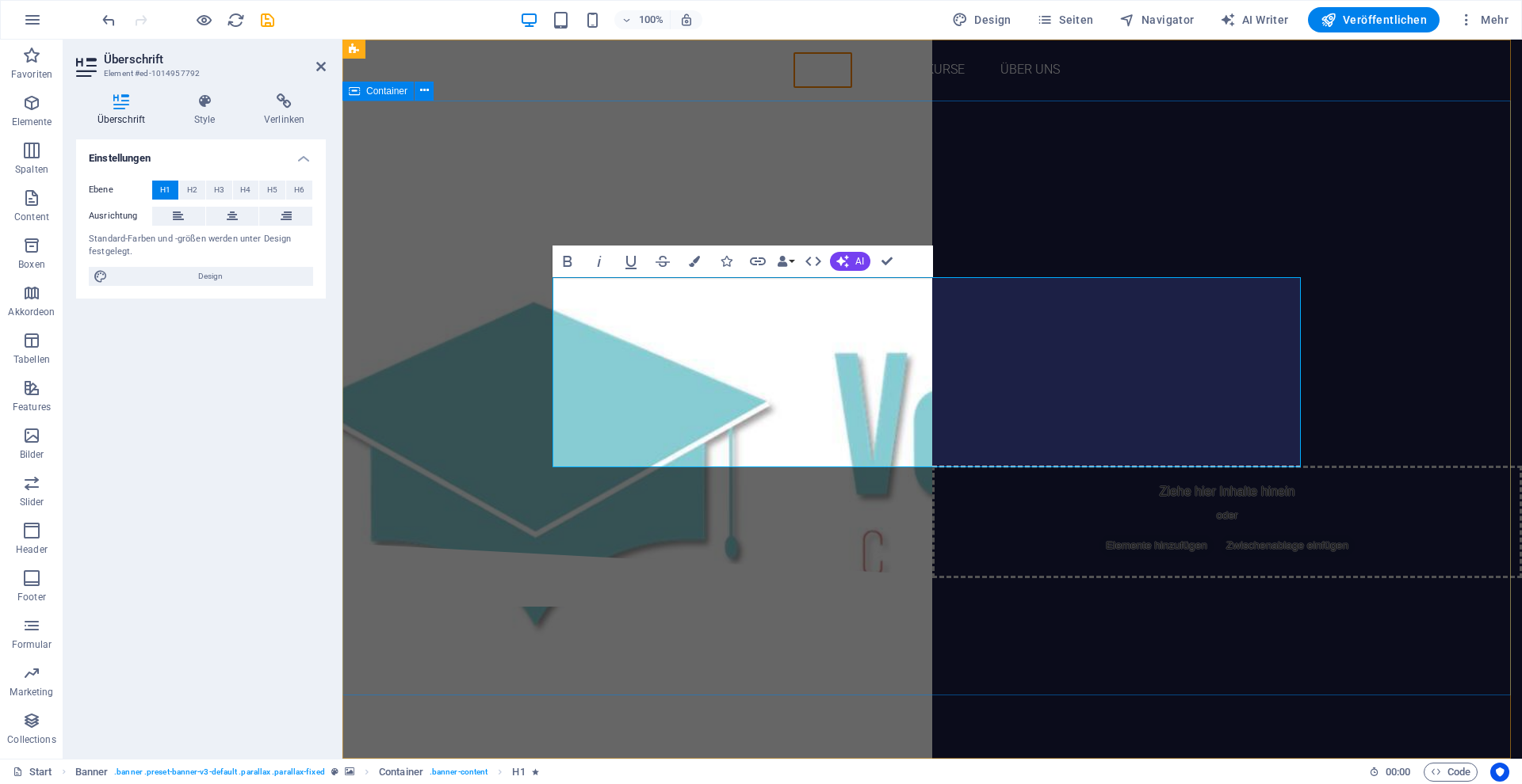
click at [1083, 223] on div "Mit Sicherheit weiterkommen! Zertifizierte Weiterbildungen für eine sichere Zuk…" at bounding box center [932, 322] width 1179 height 442
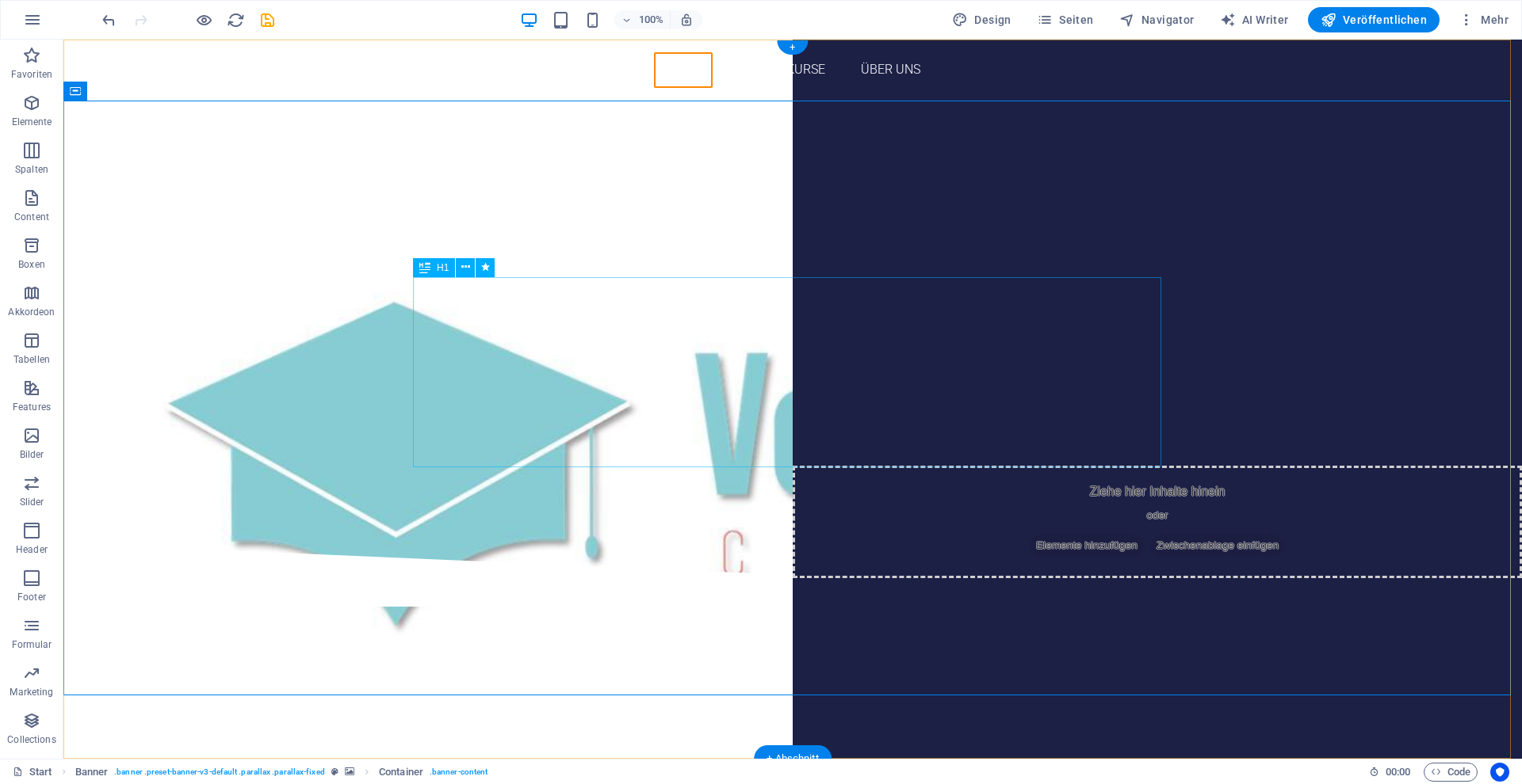
click at [1129, 298] on div "Mit Sicherheit weiterkommen! Zertifizierte Weiterbildungen für eine sichere Zuk…" at bounding box center [792, 272] width 748 height 190
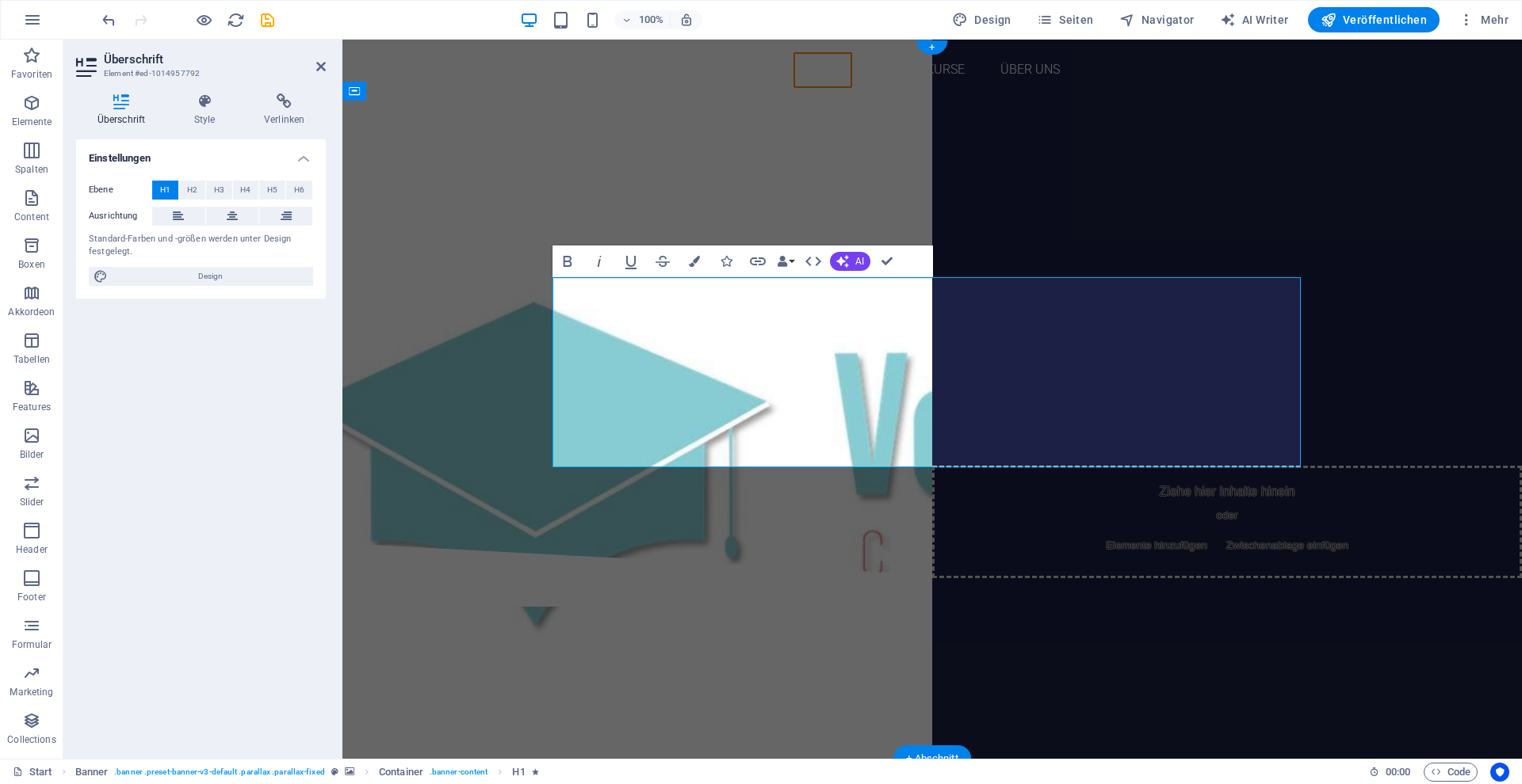
click at [1261, 225] on span "Mit Sicherheit weiterkommen!" at bounding box center [932, 200] width 683 height 50
drag, startPoint x: 1236, startPoint y: 298, endPoint x: 568, endPoint y: 280, distance: 668.2
click at [568, 280] on h1 "Mit Sicherheit weiterkommen! Zertifizierte Weiterbildungen für eine sichere Zuk…" at bounding box center [932, 272] width 748 height 190
click at [593, 346] on span "Zertifizierte Weiterbildungen für eine sichere Zukunft. Damit es jeder schaffen…" at bounding box center [932, 295] width 678 height 145
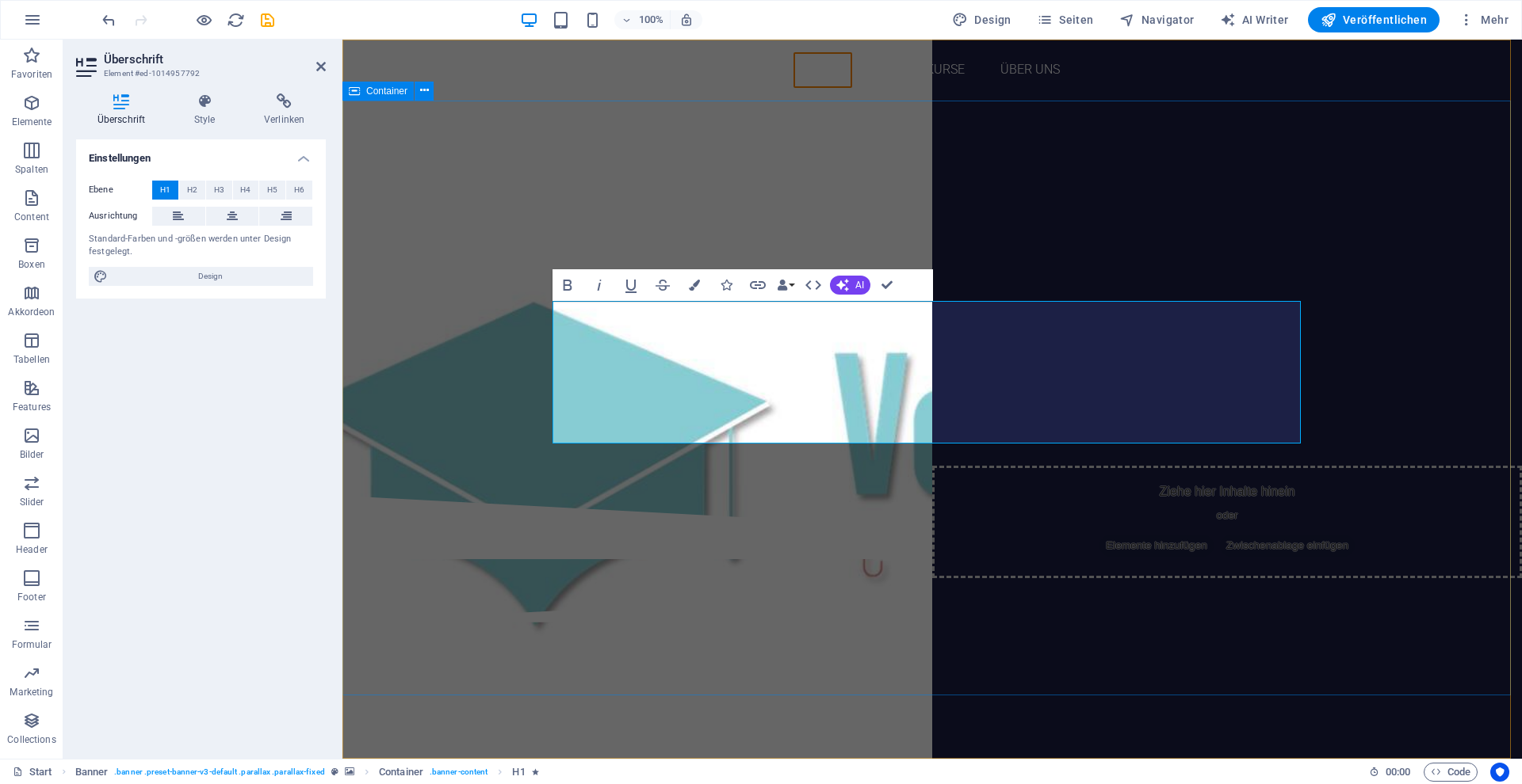
click at [836, 204] on div "Zertifizierte Weiterbildungen für eine sichere Zukunft. Damit es jeder schaffen…" at bounding box center [932, 298] width 1179 height 395
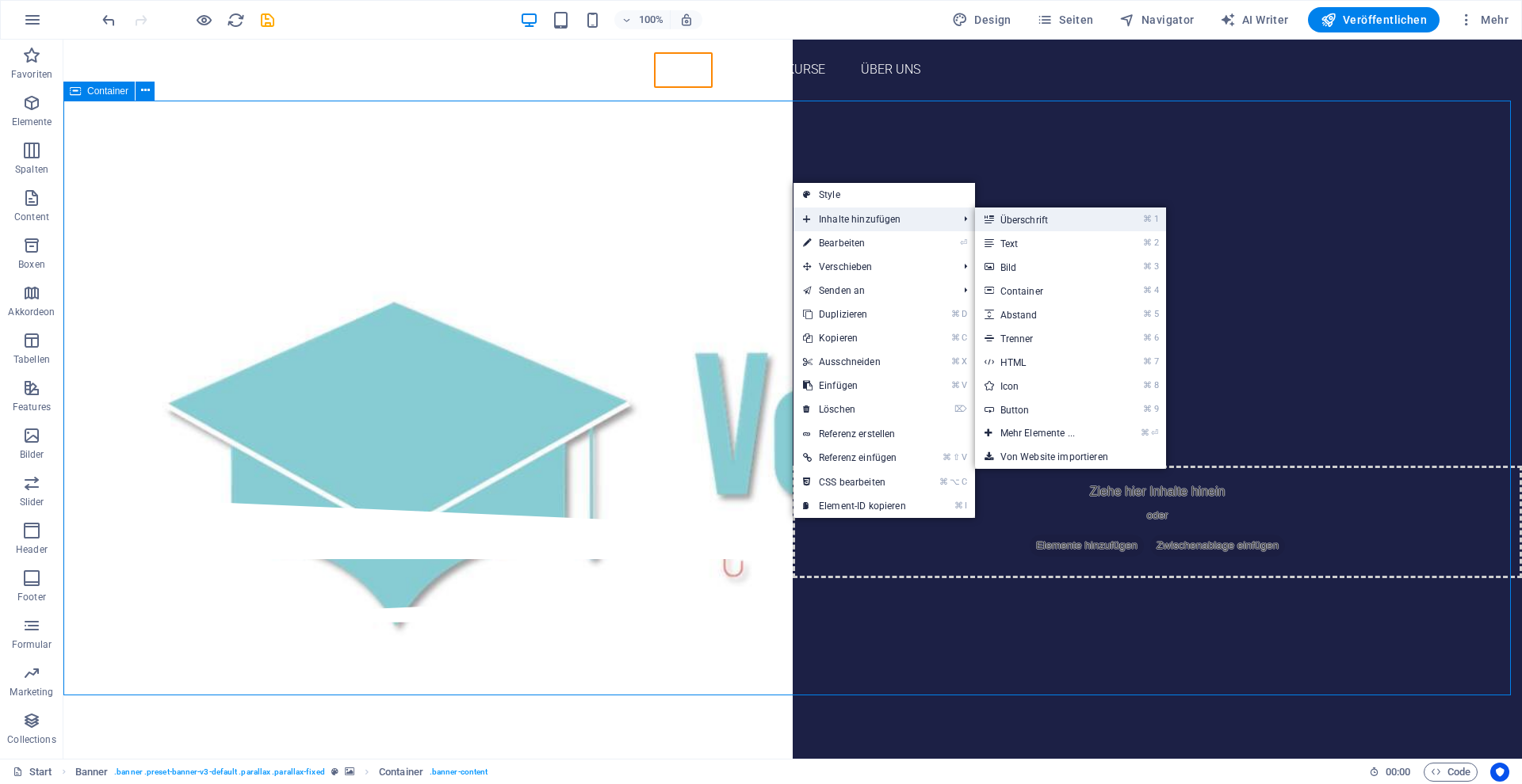
click at [1036, 227] on link "⌘ 1 Überschrift" at bounding box center [1041, 220] width 131 height 24
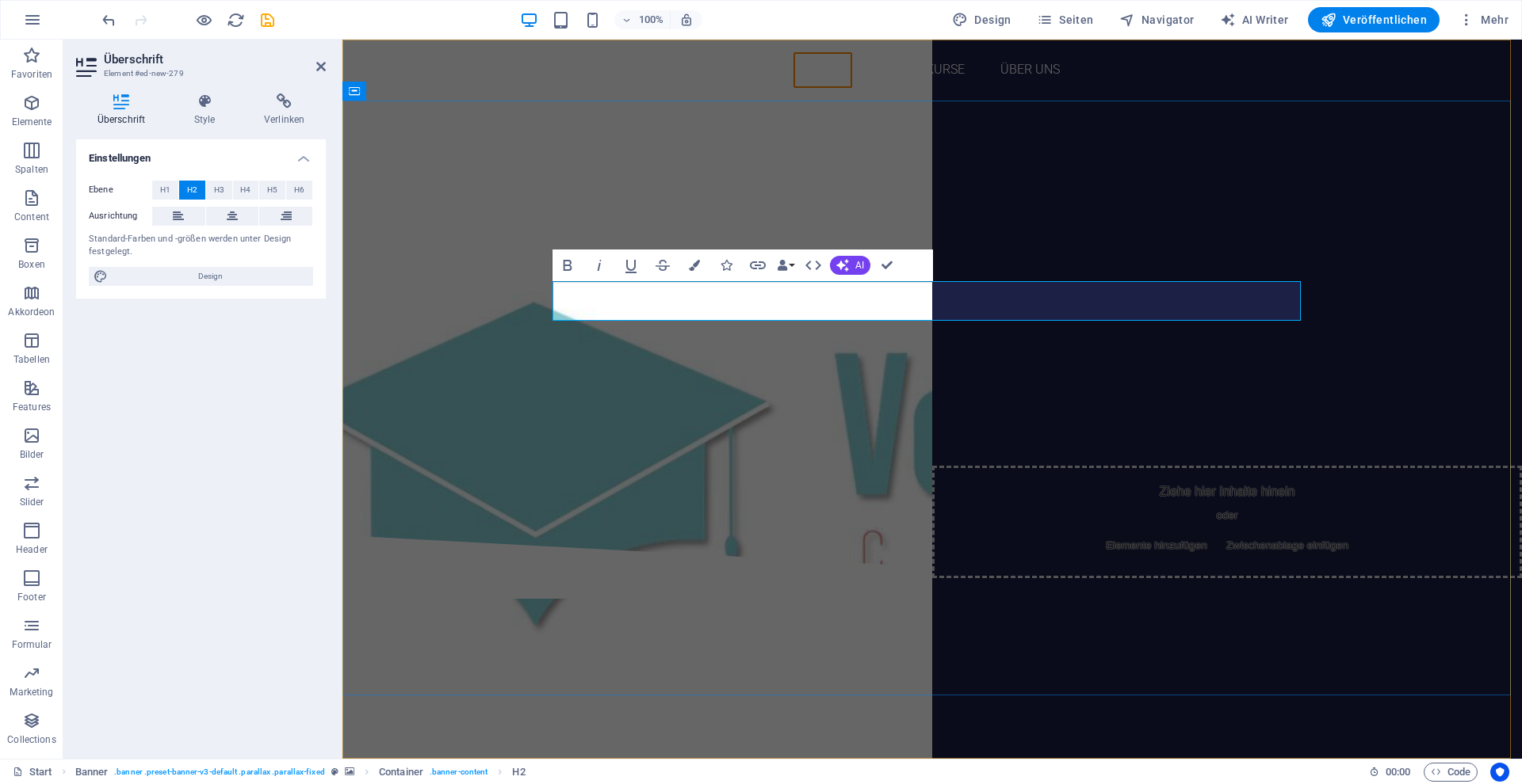
drag, startPoint x: 1204, startPoint y: 302, endPoint x: 666, endPoint y: 285, distance: 538.3
click at [593, 216] on h2 "MIT SICHERHEIT WEITERKOMMEN!" at bounding box center [932, 197] width 748 height 40
click at [701, 267] on button "Colors" at bounding box center [694, 265] width 30 height 32
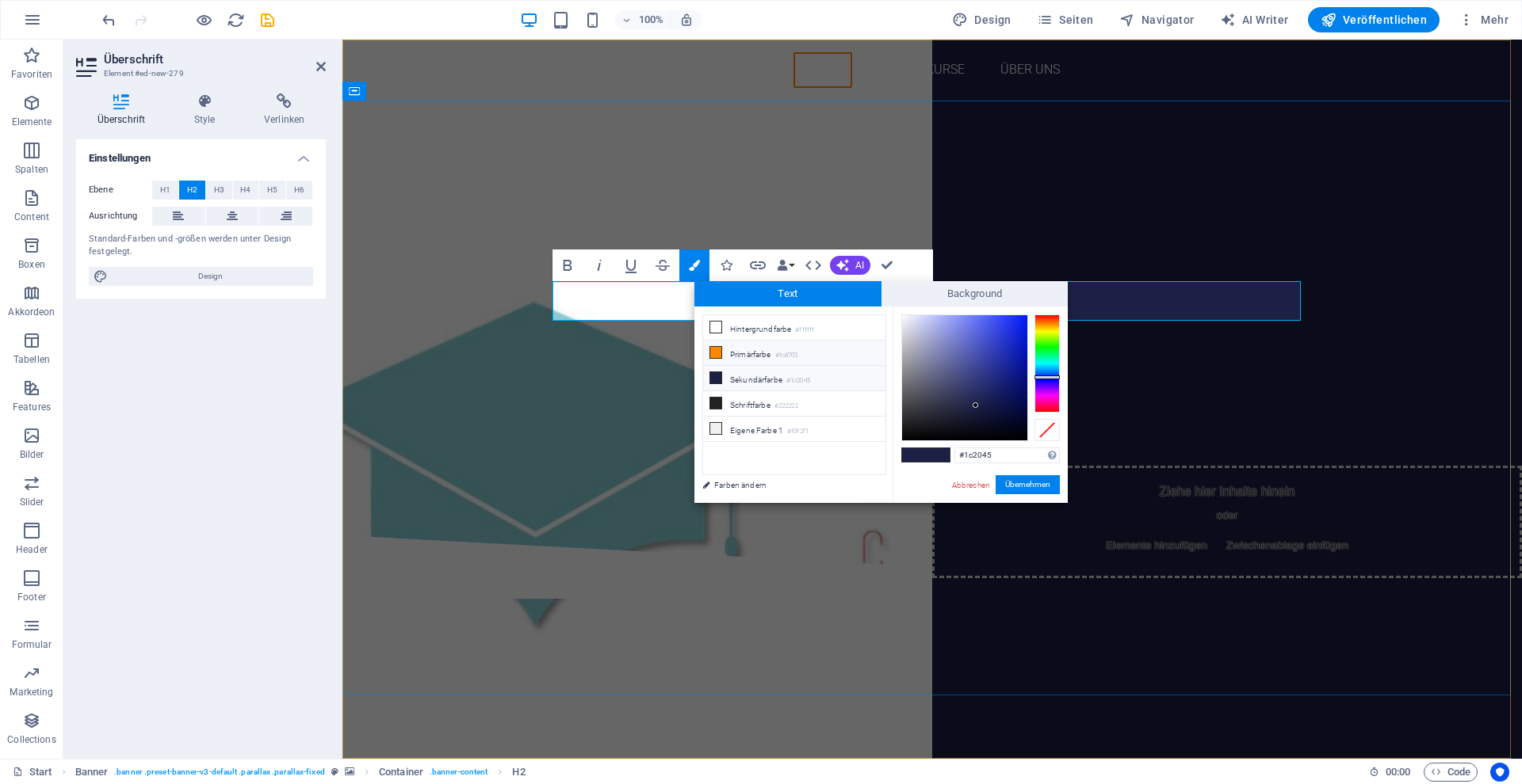
click at [737, 348] on li "Primärfarbe #fc8703" at bounding box center [794, 353] width 182 height 25
type input "#fc8703"
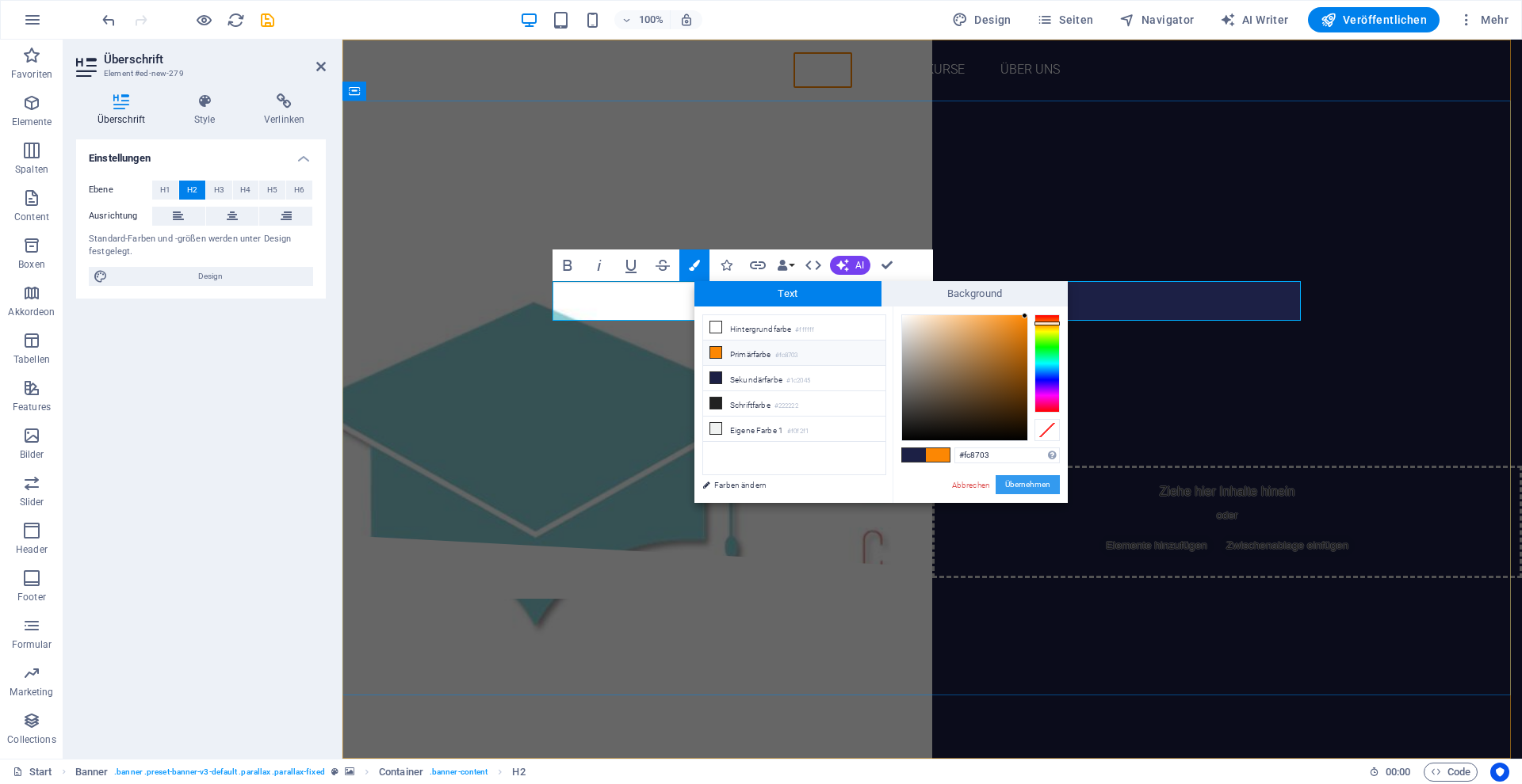
drag, startPoint x: 1026, startPoint y: 487, endPoint x: 683, endPoint y: 448, distance: 345.2
click at [1026, 487] on button "Übernehmen" at bounding box center [1028, 485] width 64 height 19
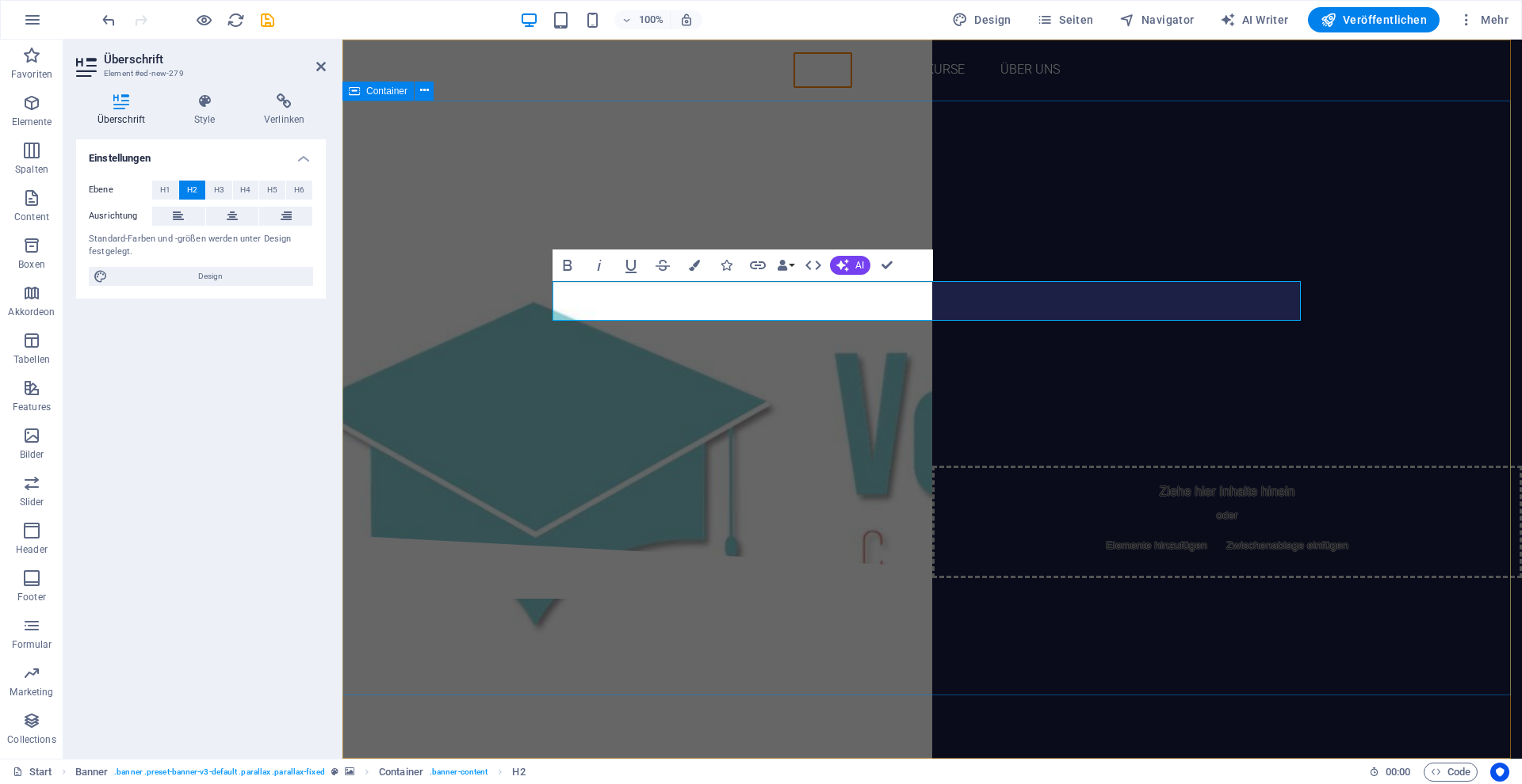
click at [1137, 201] on div "MIT SICHERHEIT WEITERKOMMEN! Zertifizierte Weiterbildungen für eine sichere Zuk…" at bounding box center [932, 318] width 1179 height 435
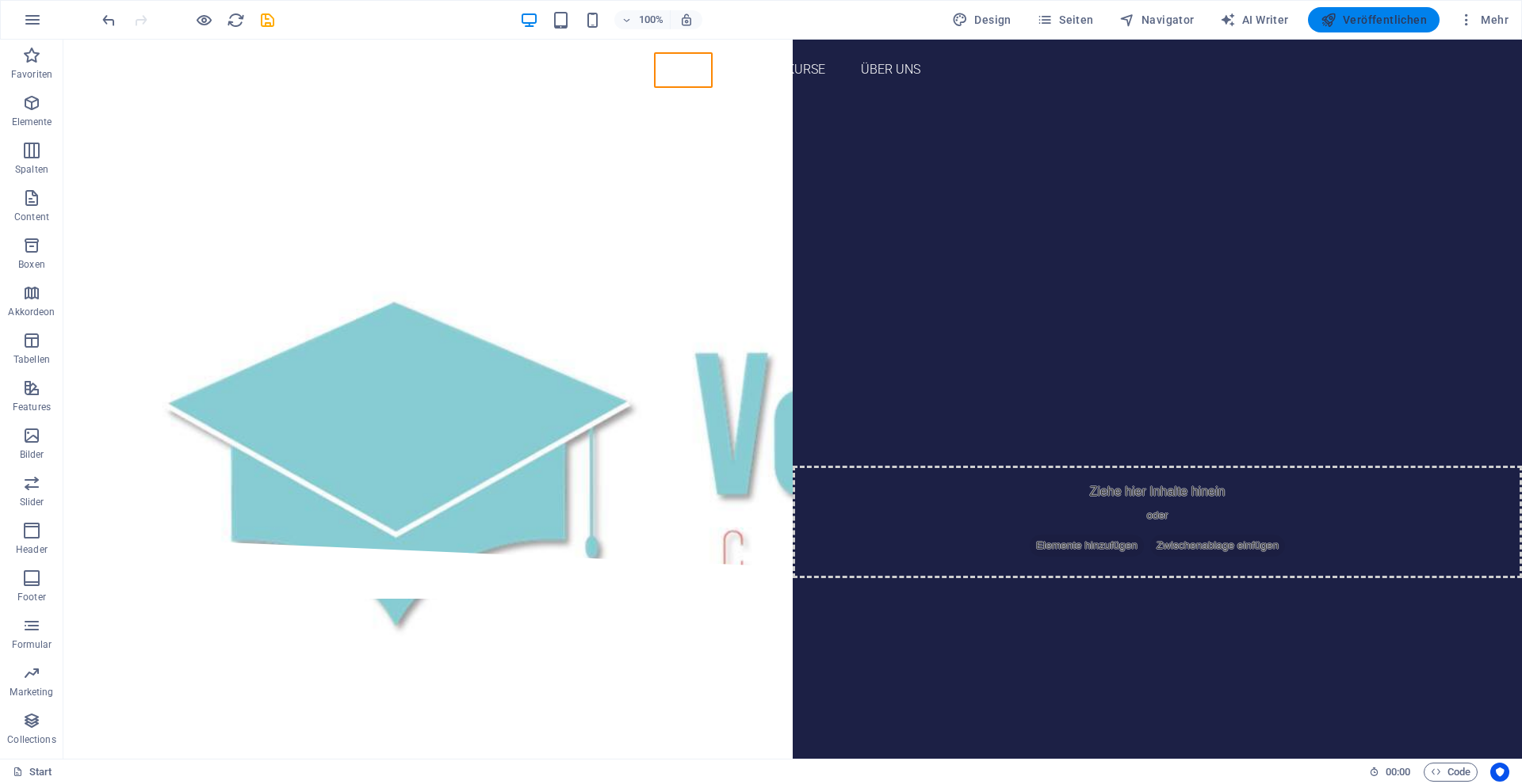
click at [1343, 28] on button "Veröffentlichen" at bounding box center [1374, 19] width 131 height 25
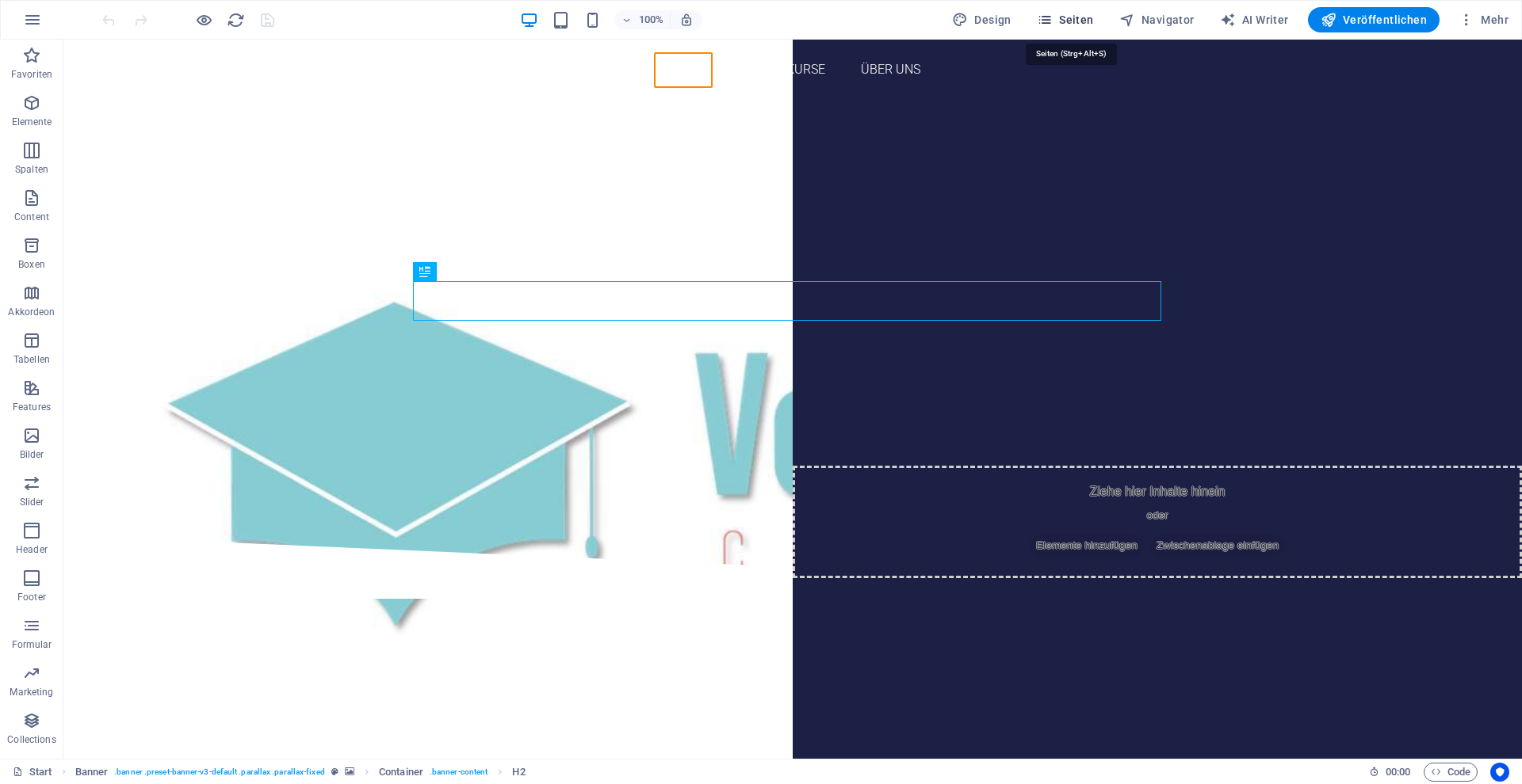
click at [1072, 18] on span "Seiten" at bounding box center [1065, 20] width 57 height 16
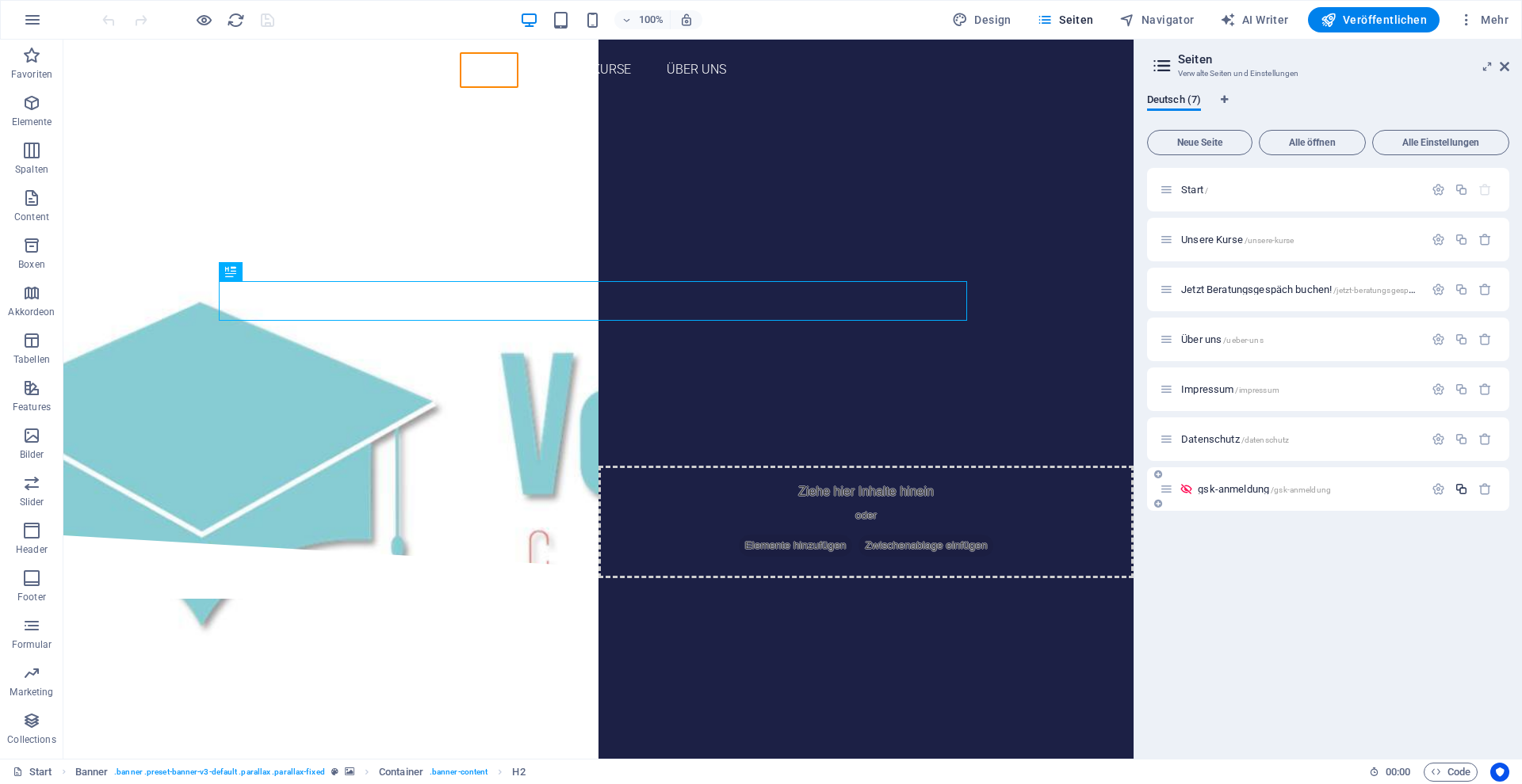
click at [1459, 492] on icon "button" at bounding box center [1461, 489] width 14 height 14
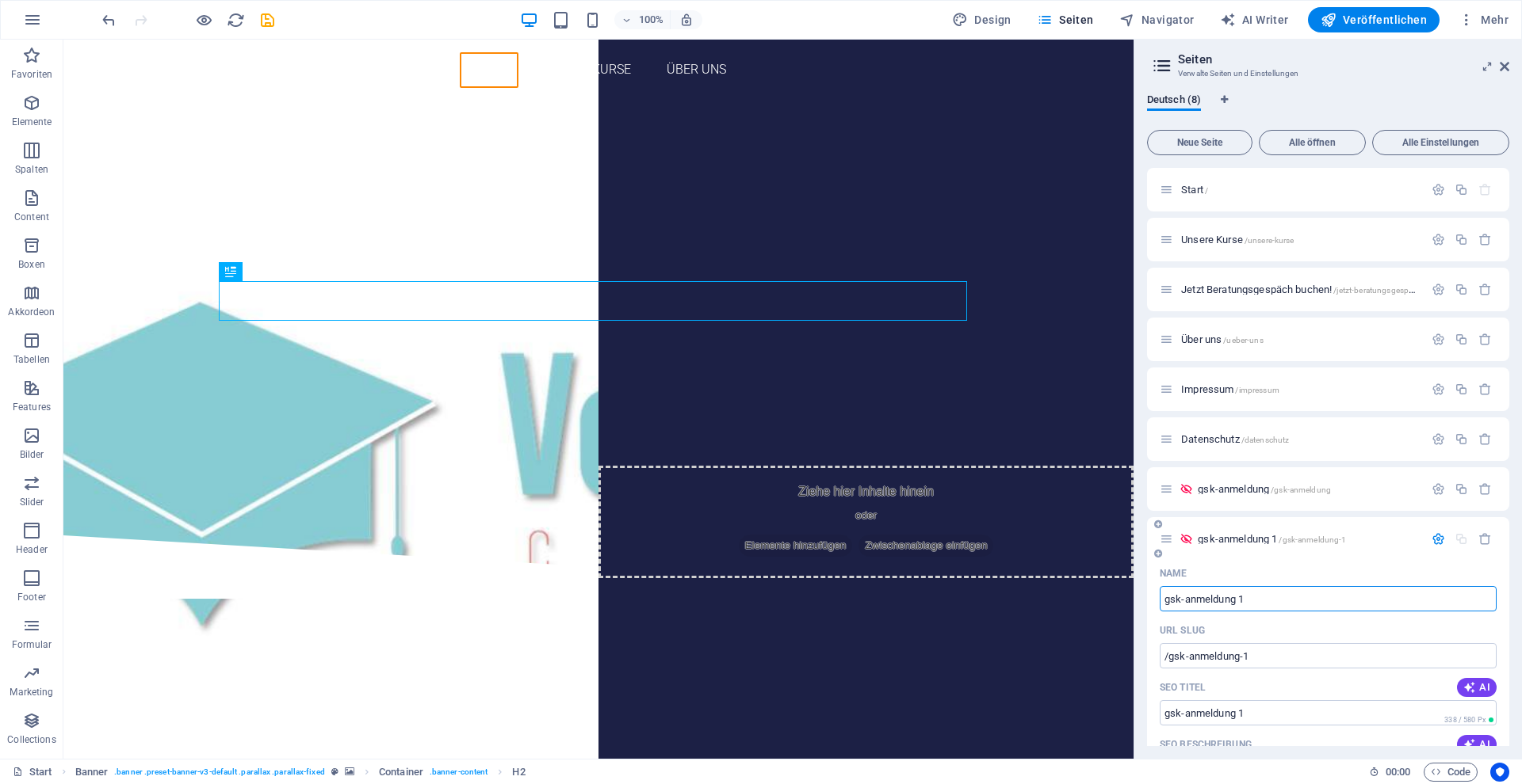
scroll to position [3, 0]
type input "/"
type input "te"
type input "/te"
type input "te"
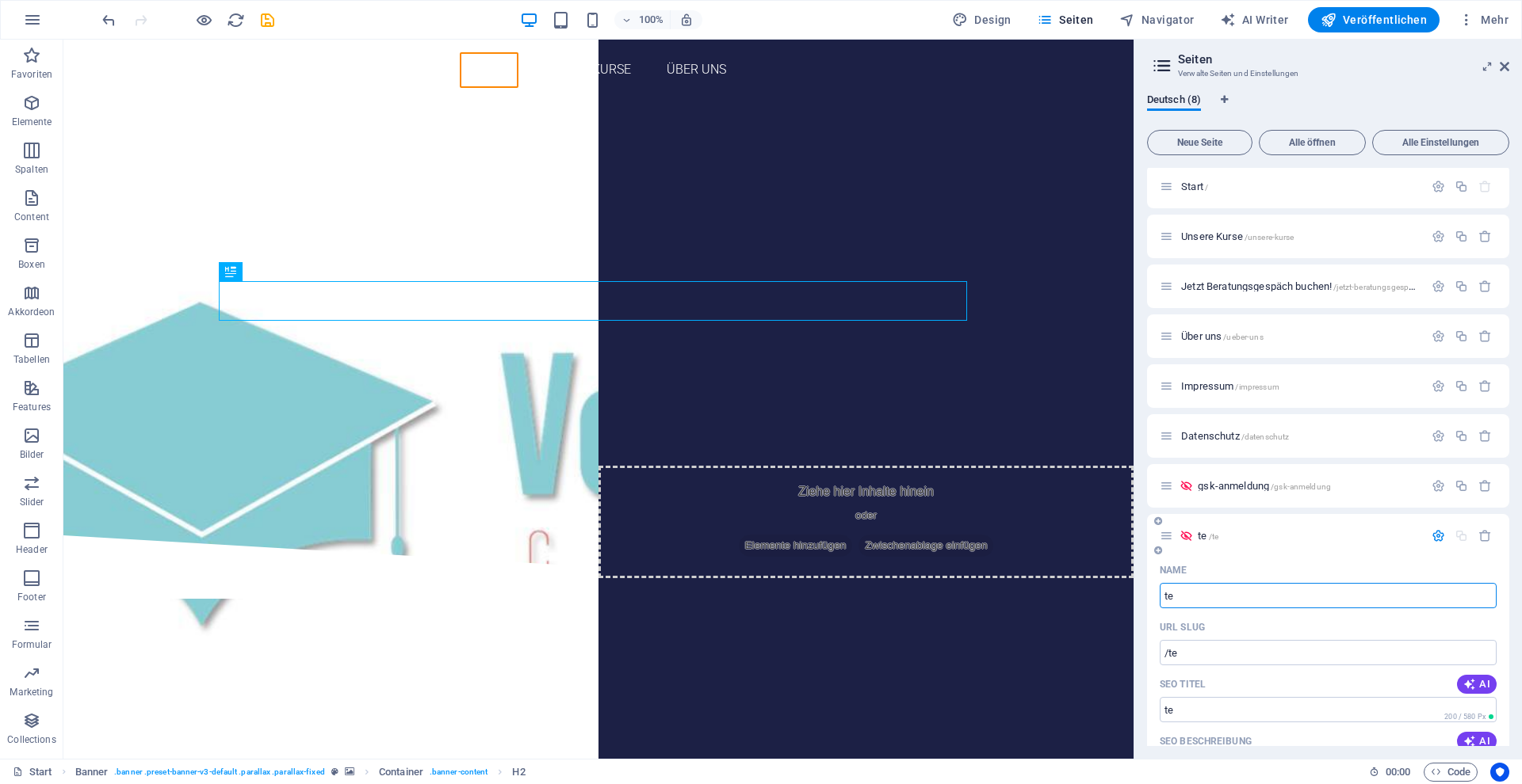
type input "t"
type input "/"
type input "Termin Buchgen"
type input "/termin-buchgen"
type input "Termin Buchgen"
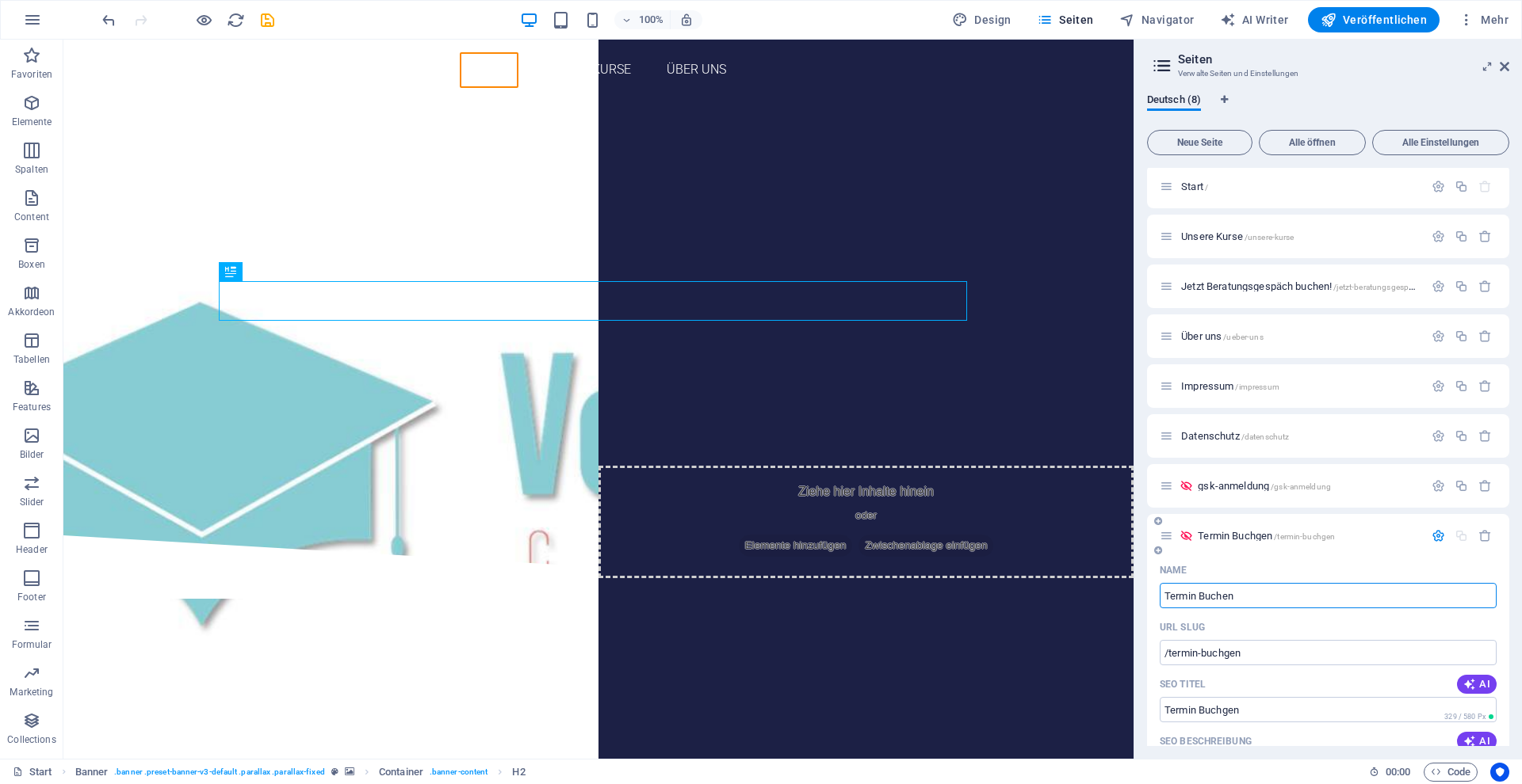
type input "Termin Buchen"
type input "/termin-buchen"
type input "Termin Buchen"
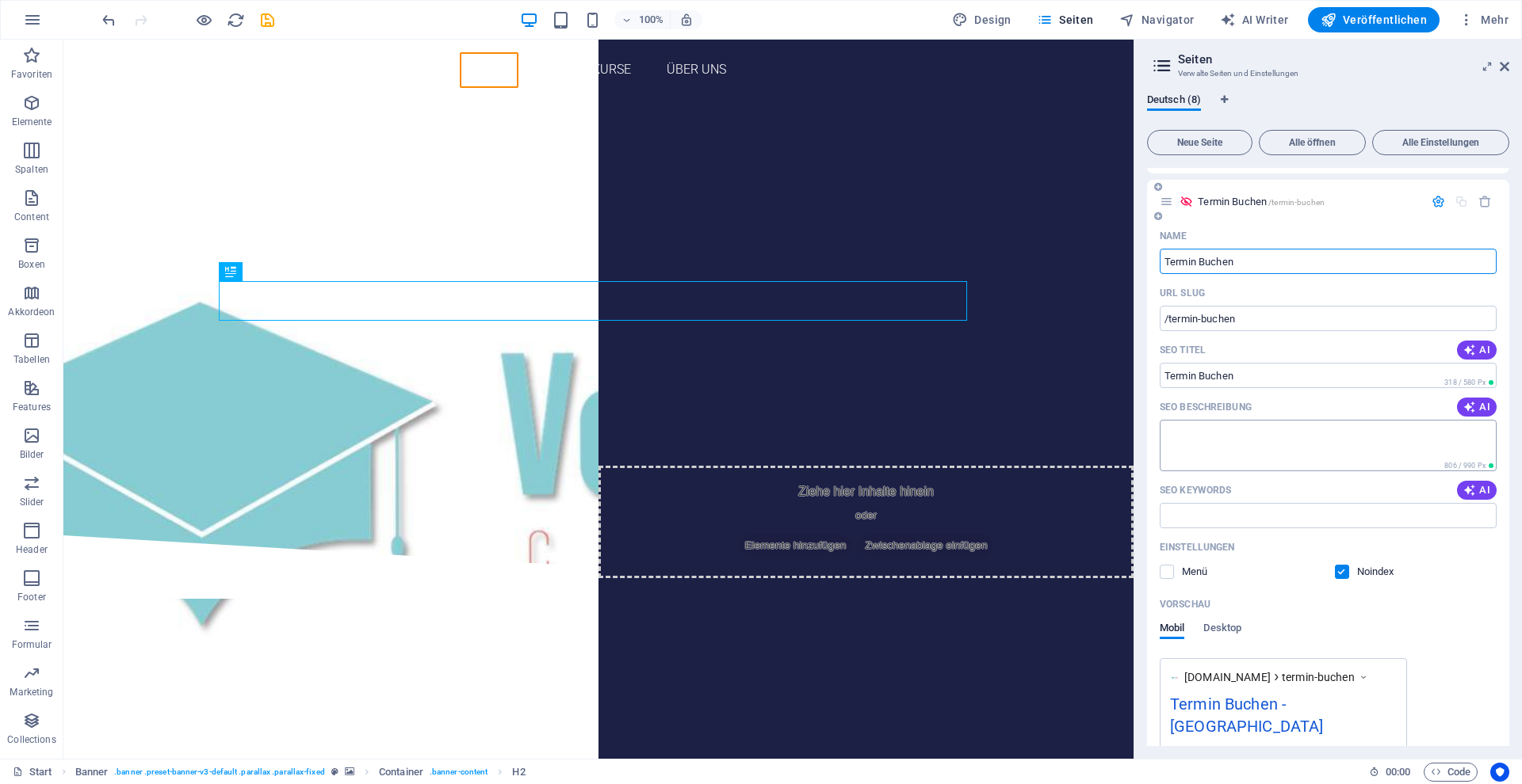
scroll to position [216, 0]
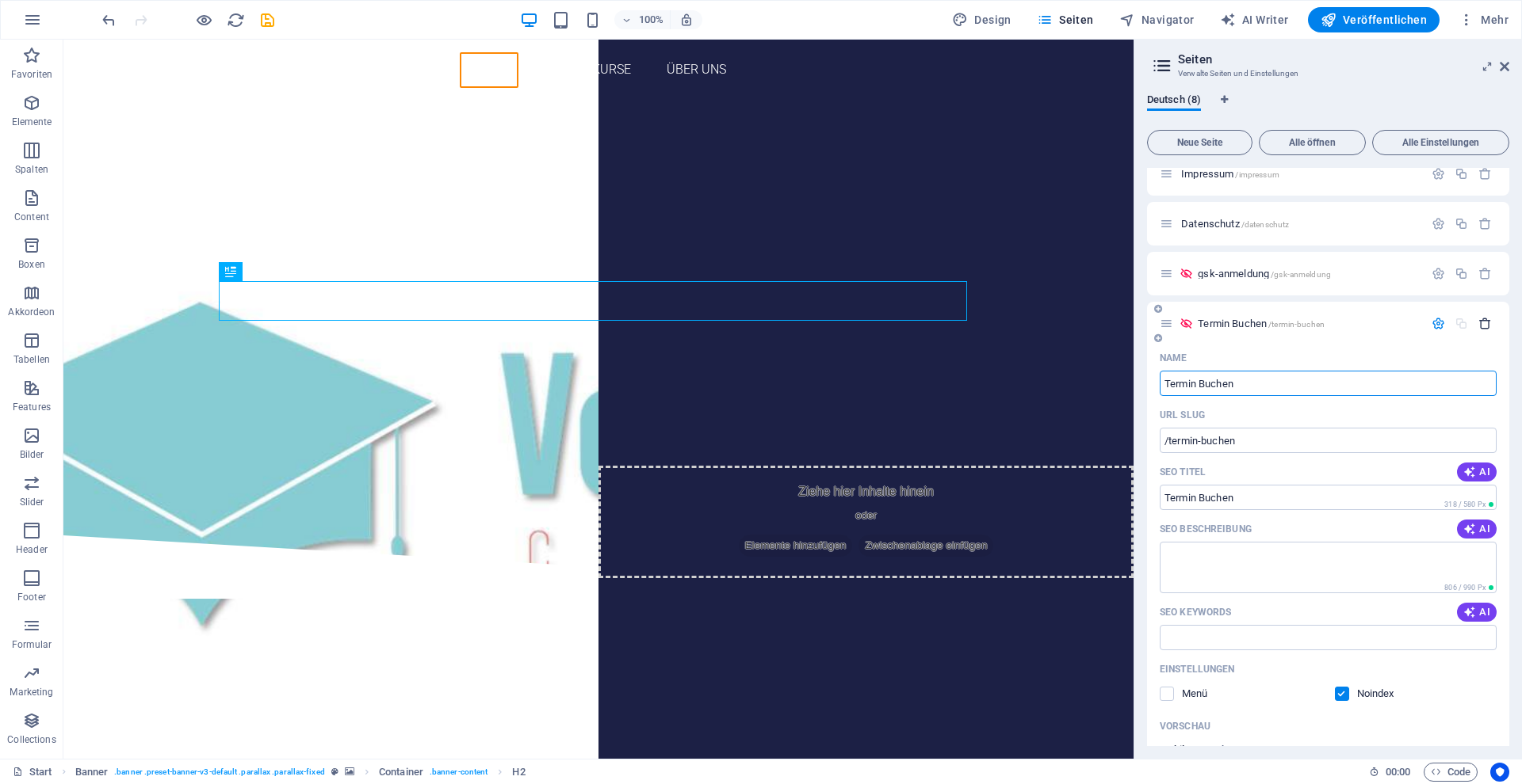
click at [1484, 327] on icon "button" at bounding box center [1485, 323] width 14 height 14
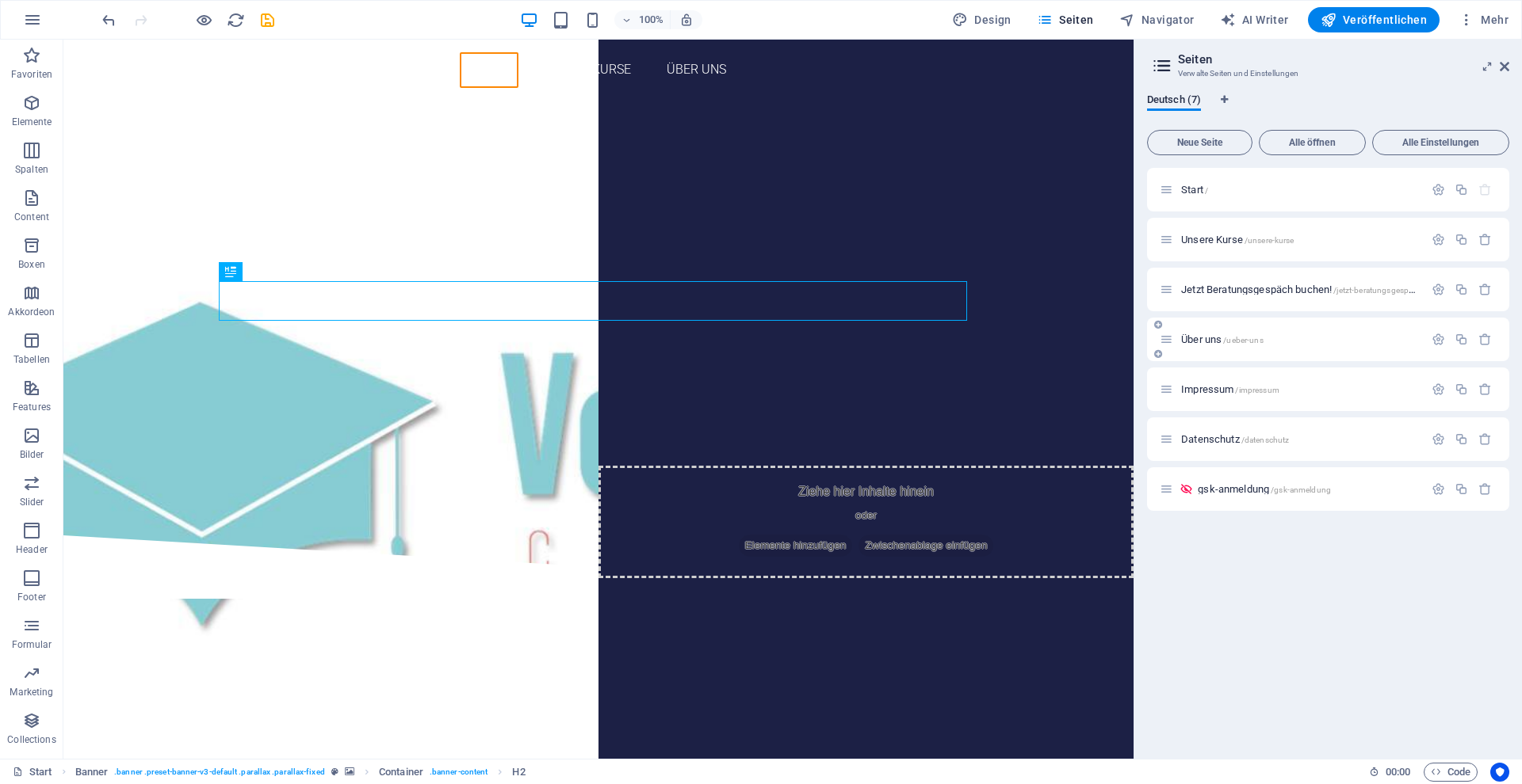
scroll to position [0, 0]
click at [1458, 292] on icon "button" at bounding box center [1461, 290] width 14 height 14
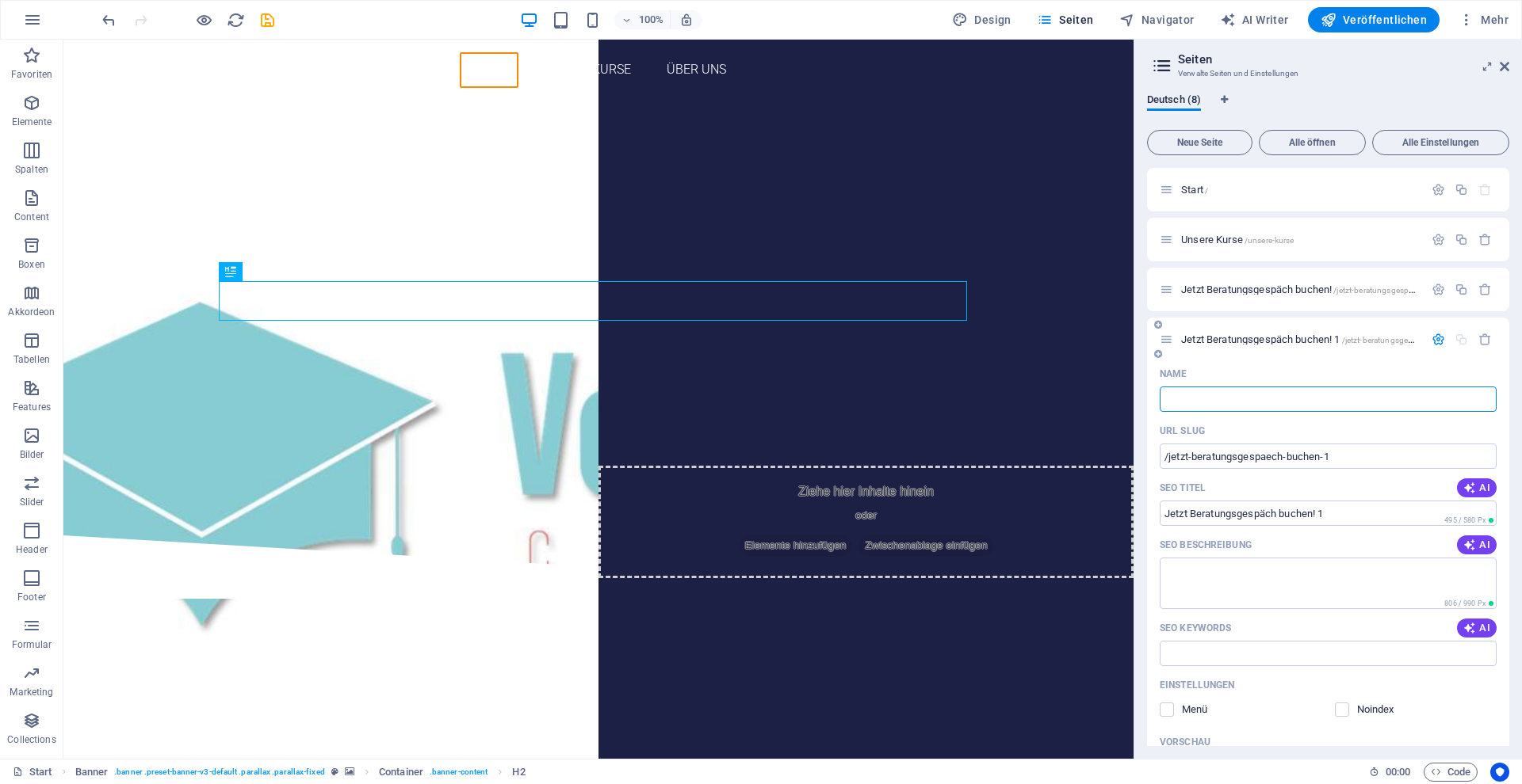
type input "/"
type input "Termin"
type input "/termin"
type input "Termin"
type input "Termin buchen"
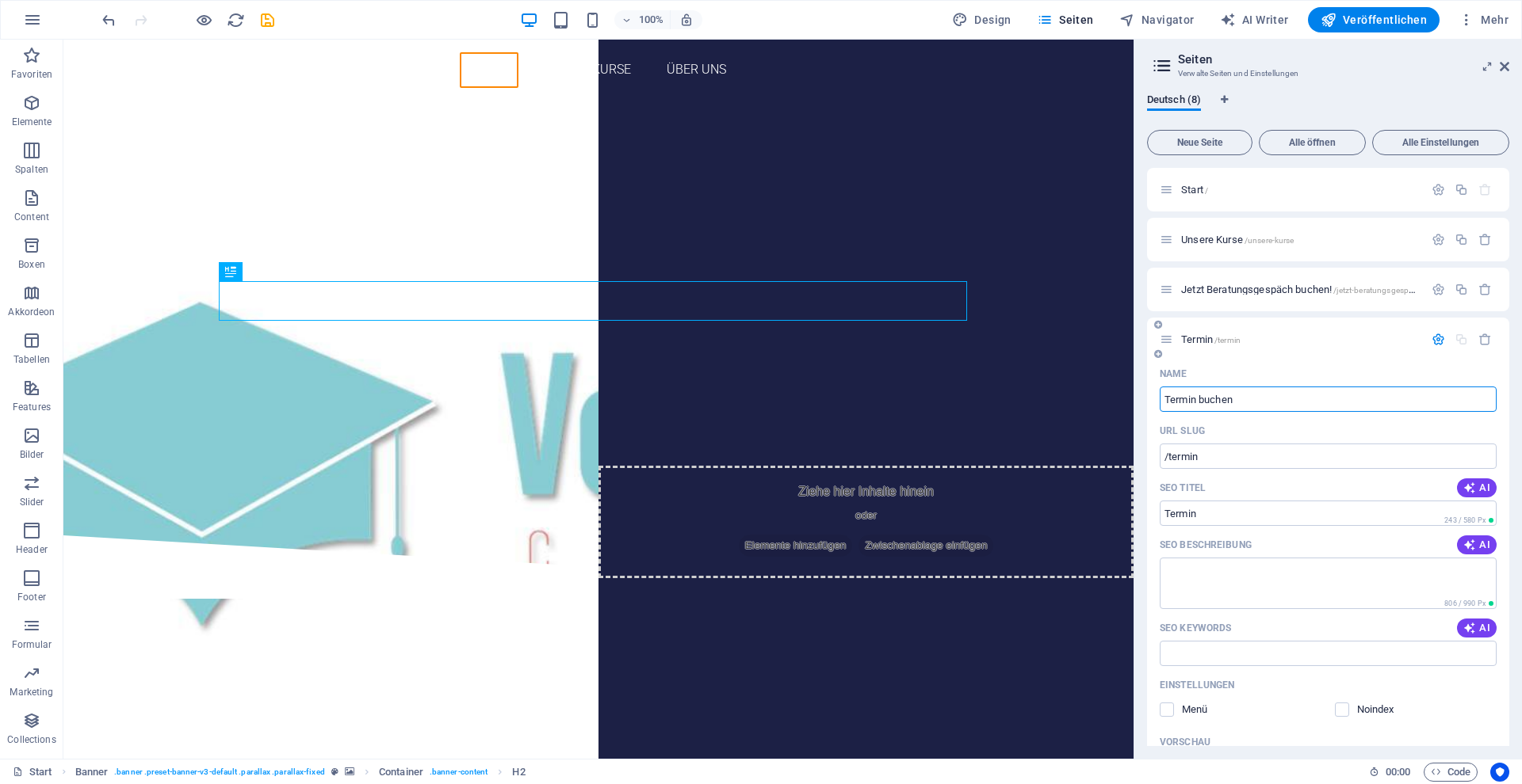
type input "/termin-buchen"
type input "Termin buchen"
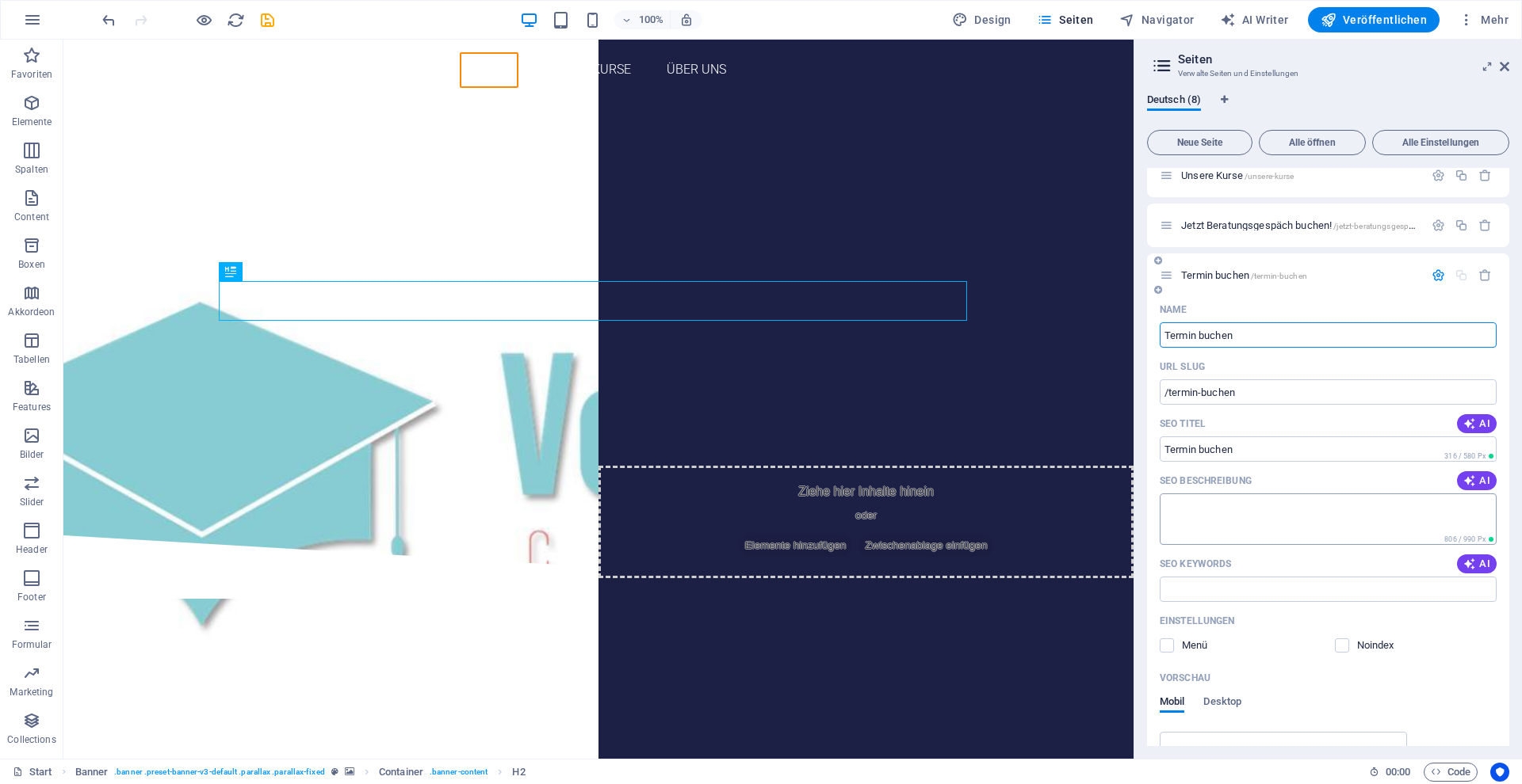
scroll to position [247, 0]
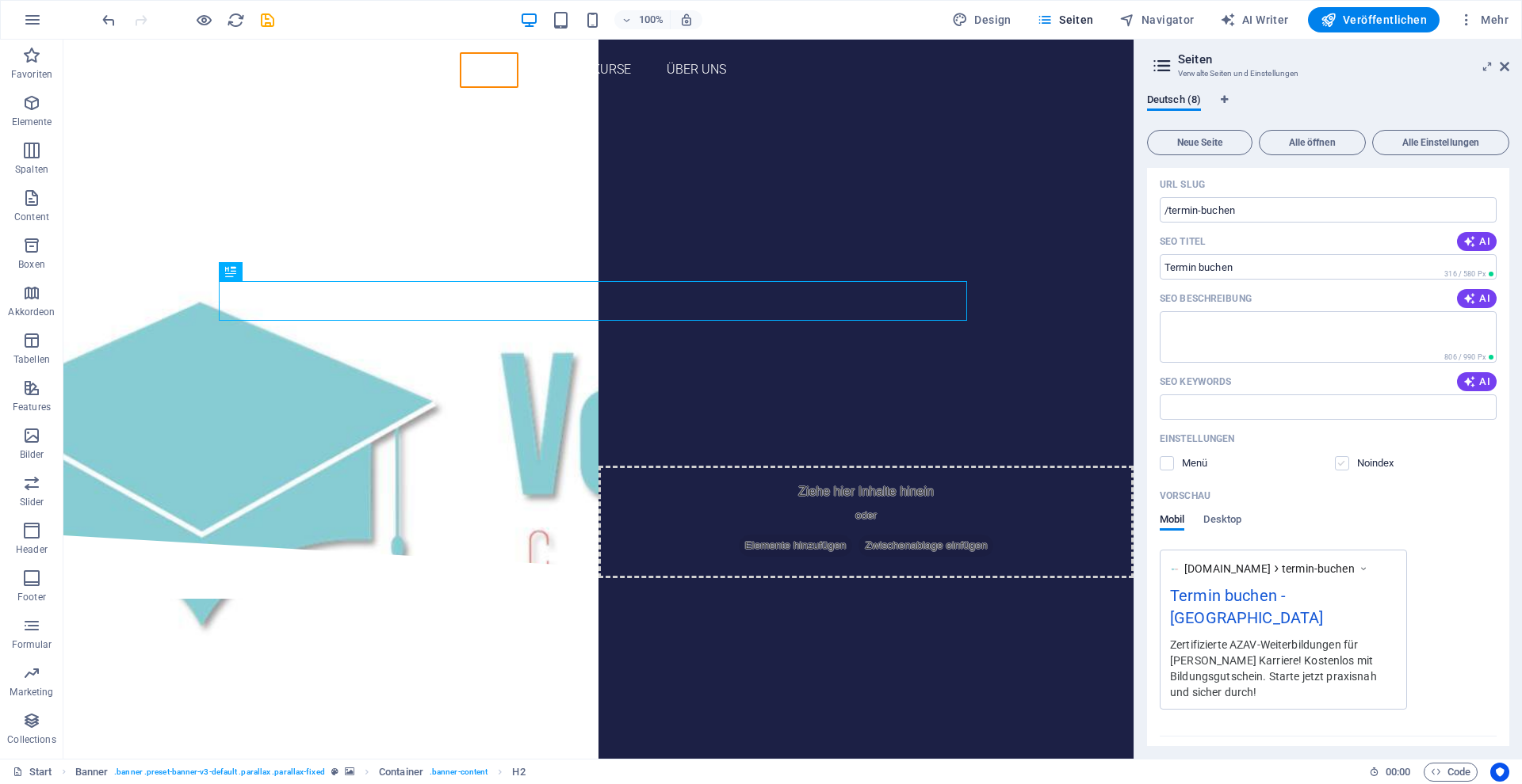
click at [1342, 461] on label at bounding box center [1342, 463] width 15 height 15
click at [0, 0] on input "checkbox" at bounding box center [0, 0] width 0 height 0
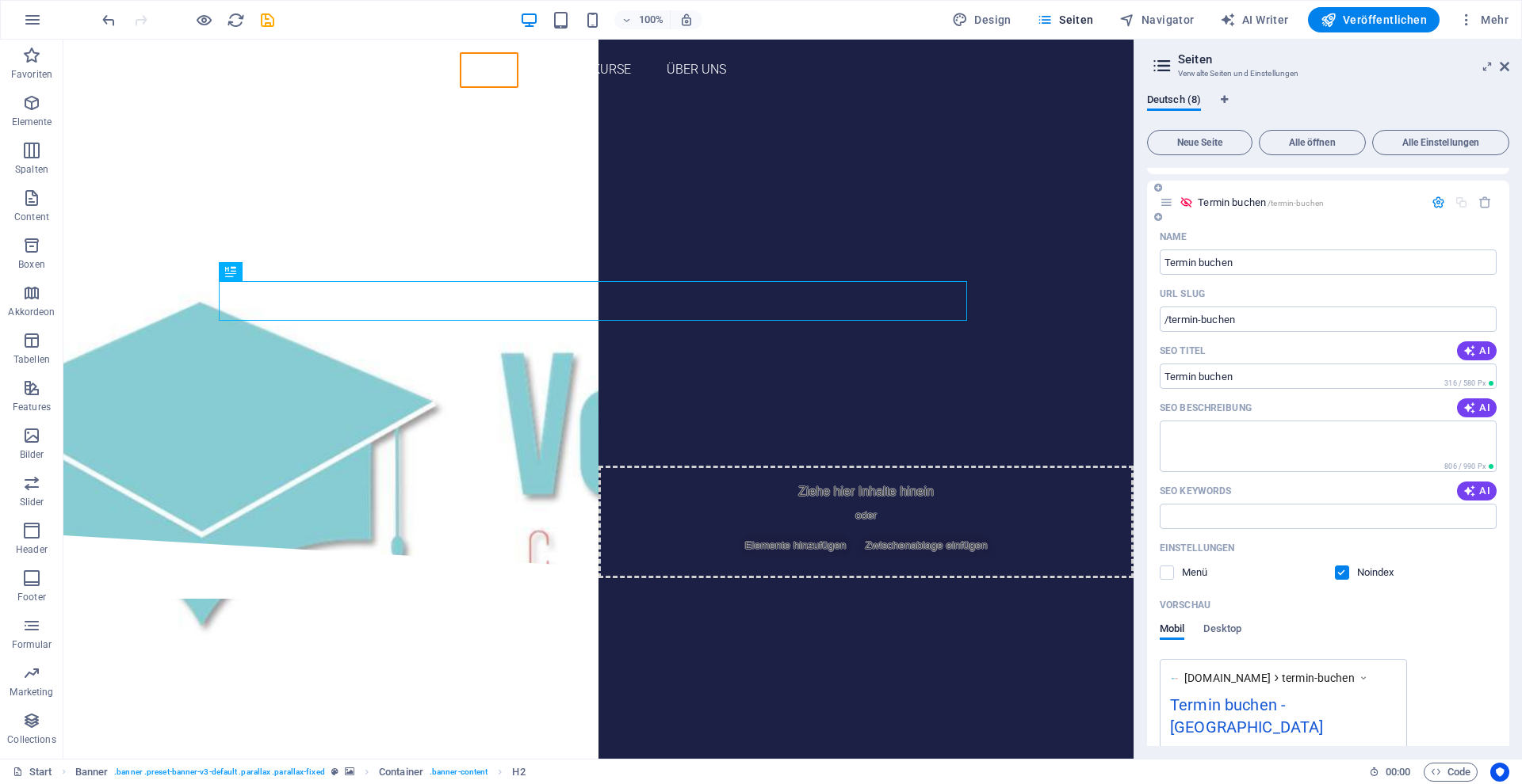
scroll to position [16, 0]
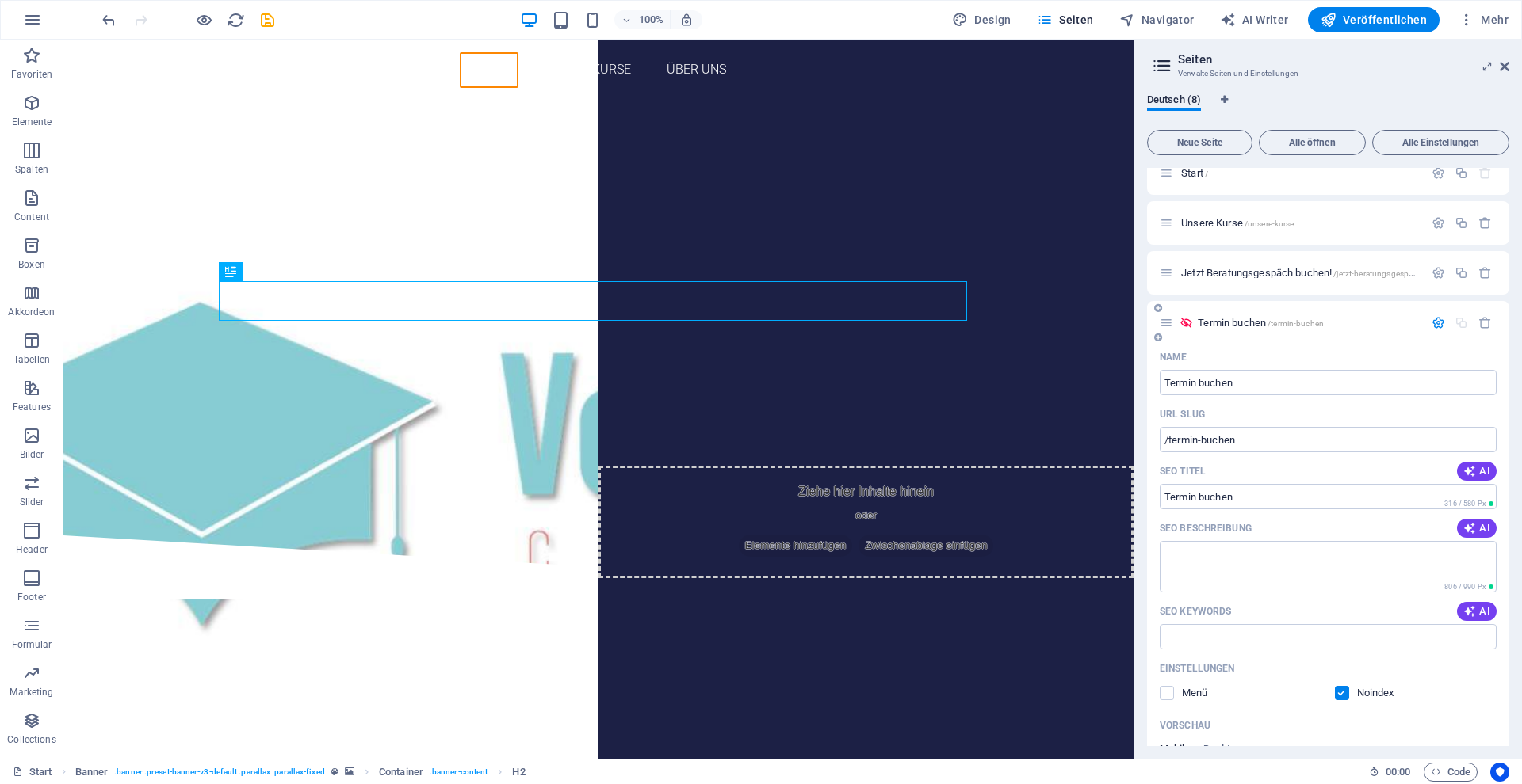
click at [1238, 329] on div "Termin buchen /termin-buchen" at bounding box center [1292, 323] width 264 height 18
click at [1236, 326] on span "Termin buchen /termin-buchen" at bounding box center [1261, 323] width 126 height 12
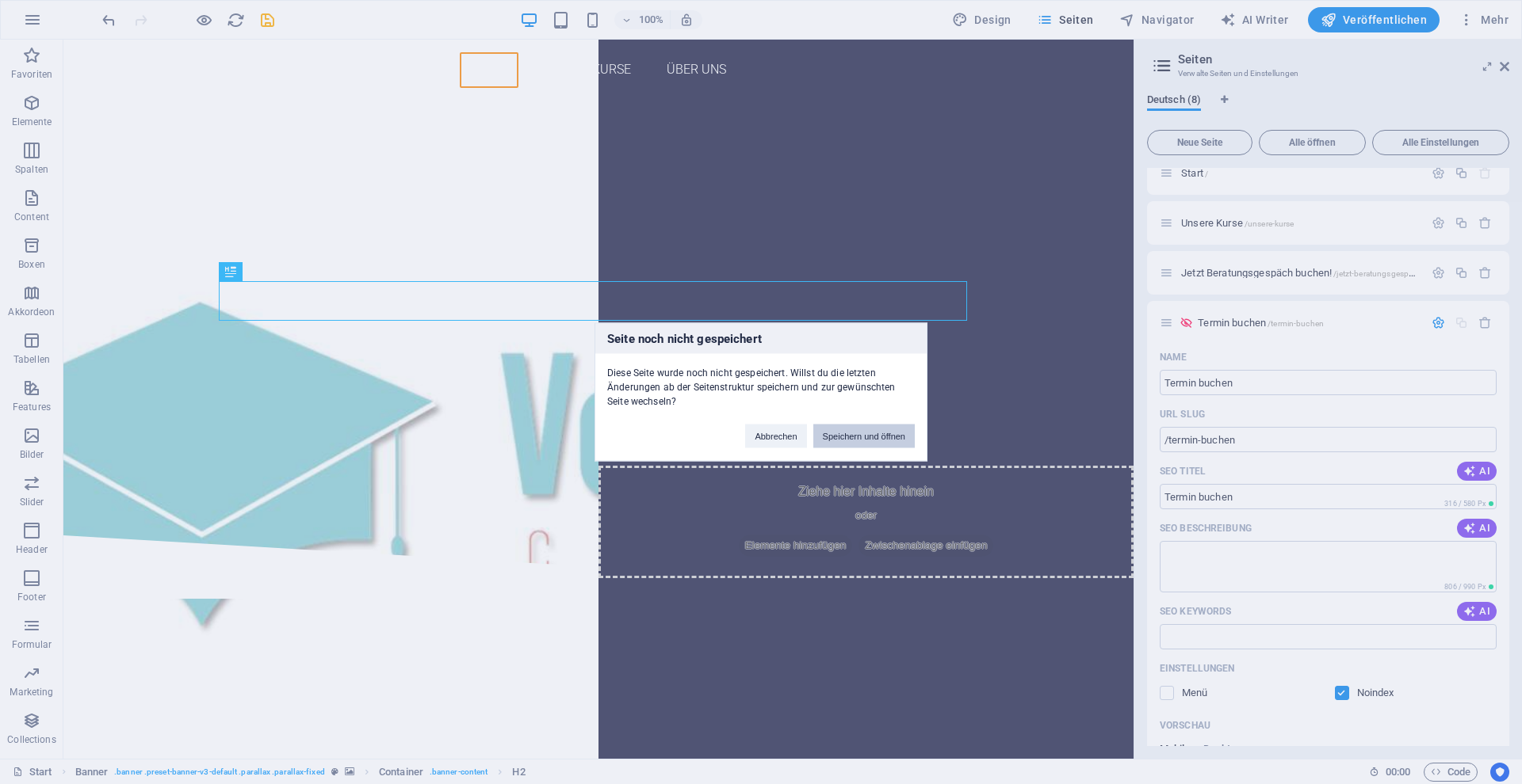
click at [887, 433] on button "Speichern und öffnen" at bounding box center [864, 436] width 102 height 24
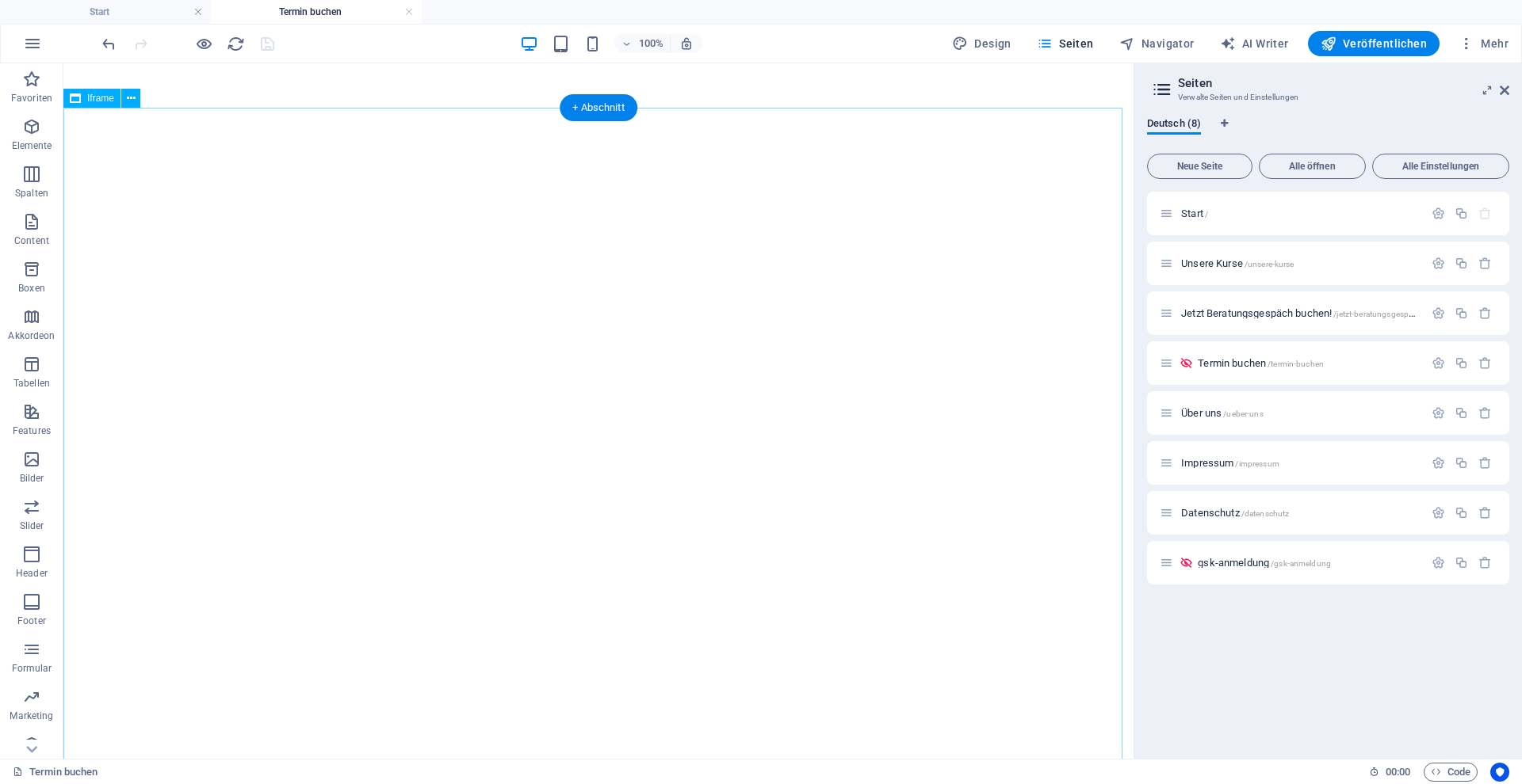
scroll to position [204, 0]
click at [657, 479] on div "</div>" at bounding box center [598, 331] width 1057 height 814
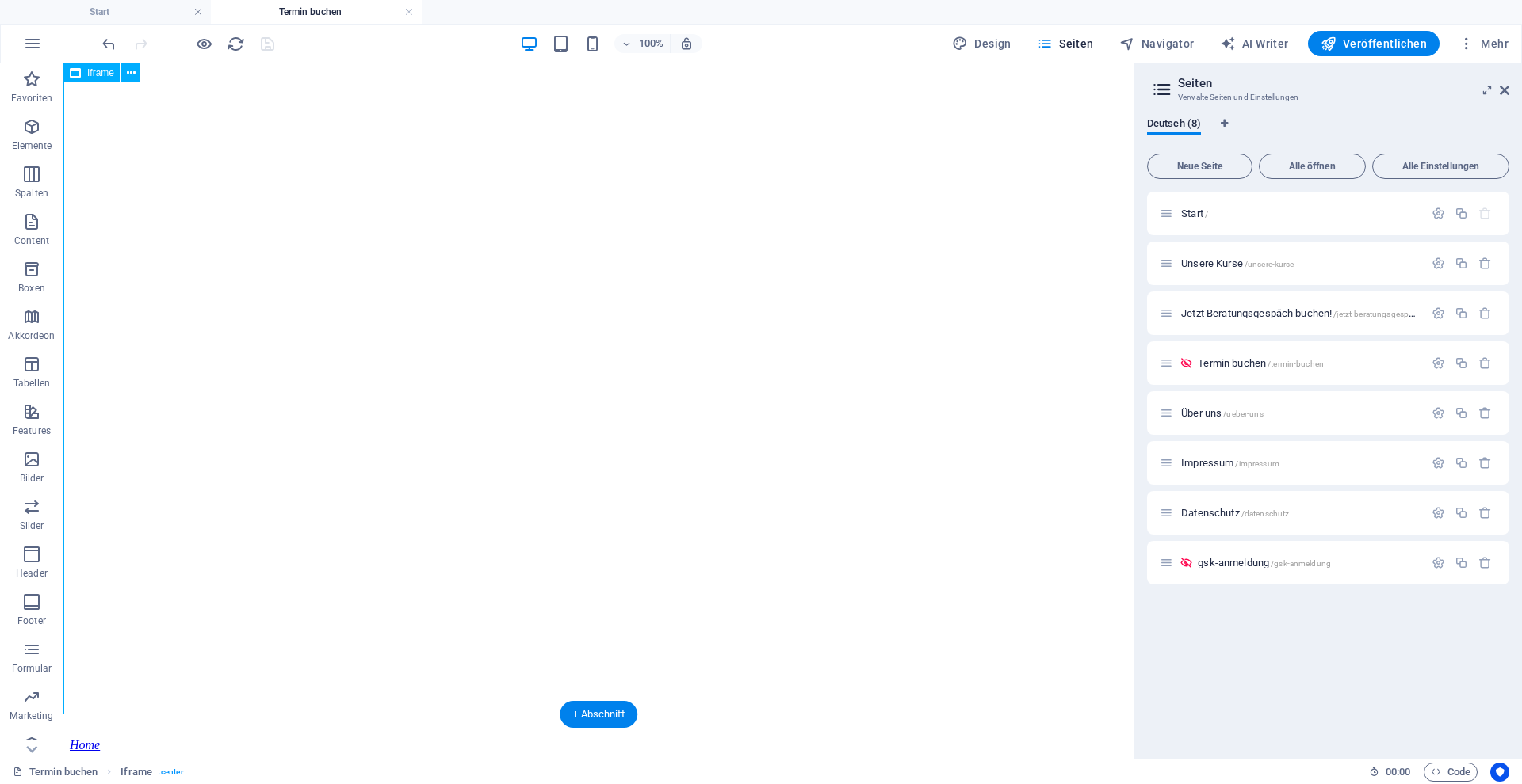
scroll to position [0, 0]
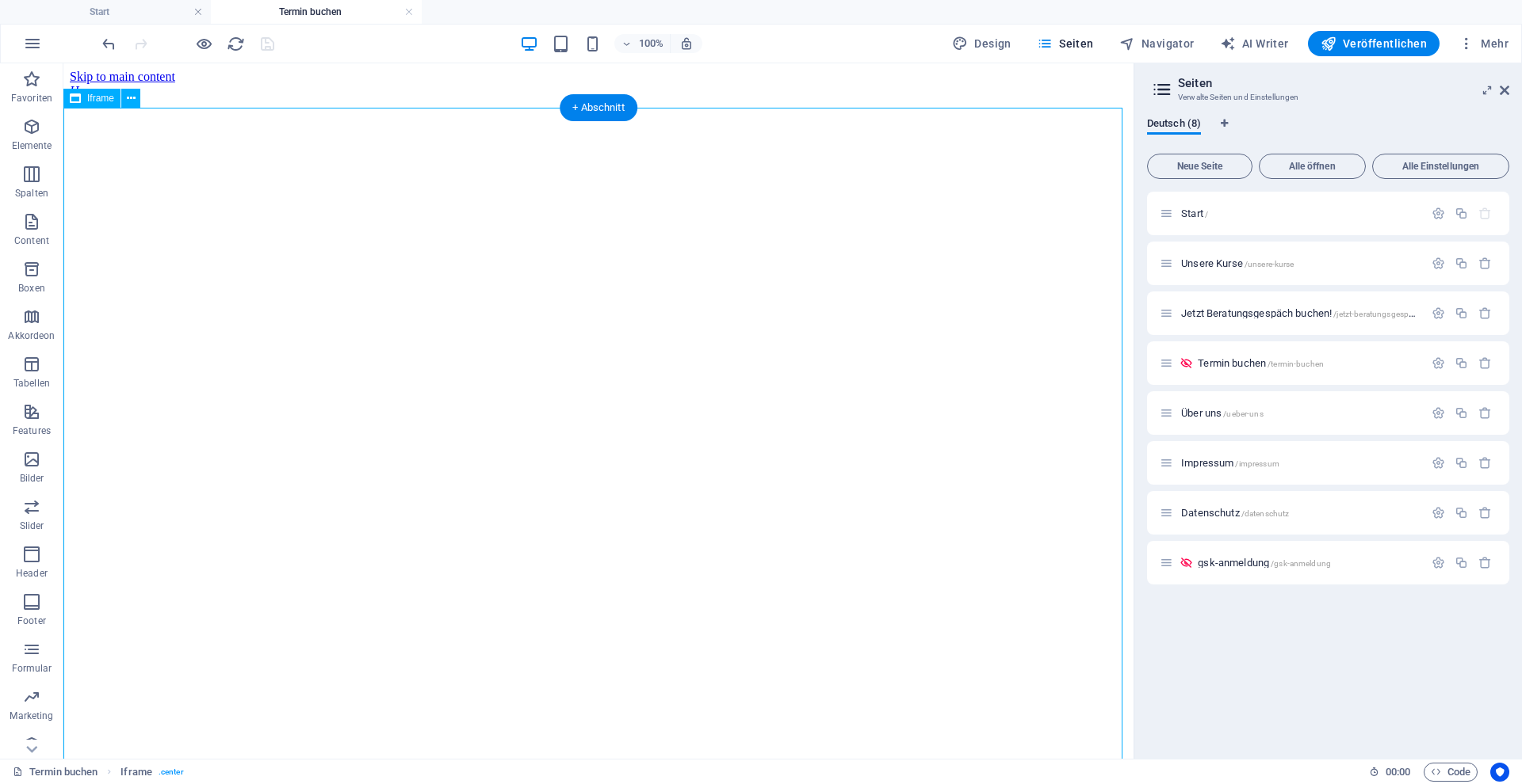
click at [491, 216] on div "</div>" at bounding box center [598, 505] width 1057 height 814
select select "%"
select select "px"
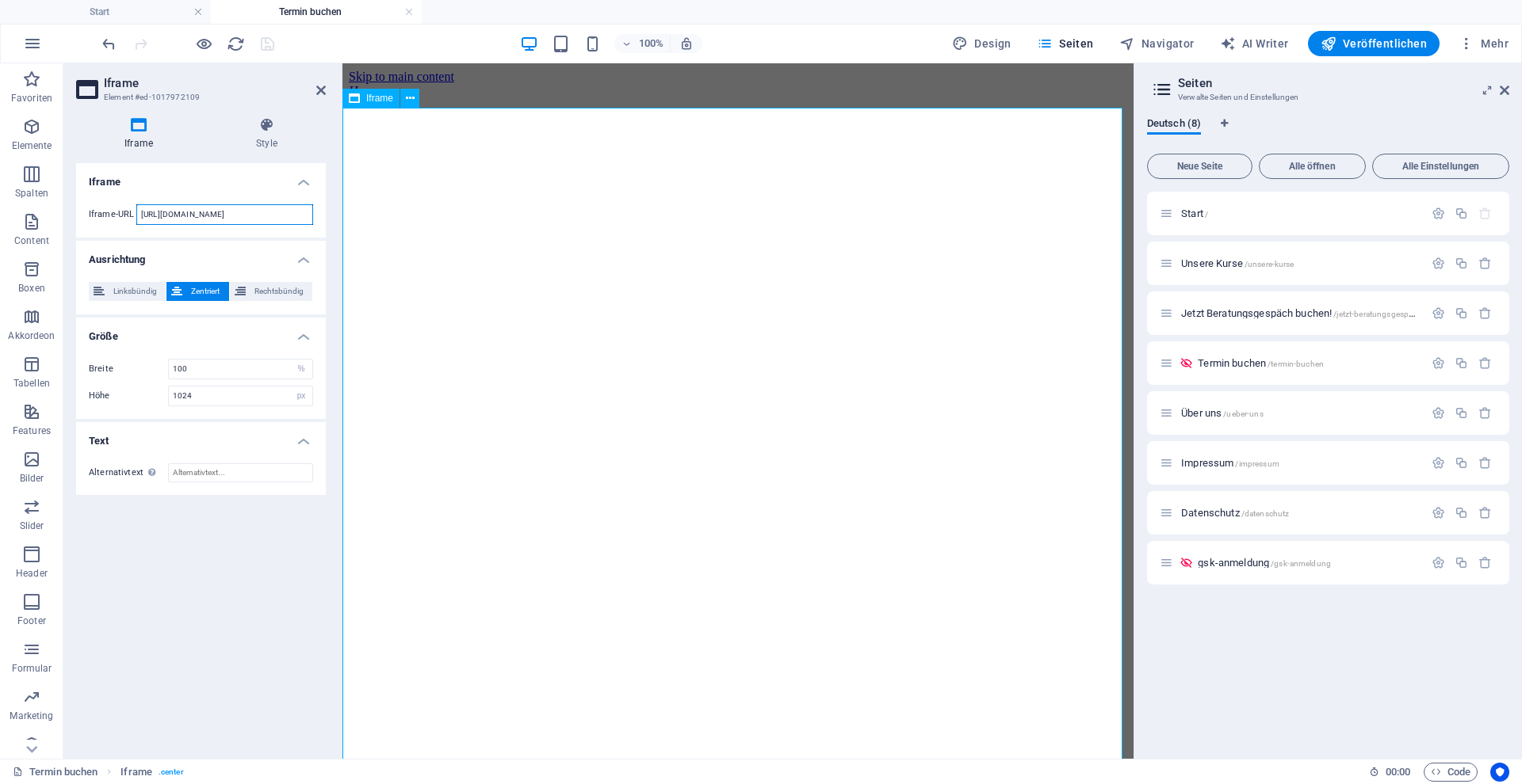
drag, startPoint x: 483, startPoint y: 277, endPoint x: 374, endPoint y: 220, distance: 123.0
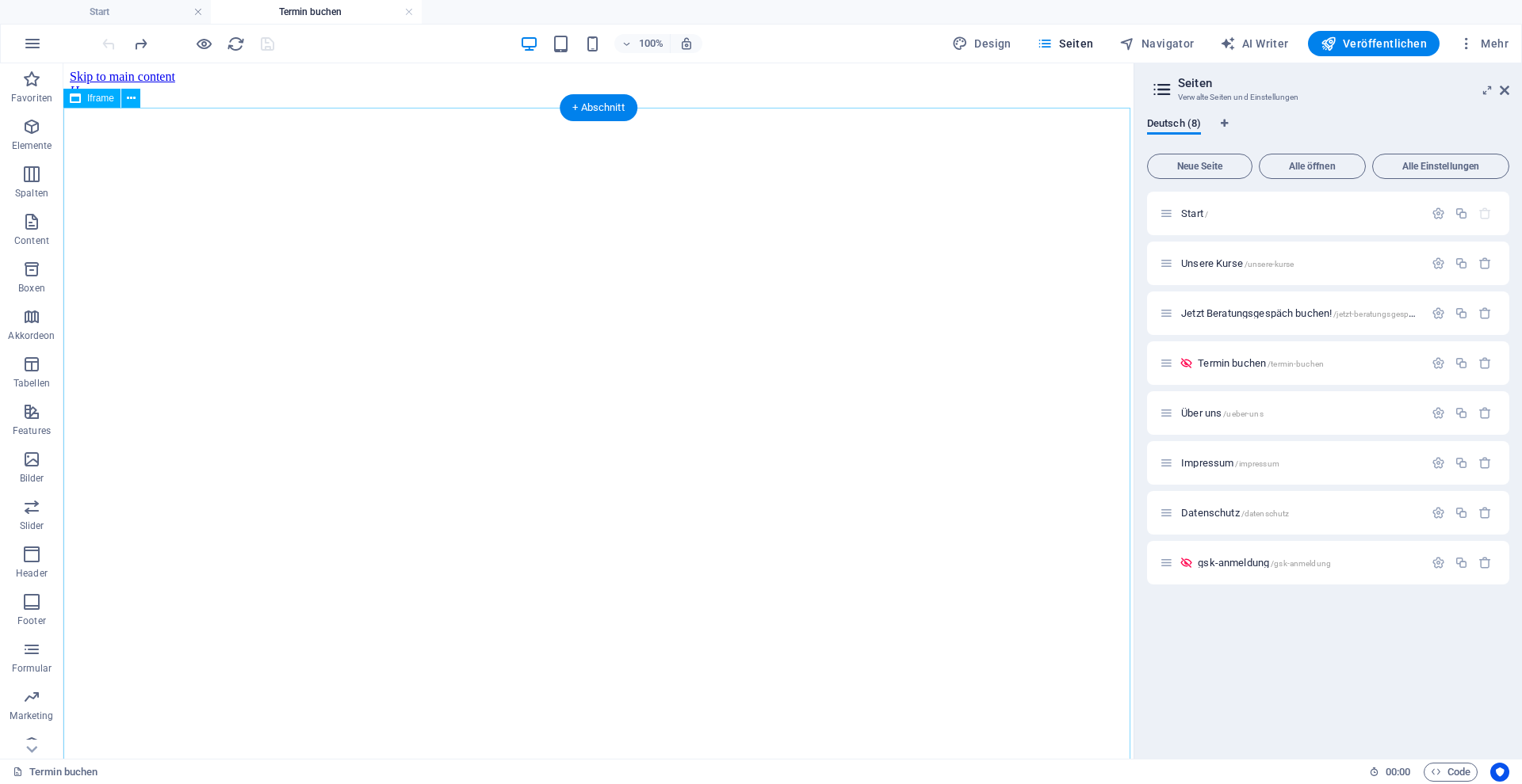
click at [317, 186] on div "</div>" at bounding box center [598, 505] width 1057 height 814
click at [316, 186] on div "</div>" at bounding box center [598, 505] width 1057 height 814
click at [315, 179] on div "</div>" at bounding box center [598, 505] width 1057 height 814
select select "%"
select select "px"
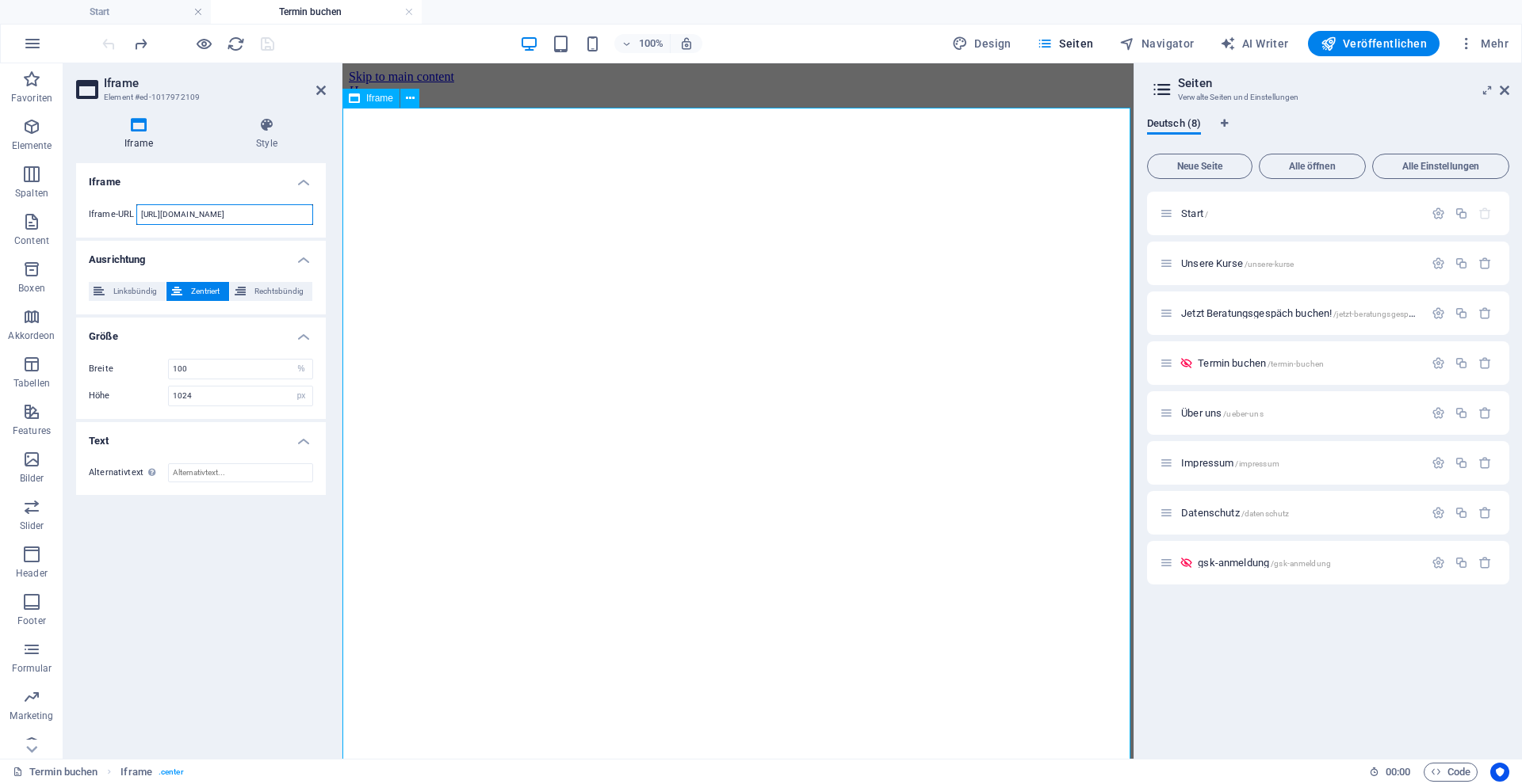
drag, startPoint x: 507, startPoint y: 270, endPoint x: 402, endPoint y: 234, distance: 111.0
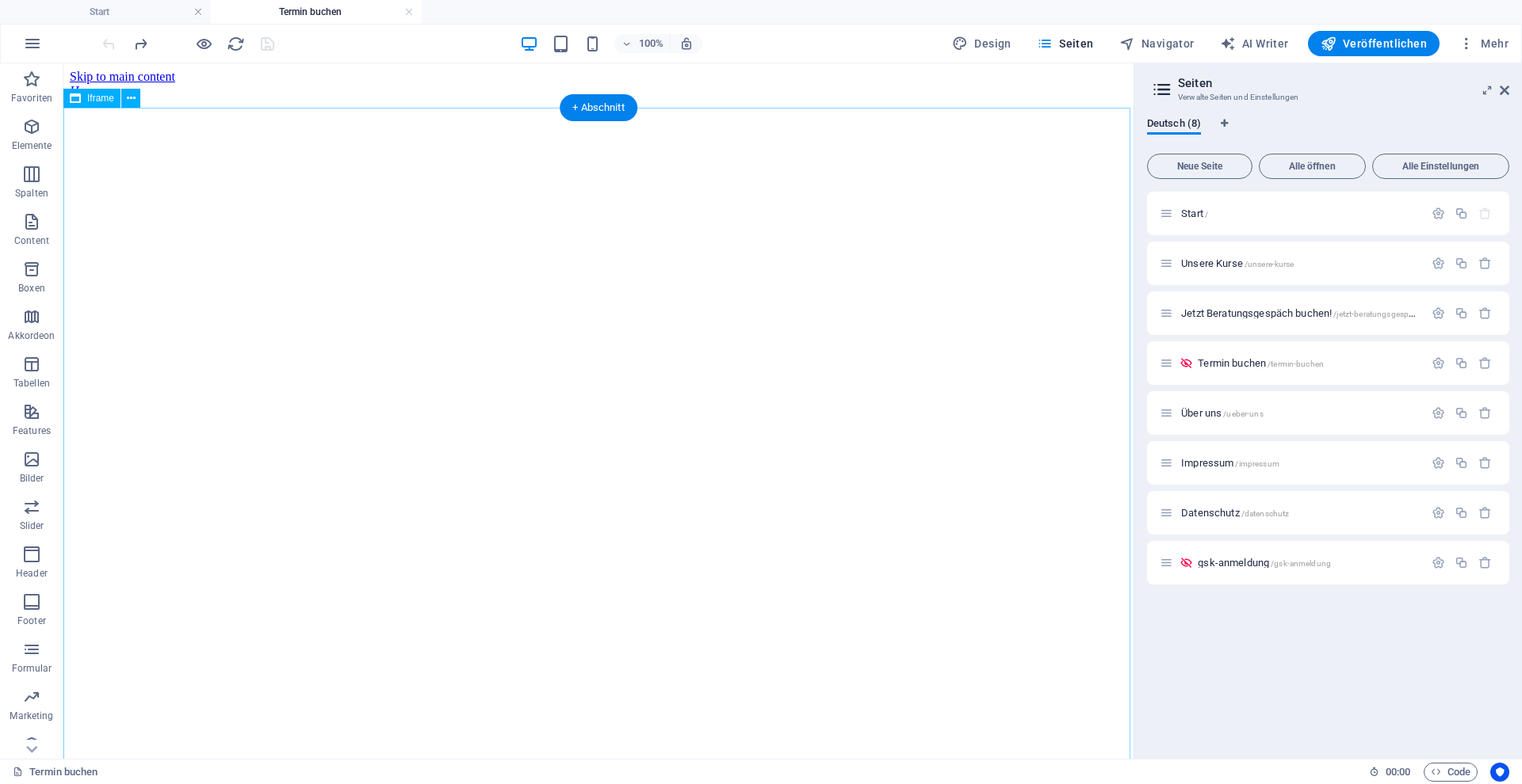
click at [368, 277] on div "</div>" at bounding box center [598, 505] width 1057 height 814
click at [366, 277] on div "</div>" at bounding box center [598, 505] width 1057 height 814
select select "%"
select select "px"
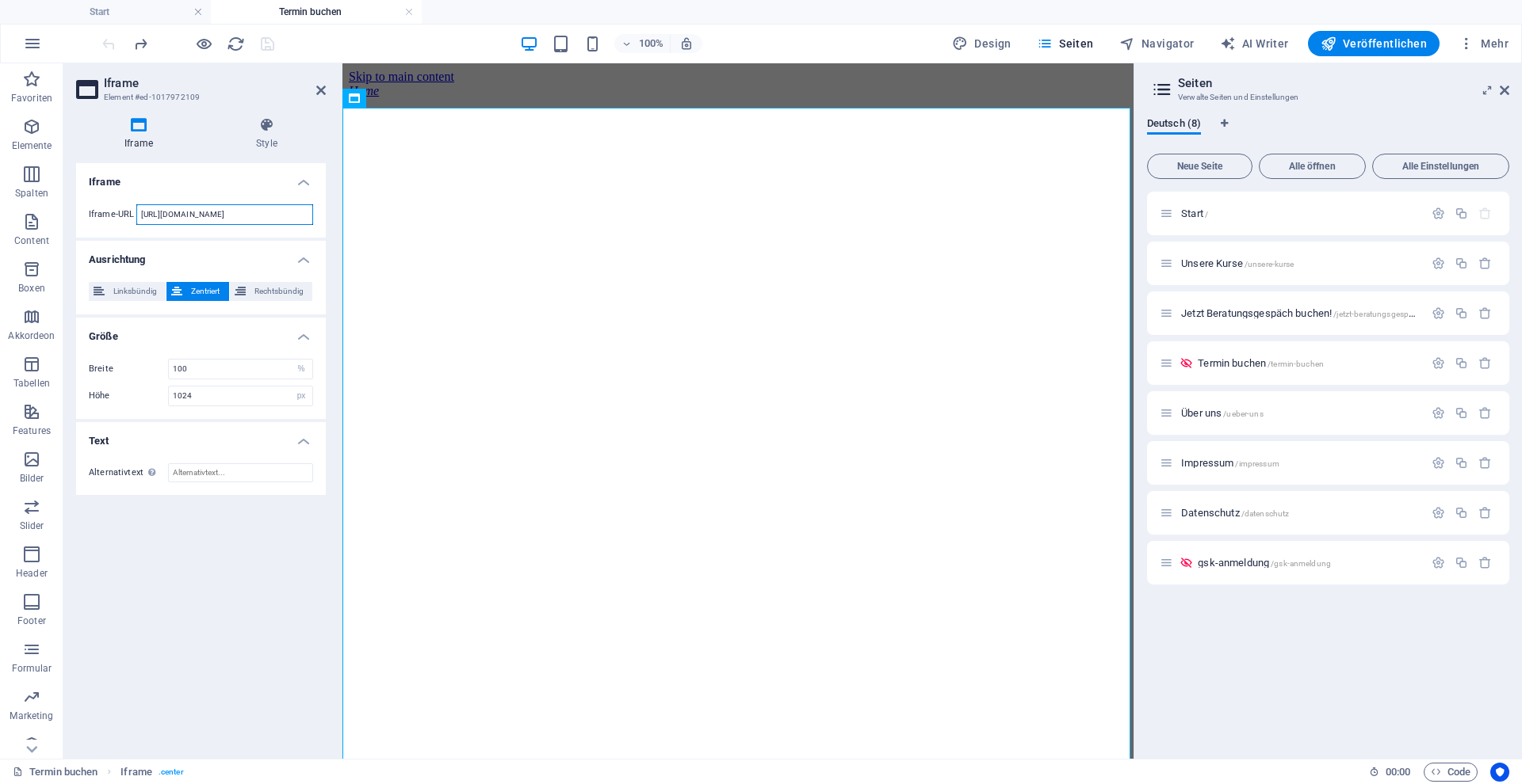
click at [200, 210] on input "https://api.leadconnectorhq.com/widget/form/YCPg8kflUdCS1XjpltFd" at bounding box center [224, 215] width 177 height 21
drag, startPoint x: 170, startPoint y: 216, endPoint x: 330, endPoint y: 229, distance: 160.5
click at [330, 229] on div "Iframe Style Iframe Iframe-URL https://api.leadconnectorhq.com/widget/form/YCPg…" at bounding box center [200, 431] width 275 height 655
type input "h"
paste input "https://api.leadconnectorhq.com/widget/form/urVFGcwvHjYSA8DjpItb"
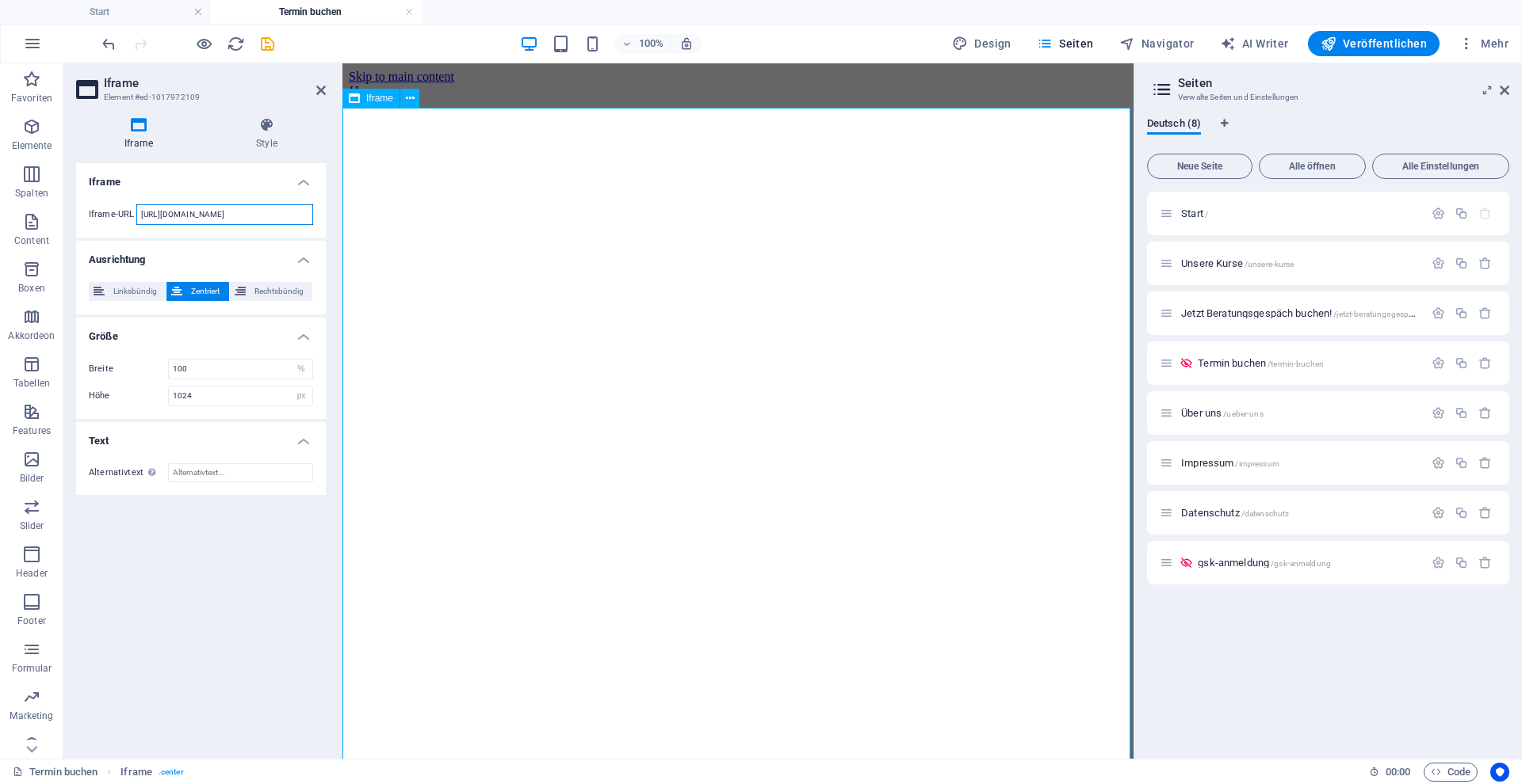
type input "https://api.leadconnectorhq.com/widget/form/urVFGcwvHjYSA8DjpItb"
click at [427, 323] on div "</div>" at bounding box center [738, 505] width 778 height 814
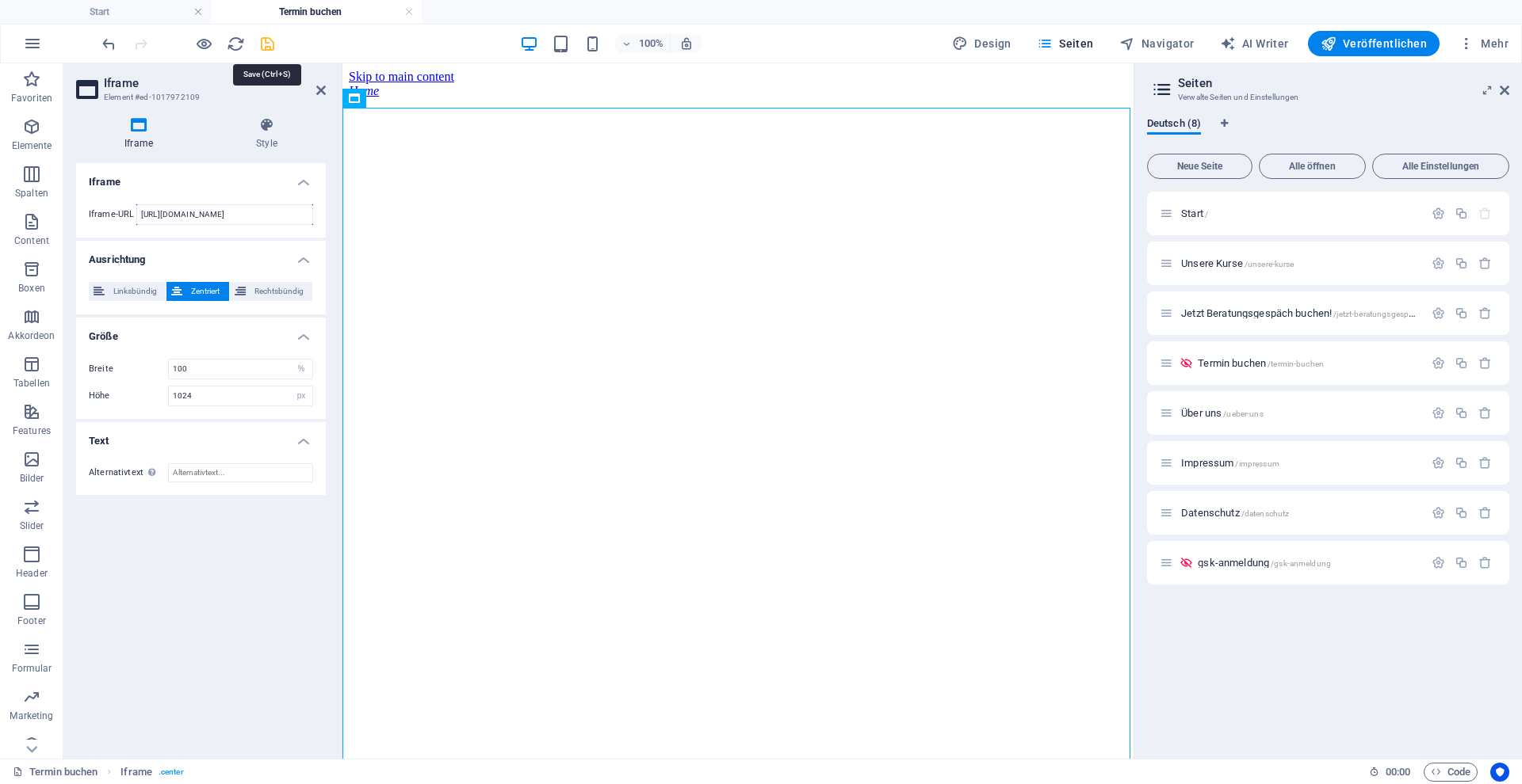
click at [263, 45] on icon "save" at bounding box center [267, 43] width 18 height 18
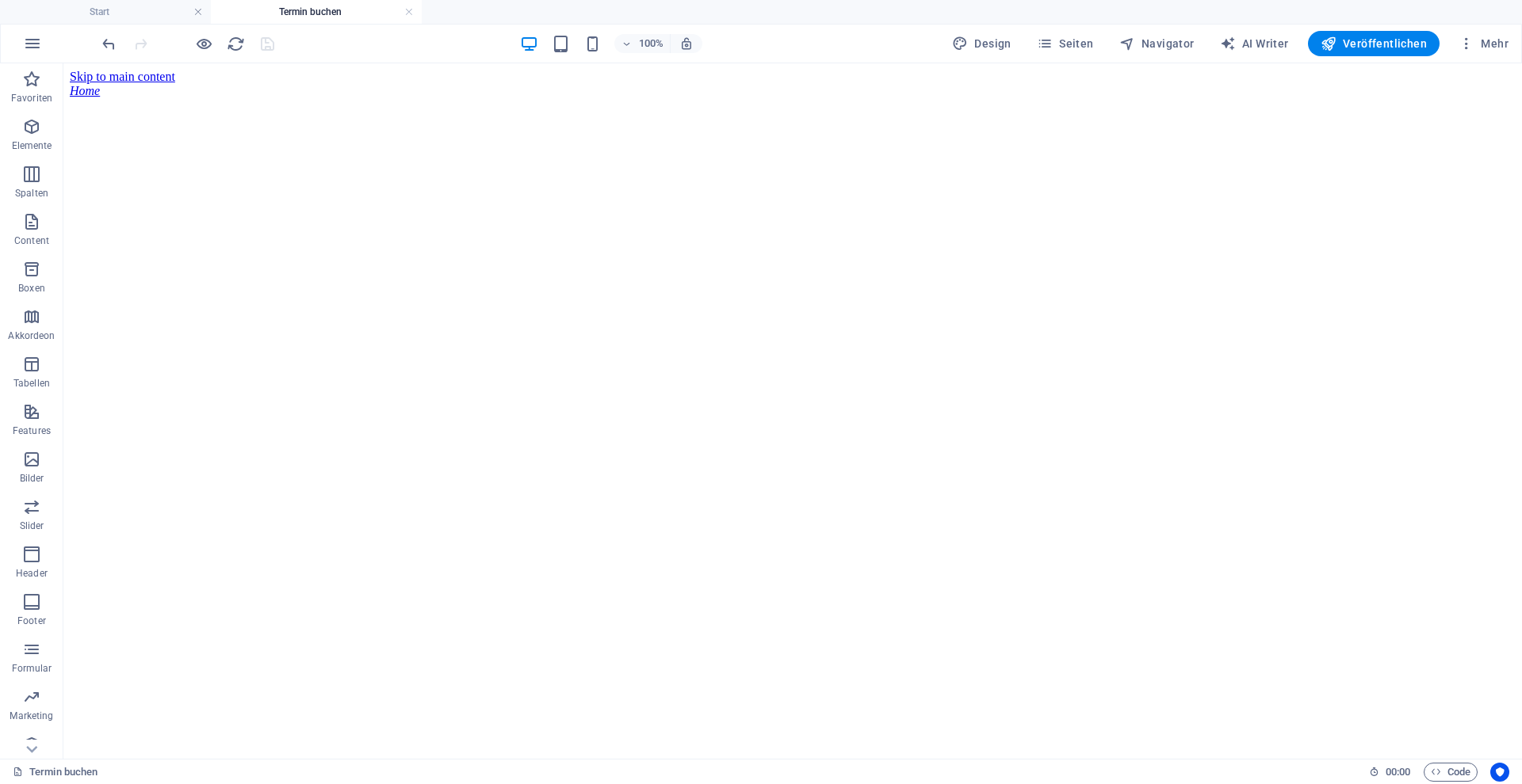
click at [1035, 34] on div "Design Seiten Navigator AI Writer Veröffentlichen Mehr" at bounding box center [1230, 43] width 569 height 25
click at [1072, 52] on button "Seiten" at bounding box center [1065, 43] width 70 height 25
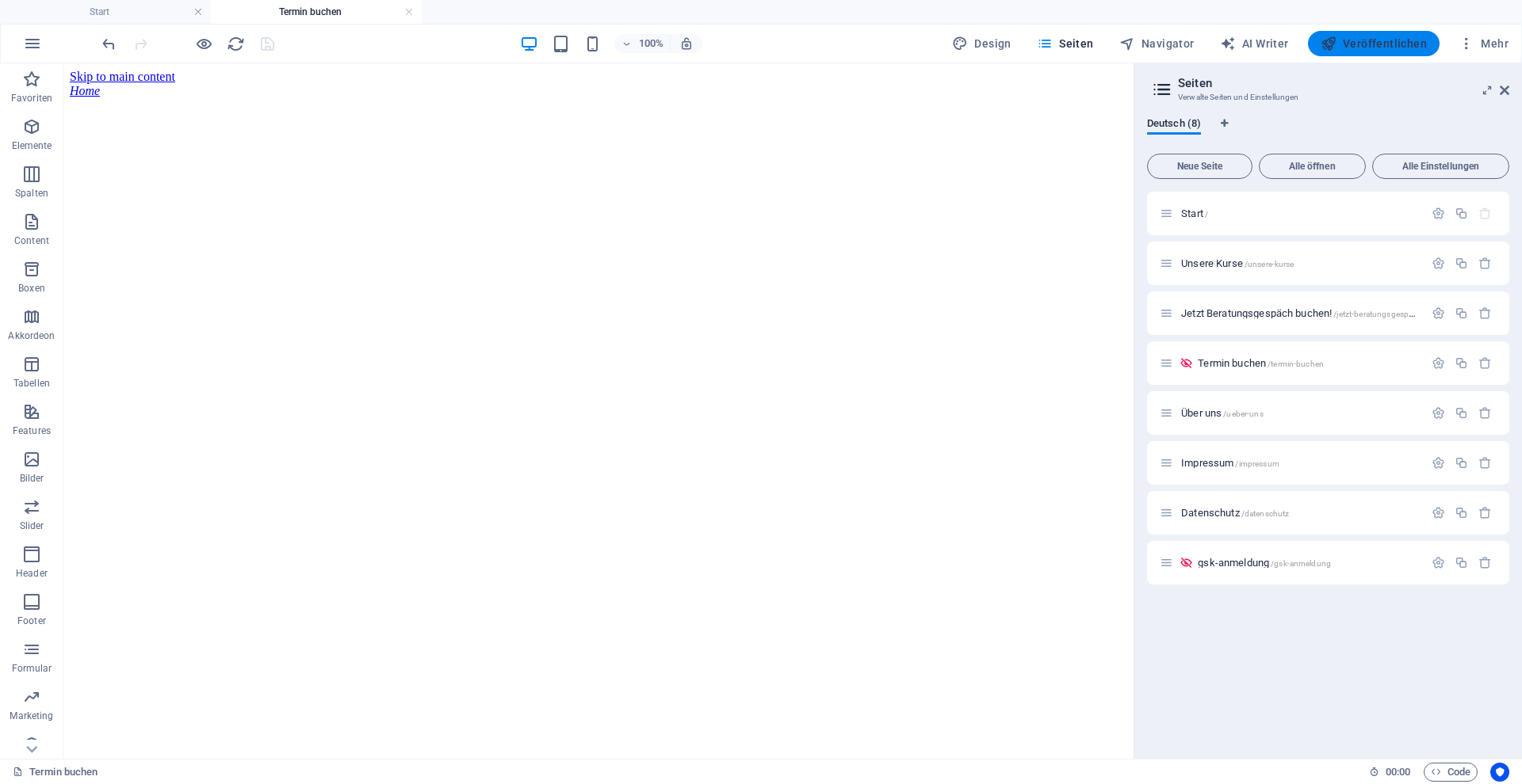
click at [1364, 34] on button "Veröffentlichen" at bounding box center [1374, 43] width 131 height 25
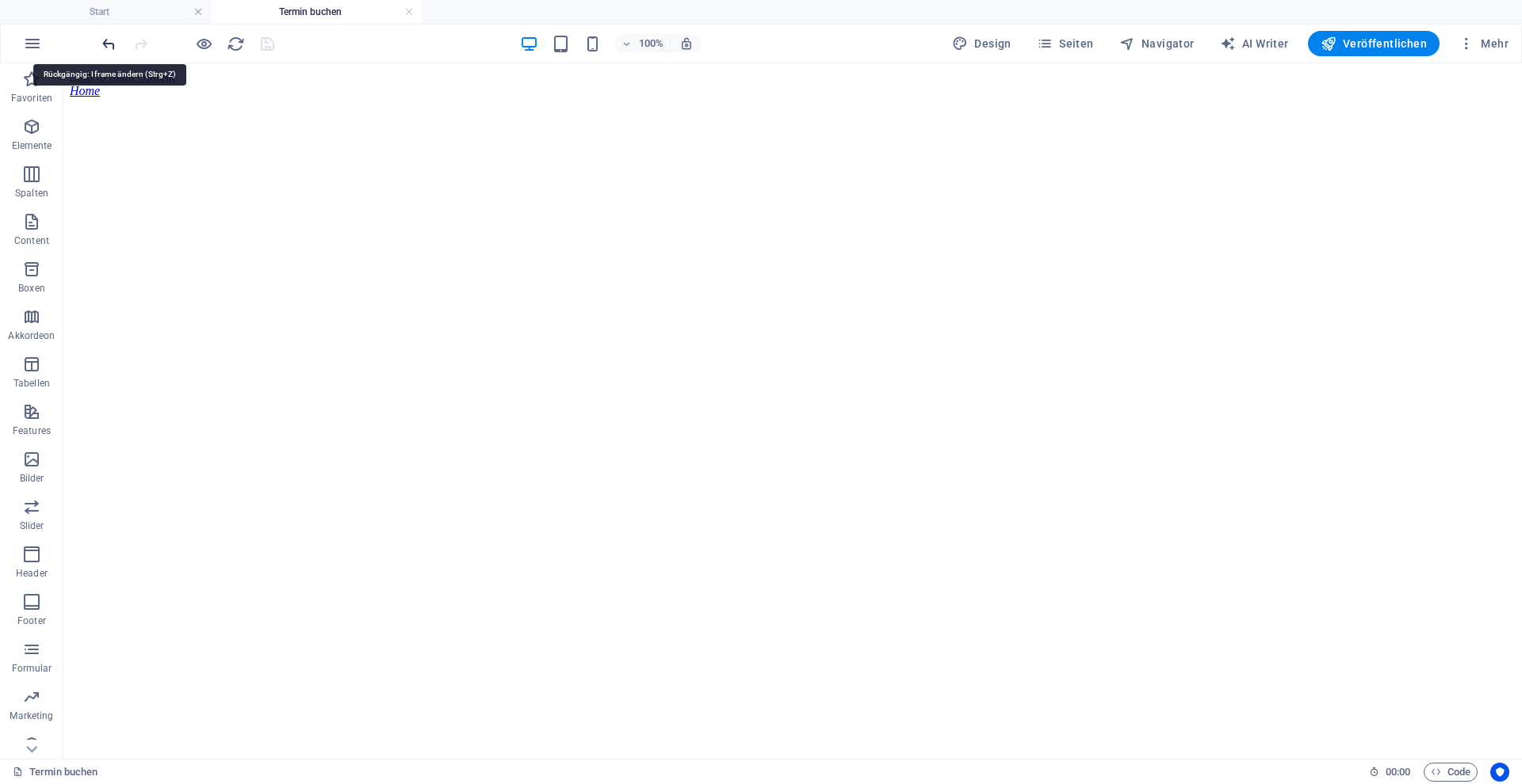
click at [114, 44] on icon "undo" at bounding box center [109, 43] width 18 height 18
click at [110, 45] on icon "undo" at bounding box center [109, 43] width 18 height 18
click at [131, 44] on icon "redo" at bounding box center [140, 43] width 18 height 18
click at [131, 44] on div at bounding box center [188, 43] width 178 height 25
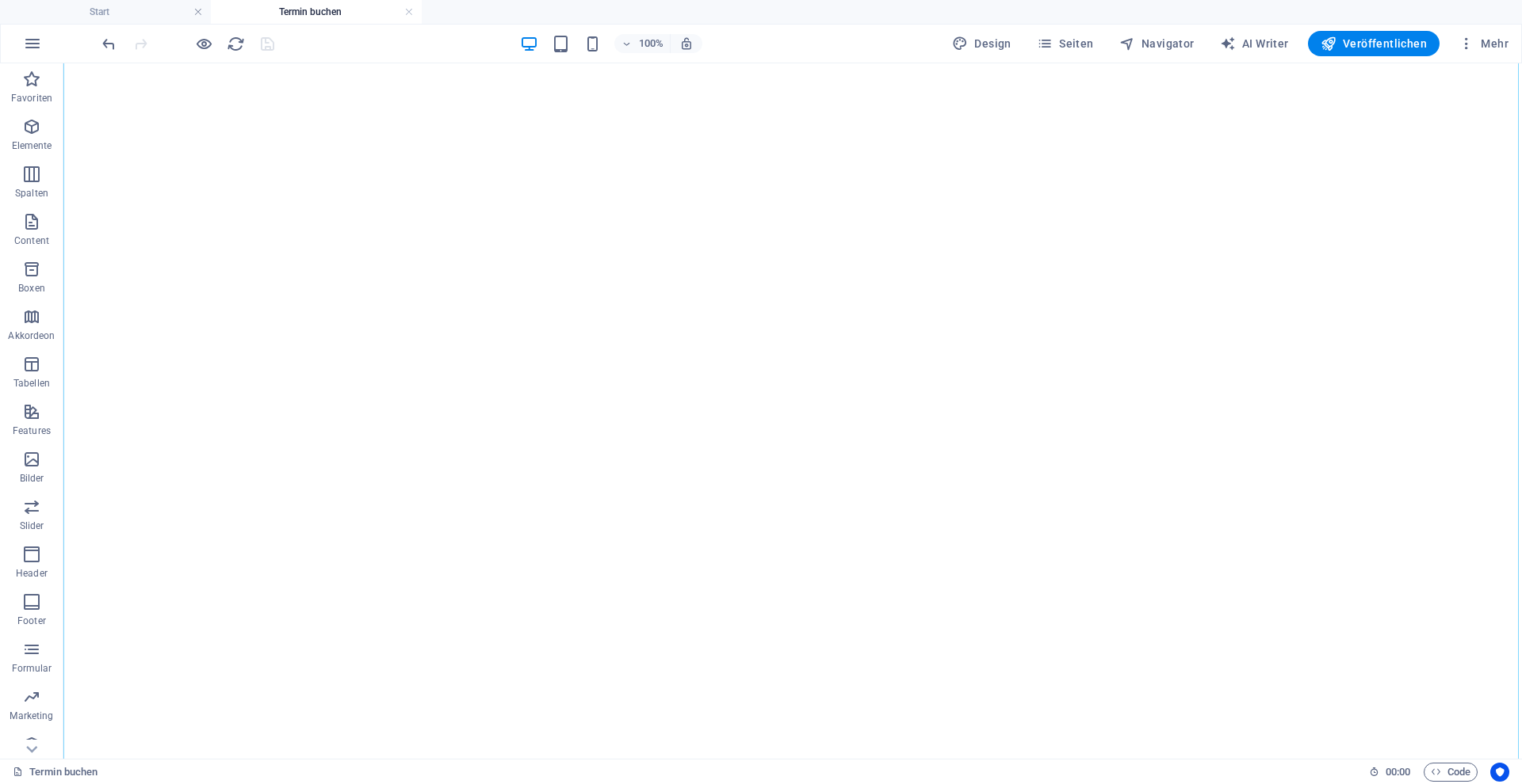
scroll to position [204, 0]
click at [677, 550] on div "</div>" at bounding box center [792, 331] width 1445 height 814
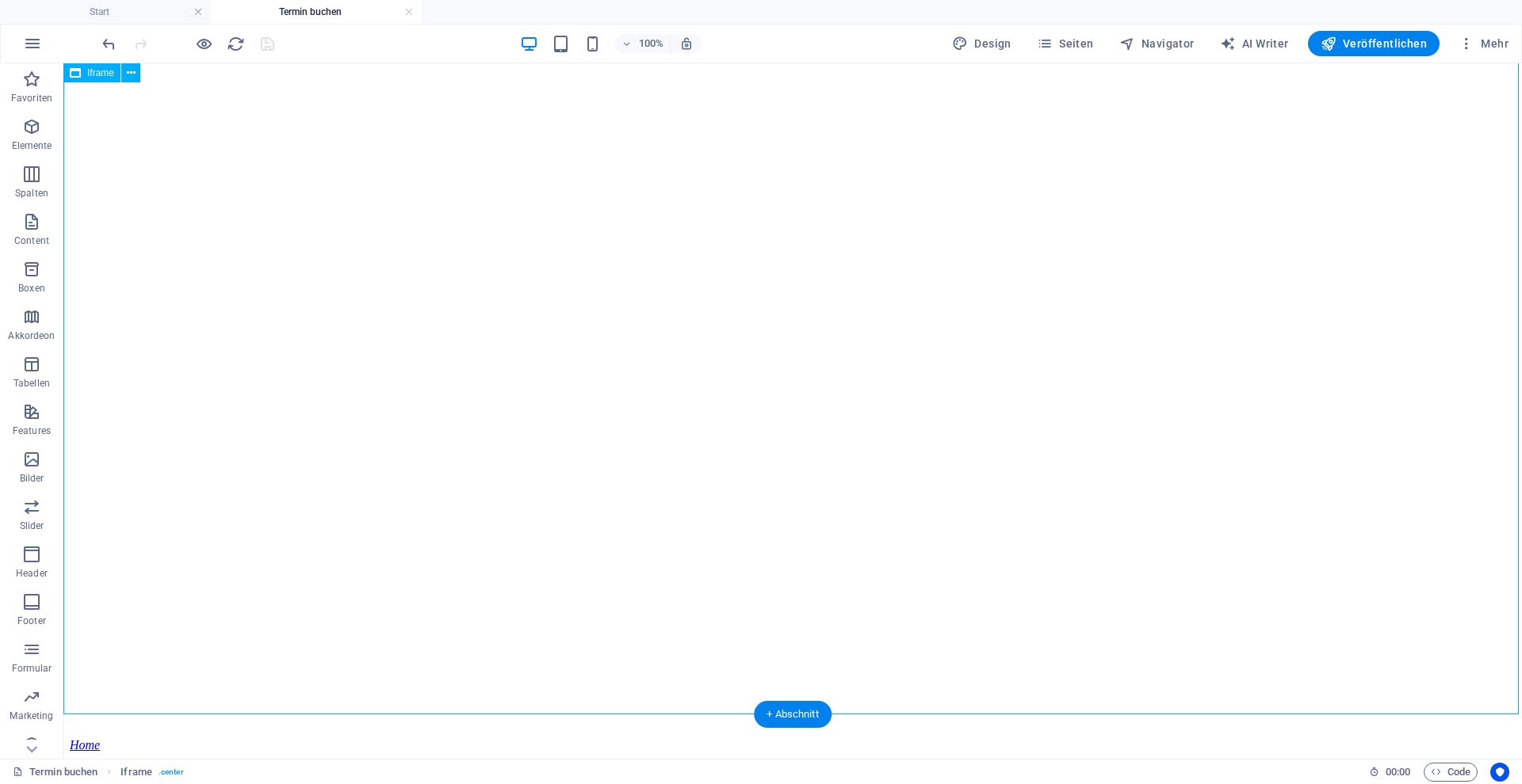
drag, startPoint x: 649, startPoint y: 522, endPoint x: 646, endPoint y: 514, distance: 8.5
click at [648, 517] on div "</div>" at bounding box center [792, 331] width 1445 height 814
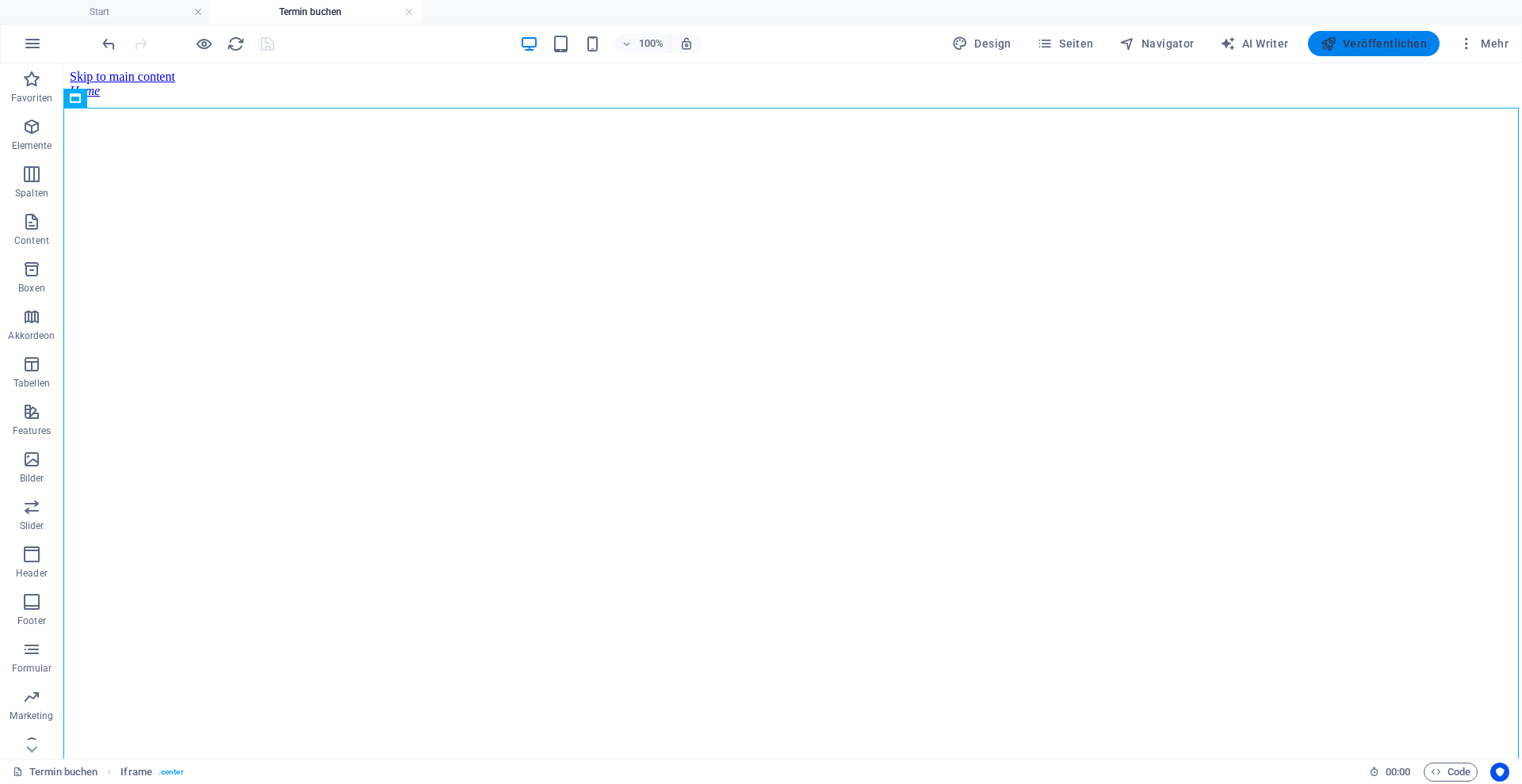
click at [1376, 51] on span "Veröffentlichen" at bounding box center [1373, 43] width 106 height 16
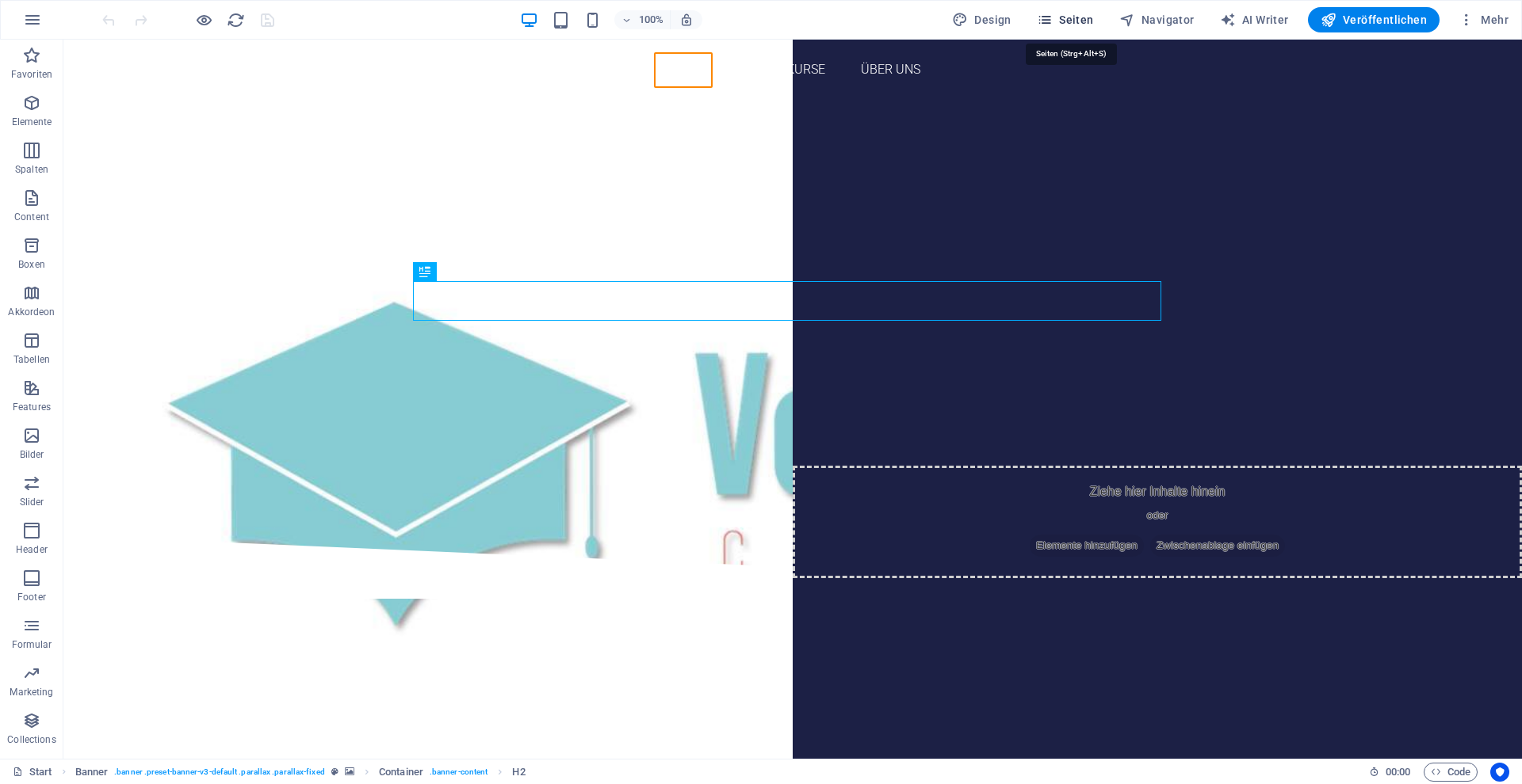
click at [1074, 16] on span "Seiten" at bounding box center [1065, 20] width 57 height 16
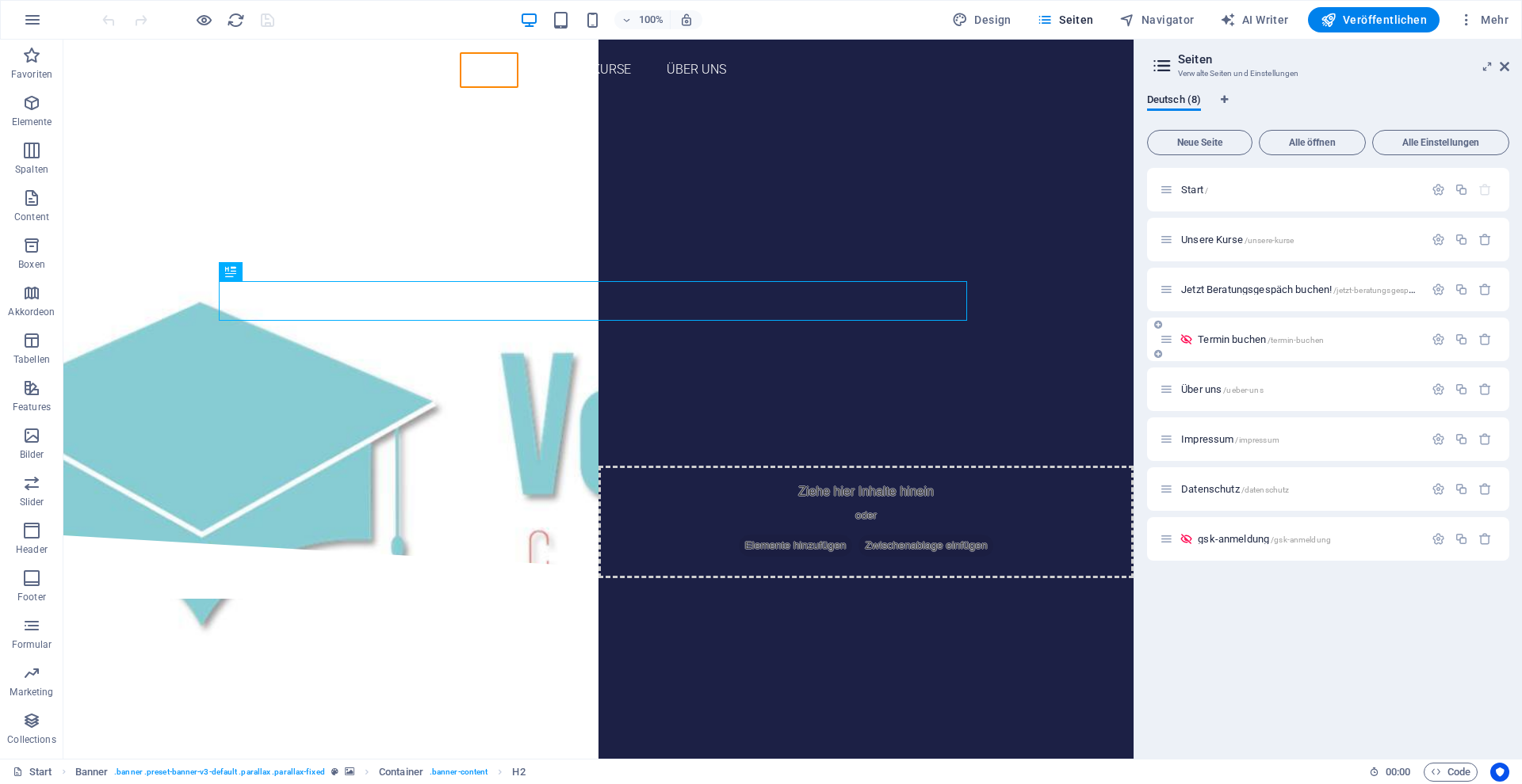
drag, startPoint x: 1333, startPoint y: 336, endPoint x: 1292, endPoint y: 340, distance: 41.2
click at [1292, 340] on p "Termin buchen /termin-buchen" at bounding box center [1308, 340] width 221 height 10
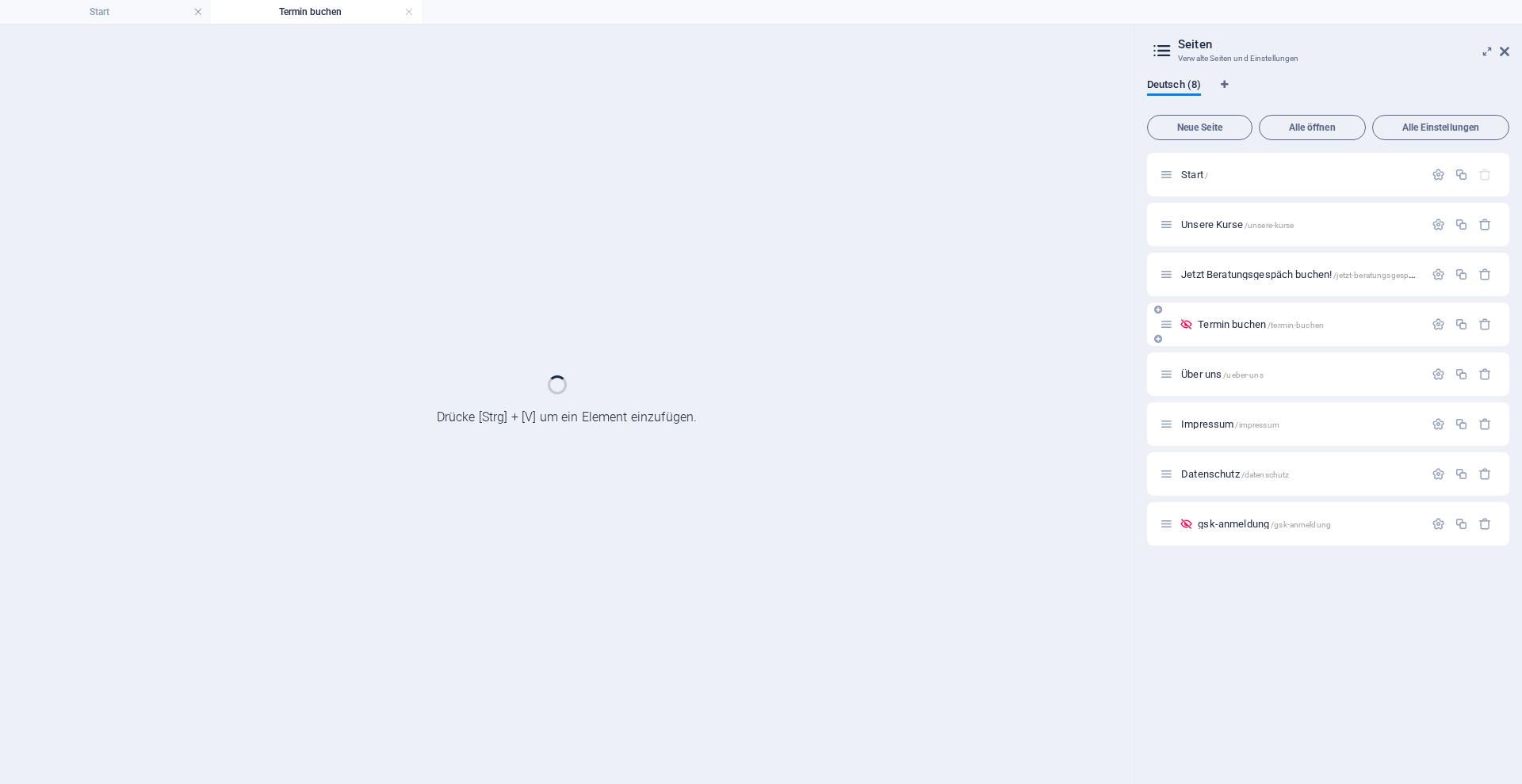
click at [1296, 339] on div "Start / Unsere Kurse /unsere-kurse Jetzt Beratungsgespäch buchen! /jetzt-beratu…" at bounding box center [1328, 349] width 362 height 393
